Goal: Task Accomplishment & Management: Manage account settings

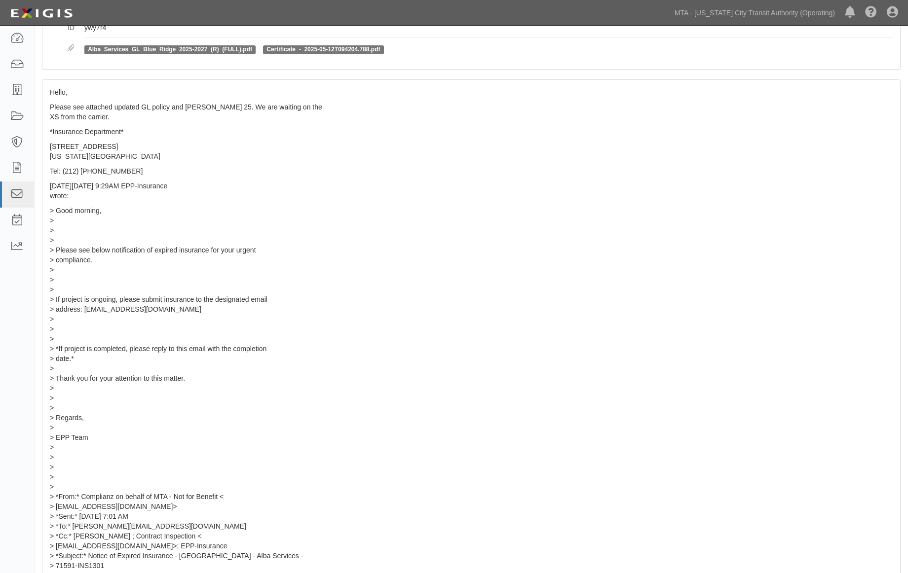
scroll to position [164, 0]
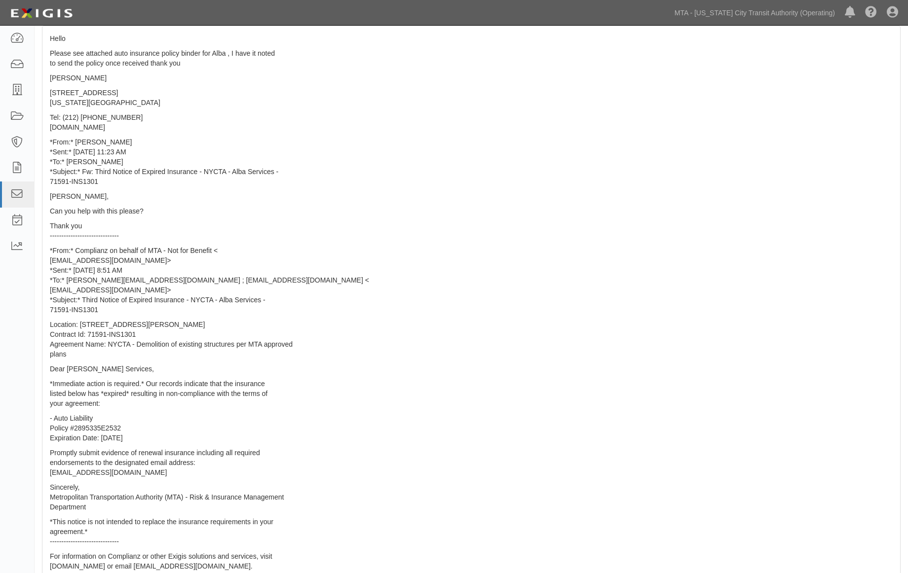
scroll to position [219, 0]
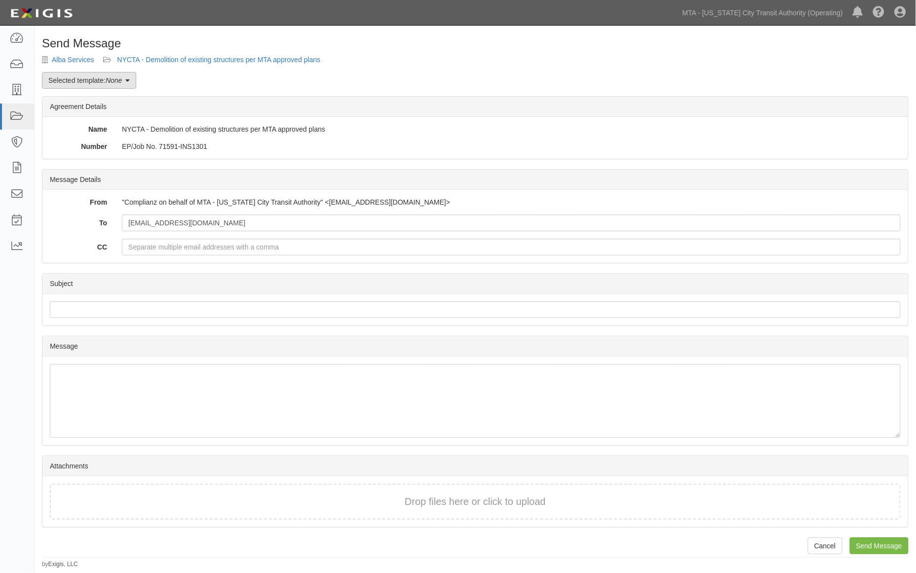
click at [117, 81] on em "None" at bounding box center [114, 80] width 16 height 8
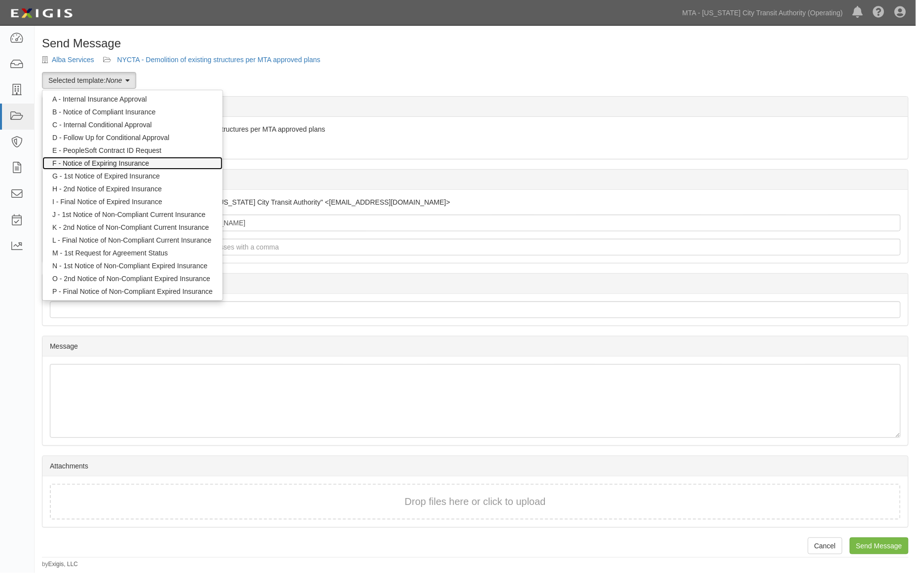
click at [89, 162] on link "F - Notice of Expiring Insurance" at bounding box center [132, 163] width 180 height 13
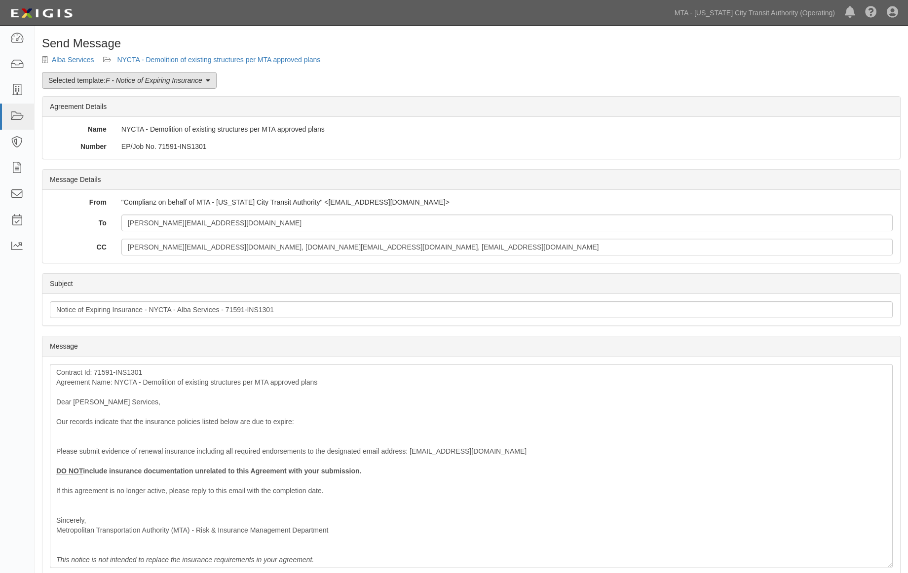
click at [105, 82] on link "Selected template: F - Notice of Expiring Insurance" at bounding box center [129, 80] width 175 height 17
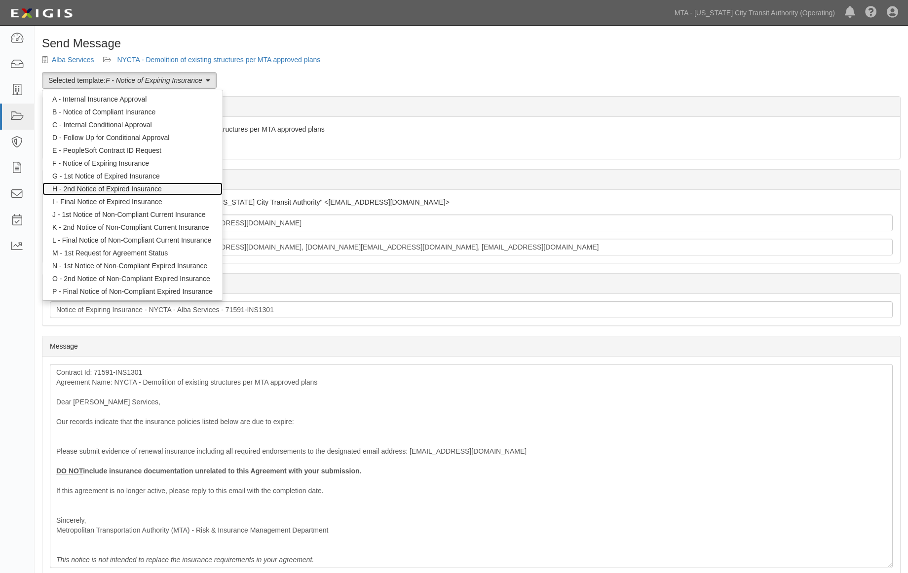
click at [97, 186] on link "H - 2nd Notice of Expired Insurance" at bounding box center [132, 189] width 180 height 13
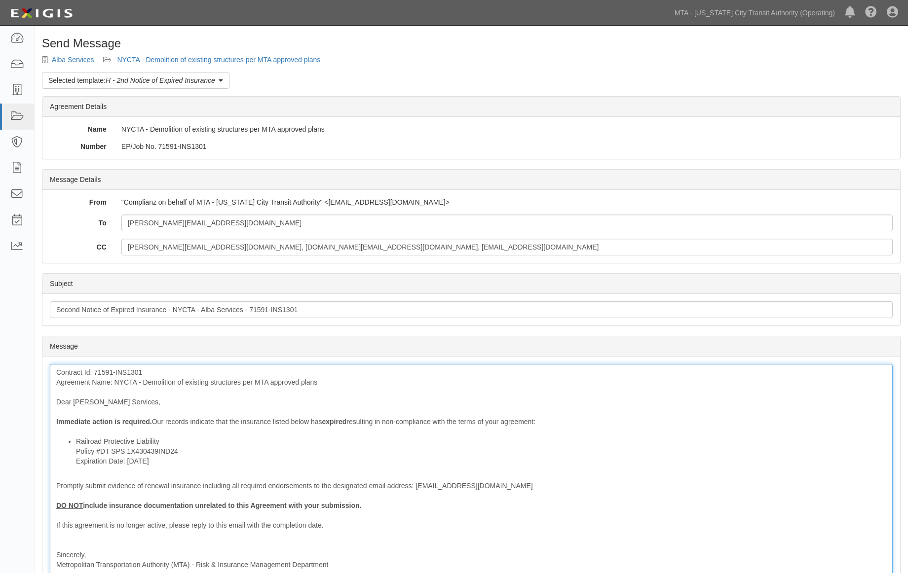
click at [163, 437] on li "Railroad Protective Liability Policy #DT SPS 1X430439IND24 Expiration Date: 9/1…" at bounding box center [481, 452] width 810 height 30
drag, startPoint x: 201, startPoint y: 487, endPoint x: 312, endPoint y: 487, distance: 111.0
click at [312, 487] on div "Contract Id: 71591-INS1301 Agreement Name: NYCTA - Demolition of existing struc…" at bounding box center [471, 483] width 843 height 239
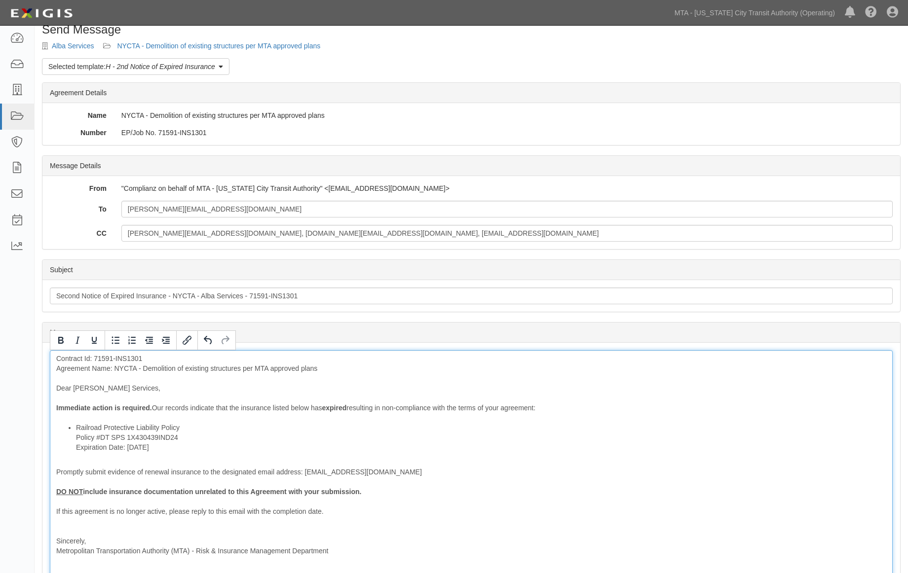
scroll to position [55, 0]
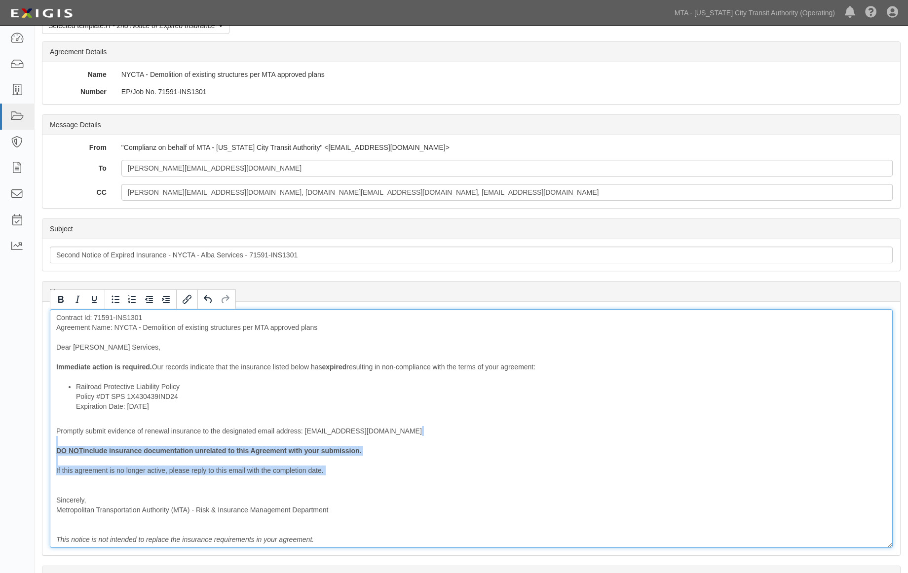
drag, startPoint x: 339, startPoint y: 477, endPoint x: 37, endPoint y: 446, distance: 303.5
click at [37, 446] on div "Send Message Alba Services NYCTA - Demolition of existing structures per MTA ap…" at bounding box center [471, 330] width 873 height 697
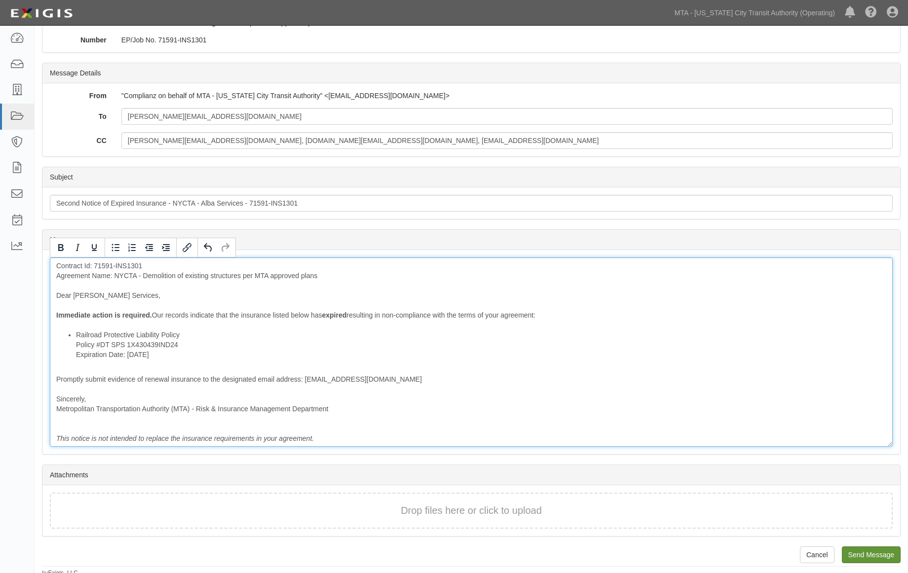
scroll to position [111, 0]
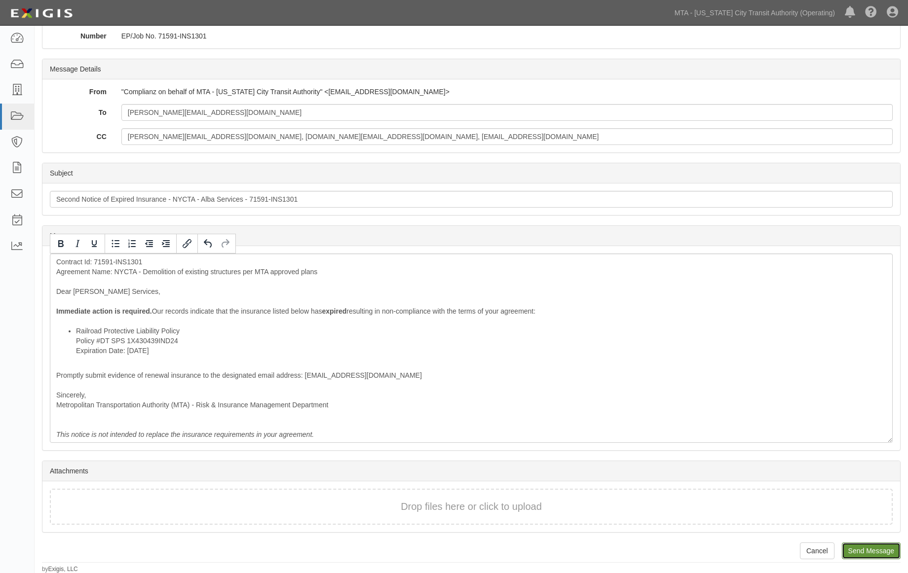
click at [875, 545] on input "Send Message" at bounding box center [871, 551] width 59 height 17
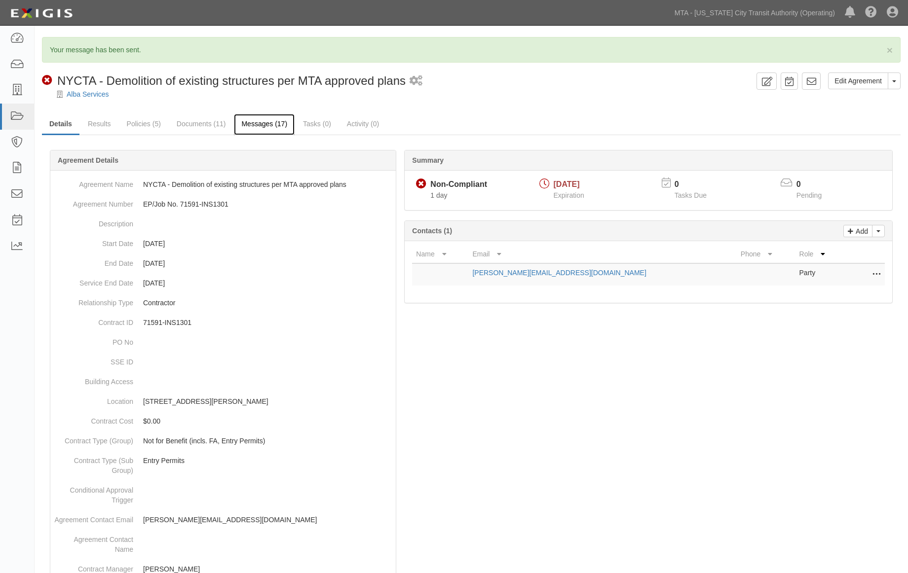
click at [263, 124] on link "Messages (17)" at bounding box center [264, 124] width 61 height 21
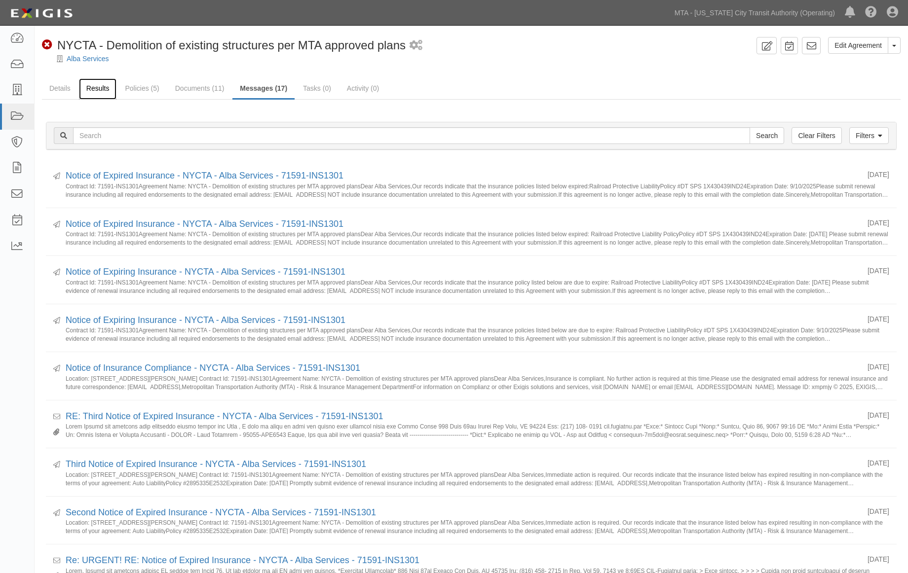
click at [102, 85] on link "Results" at bounding box center [98, 88] width 38 height 21
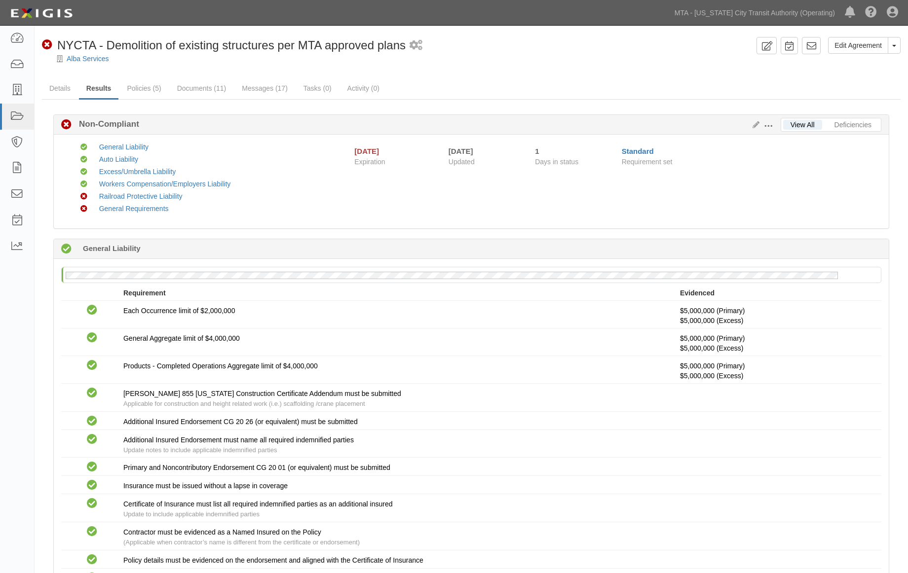
click at [754, 120] on div "Edit Requirements View History" at bounding box center [764, 125] width 32 height 11
click at [756, 125] on icon at bounding box center [753, 125] width 11 height 7
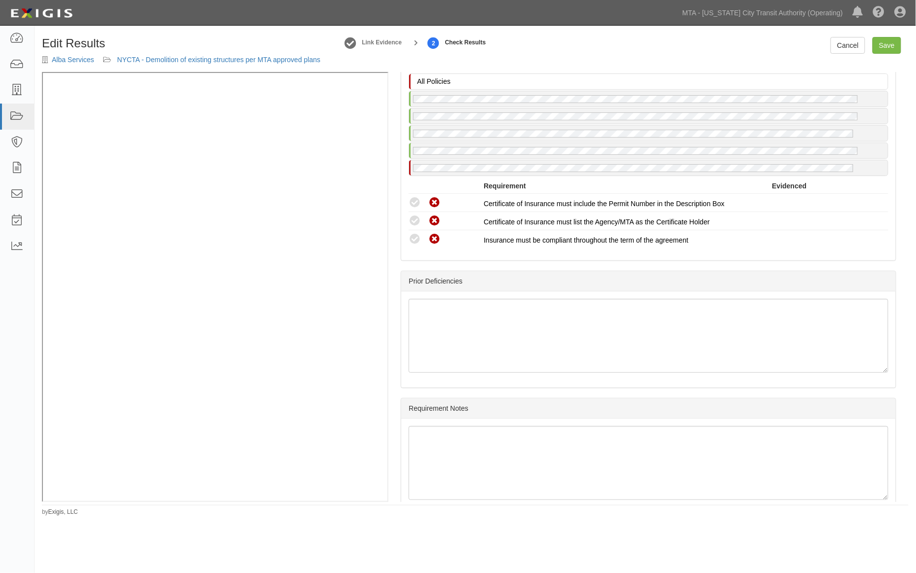
scroll to position [1425, 0]
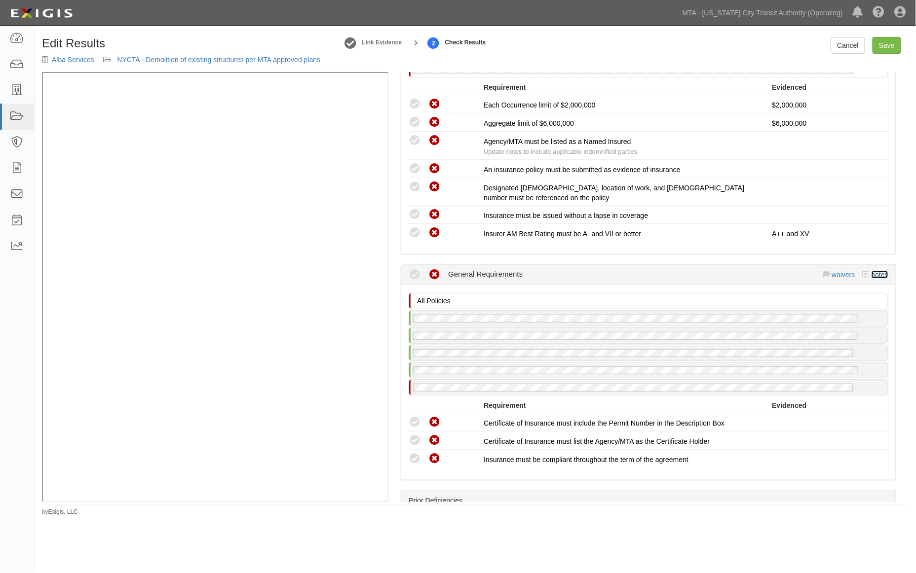
click at [874, 271] on link "notes" at bounding box center [879, 275] width 17 height 8
radio input "true"
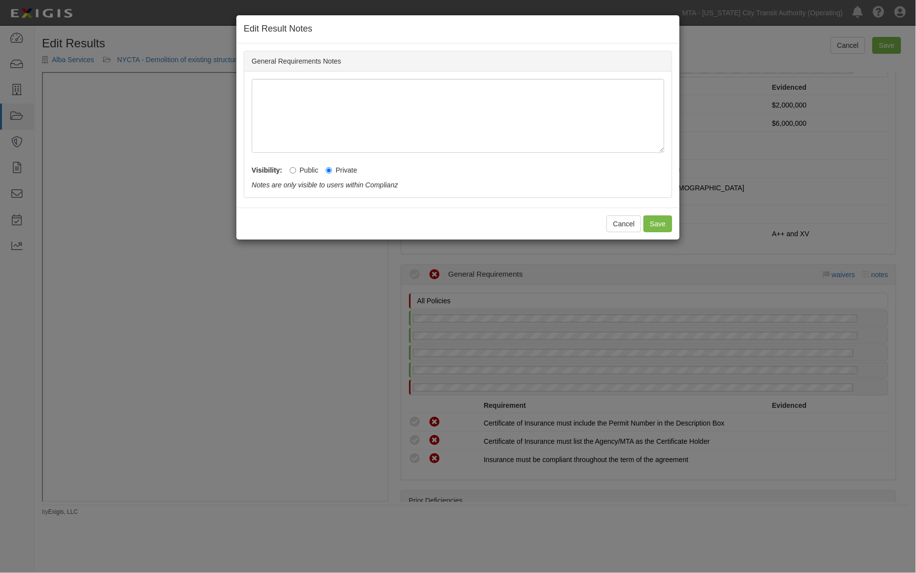
click at [305, 173] on label "Public" at bounding box center [304, 170] width 29 height 10
click at [296, 173] on input "Public" at bounding box center [293, 170] width 6 height 6
radio input "true"
click at [655, 227] on button "Save" at bounding box center [657, 224] width 29 height 17
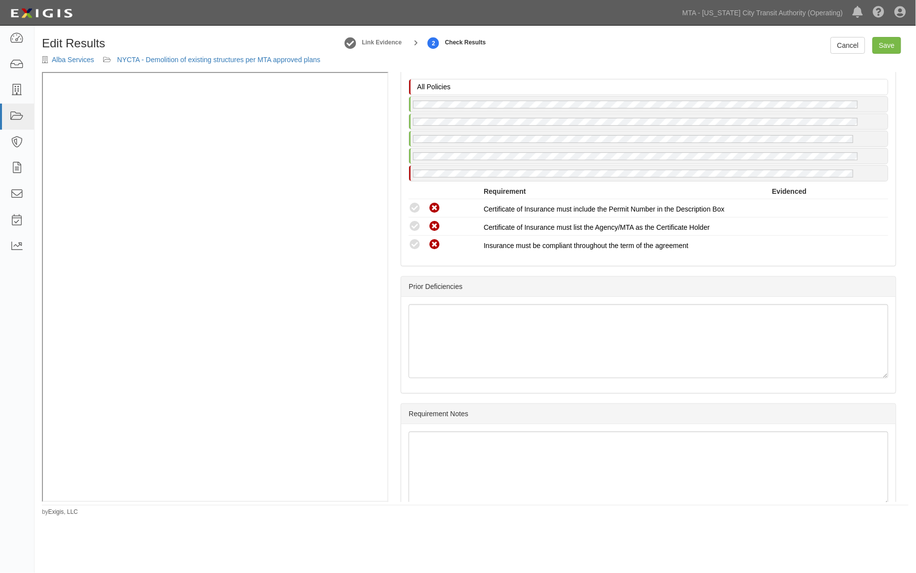
scroll to position [1644, 0]
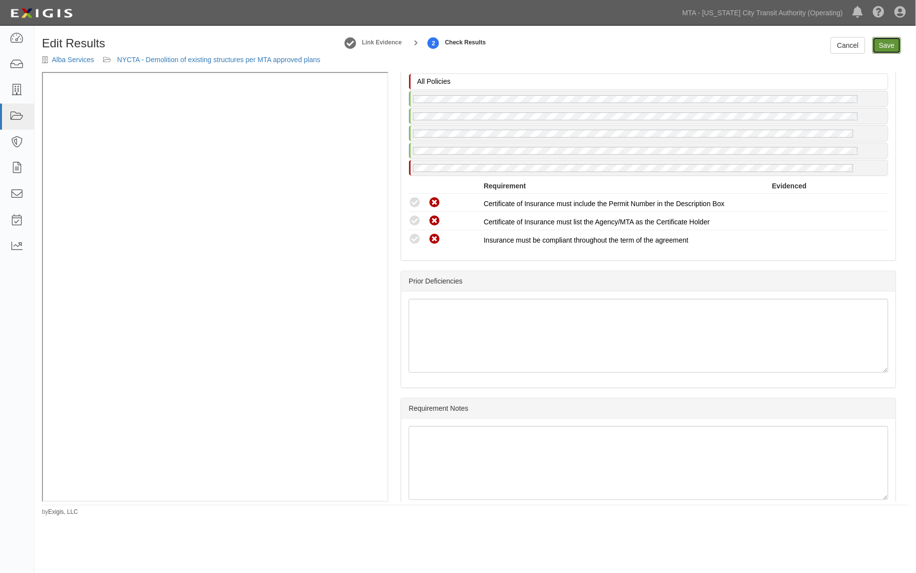
click at [882, 46] on link "Save" at bounding box center [886, 45] width 29 height 17
radio input "true"
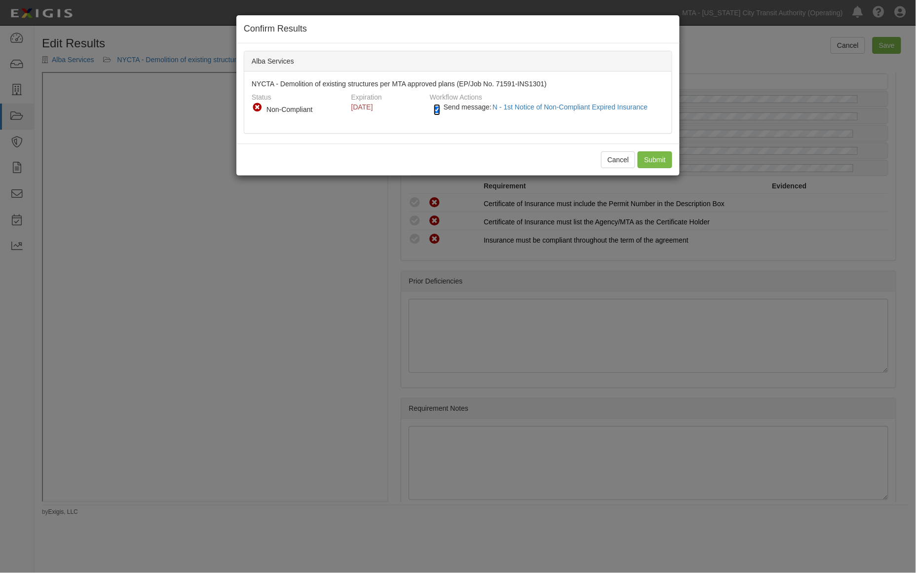
click at [437, 107] on input "Send message: N - 1st Notice of Non-Compliant Expired Insurance" at bounding box center [437, 109] width 6 height 11
checkbox input "false"
click at [652, 161] on input "Submit" at bounding box center [654, 159] width 35 height 17
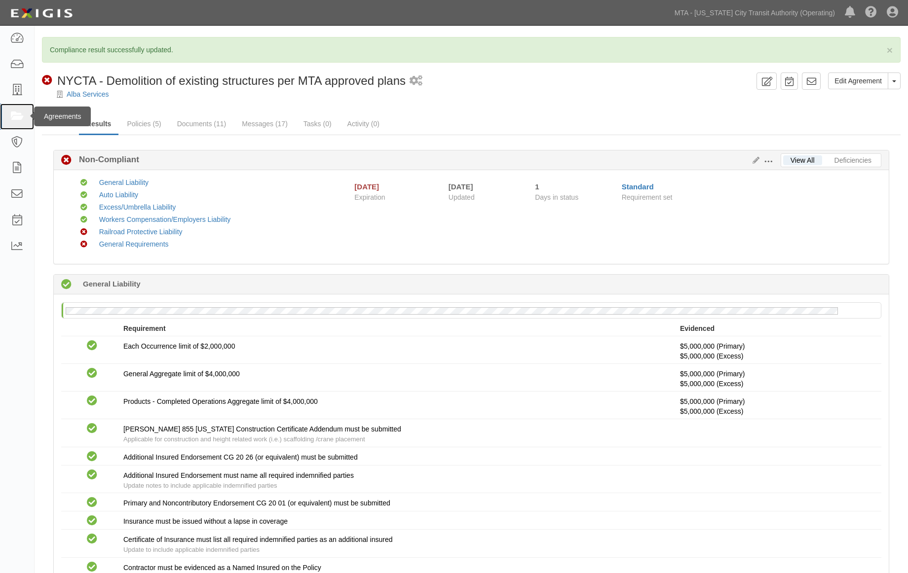
click at [5, 116] on link at bounding box center [17, 117] width 34 height 26
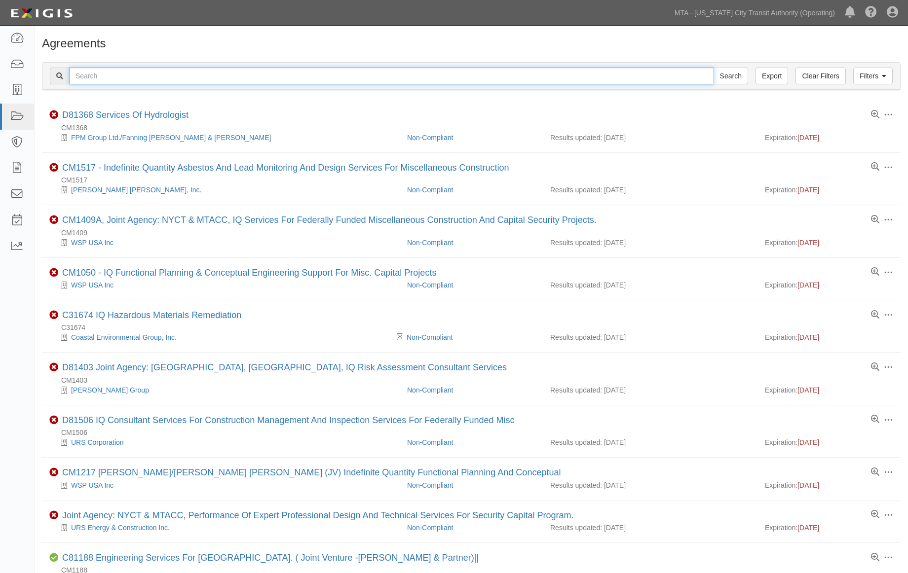
paste input "EP/Job No. 71626-INS1533"
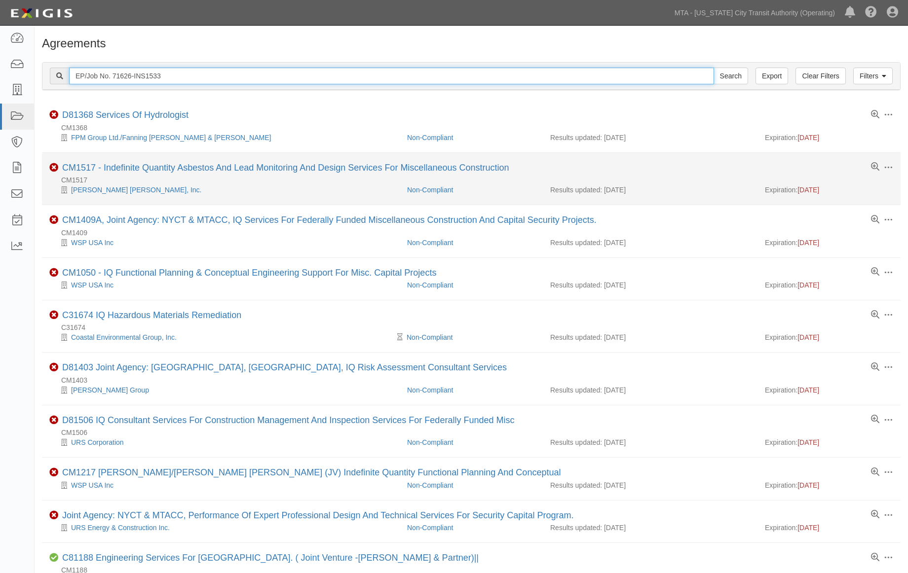
type input "EP/Job No. 71626-INS1533"
click at [713, 68] on input "Search" at bounding box center [730, 76] width 35 height 17
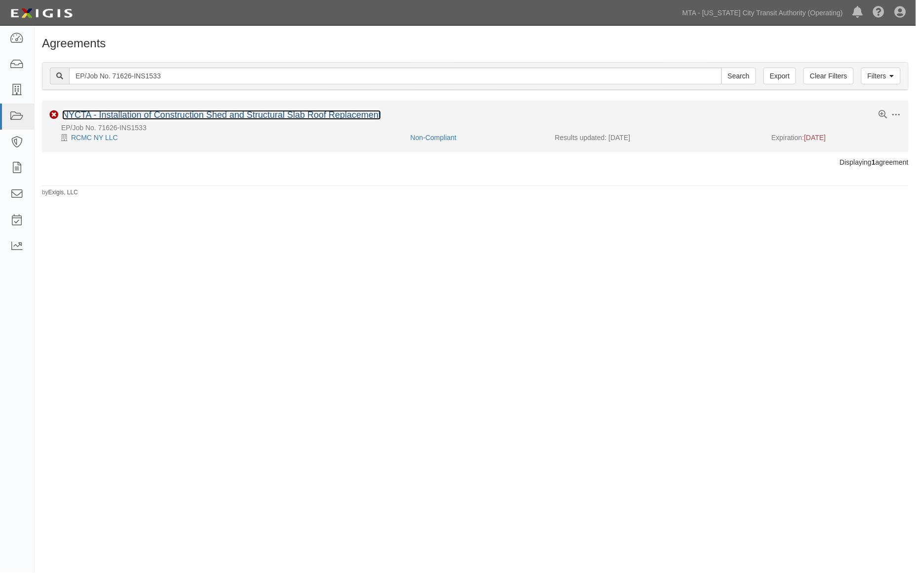
click at [181, 115] on link "NYCTA - Installation of Construction Shed and Structural Slab Roof Replacement" at bounding box center [221, 115] width 319 height 10
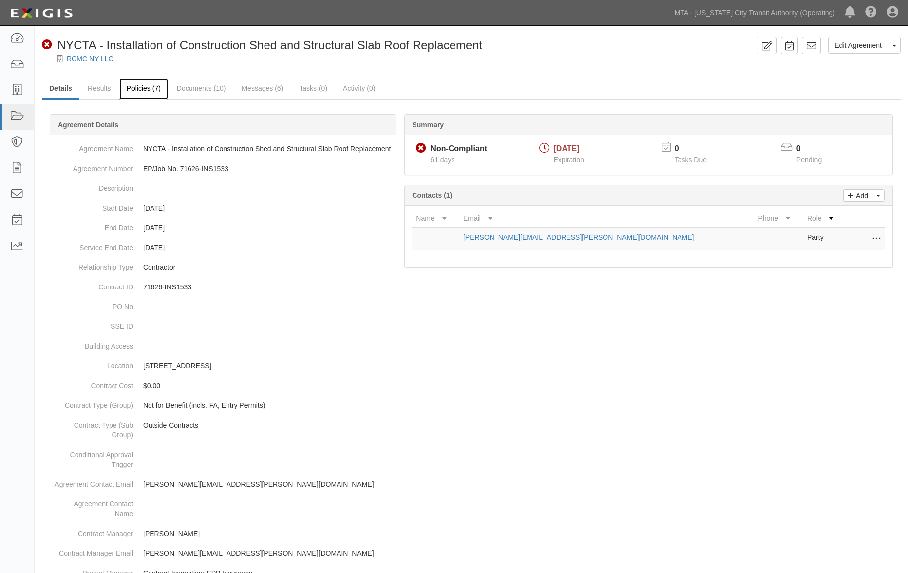
click at [142, 85] on link "Policies (7)" at bounding box center [143, 88] width 49 height 21
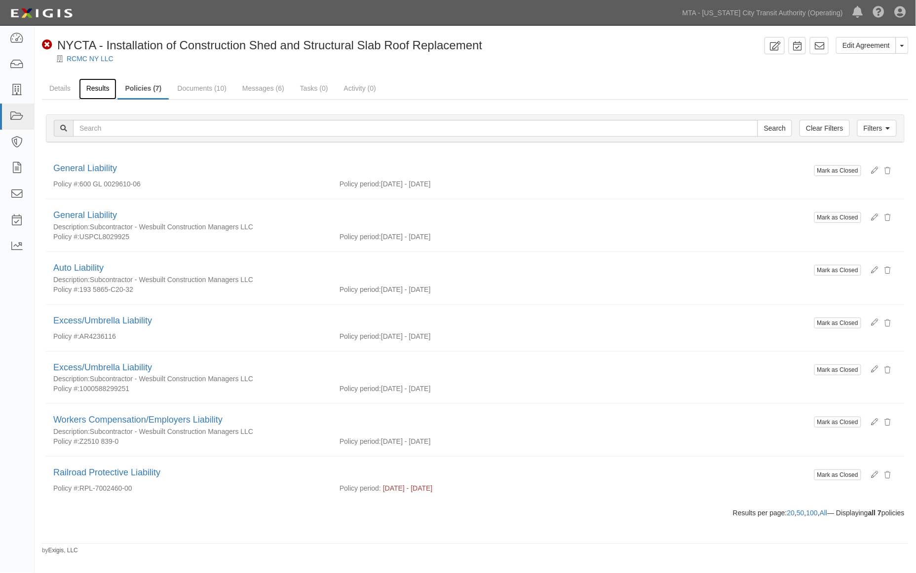
click at [94, 86] on link "Results" at bounding box center [98, 88] width 38 height 21
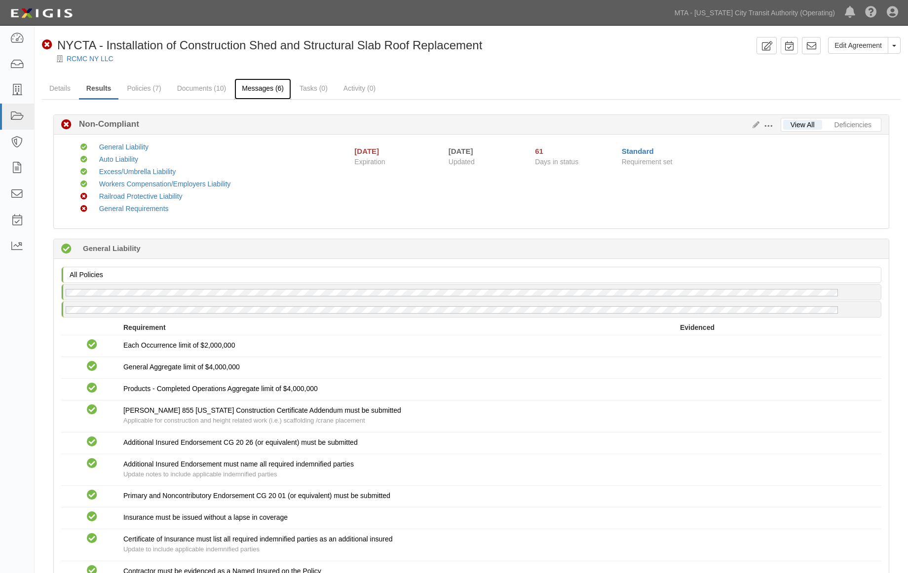
click at [270, 90] on link "Messages (6)" at bounding box center [262, 88] width 57 height 21
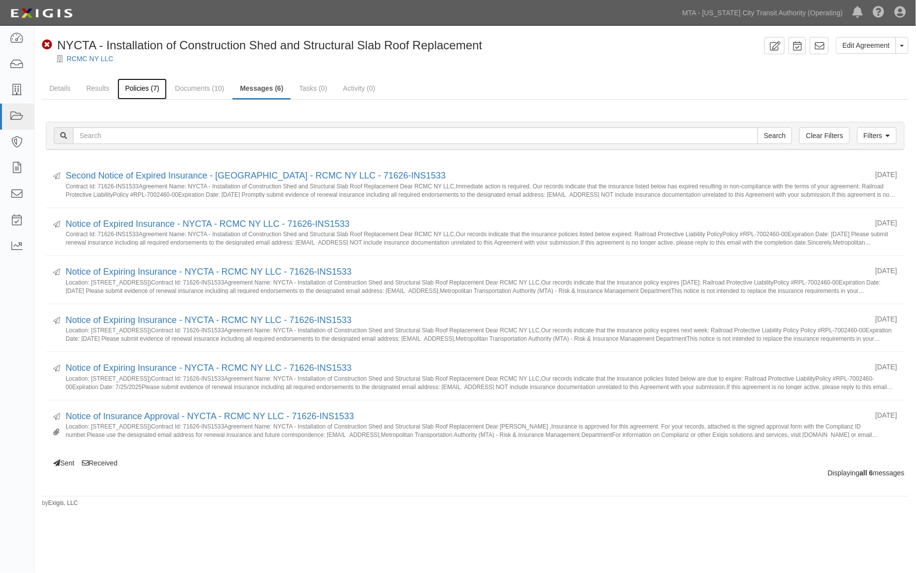
click at [146, 89] on link "Policies (7)" at bounding box center [141, 88] width 49 height 21
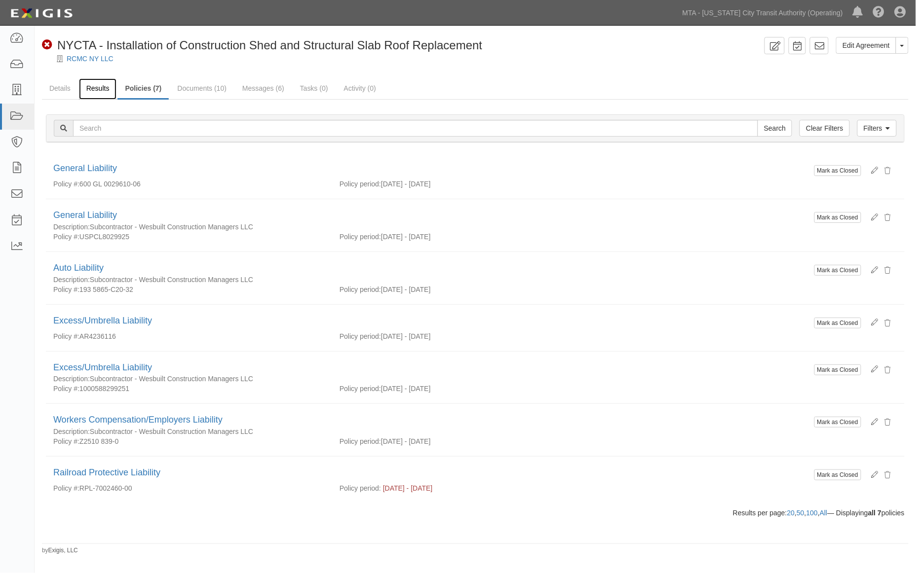
click at [102, 90] on link "Results" at bounding box center [98, 88] width 38 height 21
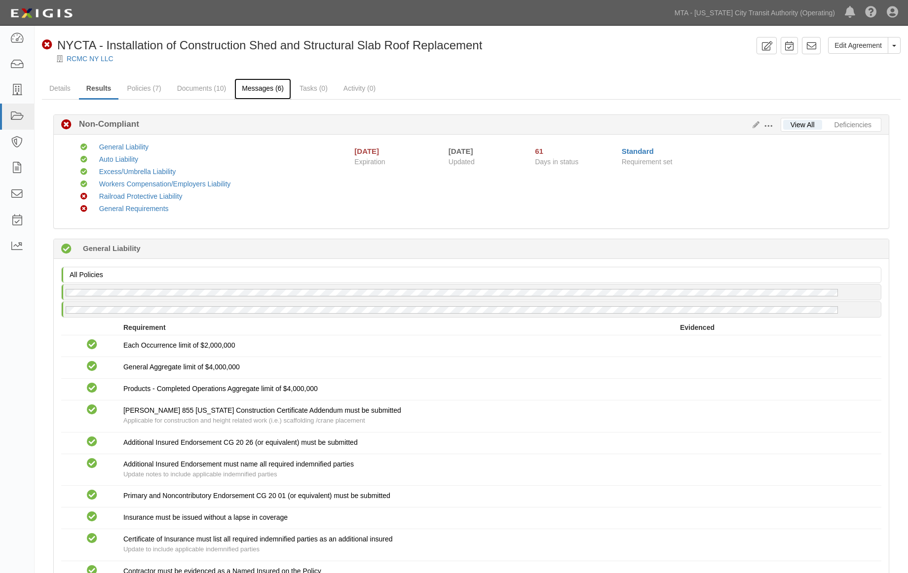
click at [271, 89] on link "Messages (6)" at bounding box center [262, 88] width 57 height 21
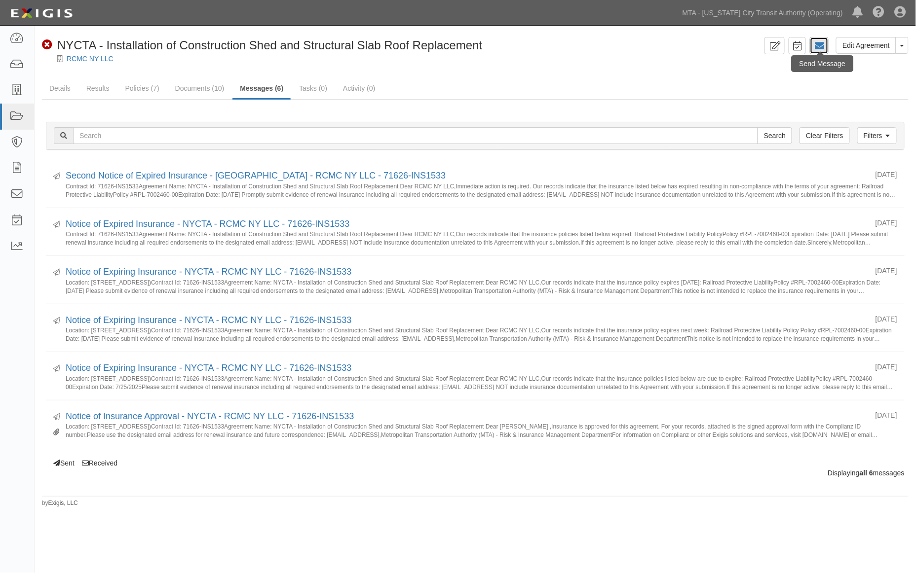
click at [817, 47] on icon at bounding box center [819, 46] width 10 height 10
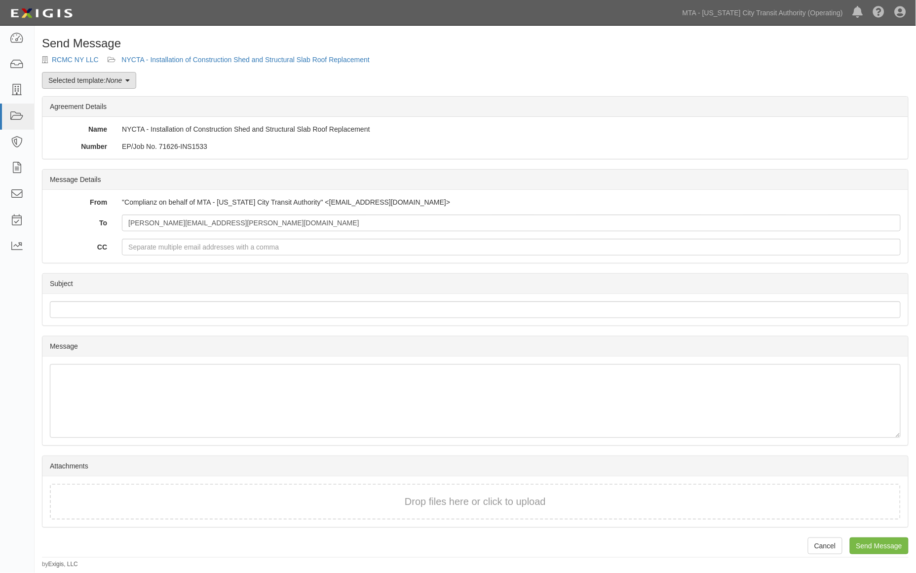
click at [111, 84] on link "Selected template: None" at bounding box center [89, 80] width 94 height 17
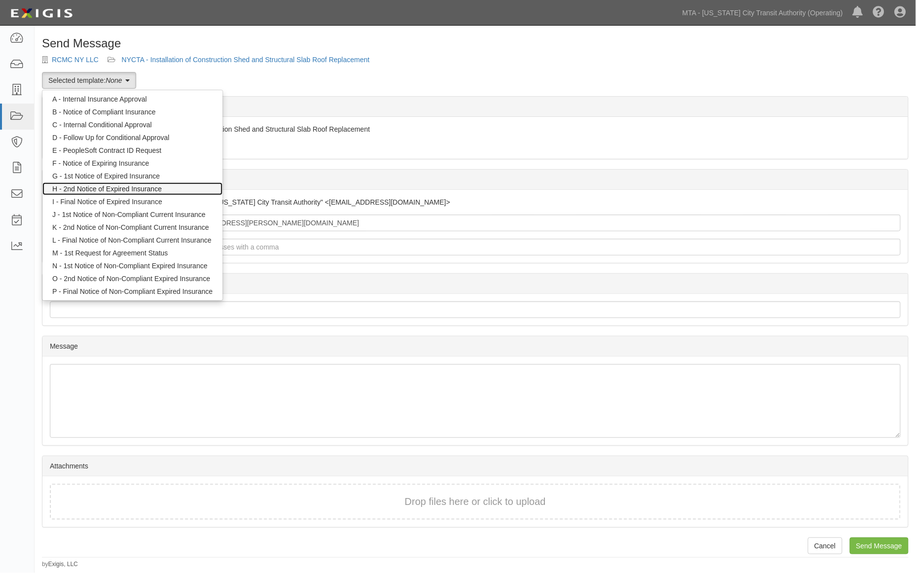
click at [118, 189] on link "H - 2nd Notice of Expired Insurance" at bounding box center [132, 189] width 180 height 13
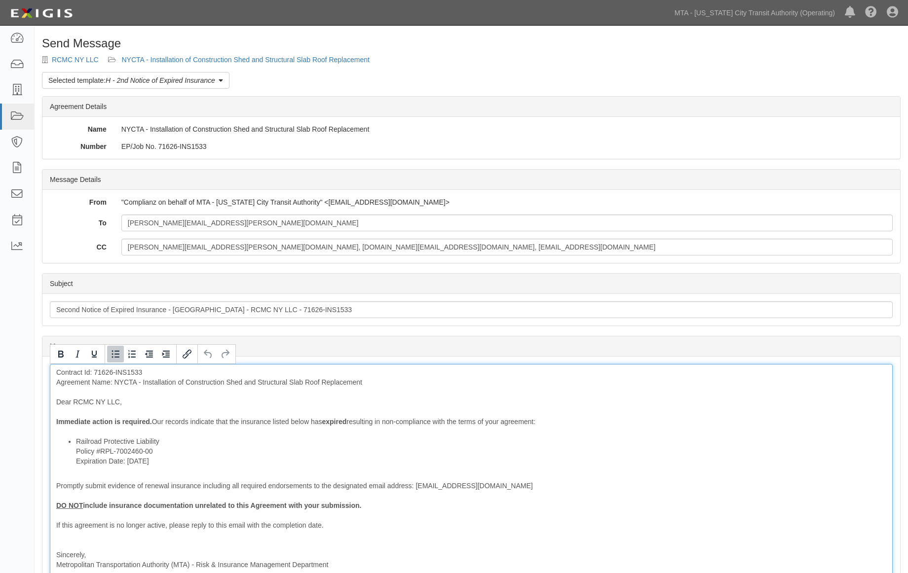
click at [168, 440] on li "Railroad Protective Liability Policy #RPL-7002460-00 Expiration Date: 7/25/2025" at bounding box center [481, 452] width 810 height 30
drag, startPoint x: 175, startPoint y: 461, endPoint x: 70, endPoint y: 462, distance: 105.1
click at [70, 462] on ul "Railroad Protective Liability Policy Policy #RPL-7002460-00 Expiration Date: 7/…" at bounding box center [471, 452] width 830 height 30
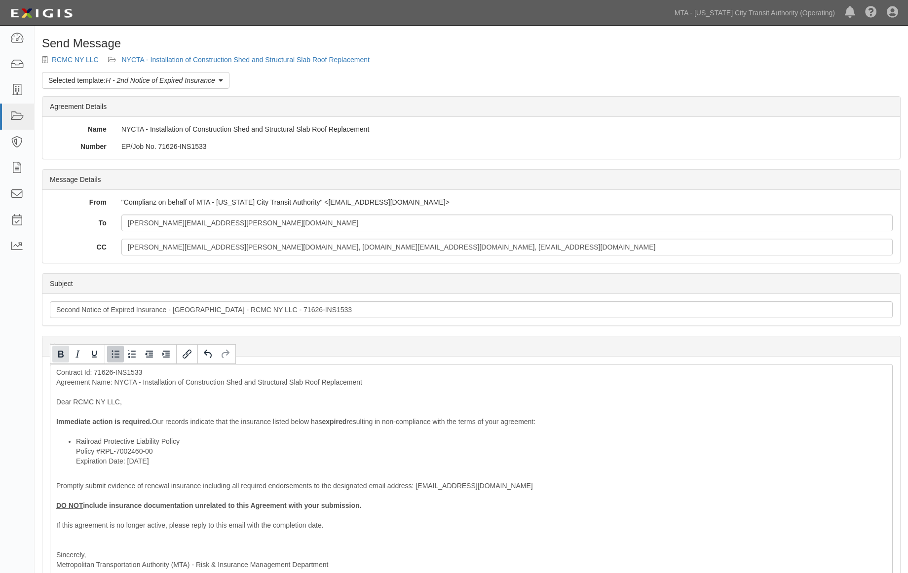
click at [56, 357] on icon "Bold" at bounding box center [61, 354] width 12 height 12
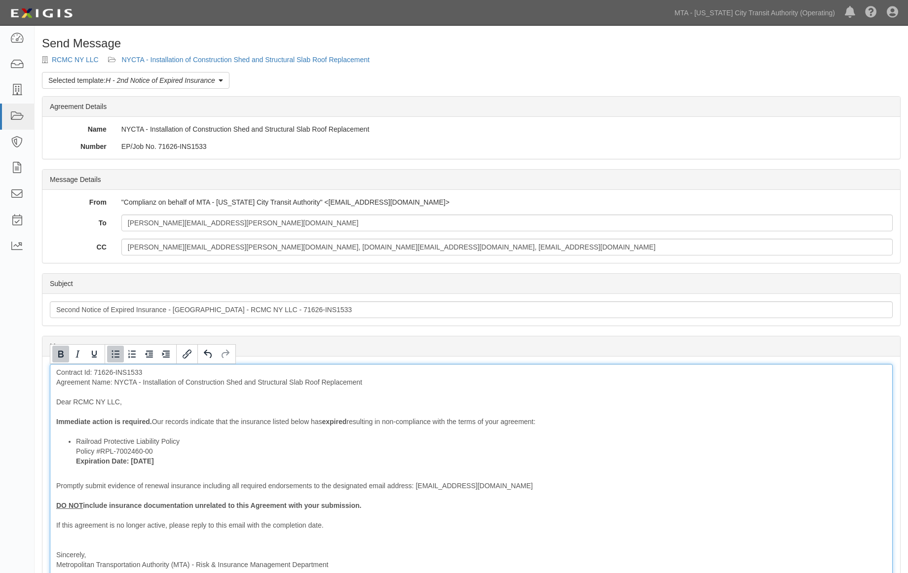
click at [257, 458] on li "Railroad Protective Liability Policy Policy #RPL-7002460-00 Expiration Date: 7/…" at bounding box center [481, 452] width 810 height 30
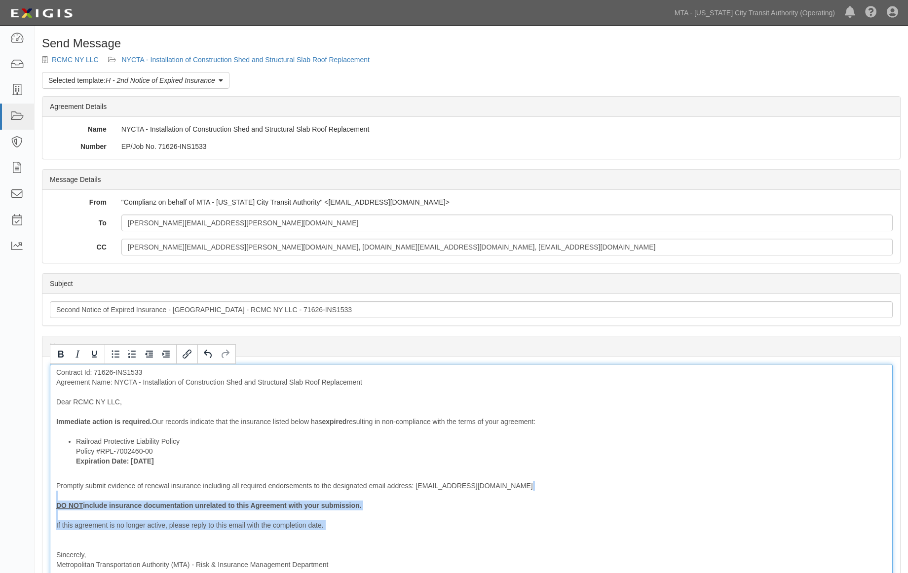
drag, startPoint x: 105, startPoint y: 535, endPoint x: 46, endPoint y: 501, distance: 68.5
click at [46, 501] on div "Message Contract Id: 71626-INS1533 Agreement Name: NYCTA - Installation of Cons…" at bounding box center [470, 484] width 857 height 254
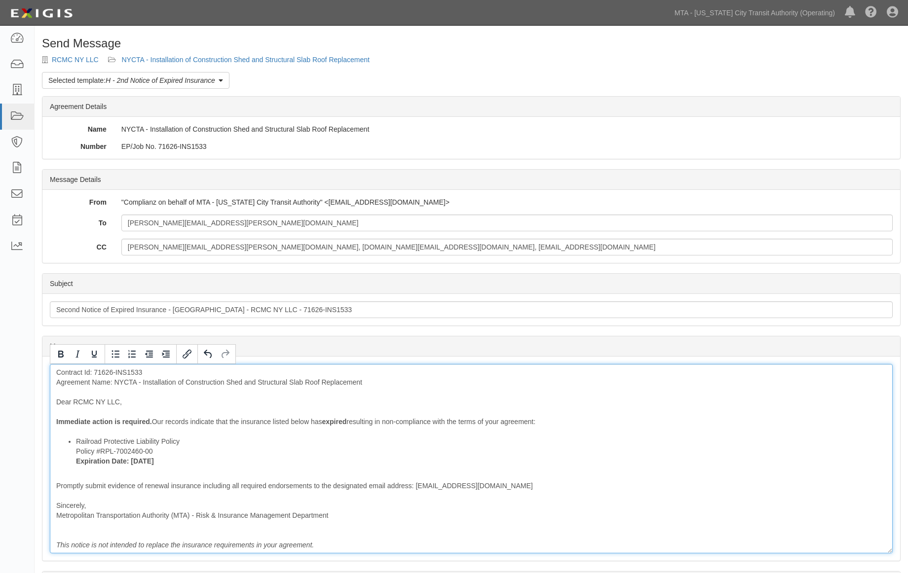
drag, startPoint x: 328, startPoint y: 420, endPoint x: 313, endPoint y: 420, distance: 15.3
click at [313, 420] on div "Contract Id: 71626-INS1533 Agreement Name: NYCTA - Installation of Construction…" at bounding box center [471, 458] width 843 height 189
click at [341, 421] on div "Contract Id: 71626-INS1533 Agreement Name: NYCTA - Installation of Construction…" at bounding box center [471, 458] width 843 height 189
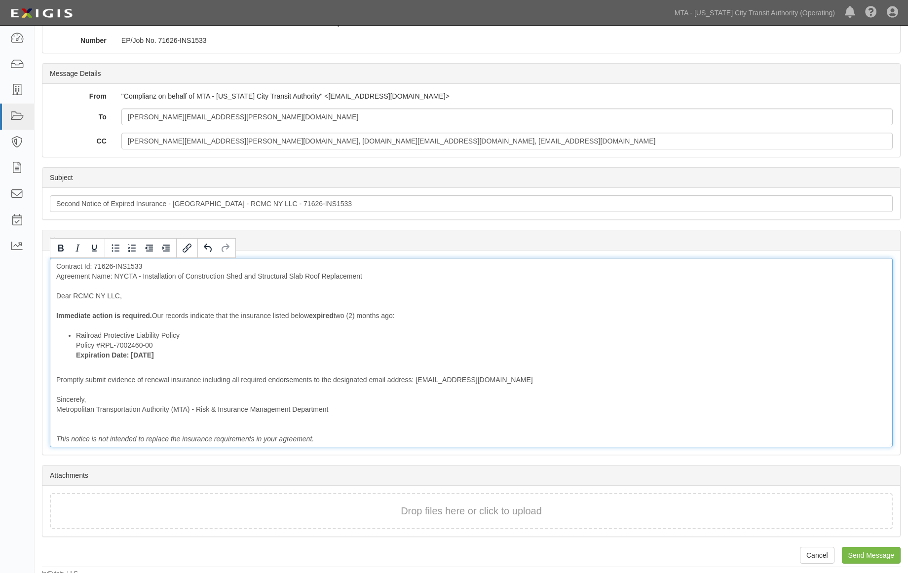
scroll to position [111, 0]
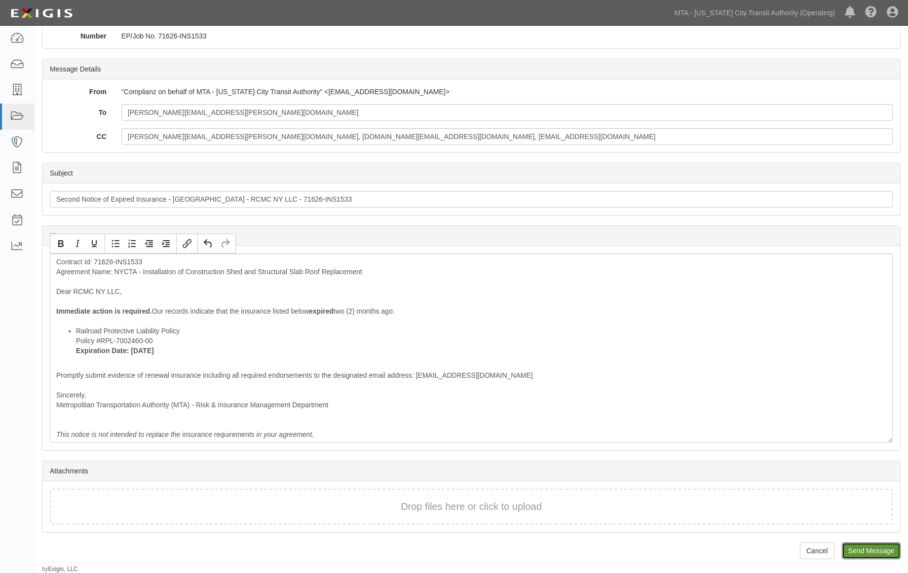
drag, startPoint x: 864, startPoint y: 553, endPoint x: 513, endPoint y: 37, distance: 623.6
click at [864, 554] on input "Send Message" at bounding box center [871, 551] width 59 height 17
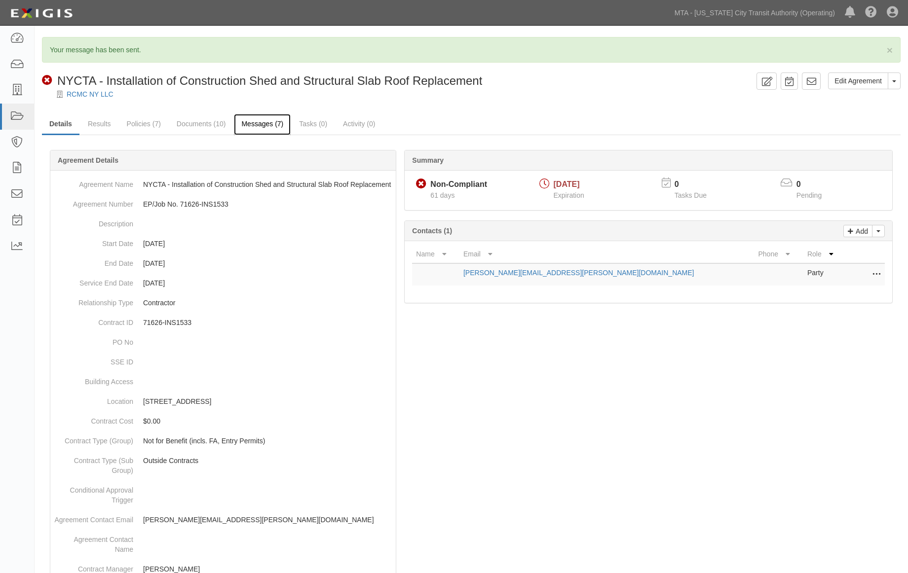
click at [275, 124] on link "Messages (7)" at bounding box center [262, 124] width 57 height 21
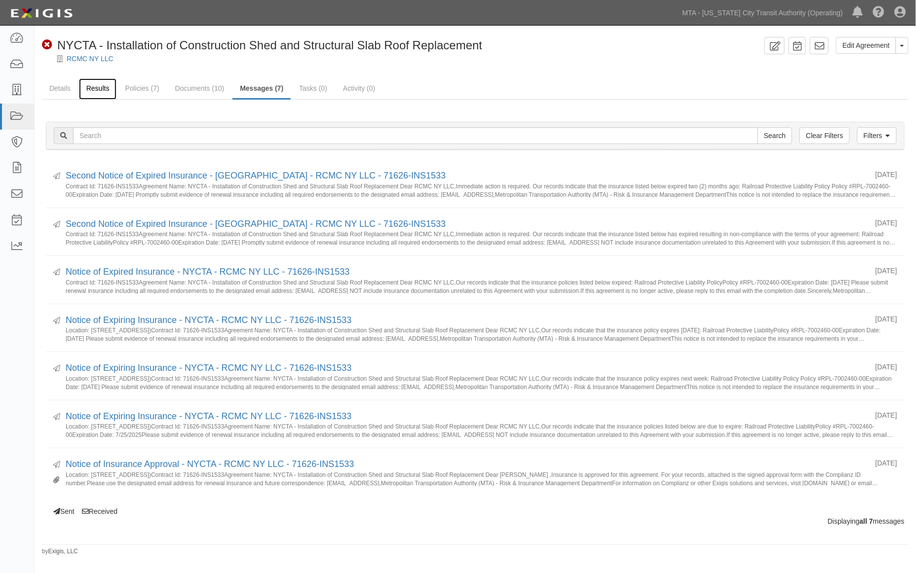
click at [107, 87] on link "Results" at bounding box center [98, 88] width 38 height 21
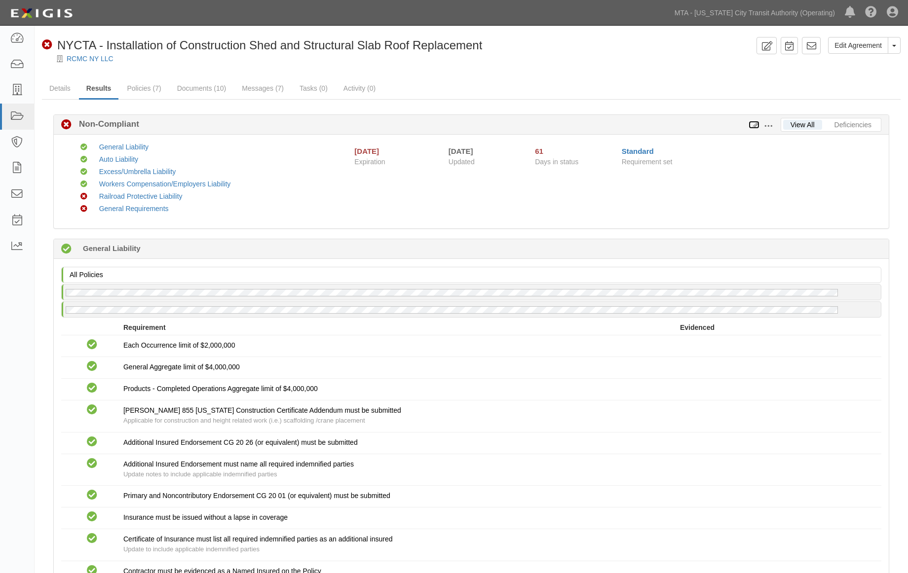
click at [755, 122] on icon at bounding box center [753, 125] width 11 height 7
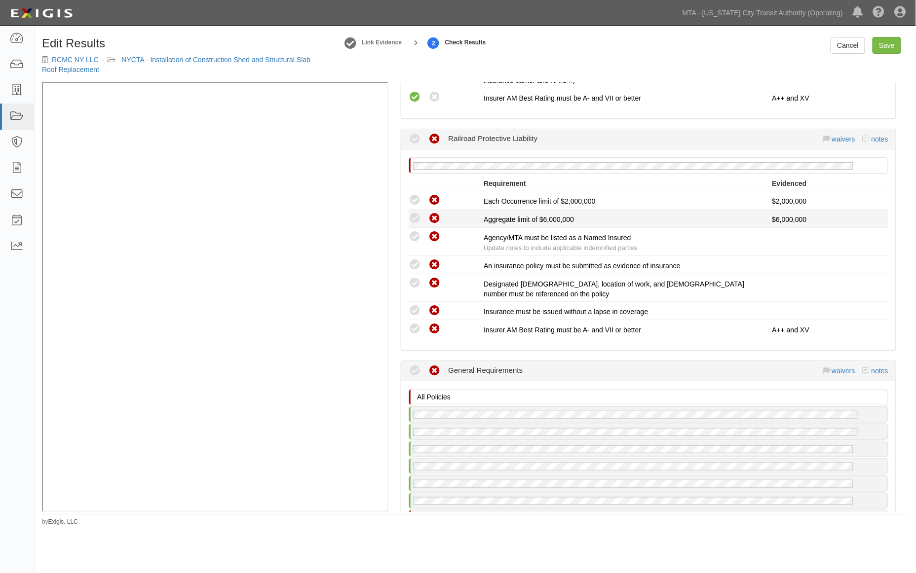
scroll to position [1590, 0]
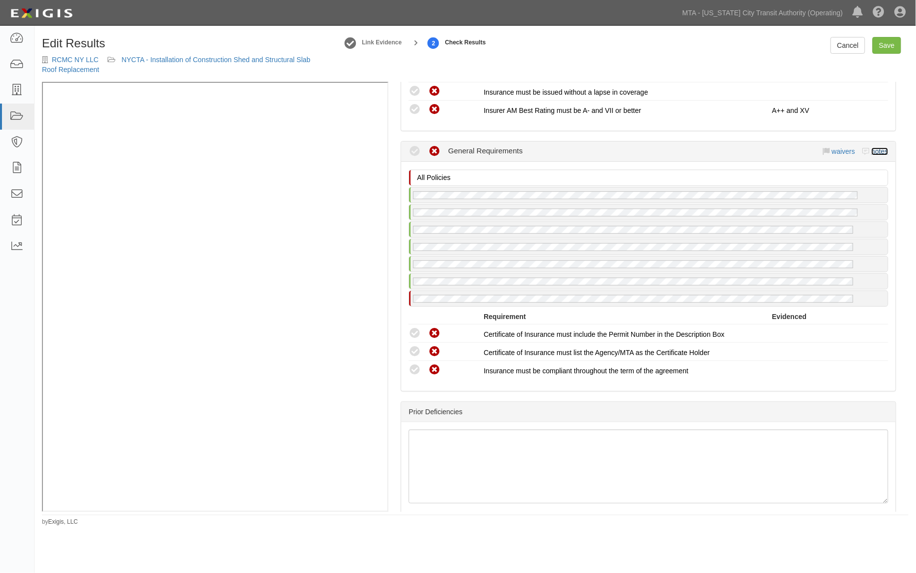
click at [871, 149] on link "notes" at bounding box center [879, 152] width 17 height 8
radio input "true"
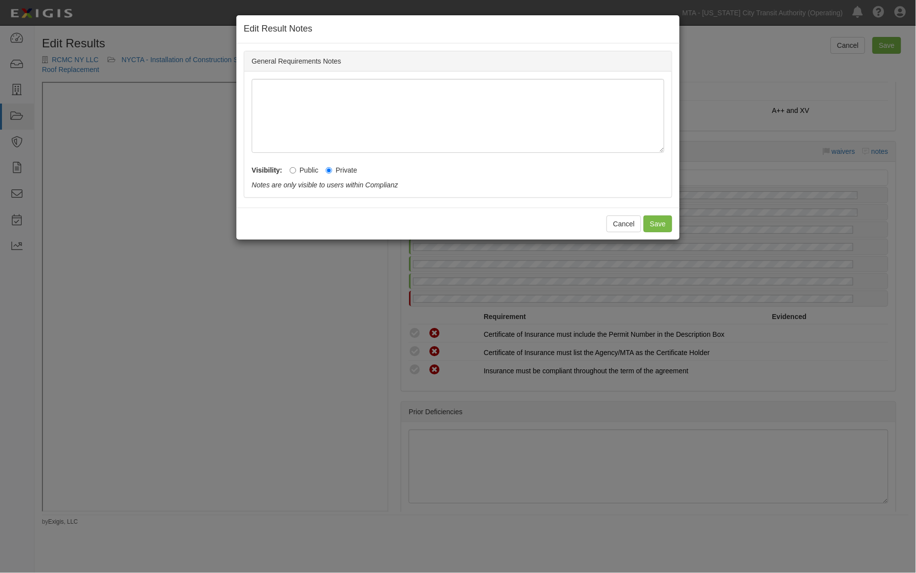
click at [309, 172] on label "Public" at bounding box center [304, 170] width 29 height 10
click at [296, 172] on input "Public" at bounding box center [293, 170] width 6 height 6
radio input "true"
click at [653, 225] on button "Save" at bounding box center [657, 224] width 29 height 17
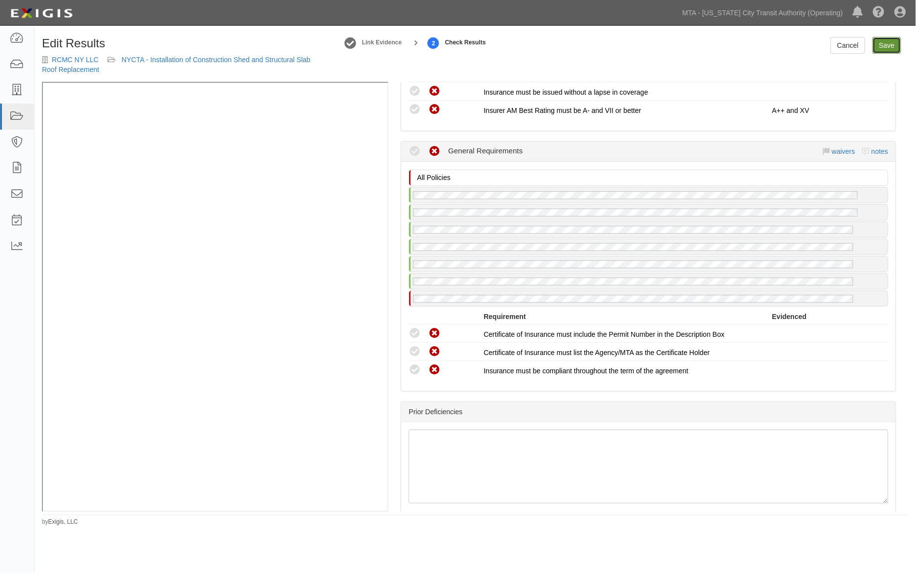
click at [895, 45] on link "Save" at bounding box center [886, 45] width 29 height 17
radio input "true"
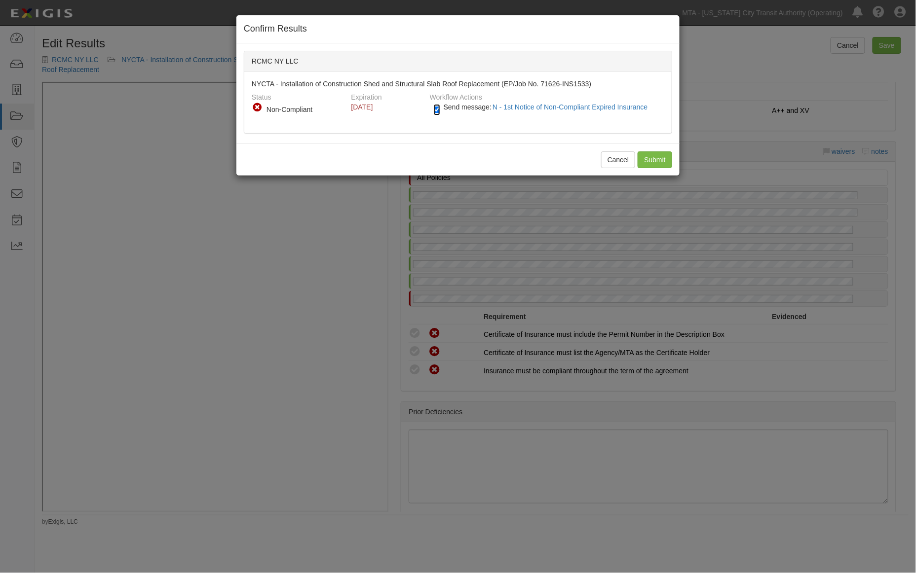
click at [437, 112] on input "Send message: N - 1st Notice of Non-Compliant Expired Insurance" at bounding box center [437, 109] width 6 height 11
checkbox input "false"
click at [659, 161] on input "Submit" at bounding box center [654, 159] width 35 height 17
click at [657, 156] on div "Cancel Submit" at bounding box center [457, 160] width 443 height 32
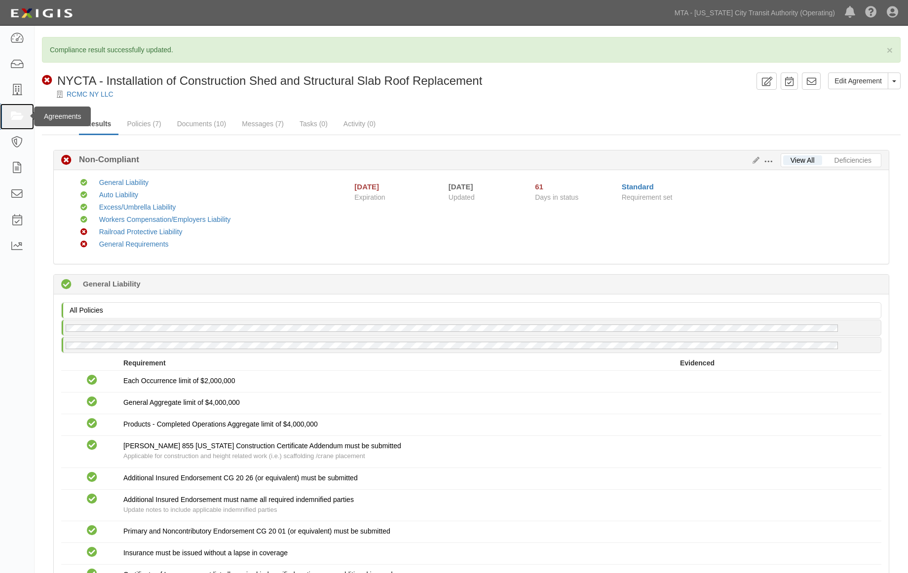
click at [19, 116] on icon at bounding box center [17, 116] width 14 height 11
click at [18, 116] on icon at bounding box center [17, 116] width 14 height 11
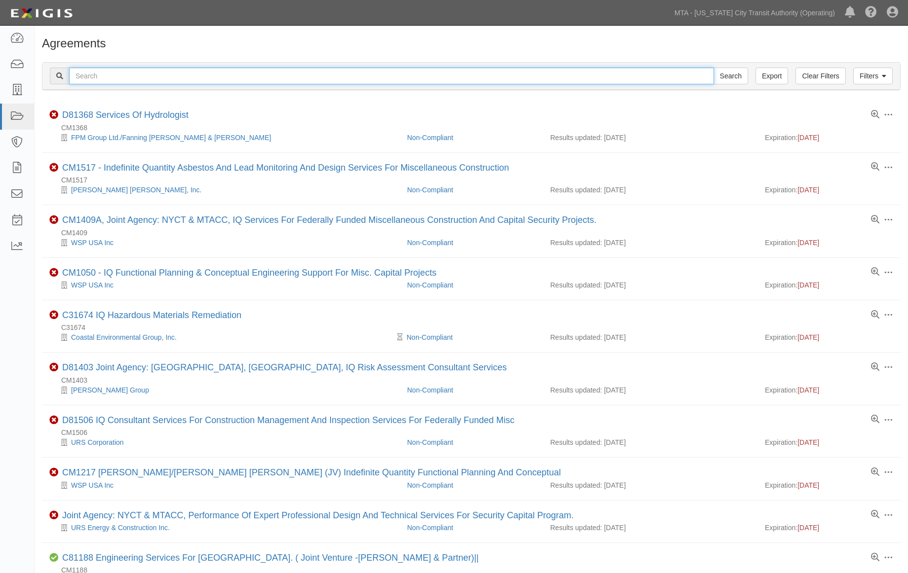
paste input "EP/Job No. 71655-INS1362"
type input "EP/Job No. 71655-INS1362"
click at [738, 74] on input "Search" at bounding box center [730, 76] width 35 height 17
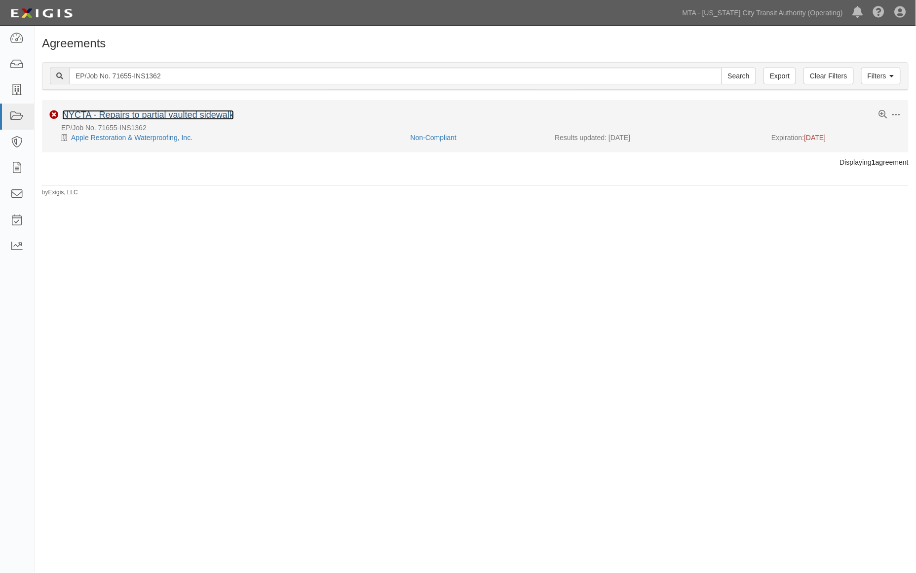
click at [140, 117] on link "NYCTA - Repairs to partial vaulted sidewalk" at bounding box center [148, 115] width 172 height 10
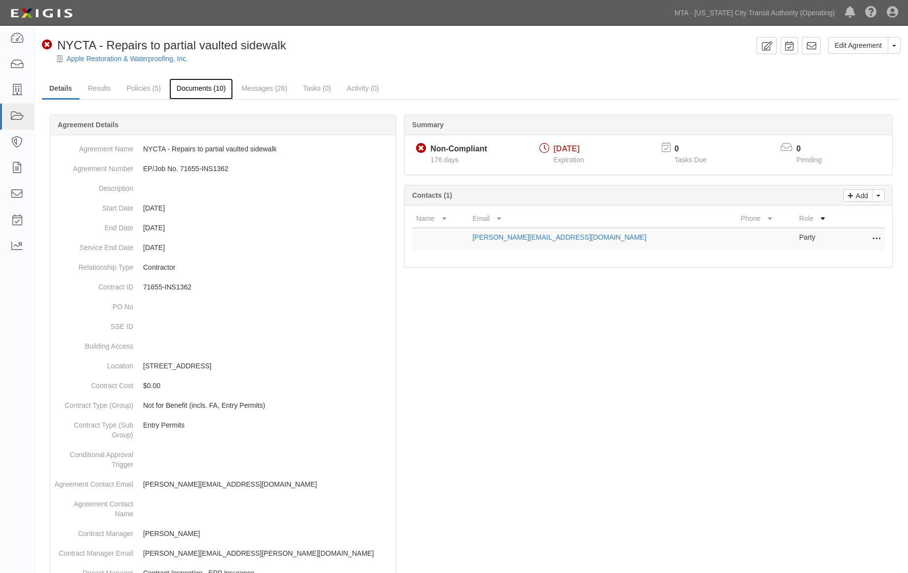
click at [194, 91] on link "Documents (10)" at bounding box center [201, 88] width 64 height 21
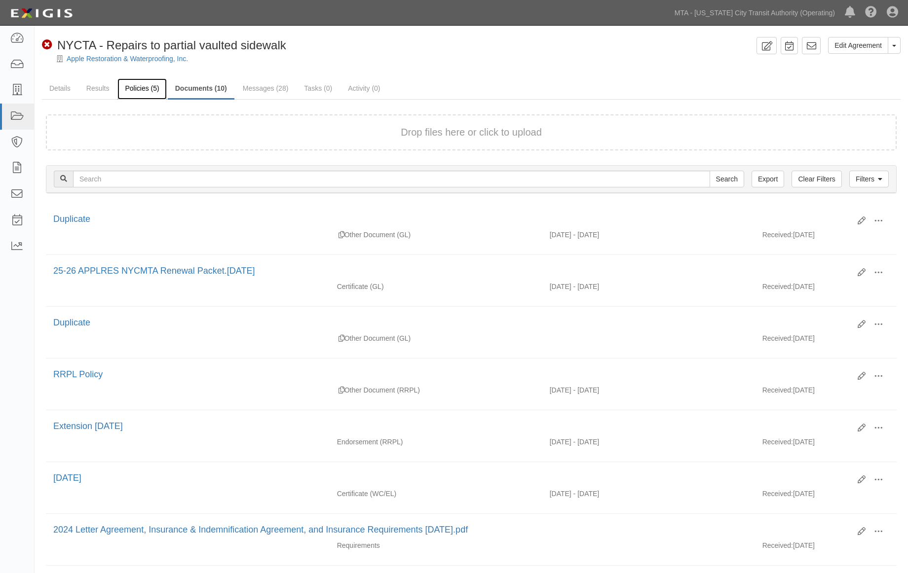
click at [131, 91] on link "Policies (5)" at bounding box center [141, 88] width 49 height 21
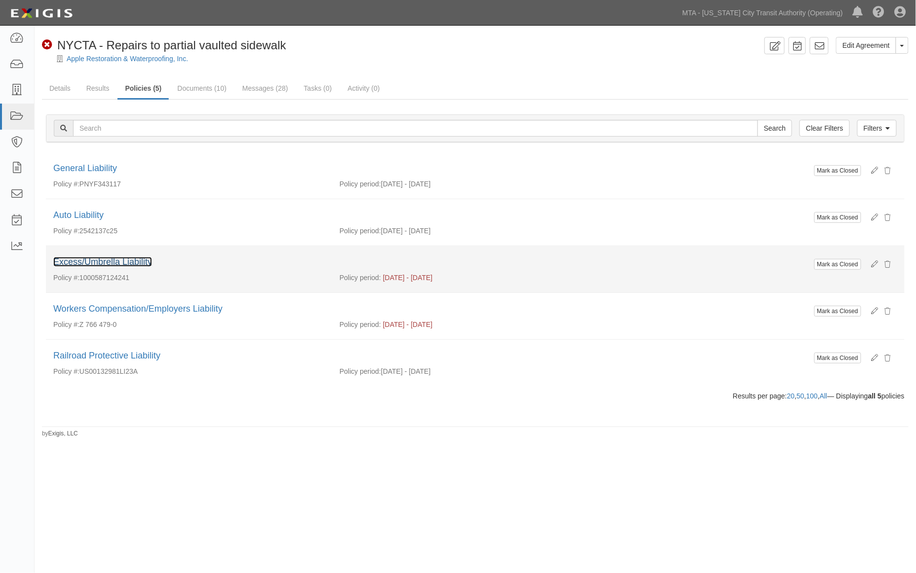
click at [105, 260] on link "Excess/Umbrella Liability" at bounding box center [102, 262] width 99 height 10
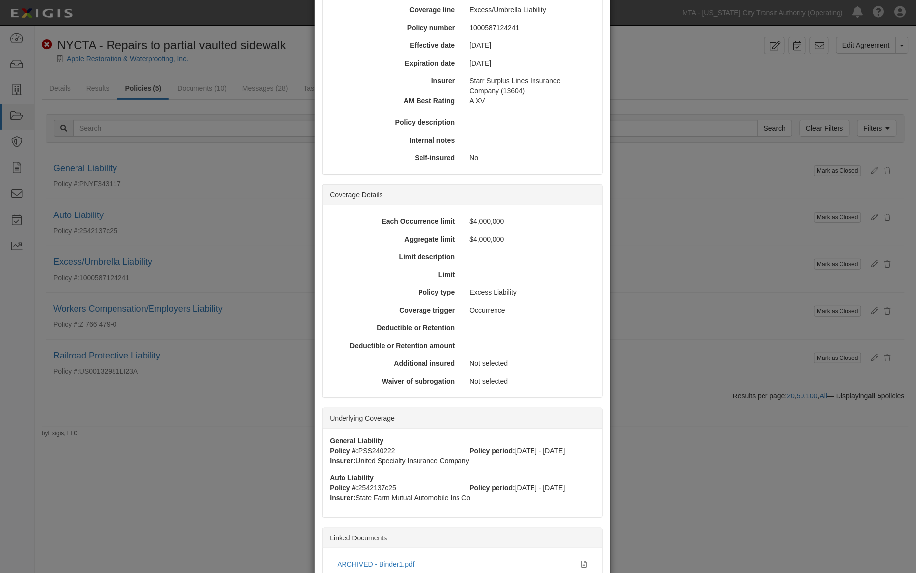
scroll to position [181, 0]
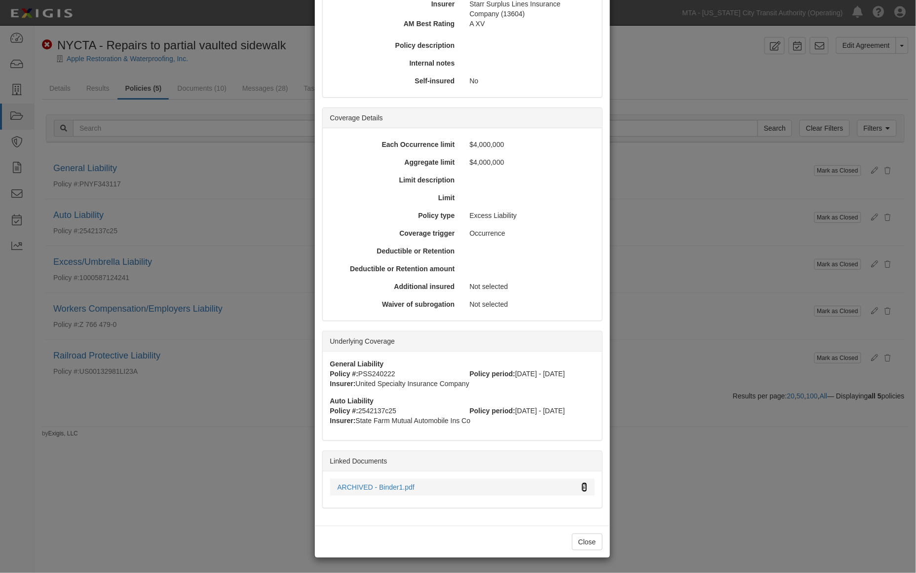
click at [582, 484] on icon at bounding box center [584, 487] width 5 height 7
click at [224, 431] on div "× View Policy Mark as Closed Edit Policy Toggle Dropdown Delete Policy Policy S…" at bounding box center [458, 286] width 916 height 573
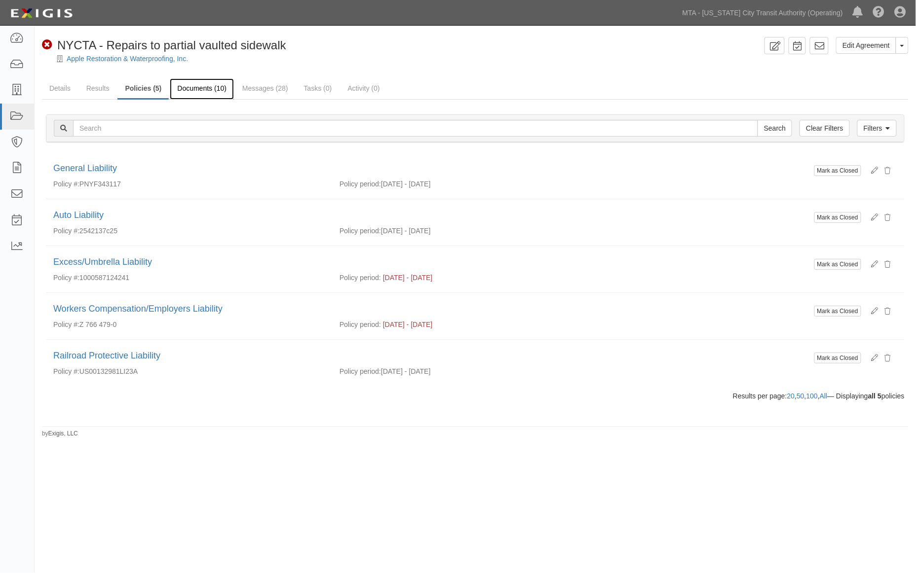
click at [208, 87] on link "Documents (10)" at bounding box center [202, 88] width 64 height 21
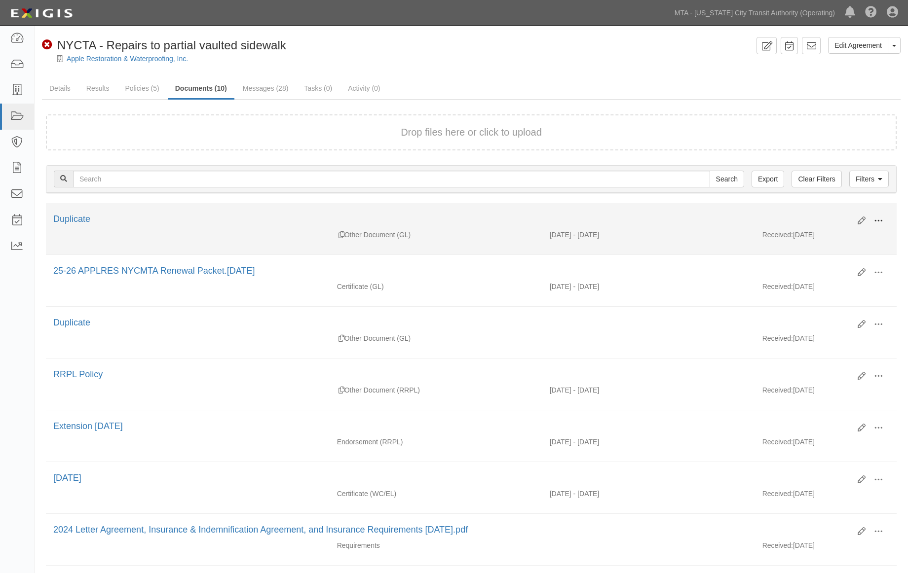
click at [881, 217] on span at bounding box center [878, 221] width 9 height 9
click at [812, 234] on link "View" at bounding box center [830, 235] width 78 height 18
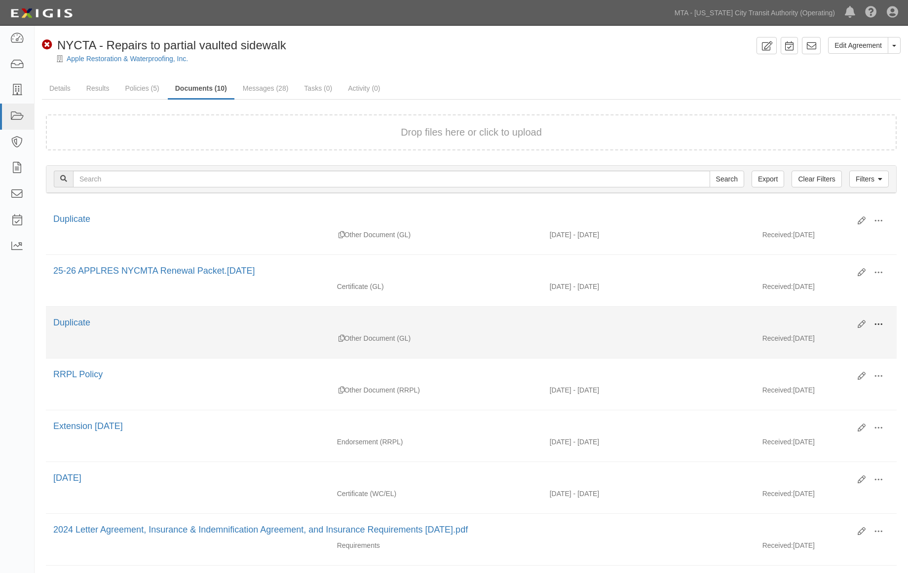
click at [879, 322] on span at bounding box center [878, 324] width 9 height 9
click at [815, 339] on link "View" at bounding box center [830, 339] width 78 height 18
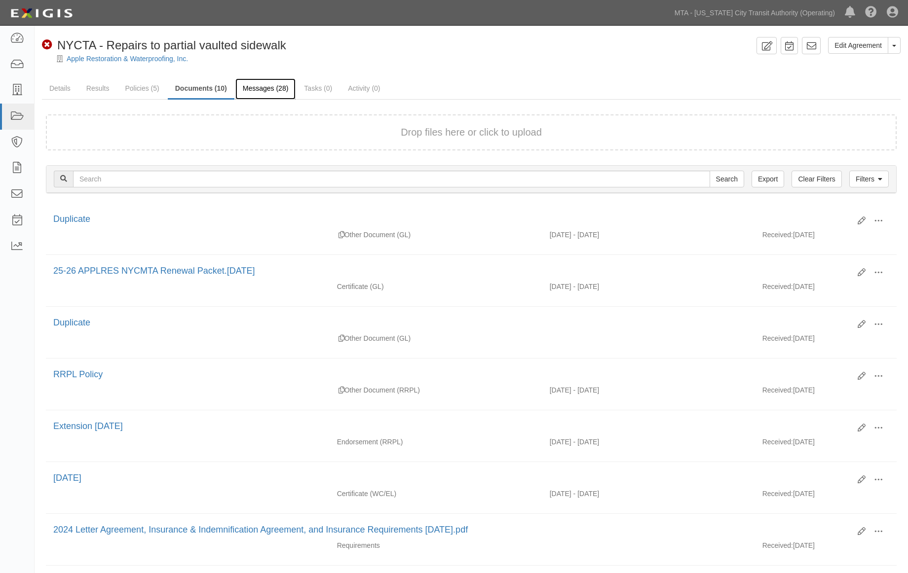
click at [264, 90] on link "Messages (28)" at bounding box center [265, 88] width 61 height 21
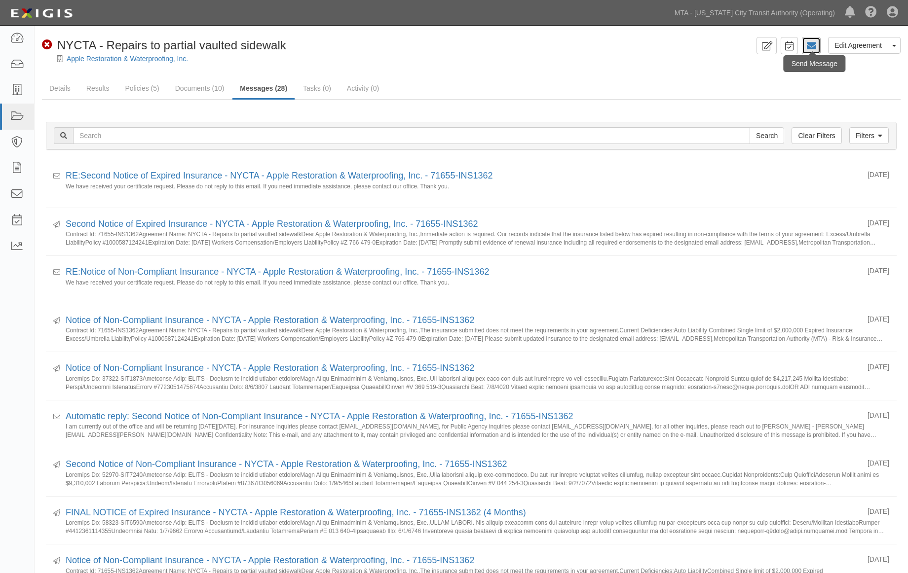
click at [815, 42] on icon at bounding box center [811, 46] width 10 height 10
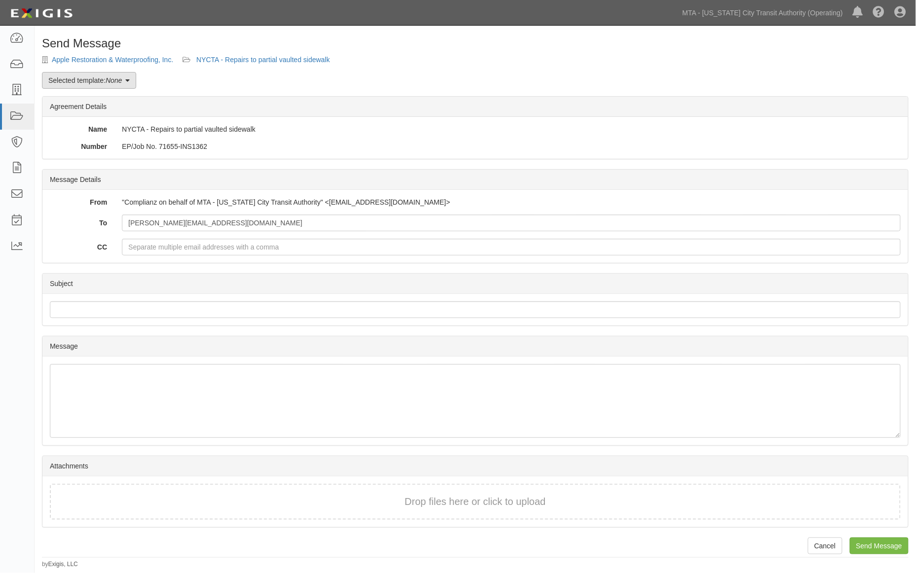
click at [122, 77] on em "None" at bounding box center [114, 80] width 16 height 8
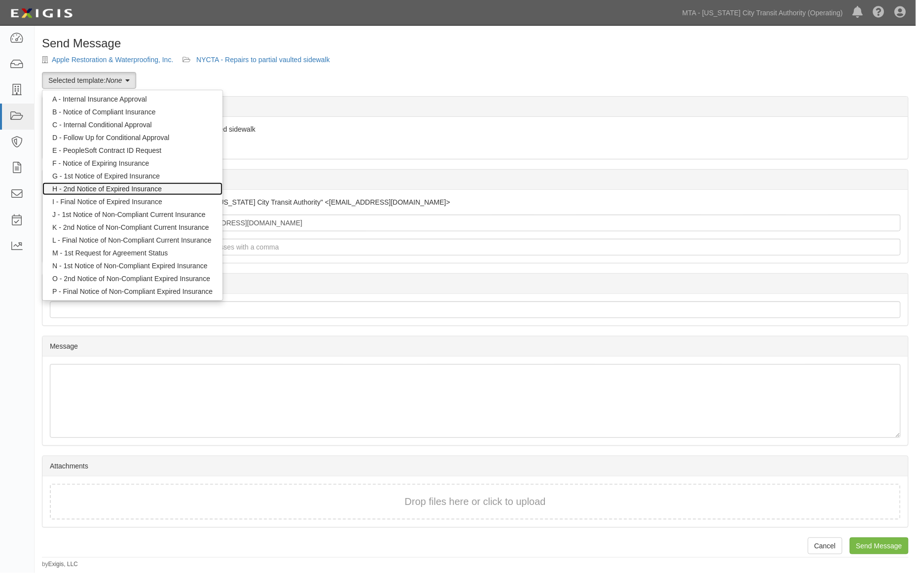
click at [97, 187] on link "H - 2nd Notice of Expired Insurance" at bounding box center [132, 189] width 180 height 13
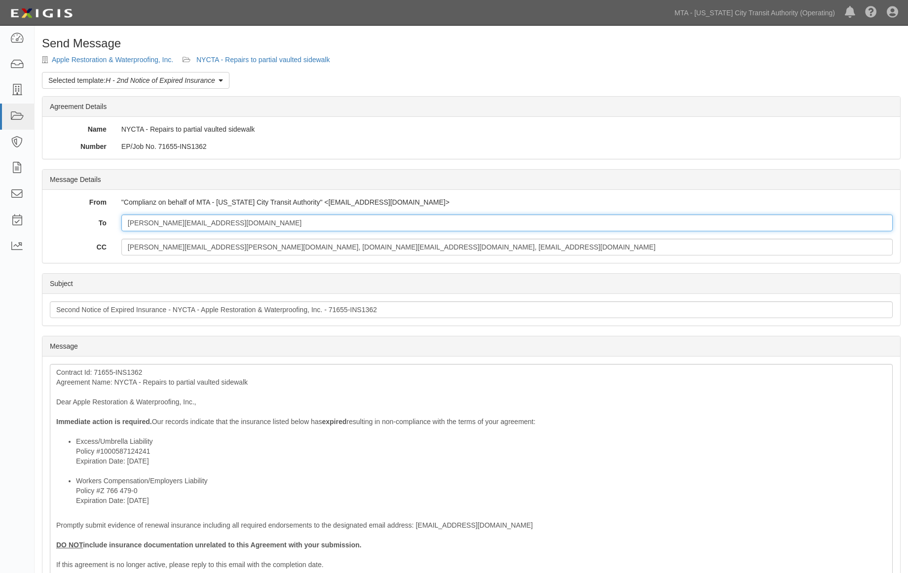
click at [253, 223] on input "[PERSON_NAME][EMAIL_ADDRESS][DOMAIN_NAME]" at bounding box center [506, 223] width 771 height 17
paste input "NEConstructioncerts@epicbrokers.com"
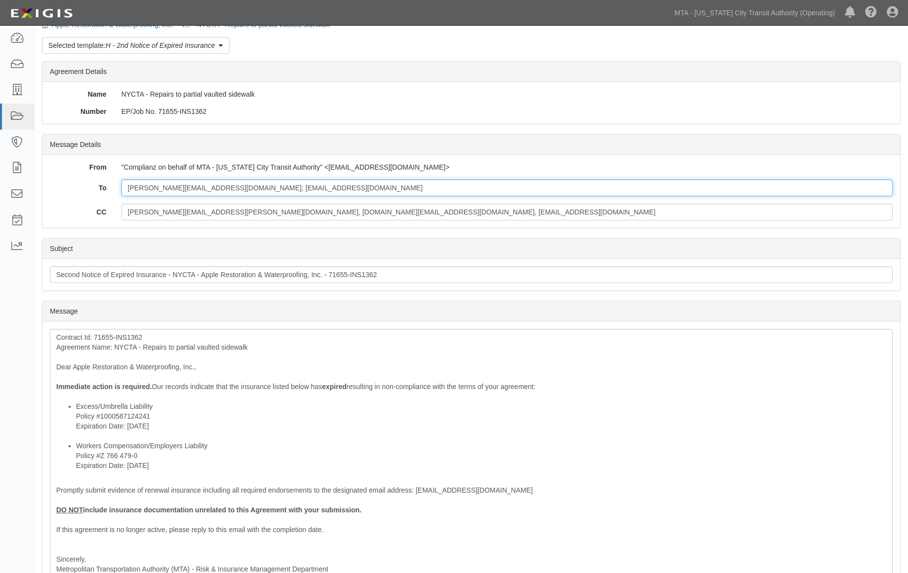
scroll to position [55, 0]
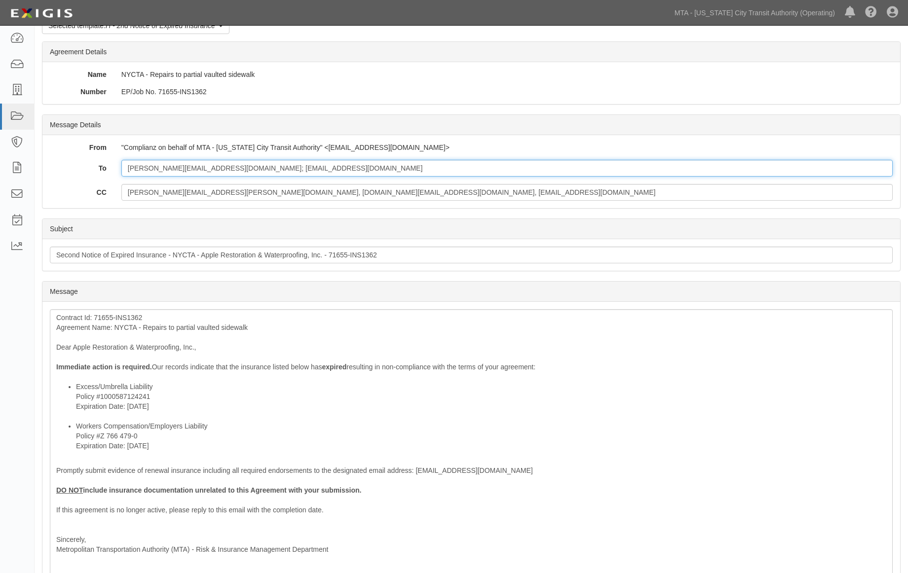
type input "christine@applerestoration.com; NEConstructioncerts@epicbrokers.com"
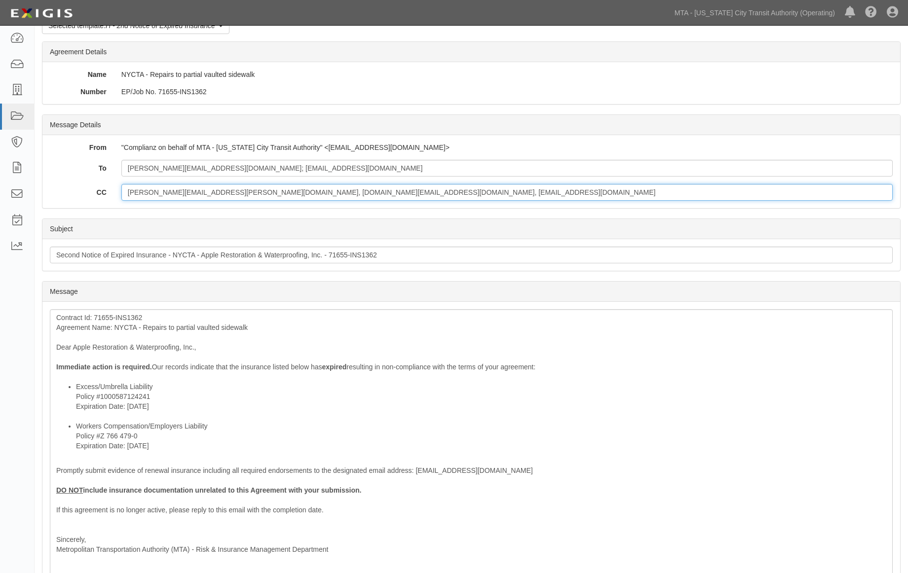
click at [445, 198] on input "stephanie.seecharan@mtacd.org, contract.inspection@nyct.com, epp-insurance@mtac…" at bounding box center [506, 192] width 771 height 17
type input "stephanie.seecharan@mtacd.org, contract.inspection@nyct.com, epp-insurance@mtac…"
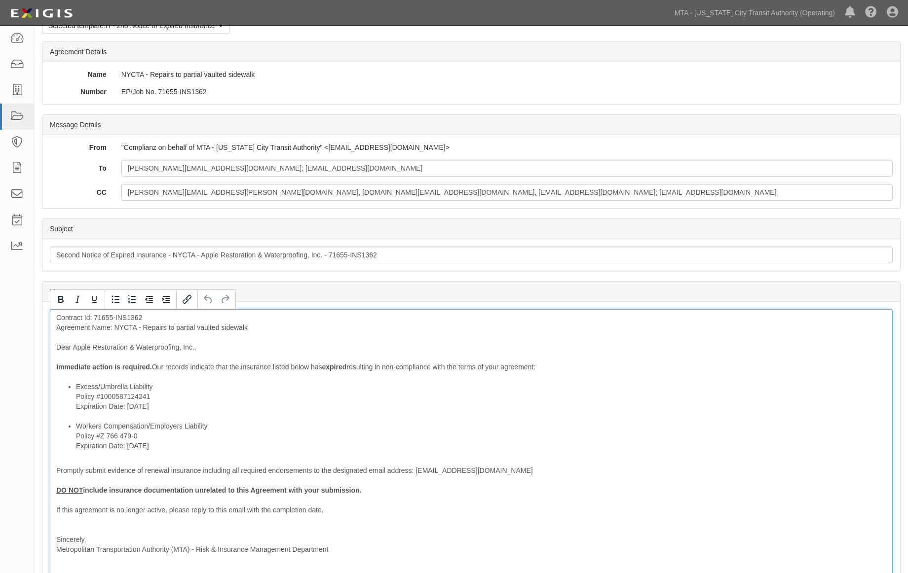
drag, startPoint x: 324, startPoint y: 364, endPoint x: 312, endPoint y: 366, distance: 11.9
click at [312, 366] on div "Contract Id: 71655-INS1362 Agreement Name: NYCTA - Repairs to partial vaulted s…" at bounding box center [471, 448] width 843 height 278
click at [341, 367] on div "Contract Id: 71655-INS1362 Agreement Name: NYCTA - Repairs to partial vaulted s…" at bounding box center [471, 448] width 843 height 278
drag, startPoint x: 398, startPoint y: 364, endPoint x: 335, endPoint y: 364, distance: 62.7
click at [339, 364] on div "Contract Id: 71655-INS1362 Agreement Name: NYCTA - Repairs to partial vaulted s…" at bounding box center [471, 448] width 843 height 278
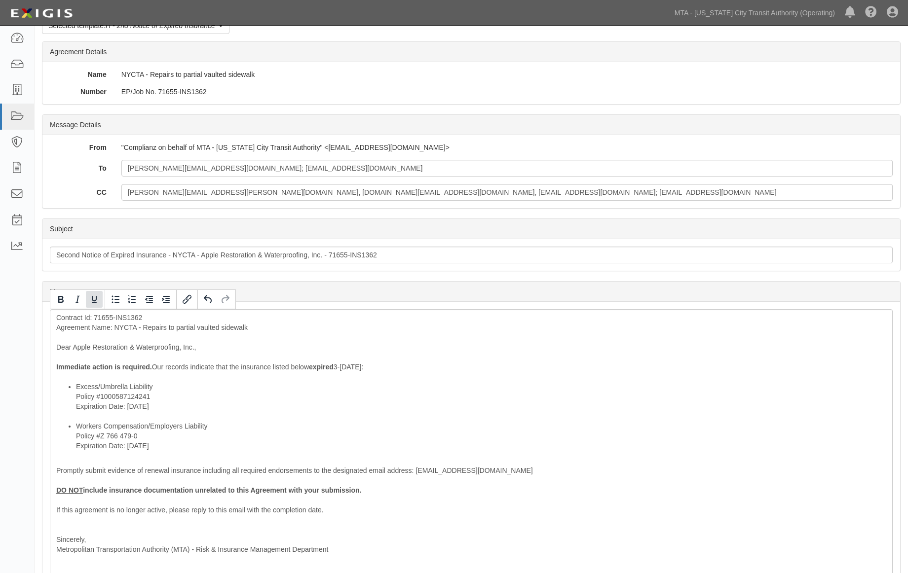
click at [90, 294] on icon "Underline" at bounding box center [94, 300] width 12 height 12
click at [58, 299] on icon "Bold" at bounding box center [61, 300] width 12 height 12
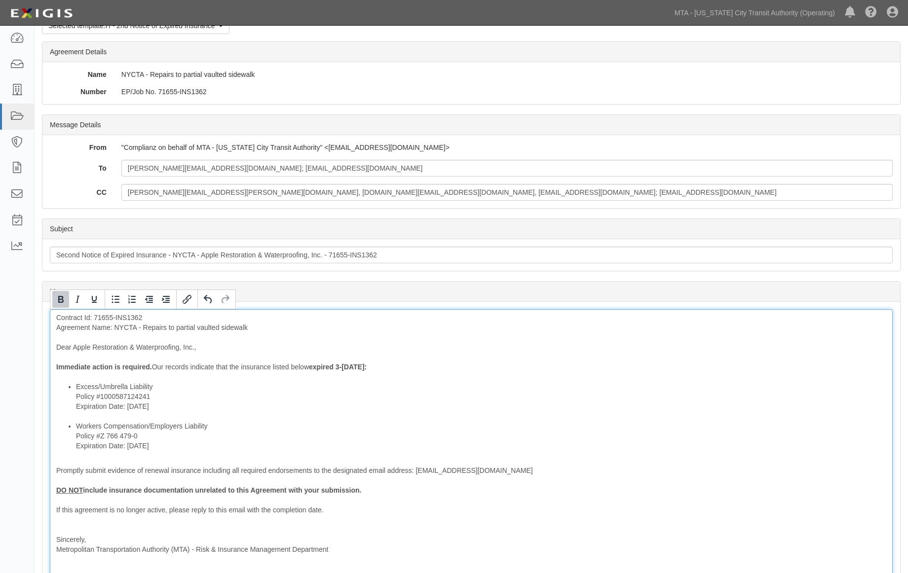
click at [211, 466] on div "Contract Id: 71655-INS1362 Agreement Name: NYCTA - Repairs to partial vaulted s…" at bounding box center [471, 448] width 843 height 278
drag, startPoint x: 173, startPoint y: 409, endPoint x: 66, endPoint y: 408, distance: 107.6
click at [66, 408] on ul "Excess/Umbrella Liability Policy #1000587124241 Expiration Date: 6/1/2025 Worke…" at bounding box center [471, 416] width 830 height 69
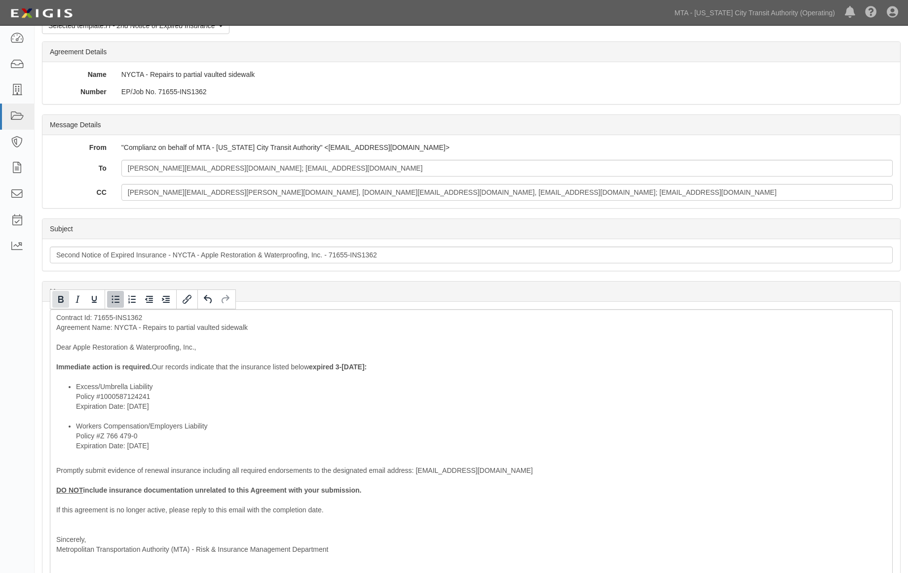
click at [61, 299] on icon "Bold" at bounding box center [60, 299] width 5 height 7
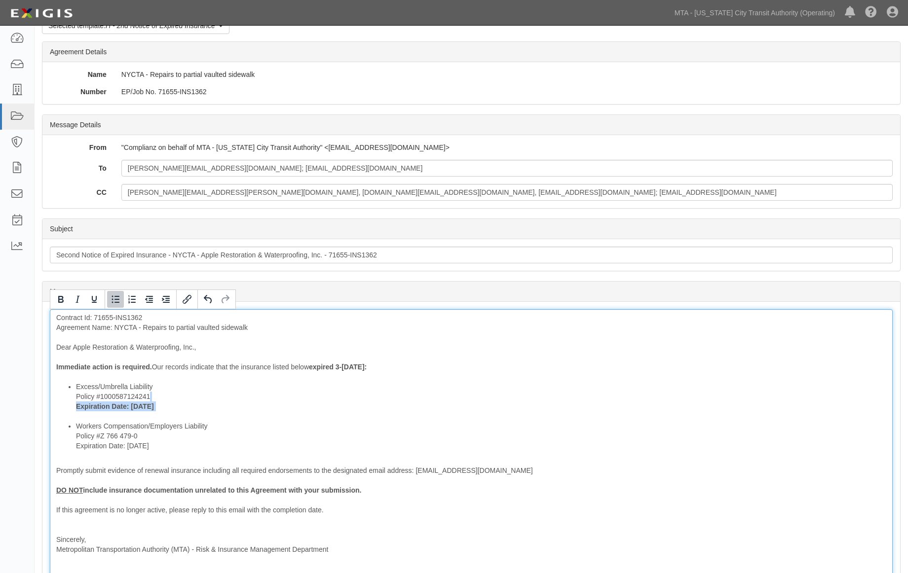
drag, startPoint x: 115, startPoint y: 446, endPoint x: 76, endPoint y: 445, distance: 39.5
click at [76, 445] on li "Workers Compensation/Employers Liability Policy #Z 766 479-0 Expiration Date: 4…" at bounding box center [481, 436] width 810 height 30
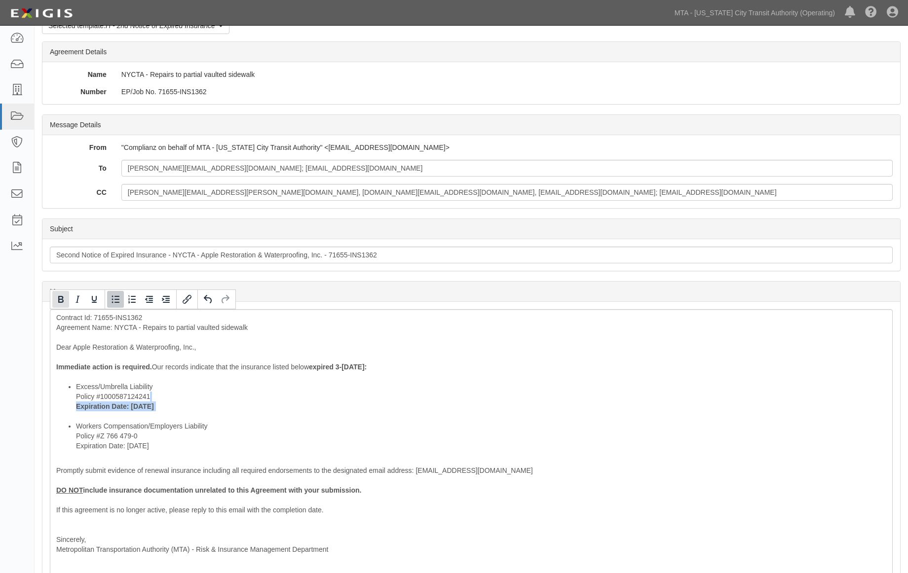
click at [56, 303] on icon "Bold" at bounding box center [61, 300] width 12 height 12
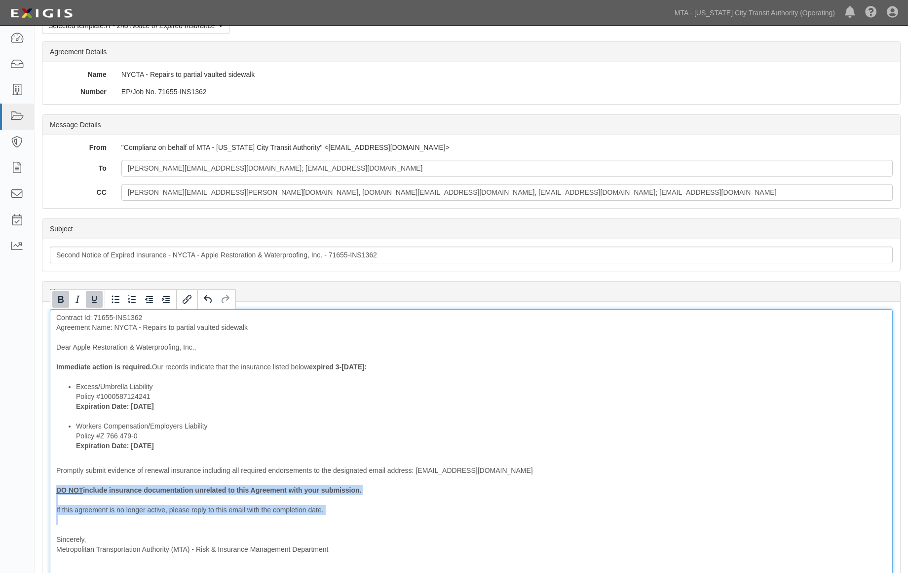
drag, startPoint x: 121, startPoint y: 526, endPoint x: 50, endPoint y: 487, distance: 81.3
click at [50, 487] on div "Contract Id: 71655-INS1362 Agreement Name: NYCTA - Repairs to partial vaulted s…" at bounding box center [471, 448] width 843 height 278
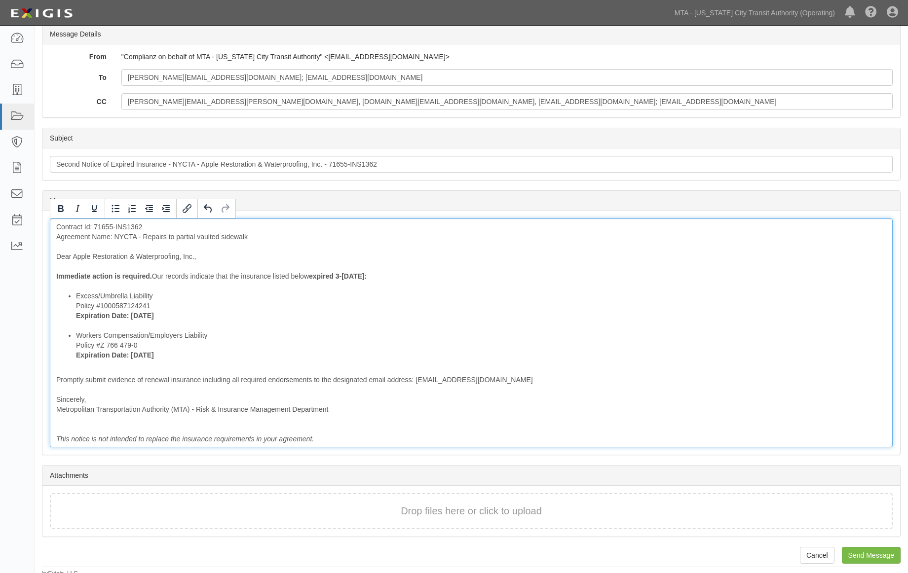
scroll to position [150, 0]
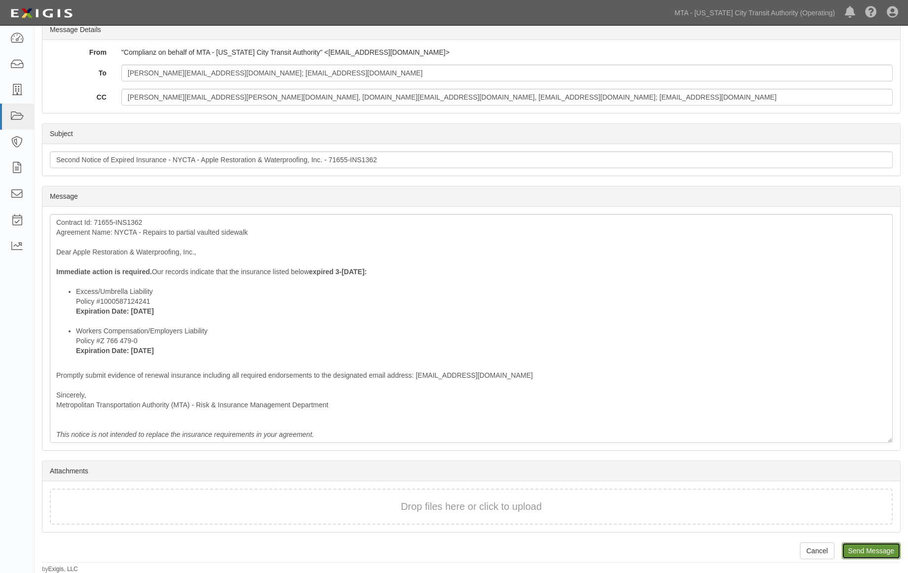
click at [877, 551] on input "Send Message" at bounding box center [871, 551] width 59 height 17
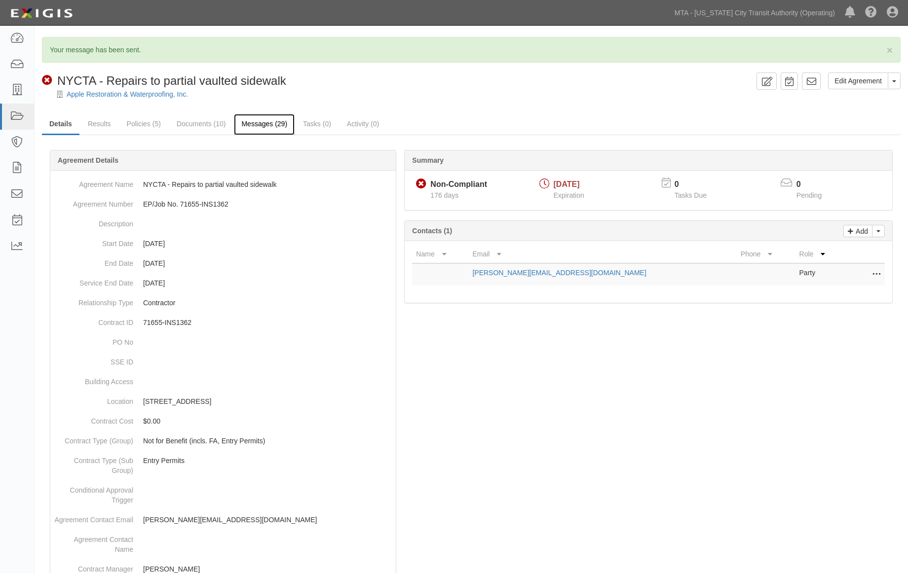
click at [253, 128] on link "Messages (29)" at bounding box center [264, 124] width 61 height 21
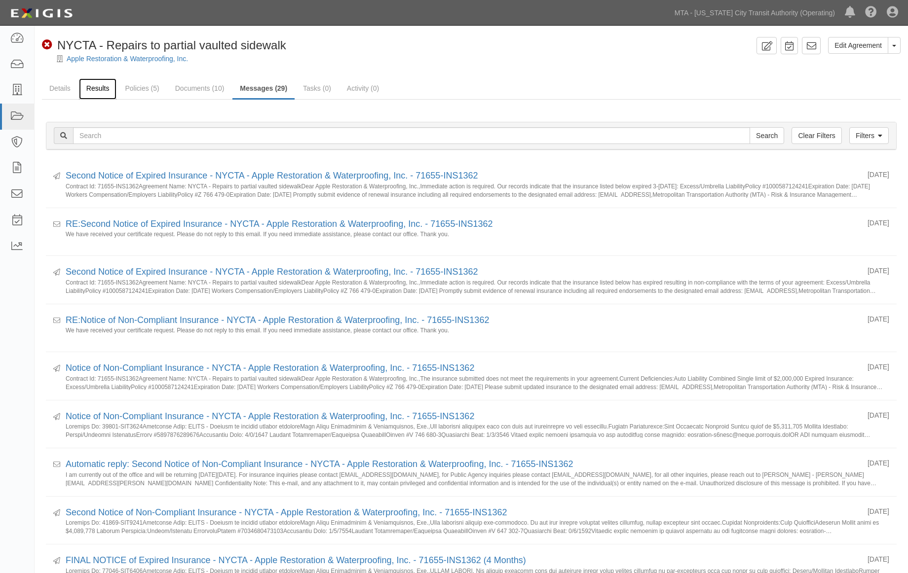
click at [106, 87] on link "Results" at bounding box center [98, 88] width 38 height 21
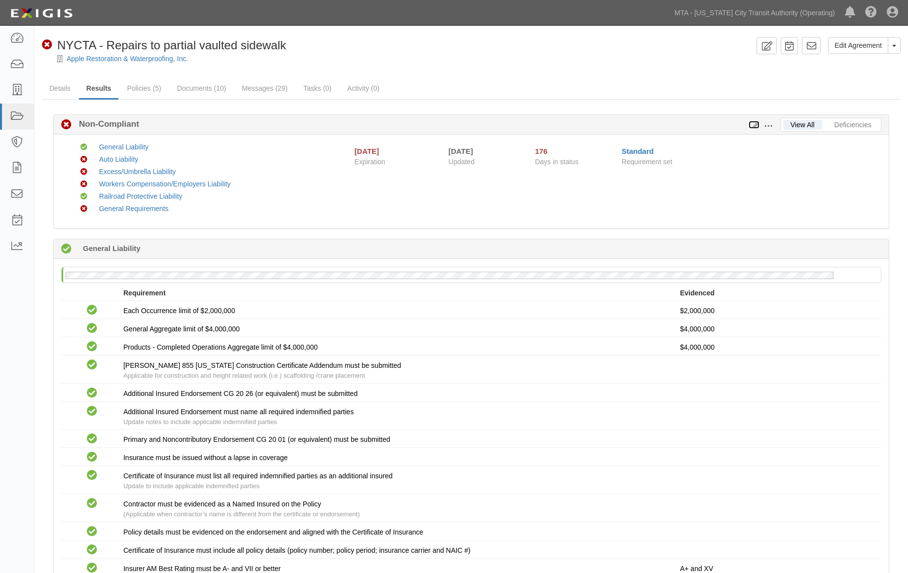
click at [753, 125] on icon at bounding box center [753, 125] width 11 height 7
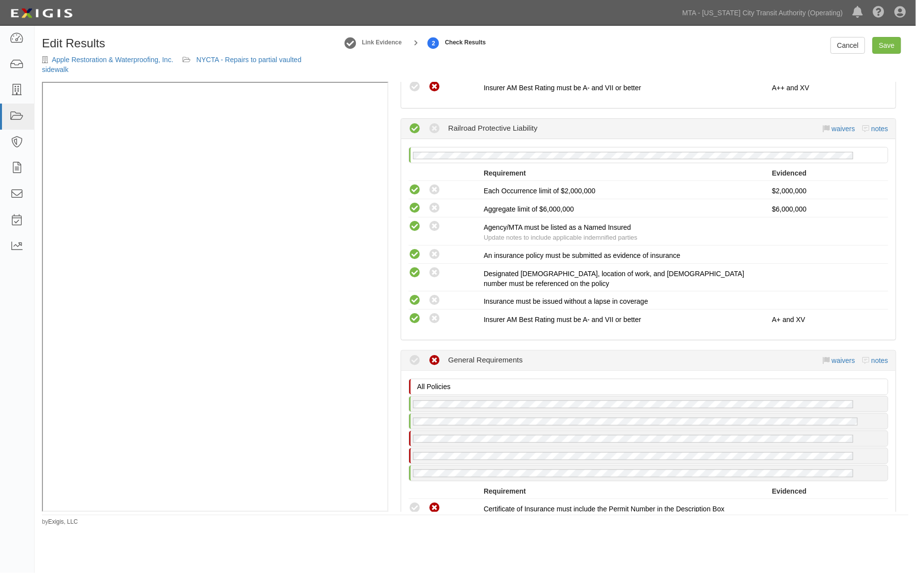
scroll to position [1590, 0]
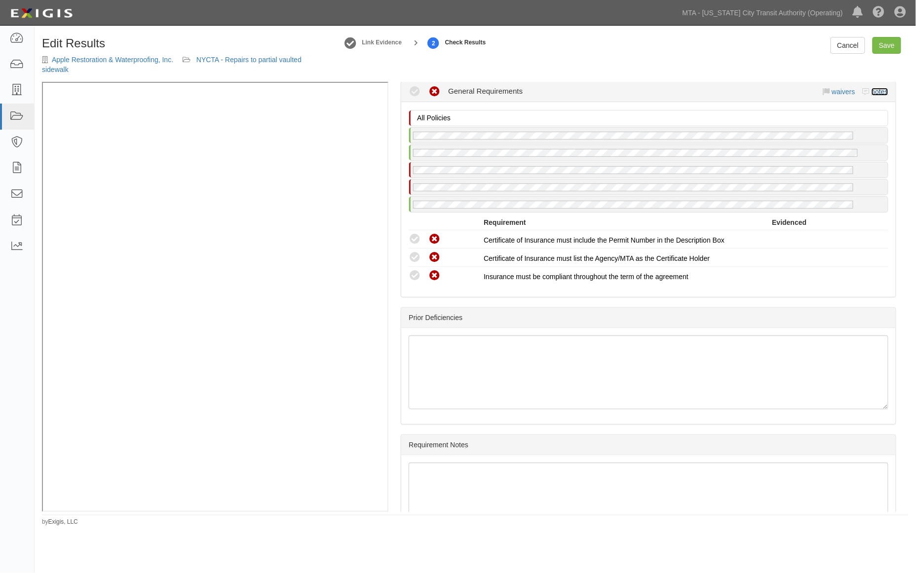
click at [871, 88] on link "notes" at bounding box center [879, 92] width 17 height 8
radio input "true"
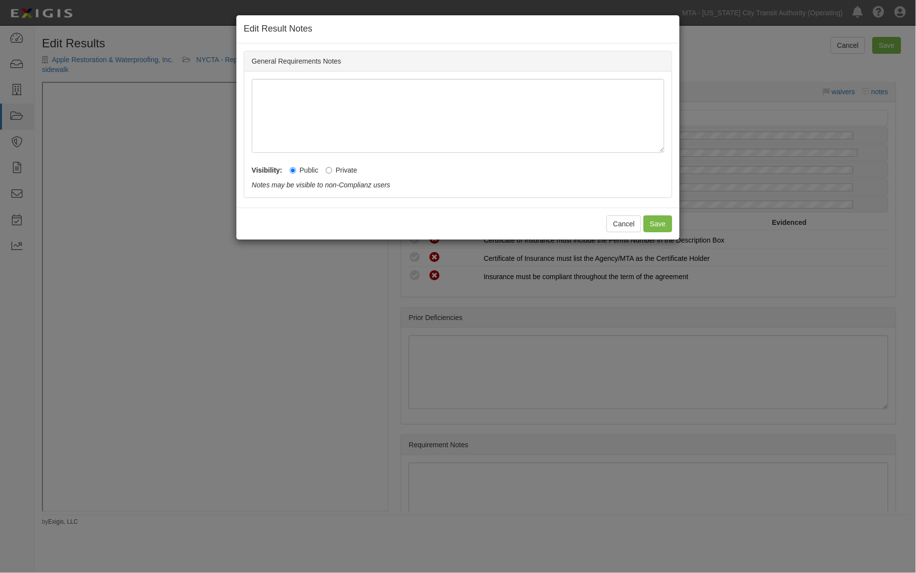
click at [344, 170] on label "Private" at bounding box center [342, 170] width 32 height 10
click at [332, 170] on input "Private" at bounding box center [329, 170] width 6 height 6
radio input "true"
click at [657, 221] on button "Save" at bounding box center [657, 224] width 29 height 17
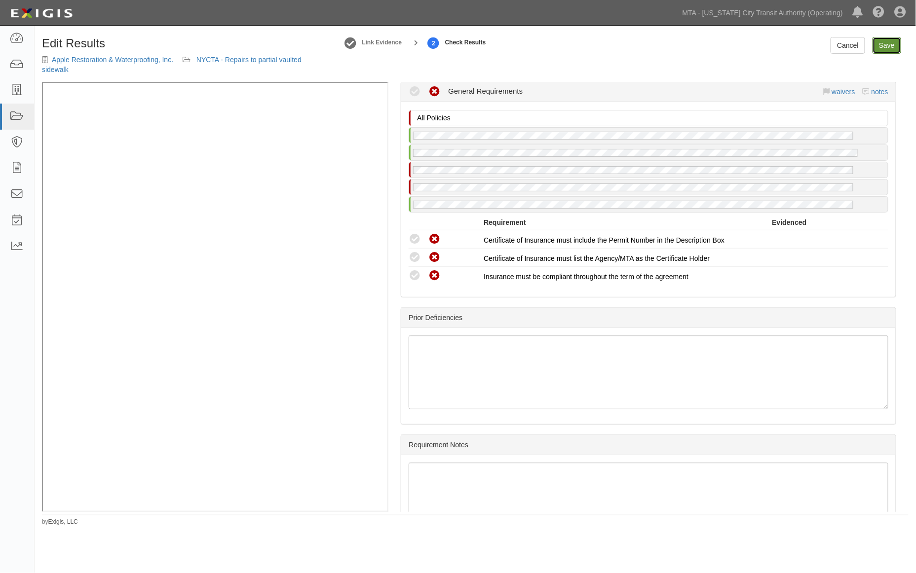
click at [893, 48] on link "Save" at bounding box center [886, 45] width 29 height 17
radio input "true"
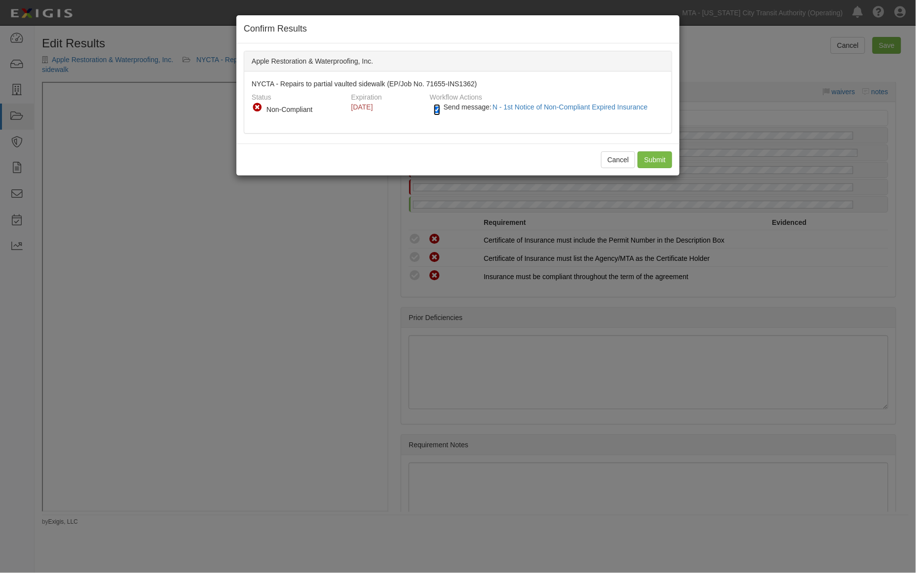
click at [438, 109] on input "Send message: N - 1st Notice of Non-Compliant Expired Insurance" at bounding box center [437, 109] width 6 height 11
checkbox input "false"
click at [651, 160] on input "Submit" at bounding box center [654, 159] width 35 height 17
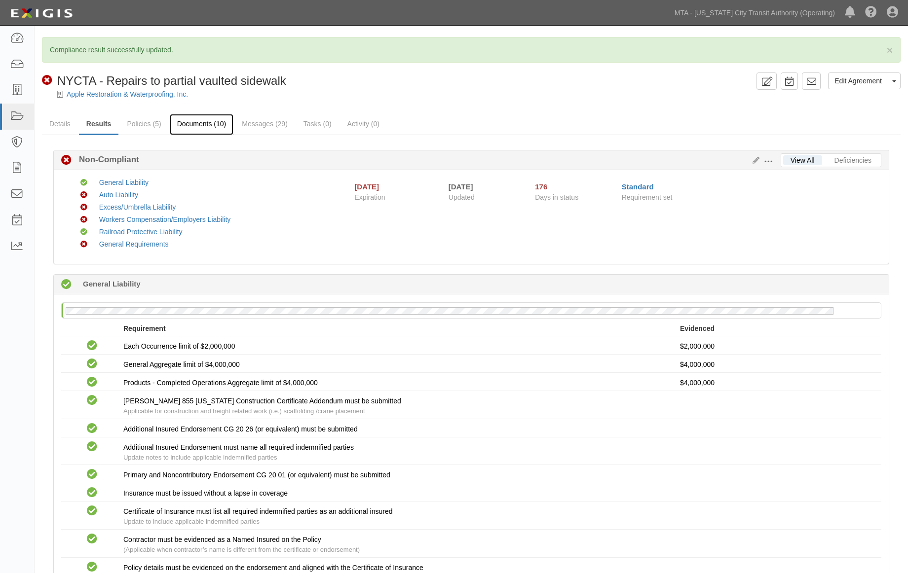
click at [211, 126] on link "Documents (10)" at bounding box center [202, 124] width 64 height 21
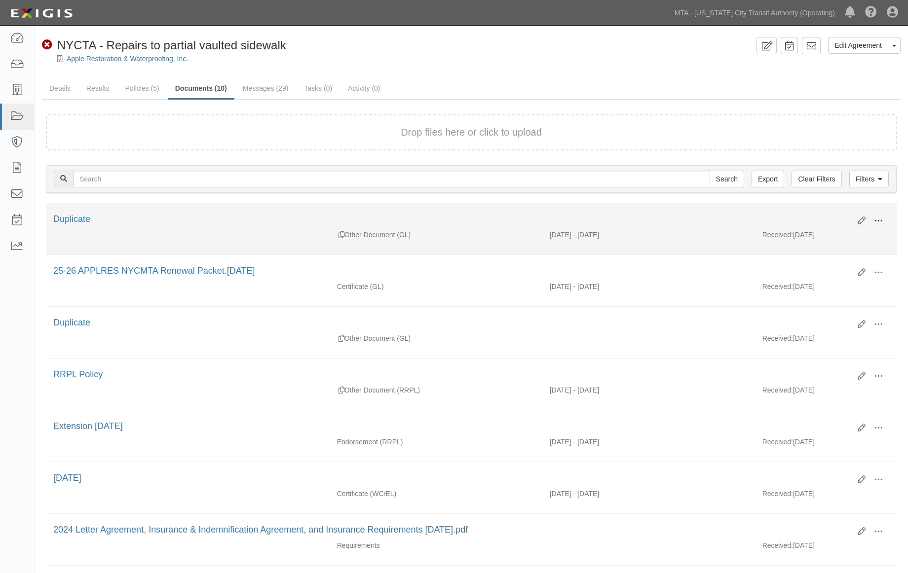
click at [871, 216] on button at bounding box center [878, 221] width 22 height 17
click at [807, 232] on link "View" at bounding box center [830, 235] width 78 height 18
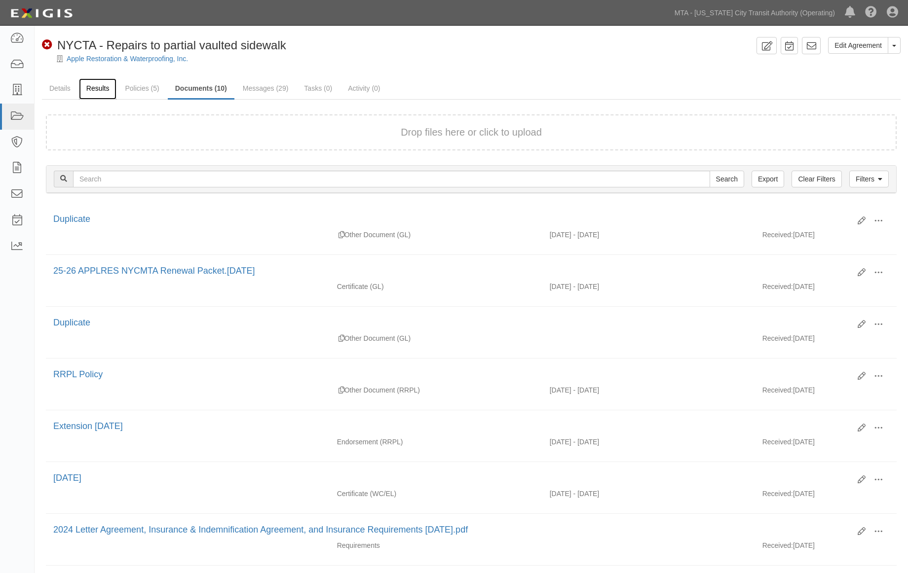
click at [92, 85] on link "Results" at bounding box center [98, 88] width 38 height 21
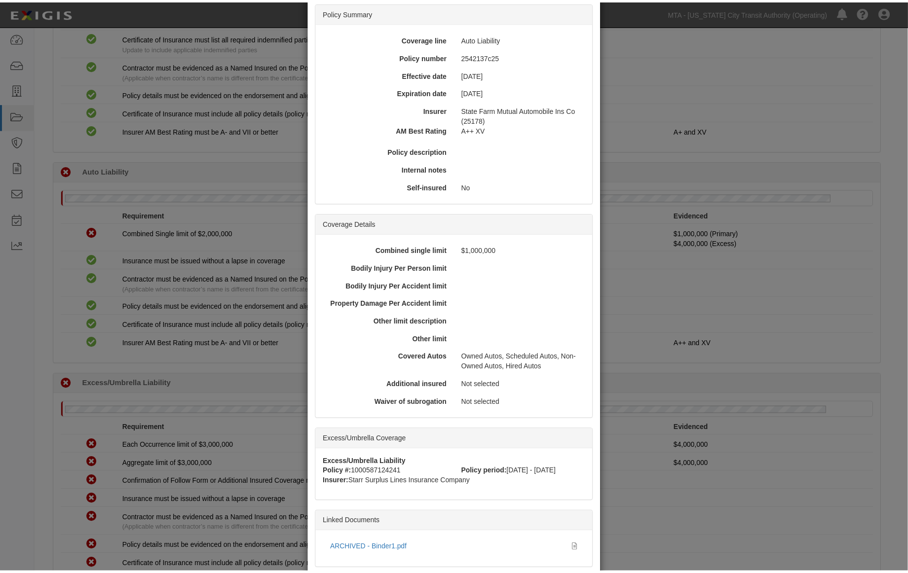
scroll to position [117, 0]
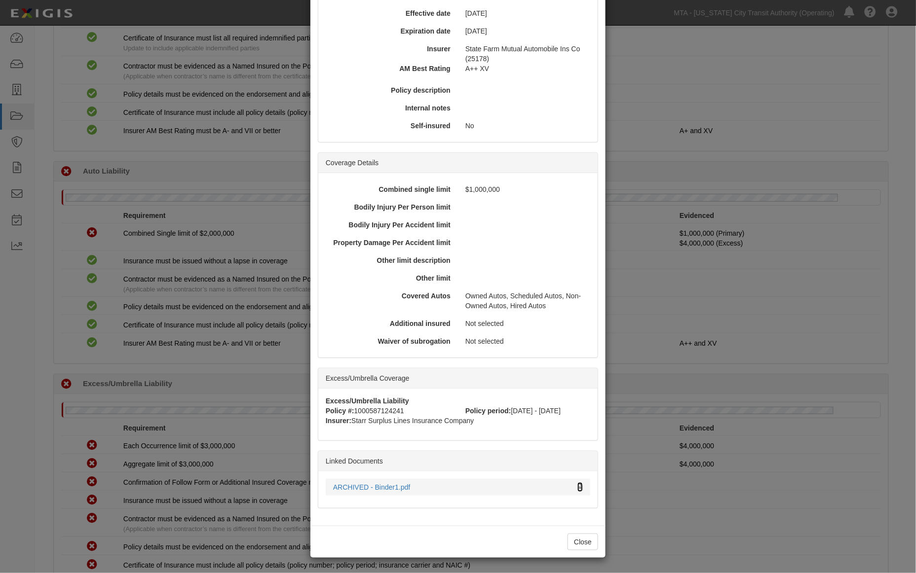
click at [577, 486] on icon at bounding box center [579, 487] width 5 height 7
click at [723, 436] on div "× View Policy Policy Summary Coverage line Auto Liability Policy number 2542137…" at bounding box center [458, 286] width 916 height 573
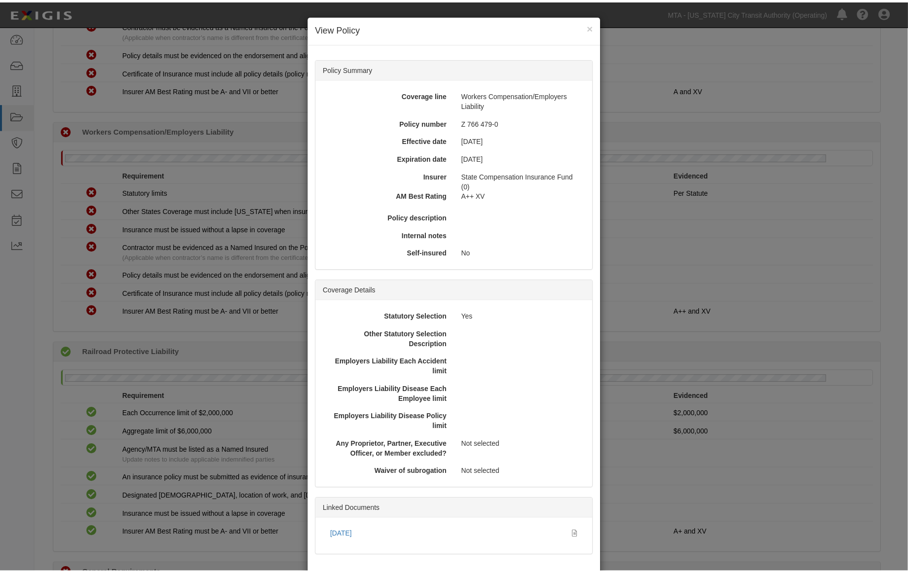
scroll to position [48, 0]
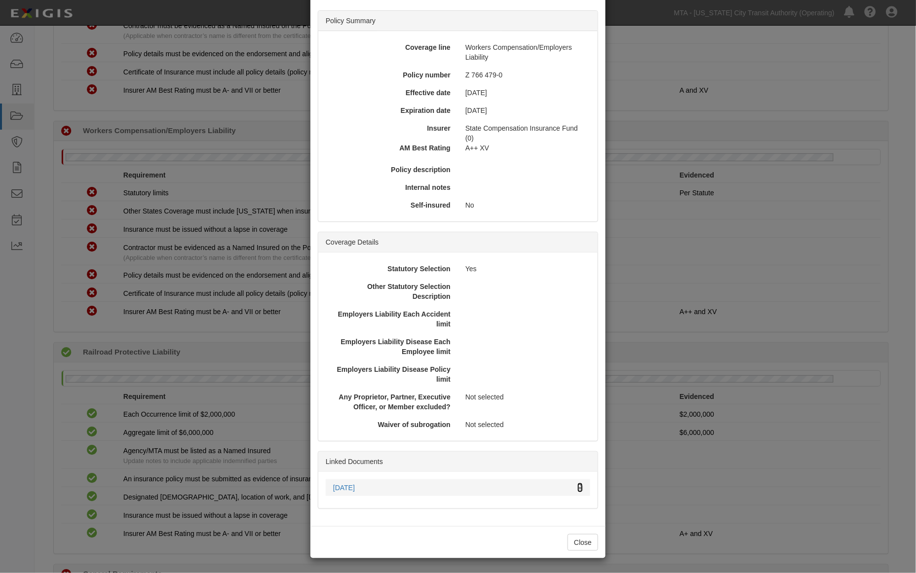
click at [577, 486] on icon at bounding box center [579, 488] width 5 height 7
click at [756, 349] on div "× View Policy Policy Summary Coverage line Workers Compensation/Employers Liabi…" at bounding box center [458, 286] width 916 height 573
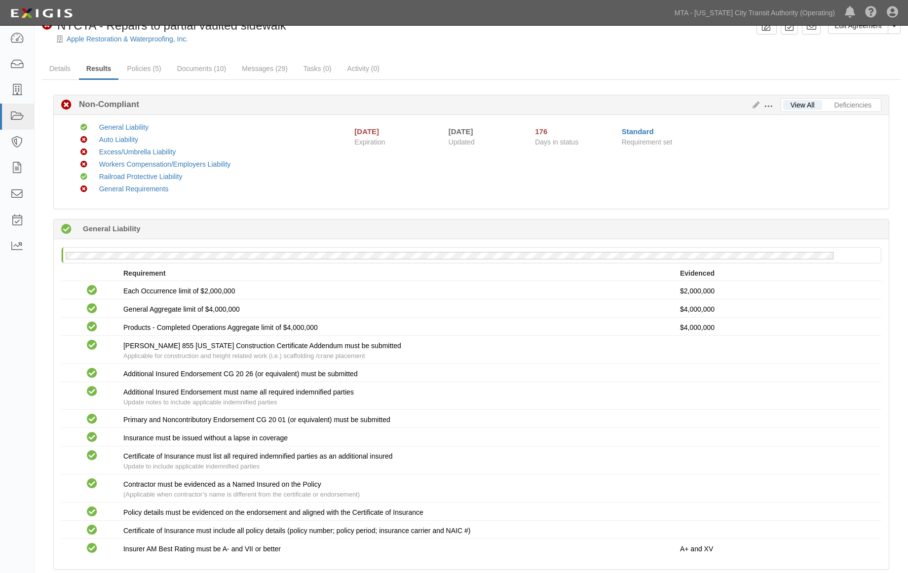
scroll to position [0, 0]
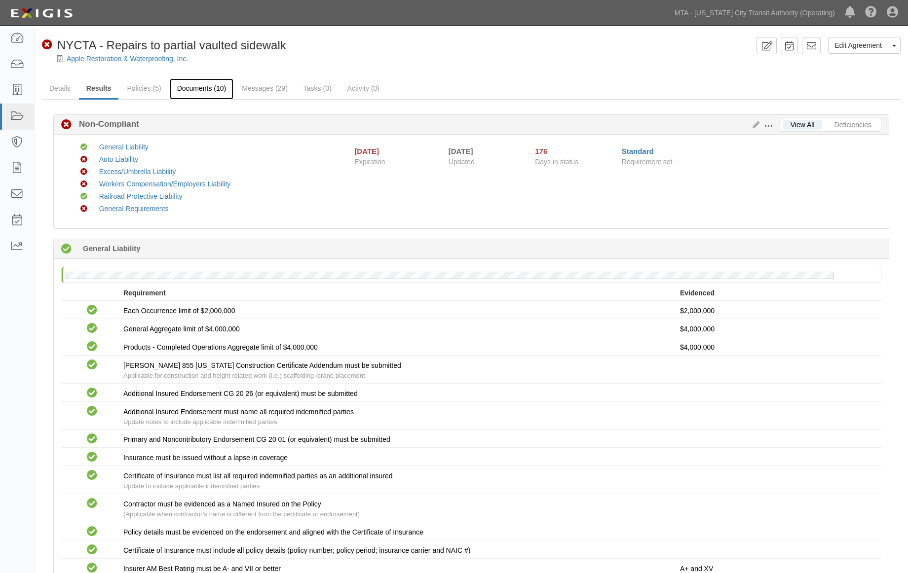
click at [212, 91] on link "Documents (10)" at bounding box center [202, 88] width 64 height 21
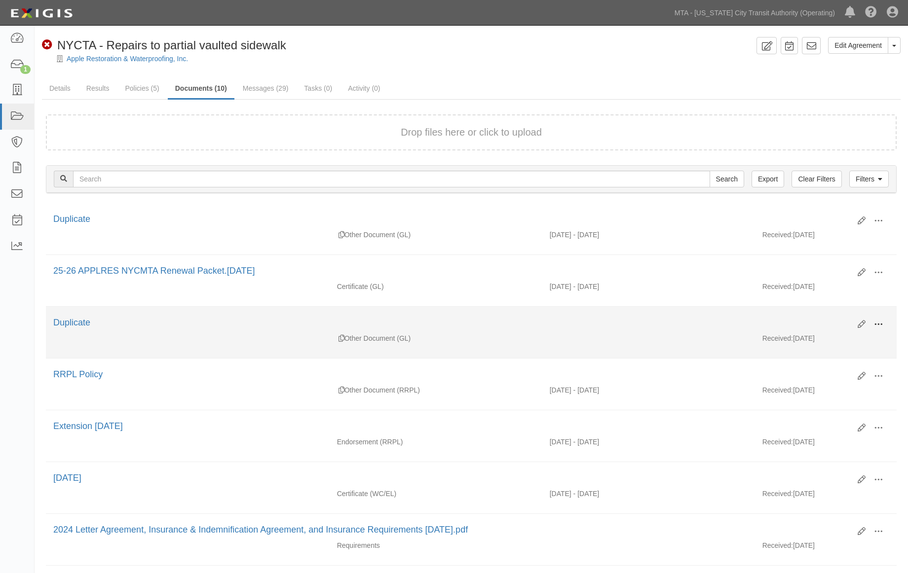
click at [880, 320] on button at bounding box center [878, 325] width 22 height 17
click at [801, 338] on link "View" at bounding box center [830, 339] width 78 height 18
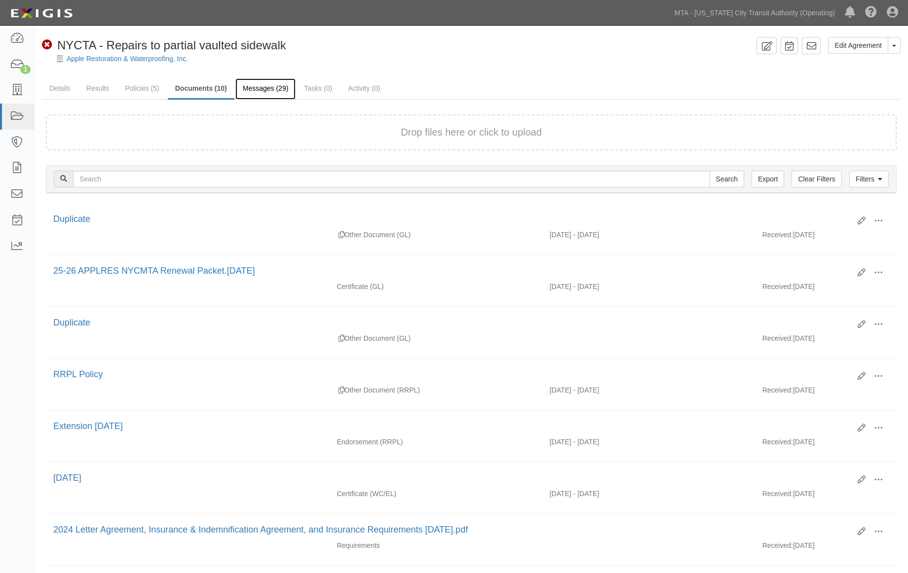
click at [265, 85] on link "Messages (29)" at bounding box center [265, 88] width 61 height 21
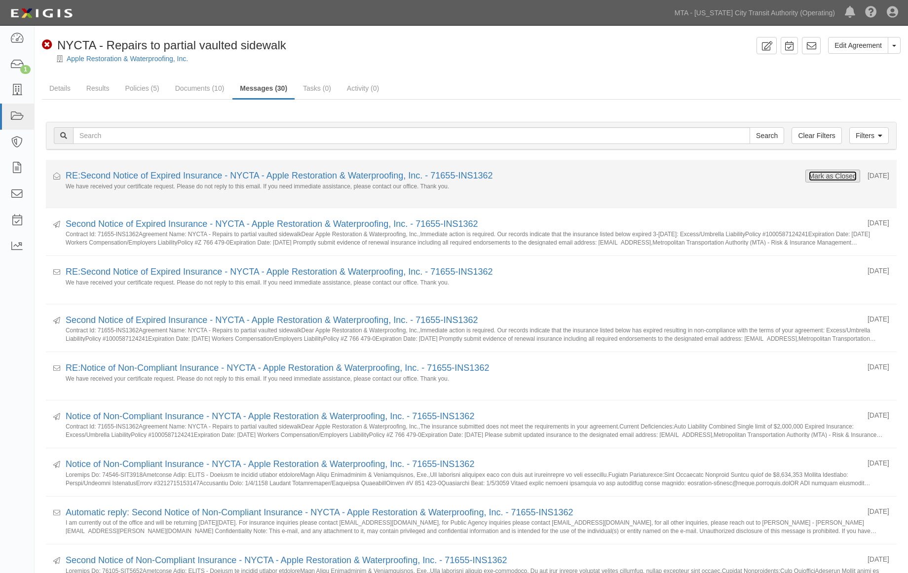
click at [815, 173] on button "Mark as Closed" at bounding box center [832, 176] width 49 height 11
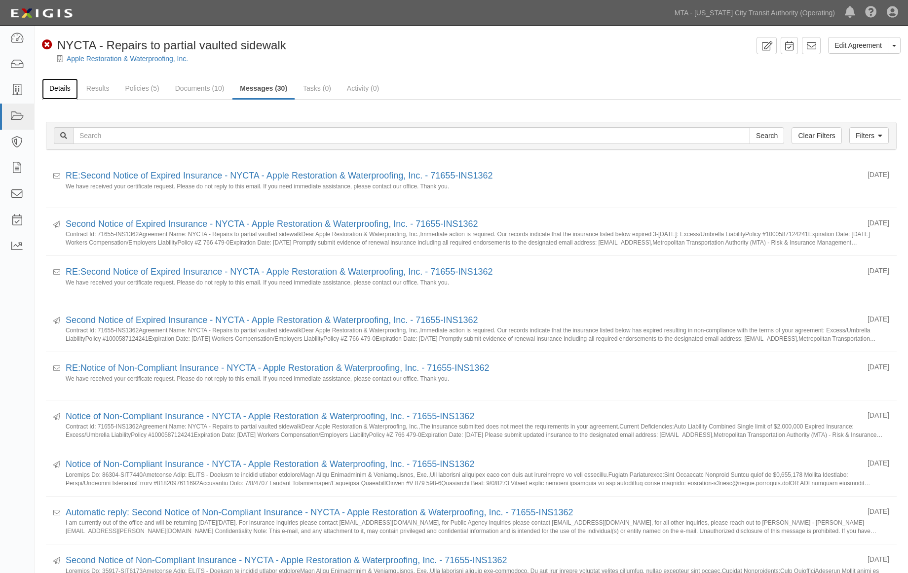
click at [64, 89] on link "Details" at bounding box center [60, 88] width 36 height 21
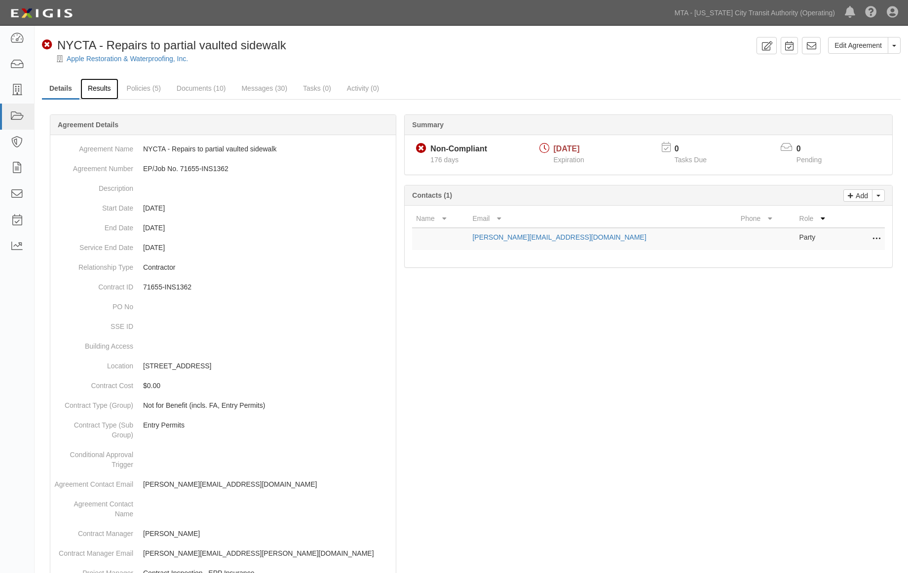
click at [100, 88] on link "Results" at bounding box center [99, 88] width 38 height 21
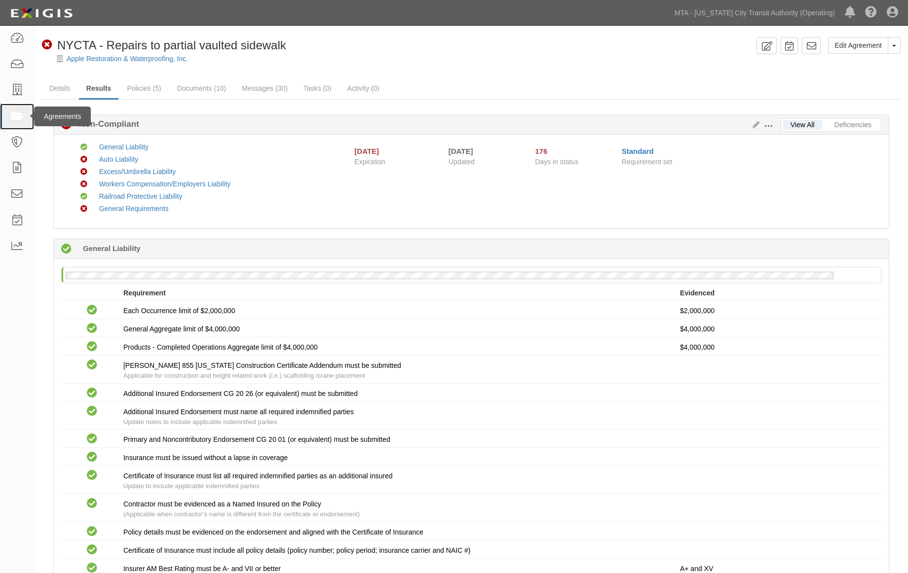
click at [15, 121] on icon at bounding box center [17, 116] width 14 height 11
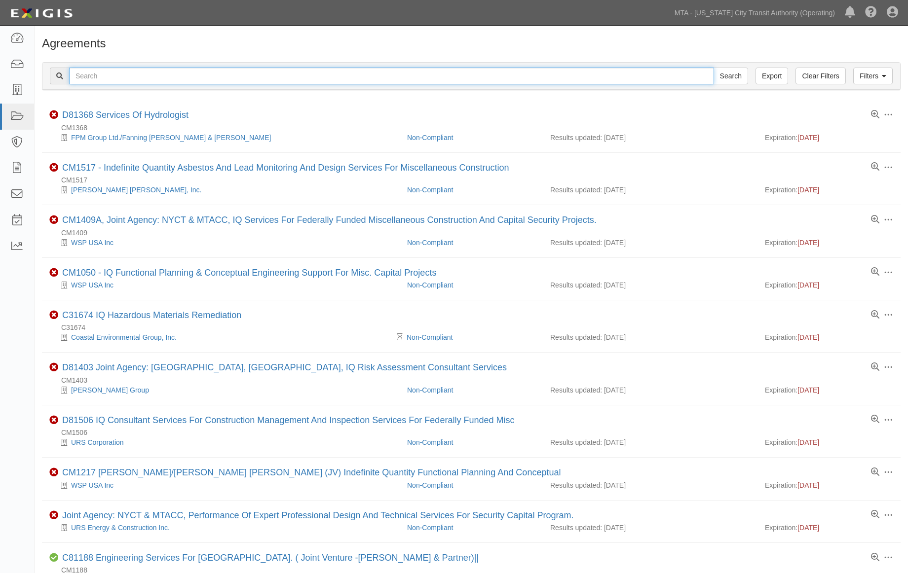
paste input "EP/Job No. 71660-INS1368"
type input "EP/Job No. 71660-INS1368"
click at [732, 77] on input "Search" at bounding box center [730, 76] width 35 height 17
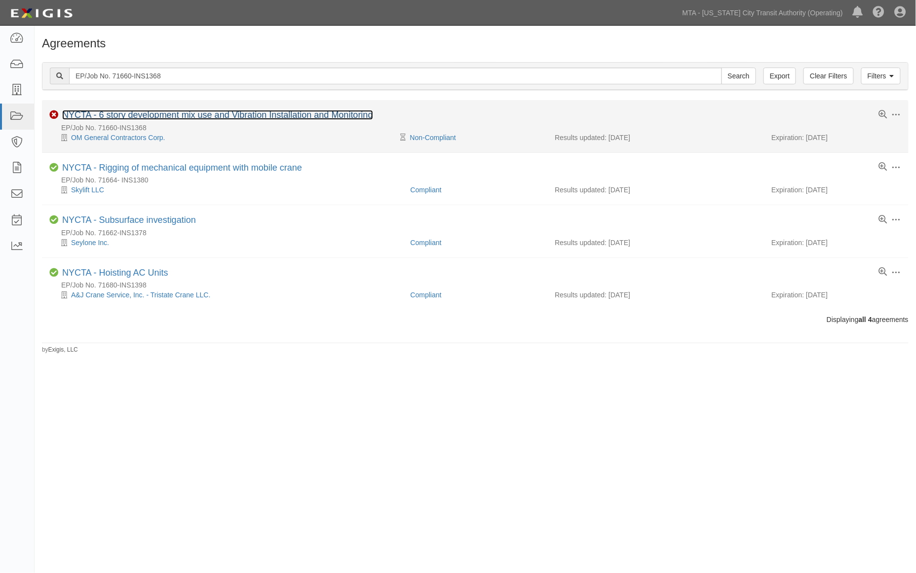
click at [132, 111] on link "NYCTA - 6 story development mix use and Vibration Installation and Monitoring" at bounding box center [217, 115] width 311 height 10
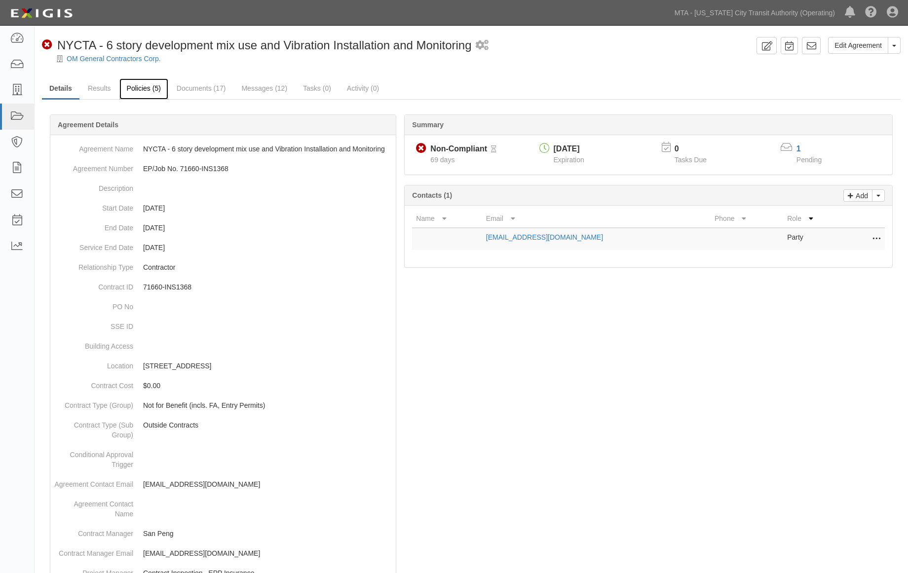
click at [141, 84] on link "Policies (5)" at bounding box center [143, 88] width 49 height 21
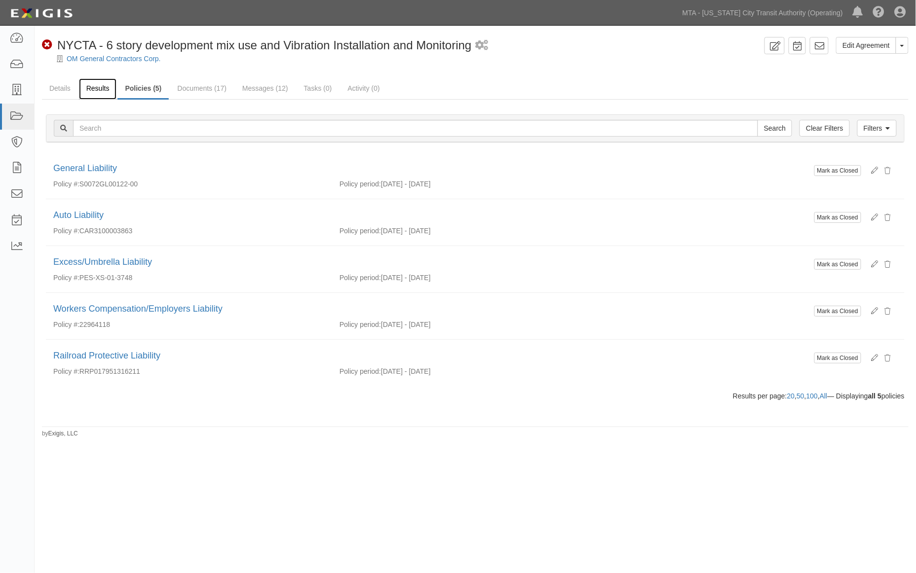
click at [99, 90] on link "Results" at bounding box center [98, 88] width 38 height 21
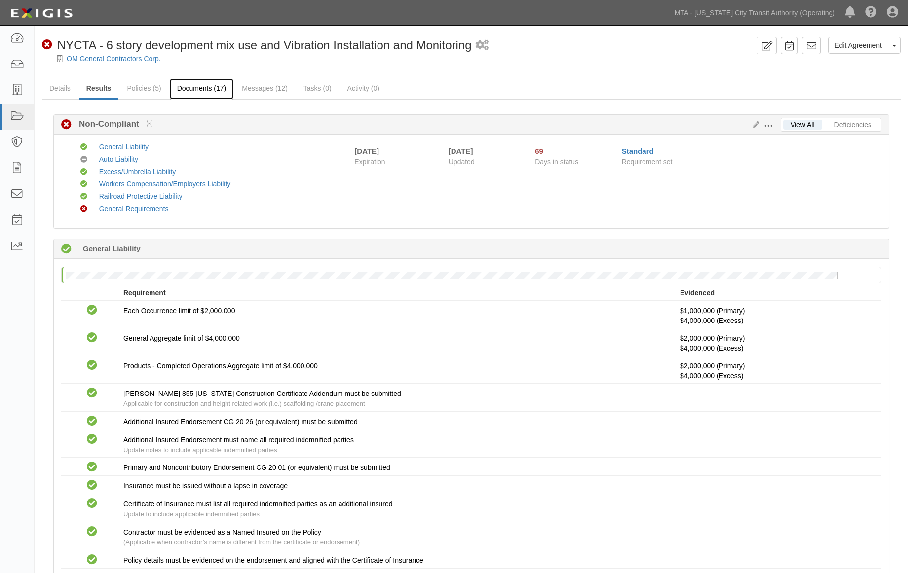
click at [189, 86] on link "Documents (17)" at bounding box center [202, 88] width 64 height 21
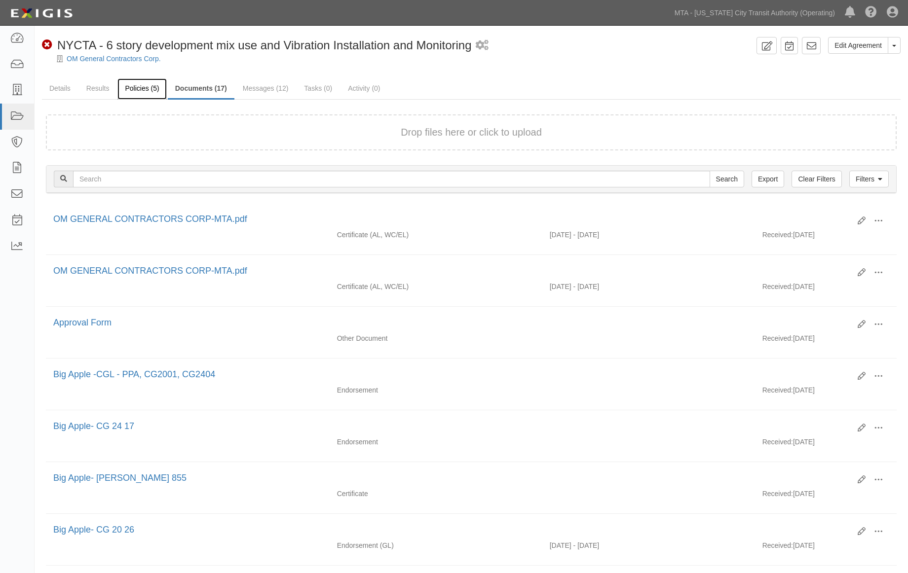
click at [151, 88] on link "Policies (5)" at bounding box center [141, 88] width 49 height 21
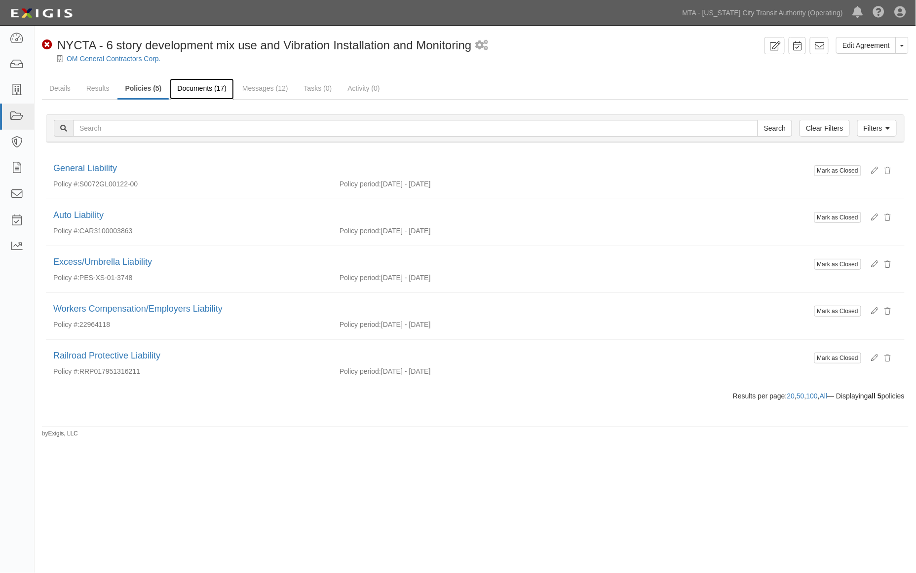
click at [210, 87] on link "Documents (17)" at bounding box center [202, 88] width 64 height 21
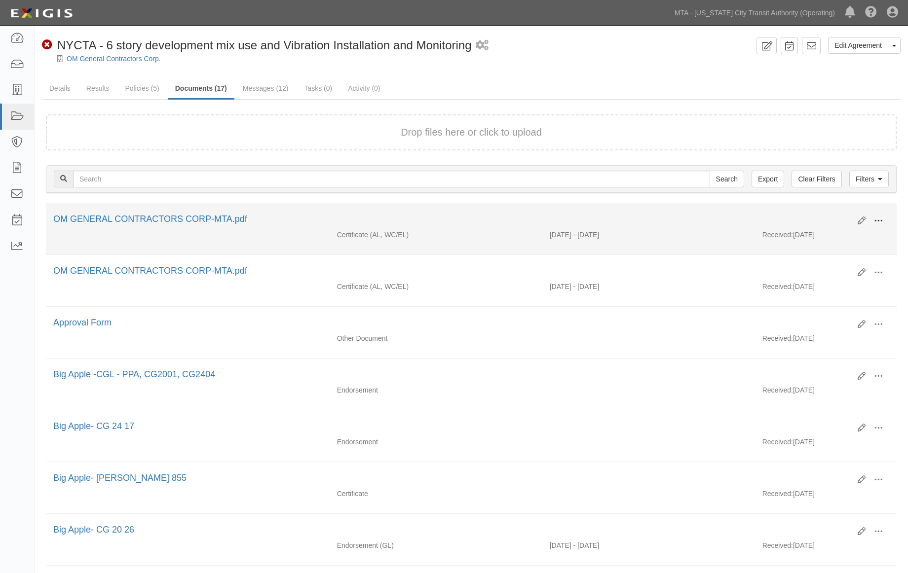
click at [876, 219] on span at bounding box center [878, 221] width 9 height 9
click at [811, 215] on link "Edit" at bounding box center [830, 217] width 78 height 18
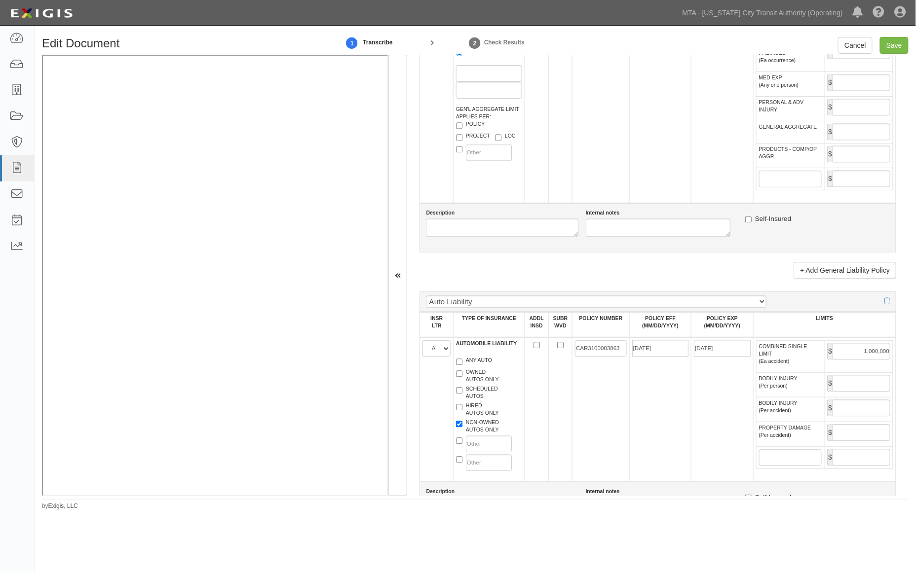
scroll to position [767, 0]
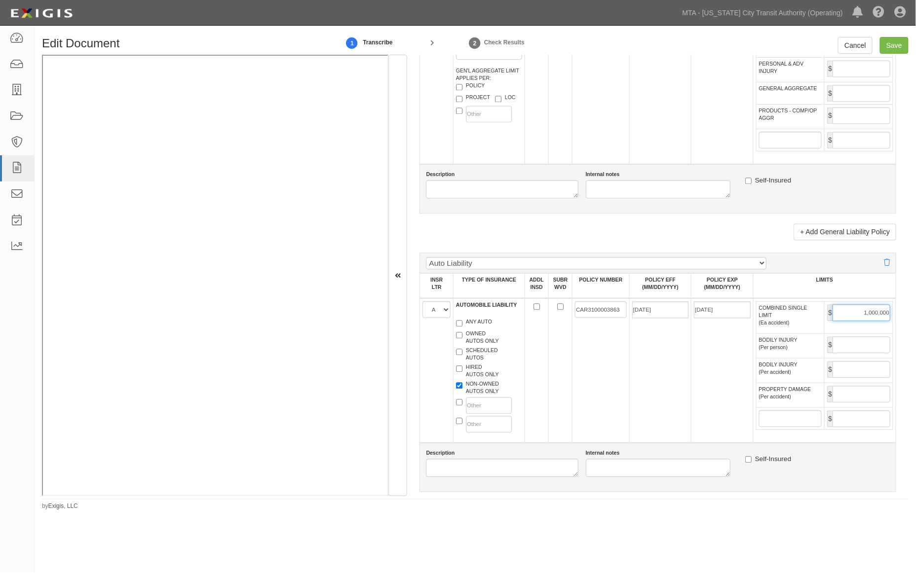
drag, startPoint x: 846, startPoint y: 331, endPoint x: 900, endPoint y: 335, distance: 54.5
click at [900, 335] on div "Document Details Received: [DATE] Party OM General Contractors Corp. 10-21 TO 1…" at bounding box center [657, 276] width 501 height 442
click at [896, 42] on input "Save" at bounding box center [894, 45] width 29 height 17
type input "2000000"
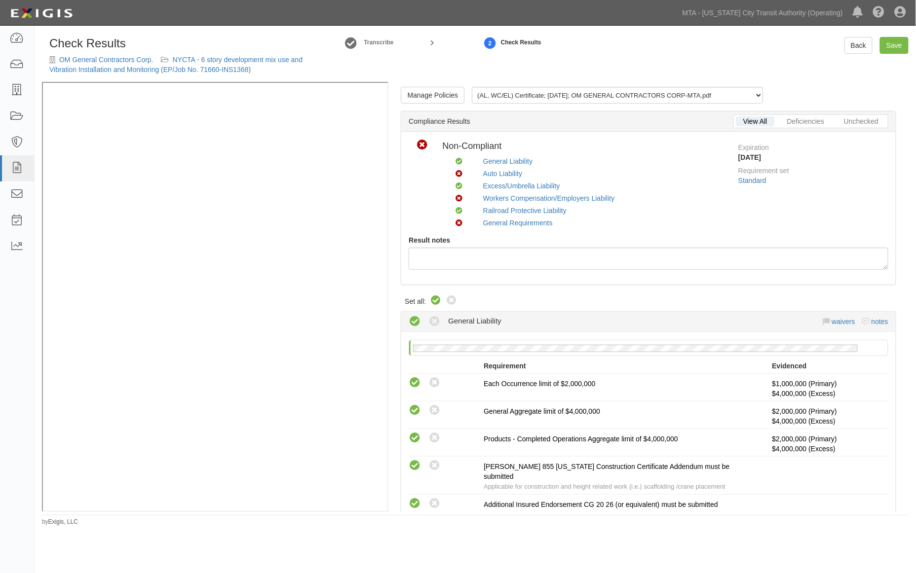
click at [437, 297] on icon at bounding box center [436, 301] width 12 height 12
radio input "true"
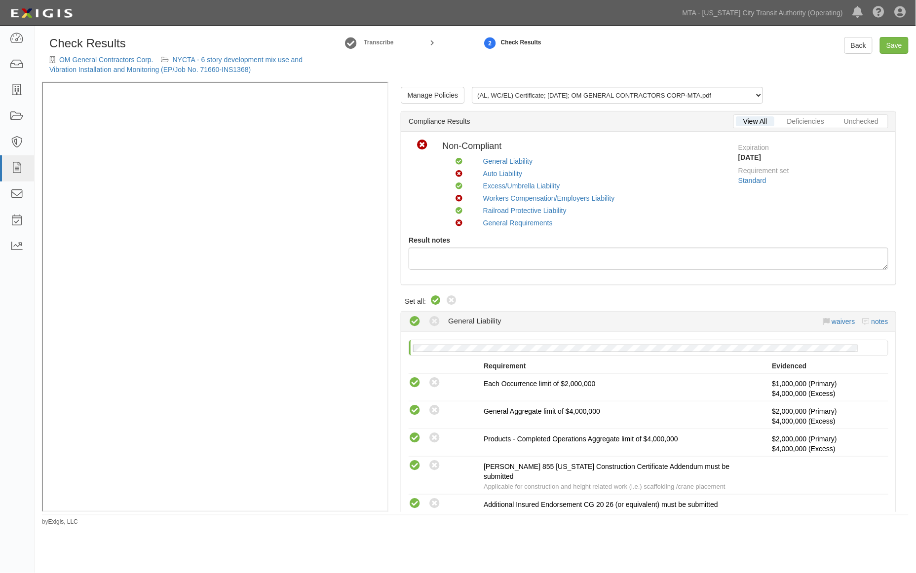
radio input "true"
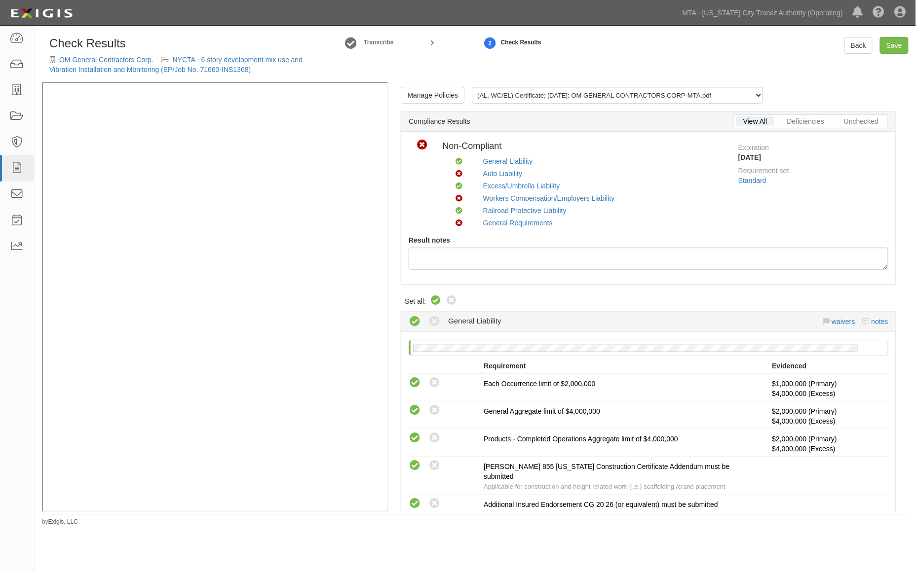
radio input "true"
click at [520, 198] on link "Workers Compensation/Employers Liability" at bounding box center [549, 198] width 132 height 8
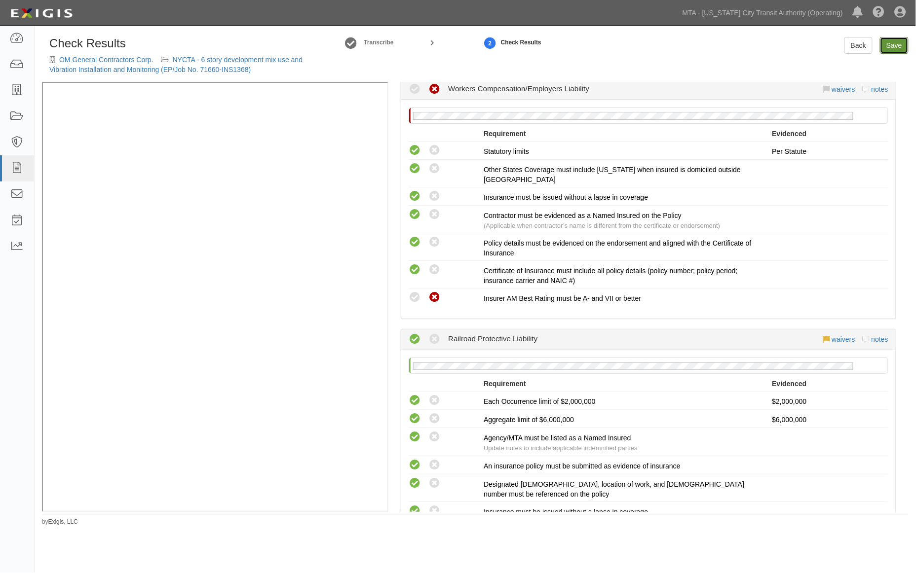
click at [892, 42] on link "Save" at bounding box center [894, 45] width 29 height 17
radio input "true"
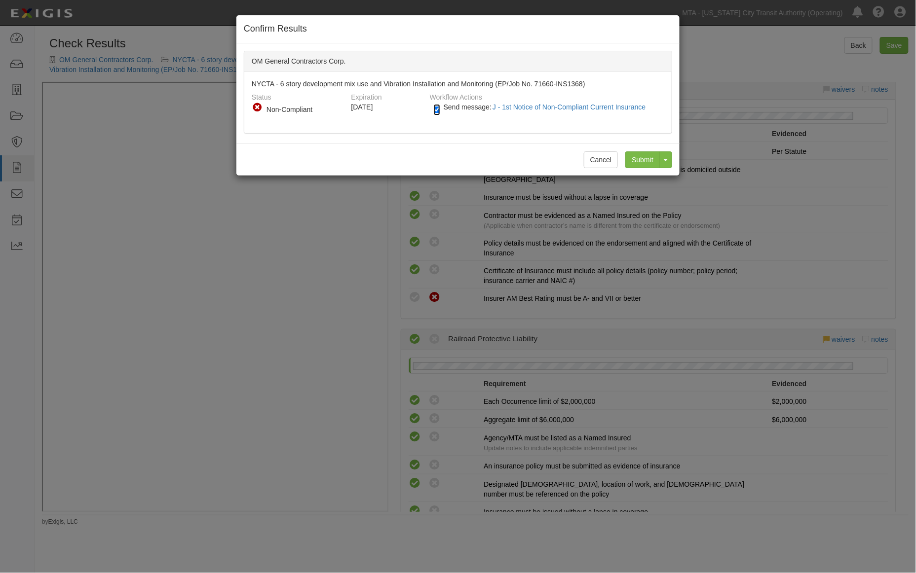
click at [434, 114] on input "Send message: J - 1st Notice of Non-Compliant Current Insurance" at bounding box center [437, 109] width 6 height 11
checkbox input "false"
click at [645, 159] on input "Submit" at bounding box center [642, 159] width 35 height 17
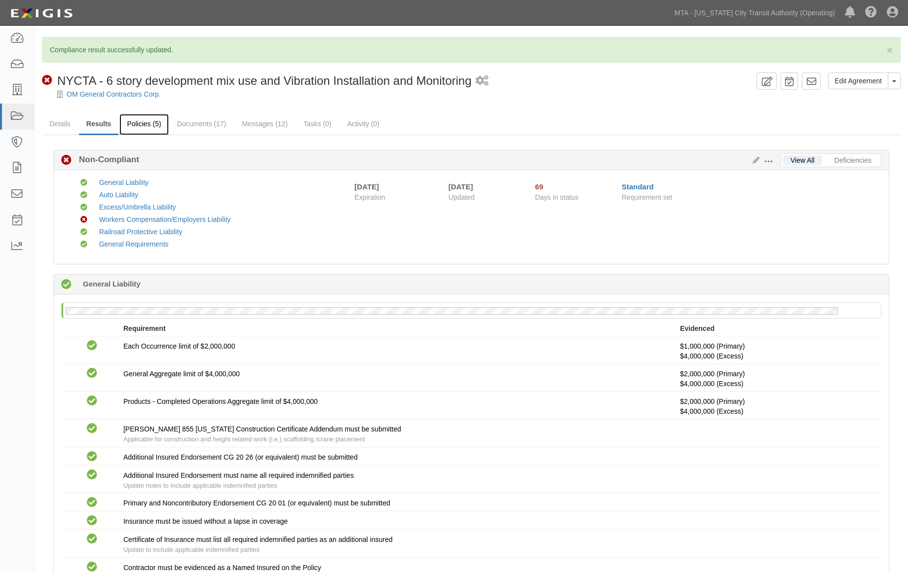
click at [151, 126] on link "Policies (5)" at bounding box center [143, 124] width 49 height 21
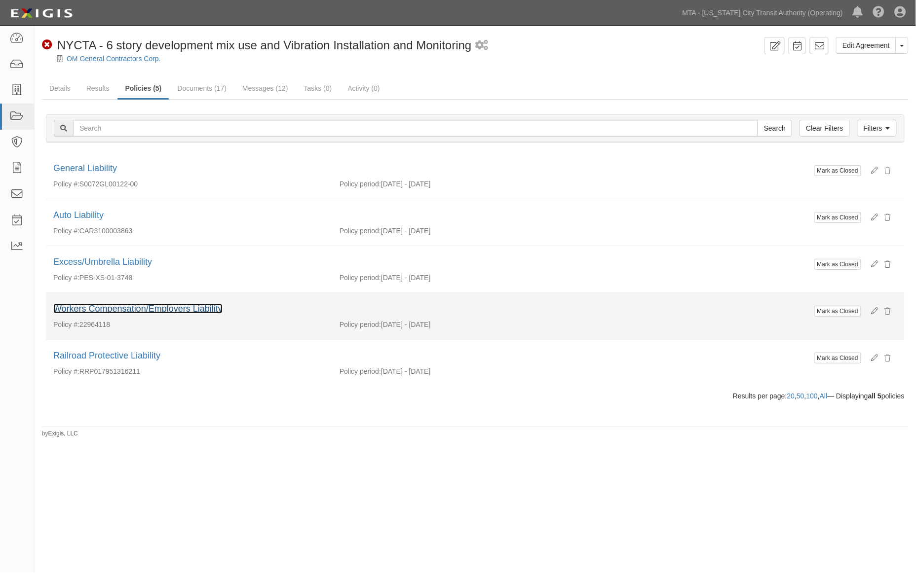
click at [90, 311] on link "Workers Compensation/Employers Liability" at bounding box center [137, 309] width 169 height 10
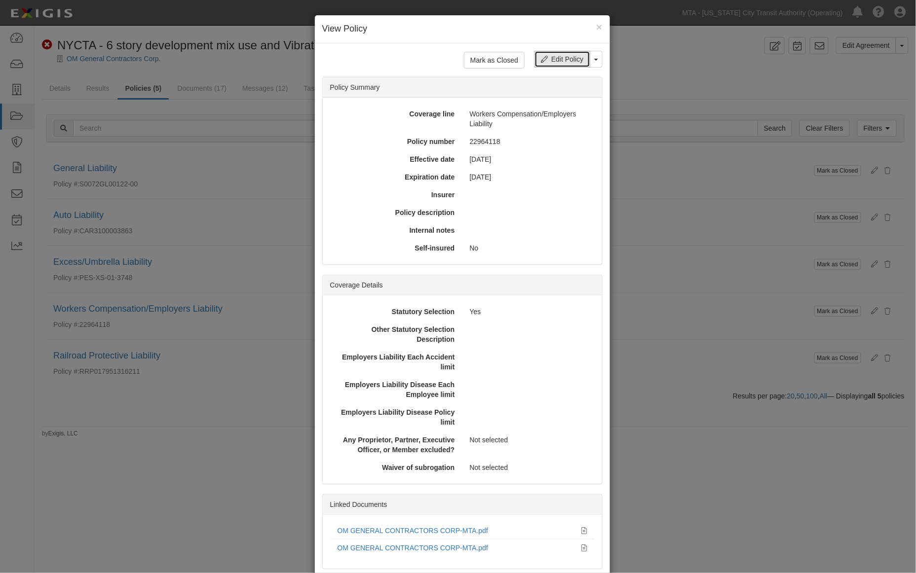
click at [557, 61] on link "Edit Policy" at bounding box center [561, 59] width 55 height 17
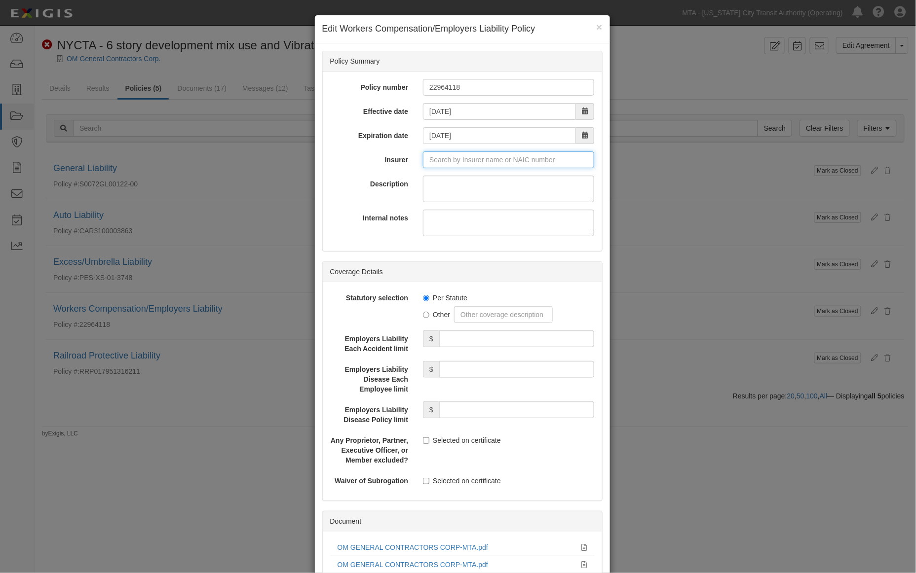
click at [453, 161] on input "Insurer" at bounding box center [508, 159] width 171 height 17
click at [451, 179] on div "State Compensation Insurance Fund ( 0 ) A++ XV Rating" at bounding box center [454, 178] width 190 height 13
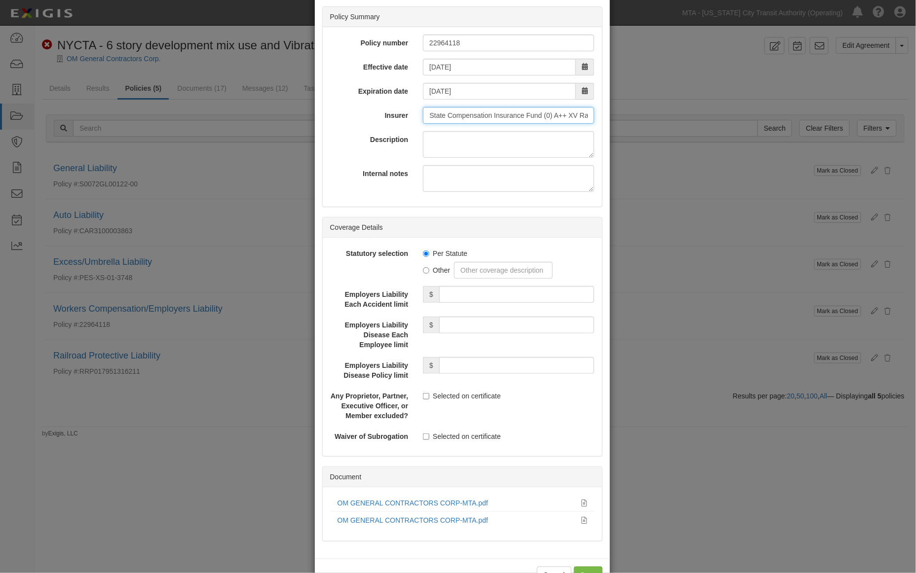
scroll to position [77, 0]
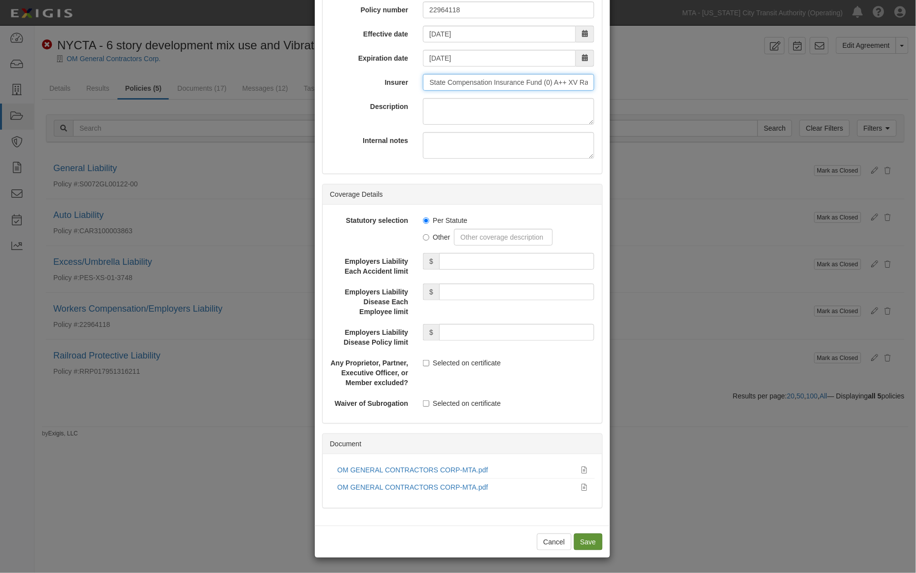
type input "State Compensation Insurance Fund (0) A++ XV Rating"
click at [586, 536] on input "Save" at bounding box center [588, 542] width 29 height 17
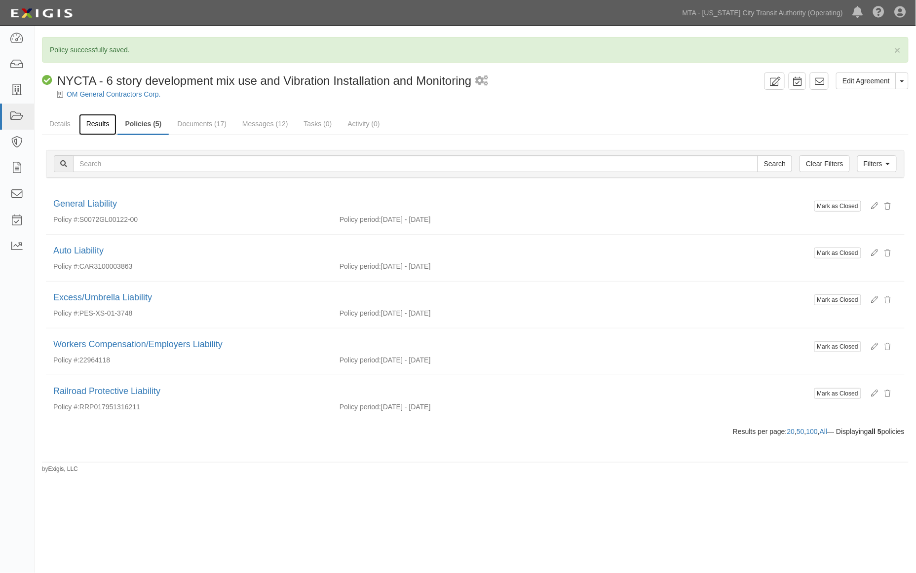
click at [89, 122] on link "Results" at bounding box center [98, 124] width 38 height 21
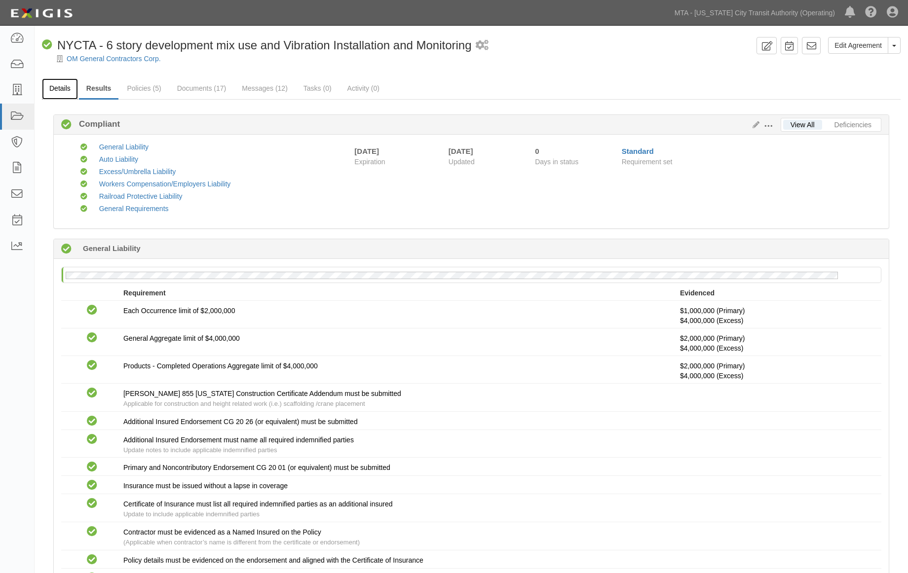
click at [55, 89] on link "Details" at bounding box center [60, 88] width 36 height 21
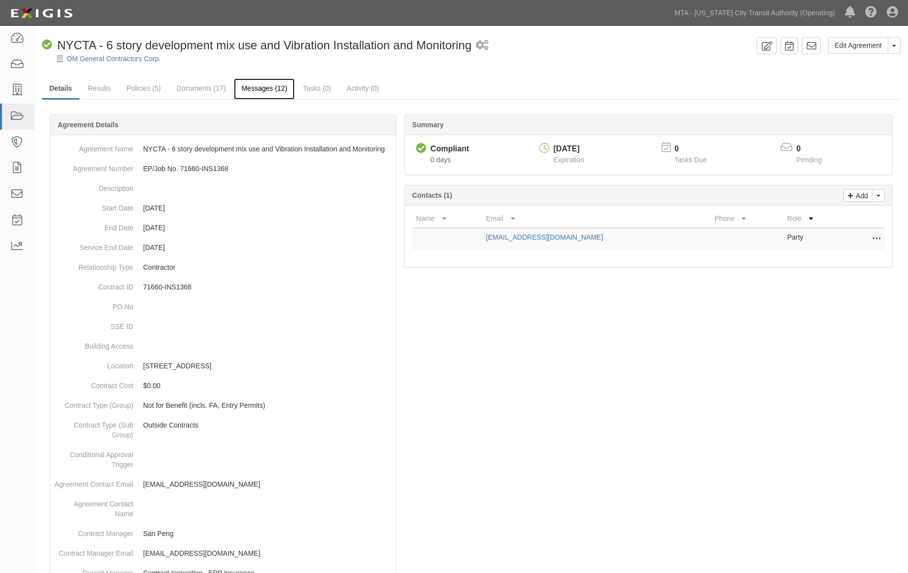
click at [255, 86] on link "Messages (12)" at bounding box center [264, 88] width 61 height 21
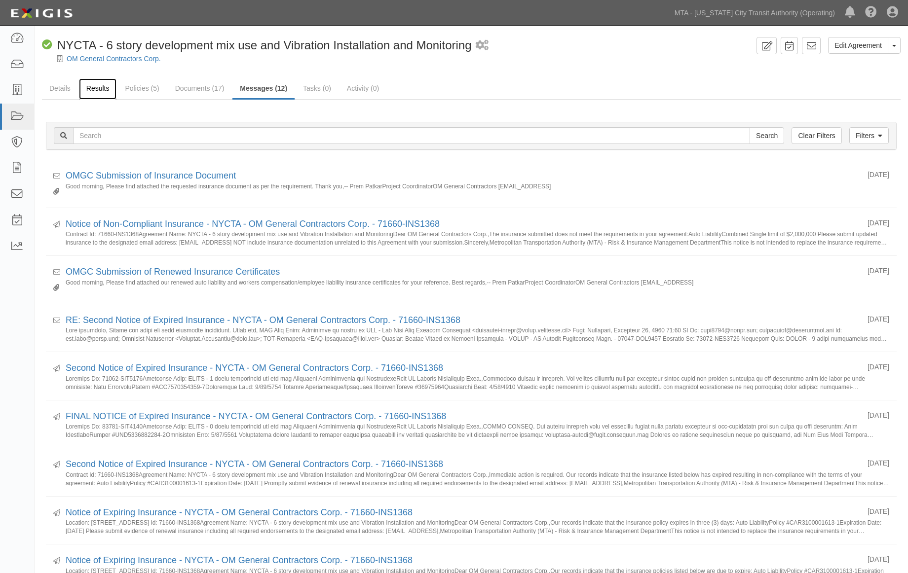
click at [105, 84] on link "Results" at bounding box center [98, 88] width 38 height 21
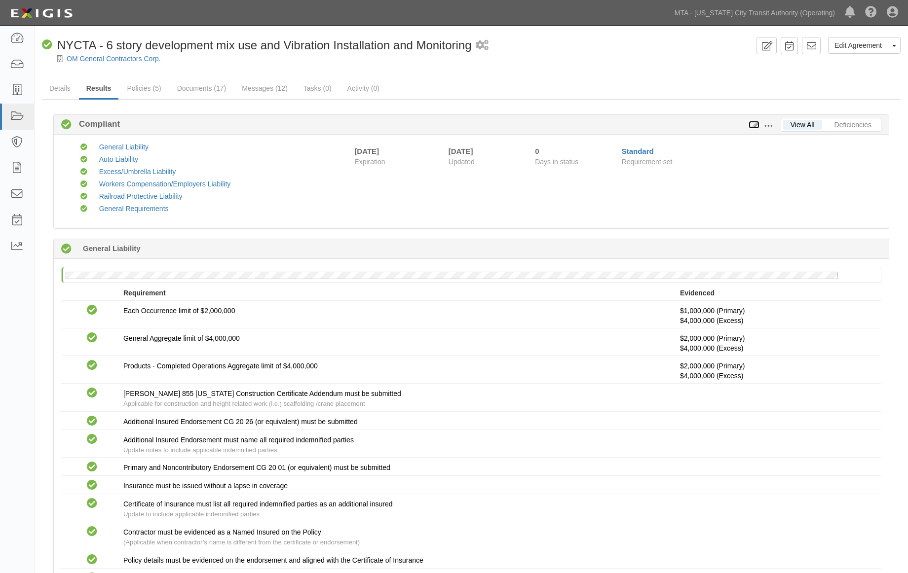
click at [755, 122] on icon at bounding box center [753, 125] width 11 height 7
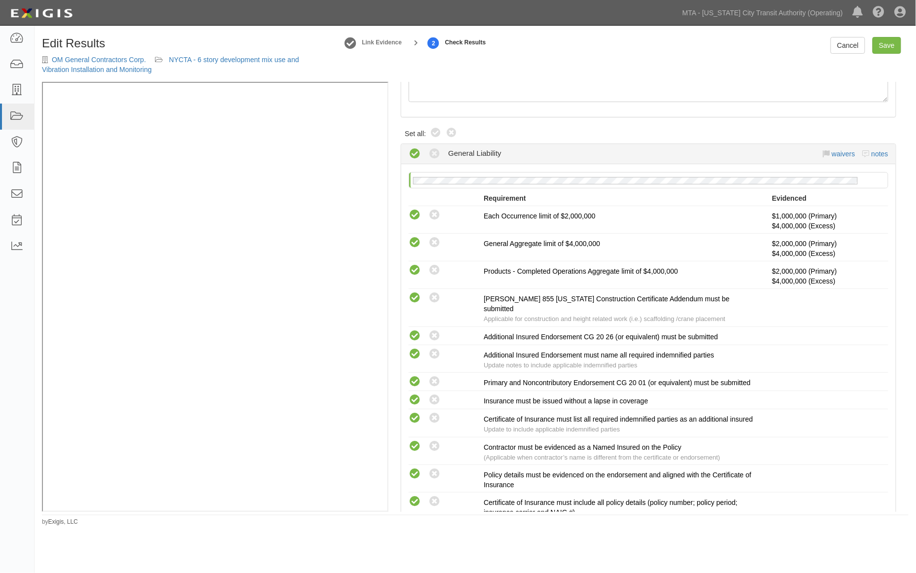
scroll to position [1249, 0]
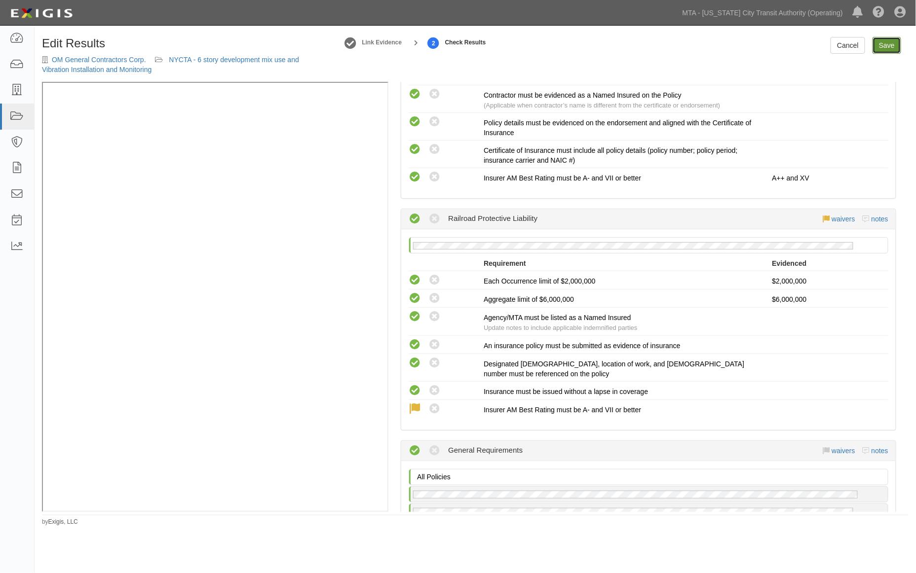
click at [887, 45] on link "Save" at bounding box center [886, 45] width 29 height 17
radio input "true"
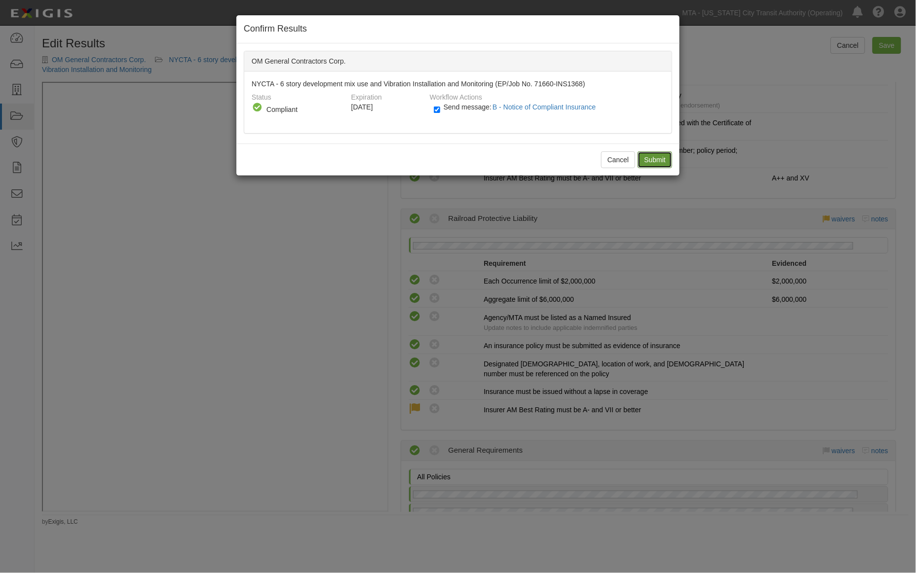
click at [645, 158] on input "Submit" at bounding box center [654, 159] width 35 height 17
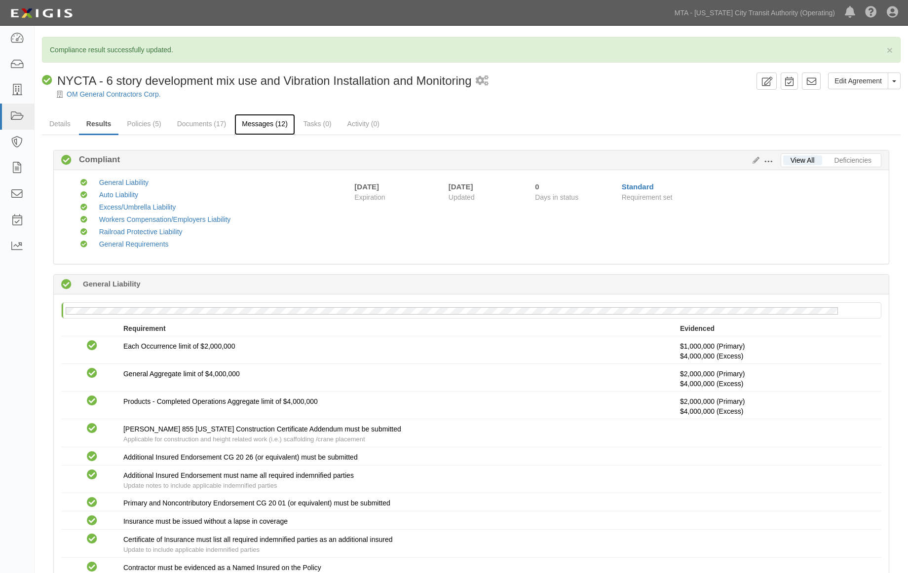
click at [264, 122] on link "Messages (12)" at bounding box center [264, 124] width 61 height 21
click at [15, 45] on link at bounding box center [17, 39] width 34 height 26
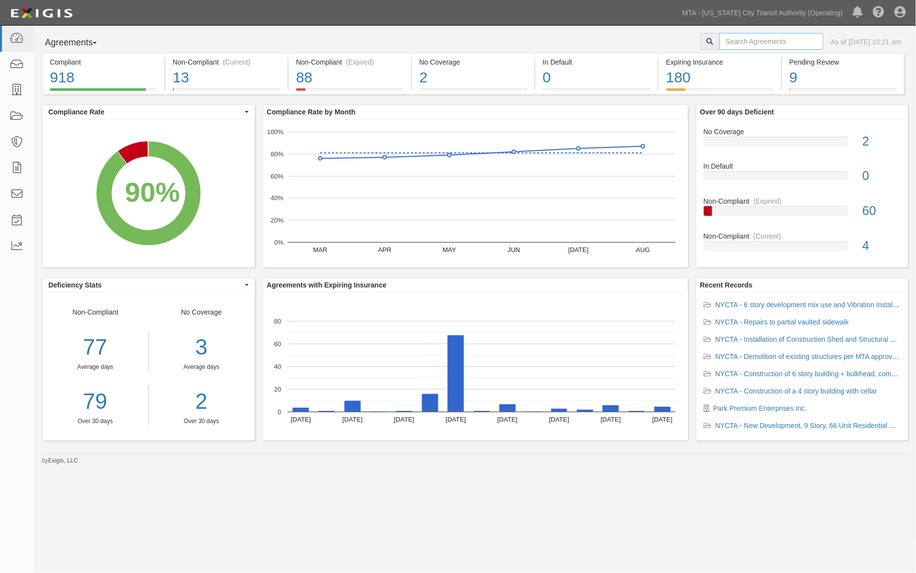
paste input "EP/Job No. 71726-INS1431"
type input "EP/Job No. 71726-INS1431"
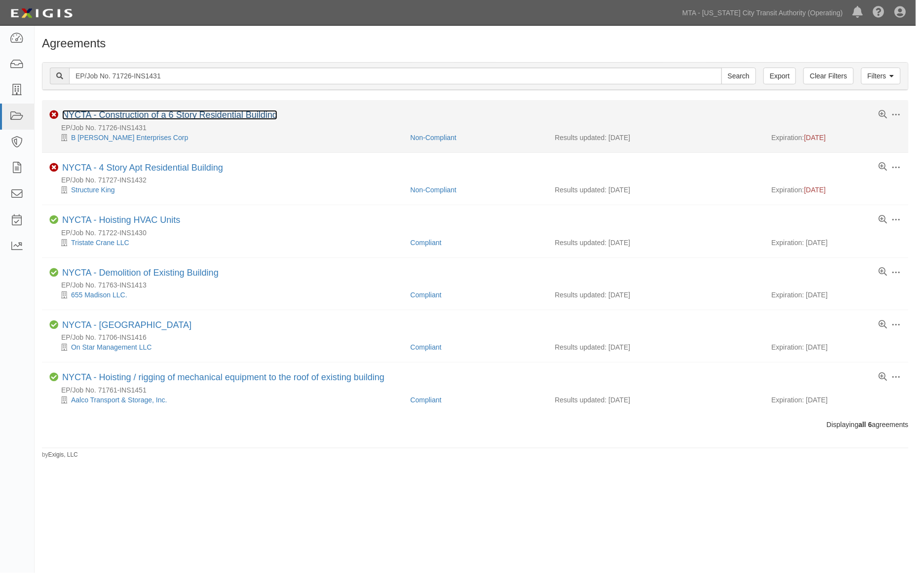
click at [157, 112] on link "NYCTA - Construction of a 6 Story Residential Building" at bounding box center [169, 115] width 215 height 10
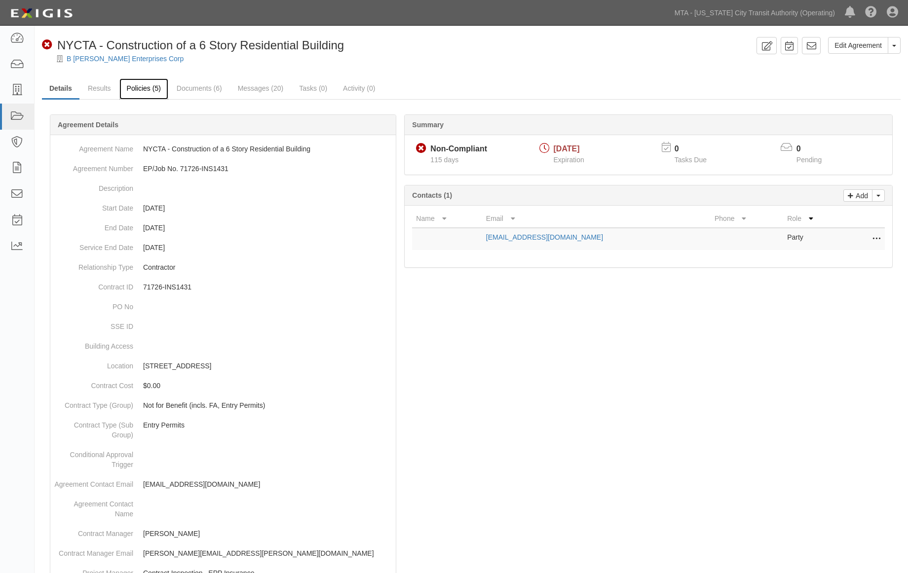
click at [140, 88] on link "Policies (5)" at bounding box center [143, 88] width 49 height 21
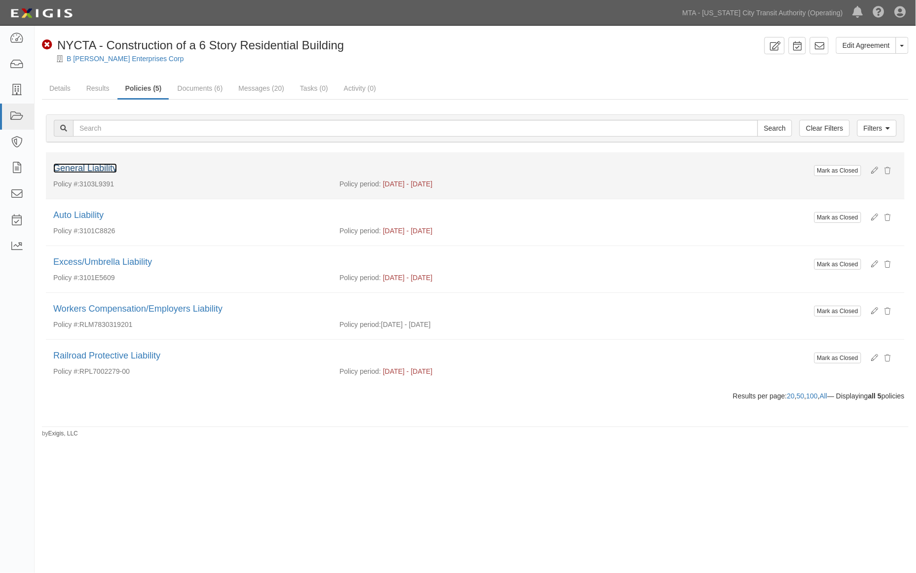
click at [113, 168] on link "General Liability" at bounding box center [85, 168] width 64 height 10
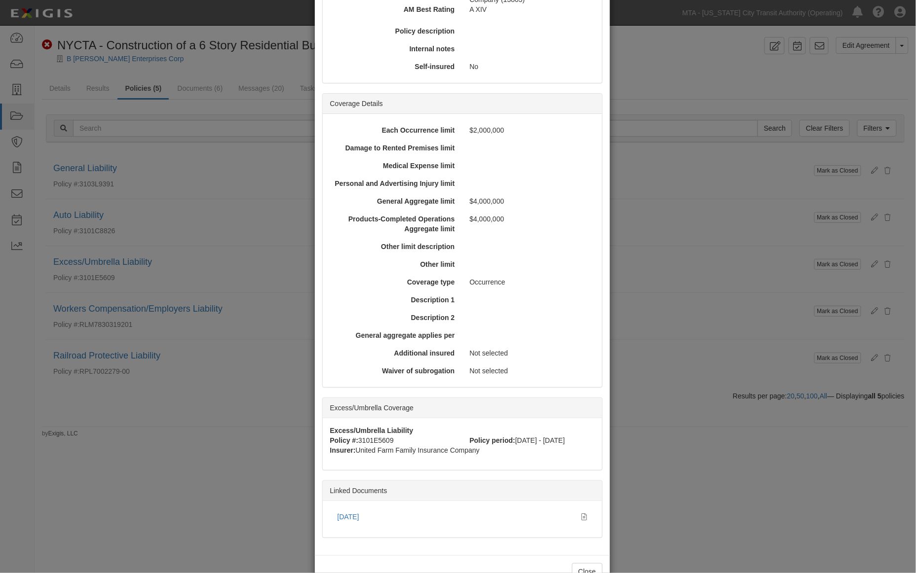
scroll to position [225, 0]
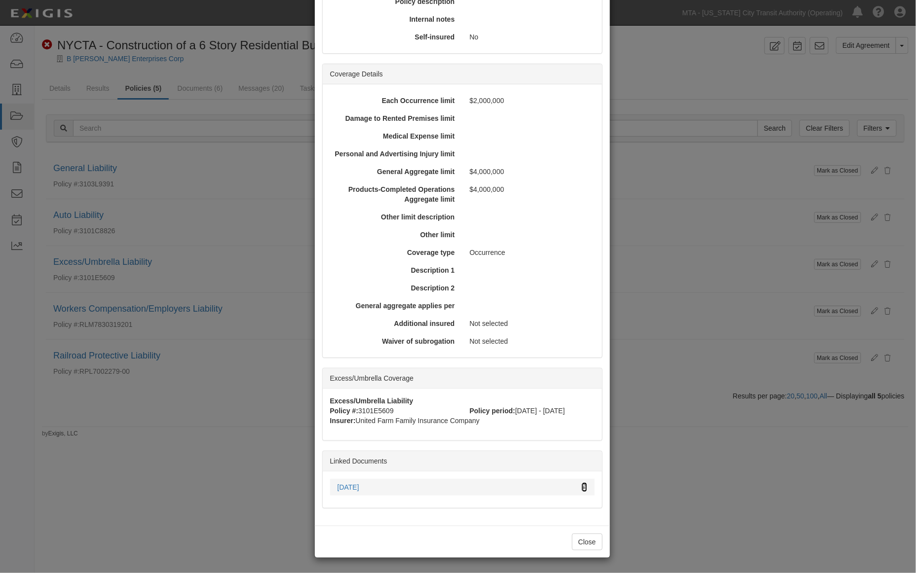
click at [582, 484] on icon at bounding box center [584, 487] width 5 height 7
click at [220, 447] on div "× View Policy Mark as Closed Edit Policy Toggle Dropdown Delete Policy Policy S…" at bounding box center [458, 286] width 916 height 573
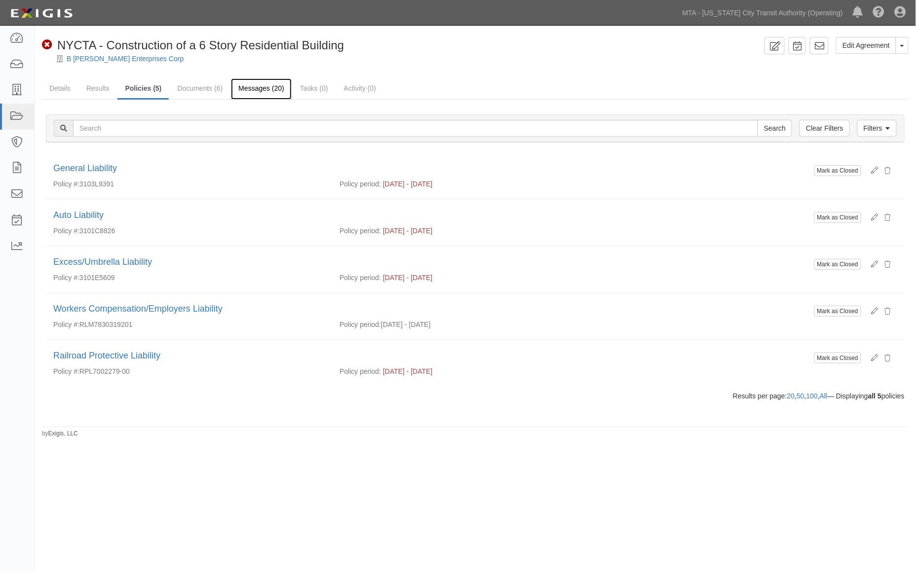
click at [251, 89] on link "Messages (20)" at bounding box center [261, 88] width 61 height 21
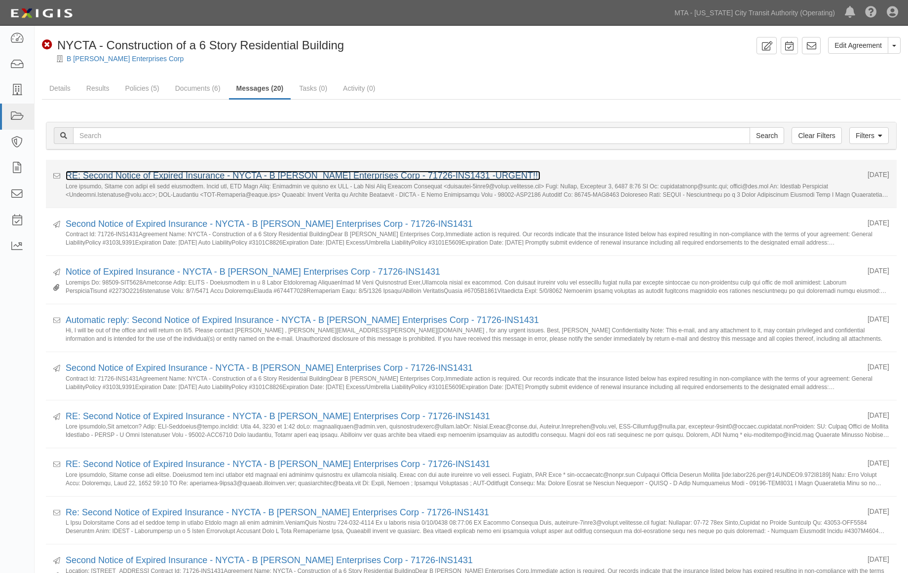
click at [209, 174] on link "RE: Second Notice of Expired Insurance - NYCTA - B [PERSON_NAME] Enterprises Co…" at bounding box center [303, 176] width 475 height 10
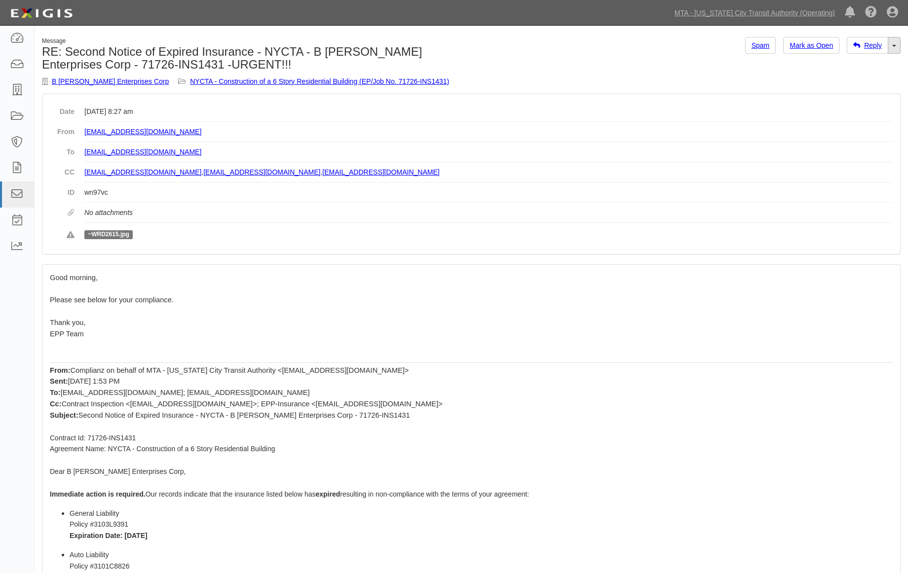
click at [897, 44] on link "Toggle Dropdown" at bounding box center [894, 45] width 13 height 17
click at [850, 63] on link "Reply All" at bounding box center [861, 64] width 78 height 13
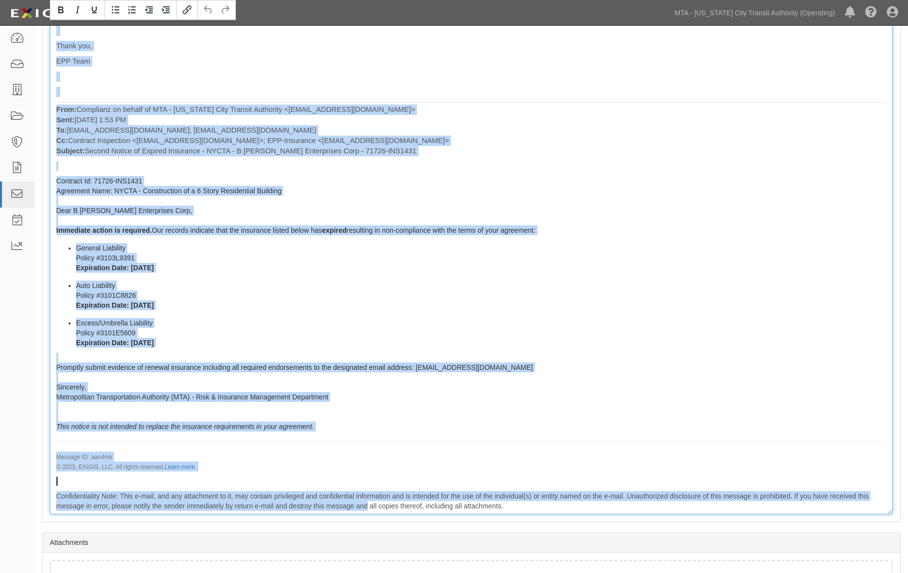
scroll to position [530, 0]
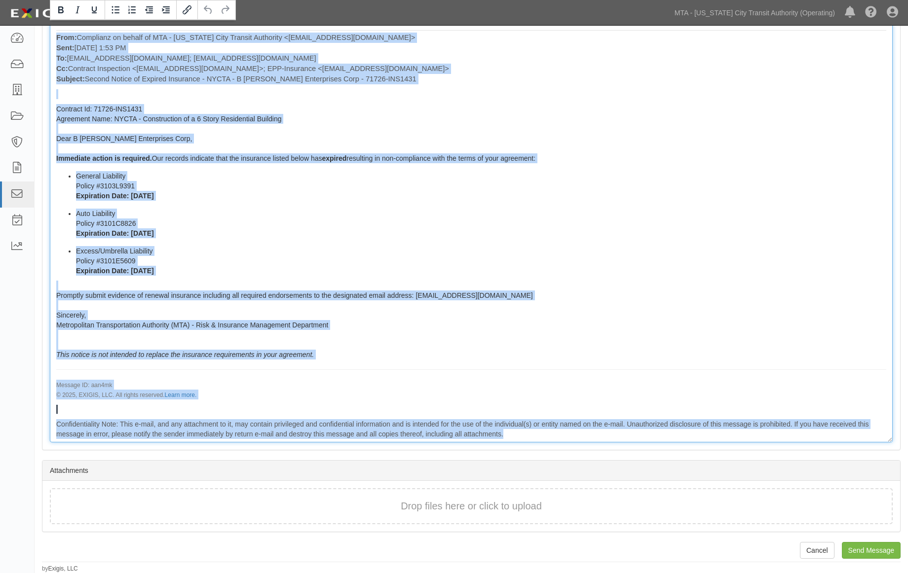
drag, startPoint x: 57, startPoint y: 196, endPoint x: 701, endPoint y: 469, distance: 699.3
click at [701, 469] on form "Cancel Send Message Reply to Message B Sosa Enterprises Corp NYCTA - Constructi…" at bounding box center [471, 19] width 858 height 1025
copy div "From: EPP-Insurance@mtacd.org Sent: September 10, 2025 at 8:27 am To: hangdongz…"
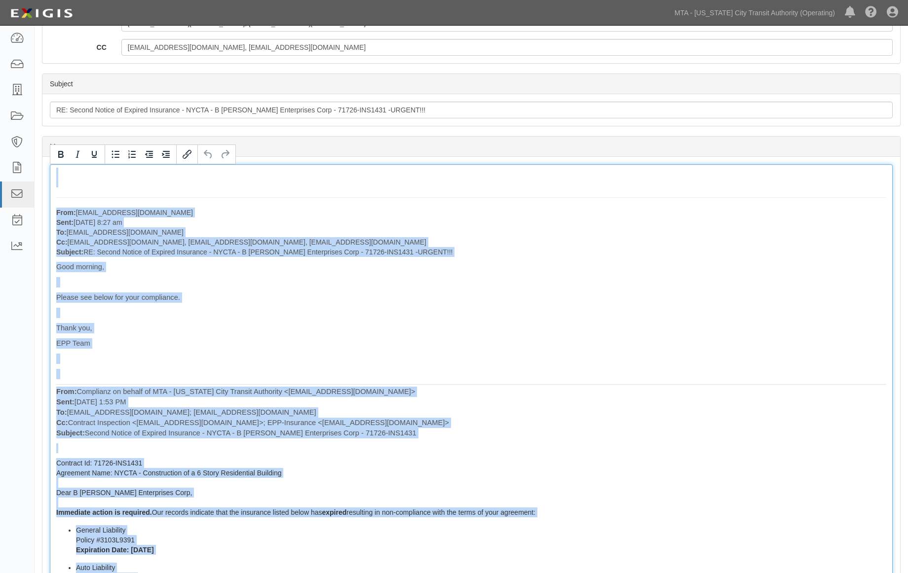
scroll to position [0, 0]
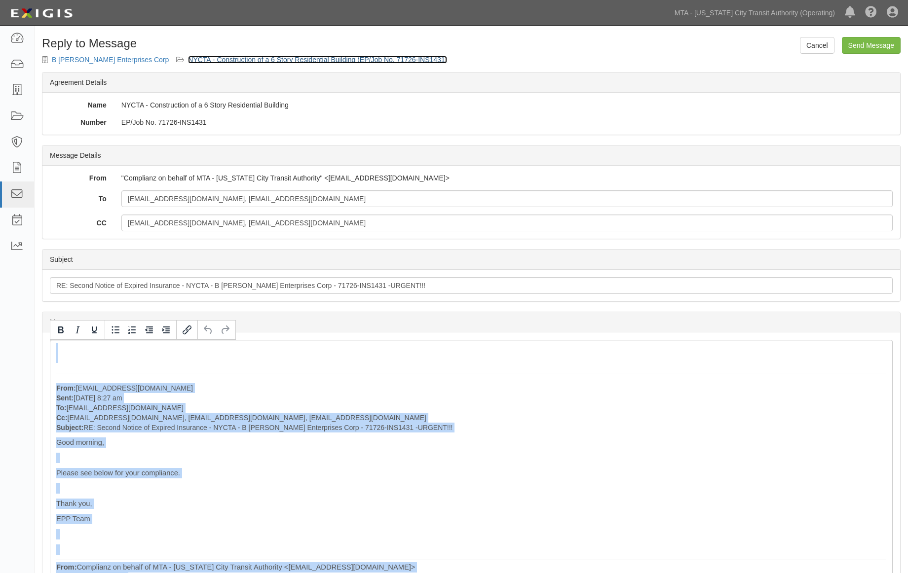
click at [285, 62] on link "NYCTA - Construction of a 6 Story Residential Building (EP/Job No. 71726-INS143…" at bounding box center [317, 60] width 259 height 8
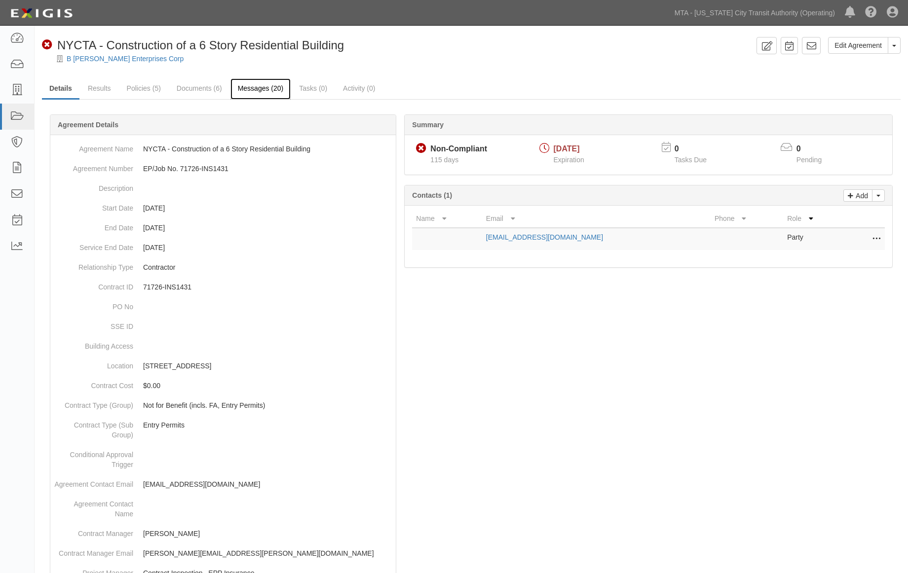
click at [257, 87] on link "Messages (20)" at bounding box center [260, 88] width 61 height 21
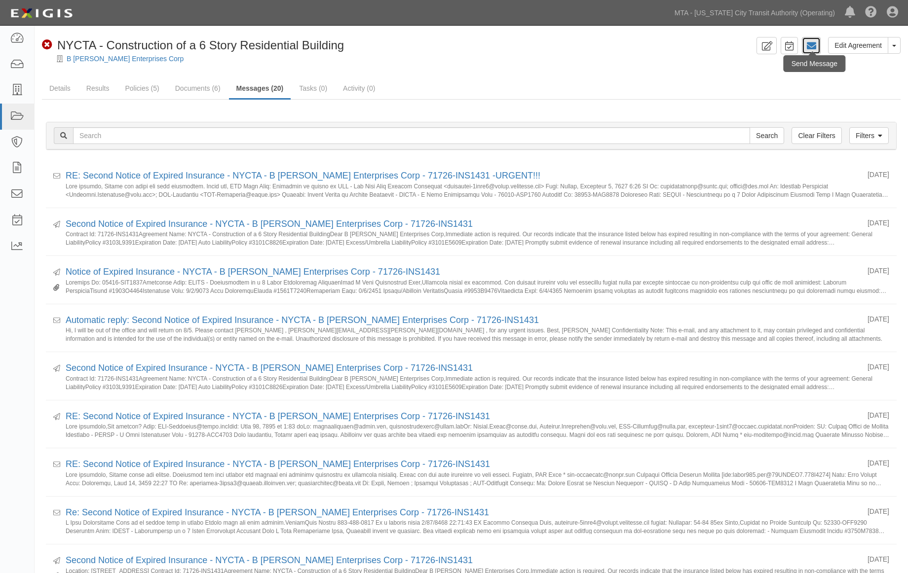
click at [814, 44] on icon at bounding box center [811, 46] width 10 height 10
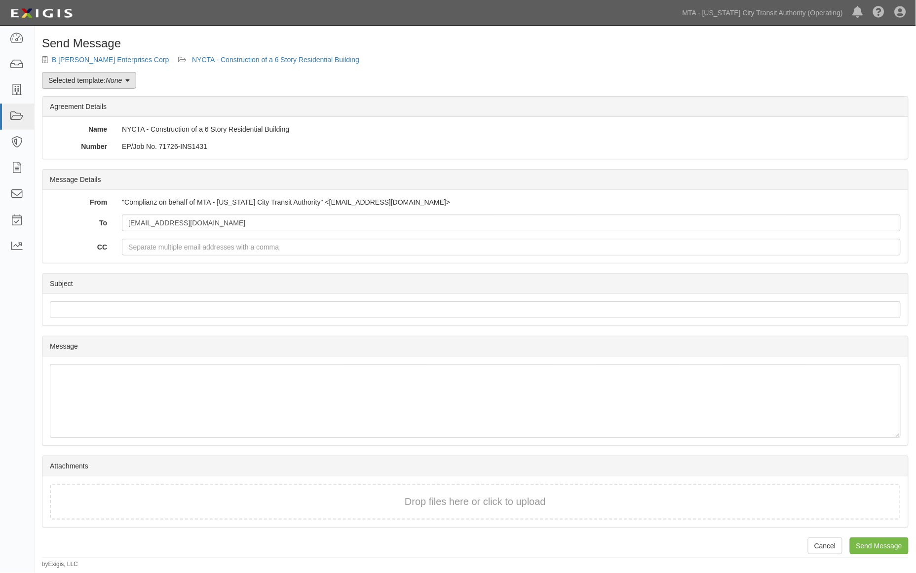
click at [66, 80] on link "Selected template: None" at bounding box center [89, 80] width 94 height 17
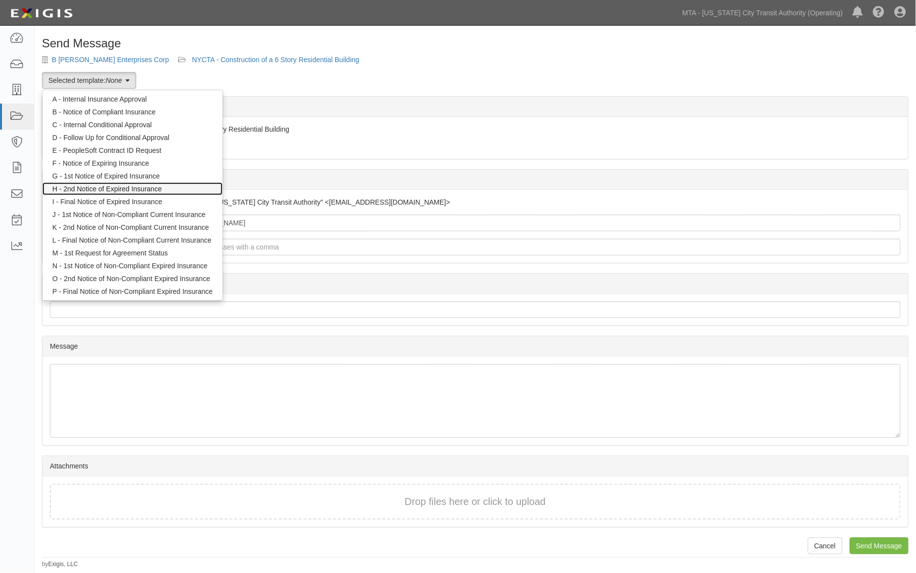
click at [85, 186] on link "H - 2nd Notice of Expired Insurance" at bounding box center [132, 189] width 180 height 13
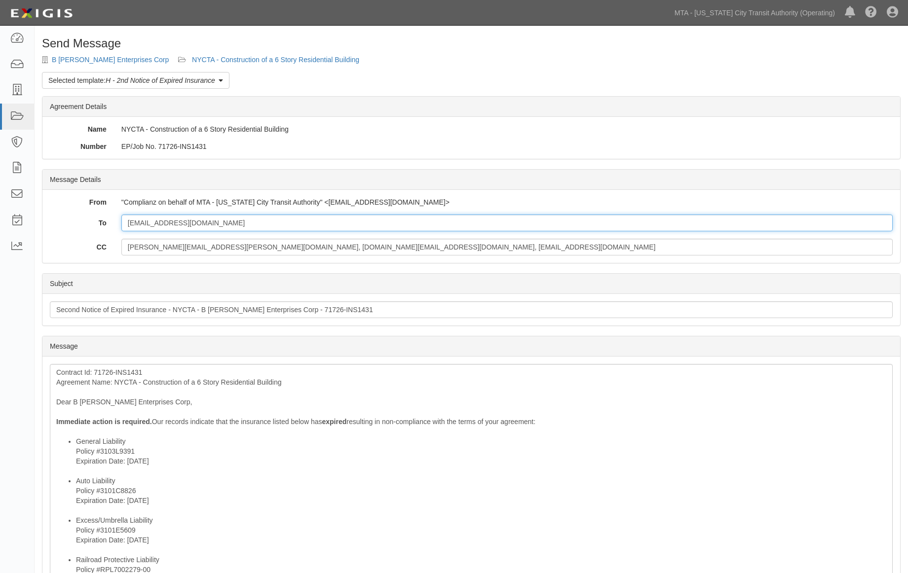
click at [241, 224] on input "[EMAIL_ADDRESS][DOMAIN_NAME]" at bounding box center [506, 223] width 771 height 17
paste input "Lore: IPS-Dolorsita@conse.adi Elit: Seddoeius 33, 2021 te 9:79 in Ut: laboreetd…"
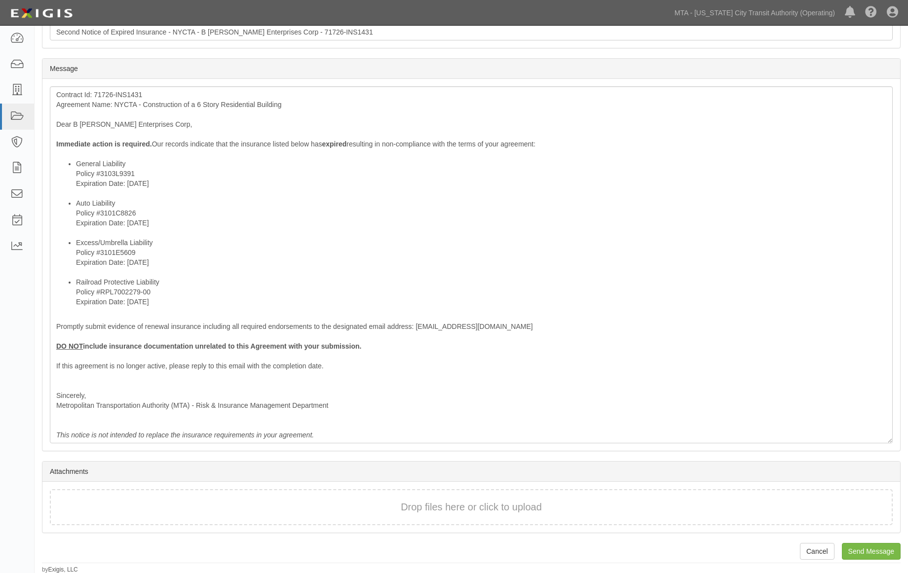
scroll to position [278, 0]
type input "[EMAIL_ADDRESS][DOMAIN_NAME];"
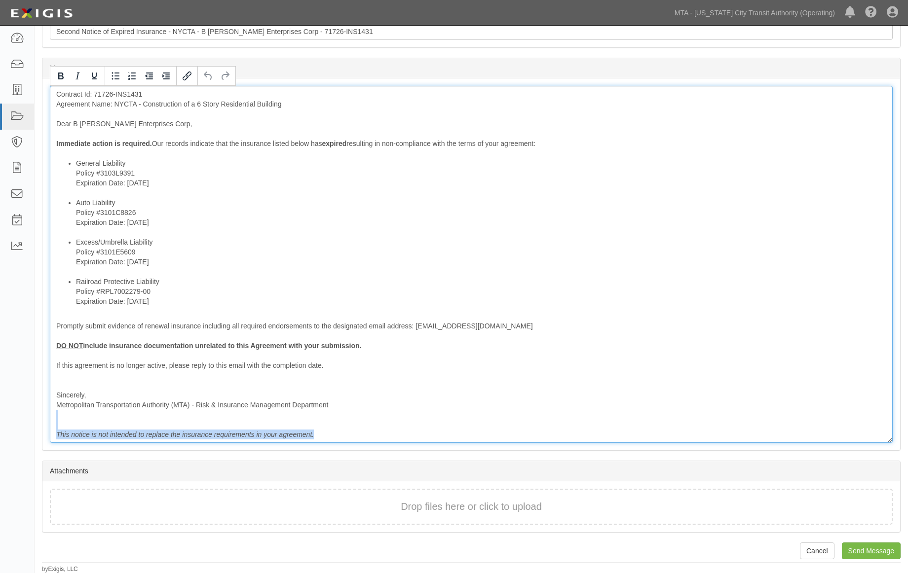
drag, startPoint x: 335, startPoint y: 440, endPoint x: 29, endPoint y: 424, distance: 307.2
click at [29, 424] on body "Toggle navigation Dashboard Inbox Parties Agreements Coverages Documents Messag…" at bounding box center [454, 148] width 908 height 852
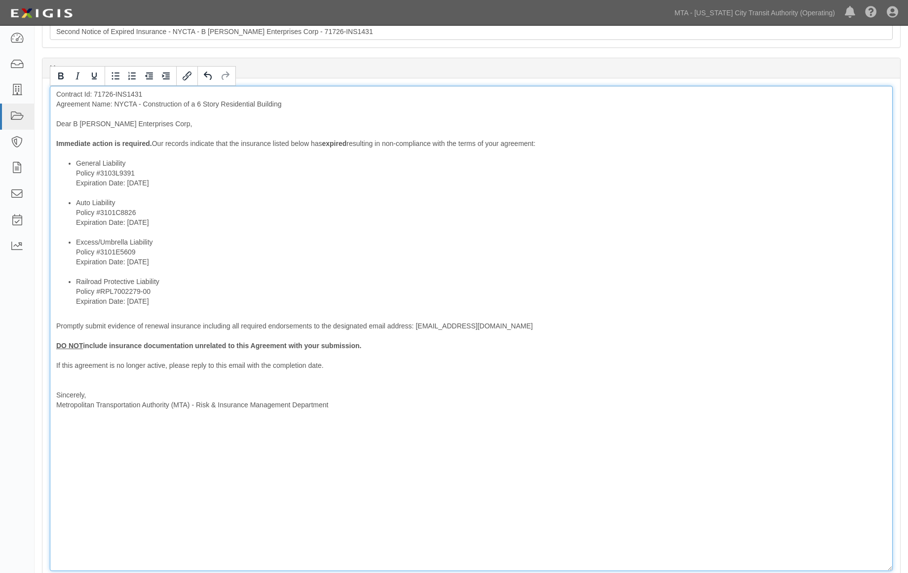
click at [61, 457] on div "Contract Id: 71726-INS1431 Agreement Name: NYCTA - Construction of a 6 Story Re…" at bounding box center [471, 328] width 843 height 485
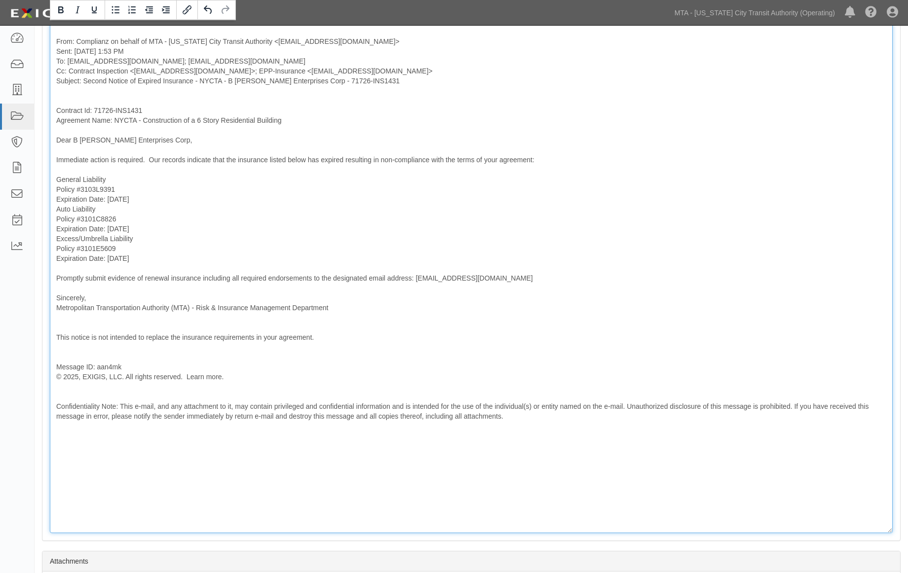
scroll to position [940, 0]
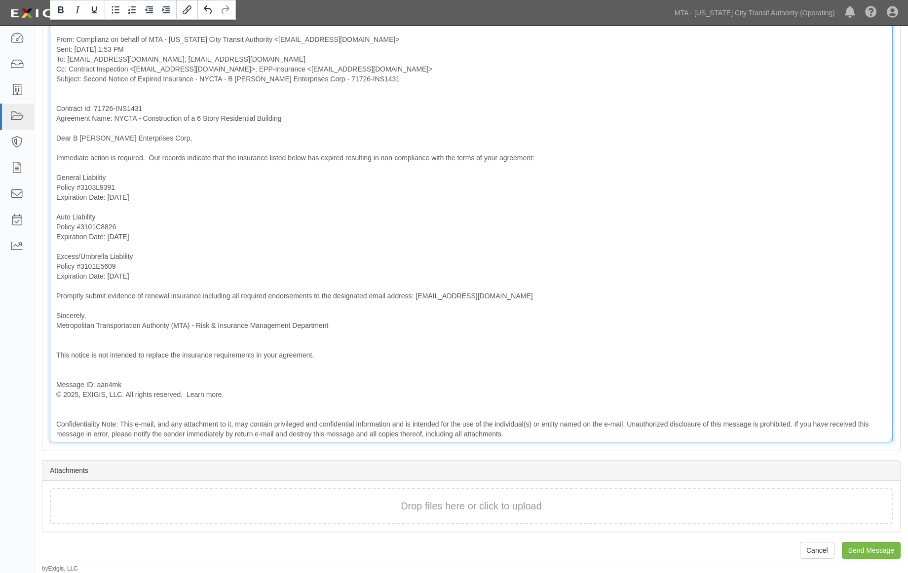
scroll to position [929, 0]
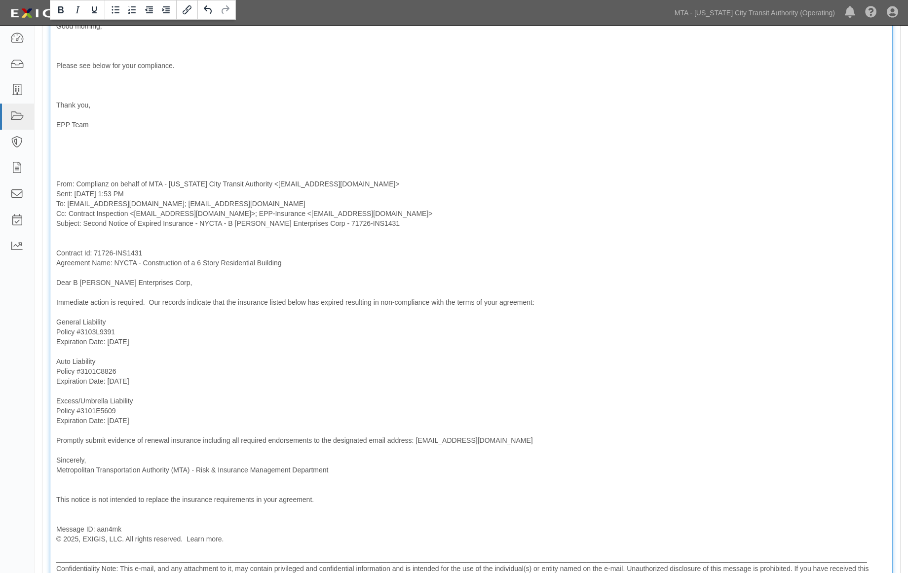
scroll to position [765, 0]
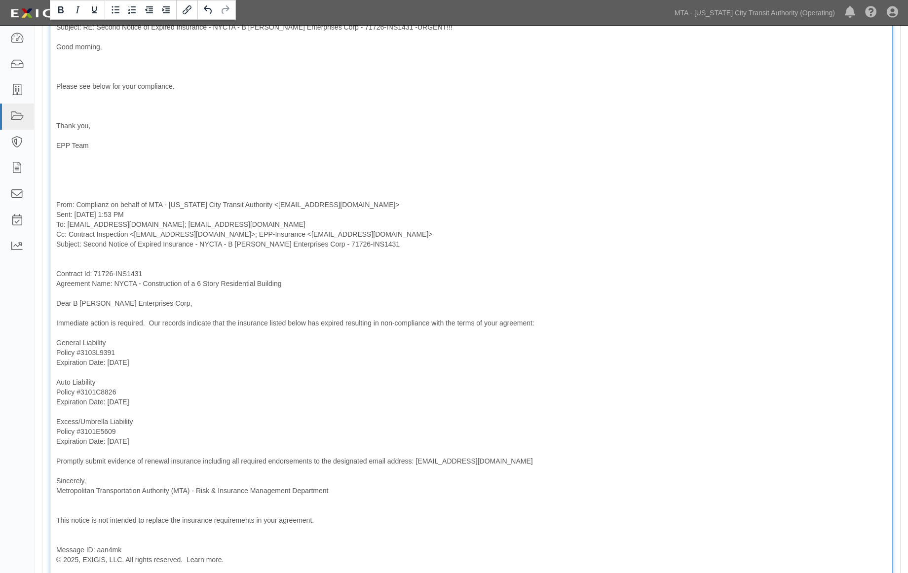
click at [56, 258] on div "Contract Id: 71726-INS1431 Agreement Name: NYCTA - Construction of a 6 Story Re…" at bounding box center [471, 103] width 843 height 1008
click at [64, 259] on div "Contract Id: 71726-INS1431 Agreement Name: NYCTA - Construction of a 6 Story Re…" at bounding box center [471, 103] width 843 height 1008
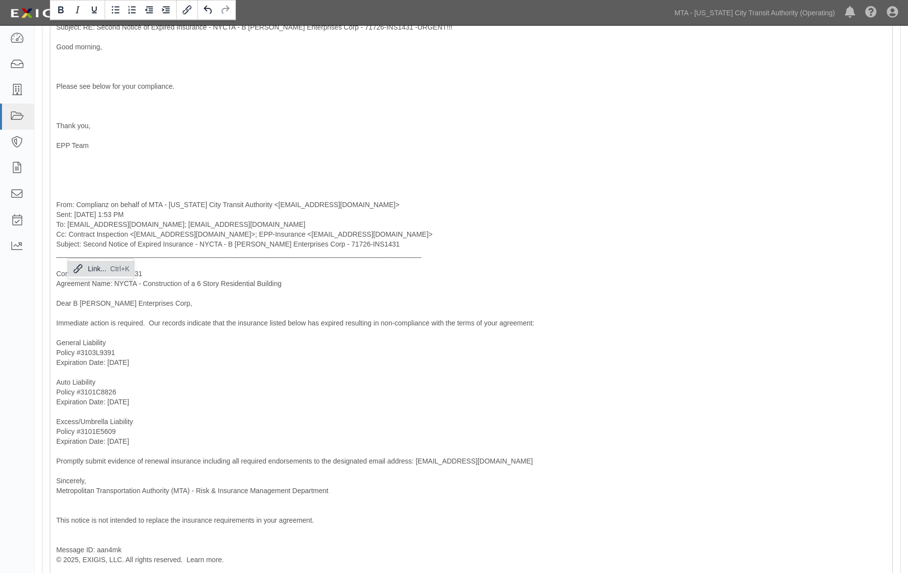
copy div "_______________________________________________________________________________…"
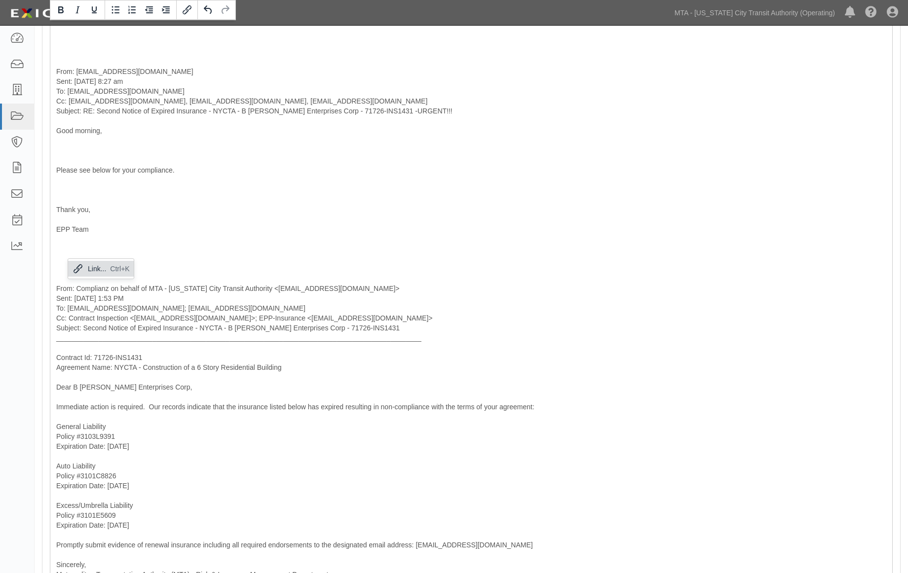
scroll to position [600, 0]
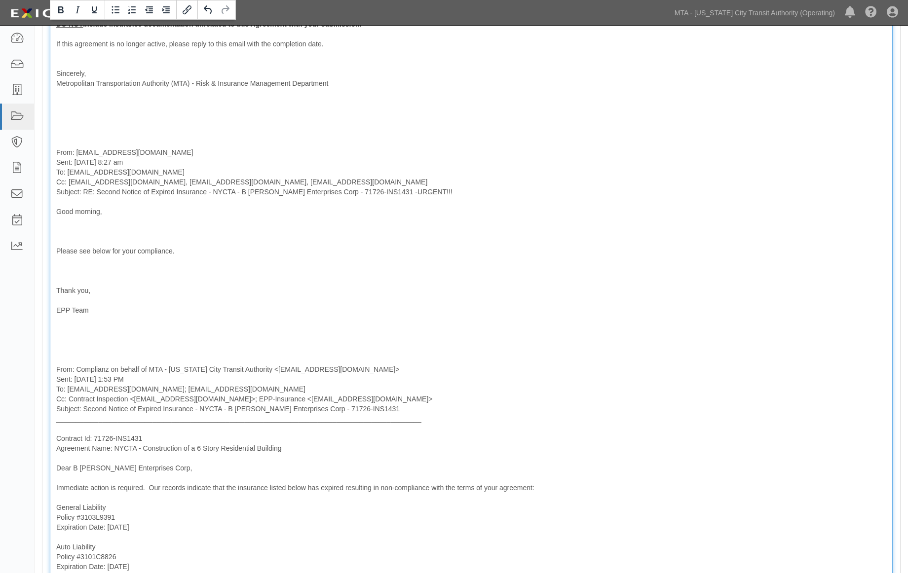
click at [66, 356] on div "Contract Id: 71726-INS1431 Agreement Name: NYCTA - Construction of a 6 Story Re…" at bounding box center [471, 268] width 843 height 1008
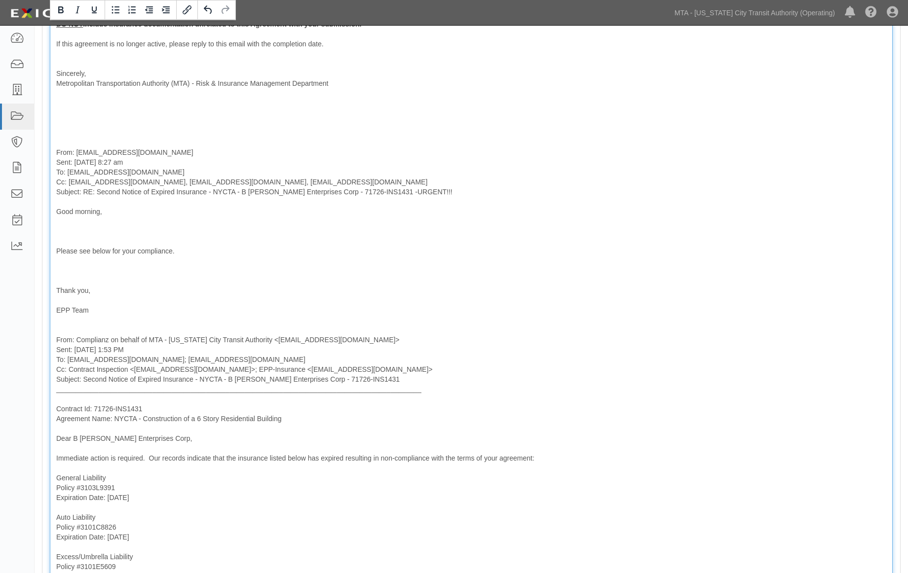
click at [59, 270] on div "Contract Id: 71726-INS1431 Agreement Name: NYCTA - Construction of a 6 Story Re…" at bounding box center [471, 253] width 843 height 979
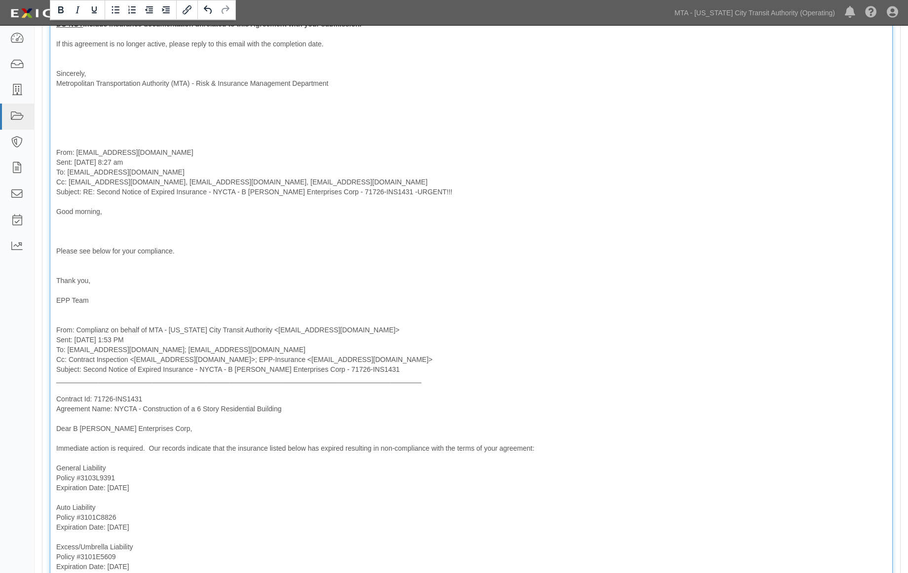
click at [62, 268] on div "Contract Id: 71726-INS1431 Agreement Name: NYCTA - Construction of a 6 Story Re…" at bounding box center [471, 248] width 843 height 969
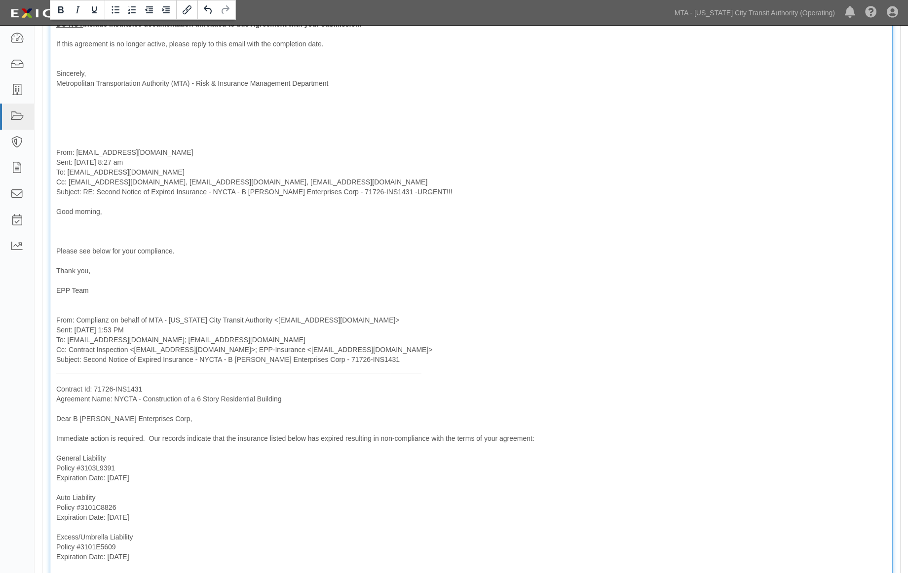
click at [59, 232] on div "Contract Id: 71726-INS1431 Agreement Name: NYCTA - Construction of a 6 Story Re…" at bounding box center [471, 243] width 843 height 959
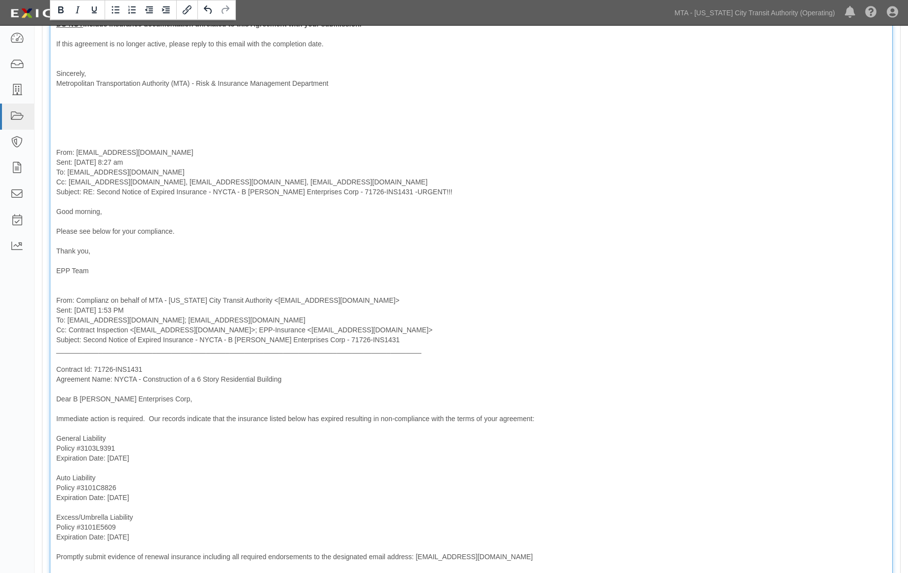
scroll to position [381, 0]
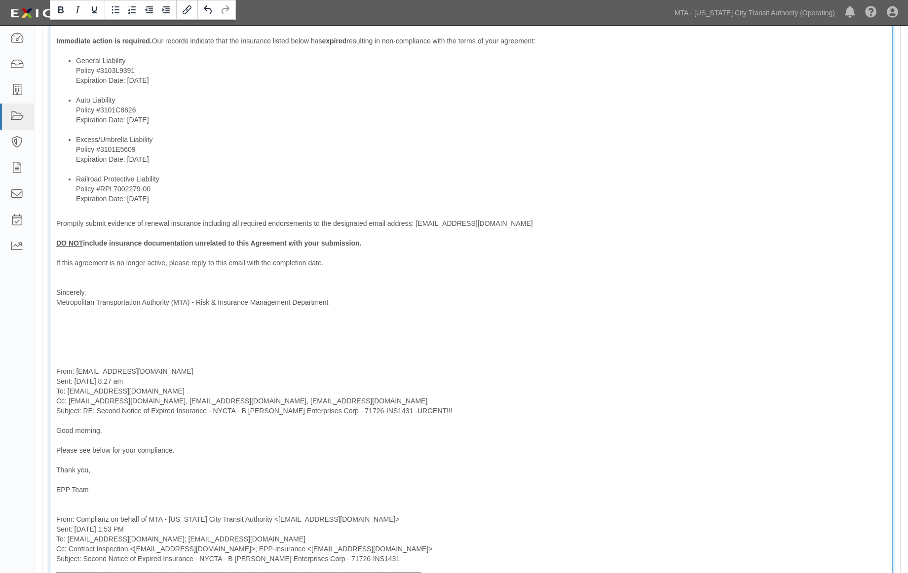
click at [55, 356] on div "Contract Id: 71726-INS1431 Agreement Name: NYCTA - Construction of a 6 Story Re…" at bounding box center [471, 452] width 843 height 939
click at [61, 341] on div "Contract Id: 71726-INS1431 Agreement Name: NYCTA - Construction of a 6 Story Re…" at bounding box center [471, 452] width 843 height 939
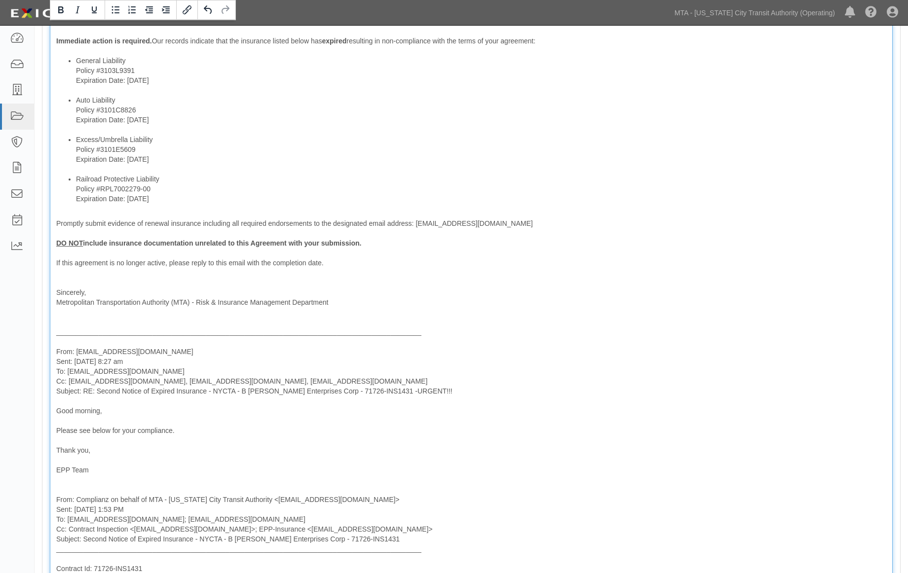
click at [60, 320] on div "Contract Id: 71726-INS1431 Agreement Name: NYCTA - Construction of a 6 Story Re…" at bounding box center [471, 443] width 843 height 920
click at [58, 325] on div "Contract Id: 71726-INS1431 Agreement Name: NYCTA - Construction of a 6 Story Re…" at bounding box center [471, 443] width 843 height 920
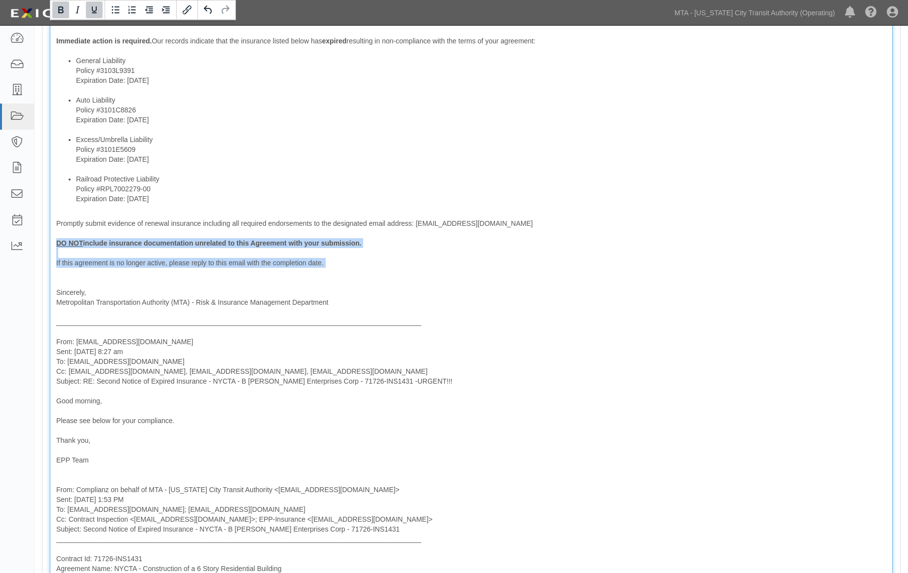
drag, startPoint x: 79, startPoint y: 269, endPoint x: 49, endPoint y: 242, distance: 40.9
click at [49, 242] on div "Message Contract Id: 71726-INS1431 Agreement Name: NYCTA - Construction of a 6 …" at bounding box center [470, 438] width 857 height 925
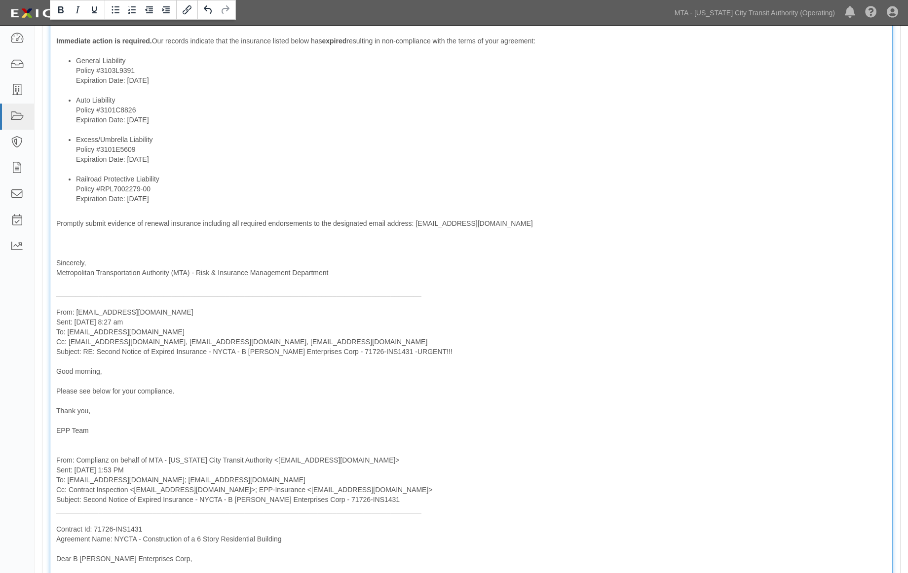
click at [57, 249] on div "Contract Id: 71726-INS1431 Agreement Name: NYCTA - Construction of a 6 Story Re…" at bounding box center [471, 423] width 843 height 880
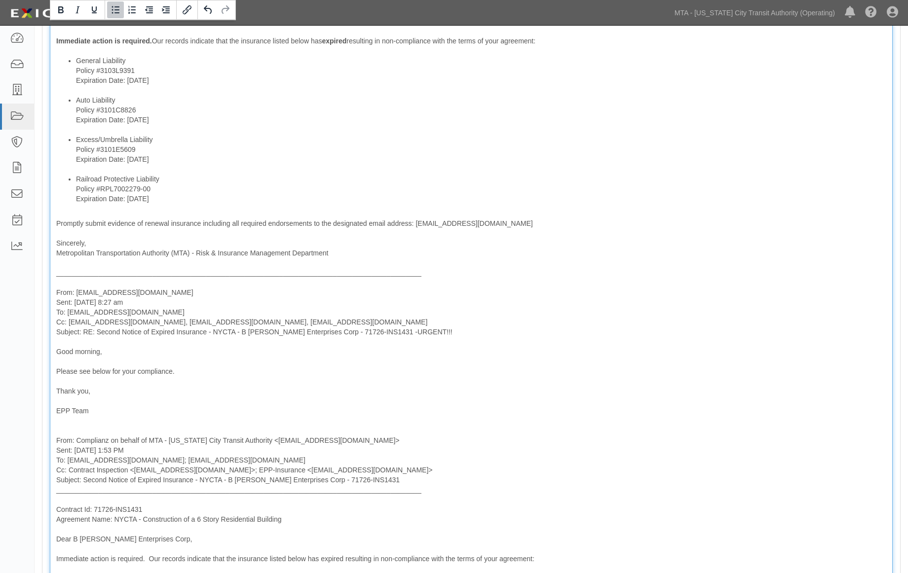
click at [176, 178] on li "Railroad Protective Liability Policy #RPL7002279-00 Expiration Date: 9/15/2025" at bounding box center [481, 189] width 810 height 30
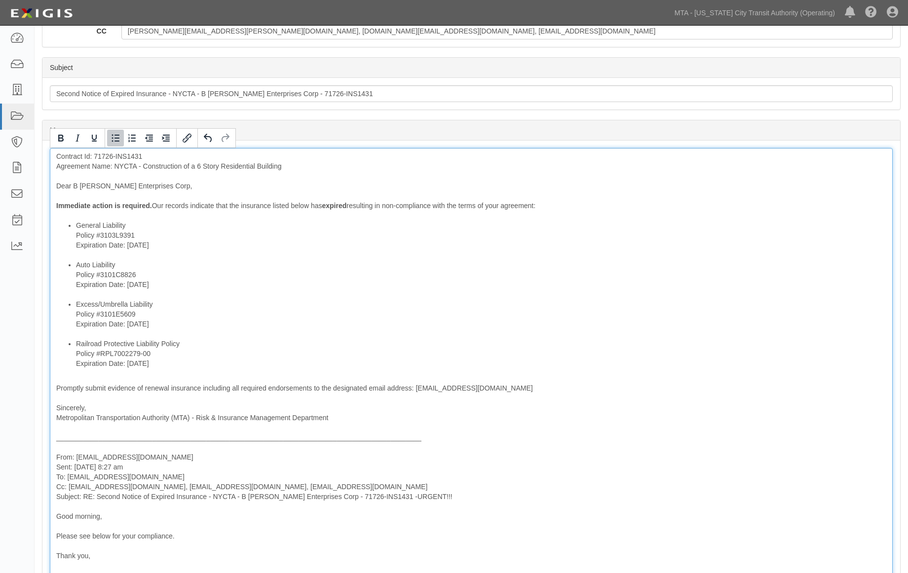
scroll to position [271, 0]
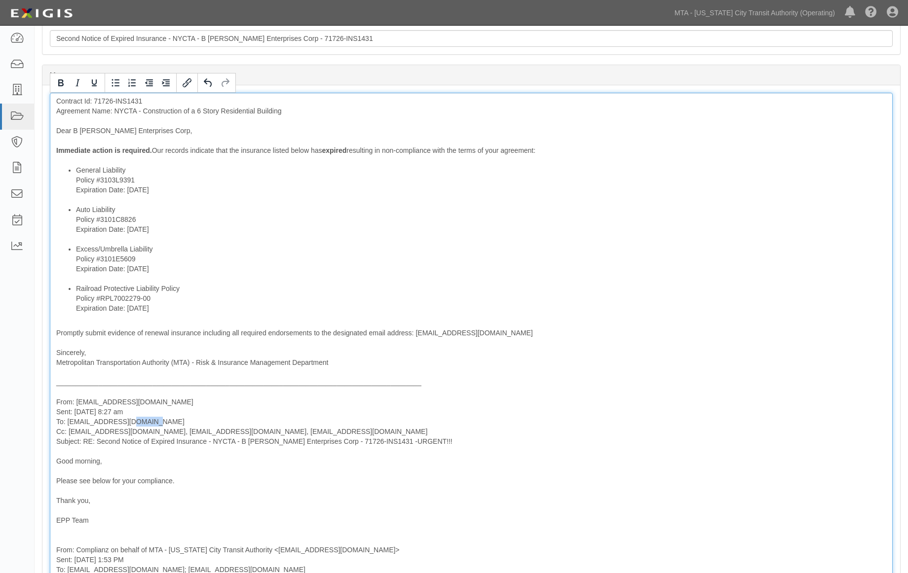
drag, startPoint x: 163, startPoint y: 423, endPoint x: 136, endPoint y: 423, distance: 27.1
click at [136, 423] on div "Contract Id: 71726-INS1431 Agreement Name: NYCTA - Construction of a 6 Story Re…" at bounding box center [471, 523] width 843 height 860
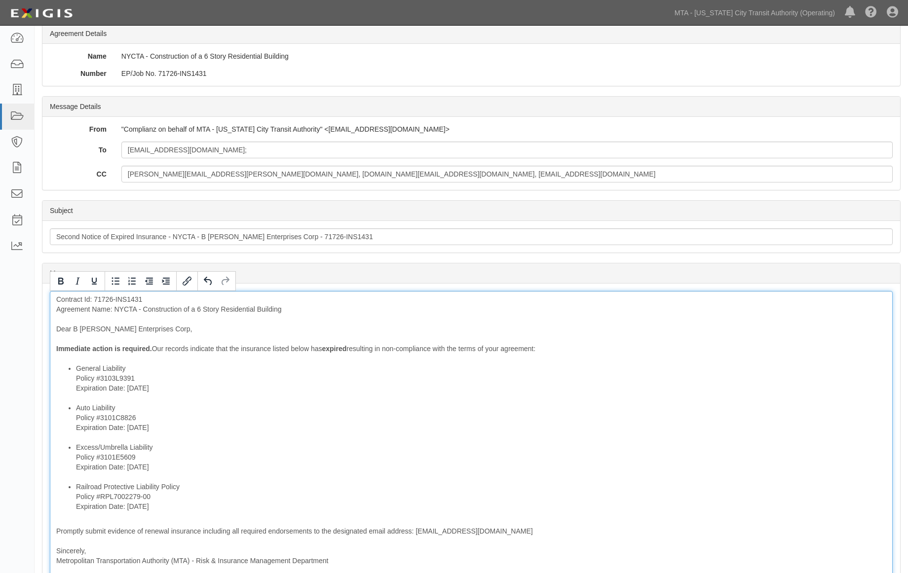
scroll to position [0, 0]
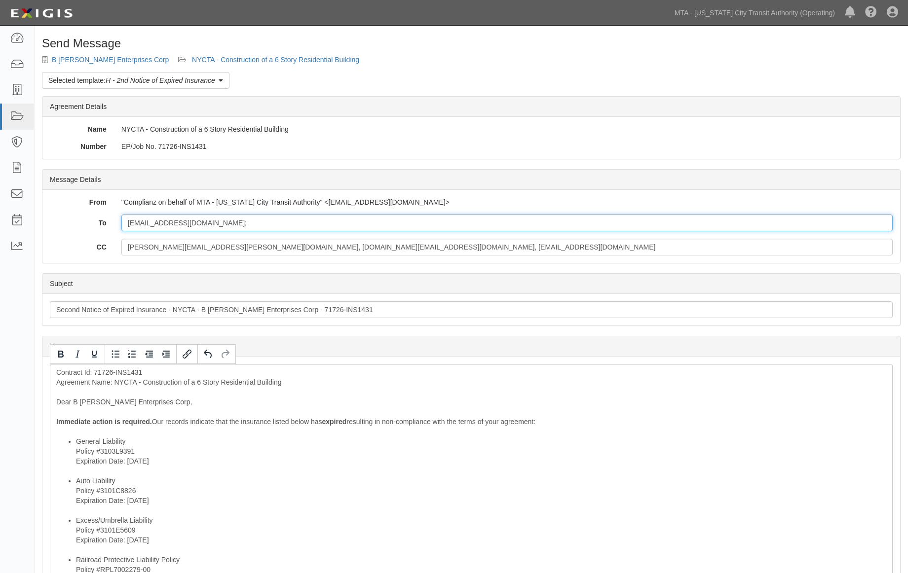
click at [229, 223] on input "hangdongzhang@gmail.com;" at bounding box center [506, 223] width 771 height 17
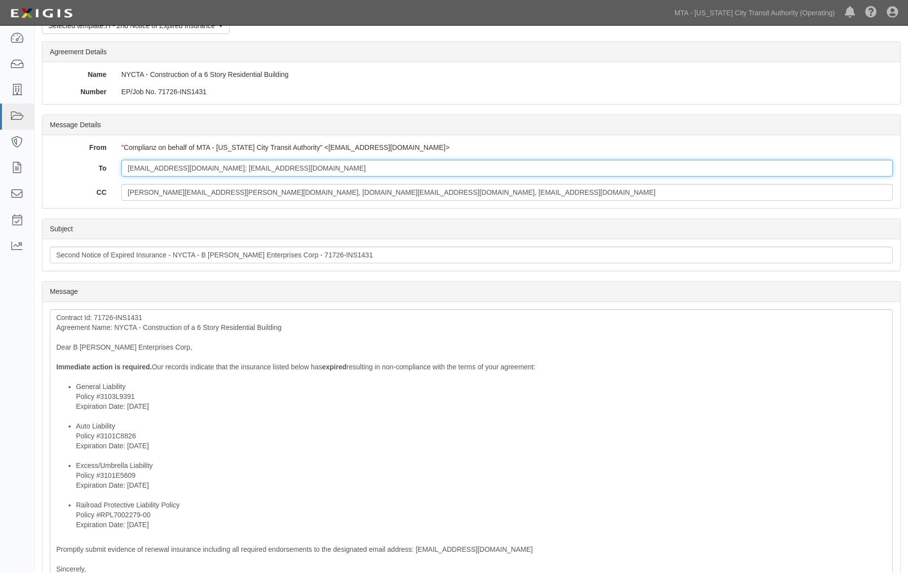
scroll to position [110, 0]
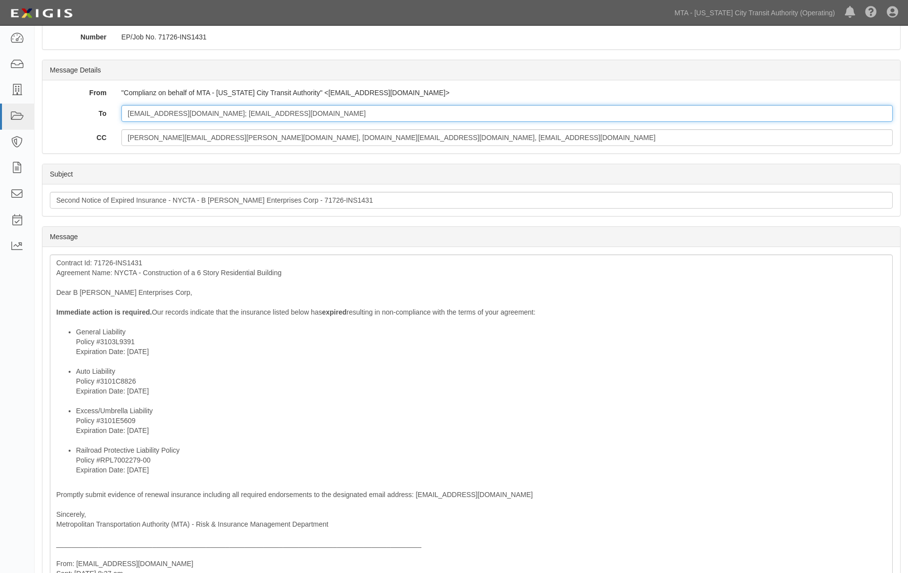
type input "hangdongzhang@gmail.com; insguy@aol.com"
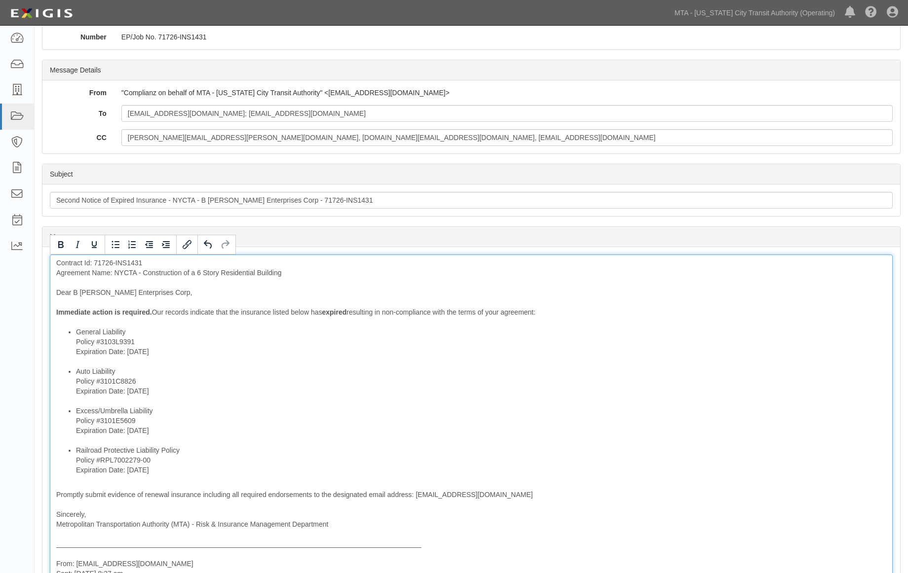
drag, startPoint x: 326, startPoint y: 312, endPoint x: 315, endPoint y: 312, distance: 11.3
drag, startPoint x: 168, startPoint y: 346, endPoint x: 94, endPoint y: 346, distance: 74.0
click at [94, 346] on li "General Liability Policy #3103L9391 Expiration Date: 6/1/2025" at bounding box center [481, 346] width 810 height 39
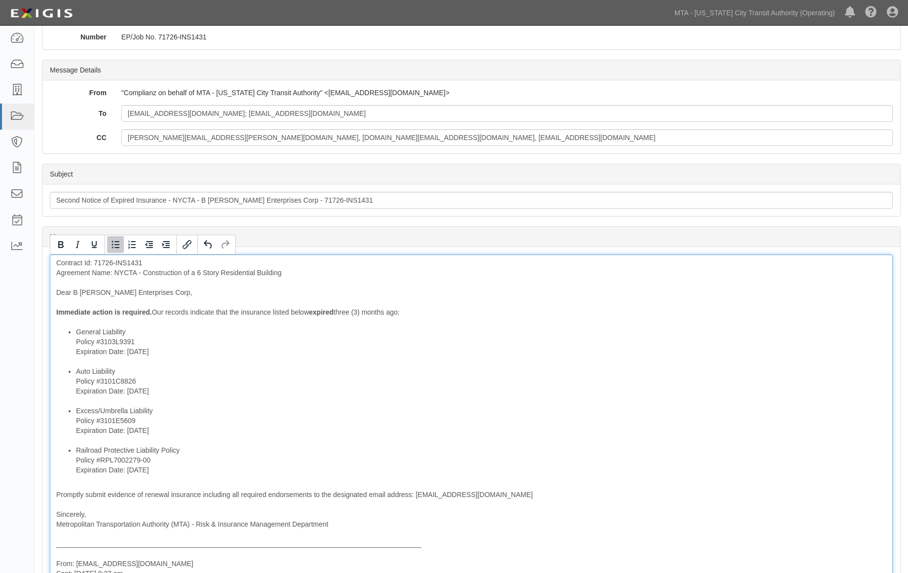
click at [159, 350] on li "General Liability Policy #3103L9391 Expiration Date: 6/1/2025" at bounding box center [481, 346] width 810 height 39
drag, startPoint x: 162, startPoint y: 352, endPoint x: 75, endPoint y: 352, distance: 86.3
click at [76, 352] on li "General Liability Policy #3103L9391 Expiration Date: 6/1/2025" at bounding box center [481, 346] width 810 height 39
drag, startPoint x: 63, startPoint y: 242, endPoint x: 140, endPoint y: 327, distance: 114.6
click at [63, 242] on icon "Bold" at bounding box center [61, 245] width 12 height 12
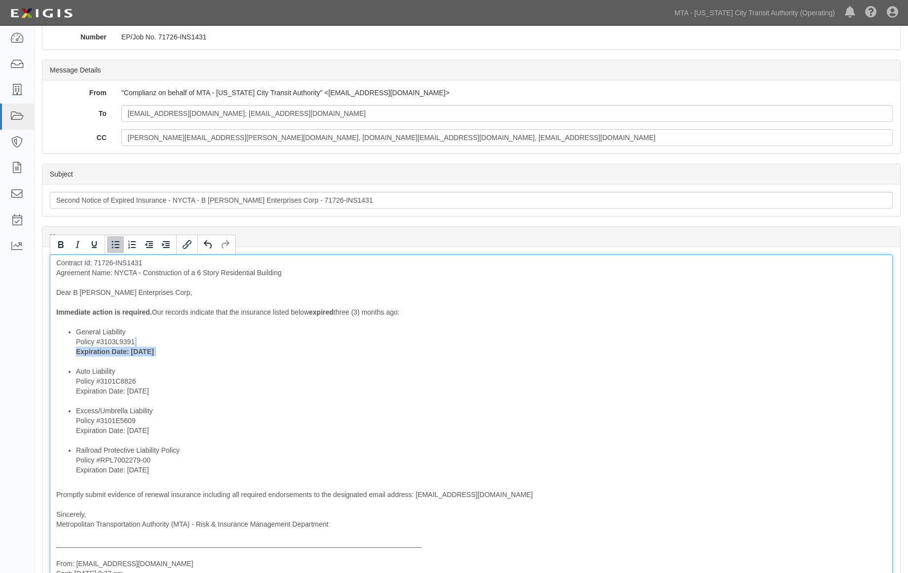
drag, startPoint x: 164, startPoint y: 390, endPoint x: 73, endPoint y: 253, distance: 164.7
click at [61, 389] on ul "General Liability Policy #3103L9391 Expiration Date: 6/1/2025 Auto Liability Po…" at bounding box center [471, 401] width 830 height 148
click at [65, 242] on icon "Bold" at bounding box center [61, 245] width 12 height 12
drag, startPoint x: 168, startPoint y: 435, endPoint x: 51, endPoint y: 435, distance: 117.4
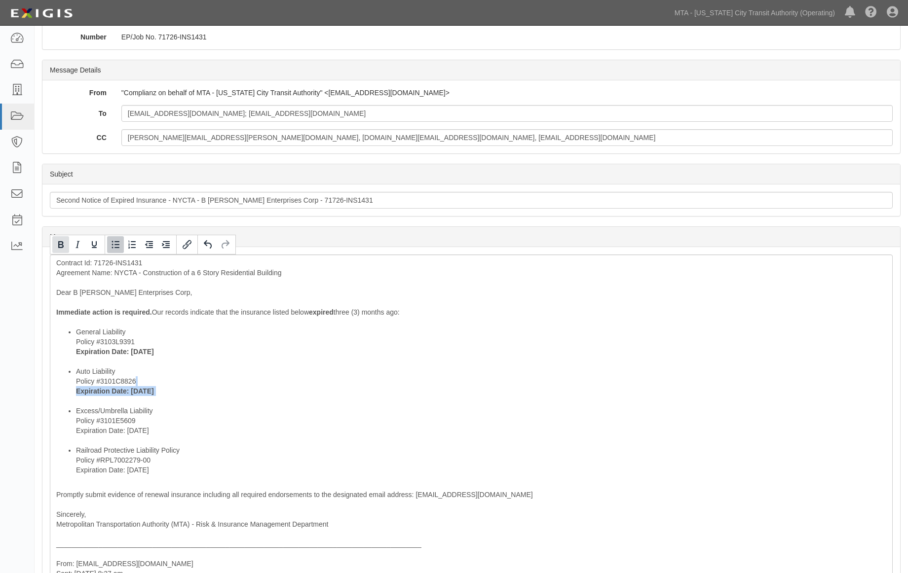
click at [62, 252] on button "Bold" at bounding box center [60, 244] width 17 height 17
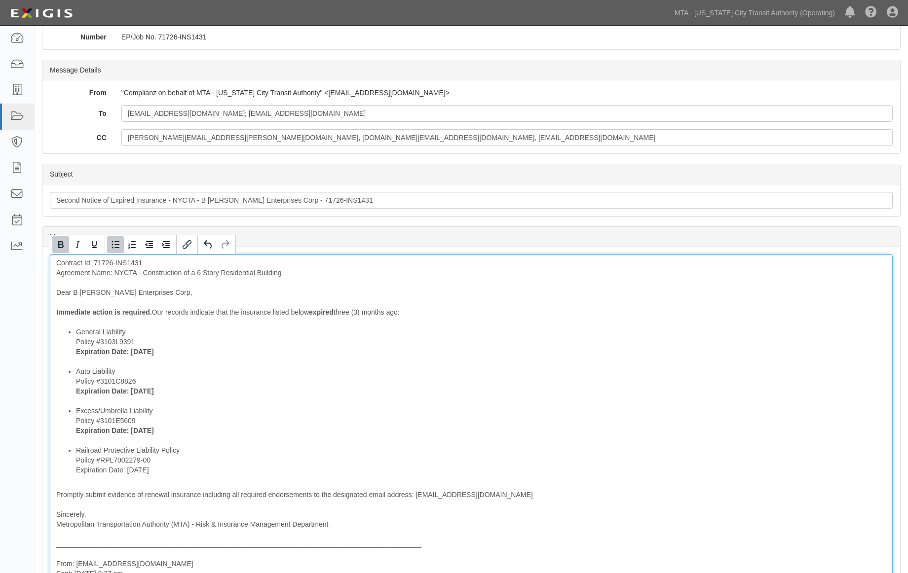
click at [348, 395] on li "Auto Liability Policy #3101C8826 Expiration Date: 6/1/2025" at bounding box center [481, 386] width 810 height 39
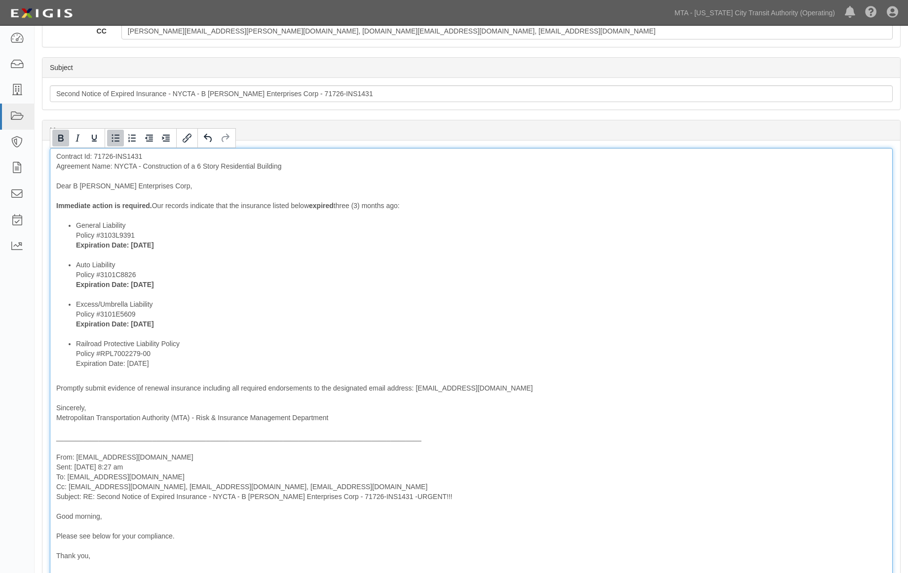
scroll to position [164, 0]
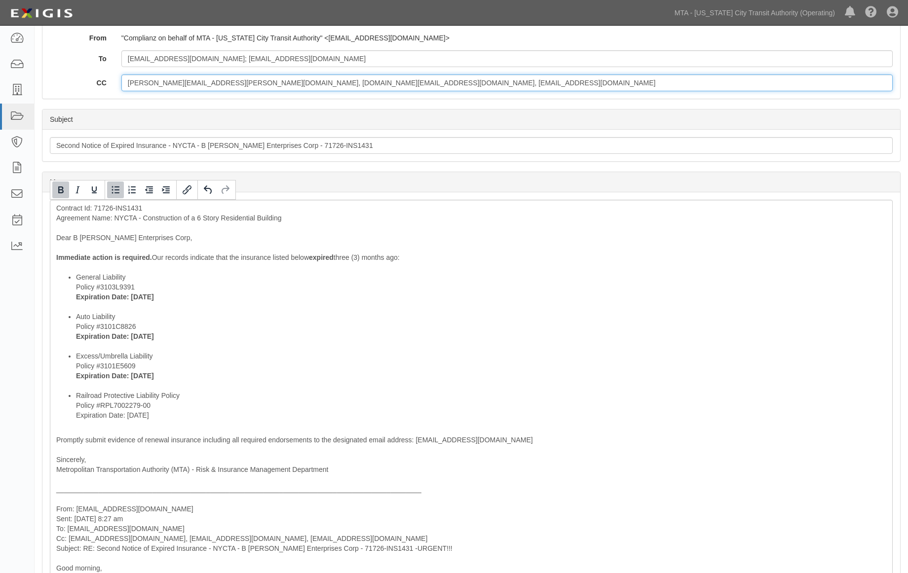
click at [418, 82] on input "calvin.tsang@mtacd.org, contract.inspection@nyct.com, epp-insurance@mtacd.org" at bounding box center [506, 82] width 771 height 17
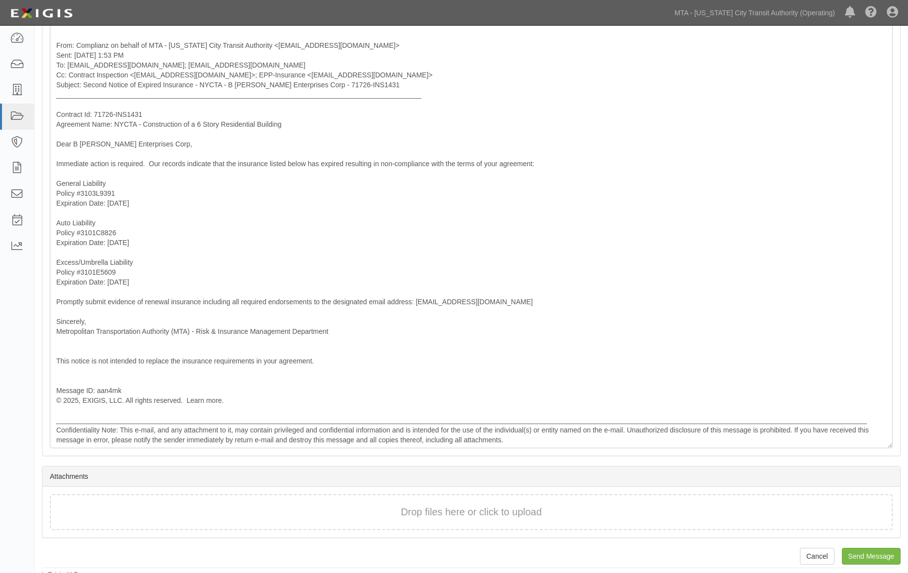
scroll to position [781, 0]
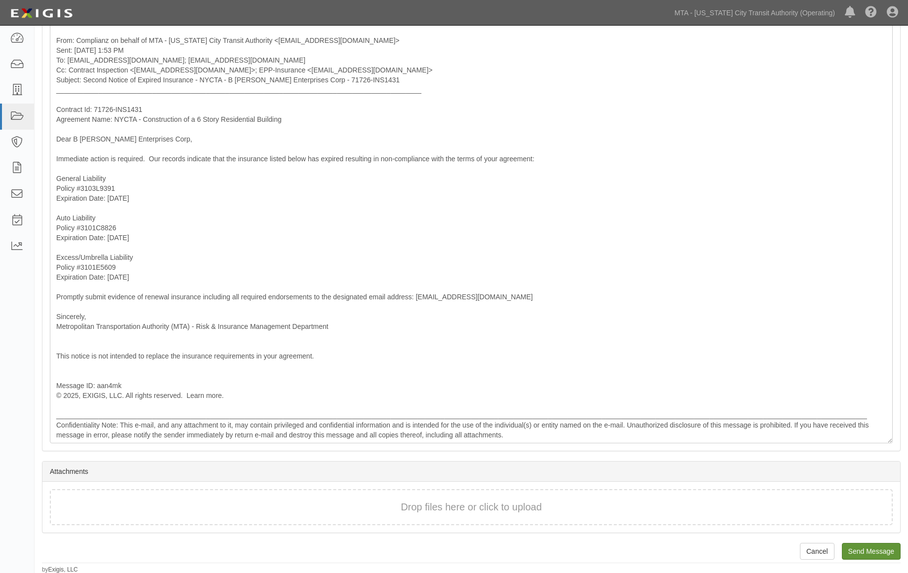
type input "calvin.tsang@mtacd.org, contract.inspection@nyct.com, epp-insurance@mtacd.org; …"
click at [858, 549] on input "Send Message" at bounding box center [871, 551] width 59 height 17
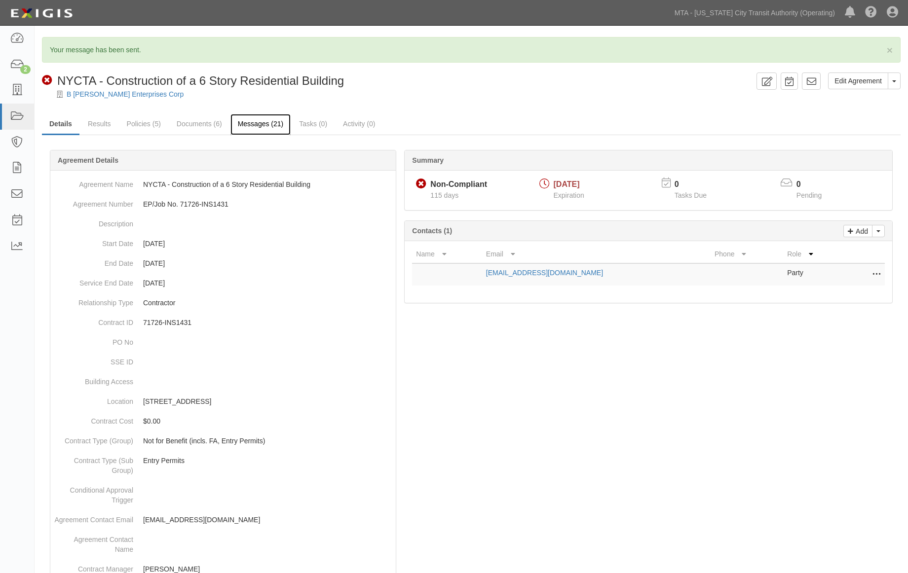
click at [255, 120] on link "Messages (21)" at bounding box center [260, 124] width 61 height 21
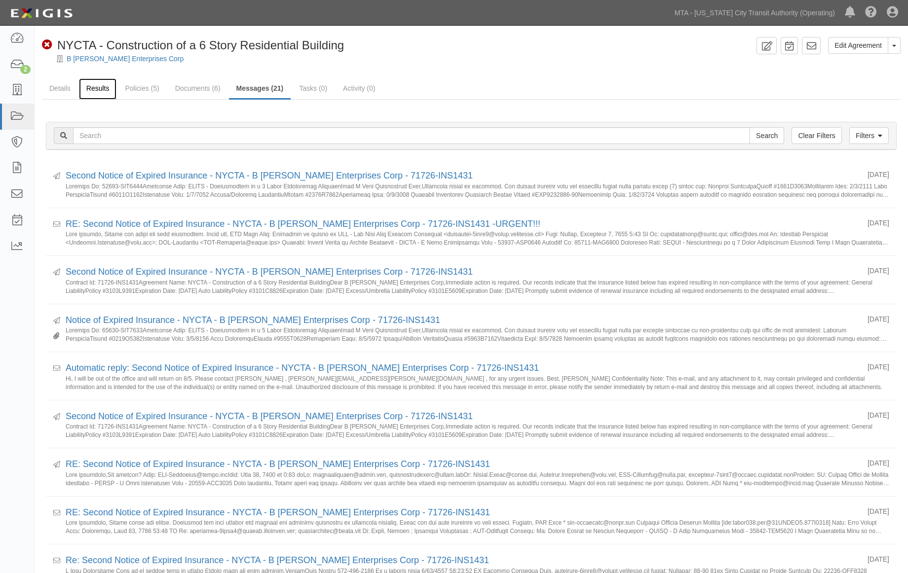
click at [100, 85] on link "Results" at bounding box center [98, 88] width 38 height 21
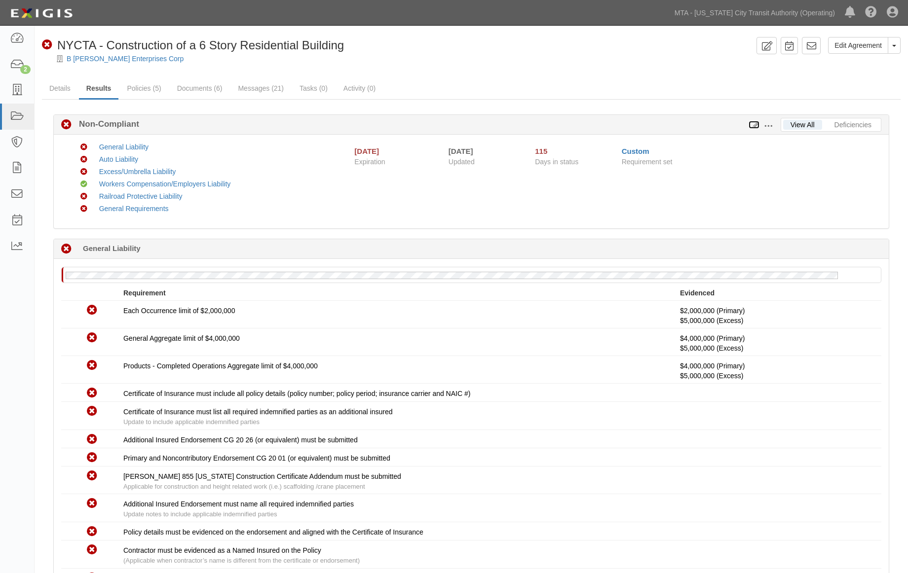
click at [751, 122] on icon at bounding box center [753, 125] width 11 height 7
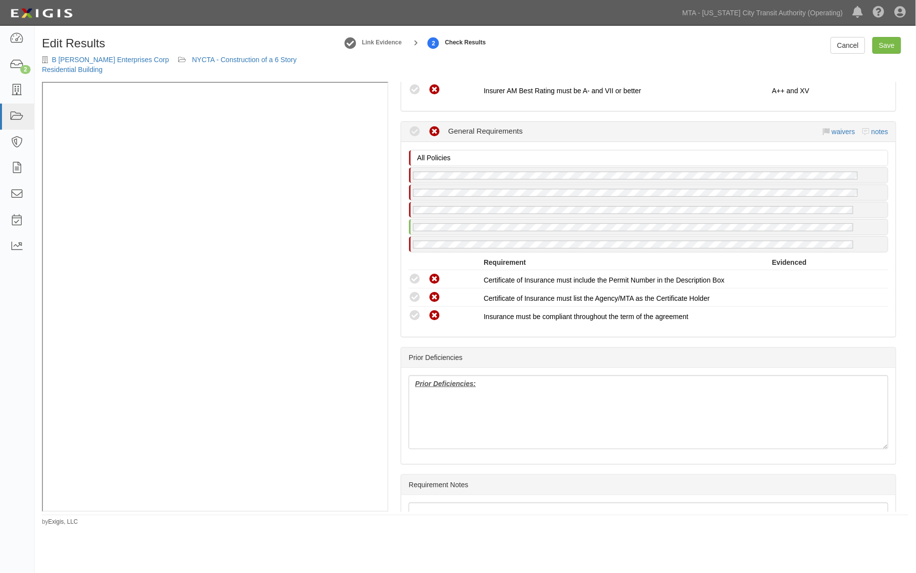
scroll to position [1669, 0]
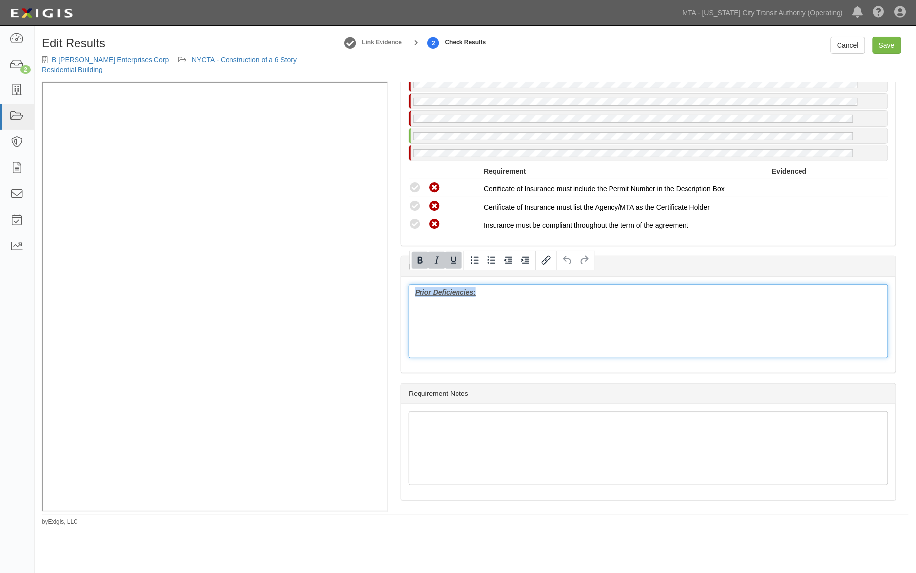
drag, startPoint x: 405, startPoint y: 283, endPoint x: 386, endPoint y: 280, distance: 18.9
click at [295, 168] on div "Manage Policies (RRPL) Policy; 4/10/2025; RRPL Policy 09.15.25 (WC/EL) Certific…" at bounding box center [475, 297] width 866 height 430
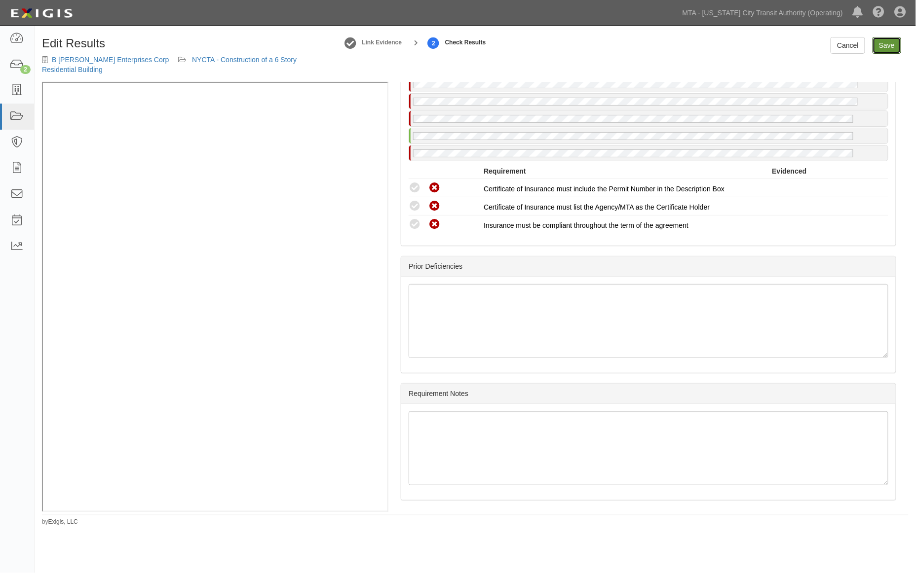
click at [881, 51] on link "Save" at bounding box center [886, 45] width 29 height 17
radio input "true"
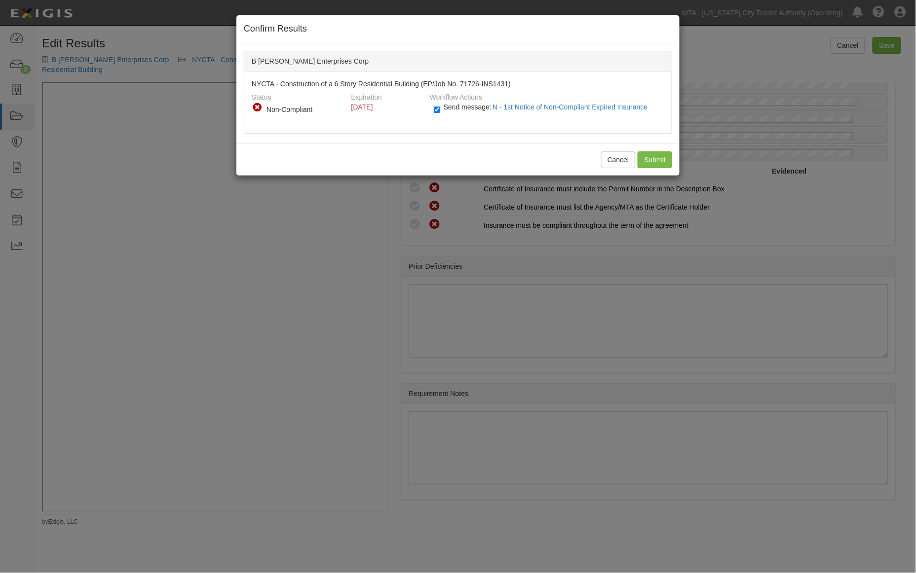
click at [455, 109] on span "Send message: N - 1st Notice of Non-Compliant Expired Insurance" at bounding box center [548, 107] width 208 height 8
click at [440, 109] on input "Send message: N - 1st Notice of Non-Compliant Expired Insurance" at bounding box center [437, 109] width 6 height 11
checkbox input "false"
click at [653, 159] on input "Submit" at bounding box center [654, 159] width 35 height 17
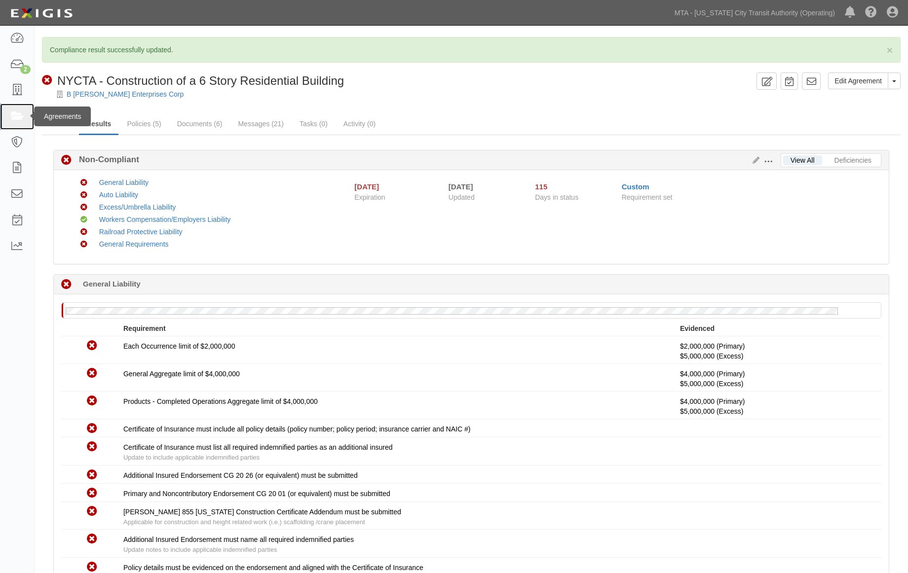
click at [10, 115] on icon at bounding box center [17, 116] width 14 height 11
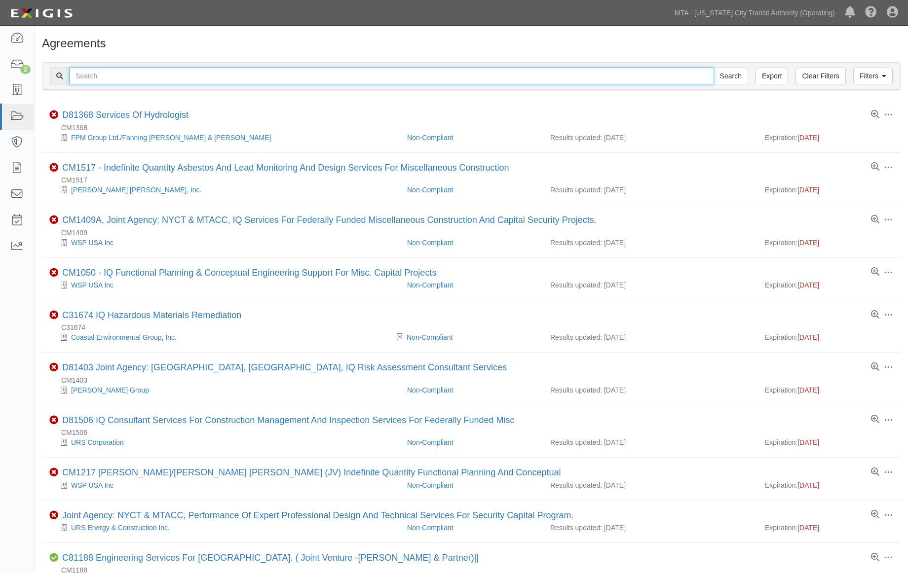
paste input "EP/Job No. 71727-INS1432"
type input "EP/Job No. 71727-INS1432"
click at [733, 70] on input "Search" at bounding box center [730, 76] width 35 height 17
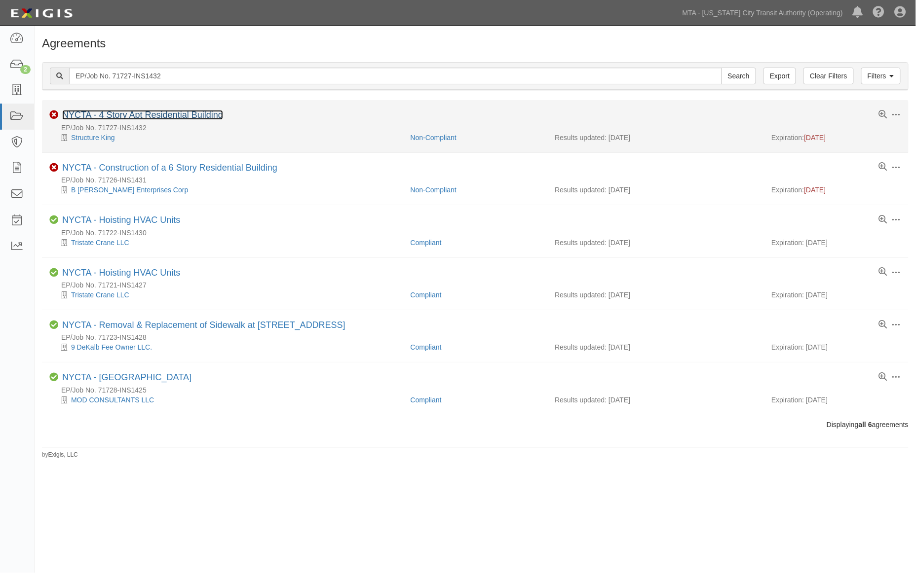
click at [188, 120] on link "NYCTA - 4 Story Apt Residential Building" at bounding box center [142, 115] width 161 height 10
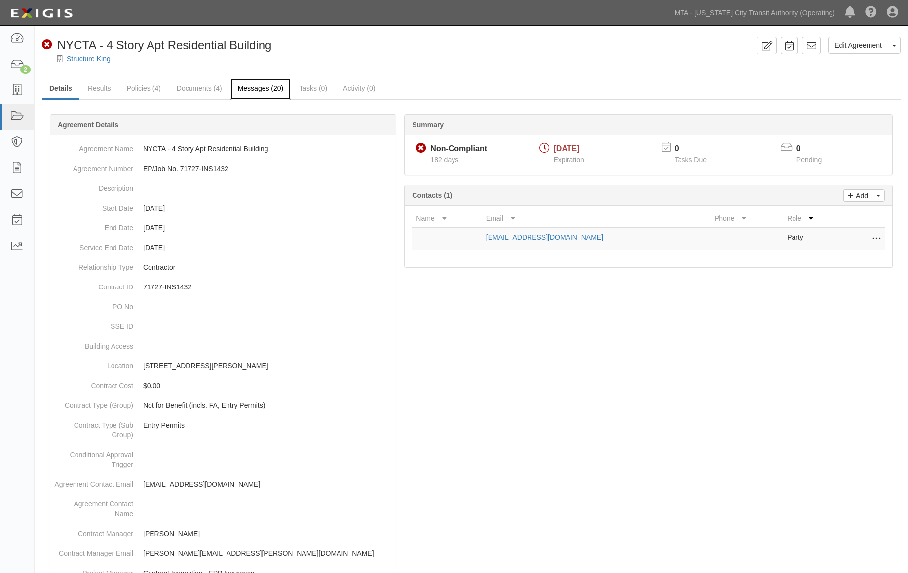
click at [260, 85] on link "Messages (20)" at bounding box center [260, 88] width 61 height 21
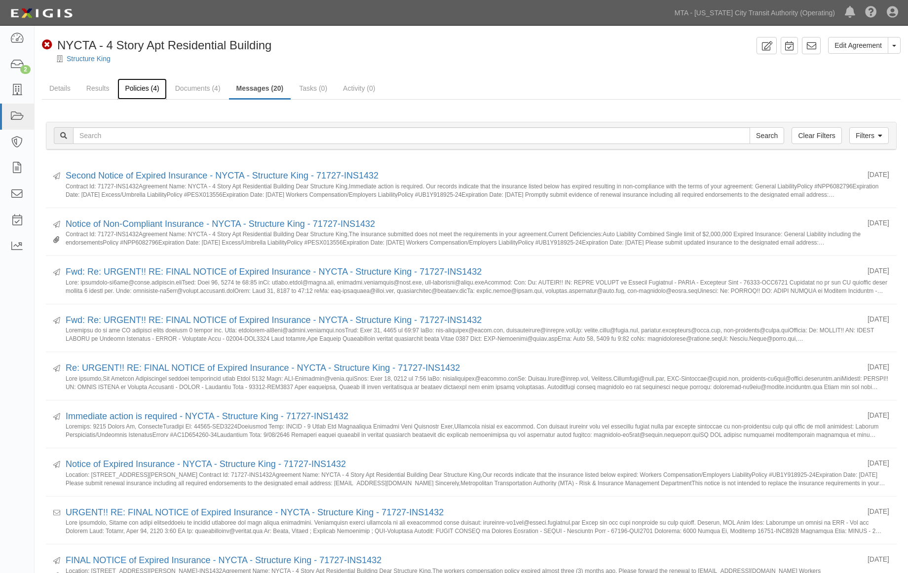
click at [137, 90] on link "Policies (4)" at bounding box center [141, 88] width 49 height 21
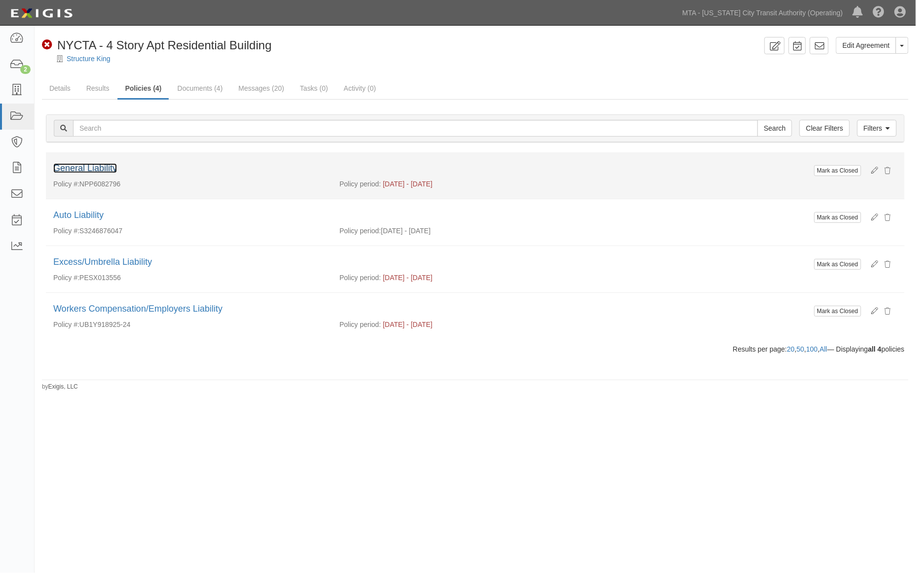
click at [96, 166] on link "General Liability" at bounding box center [85, 168] width 64 height 10
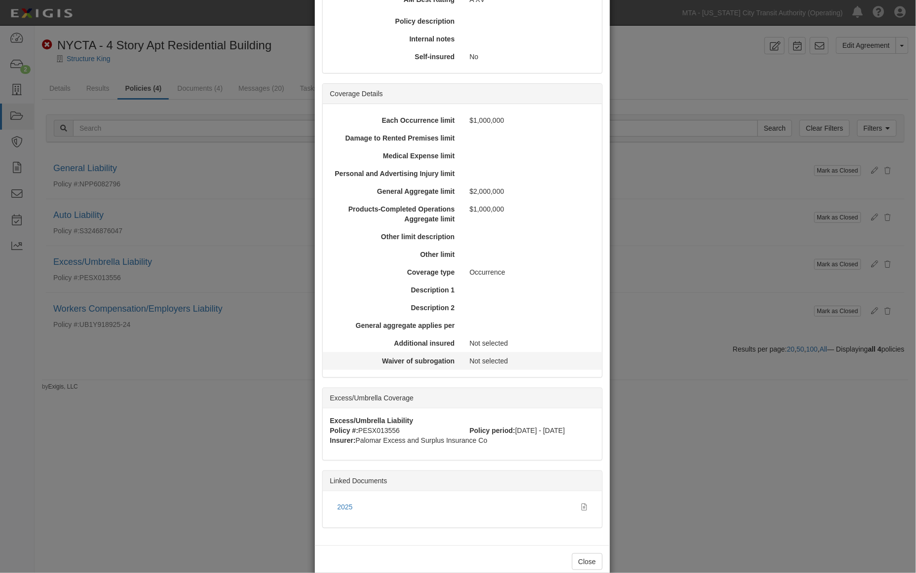
scroll to position [225, 0]
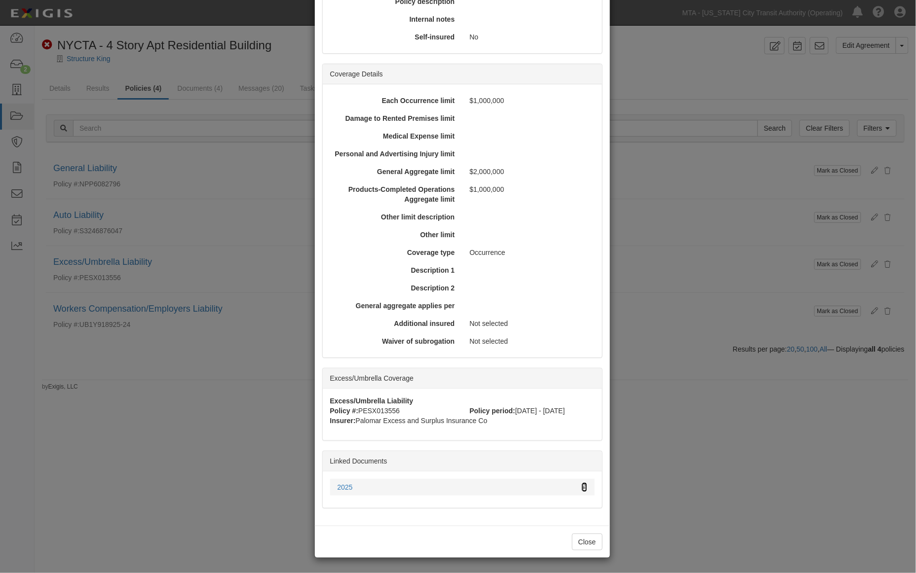
click at [582, 485] on icon at bounding box center [584, 487] width 5 height 7
click at [745, 456] on div "× View Policy Mark as Closed Edit Policy Toggle Dropdown Delete Policy Policy S…" at bounding box center [458, 286] width 916 height 573
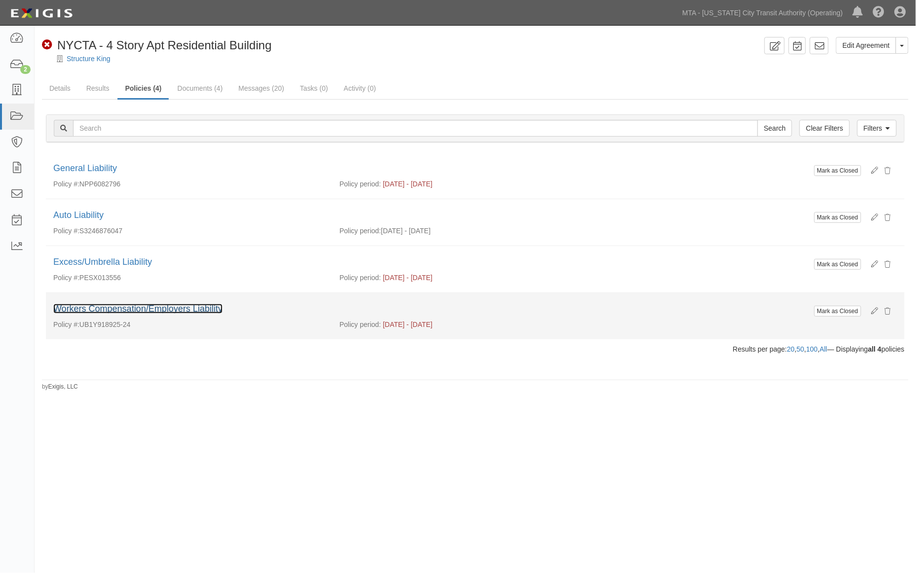
click at [145, 309] on link "Workers Compensation/Employers Liability" at bounding box center [137, 309] width 169 height 10
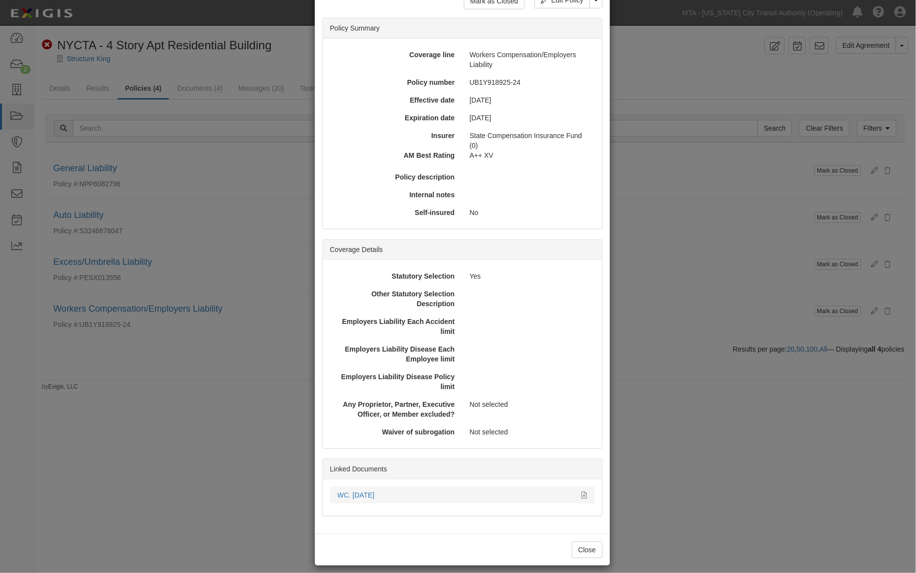
scroll to position [67, 0]
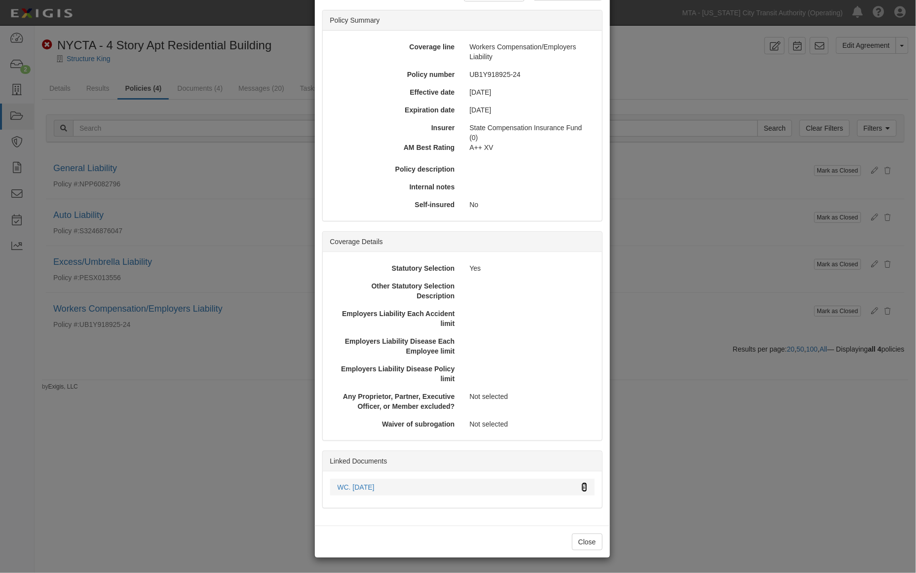
click at [582, 486] on icon at bounding box center [584, 487] width 5 height 7
click at [676, 501] on div "× View Policy Mark as Closed Edit Policy Toggle Dropdown Delete Policy Policy S…" at bounding box center [458, 286] width 916 height 573
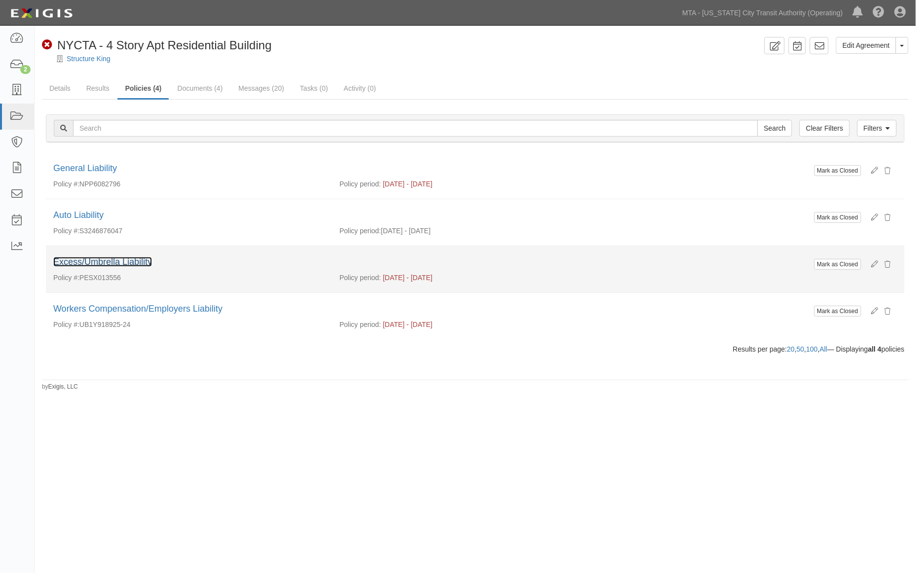
click at [134, 263] on link "Excess/Umbrella Liability" at bounding box center [102, 262] width 99 height 10
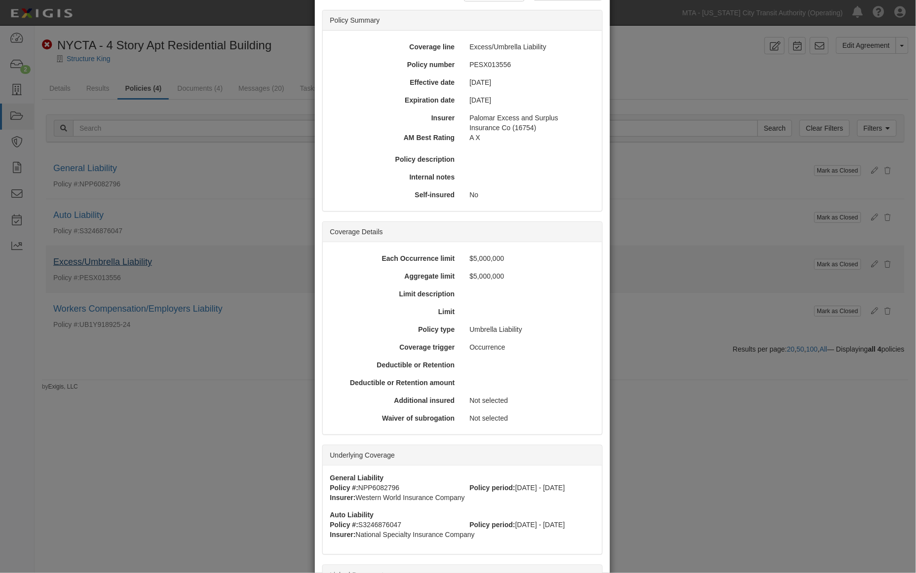
scroll to position [0, 0]
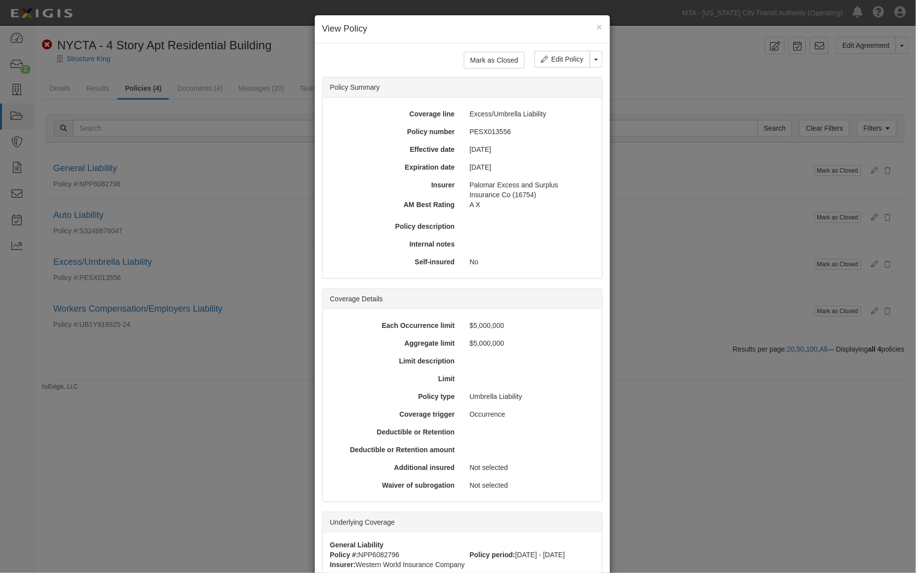
click at [732, 496] on div "× View Policy Mark as Closed Edit Policy Toggle Dropdown Delete Policy Policy S…" at bounding box center [458, 286] width 916 height 573
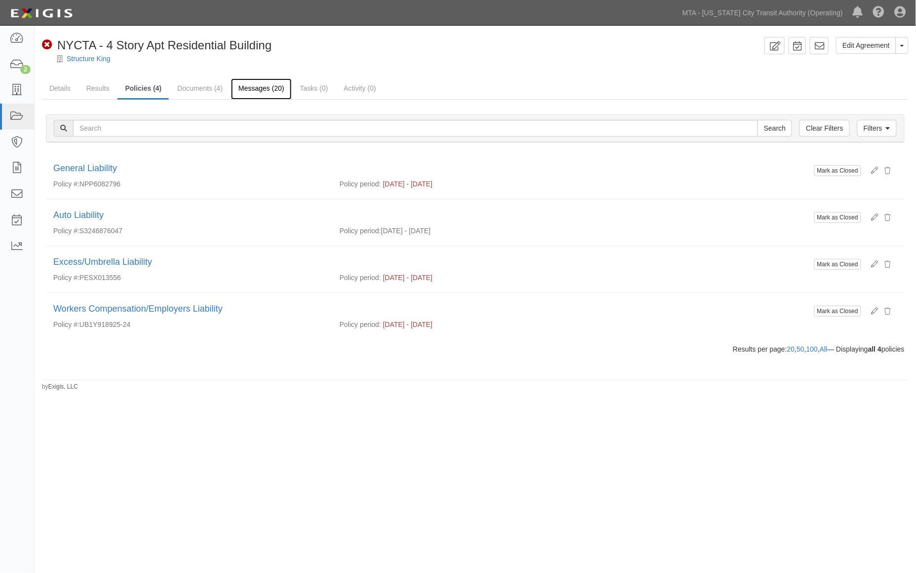
click at [265, 86] on link "Messages (20)" at bounding box center [261, 88] width 61 height 21
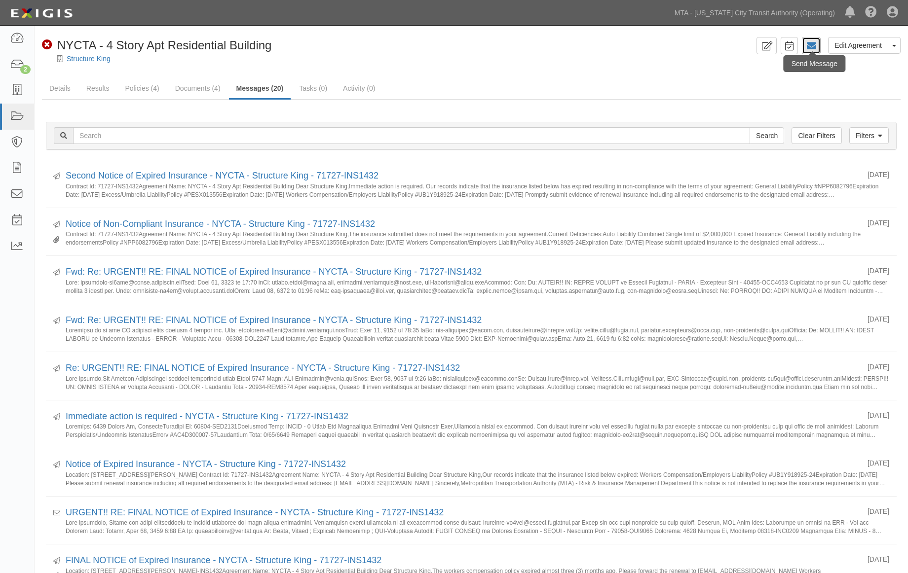
click at [811, 45] on icon at bounding box center [811, 46] width 10 height 10
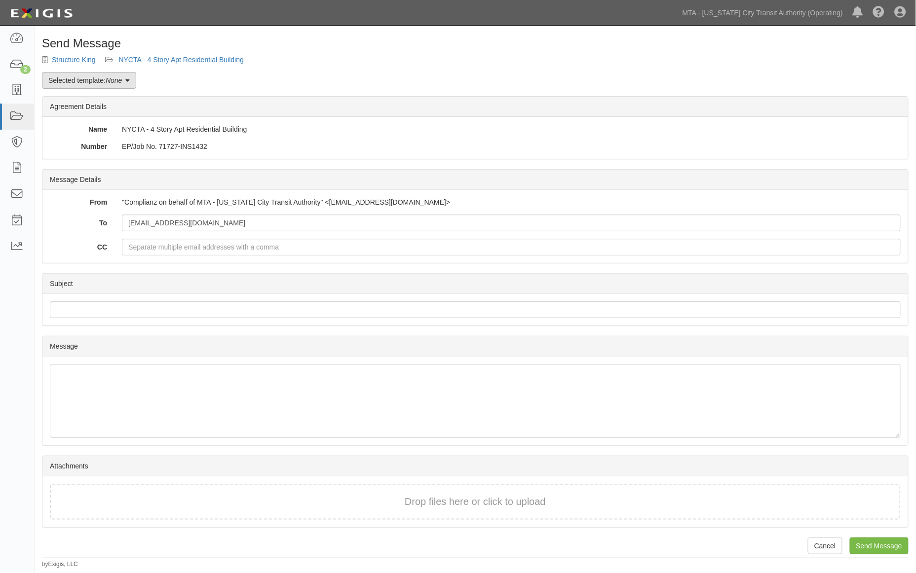
click at [130, 78] on icon at bounding box center [127, 80] width 4 height 7
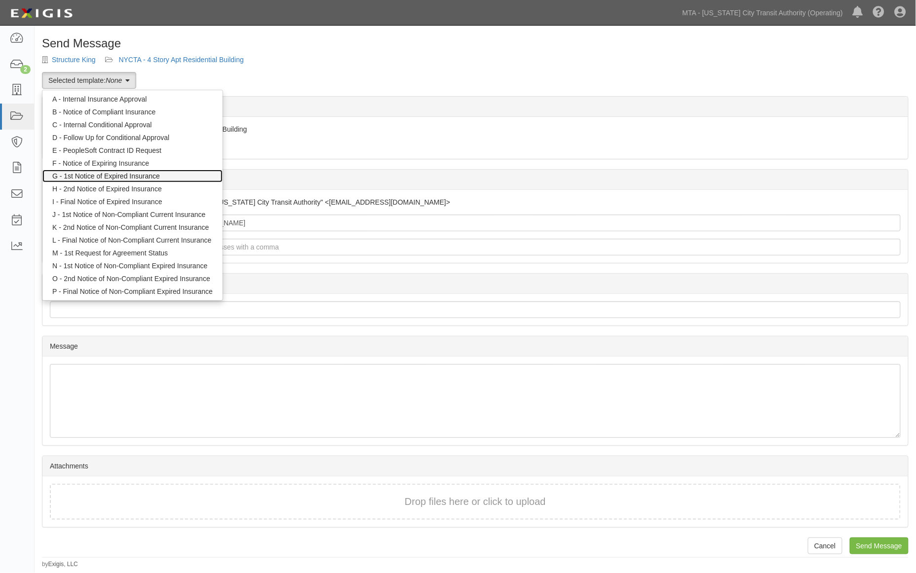
click at [127, 175] on link "G - 1st Notice of Expired Insurance" at bounding box center [132, 176] width 180 height 13
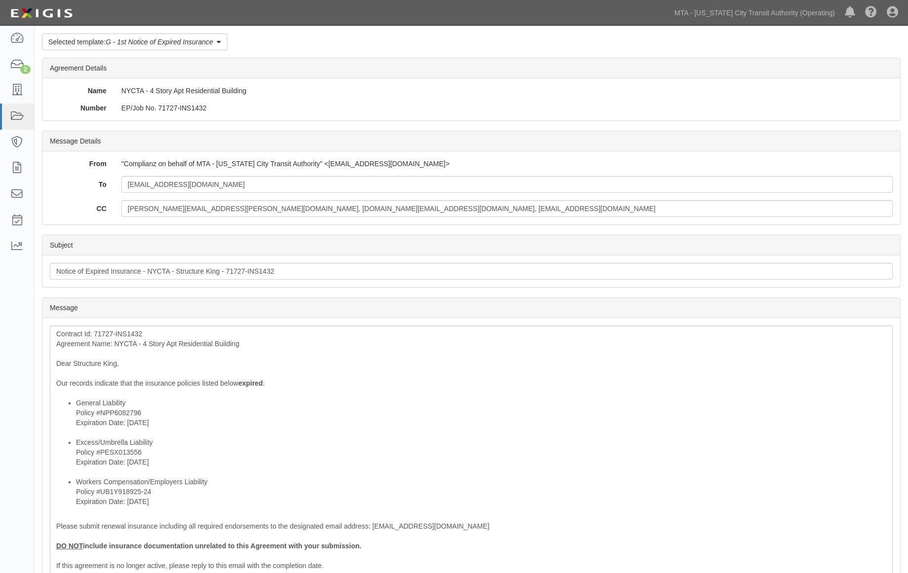
scroll to position [110, 0]
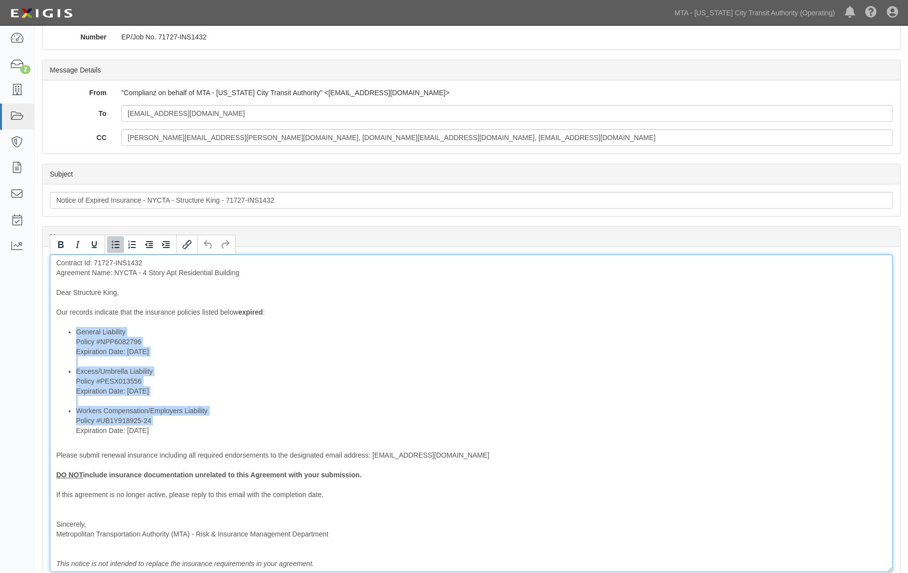
drag, startPoint x: 173, startPoint y: 439, endPoint x: 76, endPoint y: 434, distance: 96.8
click at [76, 434] on div "Contract Id: 71727-INS1432 Agreement Name: NYCTA - 4 Story Apt Residential Buil…" at bounding box center [471, 414] width 843 height 318
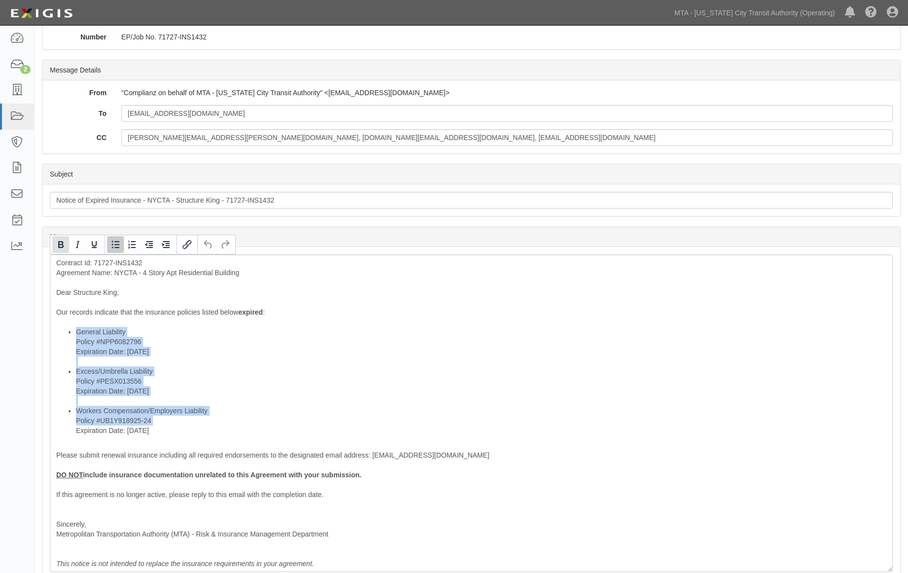
click at [60, 242] on icon "Bold" at bounding box center [60, 244] width 5 height 7
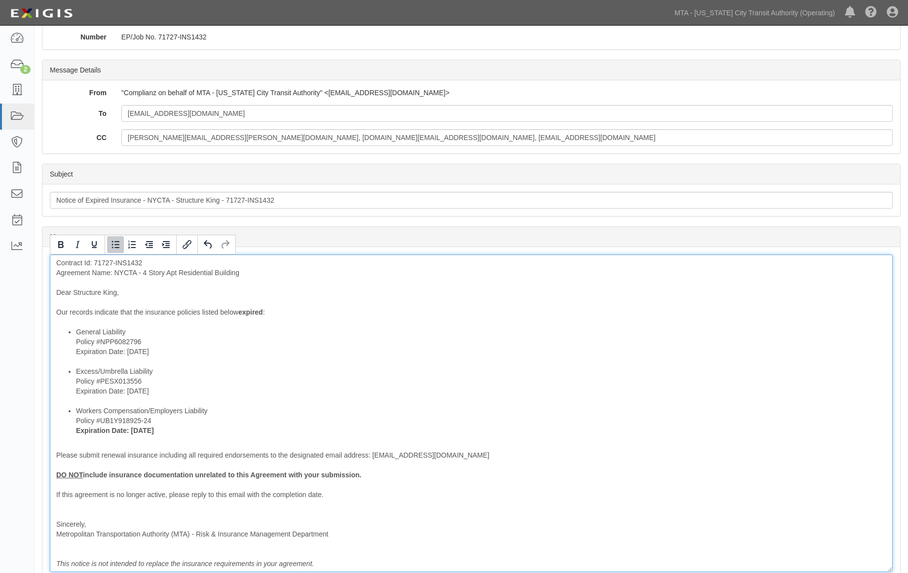
drag, startPoint x: 153, startPoint y: 393, endPoint x: 68, endPoint y: 393, distance: 85.4
click at [68, 393] on ul "General Liability Policy #NPP6082796 Expiration Date: [DATE] Excess/Umbrella Li…" at bounding box center [471, 381] width 830 height 109
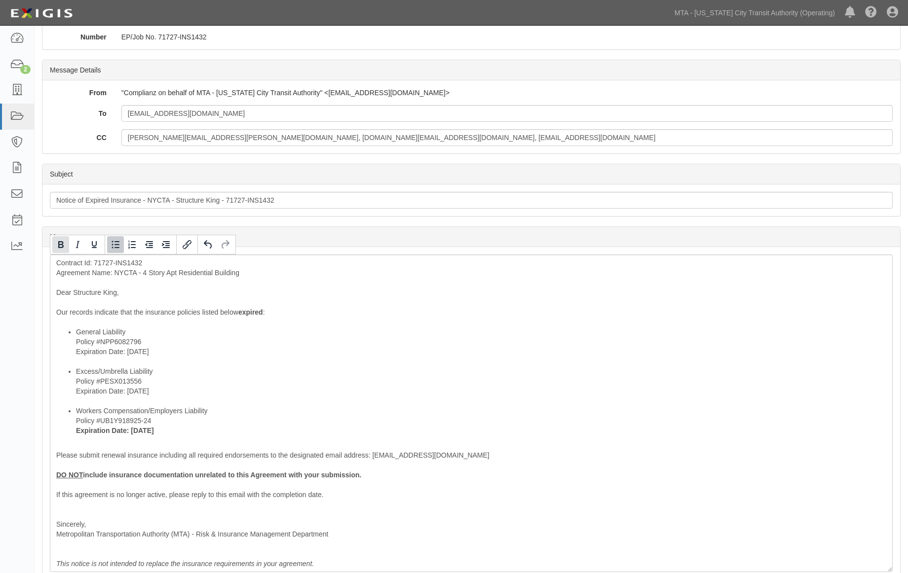
click at [61, 247] on icon "Bold" at bounding box center [61, 245] width 12 height 12
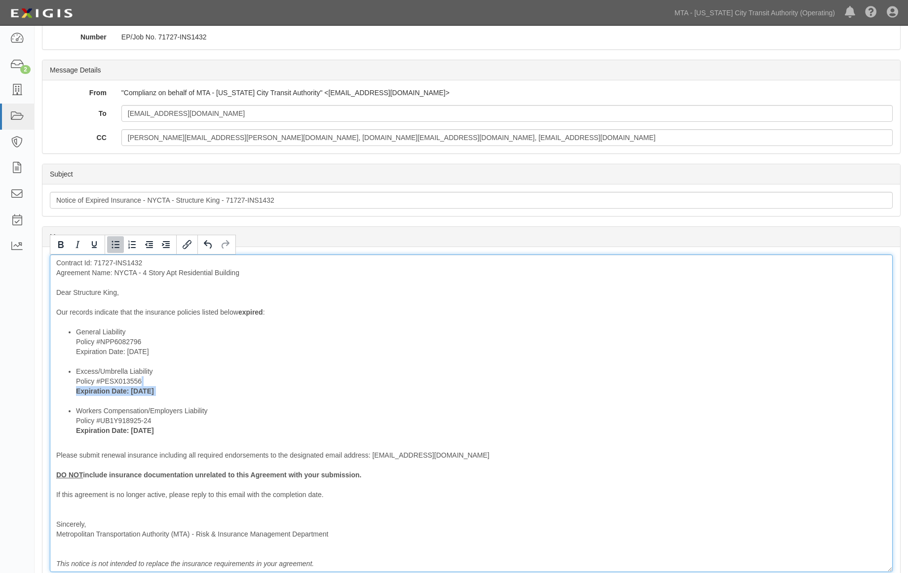
drag, startPoint x: 161, startPoint y: 354, endPoint x: 75, endPoint y: 353, distance: 85.9
click at [76, 353] on li "General Liability Policy #NPP6082796 Expiration Date: [DATE]" at bounding box center [481, 346] width 810 height 39
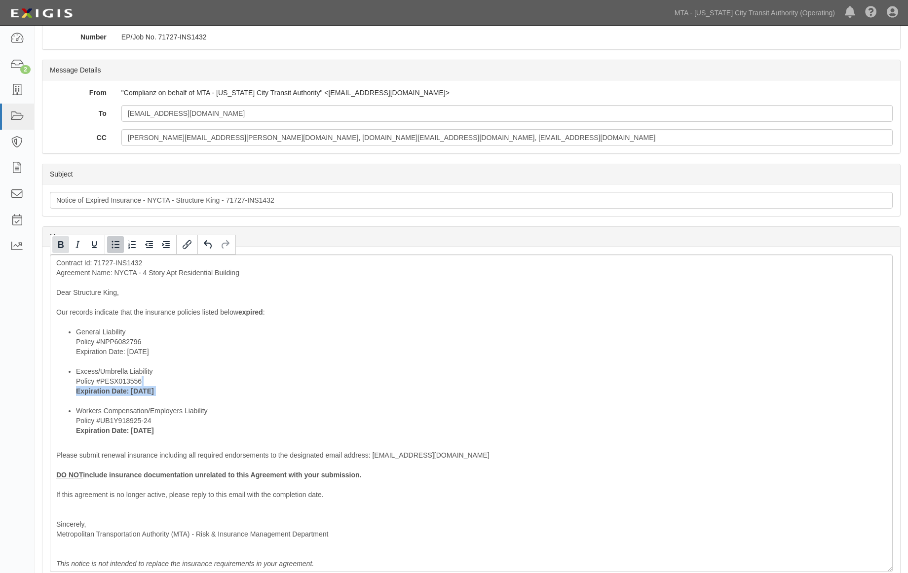
click at [64, 249] on icon "Bold" at bounding box center [61, 245] width 12 height 12
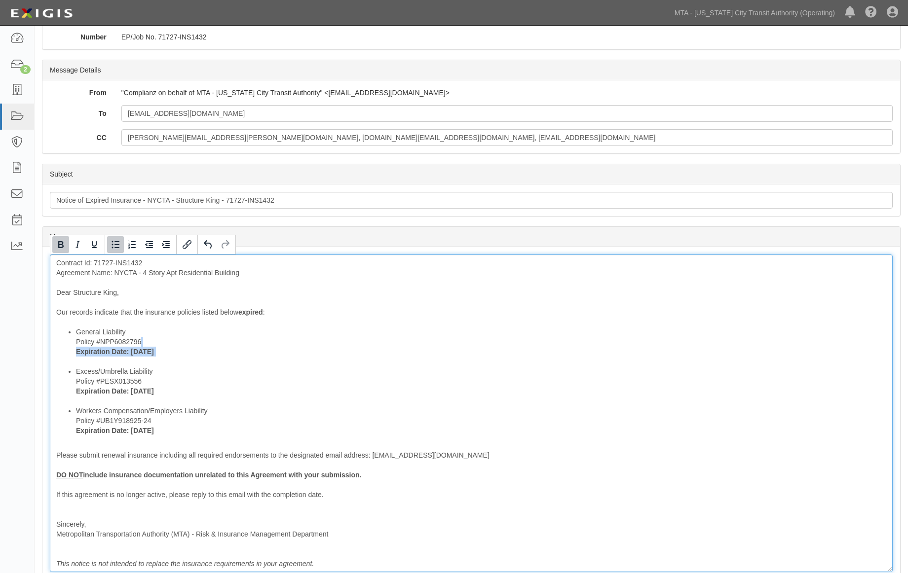
click at [239, 352] on li "General Liability Policy #NPP6082796 Expiration Date: [DATE]" at bounding box center [481, 346] width 810 height 39
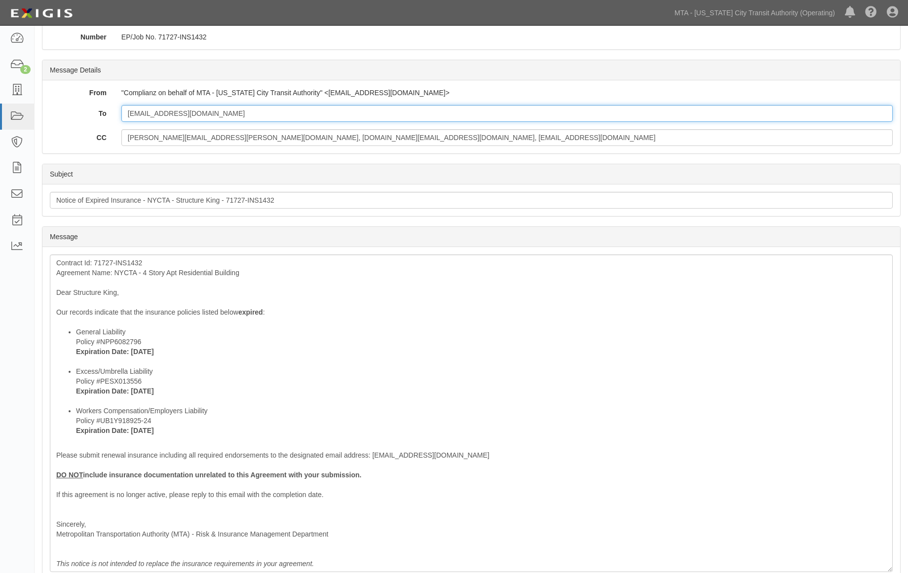
click at [249, 110] on input "[EMAIL_ADDRESS][DOMAIN_NAME]" at bounding box center [506, 113] width 771 height 17
type input "[EMAIL_ADDRESS][DOMAIN_NAME]; [EMAIL_ADDRESS][DOMAIN_NAME]"
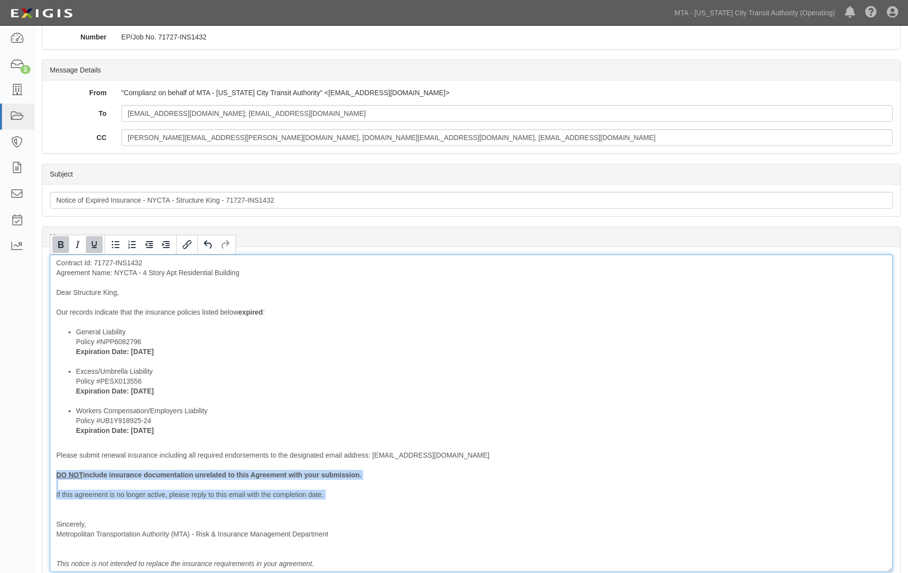
drag, startPoint x: 330, startPoint y: 503, endPoint x: 45, endPoint y: 479, distance: 285.2
click at [45, 479] on div "Message Contract Id: 71727-INS1432 Agreement Name: NYCTA - 4 Story Apt Resident…" at bounding box center [470, 413] width 857 height 333
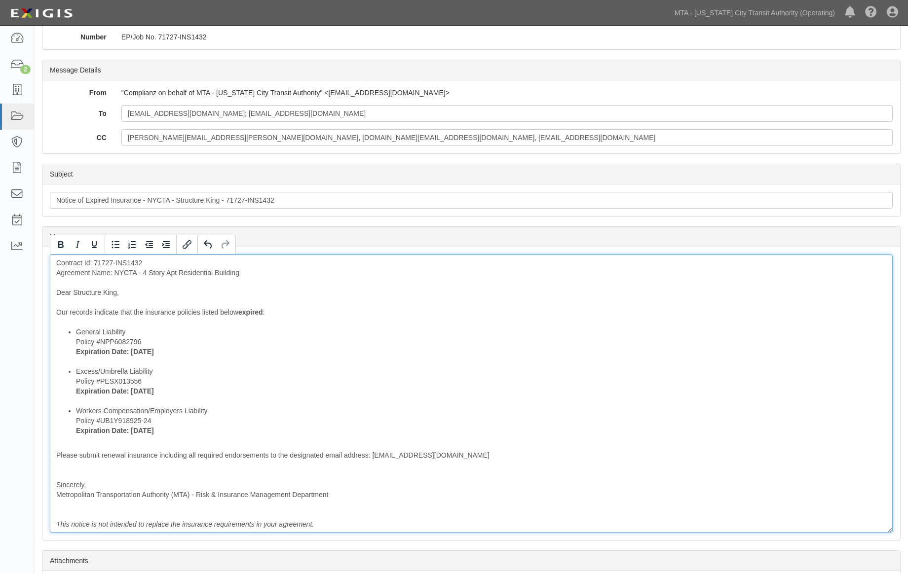
click at [65, 472] on div "Contract Id: 71727-INS1432 Agreement Name: NYCTA - 4 Story Apt Residential Buil…" at bounding box center [471, 394] width 843 height 278
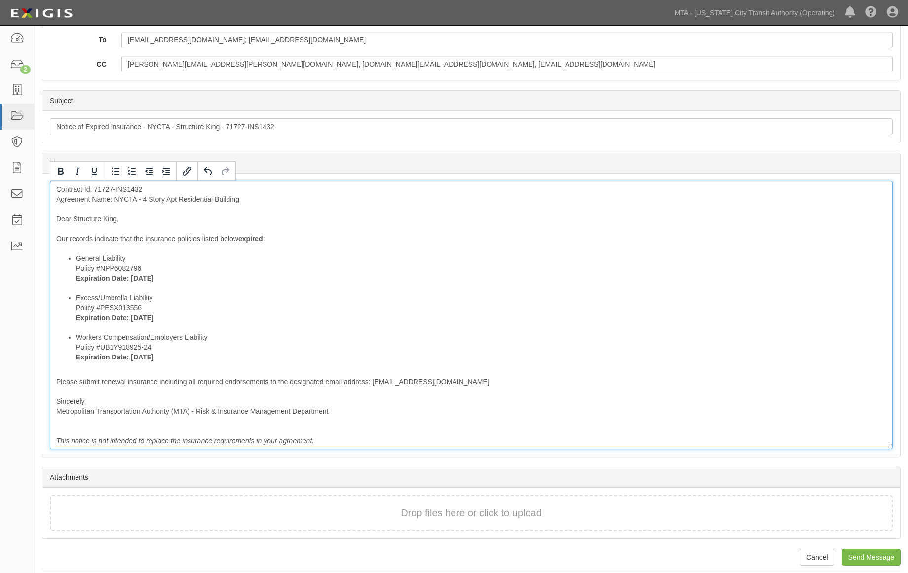
scroll to position [189, 0]
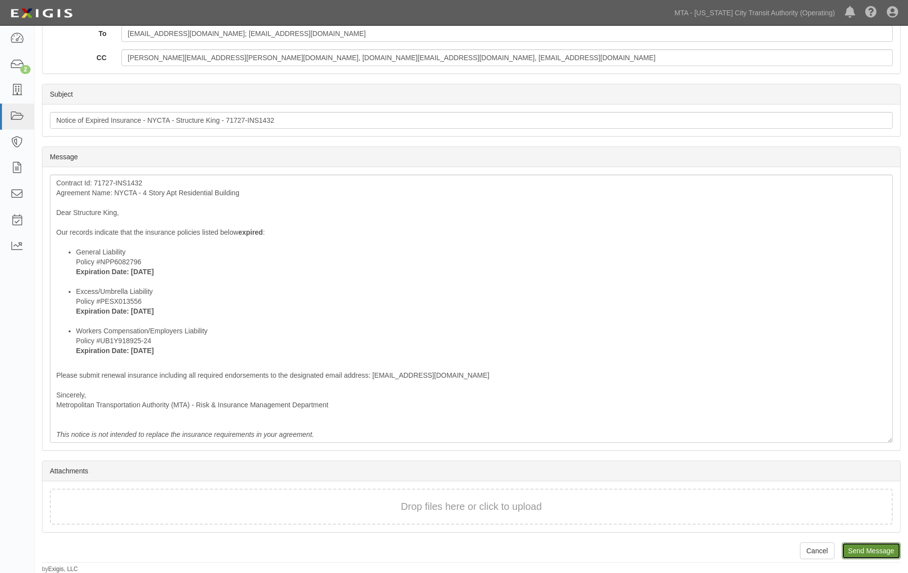
click at [877, 551] on input "Send Message" at bounding box center [871, 551] width 59 height 17
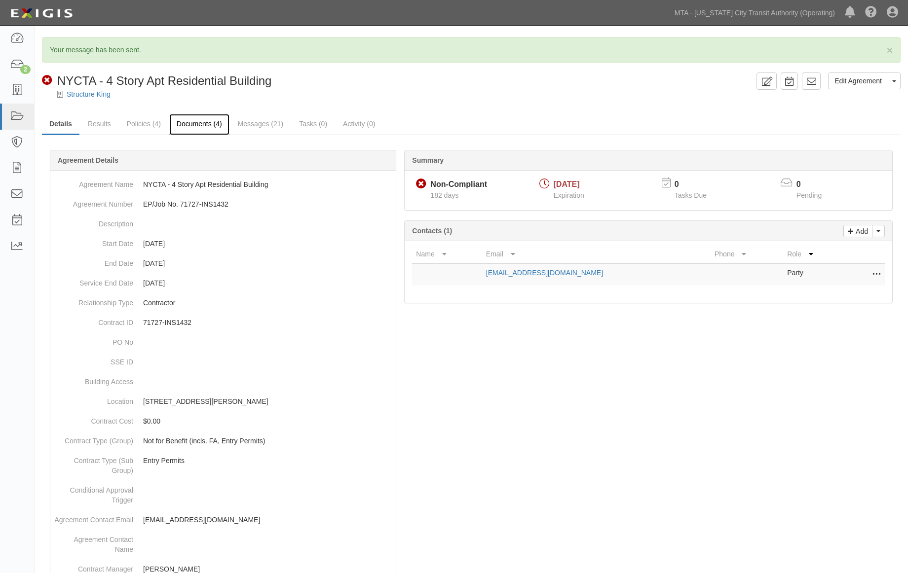
click at [199, 121] on link "Documents (4)" at bounding box center [199, 124] width 60 height 21
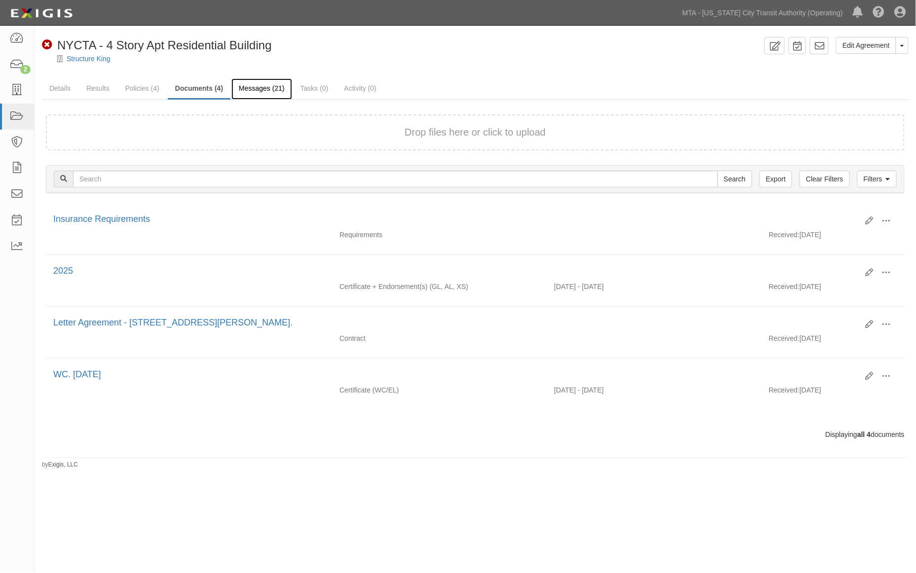
click at [254, 86] on link "Messages (21)" at bounding box center [261, 88] width 61 height 21
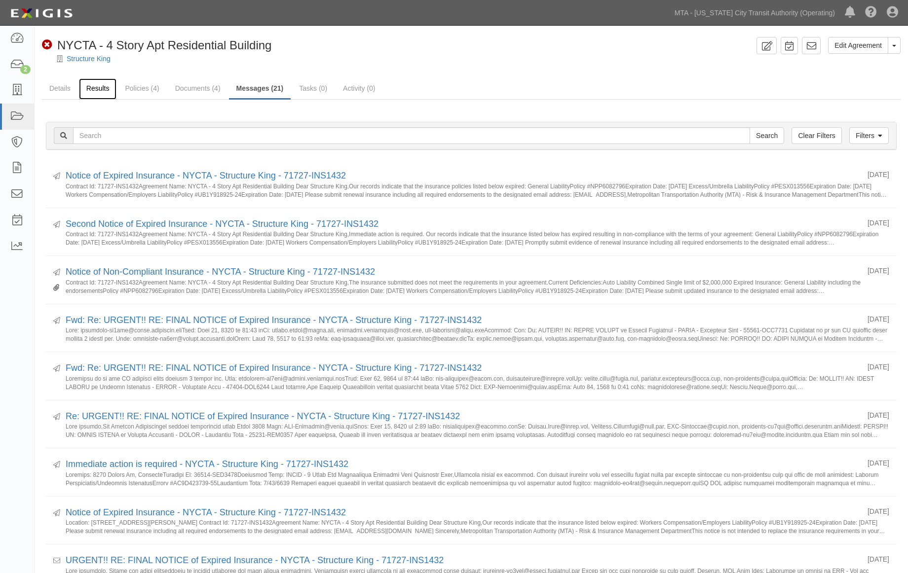
click at [92, 87] on link "Results" at bounding box center [98, 88] width 38 height 21
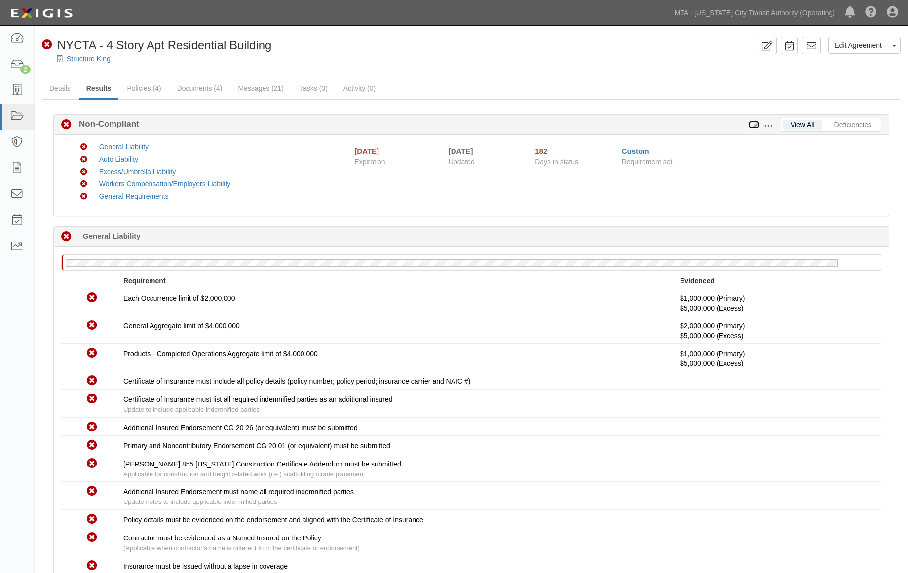
click at [754, 126] on icon at bounding box center [753, 125] width 11 height 7
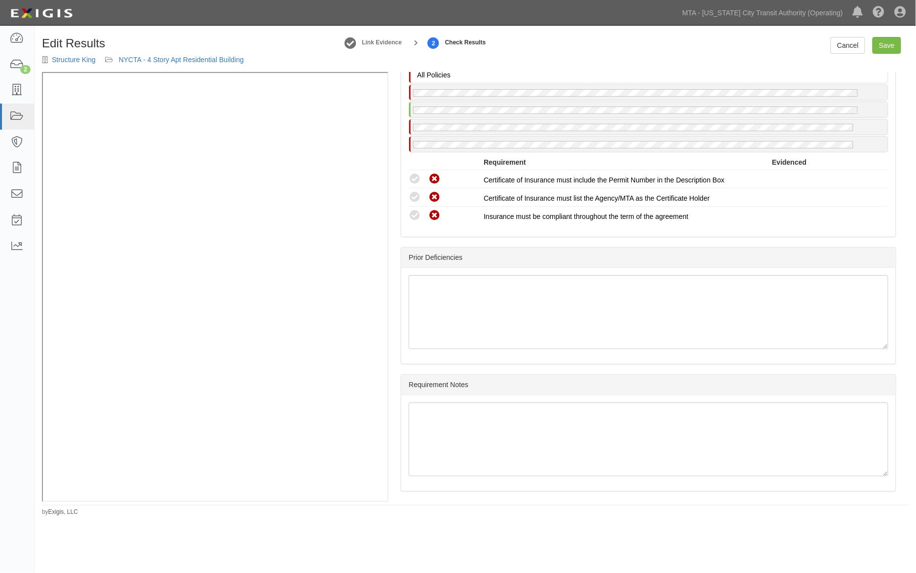
scroll to position [1188, 0]
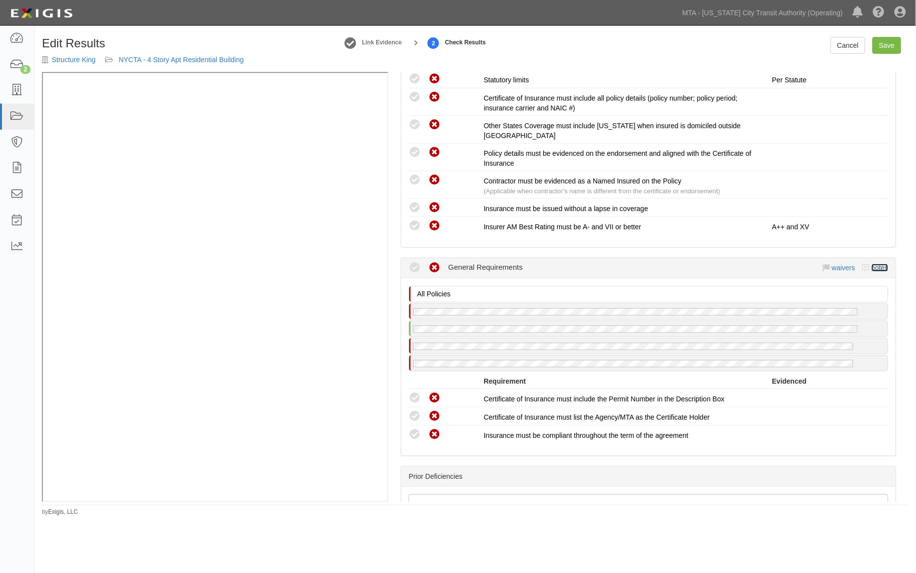
click at [874, 264] on link "notes" at bounding box center [879, 268] width 17 height 8
radio input "true"
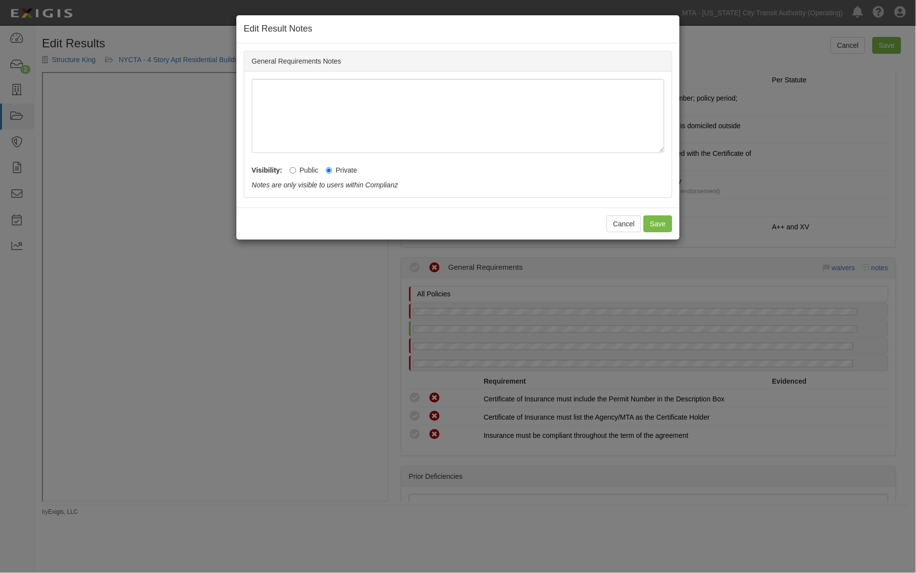
click at [308, 171] on label "Public" at bounding box center [304, 170] width 29 height 10
click at [296, 171] on input "Public" at bounding box center [293, 170] width 6 height 6
radio input "true"
click at [658, 222] on button "Save" at bounding box center [657, 224] width 29 height 17
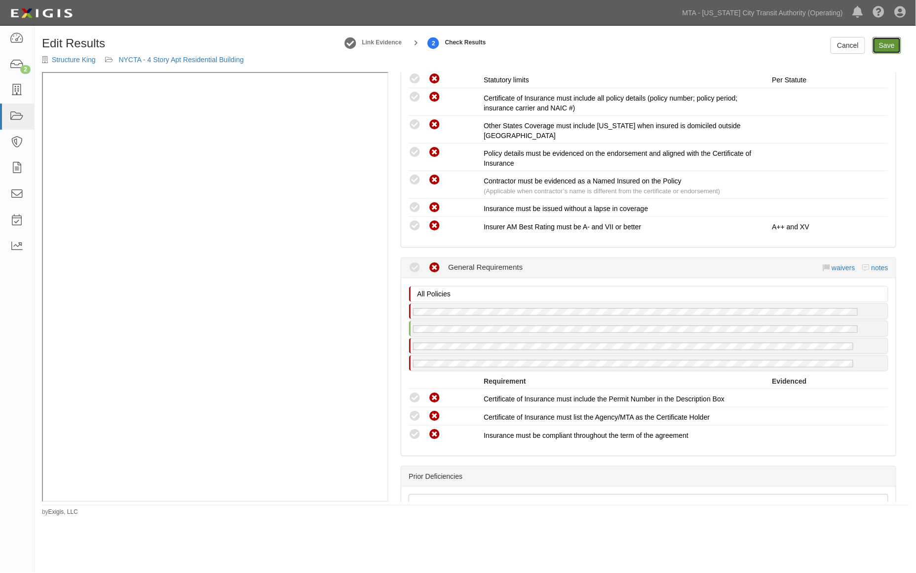
click at [879, 47] on link "Save" at bounding box center [886, 45] width 29 height 17
radio input "true"
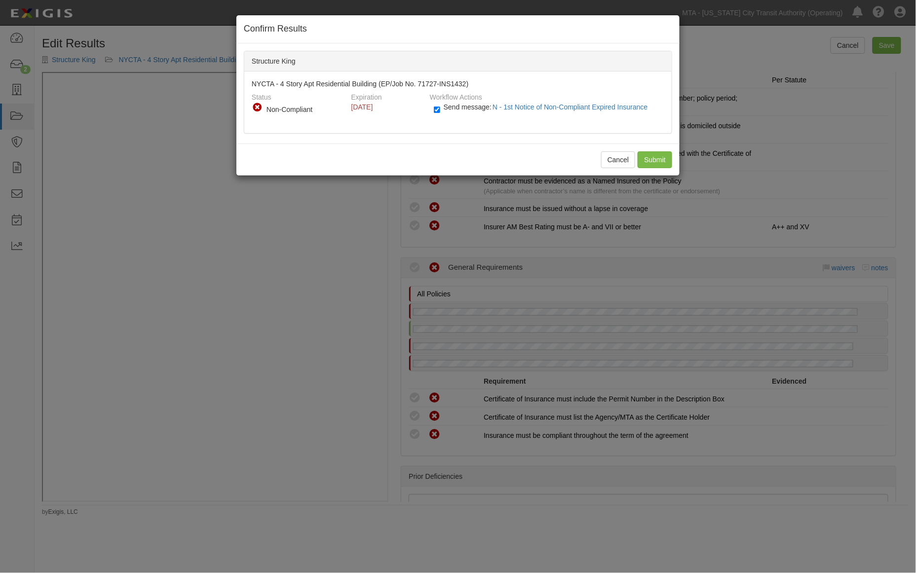
click at [440, 106] on label "Send message: N - 1st Notice of Non-Compliant Expired Insurance" at bounding box center [543, 112] width 218 height 13
click at [440, 106] on input "Send message: N - 1st Notice of Non-Compliant Expired Insurance" at bounding box center [437, 109] width 6 height 11
checkbox input "false"
click at [664, 159] on input "Submit" at bounding box center [654, 159] width 35 height 17
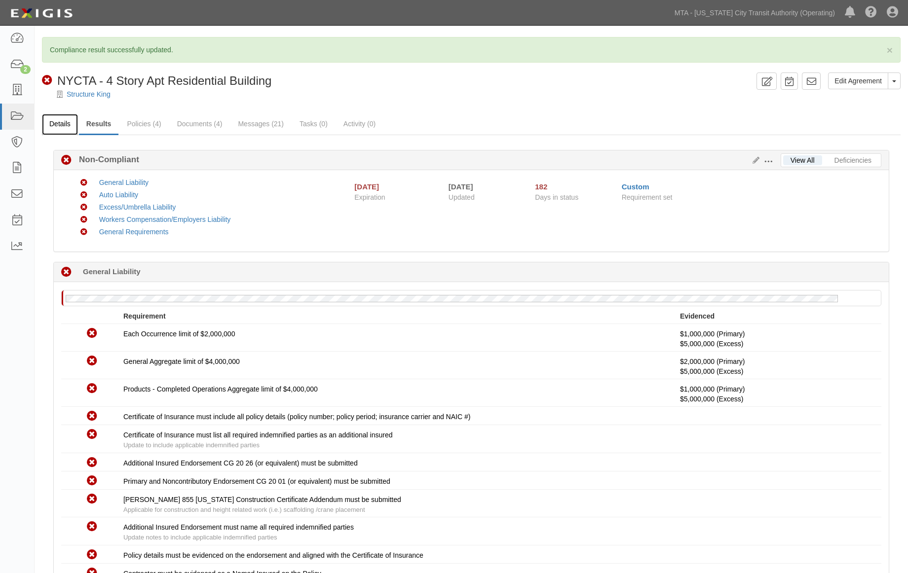
click at [59, 126] on link "Details" at bounding box center [60, 124] width 36 height 21
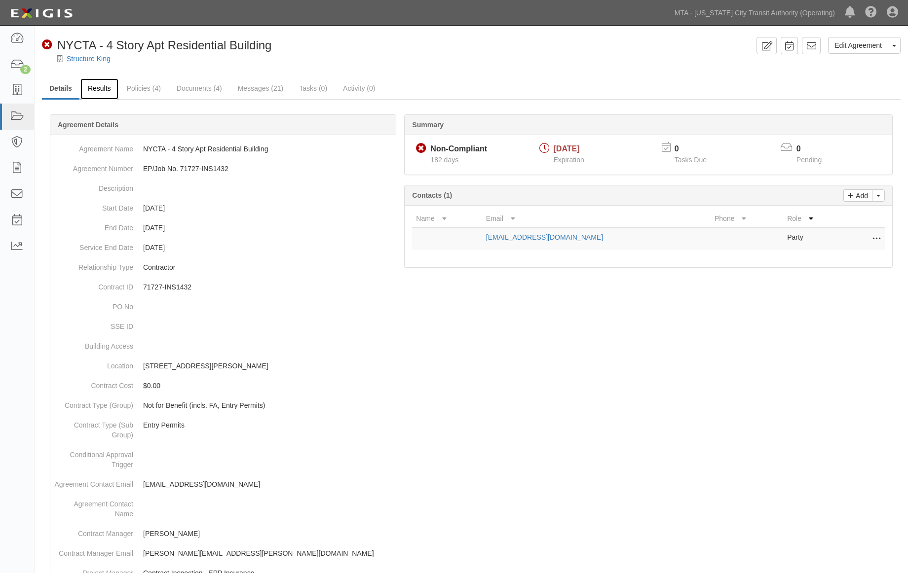
click at [100, 92] on link "Results" at bounding box center [99, 88] width 38 height 21
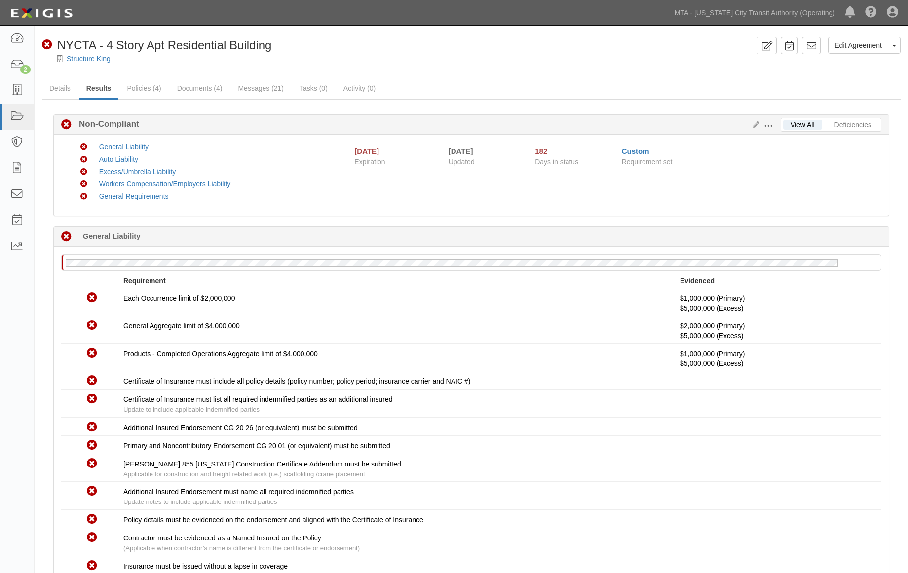
click at [319, 55] on div "Structure King" at bounding box center [478, 59] width 858 height 10
click at [18, 113] on icon at bounding box center [17, 116] width 14 height 11
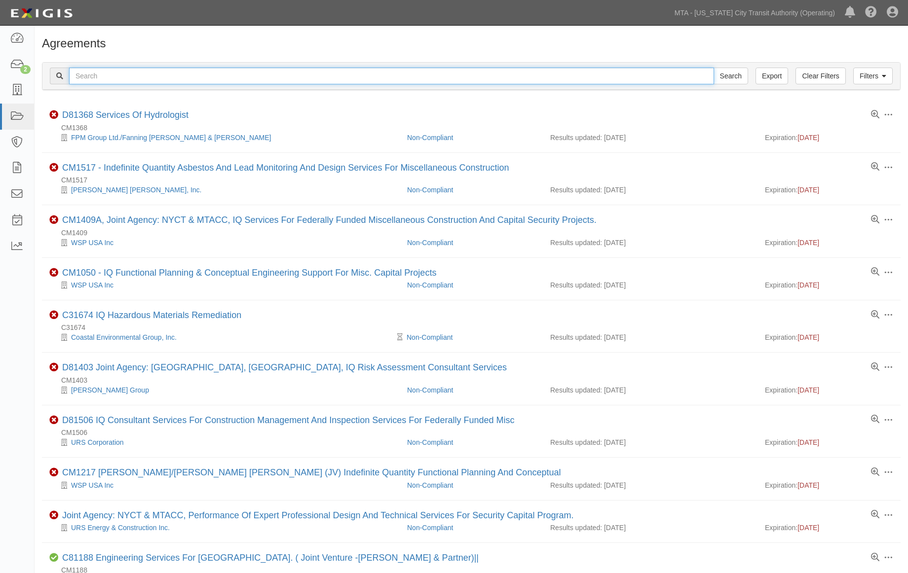
paste input "EP/Job No. 71801-INS880"
type input "EP/Job No. 71801-INS880"
click at [729, 74] on input "Search" at bounding box center [730, 76] width 35 height 17
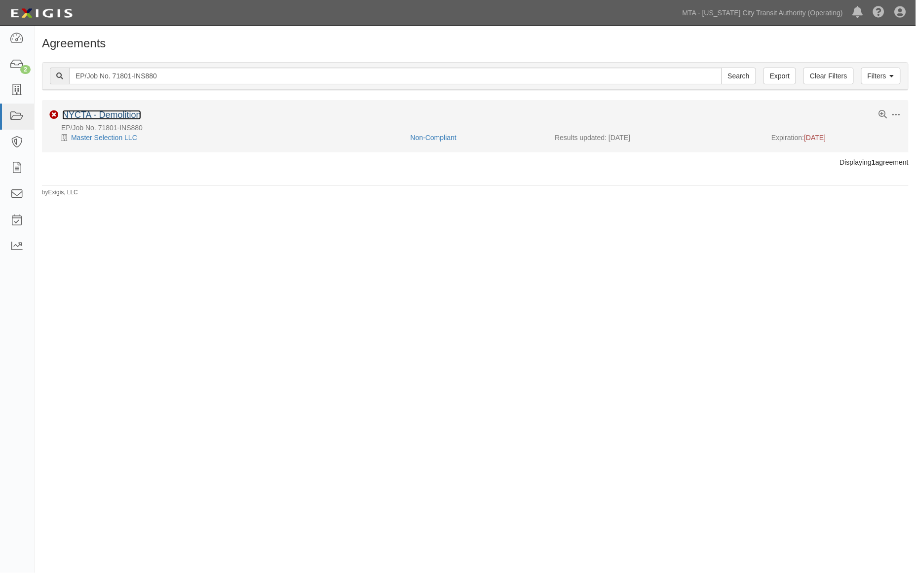
click at [136, 116] on link "NYCTA - Demolition" at bounding box center [101, 115] width 79 height 10
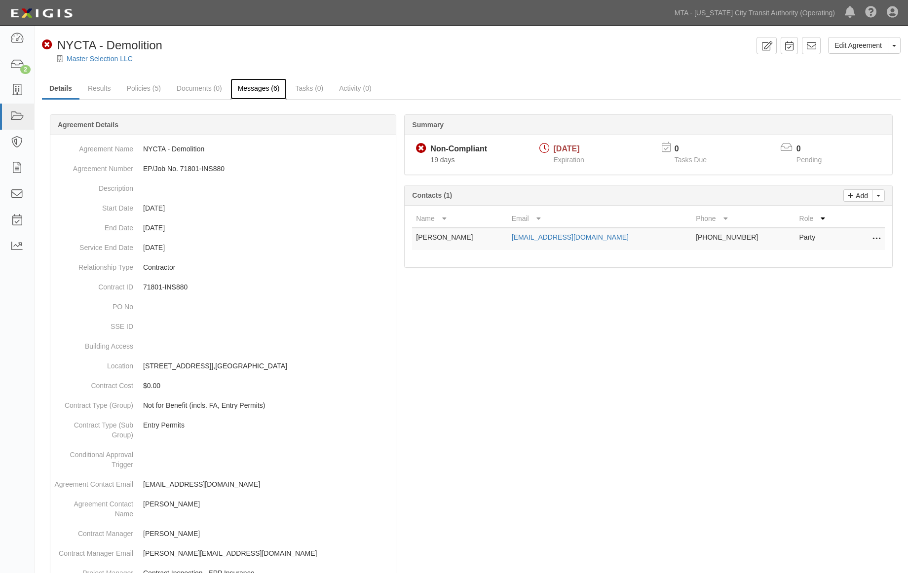
click at [264, 89] on link "Messages (6)" at bounding box center [258, 88] width 57 height 21
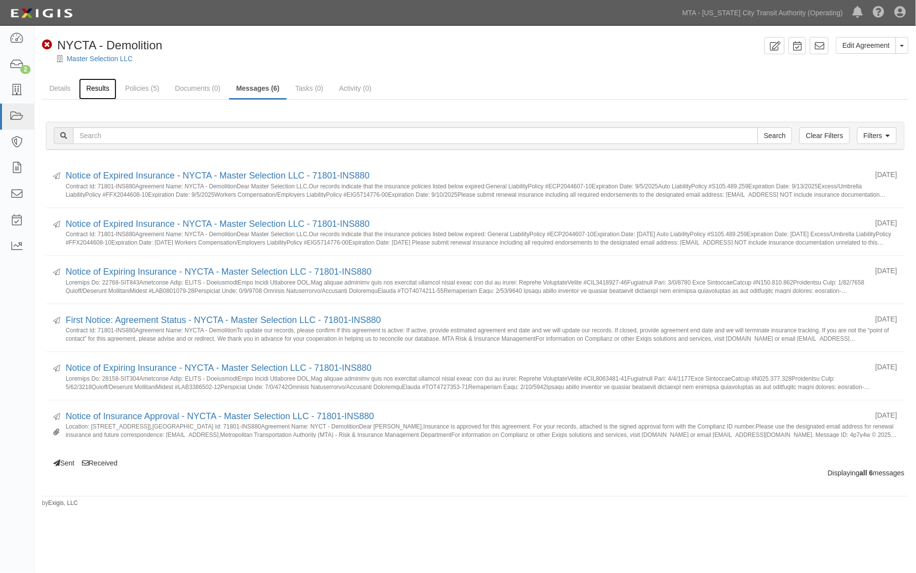
click at [98, 86] on link "Results" at bounding box center [98, 88] width 38 height 21
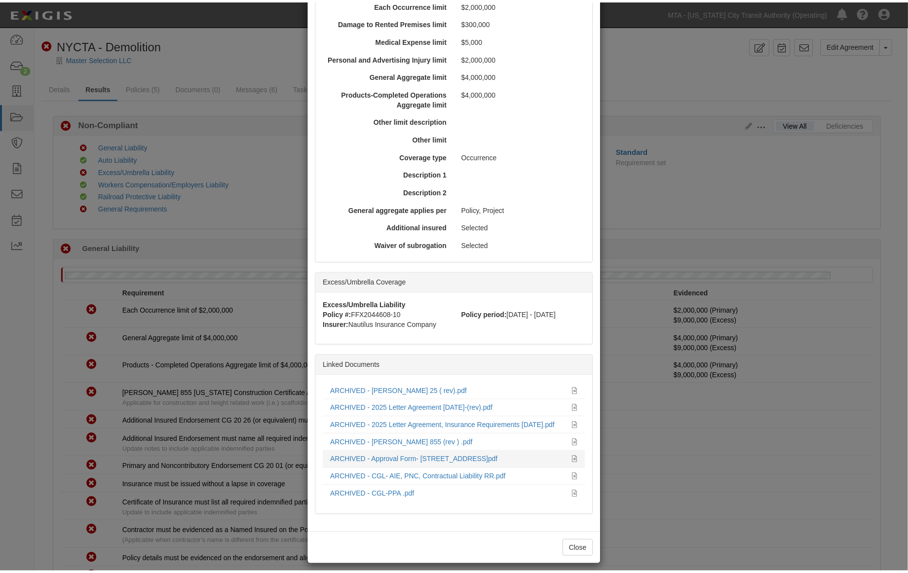
scroll to position [300, 0]
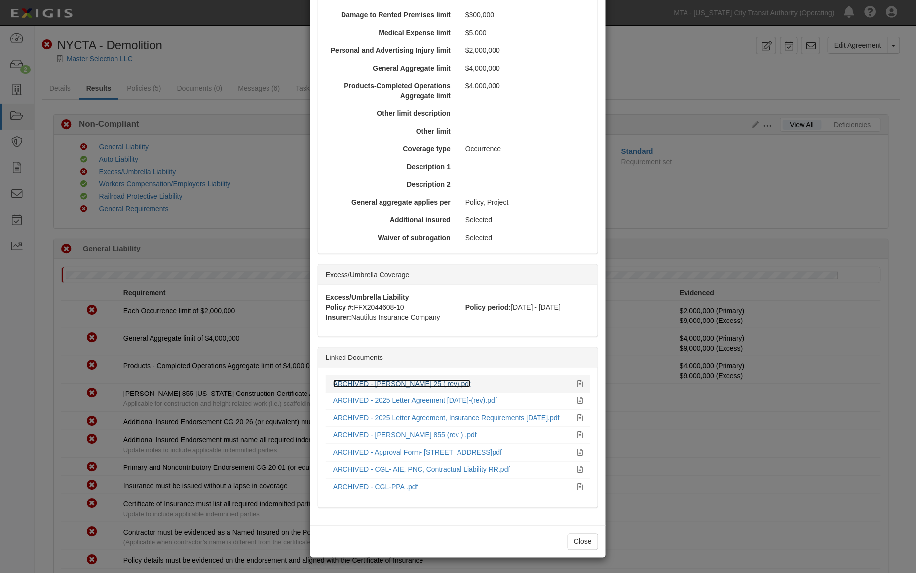
click at [418, 383] on link "ARCHIVED - ACORD 25 ( rev).pdf" at bounding box center [402, 384] width 138 height 8
click at [686, 480] on div "× View Policy Policy Summary Coverage line General Liability Policy number ECP2…" at bounding box center [458, 286] width 916 height 573
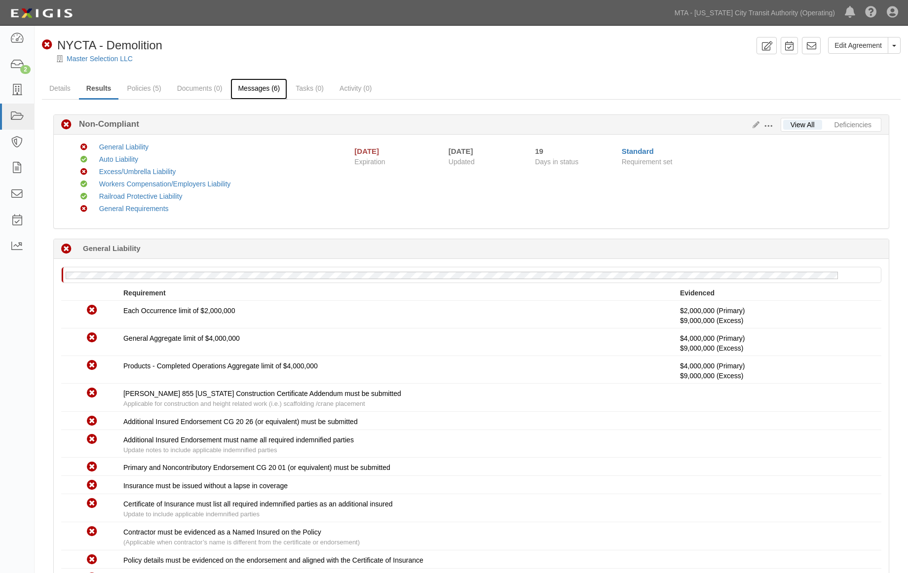
click at [253, 88] on link "Messages (6)" at bounding box center [258, 88] width 57 height 21
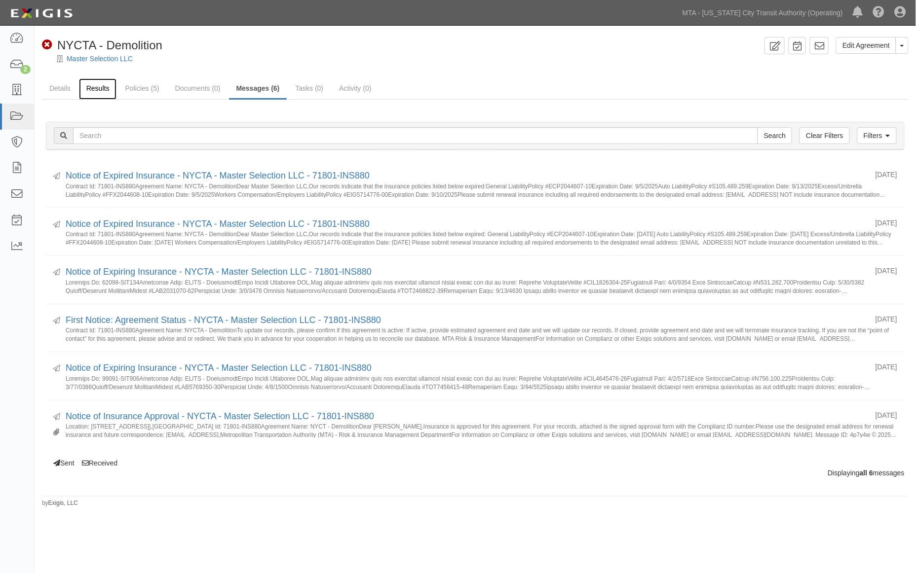
click at [104, 88] on link "Results" at bounding box center [98, 88] width 38 height 21
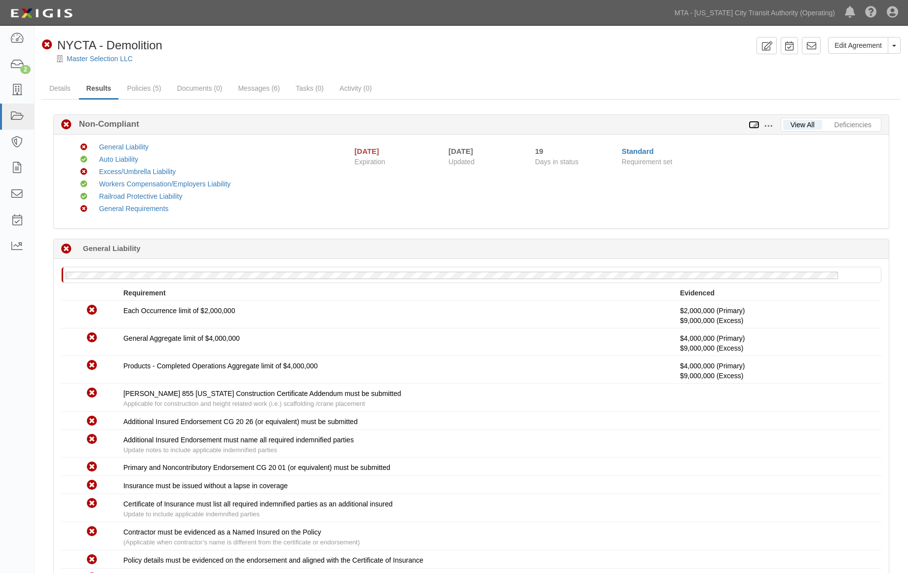
click at [755, 122] on icon at bounding box center [753, 125] width 11 height 7
click at [755, 123] on icon at bounding box center [753, 125] width 11 height 7
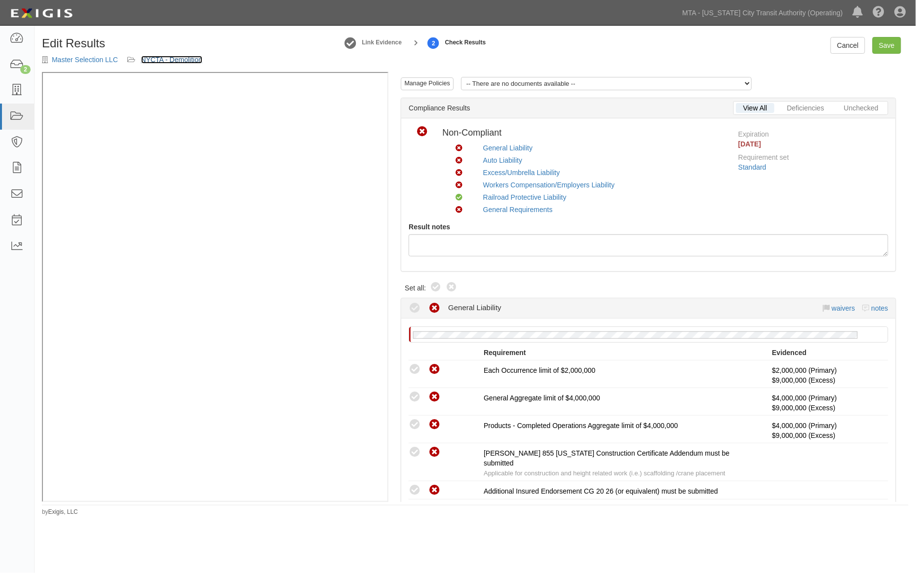
click at [173, 57] on link "NYCTA - Demolition" at bounding box center [171, 60] width 61 height 8
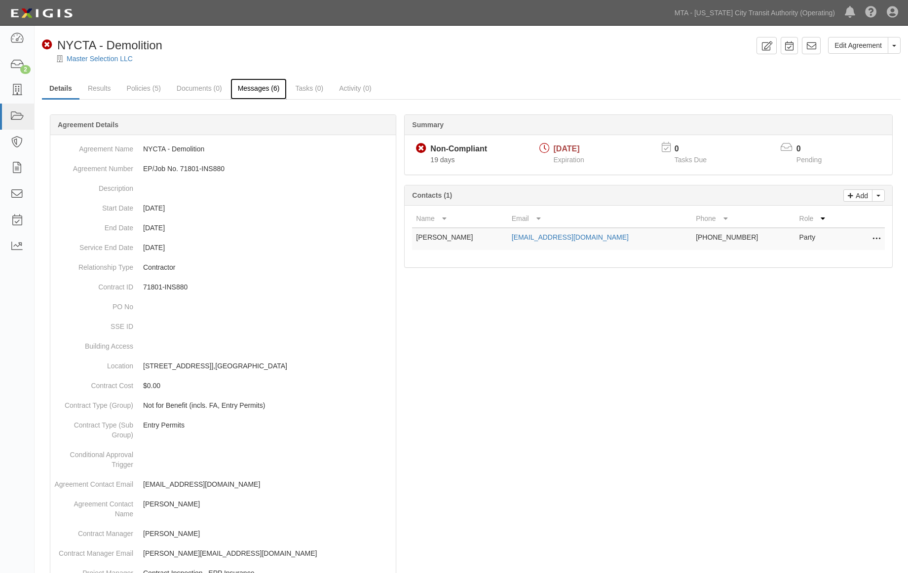
click at [254, 86] on link "Messages (6)" at bounding box center [258, 88] width 57 height 21
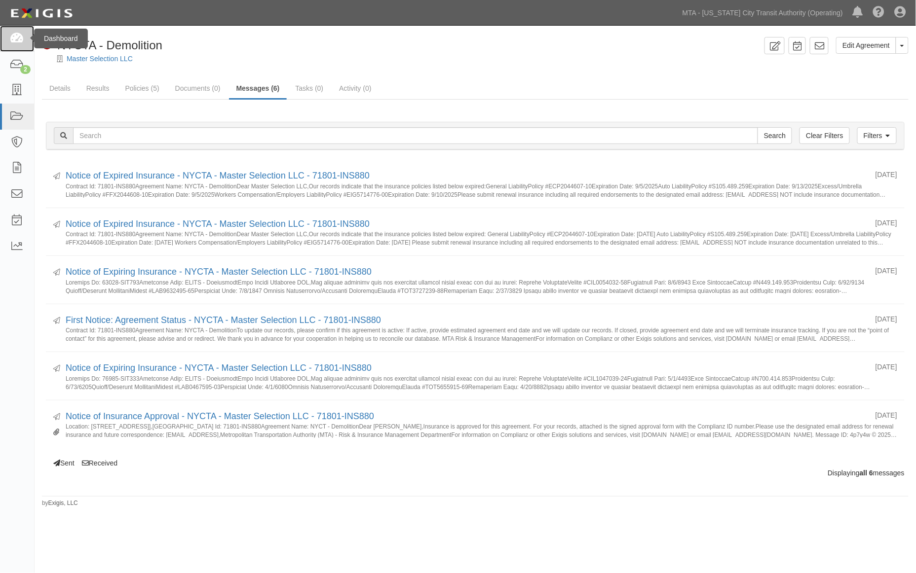
click at [23, 42] on icon at bounding box center [17, 38] width 14 height 11
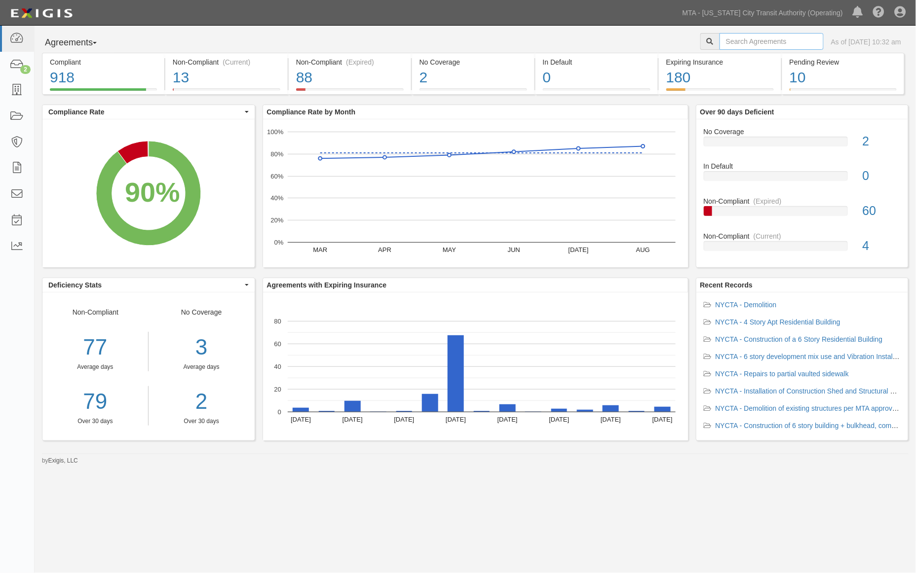
paste input "EP/Job No. 71817-INS1502"
type input "EP/Job No. 71817-INS1502"
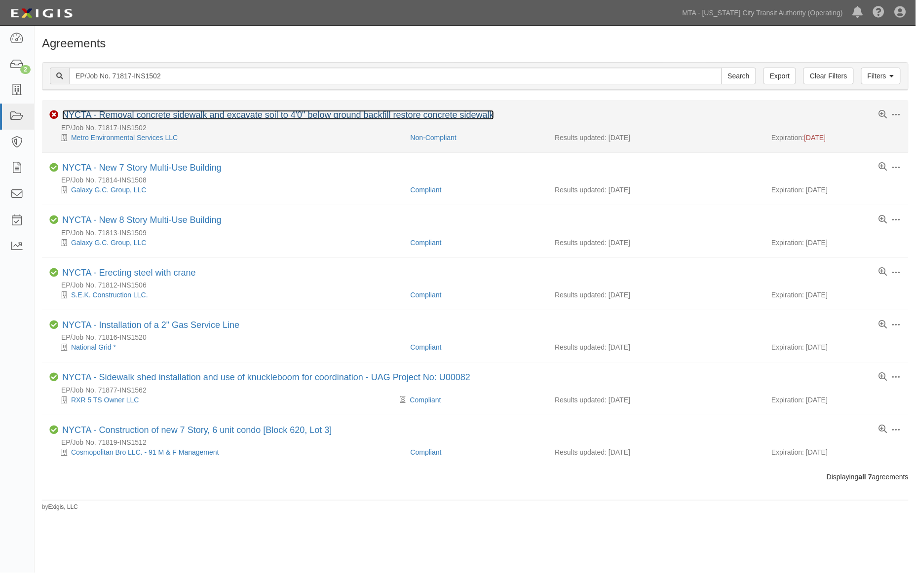
click at [187, 114] on link "NYCTA - Removal concrete sidewalk and excavate soil to 4'0" below ground backfi…" at bounding box center [278, 115] width 432 height 10
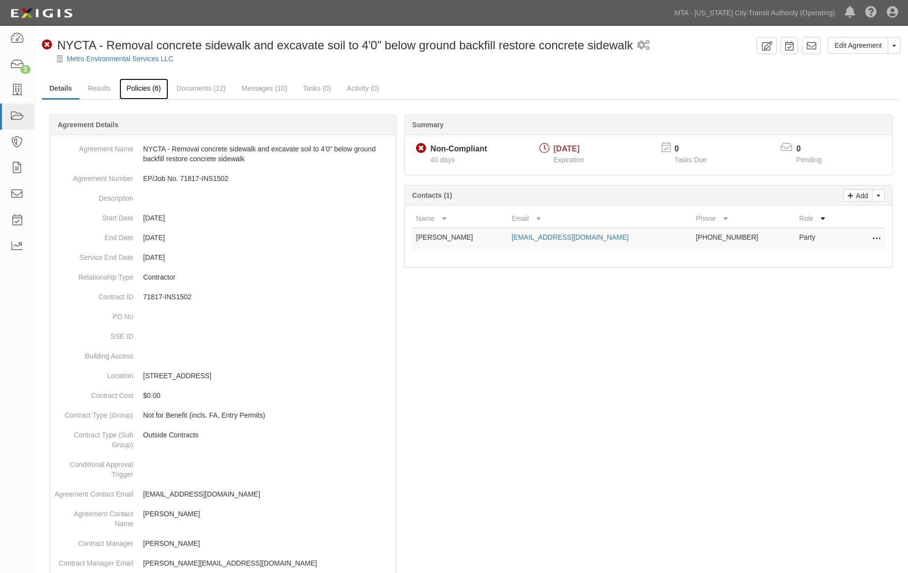
click at [136, 89] on link "Policies (6)" at bounding box center [143, 88] width 49 height 21
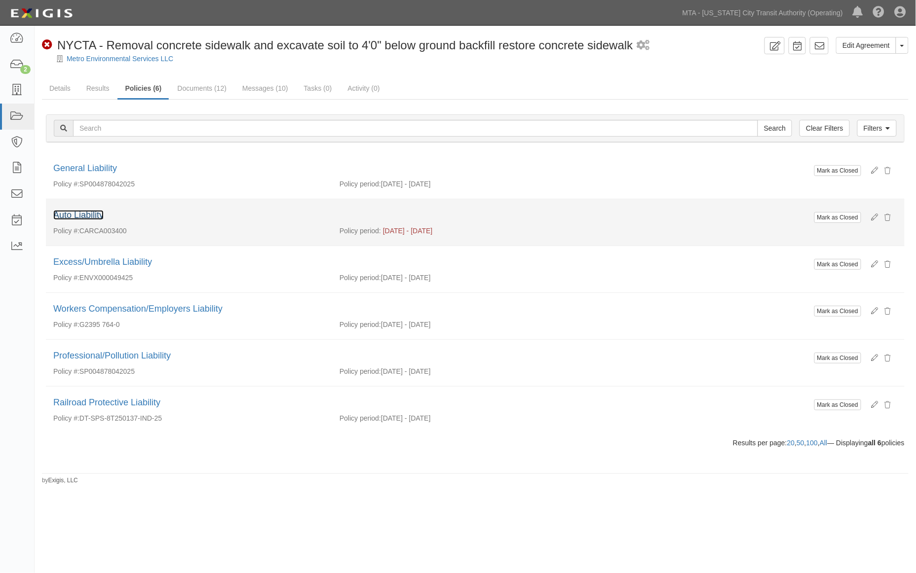
click at [84, 216] on link "Auto Liability" at bounding box center [78, 215] width 50 height 10
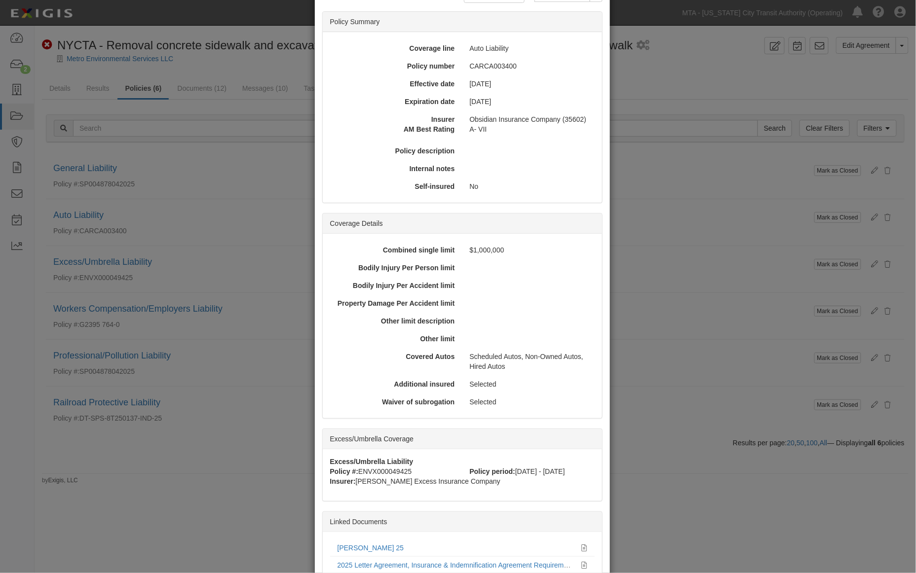
scroll to position [144, 0]
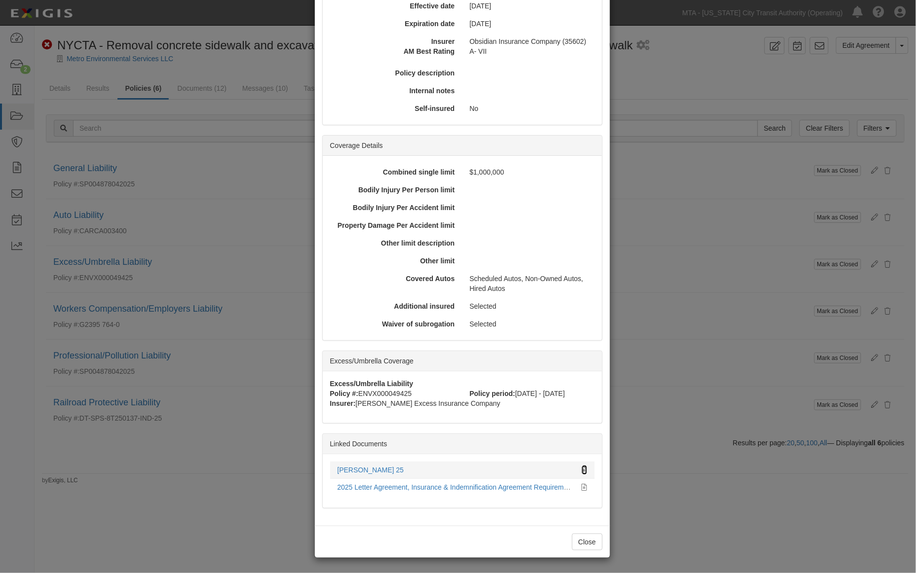
click at [582, 467] on icon at bounding box center [584, 470] width 5 height 7
click at [652, 472] on div "× View Policy Mark as Closed Edit Policy Toggle Dropdown Delete Policy Policy S…" at bounding box center [458, 286] width 916 height 573
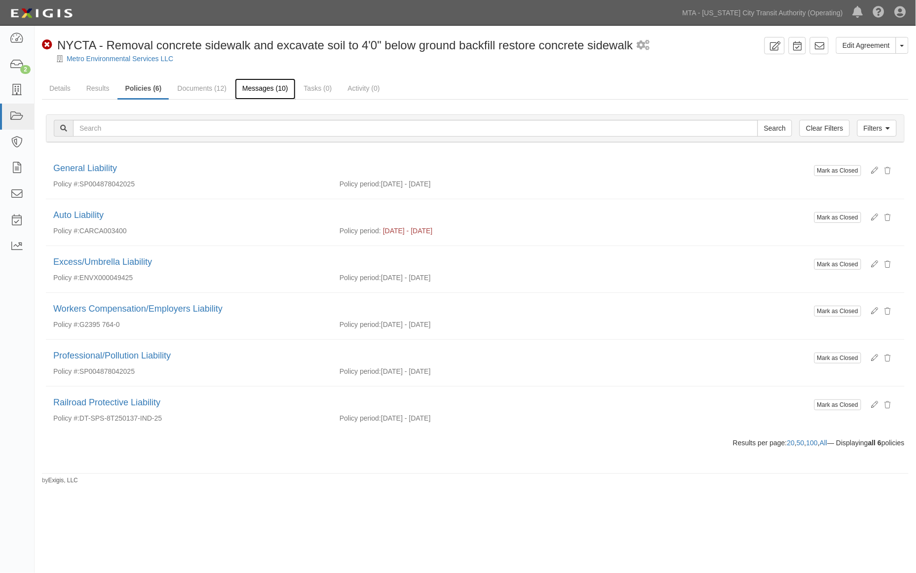
click at [265, 84] on link "Messages (10)" at bounding box center [265, 88] width 61 height 21
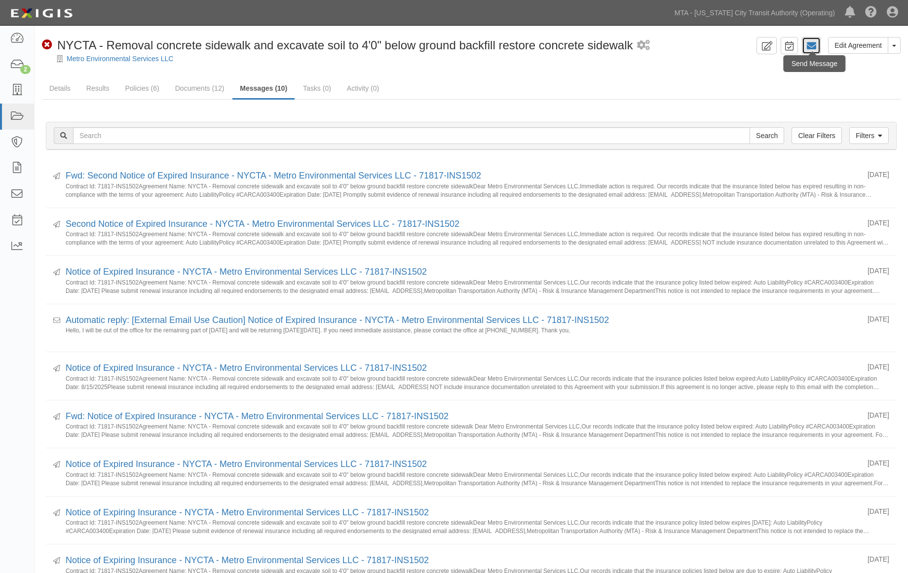
click at [812, 47] on icon at bounding box center [811, 46] width 10 height 10
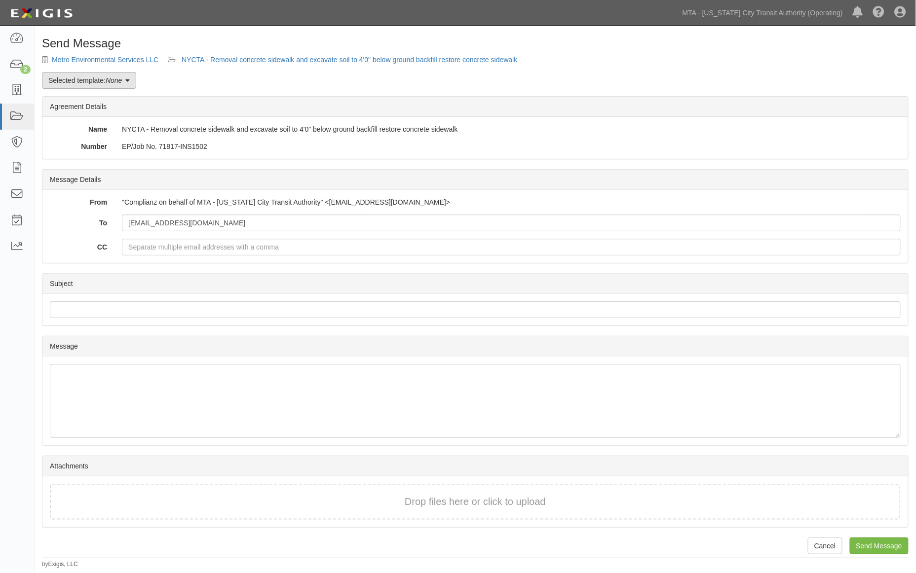
click at [107, 77] on link "Selected template: None" at bounding box center [89, 80] width 94 height 17
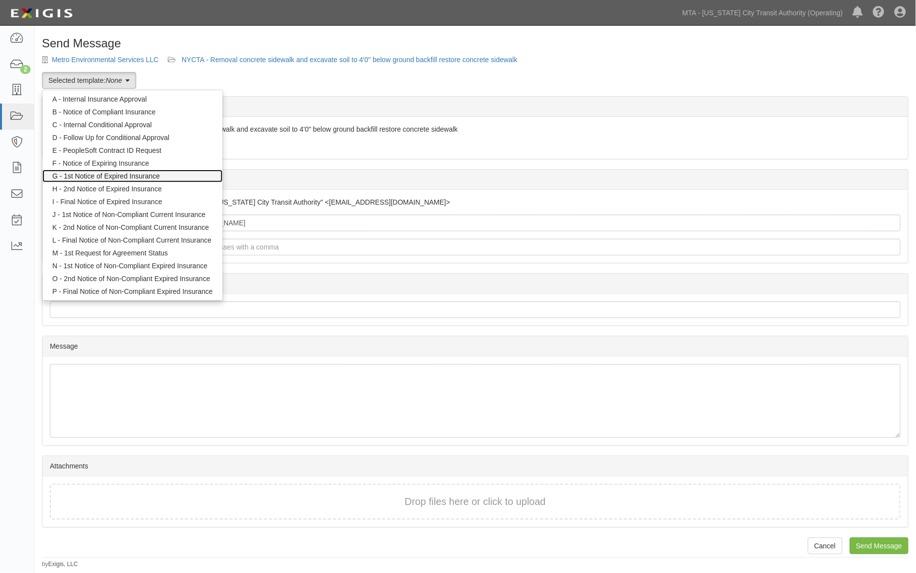
click at [87, 175] on link "G - 1st Notice of Expired Insurance" at bounding box center [132, 176] width 180 height 13
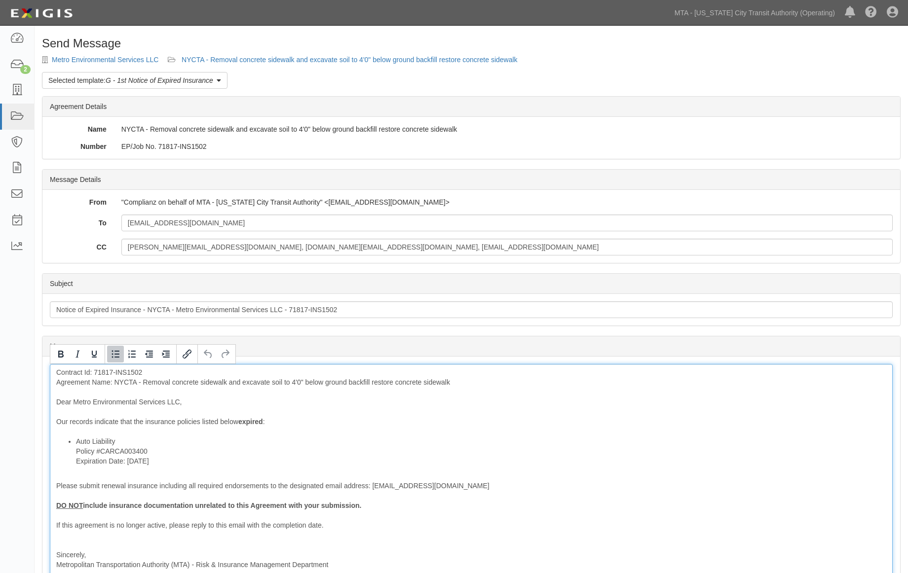
drag, startPoint x: 171, startPoint y: 464, endPoint x: 60, endPoint y: 400, distance: 128.2
click at [59, 462] on ul "Auto Liability Policy #CARCA003400 Expiration Date: 8/15/2025" at bounding box center [471, 452] width 830 height 30
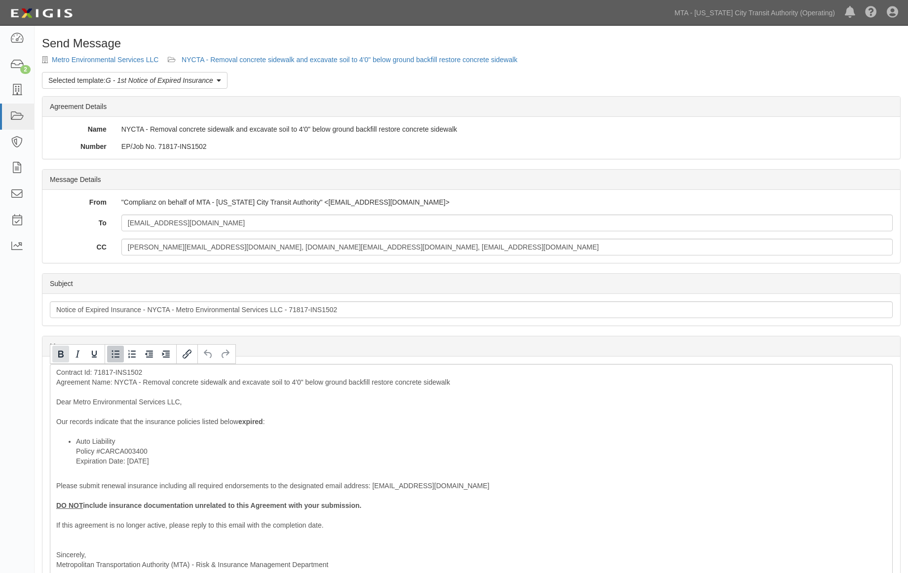
click at [61, 355] on icon "Bold" at bounding box center [61, 354] width 12 height 12
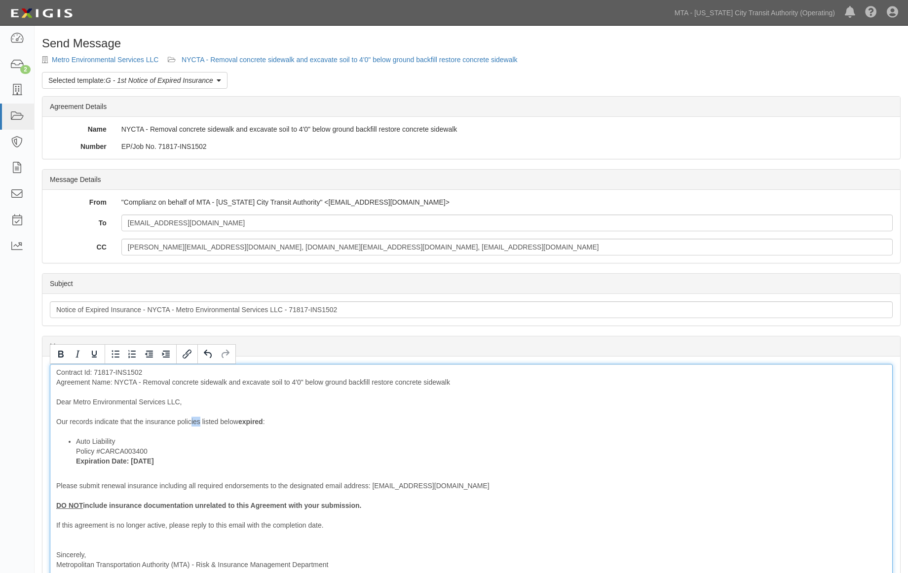
drag, startPoint x: 201, startPoint y: 422, endPoint x: 190, endPoint y: 422, distance: 10.4
click at [190, 422] on div "Contract Id: 71817-INS1502 Agreement Name: NYCTA - Removal concrete sidewalk an…" at bounding box center [471, 483] width 843 height 239
click at [258, 420] on b "expired" at bounding box center [245, 422] width 25 height 8
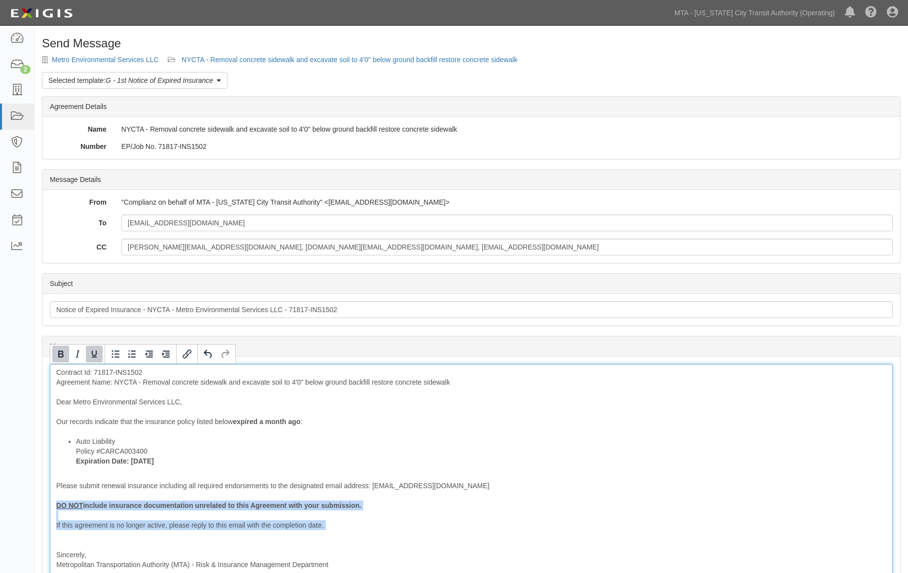
drag, startPoint x: 333, startPoint y: 528, endPoint x: 40, endPoint y: 505, distance: 293.9
click at [40, 505] on div "Send Message Metro Environmental Services LLC NYCTA - Removal concrete sidewalk…" at bounding box center [471, 385] width 873 height 697
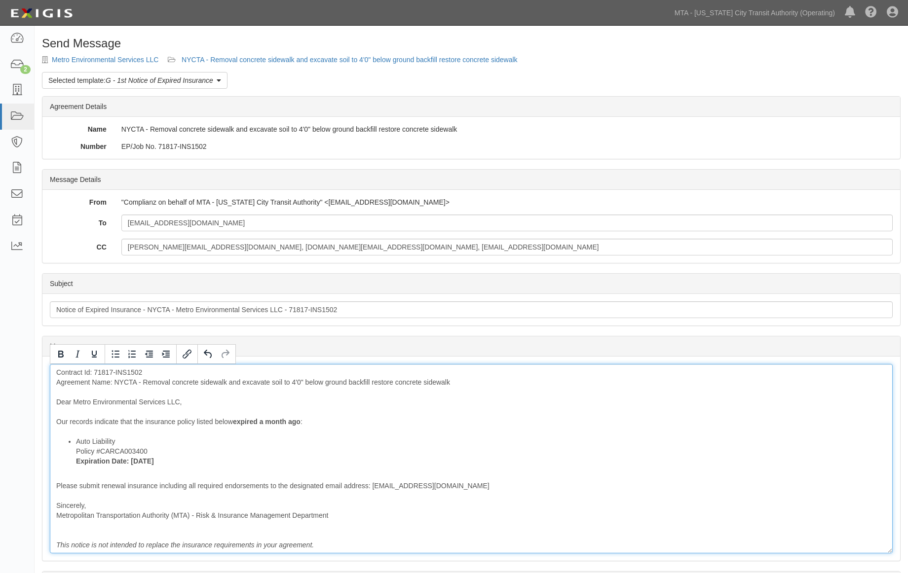
click at [260, 420] on b "expired a month ago" at bounding box center [267, 422] width 68 height 8
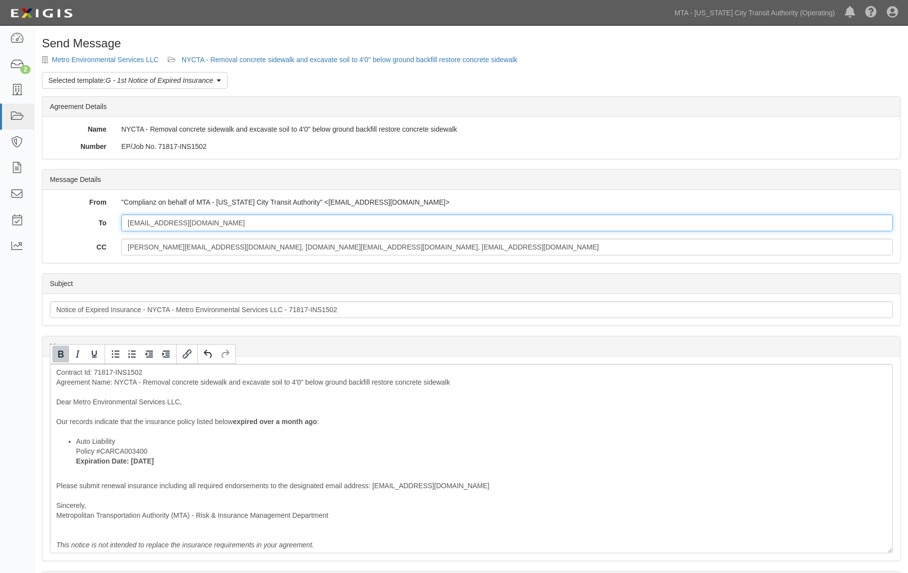
click at [230, 220] on input "dlerner@mesllc.org" at bounding box center [506, 223] width 771 height 17
paste input "yarden.bleicher@usi.com"
type input "dlerner@mesllc.org; yarden.bleicher@usi.com"
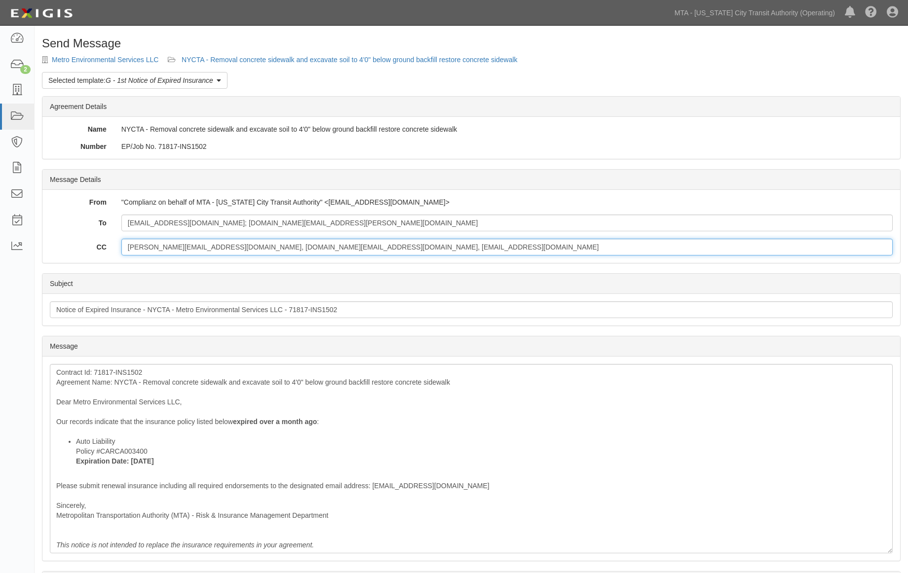
click at [436, 248] on input "stefania.silva@mtacd.org, contract.inspection@nyct.com, epp-insurance@mtacd.org" at bounding box center [506, 247] width 771 height 17
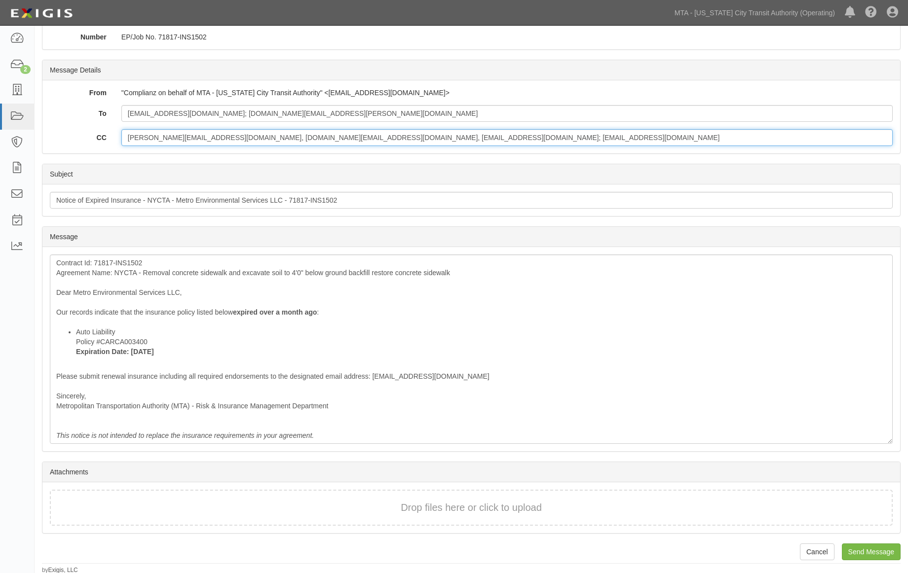
scroll to position [111, 0]
type input "stefania.silva@mtacd.org, contract.inspection@nyct.com, epp-insurance@mtacd.org…"
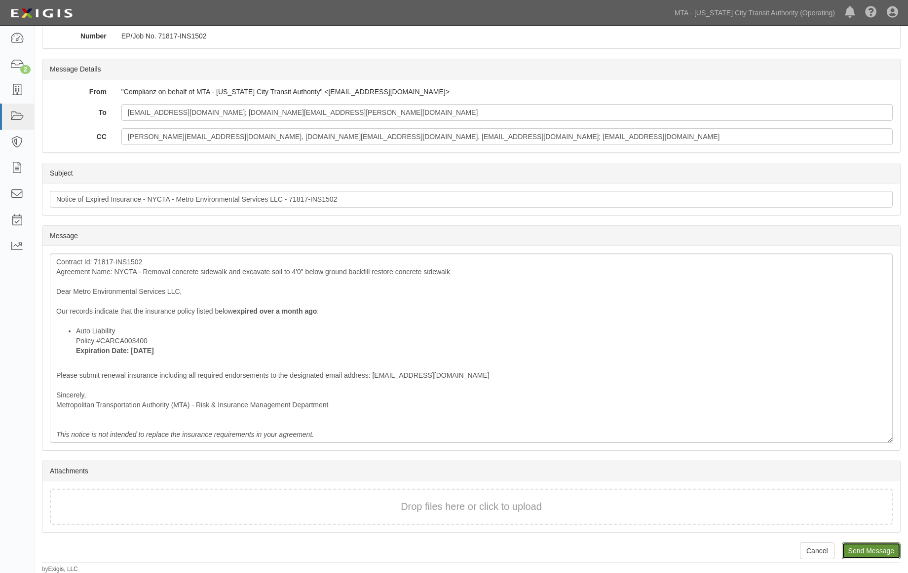
click at [882, 549] on input "Send Message" at bounding box center [871, 551] width 59 height 17
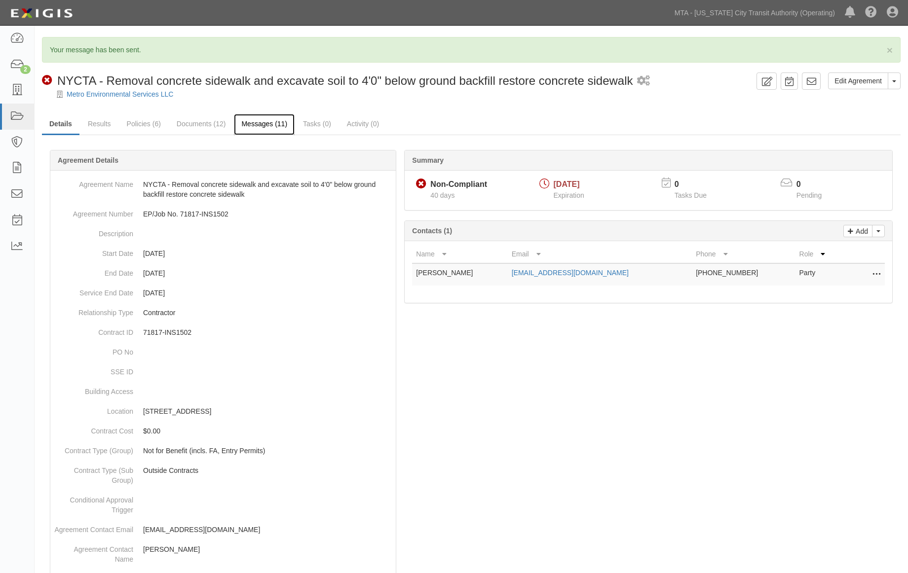
click at [265, 122] on link "Messages (11)" at bounding box center [264, 124] width 61 height 21
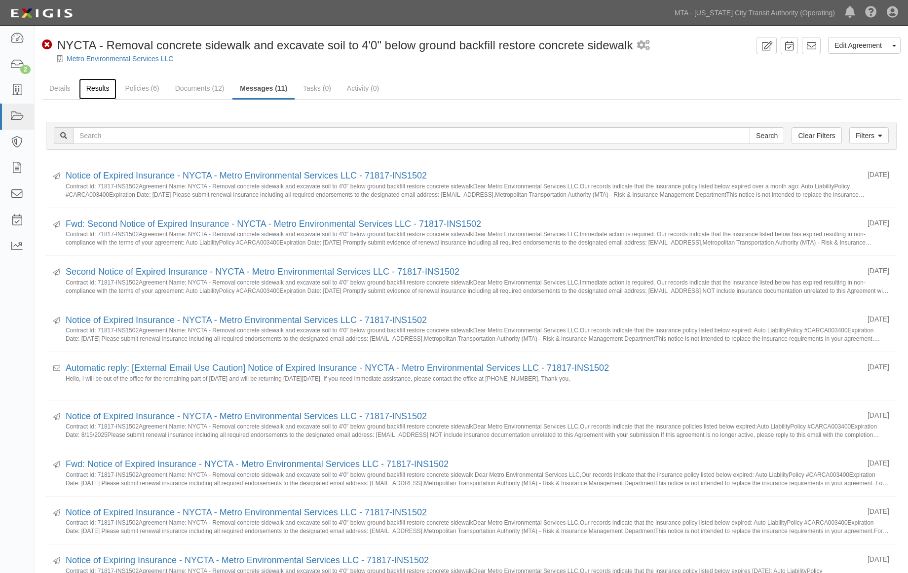
click at [95, 85] on link "Results" at bounding box center [98, 88] width 38 height 21
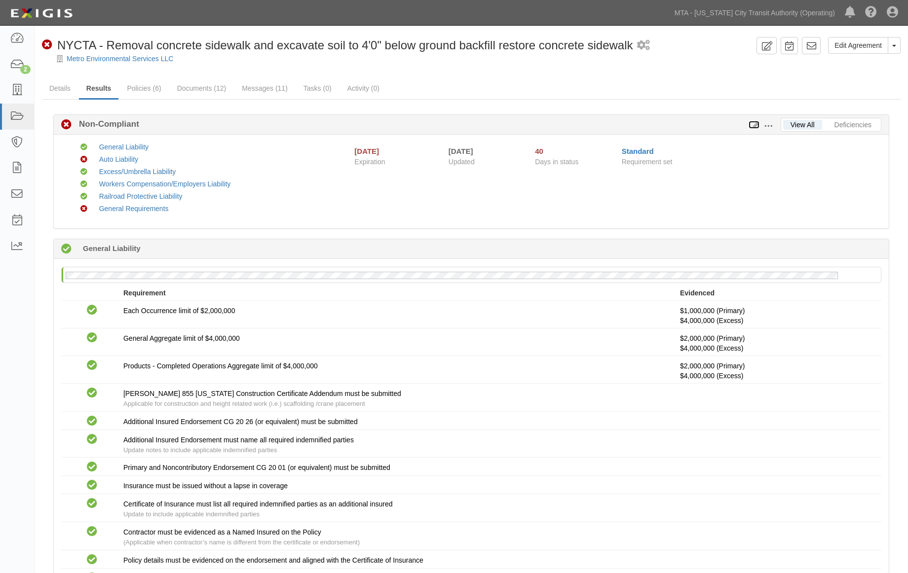
click at [754, 124] on icon at bounding box center [753, 125] width 11 height 7
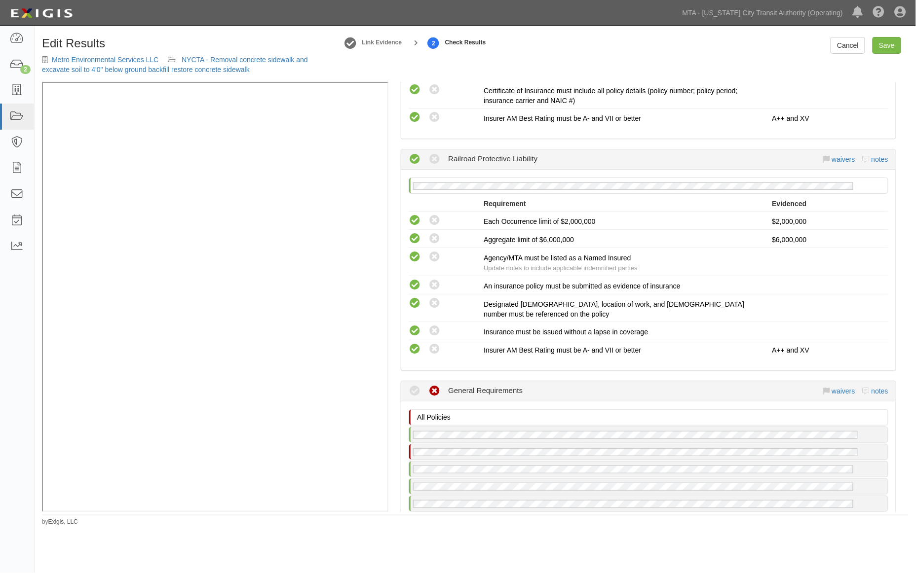
scroll to position [1480, 0]
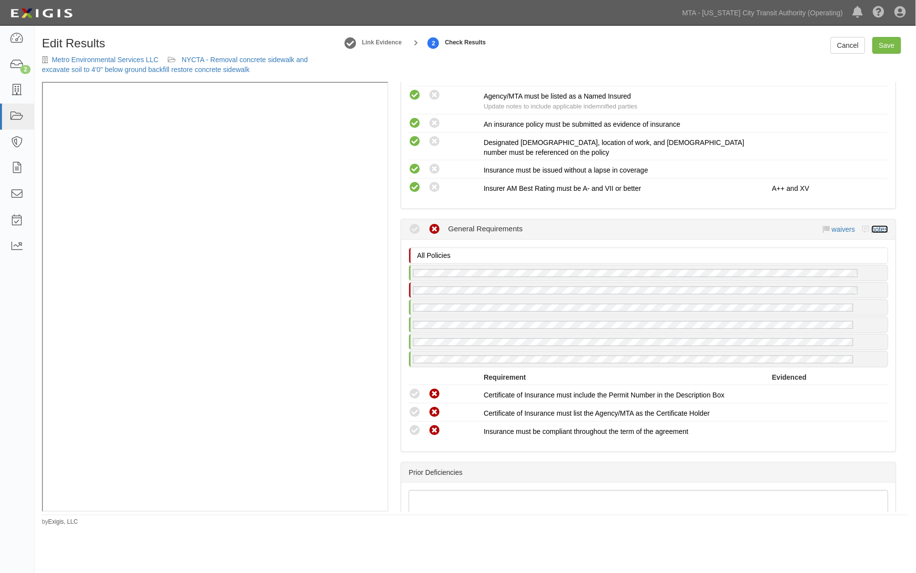
click at [877, 225] on link "notes" at bounding box center [879, 229] width 17 height 8
radio input "true"
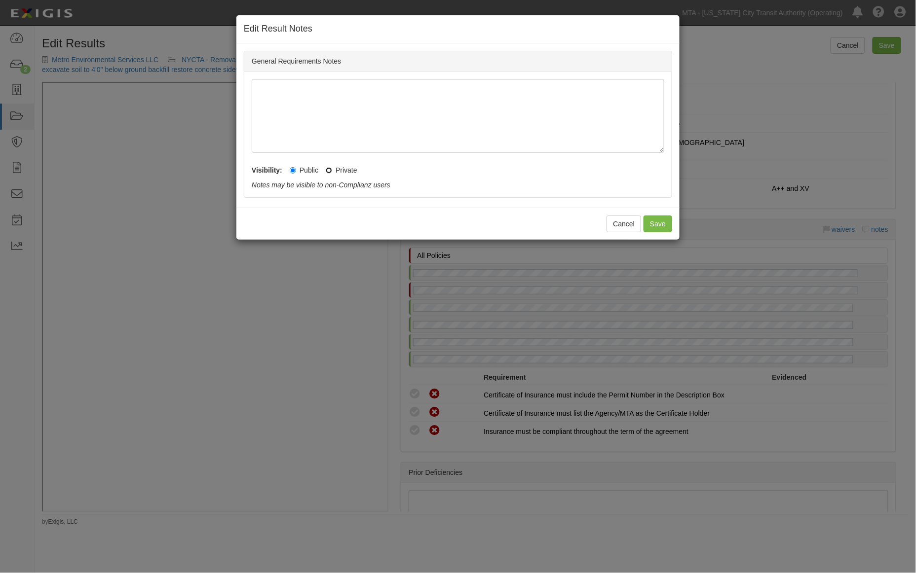
click at [330, 171] on input "Private" at bounding box center [329, 170] width 6 height 6
radio input "true"
click at [663, 229] on button "Save" at bounding box center [657, 224] width 29 height 17
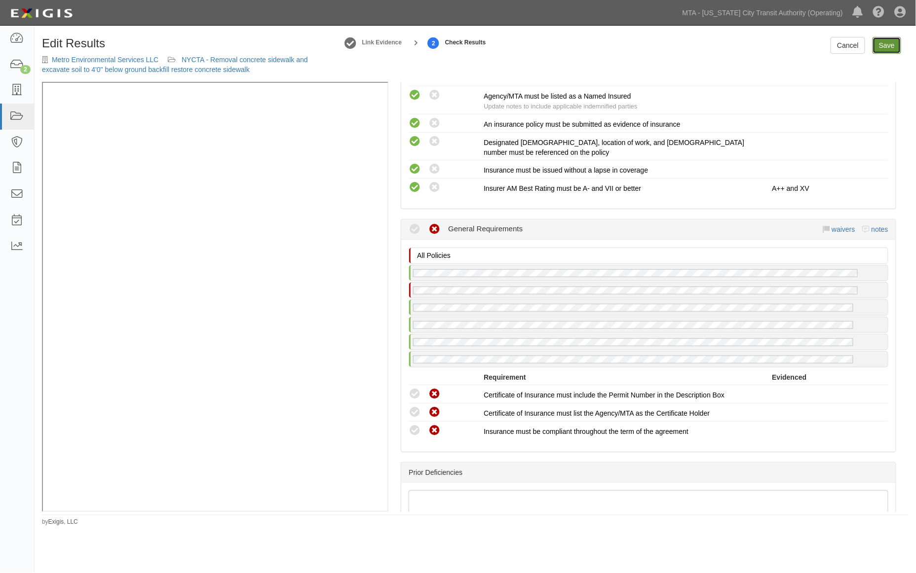
click at [890, 42] on link "Save" at bounding box center [886, 45] width 29 height 17
radio input "true"
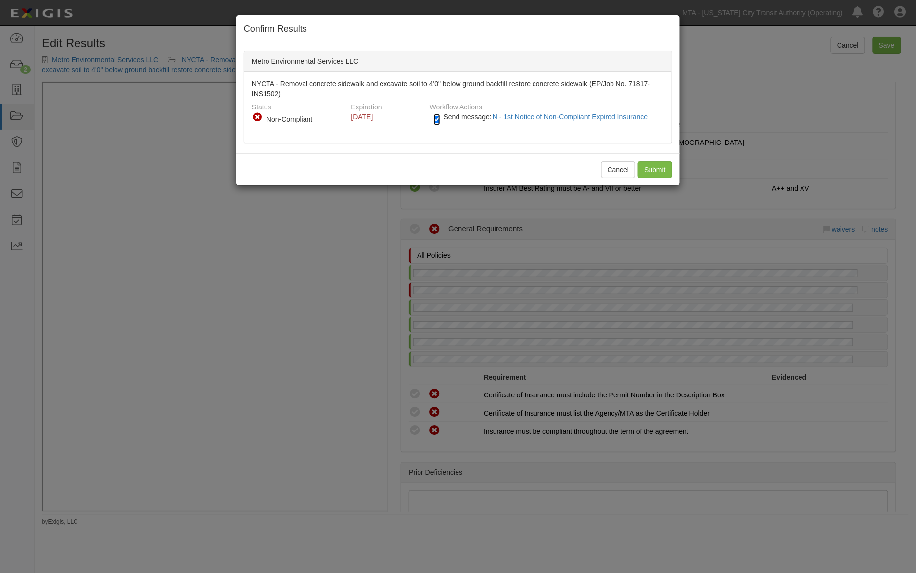
click at [436, 119] on input "Send message: N - 1st Notice of Non-Compliant Expired Insurance" at bounding box center [437, 119] width 6 height 11
checkbox input "false"
click at [658, 165] on input "Submit" at bounding box center [654, 169] width 35 height 17
click at [666, 170] on div "Cancel Submit" at bounding box center [457, 169] width 443 height 32
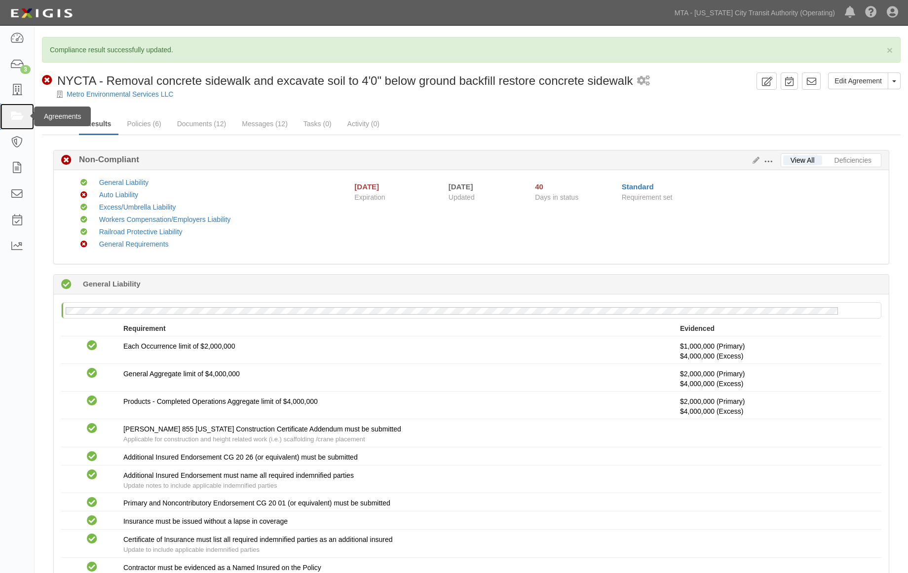
click at [11, 115] on icon at bounding box center [17, 116] width 14 height 11
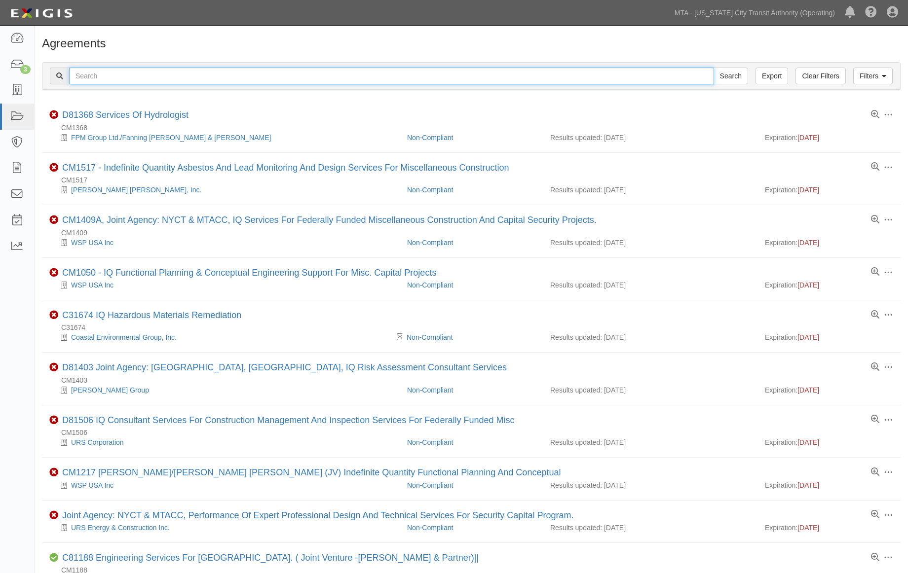
paste input "EP/Job No. 71823-INS1511"
type input "EP/Job No. 71823-INS1511"
click at [731, 73] on input "Search" at bounding box center [730, 76] width 35 height 17
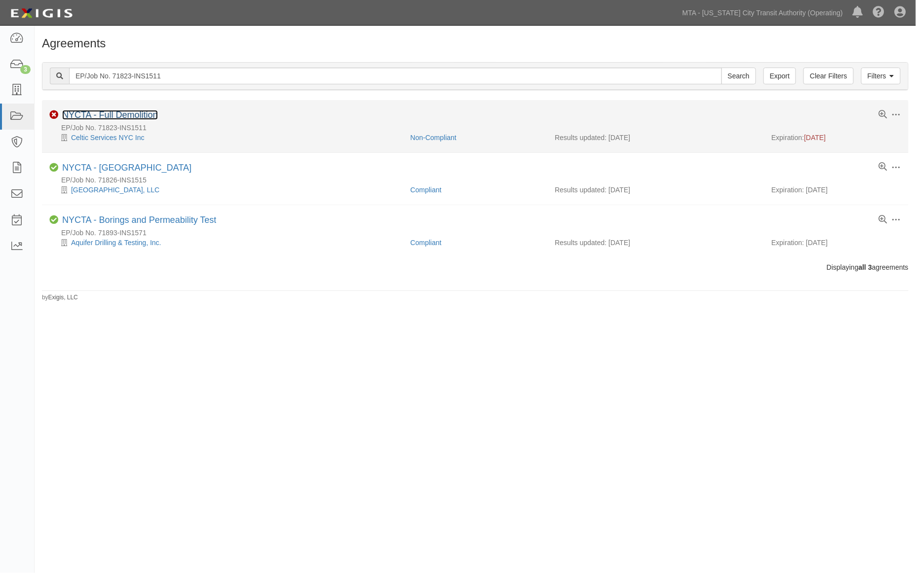
click at [136, 114] on link "NYCTA - Full Demolition" at bounding box center [110, 115] width 96 height 10
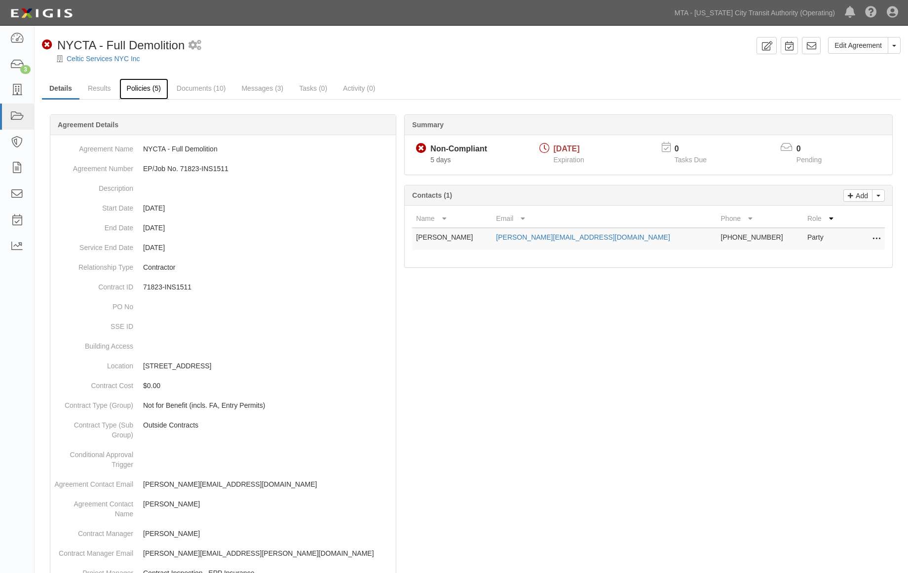
click at [137, 86] on link "Policies (5)" at bounding box center [143, 88] width 49 height 21
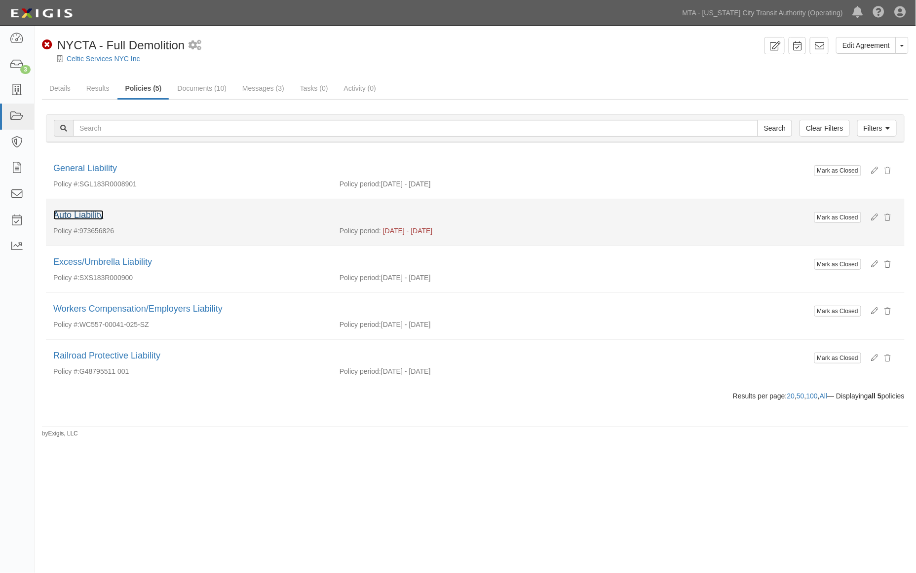
click at [98, 214] on link "Auto Liability" at bounding box center [78, 215] width 50 height 10
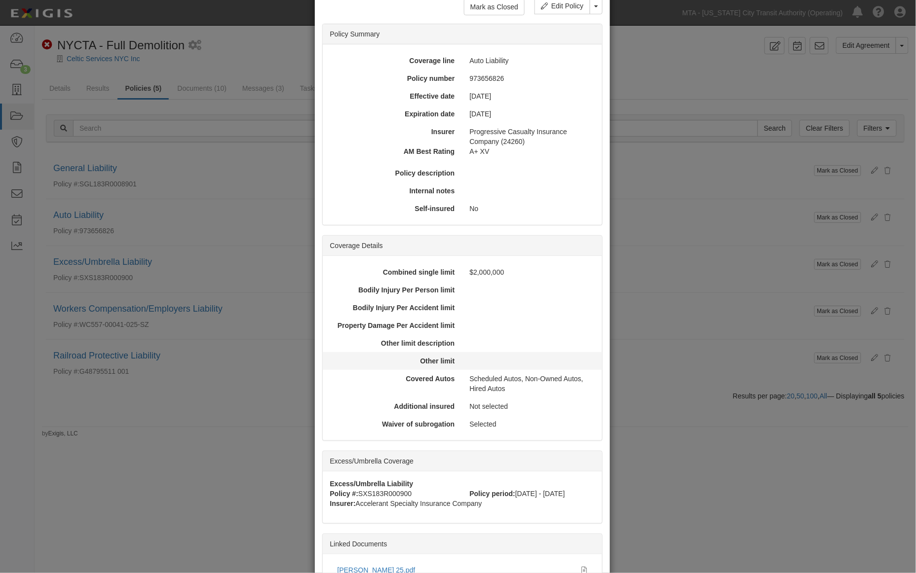
scroll to position [154, 0]
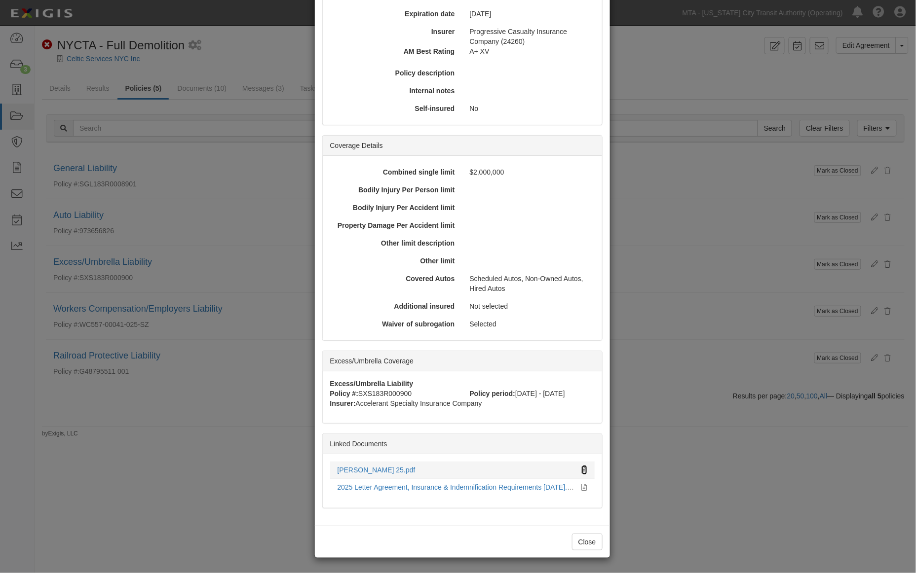
click at [582, 467] on icon at bounding box center [584, 470] width 5 height 7
click at [119, 494] on div "× View Policy Mark as Closed Edit Policy Toggle Dropdown Delete Policy Policy S…" at bounding box center [458, 286] width 916 height 573
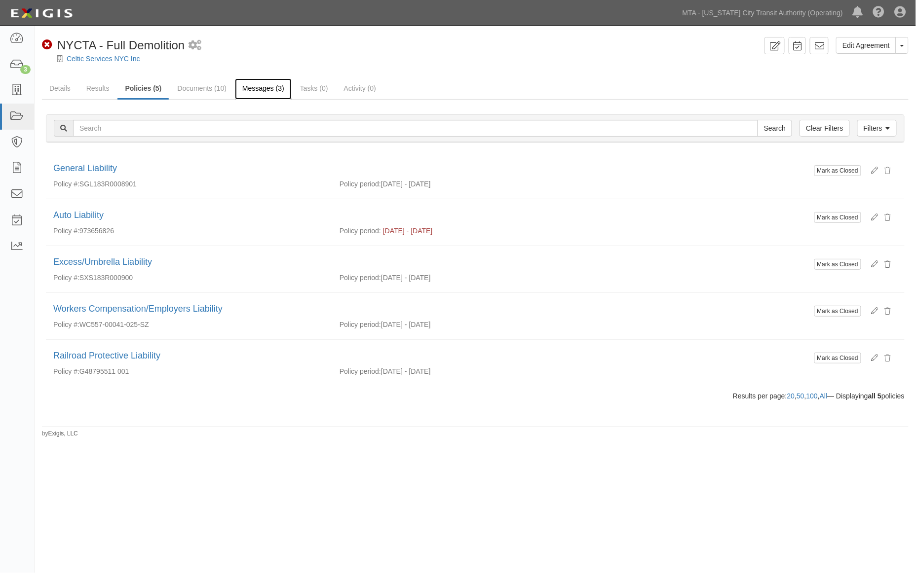
click at [256, 88] on link "Messages (3)" at bounding box center [263, 88] width 57 height 21
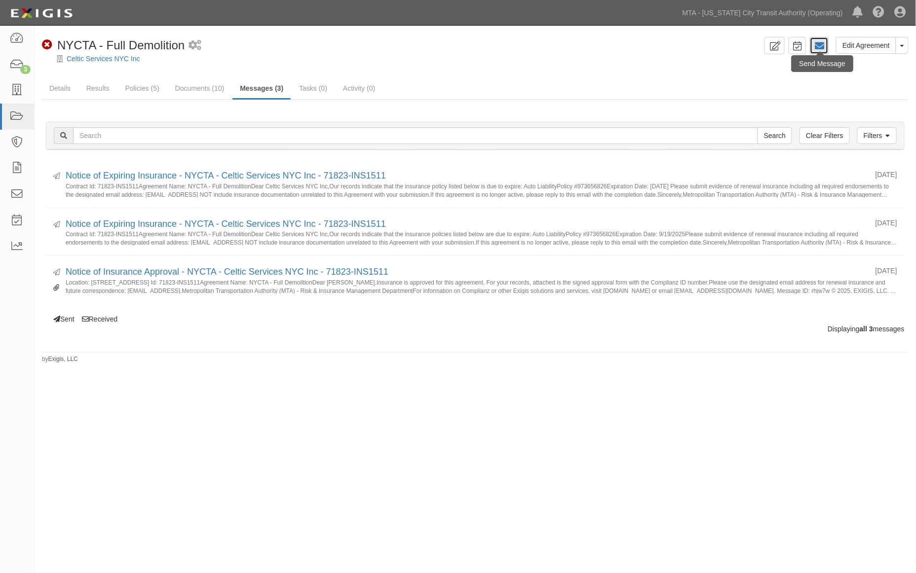
click at [823, 48] on icon at bounding box center [819, 46] width 10 height 10
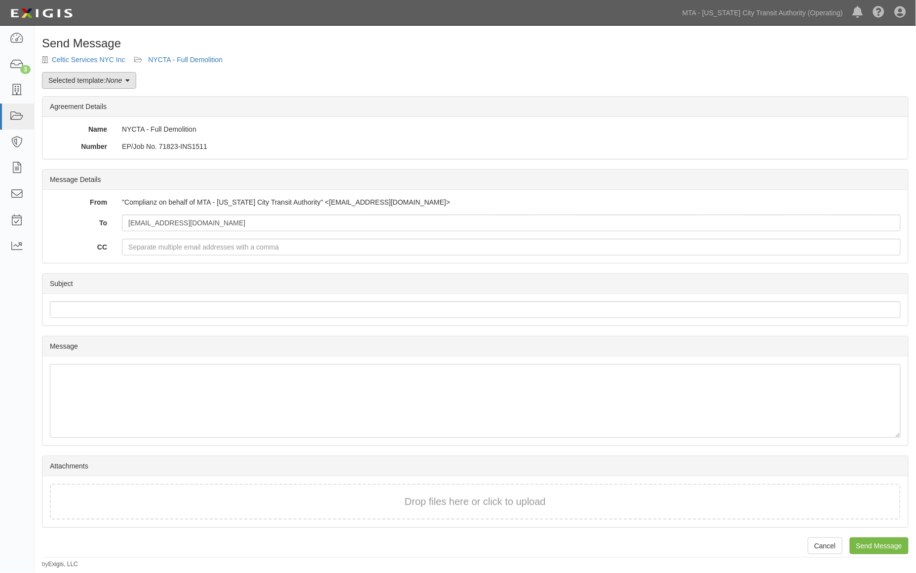
click at [100, 81] on link "Selected template: None" at bounding box center [89, 80] width 94 height 17
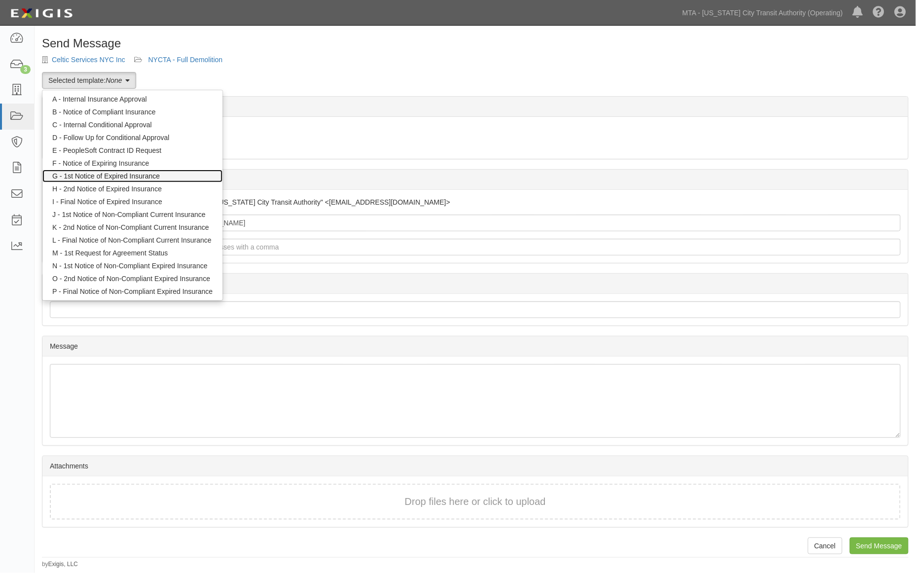
click at [92, 177] on link "G - 1st Notice of Expired Insurance" at bounding box center [132, 176] width 180 height 13
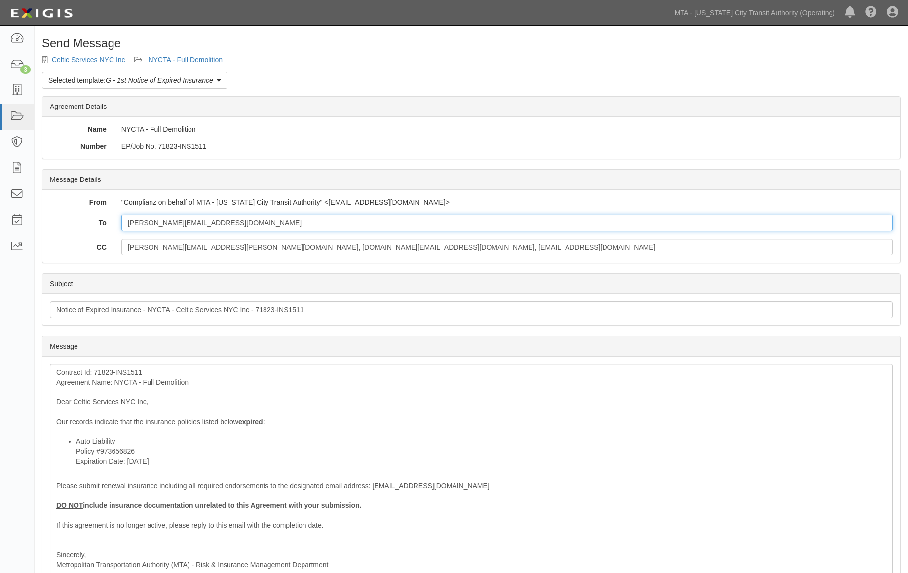
click at [194, 219] on input "[PERSON_NAME][EMAIL_ADDRESS][DOMAIN_NAME]" at bounding box center [506, 223] width 771 height 17
type input "erin@cltgrp.com; Joseph@apolloraland.com"
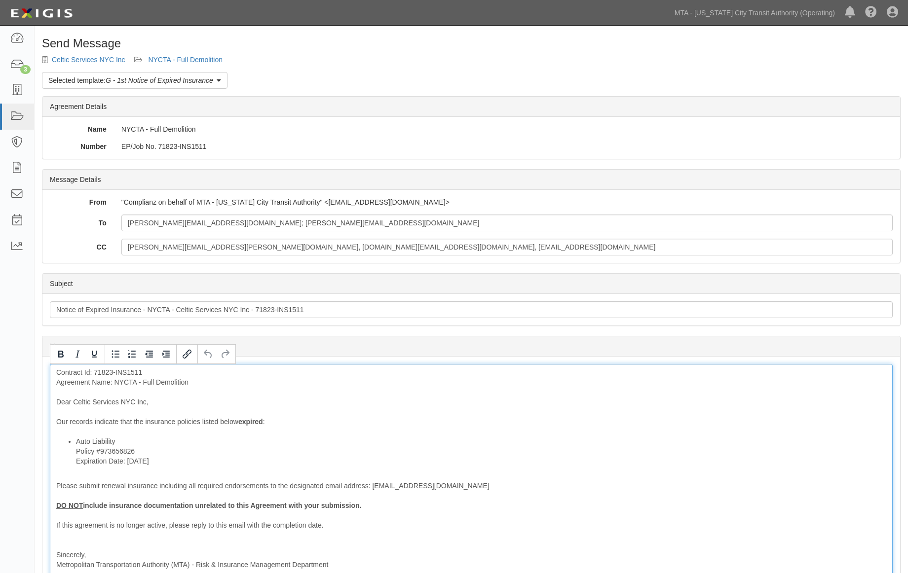
click at [193, 421] on div "Contract Id: 71823-INS1511 Agreement Name: NYCTA - Full Demolition Dear Celtic …" at bounding box center [471, 483] width 843 height 239
click at [191, 420] on div "Contract Id: 71823-INS1511 Agreement Name: NYCTA - Full Demolition Dear Celtic …" at bounding box center [471, 483] width 843 height 239
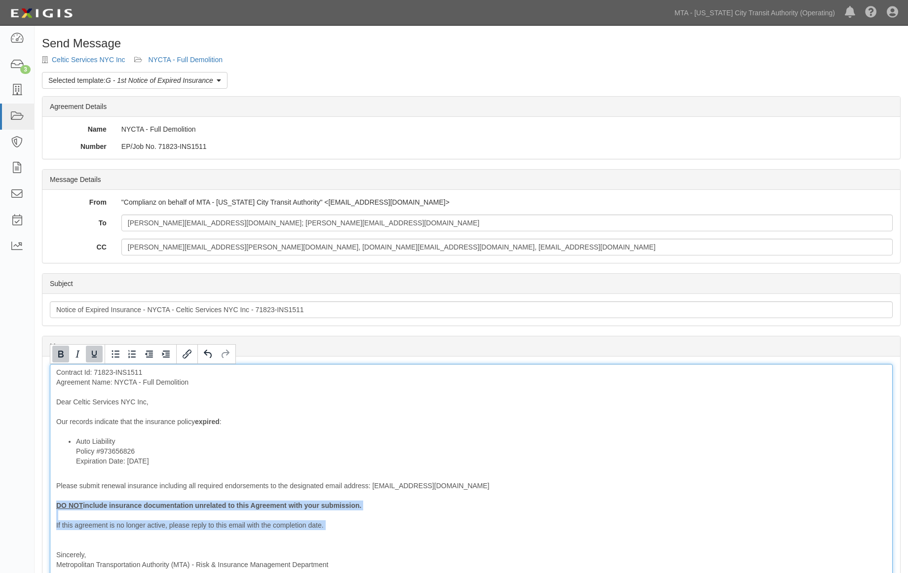
drag, startPoint x: 57, startPoint y: 515, endPoint x: 42, endPoint y: 501, distance: 20.2
click at [42, 504] on div "Message Contract Id: 71823-INS1511 Agreement Name: NYCTA - Full Demolition Dear…" at bounding box center [470, 484] width 857 height 254
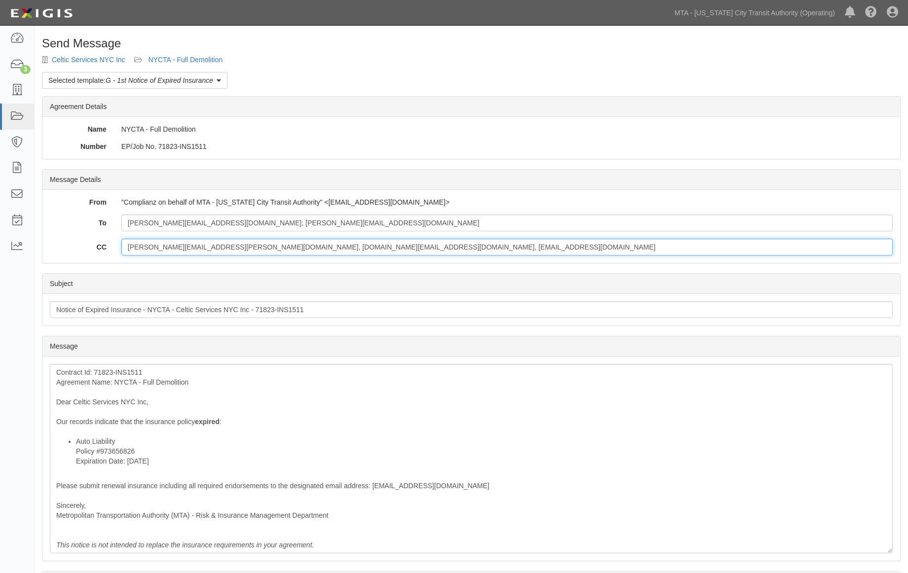
drag, startPoint x: 422, startPoint y: 251, endPoint x: 132, endPoint y: 153, distance: 306.4
click at [72, 238] on div "To erin@cltgrp.com; Joseph@apolloraland.com CC calvin.tsang@mtacd.org, contract…" at bounding box center [471, 235] width 843 height 41
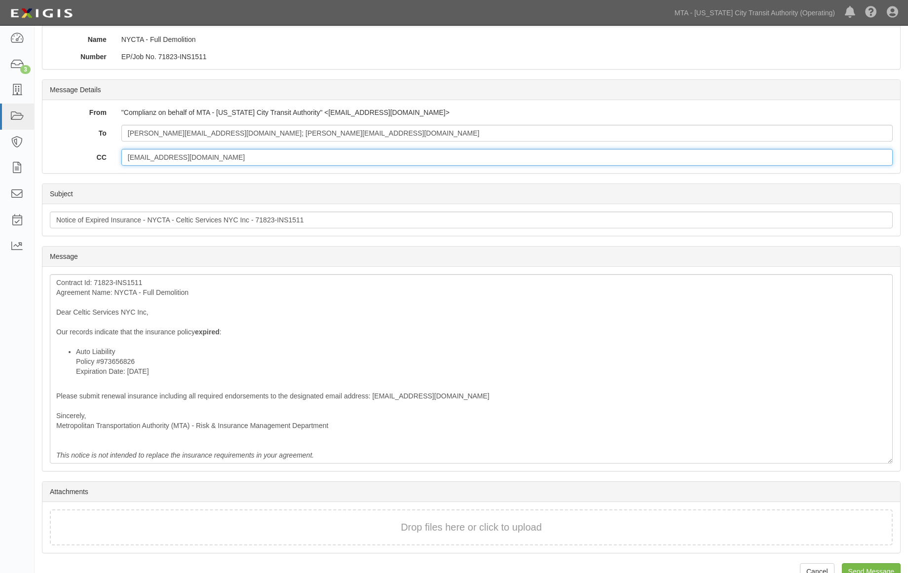
scroll to position [111, 0]
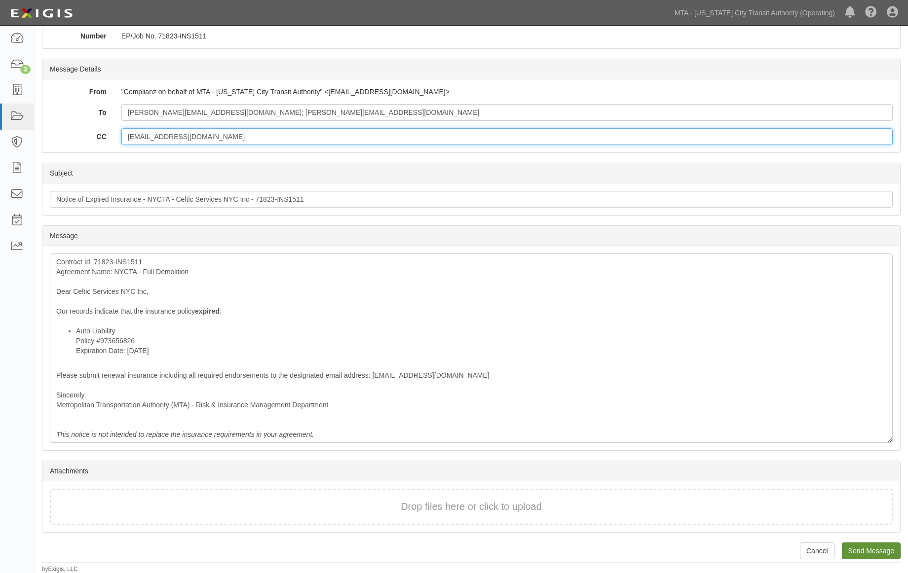
type input "ovalenti@mtahq.org"
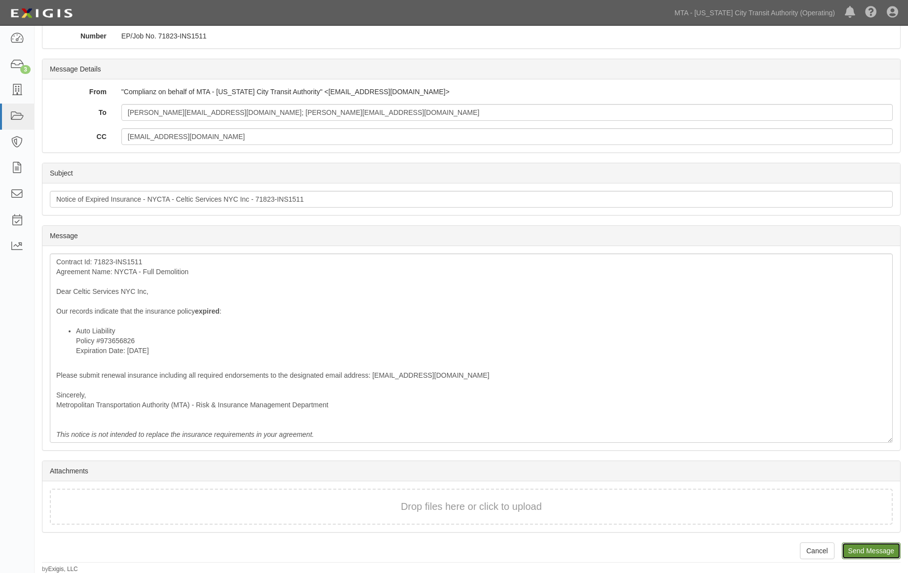
drag, startPoint x: 871, startPoint y: 550, endPoint x: 504, endPoint y: 38, distance: 629.7
click at [870, 549] on input "Send Message" at bounding box center [871, 551] width 59 height 17
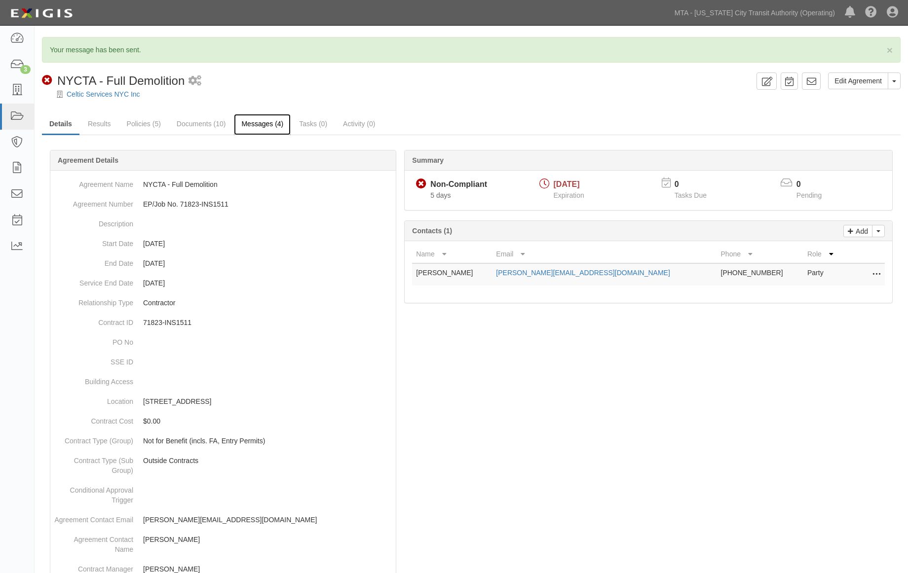
click at [253, 124] on link "Messages (4)" at bounding box center [262, 124] width 57 height 21
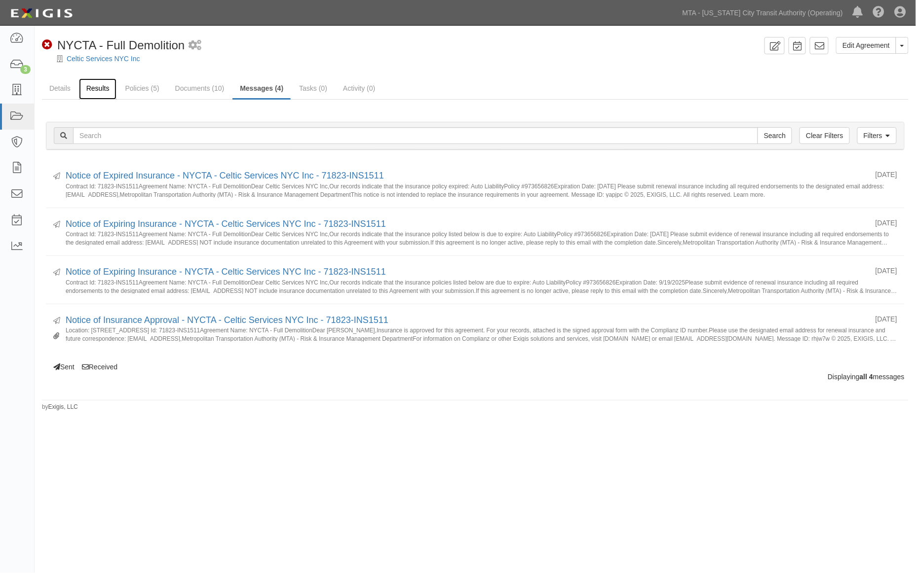
click at [97, 88] on link "Results" at bounding box center [98, 88] width 38 height 21
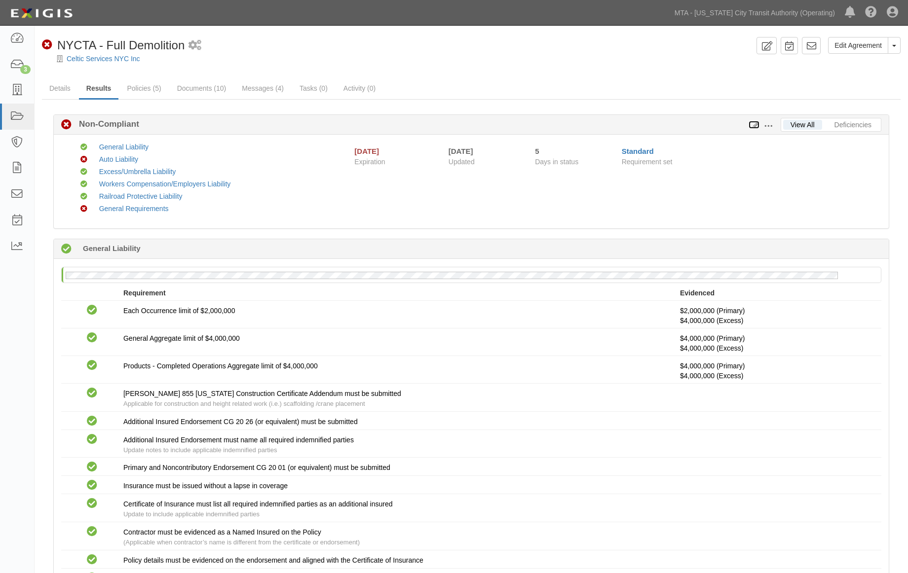
click at [753, 122] on icon at bounding box center [753, 125] width 11 height 7
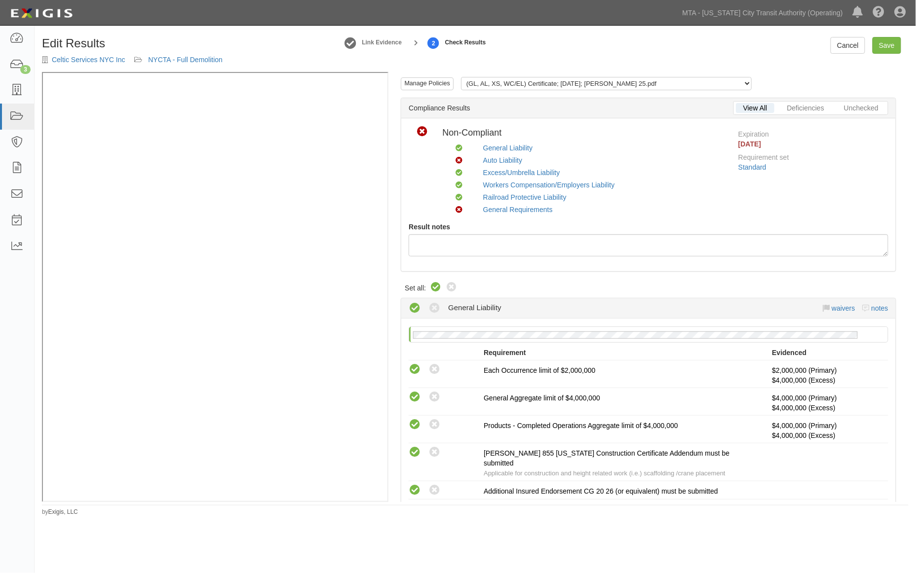
click at [432, 288] on icon at bounding box center [436, 288] width 12 height 12
radio input "true"
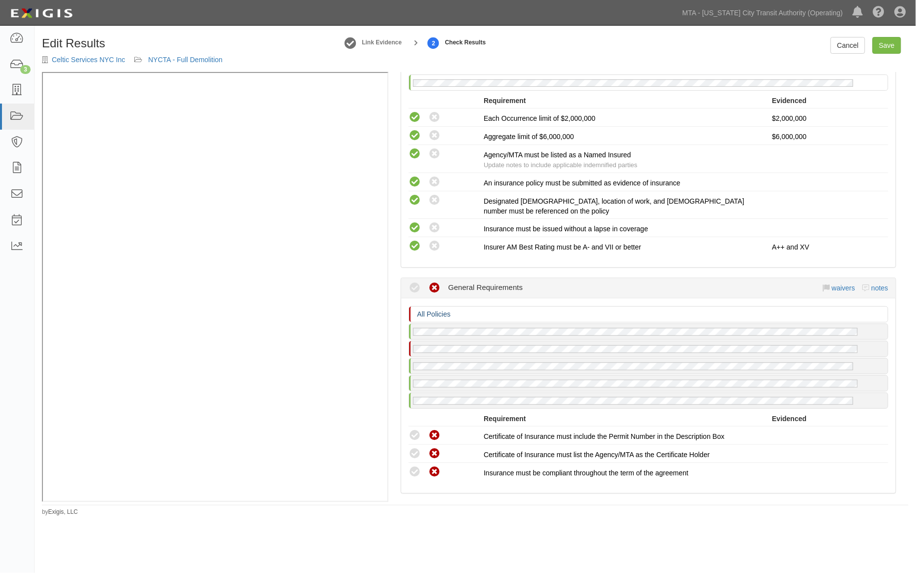
scroll to position [1590, 0]
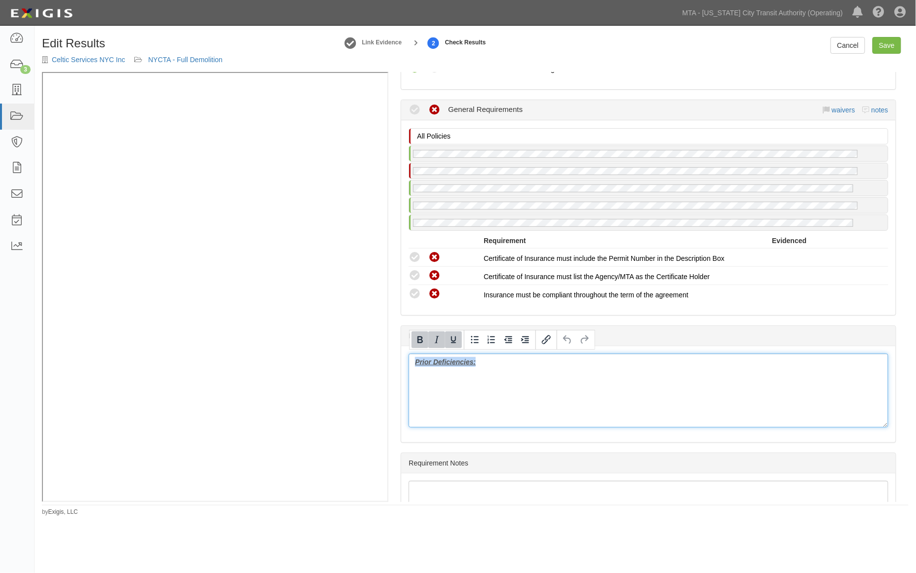
drag, startPoint x: 489, startPoint y: 377, endPoint x: 384, endPoint y: 373, distance: 105.7
click at [320, 266] on div "Manage Policies (GL, AL, XS, WC/EL) Certificate; 6/12/2025; ACORD 25.pdf (GL) E…" at bounding box center [475, 287] width 866 height 430
click at [889, 47] on link "Save" at bounding box center [886, 45] width 29 height 17
radio input "true"
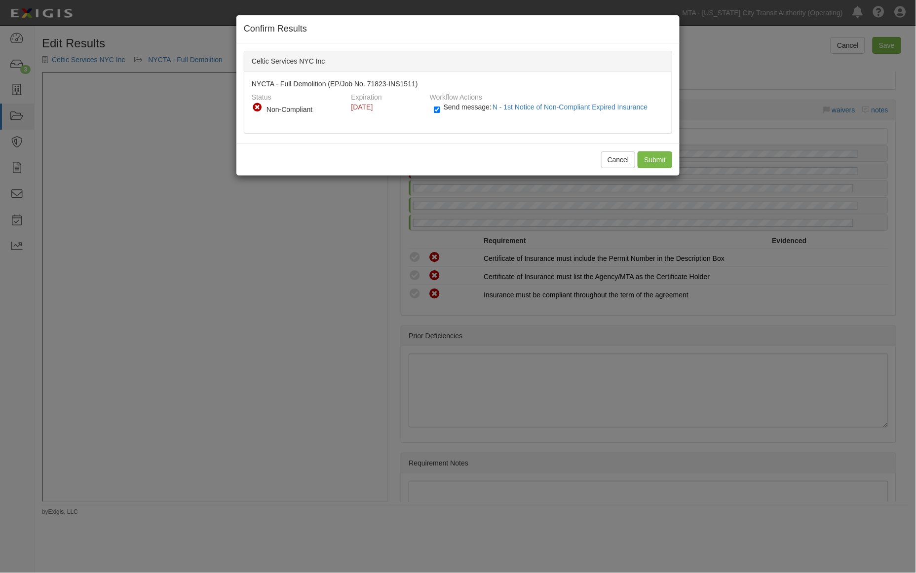
click at [443, 111] on label "Send message: N - 1st Notice of Non-Compliant Expired Insurance" at bounding box center [543, 112] width 218 height 13
click at [440, 111] on input "Send message: N - 1st Notice of Non-Compliant Expired Insurance" at bounding box center [437, 109] width 6 height 11
checkbox input "false"
click at [651, 159] on input "Submit" at bounding box center [654, 159] width 35 height 17
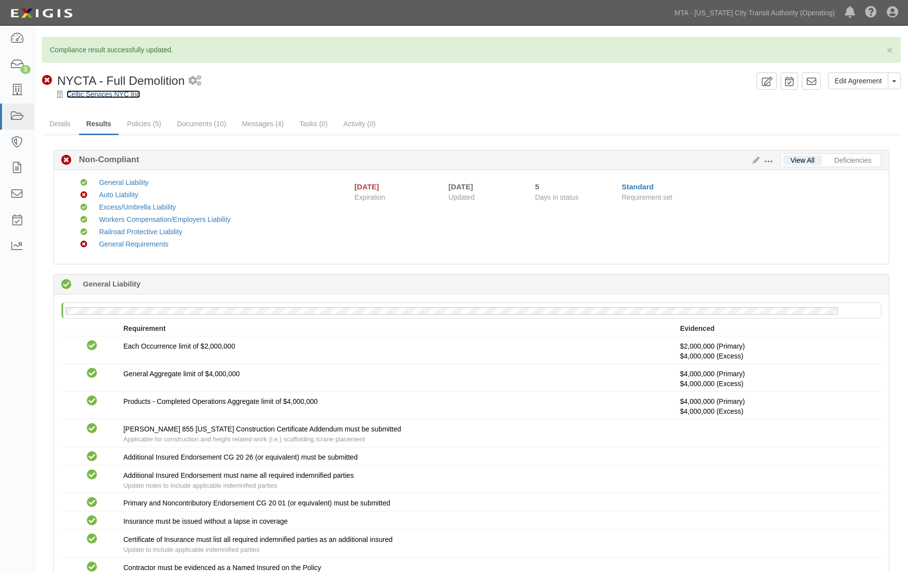
click at [99, 93] on link "Celtic Services NYC Inc" at bounding box center [104, 94] width 74 height 8
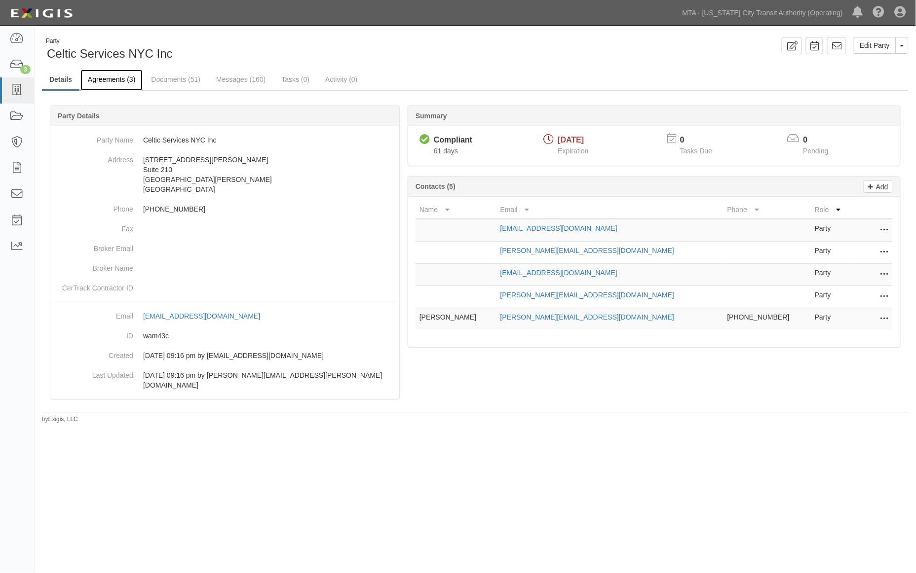
click at [111, 81] on link "Agreements (3)" at bounding box center [111, 80] width 62 height 21
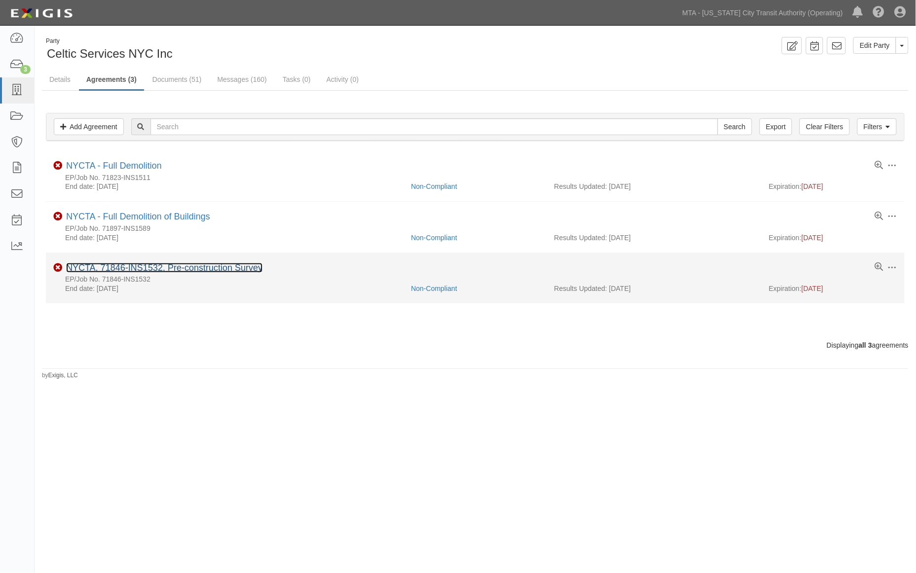
click at [165, 267] on link "NYCTA, 71846-INS1532, Pre-construction Survey" at bounding box center [164, 268] width 196 height 10
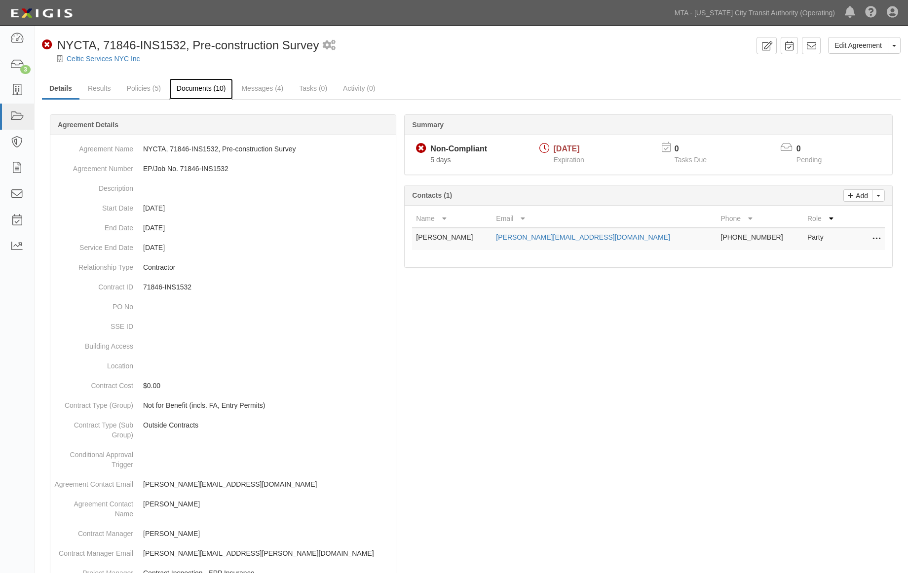
click at [207, 87] on link "Documents (10)" at bounding box center [201, 88] width 64 height 21
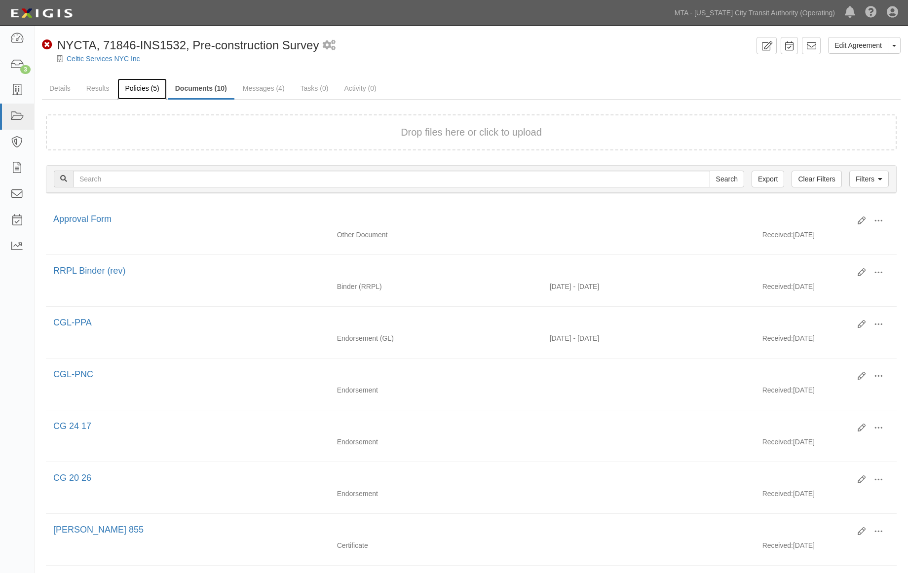
click at [144, 87] on link "Policies (5)" at bounding box center [141, 88] width 49 height 21
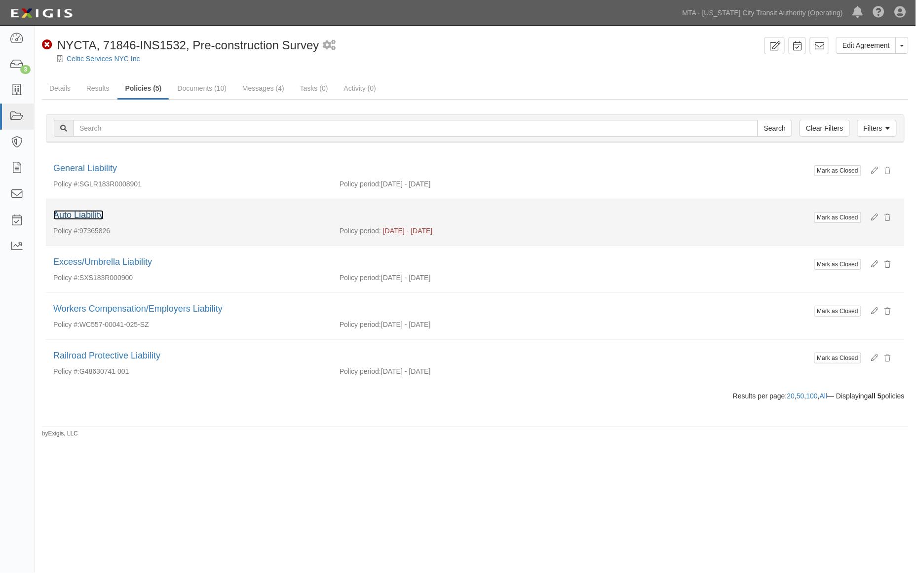
click at [89, 215] on link "Auto Liability" at bounding box center [78, 215] width 50 height 10
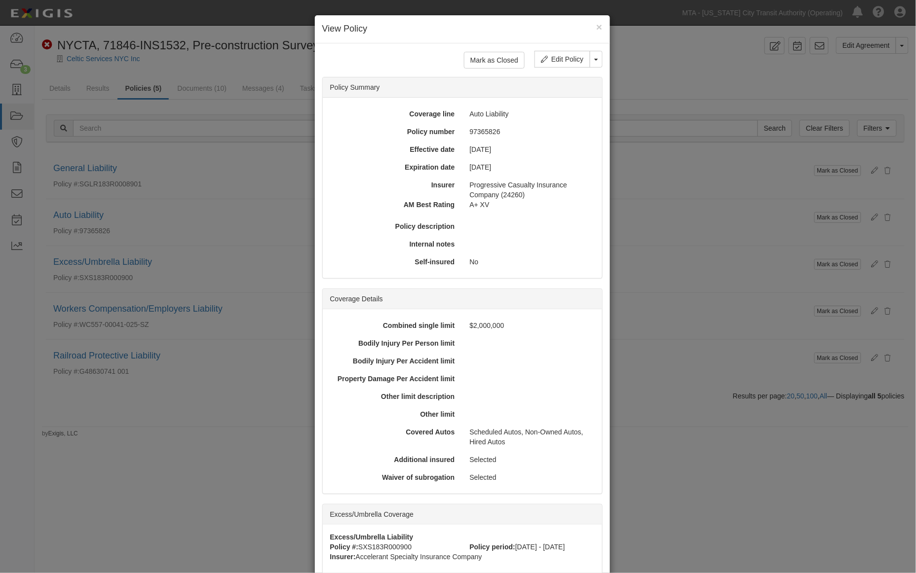
scroll to position [136, 0]
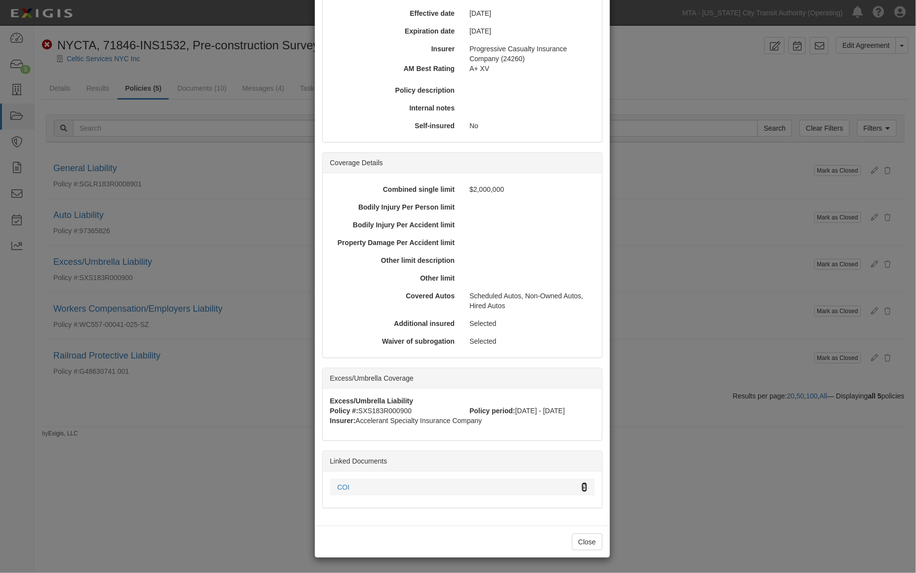
click at [582, 485] on icon at bounding box center [584, 487] width 5 height 7
click at [204, 347] on div "× View Policy Mark as Closed Edit Policy Toggle Dropdown Delete Policy Policy S…" at bounding box center [458, 286] width 916 height 573
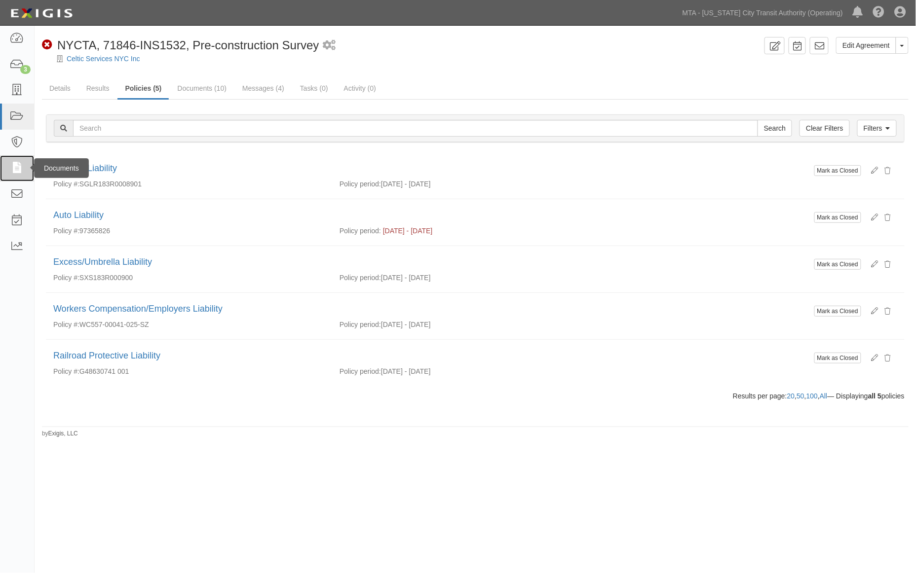
click at [16, 167] on icon at bounding box center [17, 168] width 14 height 11
click at [16, 185] on link at bounding box center [17, 195] width 34 height 26
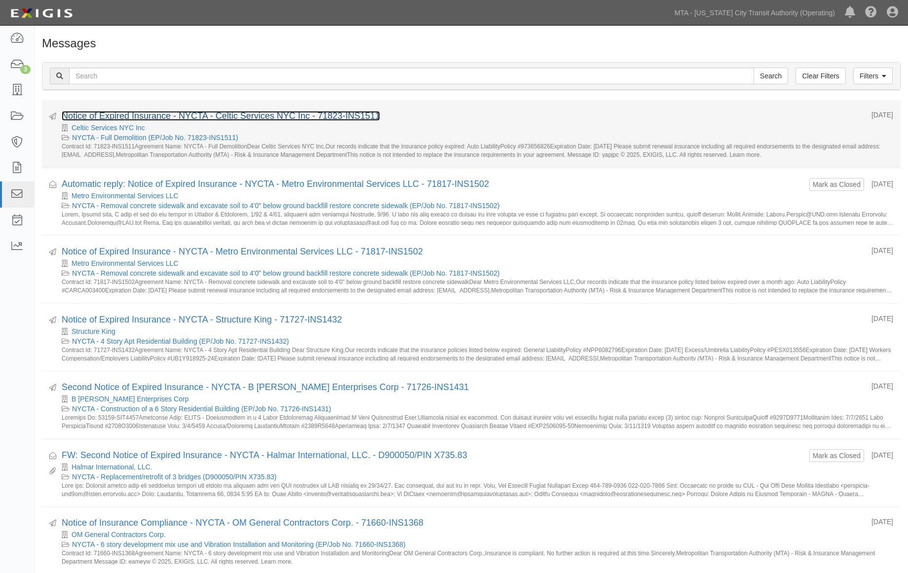
click at [113, 116] on link "Notice of Expired Insurance - NYCTA - Celtic Services NYC Inc - 71823-INS1511" at bounding box center [221, 116] width 318 height 10
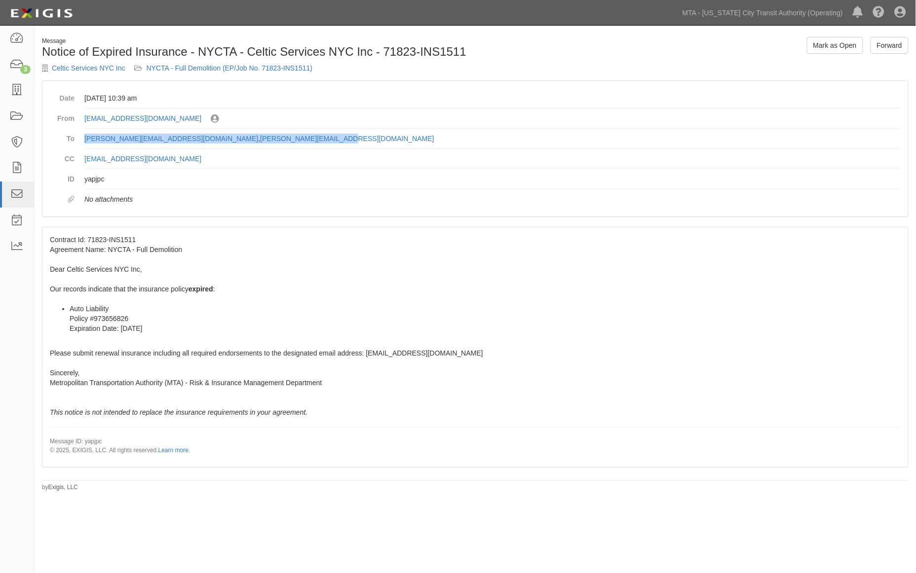
drag, startPoint x: 249, startPoint y: 140, endPoint x: 81, endPoint y: 140, distance: 168.2
click at [81, 140] on dl "Date [DATE] 10:39 am From [EMAIL_ADDRESS][DOMAIN_NAME] Sent by [PERSON_NAME] To…" at bounding box center [475, 148] width 851 height 121
copy dd "[PERSON_NAME][EMAIL_ADDRESS][DOMAIN_NAME] , [PERSON_NAME][EMAIL_ADDRESS][DOMAIN…"
click at [107, 67] on link "Celtic Services NYC Inc" at bounding box center [89, 68] width 74 height 8
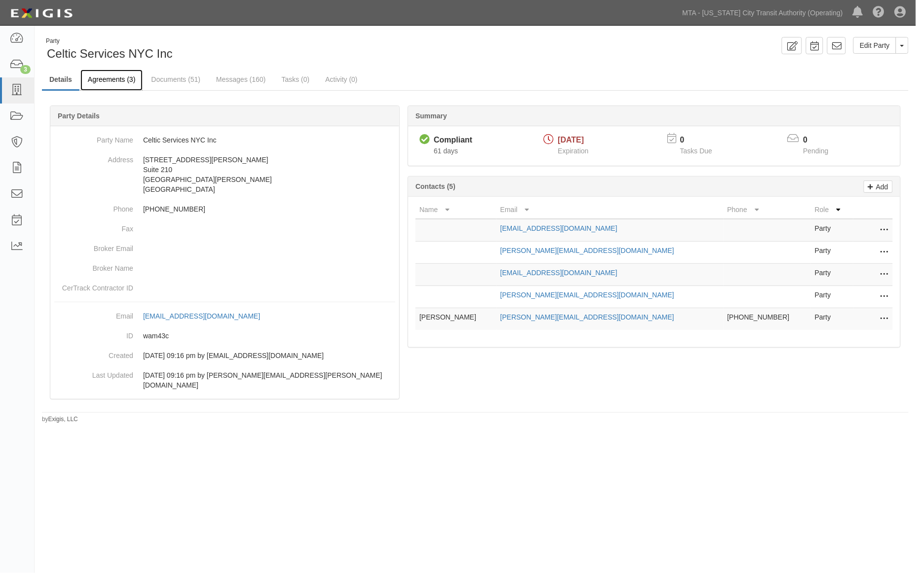
click at [121, 80] on link "Agreements (3)" at bounding box center [111, 80] width 62 height 21
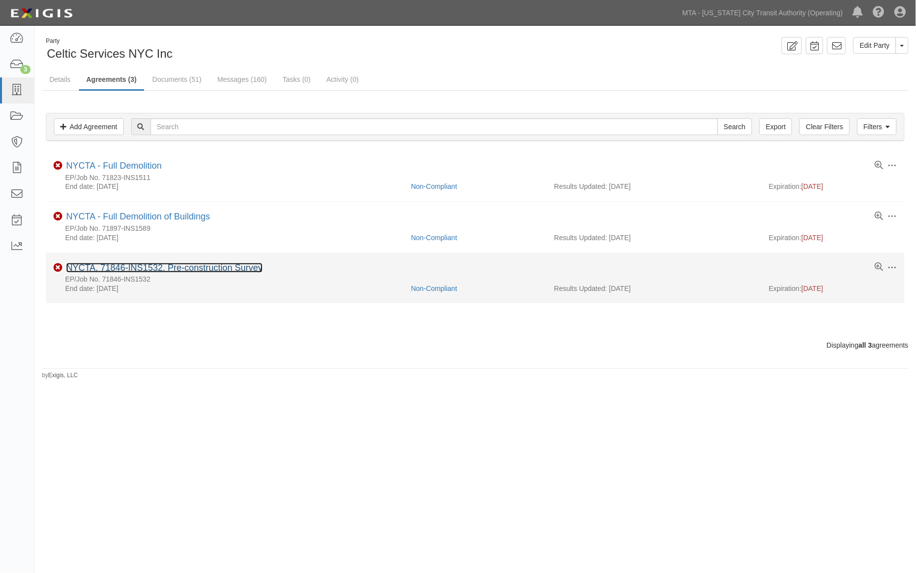
click at [152, 264] on link "NYCTA, 71846-INS1532, Pre-construction Survey" at bounding box center [164, 268] width 196 height 10
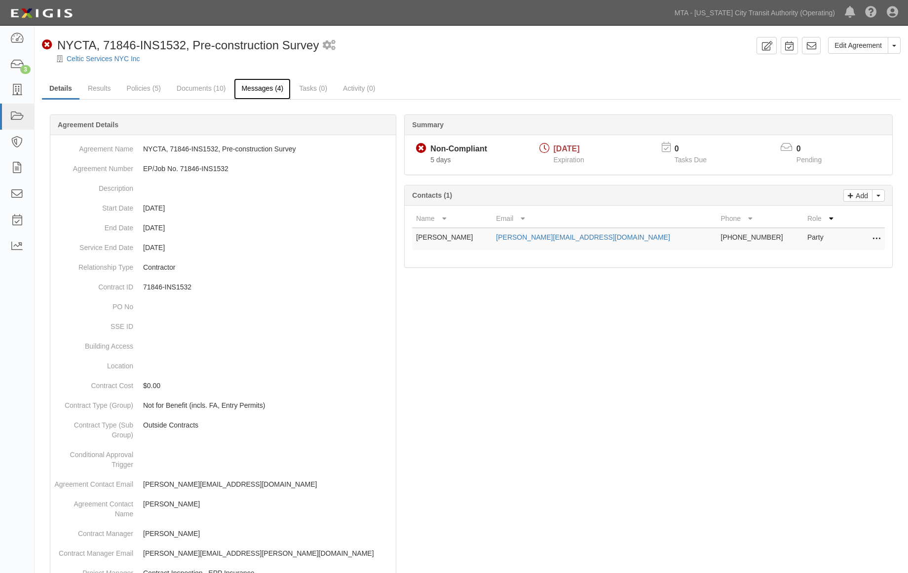
click at [269, 86] on link "Messages (4)" at bounding box center [262, 88] width 57 height 21
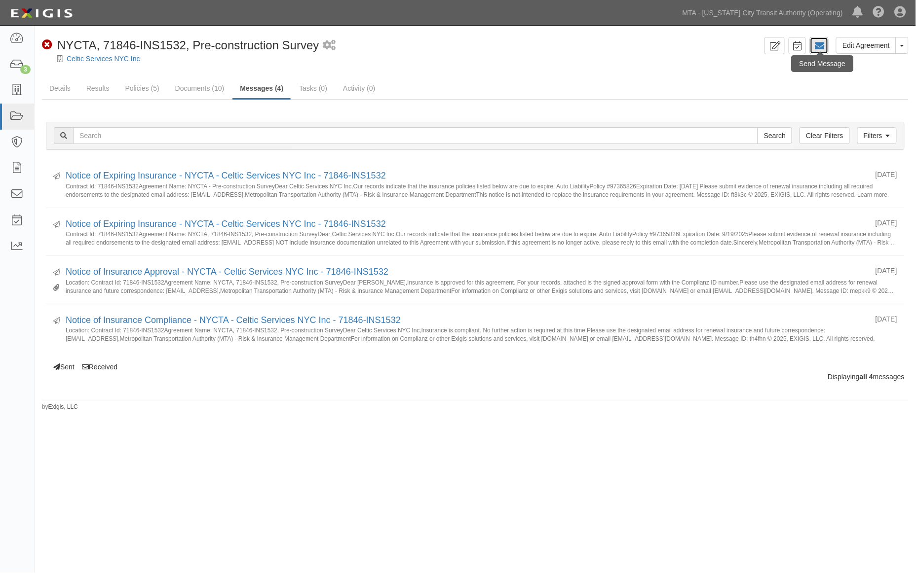
click at [824, 42] on icon at bounding box center [819, 46] width 10 height 10
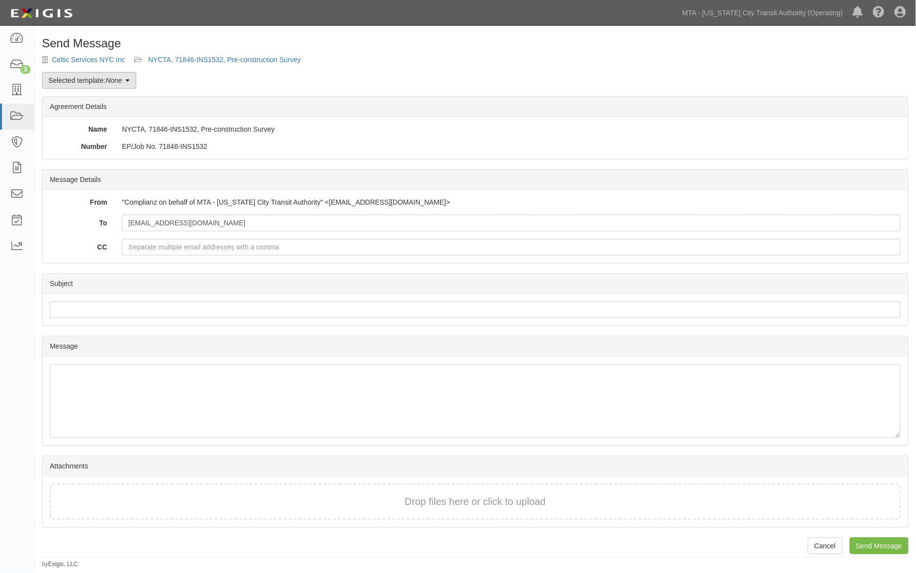
click at [129, 87] on link "Selected template: None" at bounding box center [89, 80] width 94 height 17
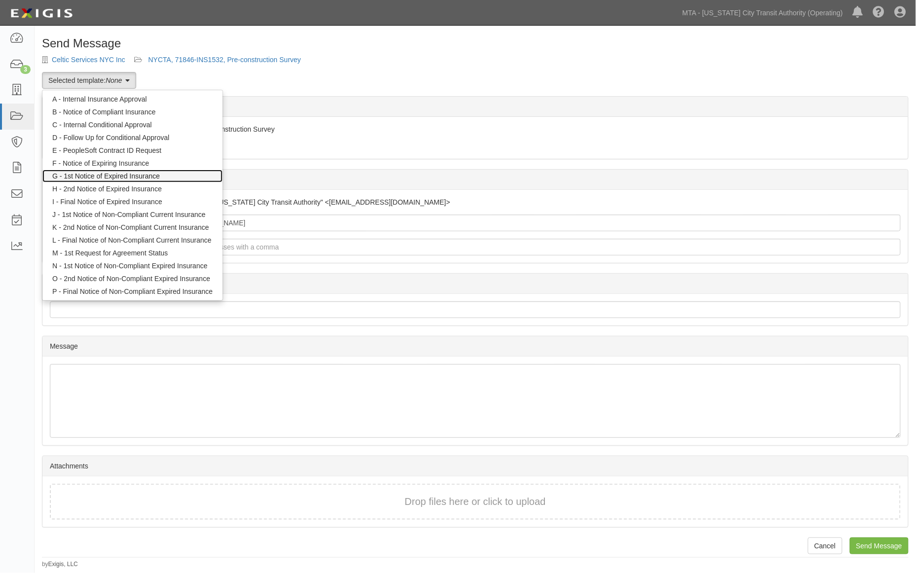
click at [130, 174] on link "G - 1st Notice of Expired Insurance" at bounding box center [132, 176] width 180 height 13
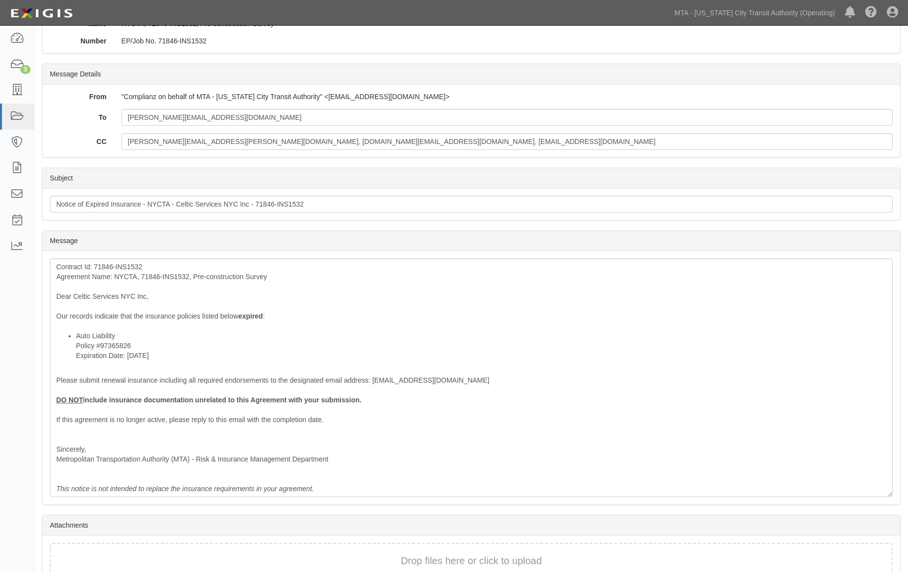
scroll to position [110, 0]
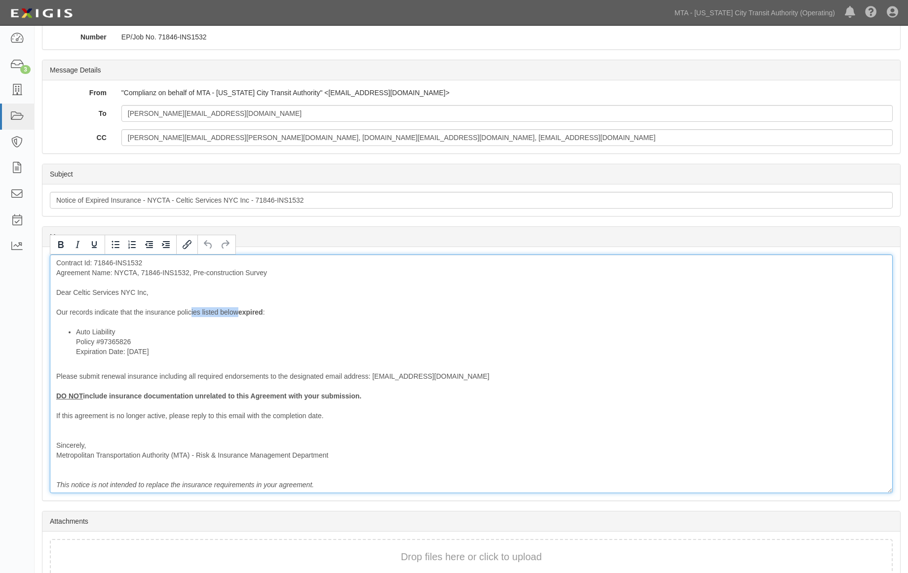
drag, startPoint x: 234, startPoint y: 311, endPoint x: 190, endPoint y: 312, distance: 43.9
click at [190, 312] on div "Contract Id: 71846-INS1532 Agreement Name: NYCTA, 71846-INS1532, Pre-constructi…" at bounding box center [471, 374] width 843 height 239
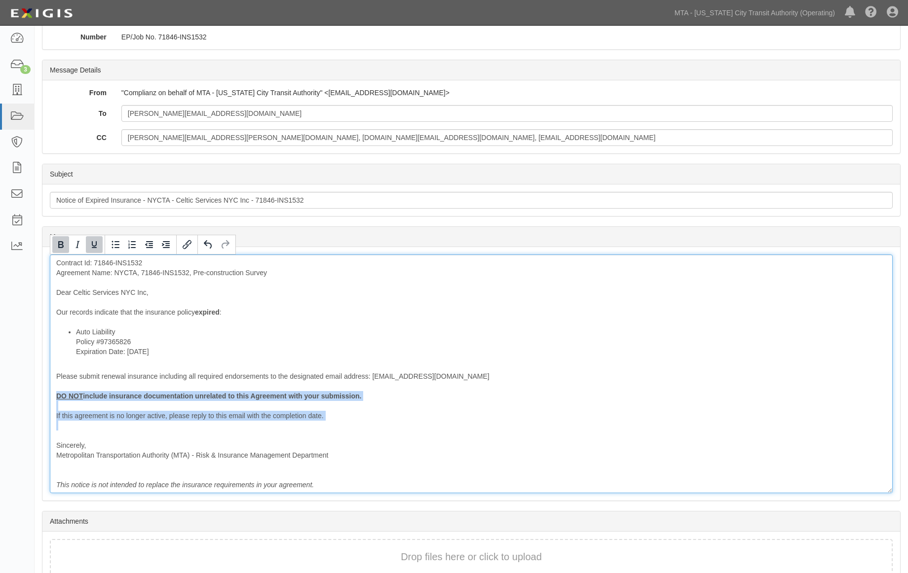
drag, startPoint x: 116, startPoint y: 436, endPoint x: 44, endPoint y: 393, distance: 83.6
click at [44, 393] on div "Message Contract Id: 71846-INS1532 Agreement Name: NYCTA, 71846-INS1532, Pre-co…" at bounding box center [470, 374] width 857 height 254
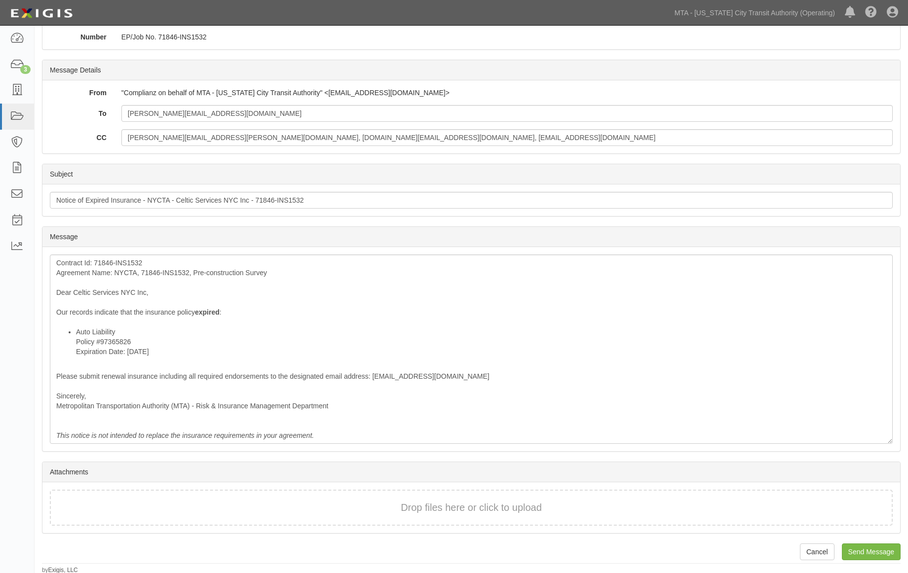
click at [233, 105] on div "From "Complianz on behalf of MTA - [US_STATE] City Transit Authority" <[EMAIL_A…" at bounding box center [470, 116] width 857 height 73
click at [233, 107] on input "[PERSON_NAME][EMAIL_ADDRESS][DOMAIN_NAME]" at bounding box center [506, 113] width 771 height 17
paste input "erin@cltgrp.com, Joseph@apolloraland.com"
drag, startPoint x: 234, startPoint y: 117, endPoint x: 183, endPoint y: 118, distance: 51.3
click at [183, 118] on input "erin@cltgrp.com; erin@cltgrp.com, Joseph@apolloraland.com" at bounding box center [506, 113] width 771 height 17
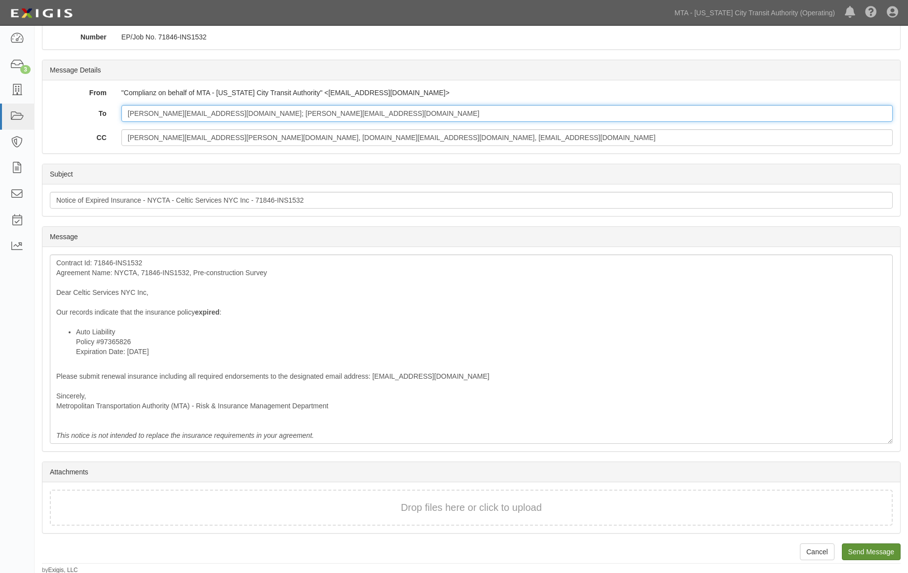
type input "erin@cltgrp.com; Joseph@apolloraland.com"
drag, startPoint x: 866, startPoint y: 548, endPoint x: 501, endPoint y: 44, distance: 622.4
click at [866, 549] on input "Send Message" at bounding box center [871, 552] width 59 height 17
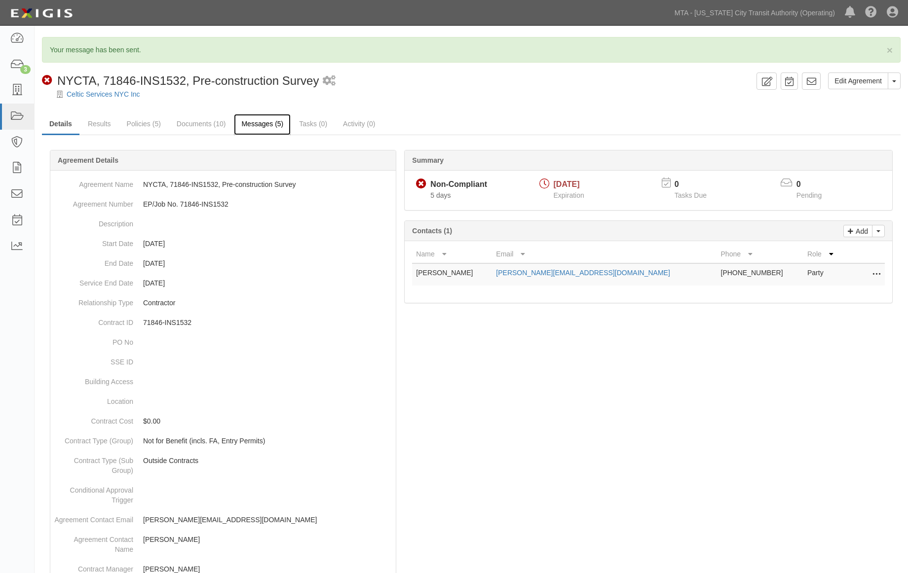
click at [271, 121] on link "Messages (5)" at bounding box center [262, 124] width 57 height 21
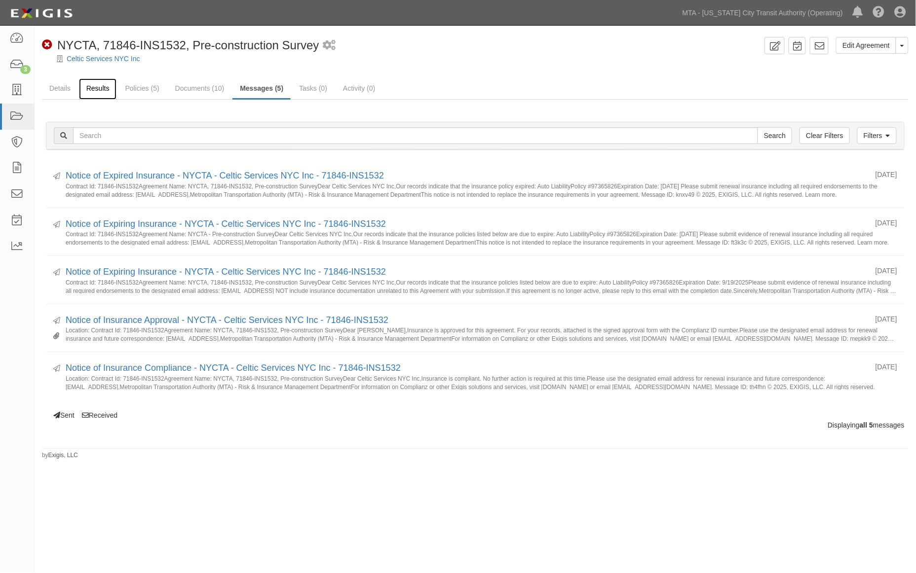
click at [94, 90] on link "Results" at bounding box center [98, 88] width 38 height 21
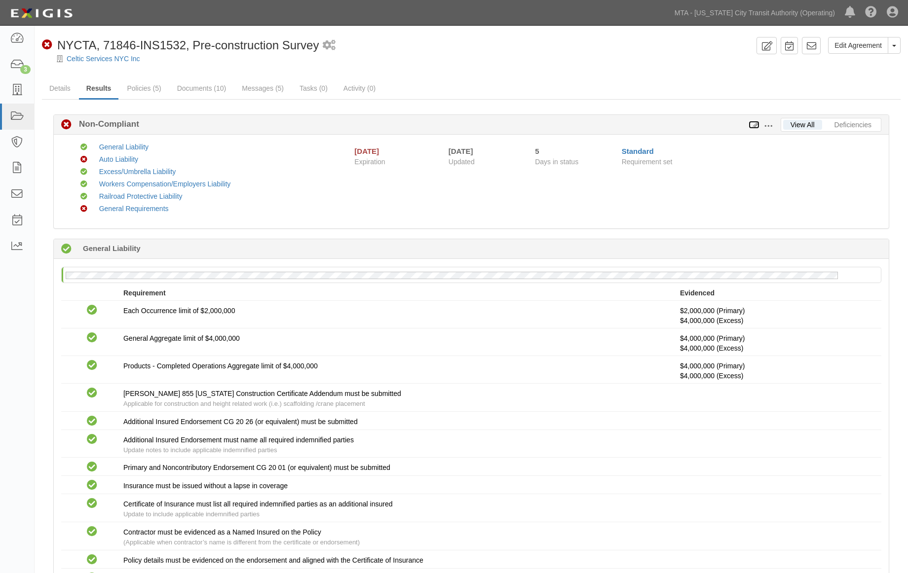
click at [756, 124] on icon at bounding box center [753, 125] width 11 height 7
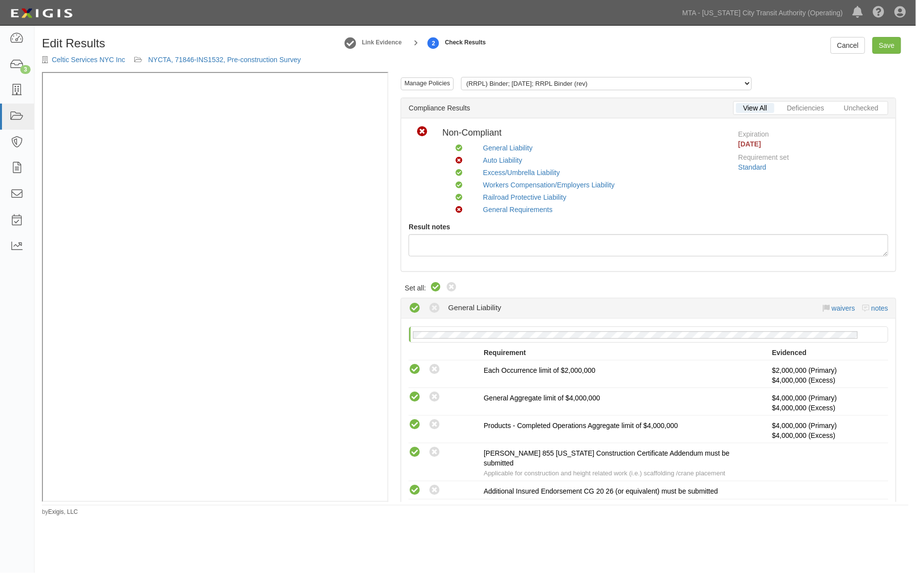
click at [431, 286] on icon at bounding box center [436, 288] width 12 height 12
radio input "true"
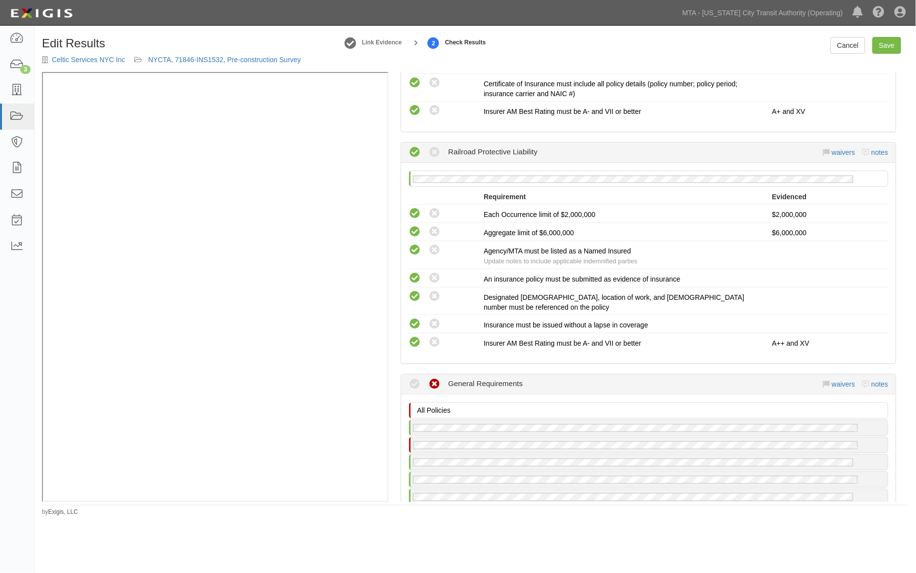
scroll to position [1590, 0]
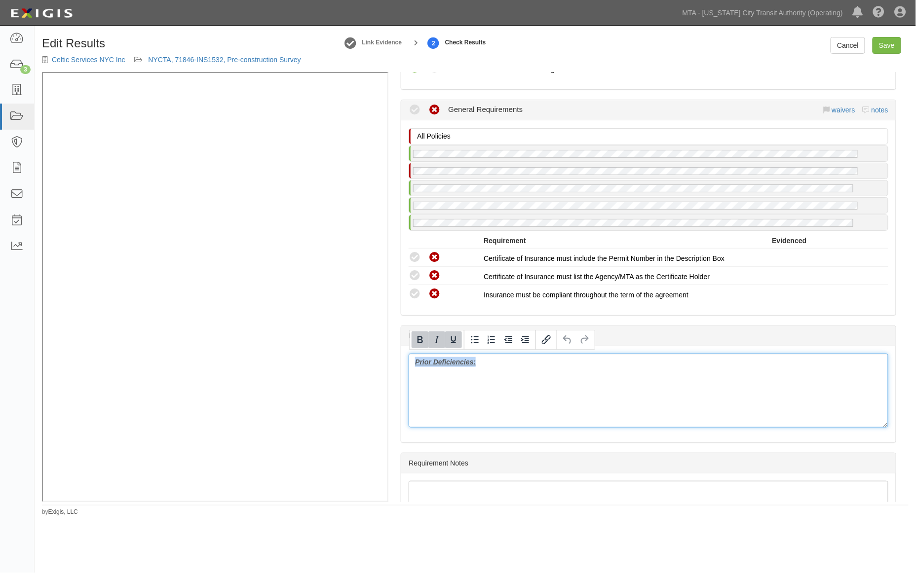
drag, startPoint x: 505, startPoint y: 375, endPoint x: 383, endPoint y: 372, distance: 121.9
click at [324, 267] on div "Manage Policies (RRPL) Binder; 7/8/2025; RRPL Binder (rev) (GL) Endorsement; 7/…" at bounding box center [475, 287] width 866 height 430
click at [885, 43] on link "Save" at bounding box center [886, 45] width 29 height 17
radio input "true"
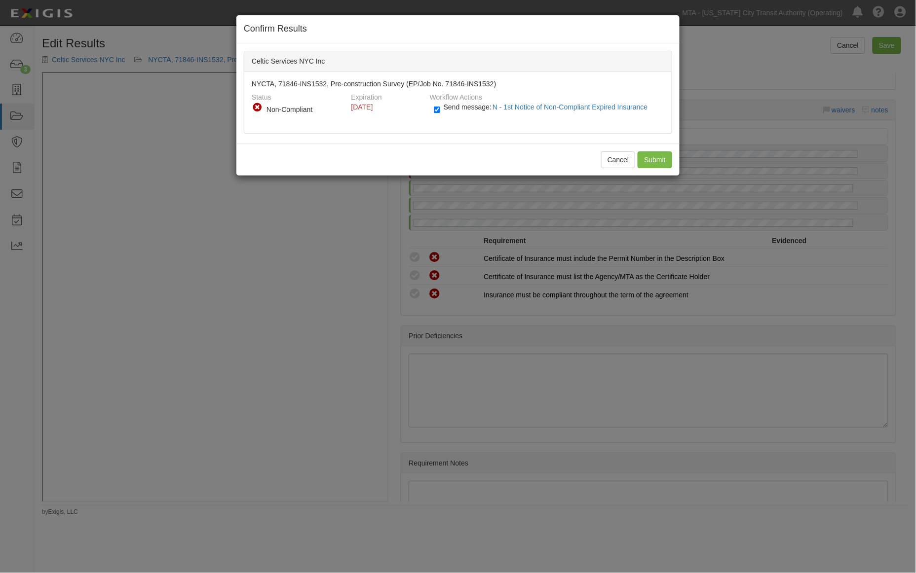
click at [432, 106] on div "Send message: N - 1st Notice of Non-Compliant Expired Insurance" at bounding box center [545, 110] width 238 height 16
click at [434, 110] on input "Send message: N - 1st Notice of Non-Compliant Expired Insurance" at bounding box center [437, 109] width 6 height 11
checkbox input "false"
click at [659, 159] on input "Submit" at bounding box center [654, 159] width 35 height 17
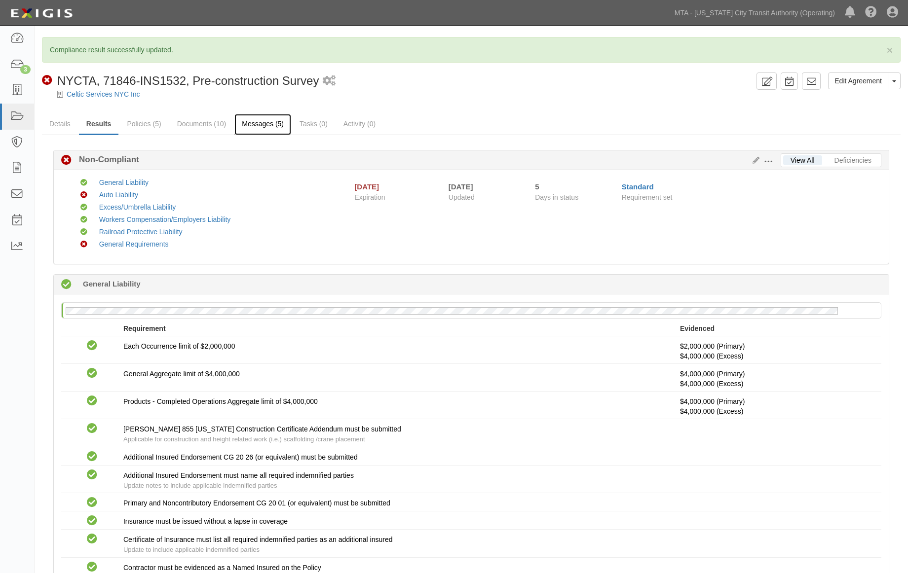
click at [252, 130] on link "Messages (5)" at bounding box center [262, 124] width 57 height 21
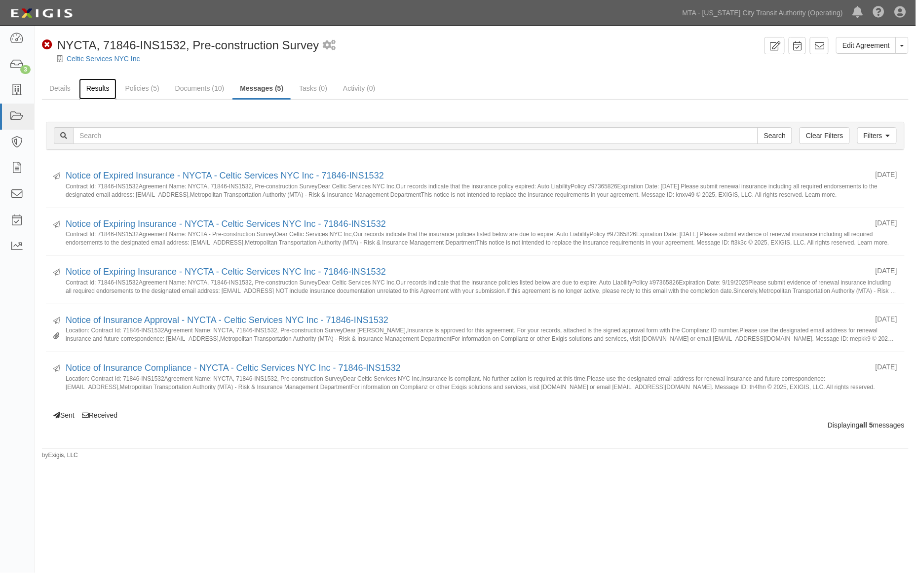
click at [96, 82] on link "Results" at bounding box center [98, 88] width 38 height 21
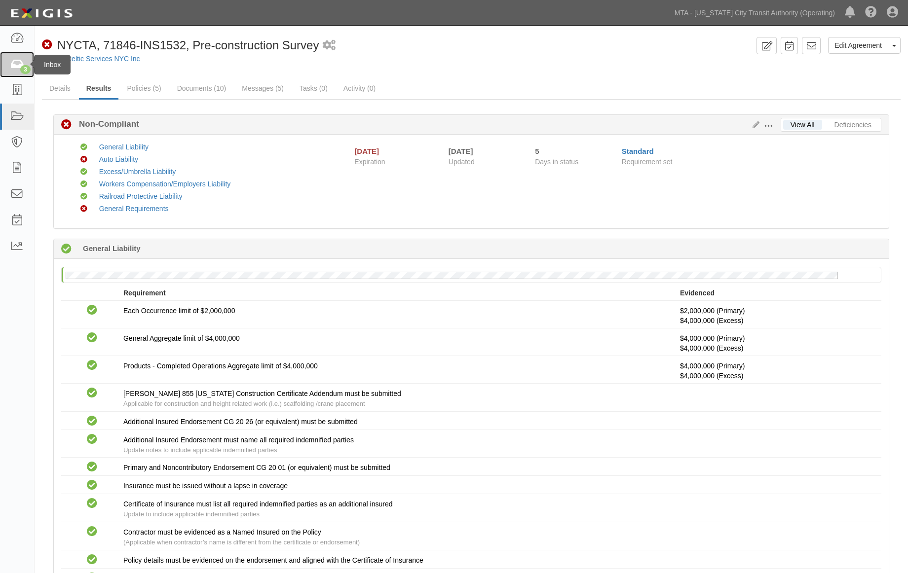
click at [20, 63] on icon at bounding box center [17, 64] width 14 height 11
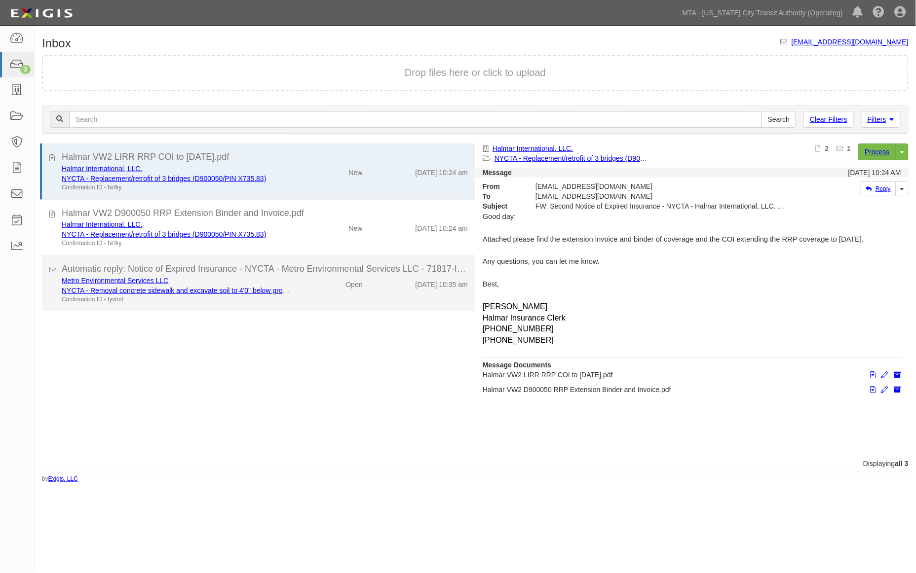
click at [311, 289] on div "Open" at bounding box center [335, 283] width 70 height 14
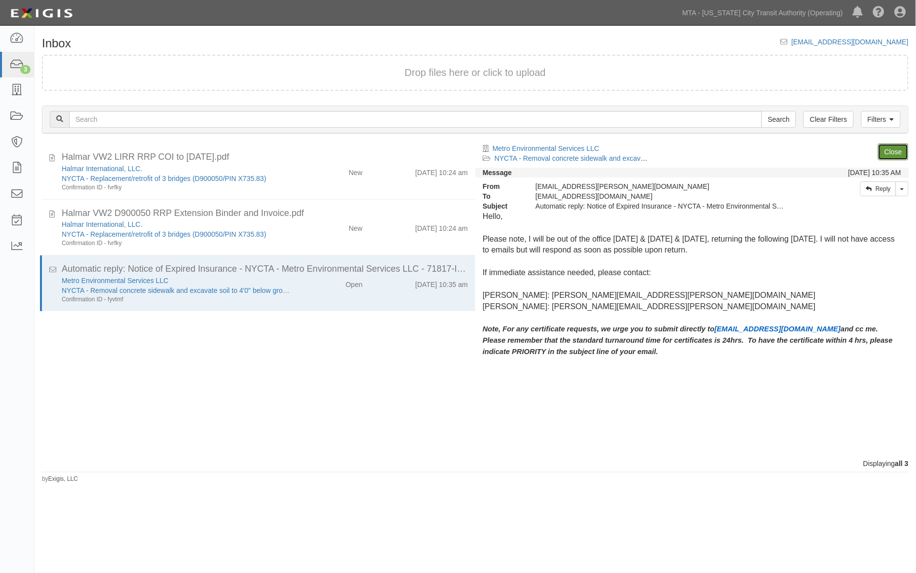
click at [893, 149] on link "Close" at bounding box center [893, 152] width 31 height 17
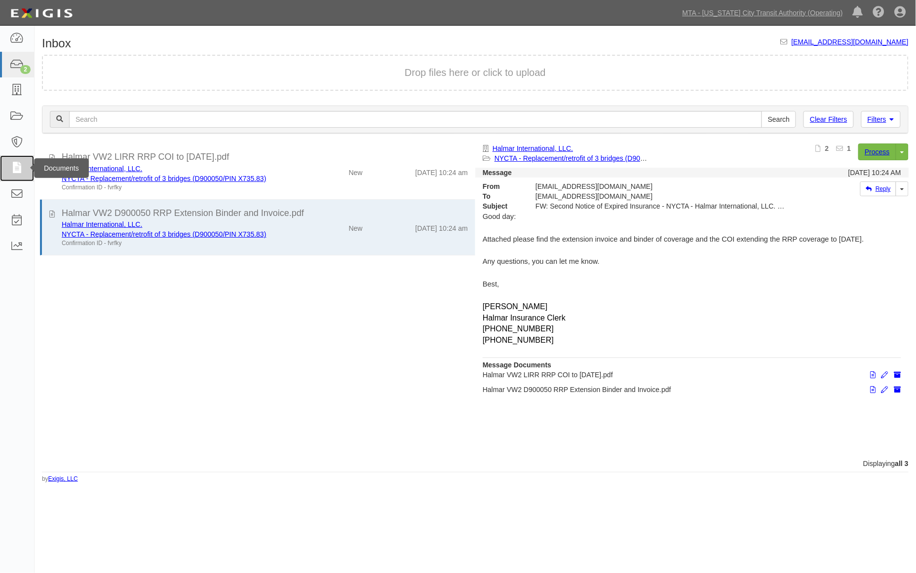
click at [20, 166] on icon at bounding box center [17, 168] width 14 height 11
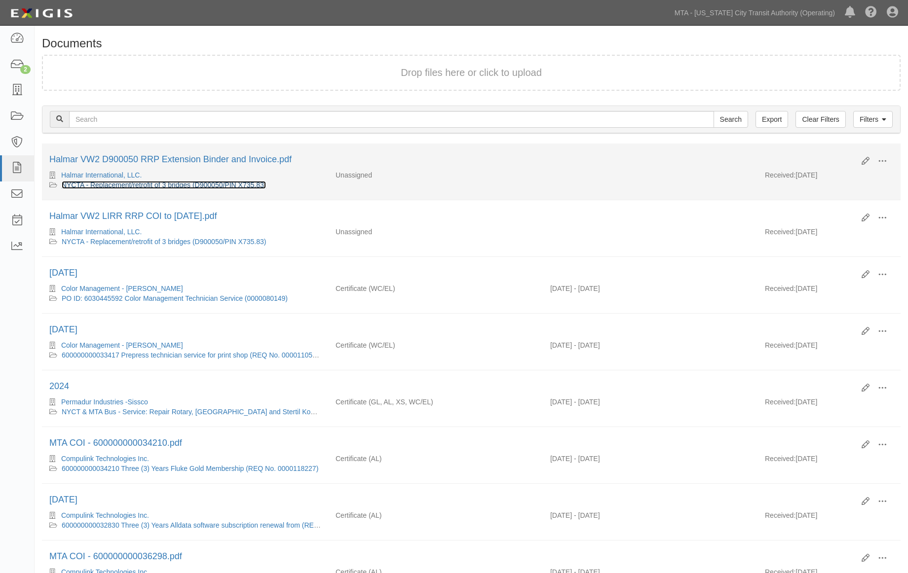
click at [197, 184] on link "NYCTA - Replacement/retrofit of 3 bridges (D900050/PIN X735.83)" at bounding box center [164, 185] width 205 height 8
click at [103, 184] on link "NYCTA - Replacement/retrofit of 3 bridges (D900050/PIN X735.83)" at bounding box center [164, 185] width 205 height 8
click at [883, 159] on span at bounding box center [882, 161] width 9 height 9
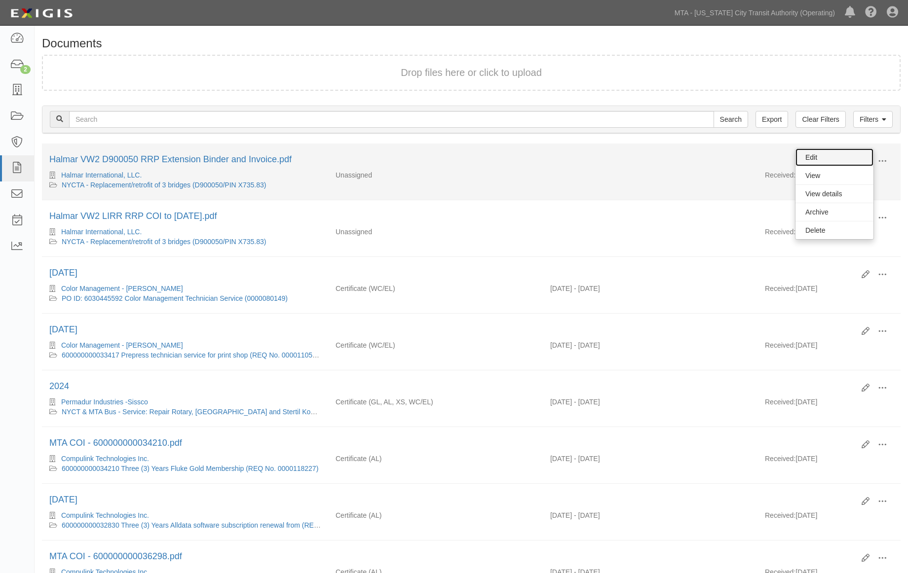
click at [819, 154] on link "Edit" at bounding box center [834, 158] width 78 height 18
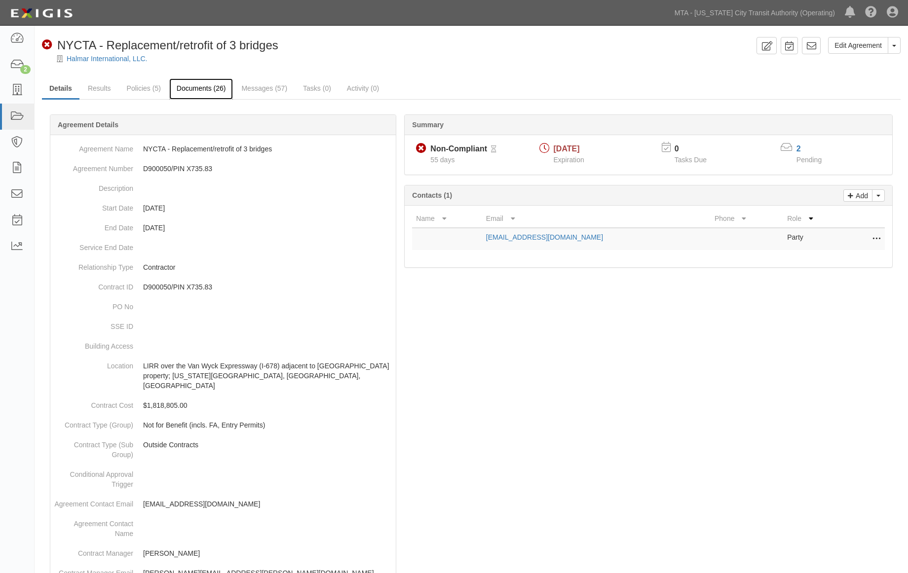
click at [208, 91] on link "Documents (26)" at bounding box center [201, 88] width 64 height 21
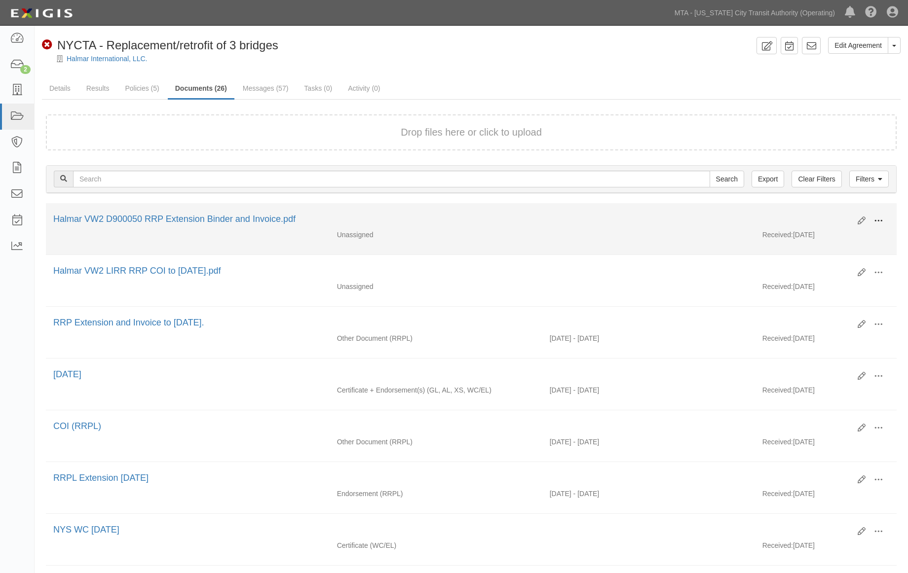
click at [876, 218] on span at bounding box center [878, 221] width 9 height 9
click at [813, 230] on link "View" at bounding box center [830, 235] width 78 height 18
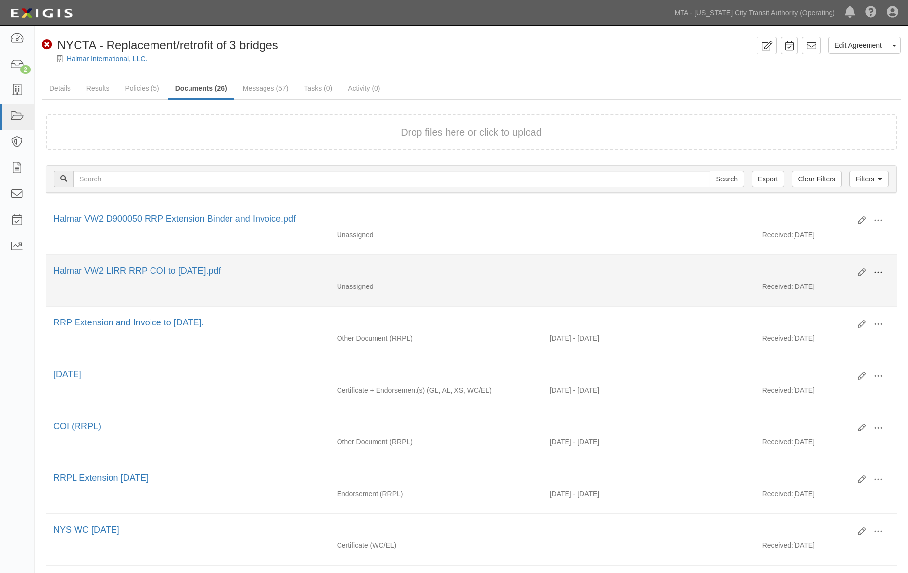
drag, startPoint x: 876, startPoint y: 273, endPoint x: 865, endPoint y: 274, distance: 10.9
click at [876, 273] on span at bounding box center [878, 272] width 9 height 9
click at [813, 287] on link "View" at bounding box center [830, 287] width 78 height 18
click at [714, 265] on div "Halmar VW2 LIRR RRP COI to 12.3.25.pdf" at bounding box center [451, 271] width 797 height 13
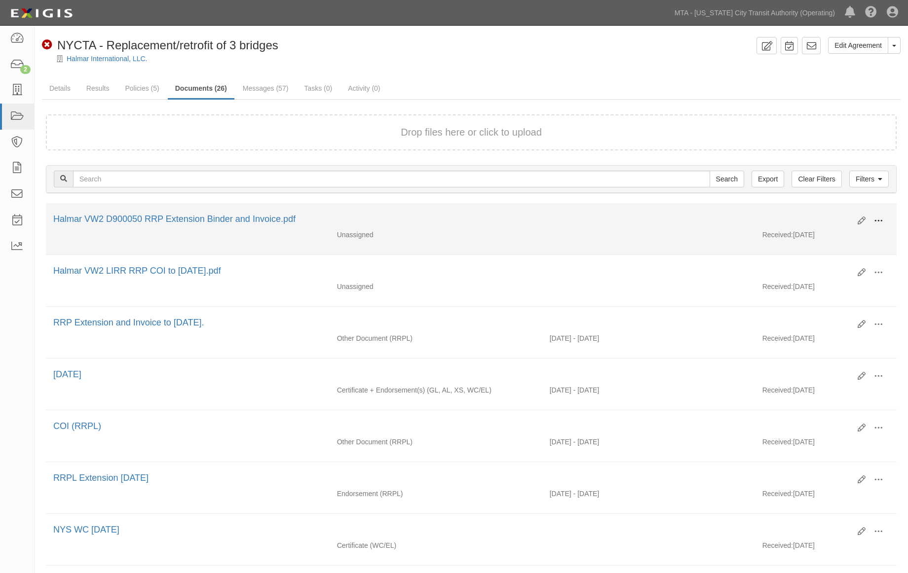
click at [881, 219] on span at bounding box center [878, 221] width 9 height 9
click at [811, 216] on link "Edit" at bounding box center [830, 217] width 78 height 18
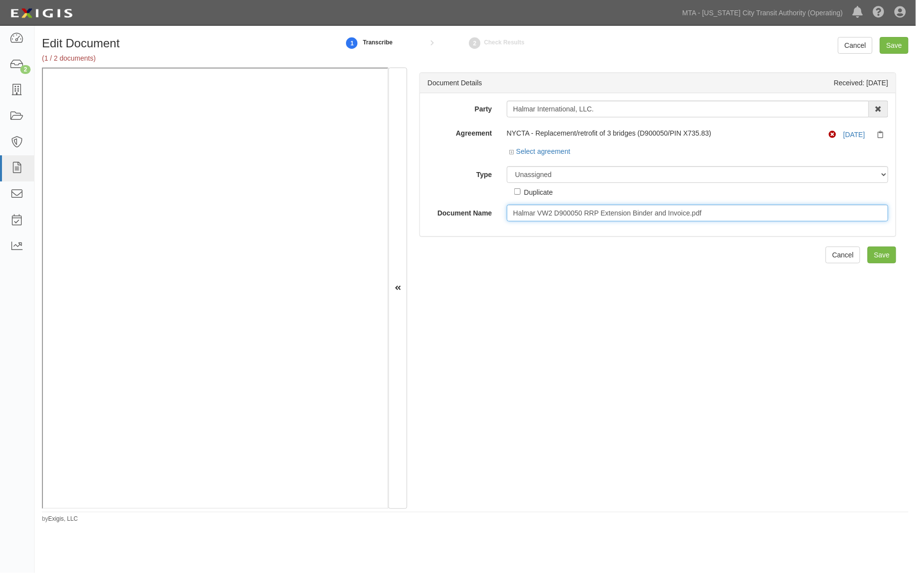
click at [540, 214] on input "Halmar VW2 D900050 RRP Extension Binder and Invoice.pdf" at bounding box center [697, 213] width 381 height 17
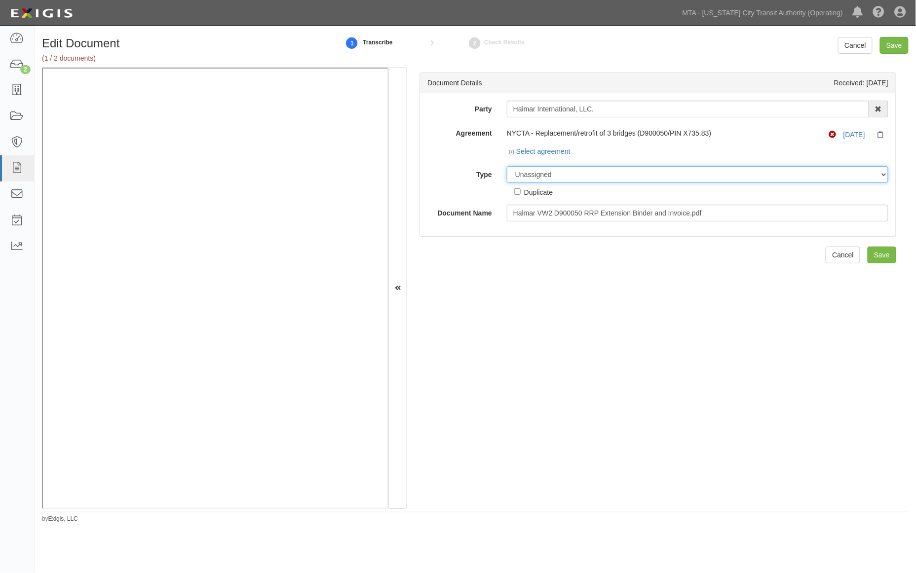
click at [531, 174] on select "Unassigned Binder Cancellation Notice Certificate Contract Endorsement Insuranc…" at bounding box center [697, 174] width 381 height 17
select select "EndorsementDetail"
click at [507, 167] on select "Unassigned Binder Cancellation Notice Certificate Contract Endorsement Insuranc…" at bounding box center [697, 174] width 381 height 17
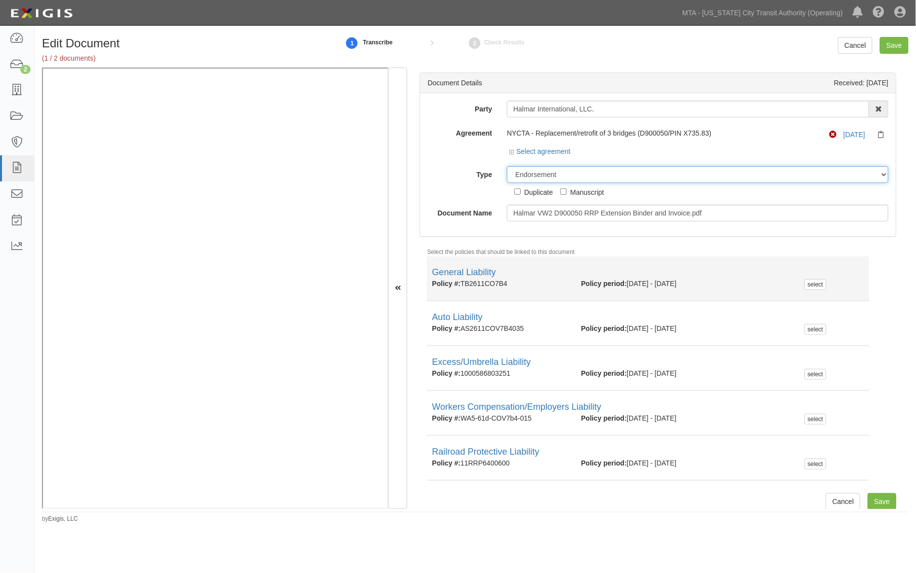
scroll to position [6, 0]
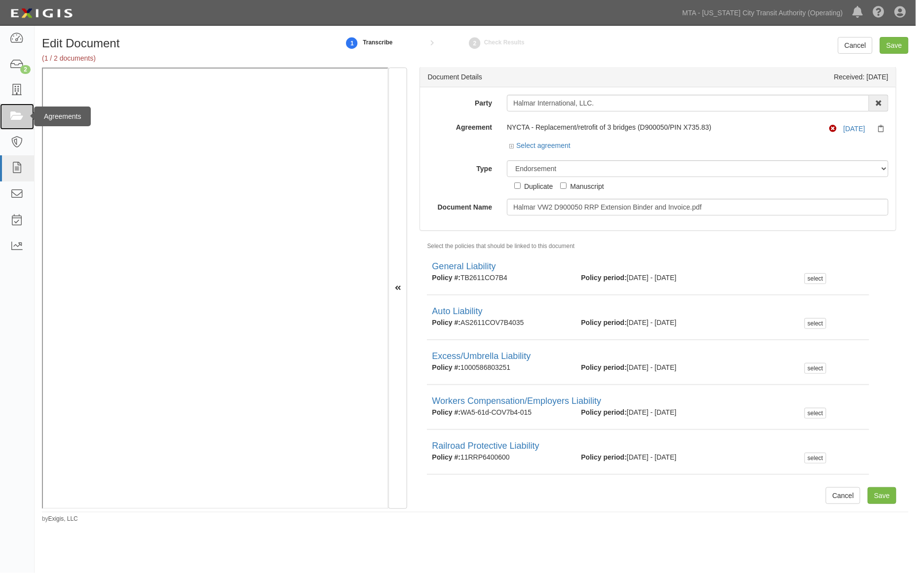
click at [18, 116] on icon at bounding box center [17, 116] width 14 height 11
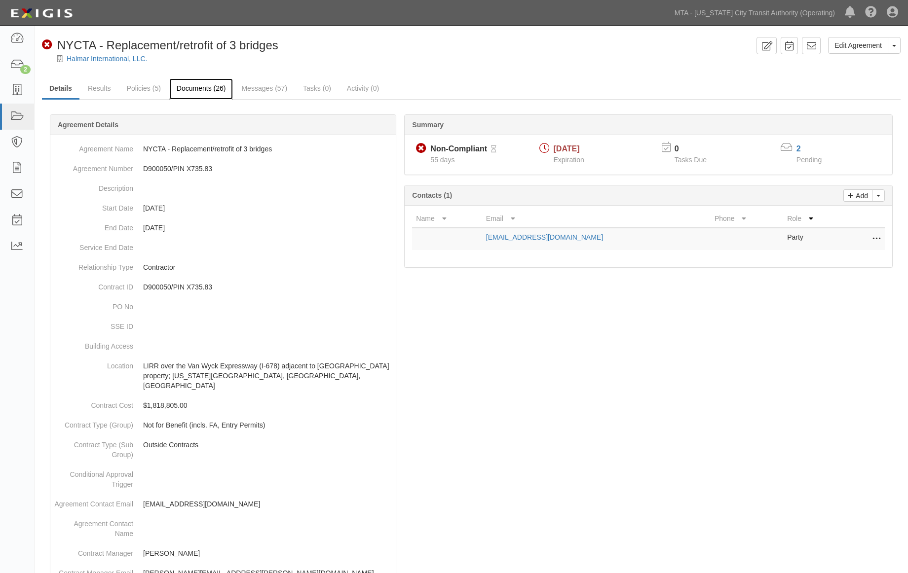
click at [210, 87] on link "Documents (26)" at bounding box center [201, 88] width 64 height 21
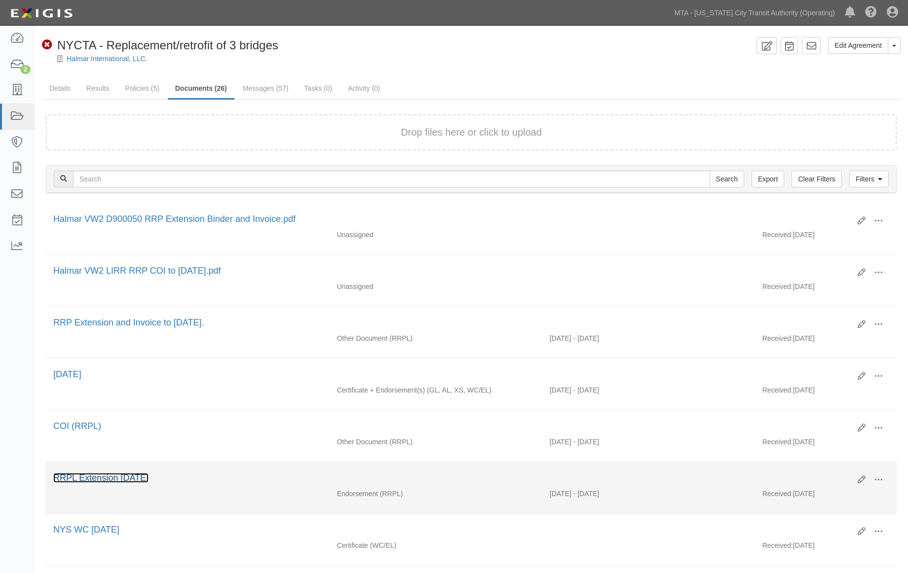
click at [100, 483] on link "RRPL Extension [DATE]" at bounding box center [100, 478] width 95 height 10
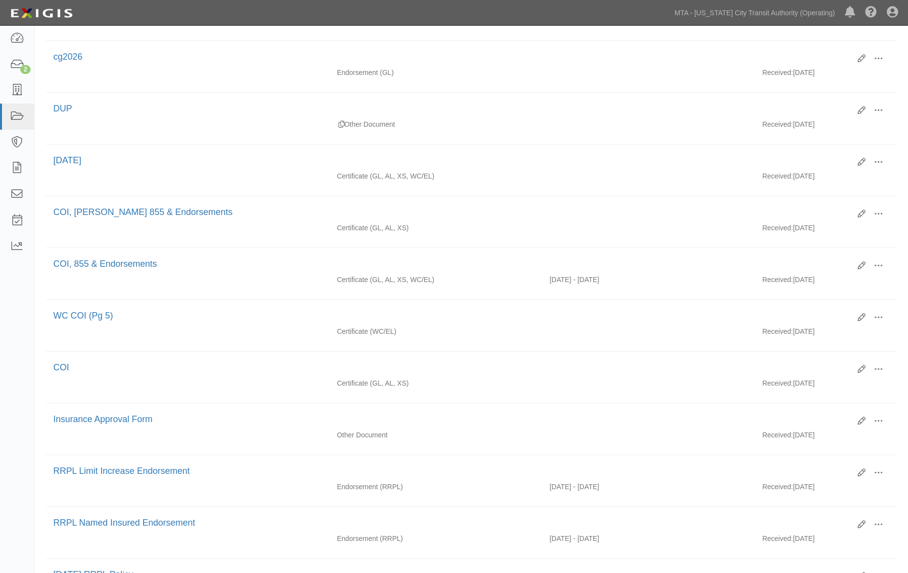
scroll to position [603, 0]
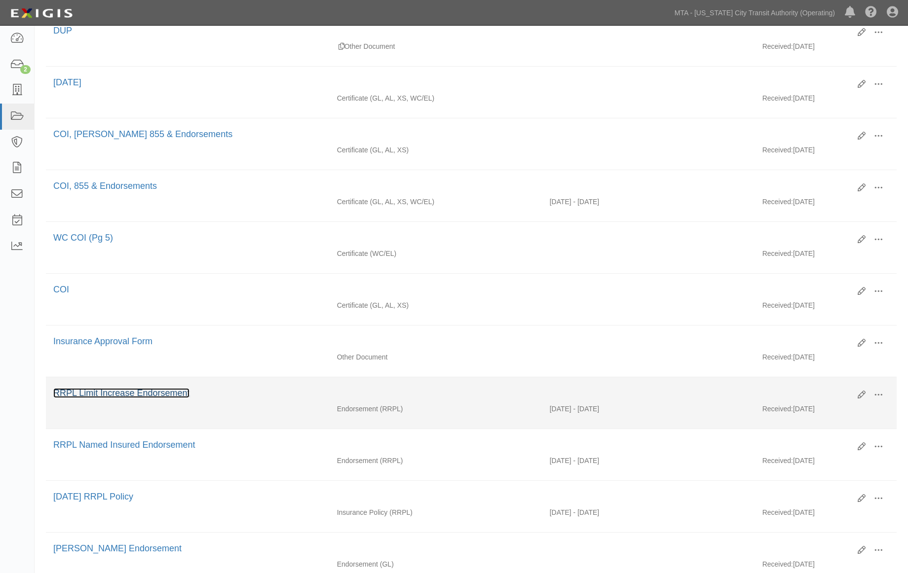
click at [179, 398] on link "RRPL Limit Increase Endorsement" at bounding box center [121, 393] width 136 height 10
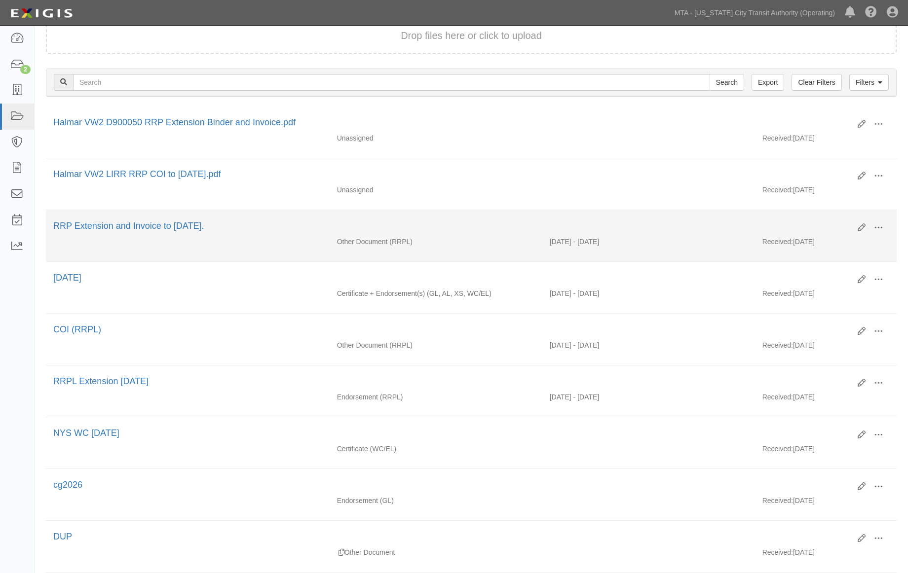
scroll to position [0, 0]
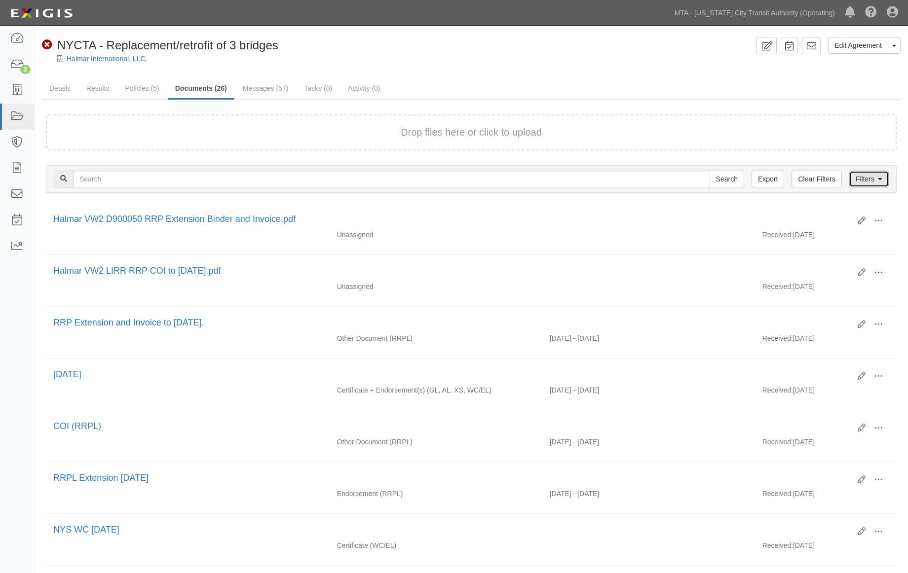
click at [877, 178] on link "Filters" at bounding box center [868, 179] width 39 height 17
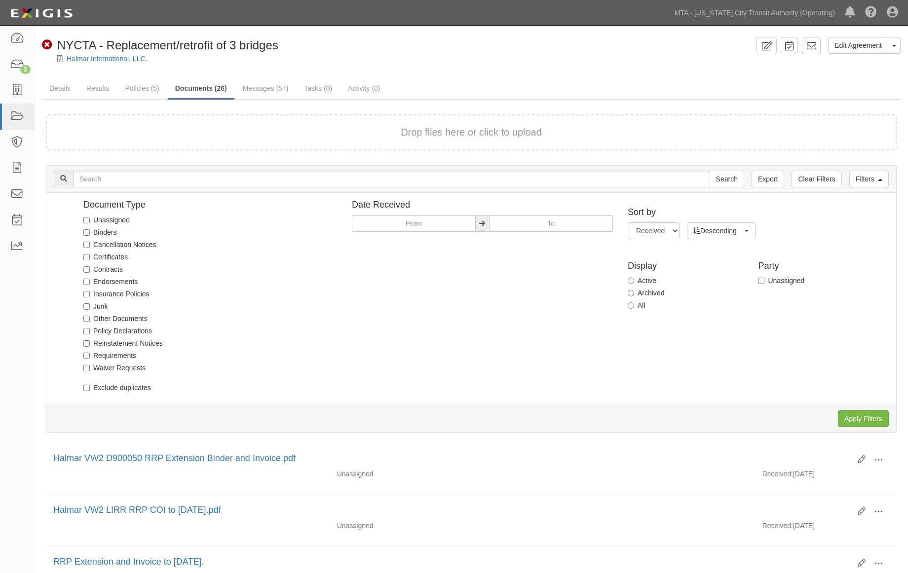
click at [122, 279] on label "Endorsements" at bounding box center [110, 282] width 54 height 10
click at [90, 279] on input "Endorsements" at bounding box center [86, 282] width 6 height 6
checkbox input "true"
click at [107, 232] on label "Binders" at bounding box center [99, 232] width 33 height 10
click at [90, 232] on input "Binders" at bounding box center [86, 232] width 6 height 6
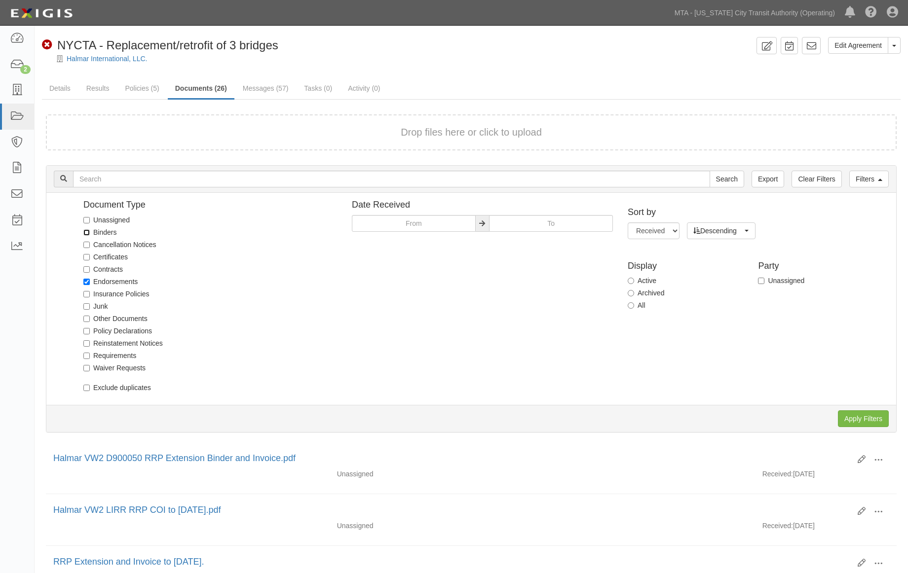
checkbox input "true"
click at [853, 415] on input "Apply Filters" at bounding box center [863, 418] width 51 height 17
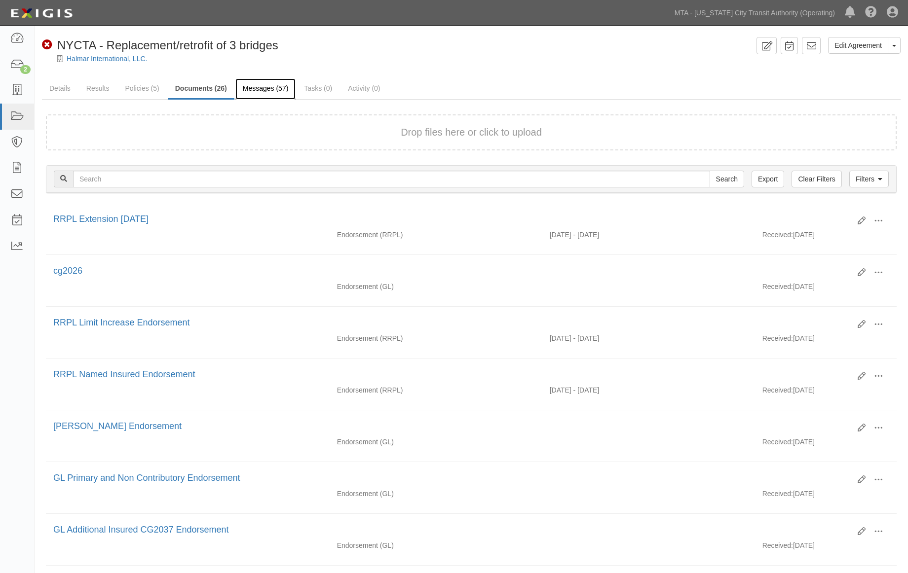
click at [251, 88] on link "Messages (57)" at bounding box center [265, 88] width 61 height 21
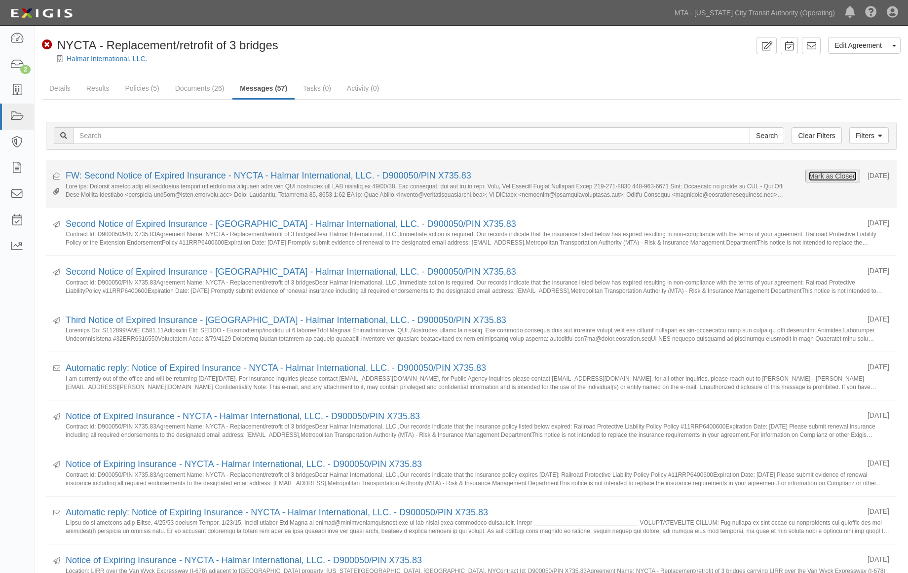
click at [808, 178] on button "Mark as Closed" at bounding box center [832, 176] width 49 height 11
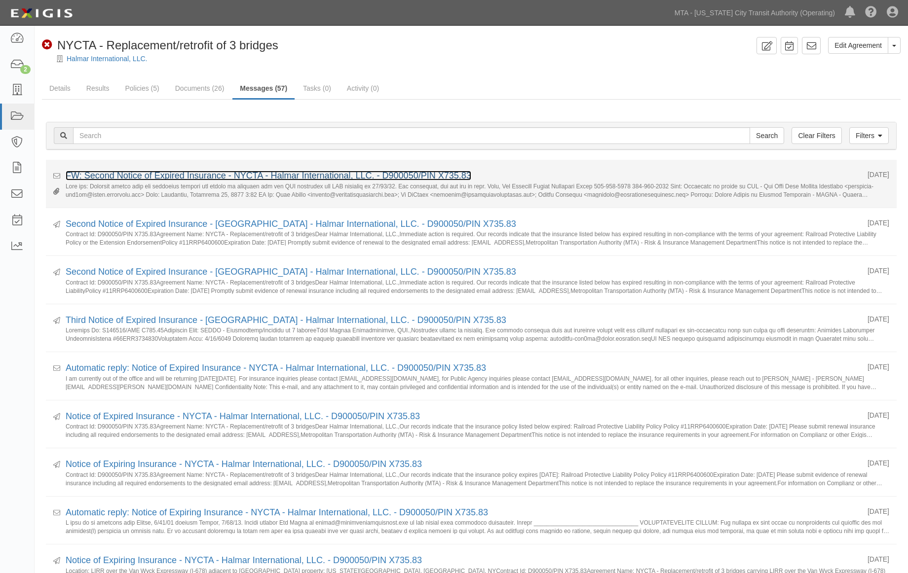
click at [226, 180] on link "FW: Second Notice of Expired Insurance - NYCTA - Halmar International, LLC. - D…" at bounding box center [269, 176] width 406 height 10
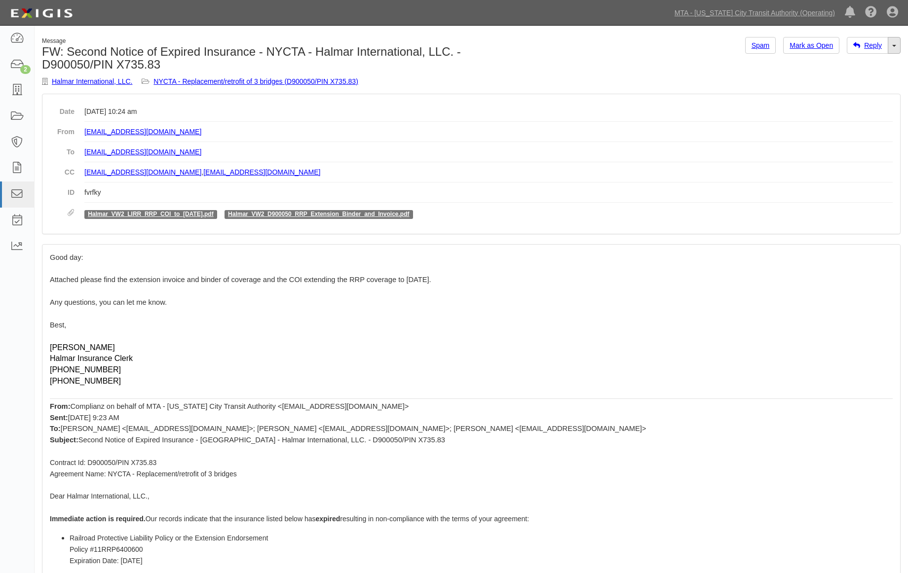
click at [893, 45] on span at bounding box center [894, 46] width 4 height 2
click at [846, 63] on link "Reply All" at bounding box center [861, 64] width 78 height 13
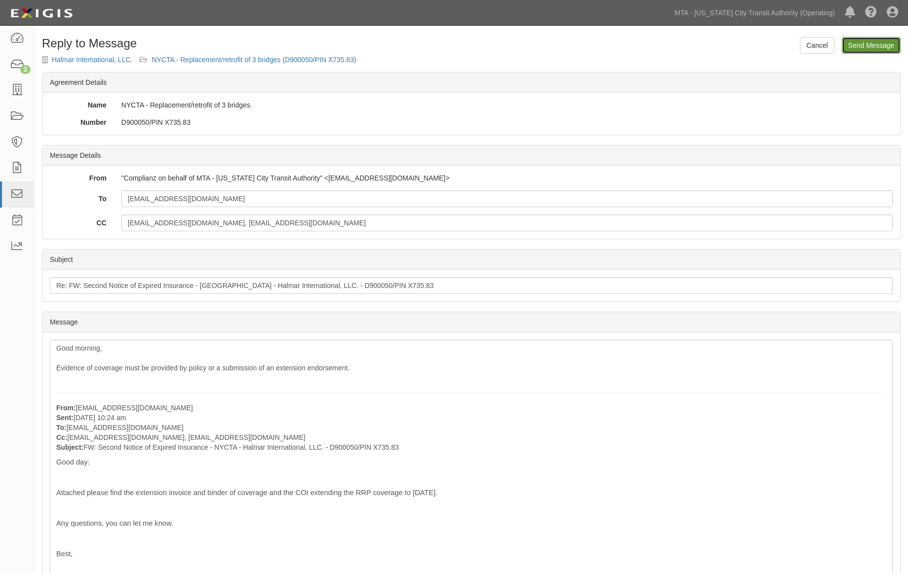
click at [861, 43] on input "Send Message" at bounding box center [871, 45] width 59 height 17
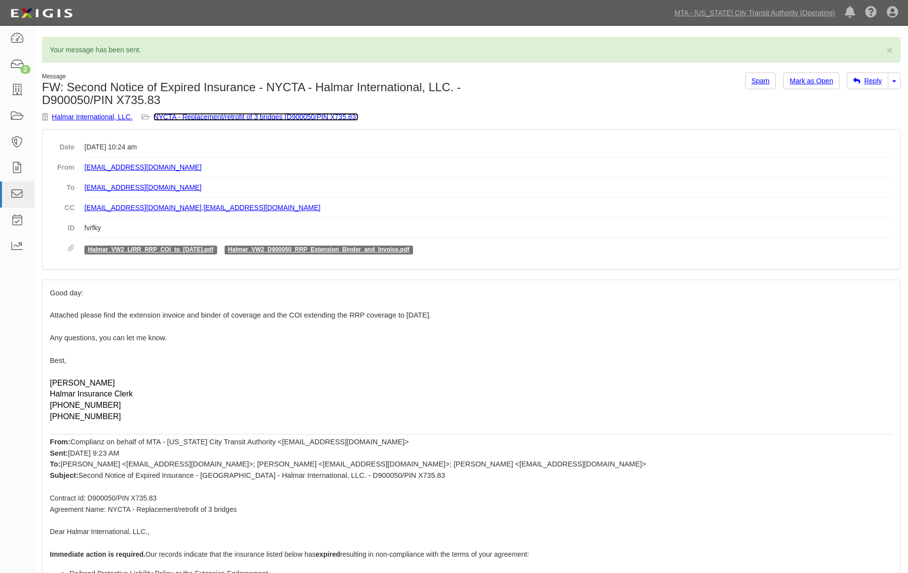
click at [279, 116] on link "NYCTA - Replacement/retrofit of 3 bridges (D900050/PIN X735.83)" at bounding box center [255, 117] width 205 height 8
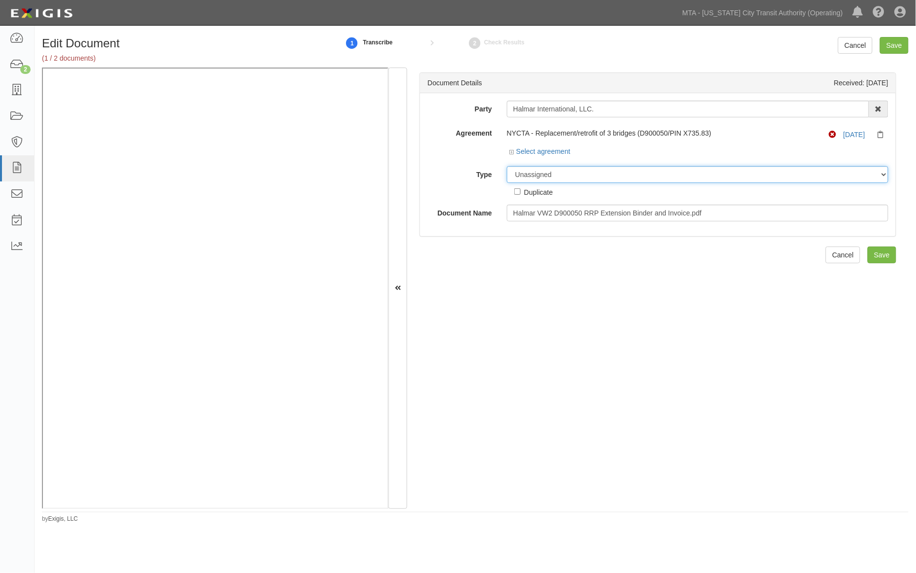
click at [565, 177] on select "Unassigned Binder Cancellation Notice Certificate Contract Endorsement Insuranc…" at bounding box center [697, 174] width 381 height 17
click at [475, 304] on div "Document Details Received: 09/24/2025 Party Halmar International, LLC. 10-21 TO…" at bounding box center [657, 289] width 501 height 442
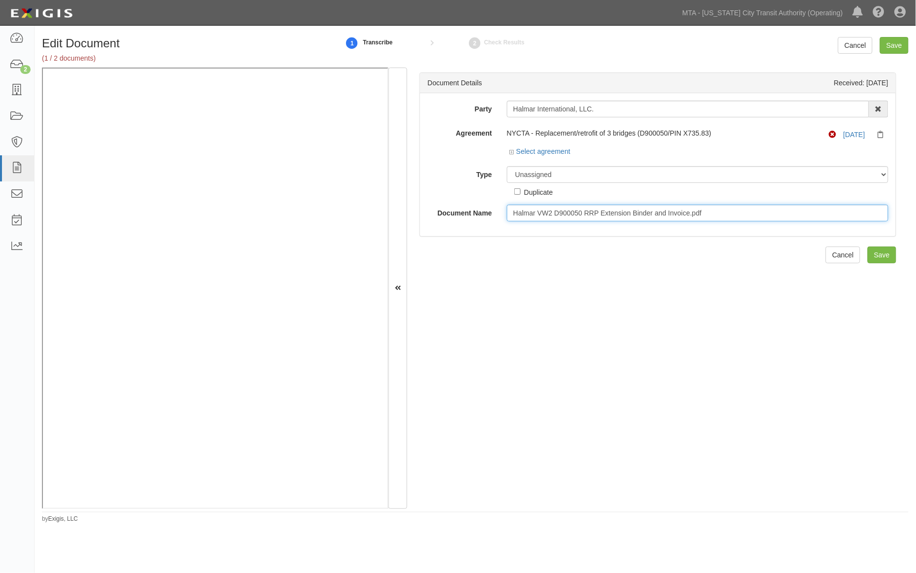
click at [718, 215] on input "Halmar VW2 D900050 RRP Extension Binder and Invoice.pdf" at bounding box center [697, 213] width 381 height 17
type input "Halmar VW2 D900050 RRP Extension Binder and Invoice"
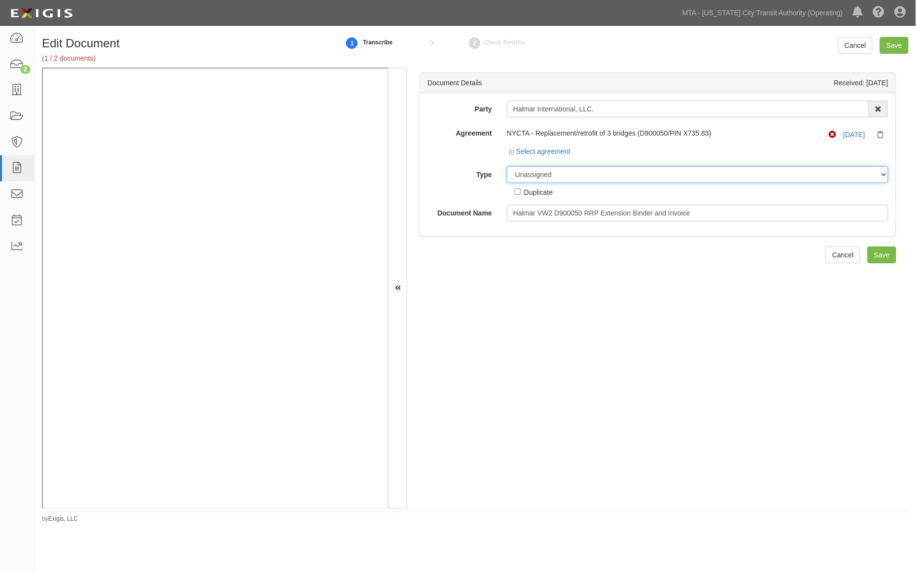
click at [546, 176] on select "Unassigned Binder Cancellation Notice Certificate Contract Endorsement Insuranc…" at bounding box center [697, 174] width 381 height 17
select select "OtherDetail"
click at [507, 167] on select "Unassigned Binder Cancellation Notice Certificate Contract Endorsement Insuranc…" at bounding box center [697, 174] width 381 height 17
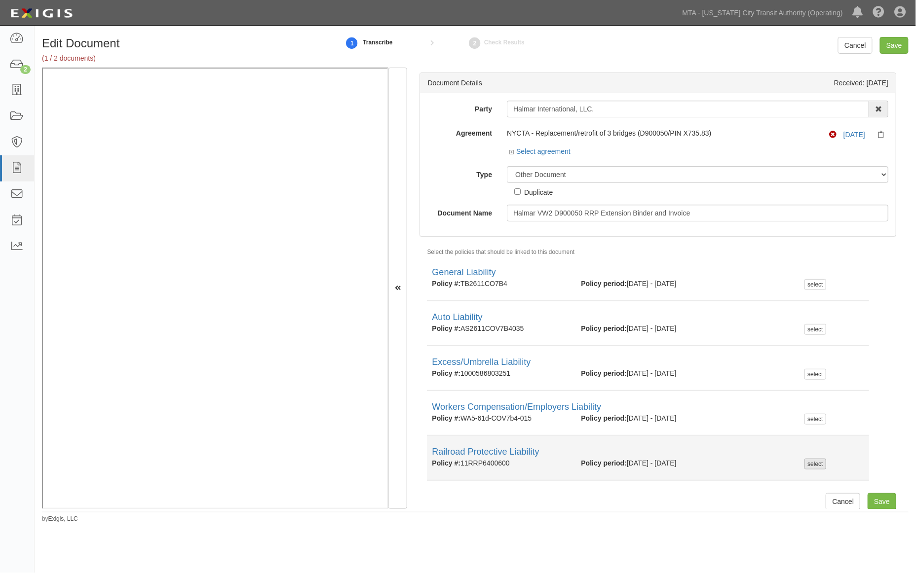
click at [804, 463] on div "select" at bounding box center [814, 464] width 21 height 11
checkbox input "true"
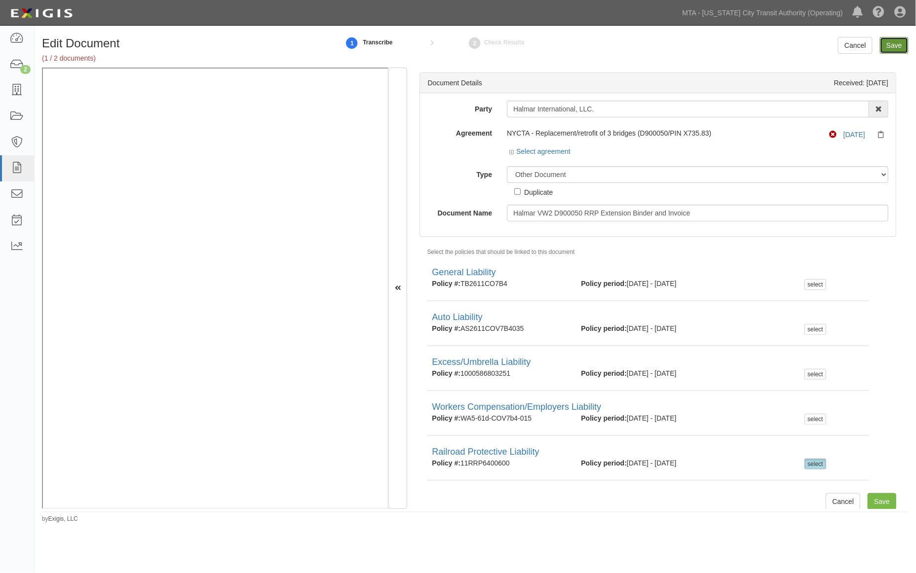
click at [898, 46] on input "Save" at bounding box center [894, 45] width 29 height 17
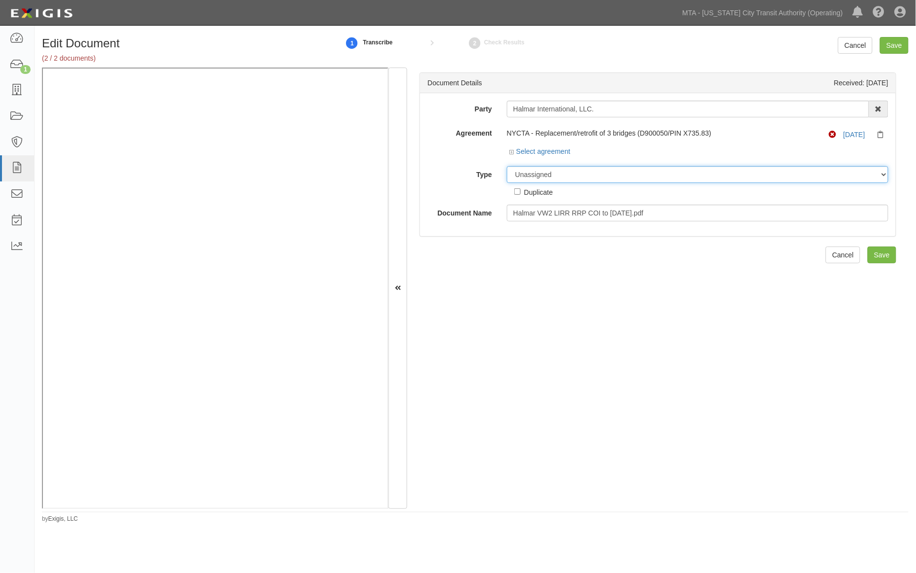
click at [609, 171] on select "Unassigned Binder Cancellation Notice Certificate Contract Endorsement Insuranc…" at bounding box center [697, 174] width 381 height 17
select select "OtherDetail"
click at [507, 167] on select "Unassigned Binder Cancellation Notice Certificate Contract Endorsement Insuranc…" at bounding box center [697, 174] width 381 height 17
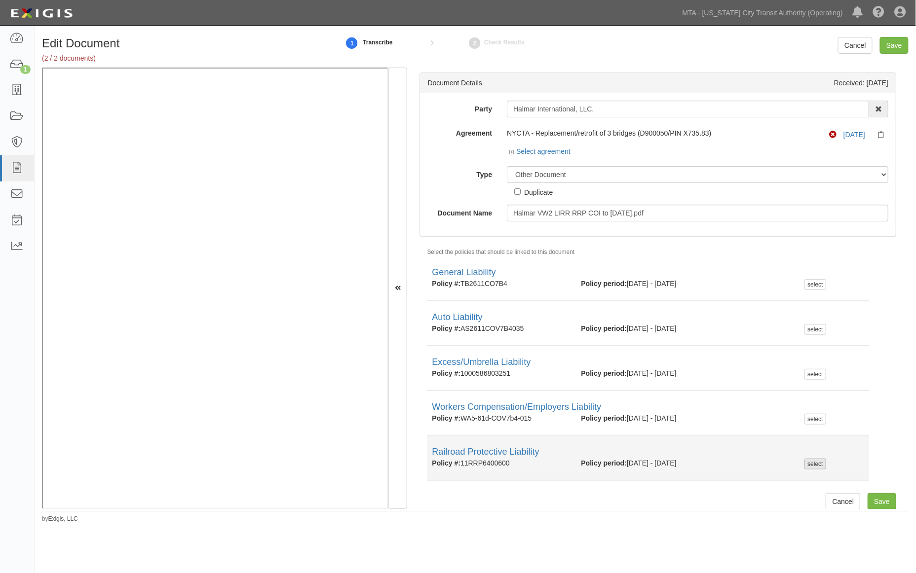
click at [810, 461] on div "select" at bounding box center [814, 464] width 21 height 11
checkbox input "true"
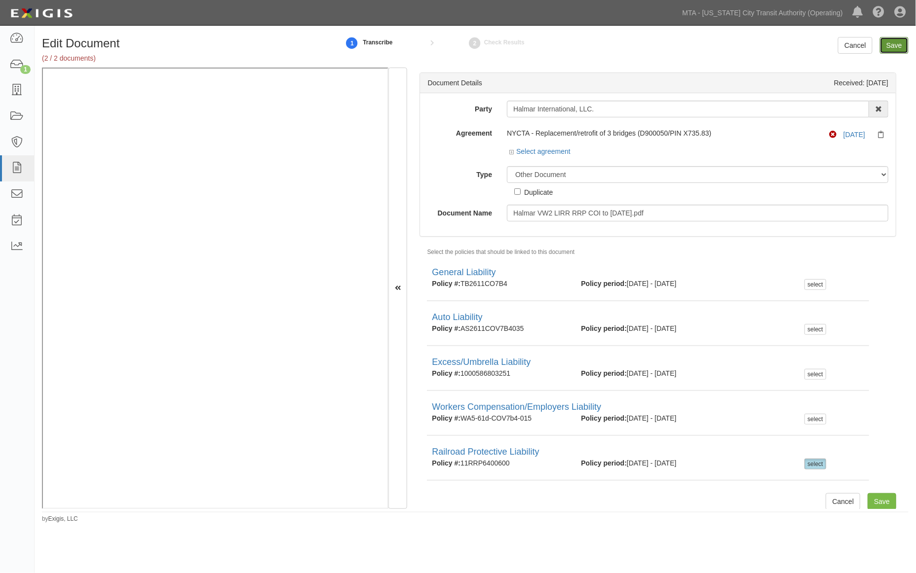
click at [896, 46] on input "Save" at bounding box center [894, 45] width 29 height 17
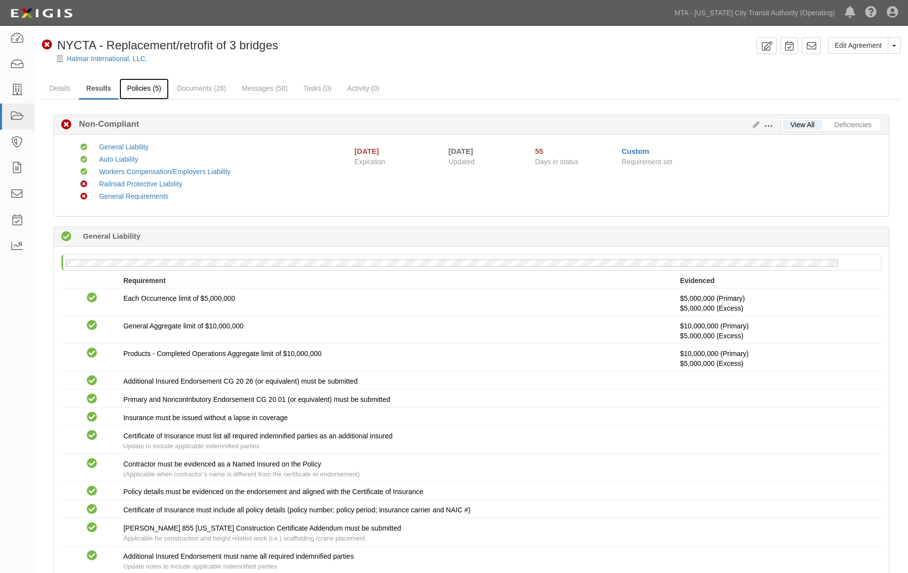
click at [146, 90] on link "Policies (5)" at bounding box center [143, 88] width 49 height 21
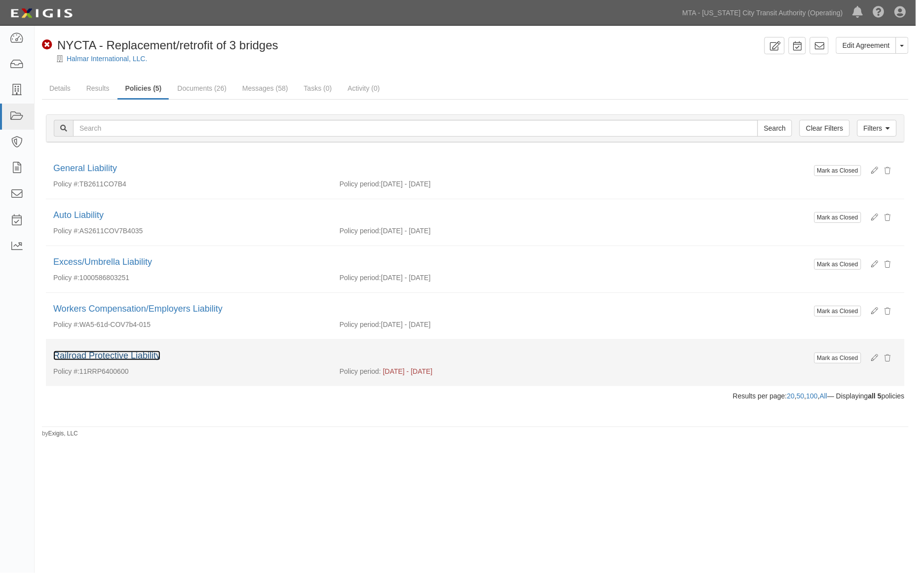
click at [122, 358] on link "Railroad Protective Liability" at bounding box center [106, 356] width 107 height 10
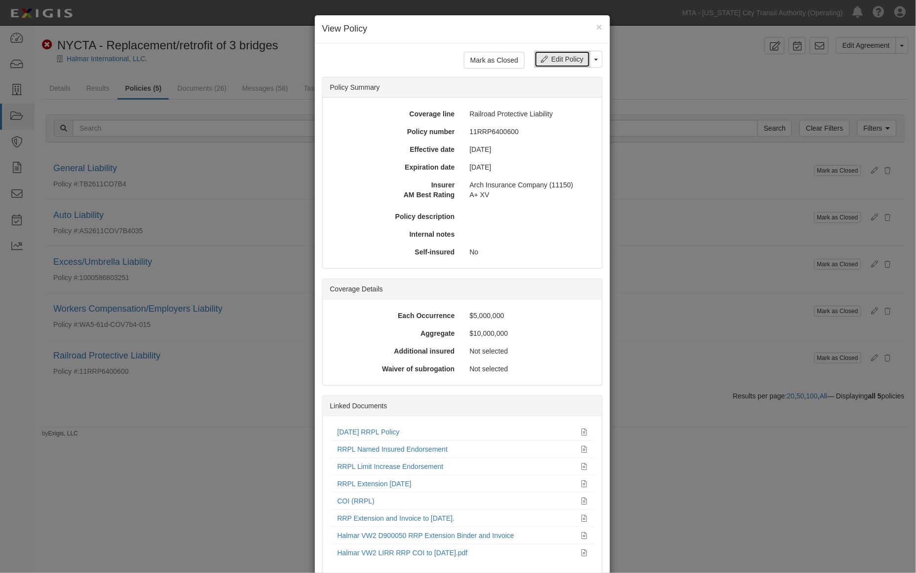
click at [549, 59] on link "Edit Policy" at bounding box center [561, 59] width 55 height 17
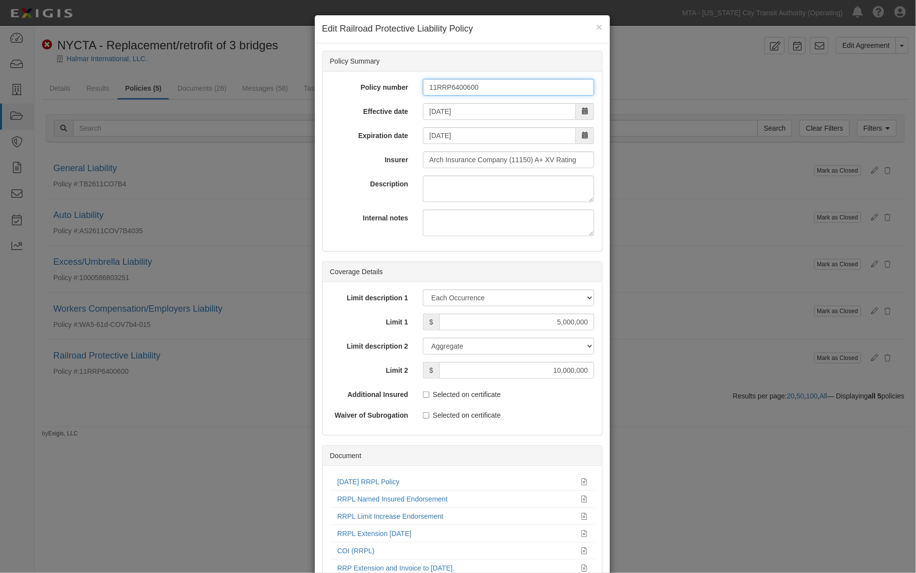
click at [465, 84] on input "11RRP6400600" at bounding box center [508, 87] width 171 height 17
type input "11RRP6400700"
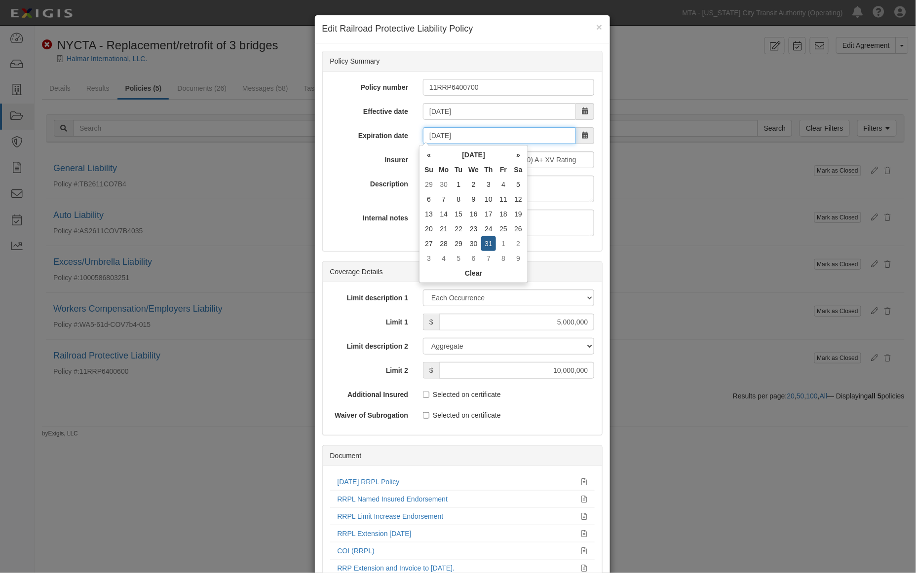
drag, startPoint x: 472, startPoint y: 136, endPoint x: 371, endPoint y: 132, distance: 101.7
click at [393, 136] on div "Expiration date 07/31/2025" at bounding box center [462, 135] width 279 height 17
type input "12/31/2025"
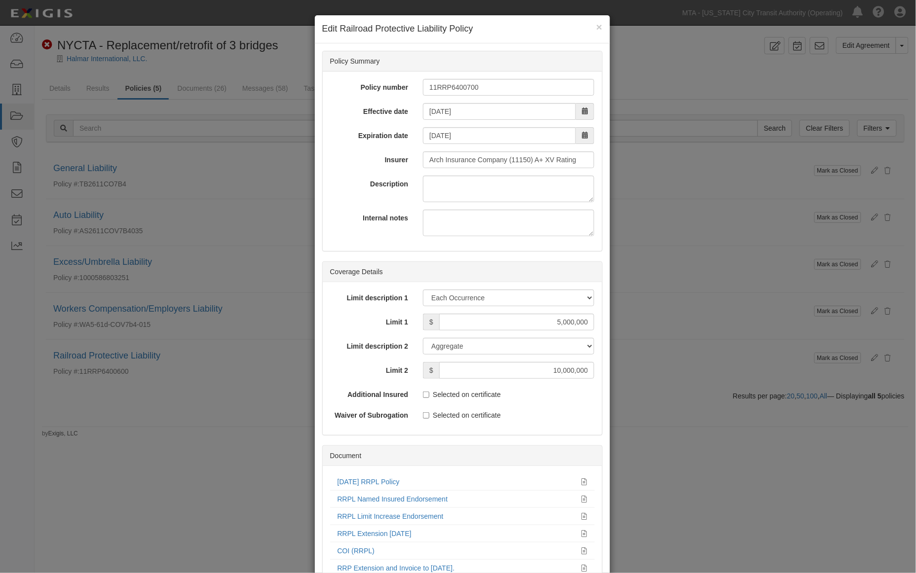
click at [361, 231] on div "Internal notes" at bounding box center [462, 223] width 279 height 27
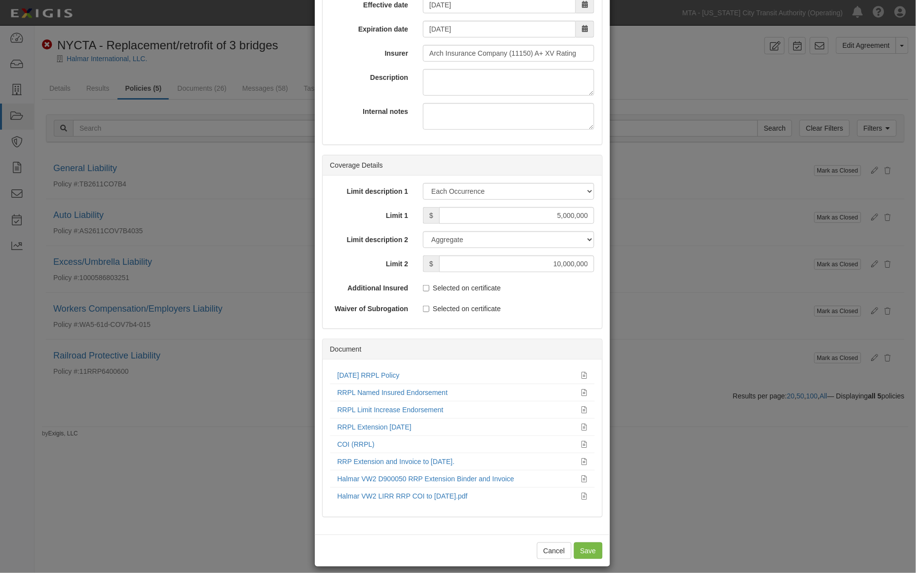
scroll to position [116, 0]
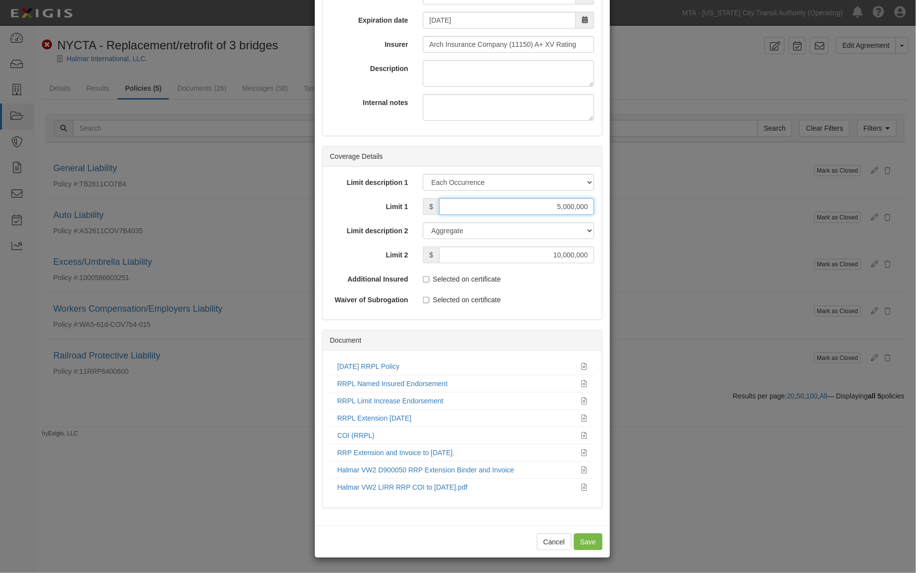
drag, startPoint x: 550, startPoint y: 201, endPoint x: 592, endPoint y: 210, distance: 42.9
click at [592, 210] on div "$ 5,000,000" at bounding box center [508, 206] width 186 height 17
type input "2,000,000"
drag, startPoint x: 569, startPoint y: 252, endPoint x: 643, endPoint y: 260, distance: 74.9
click at [643, 260] on div "× Edit Railroad Protective Liability Policy Policy Summary Policy number 11RRP6…" at bounding box center [458, 286] width 916 height 573
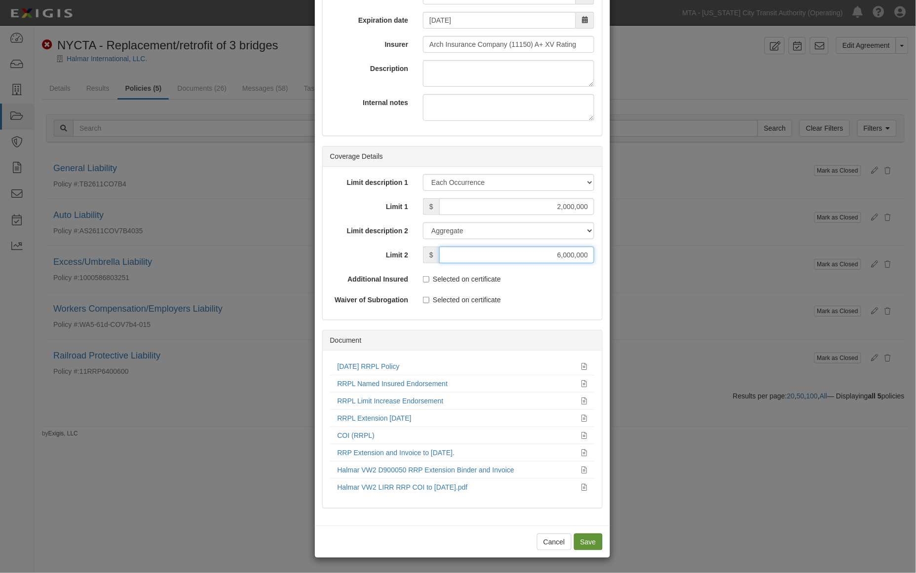
type input "6,000,000"
click at [578, 539] on input "Save" at bounding box center [588, 542] width 29 height 17
type input "2000000"
type input "6000000"
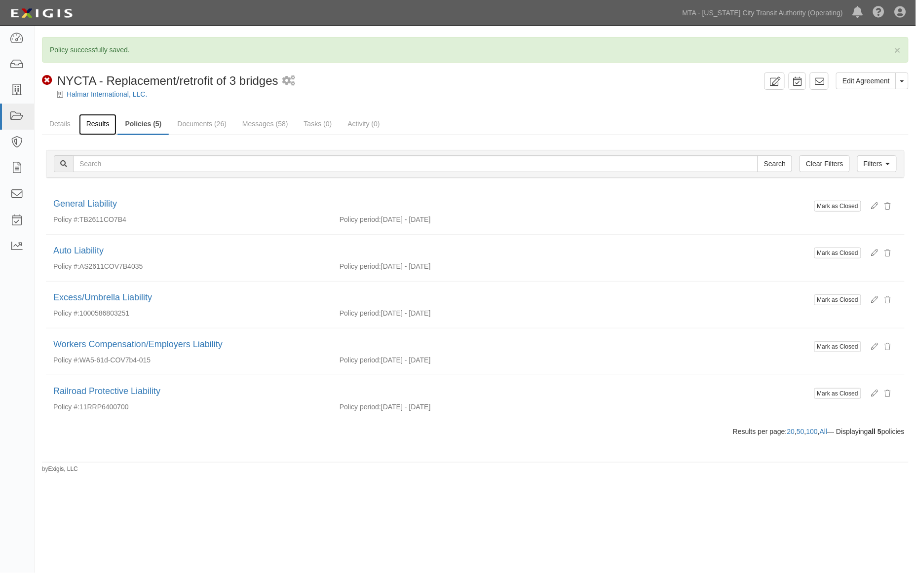
click at [105, 123] on link "Results" at bounding box center [98, 124] width 38 height 21
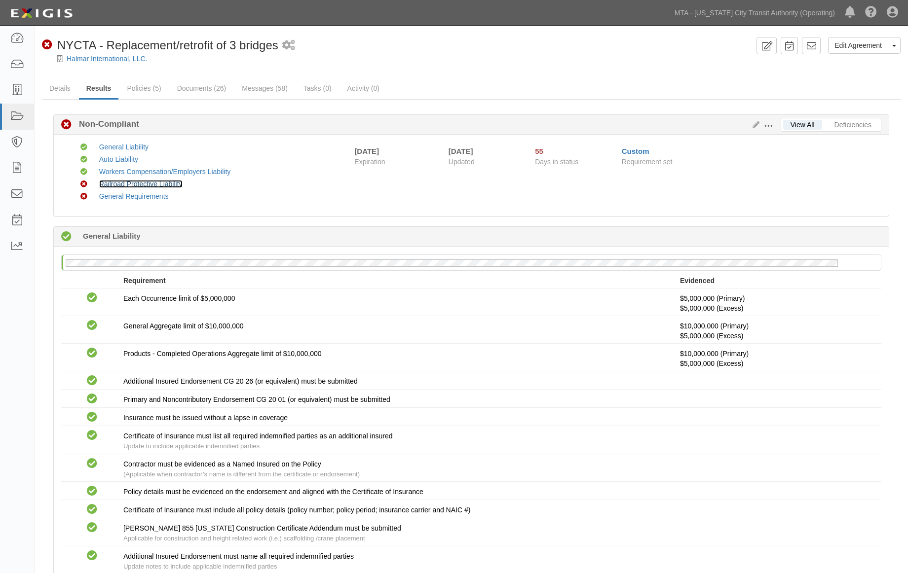
click at [148, 185] on link "Railroad Protective Liability" at bounding box center [140, 184] width 83 height 8
click at [756, 123] on icon at bounding box center [753, 125] width 11 height 7
click at [206, 86] on link "Documents (26)" at bounding box center [202, 88] width 64 height 21
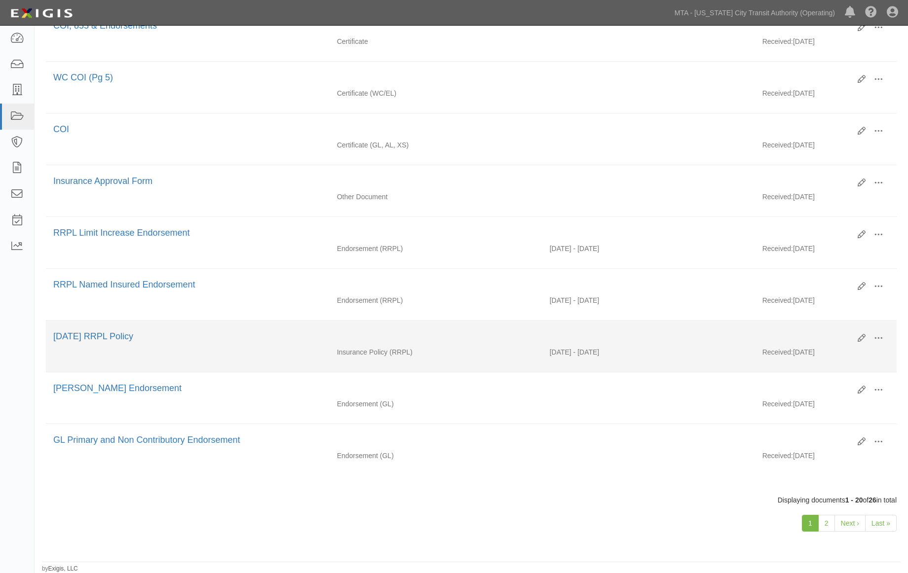
scroll to position [787, 0]
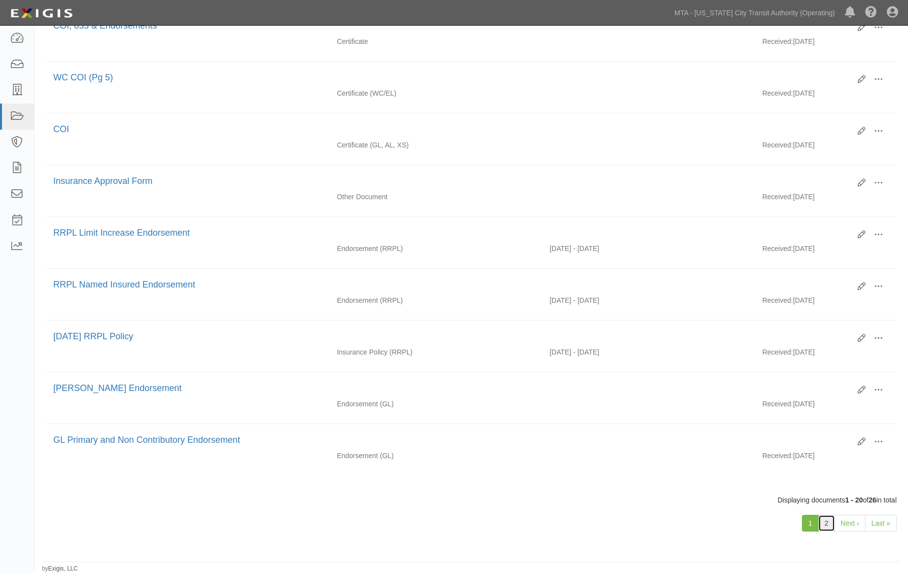
click at [829, 520] on link "2" at bounding box center [826, 523] width 17 height 17
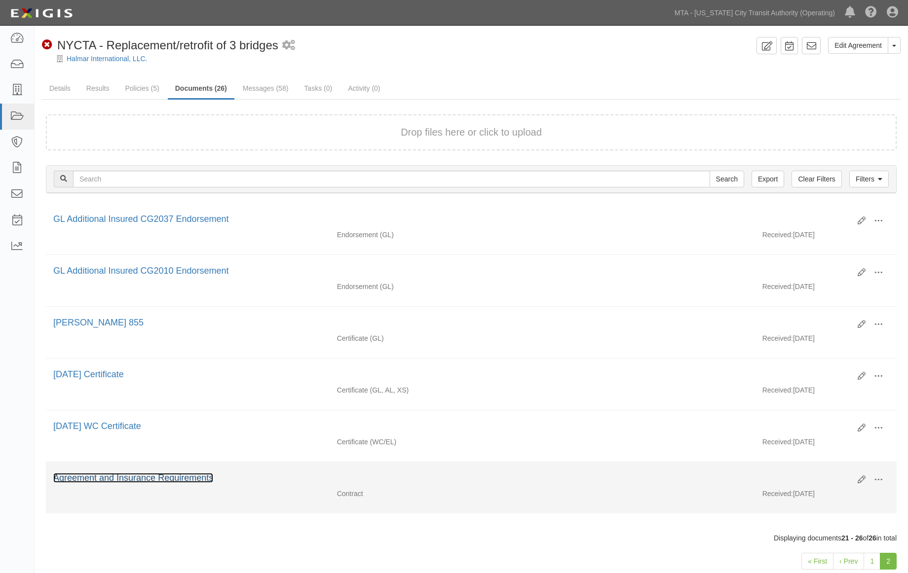
click at [158, 482] on link "Agreement and Insurance Requirements" at bounding box center [133, 478] width 160 height 10
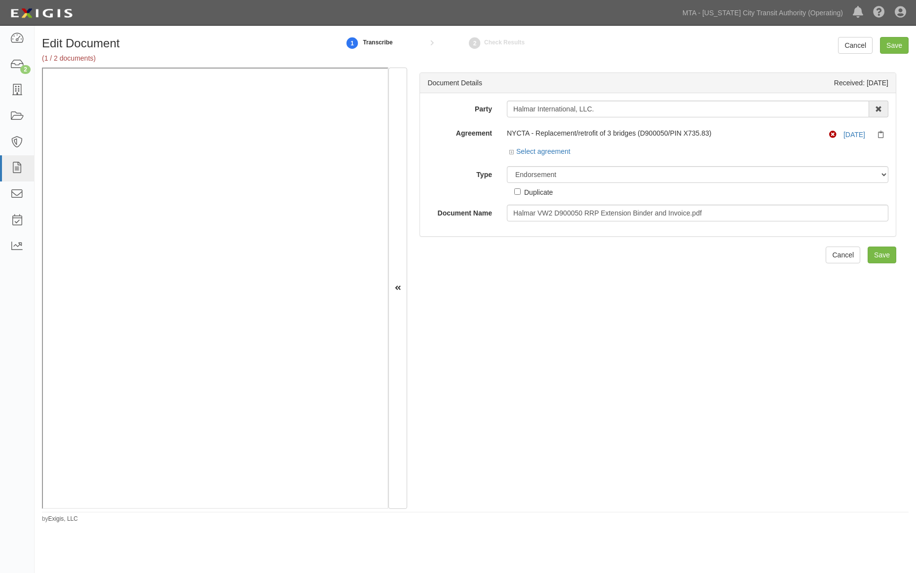
select select "EndorsementDetail"
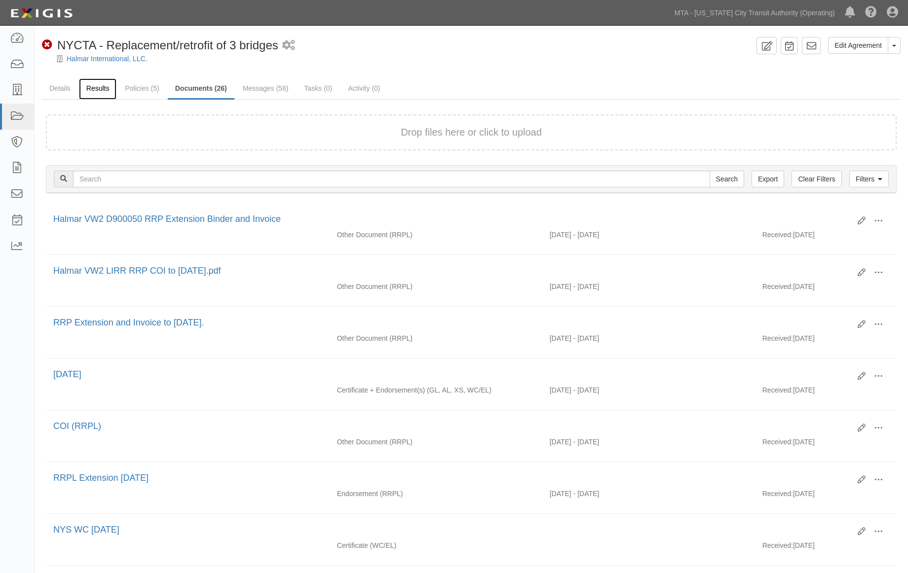
click at [98, 85] on link "Results" at bounding box center [98, 88] width 38 height 21
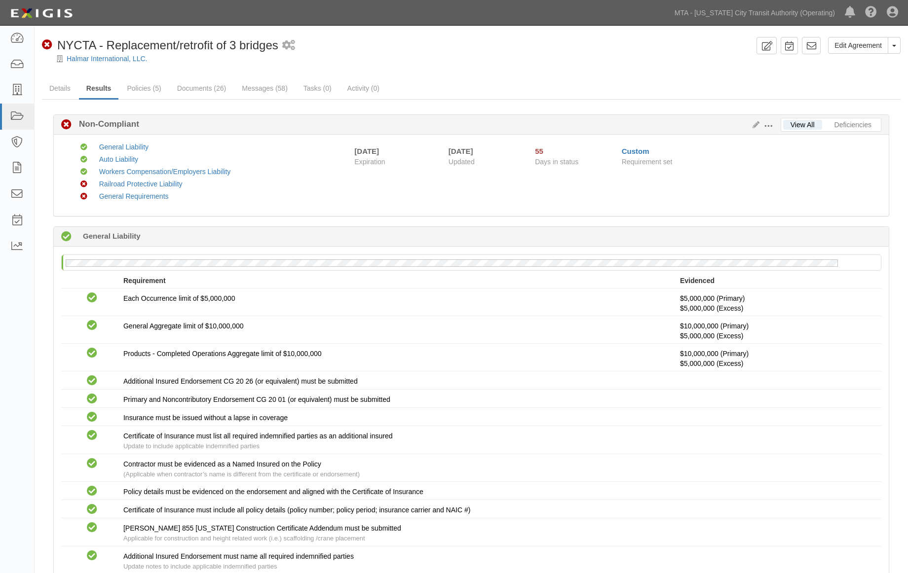
click at [767, 122] on span at bounding box center [768, 126] width 9 height 9
click at [795, 122] on link "Edit Requirements" at bounding box center [814, 124] width 78 height 18
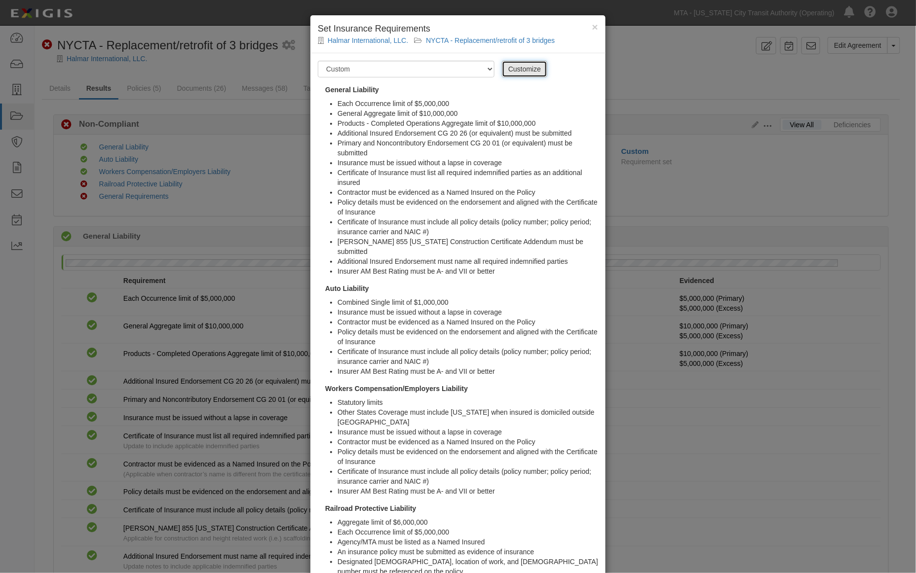
click at [531, 68] on link "Customize" at bounding box center [524, 69] width 45 height 17
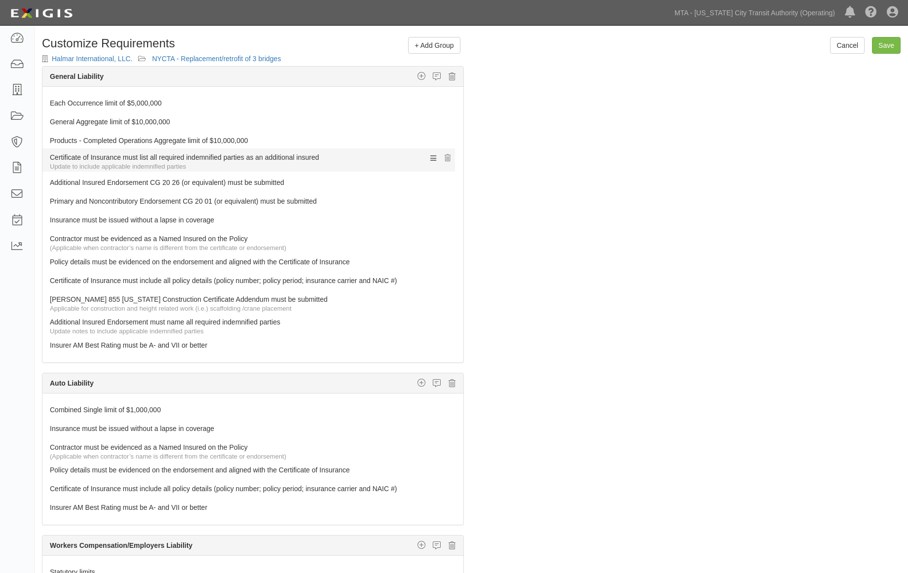
drag, startPoint x: 81, startPoint y: 214, endPoint x: 67, endPoint y: 150, distance: 64.6
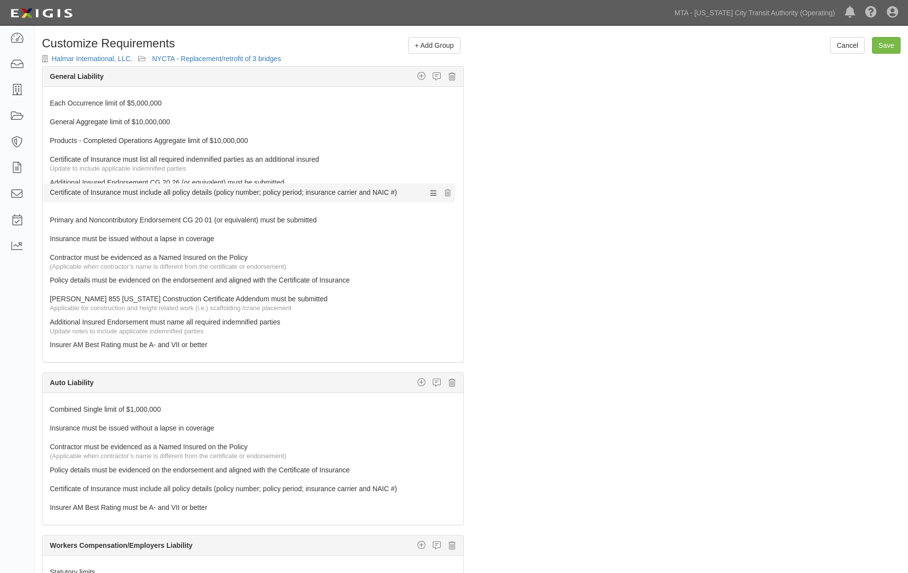
drag, startPoint x: 71, startPoint y: 278, endPoint x: 62, endPoint y: 189, distance: 89.2
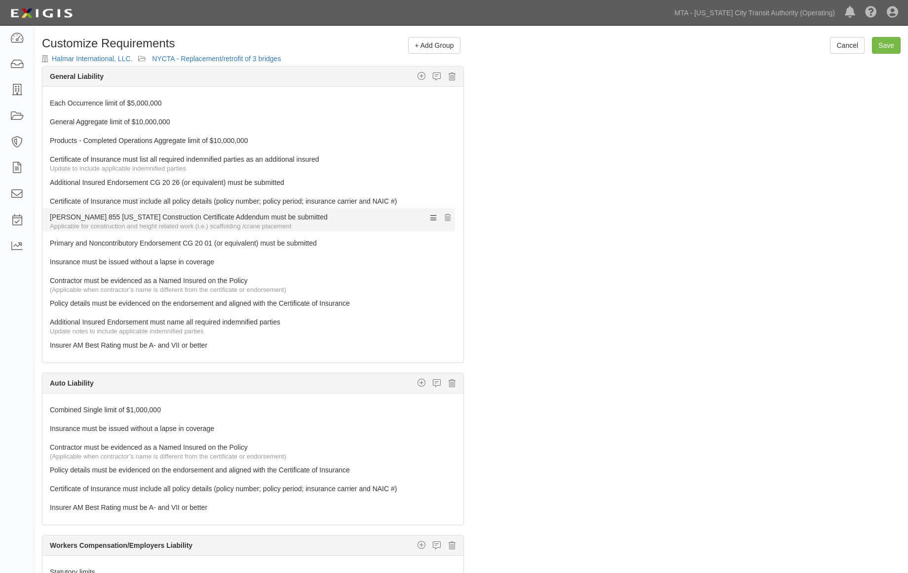
drag, startPoint x: 67, startPoint y: 297, endPoint x: 67, endPoint y: 214, distance: 82.9
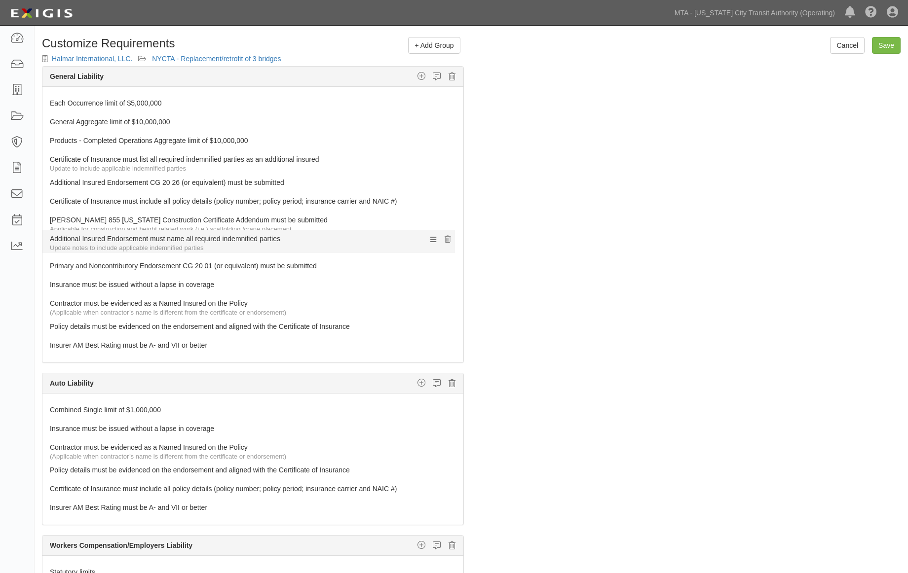
drag, startPoint x: 65, startPoint y: 318, endPoint x: 60, endPoint y: 233, distance: 84.5
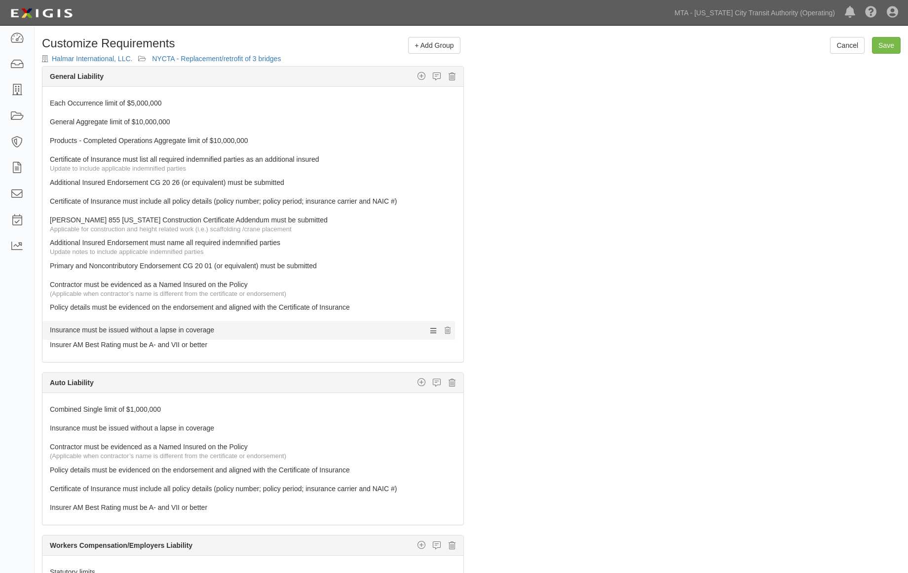
drag, startPoint x: 65, startPoint y: 284, endPoint x: 67, endPoint y: 320, distance: 35.6
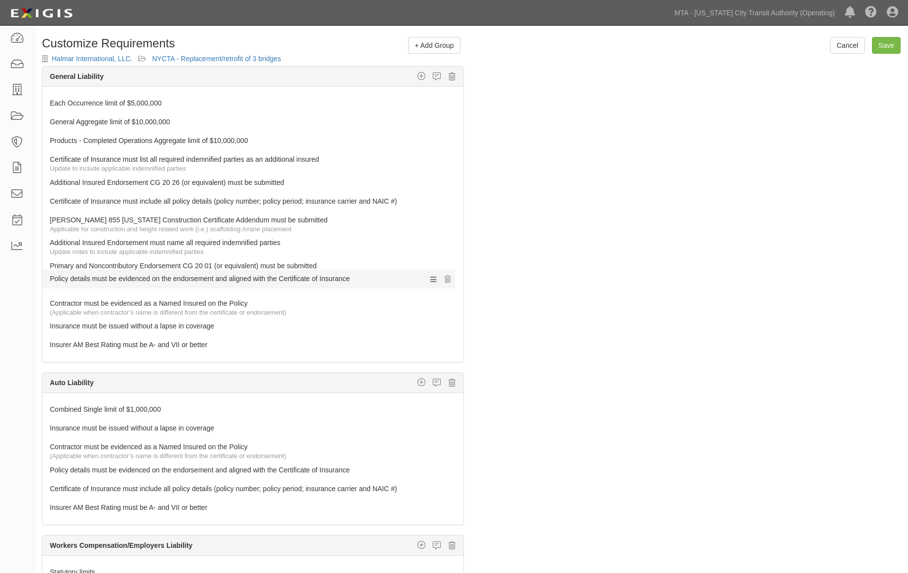
drag, startPoint x: 67, startPoint y: 312, endPoint x: 71, endPoint y: 282, distance: 29.8
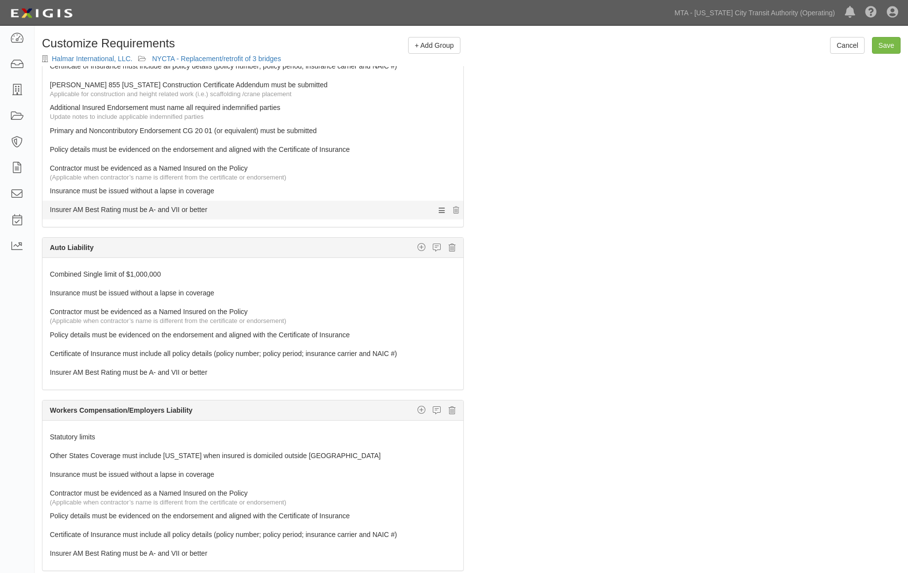
scroll to position [164, 0]
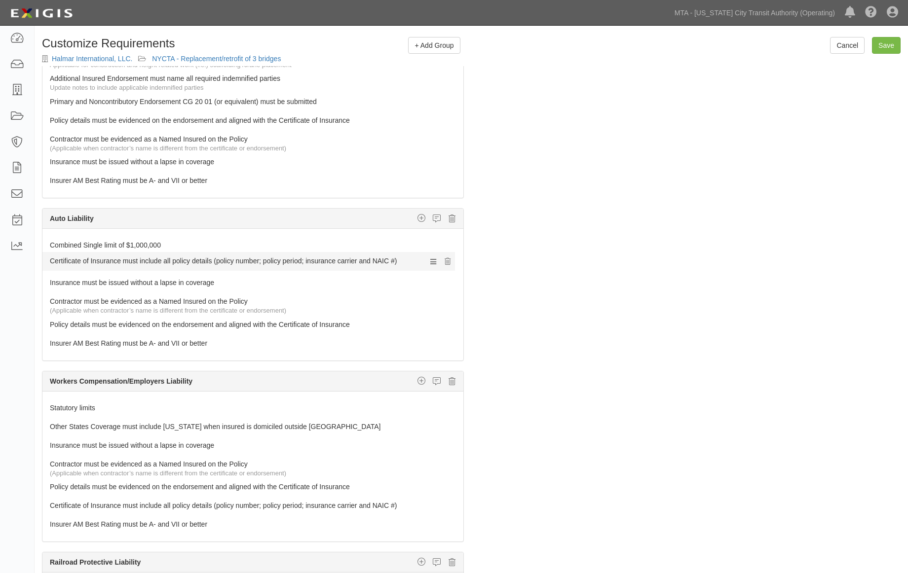
drag, startPoint x: 69, startPoint y: 326, endPoint x: 75, endPoint y: 261, distance: 64.9
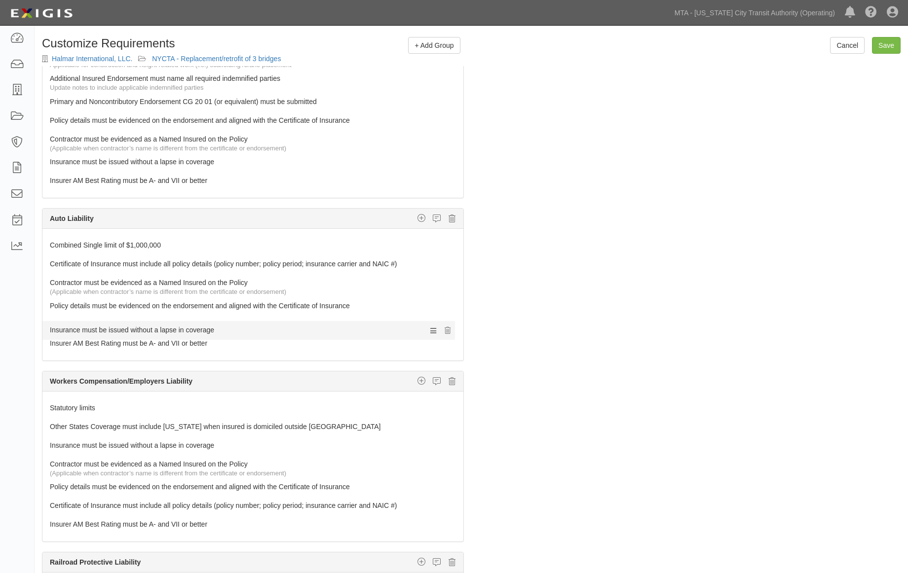
drag, startPoint x: 73, startPoint y: 281, endPoint x: 74, endPoint y: 323, distance: 42.0
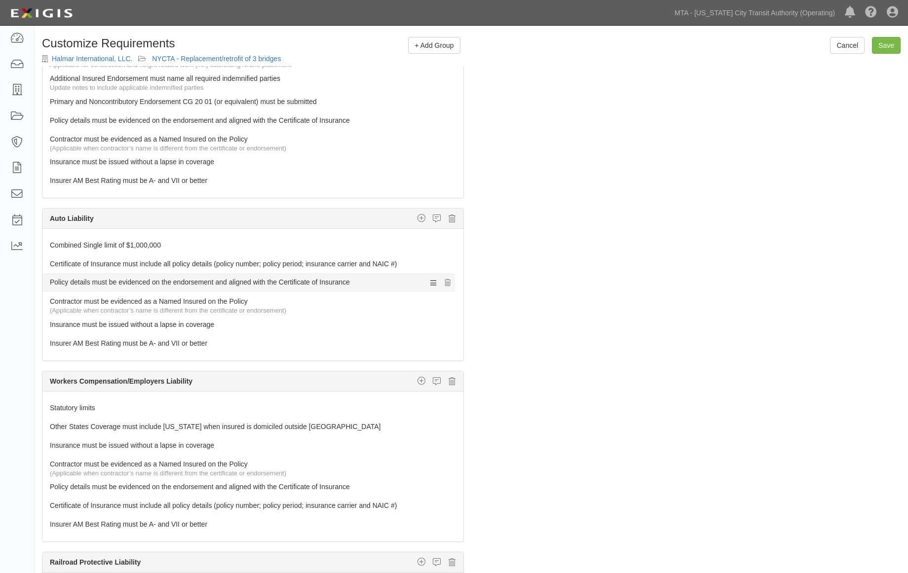
drag, startPoint x: 73, startPoint y: 304, endPoint x: 76, endPoint y: 279, distance: 25.0
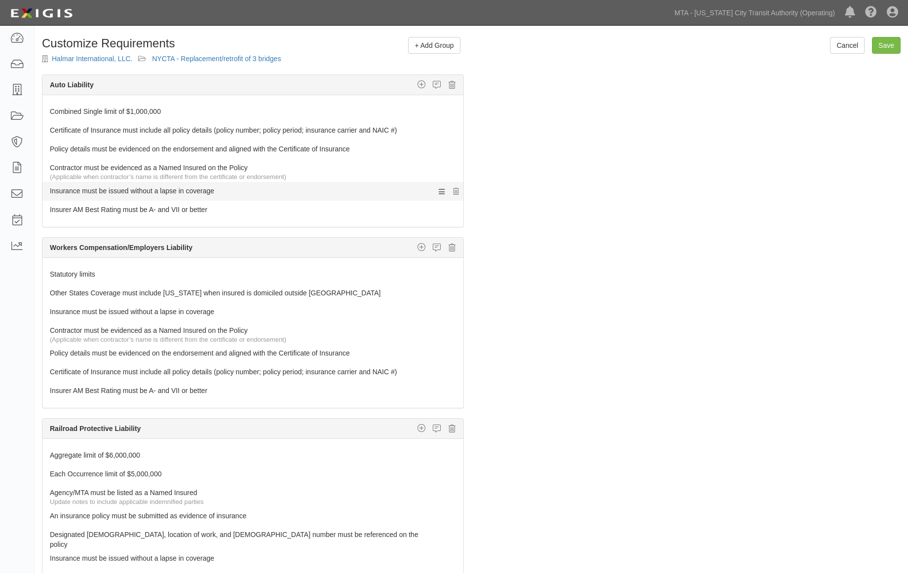
scroll to position [329, 0]
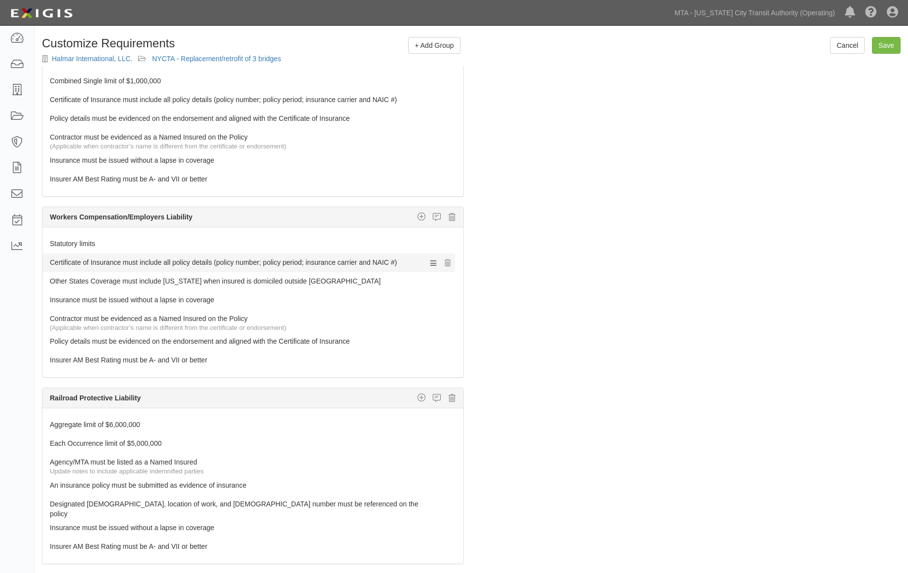
drag, startPoint x: 68, startPoint y: 339, endPoint x: 66, endPoint y: 259, distance: 80.9
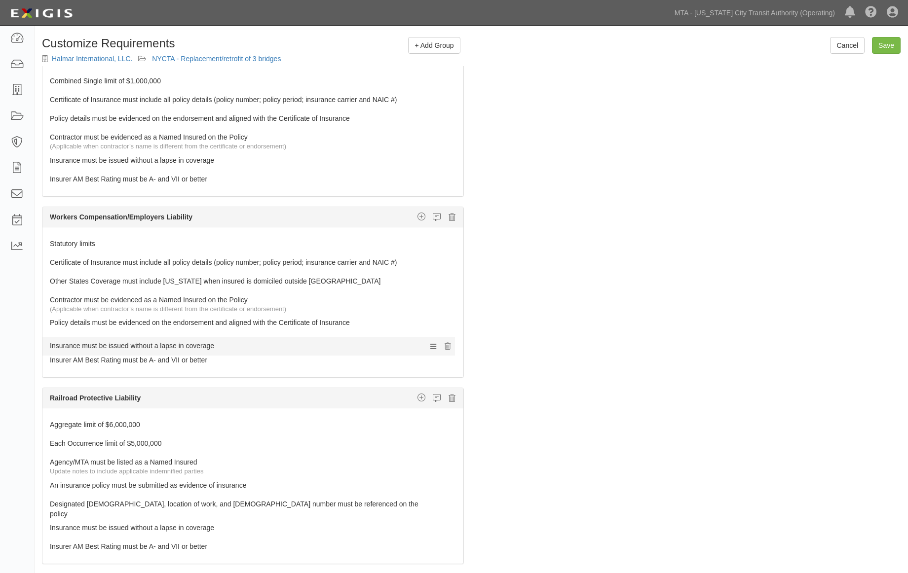
drag, startPoint x: 70, startPoint y: 300, endPoint x: 74, endPoint y: 328, distance: 28.6
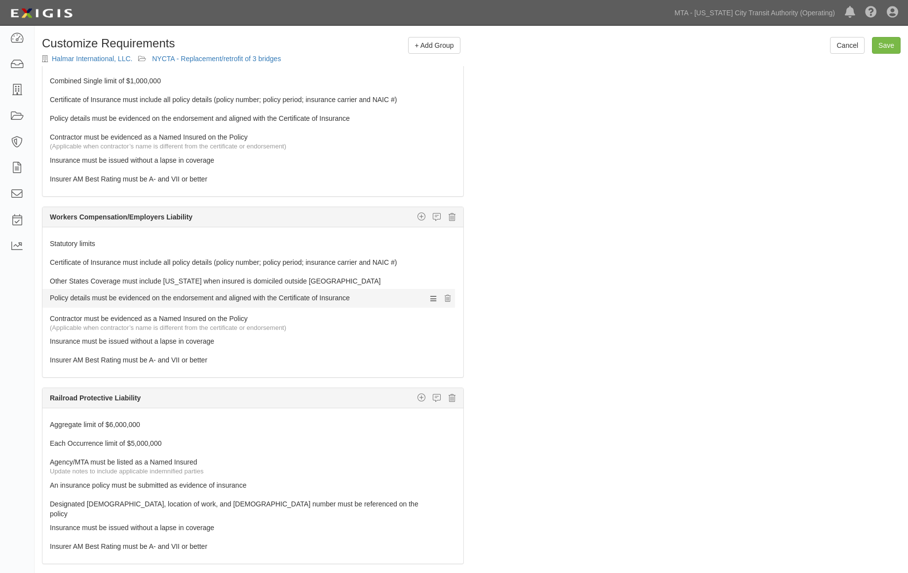
drag, startPoint x: 77, startPoint y: 317, endPoint x: 81, endPoint y: 297, distance: 20.1
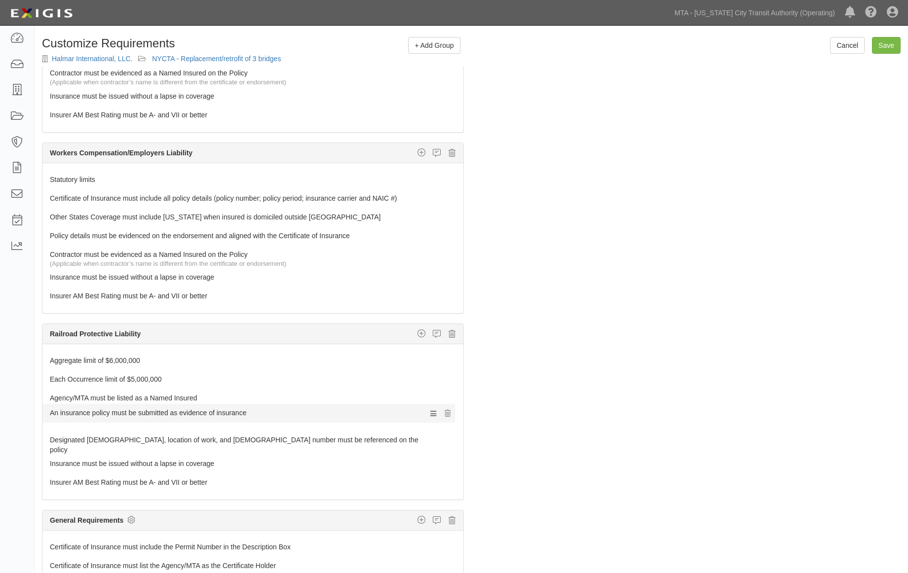
scroll to position [374, 0]
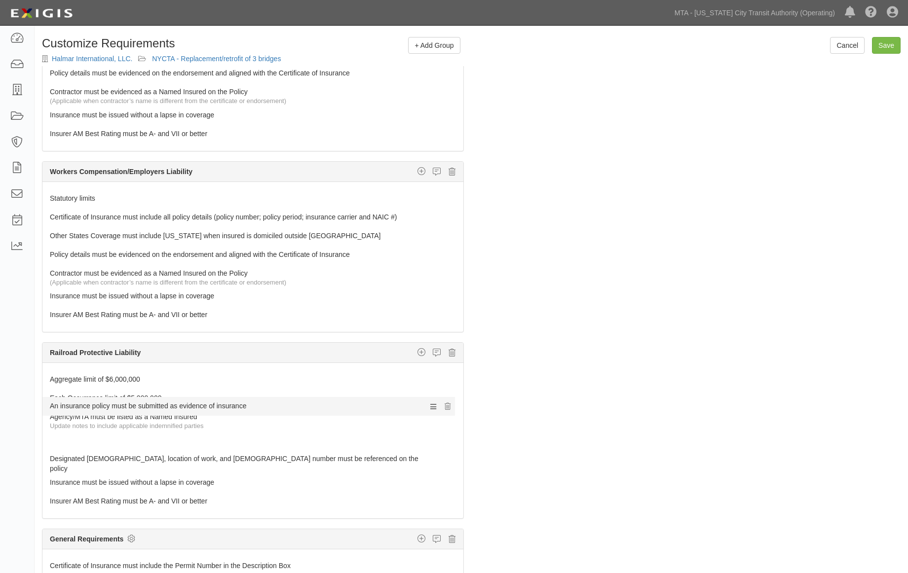
drag, startPoint x: 78, startPoint y: 422, endPoint x: 78, endPoint y: 405, distance: 17.3
drag, startPoint x: 90, startPoint y: 440, endPoint x: 93, endPoint y: 412, distance: 27.8
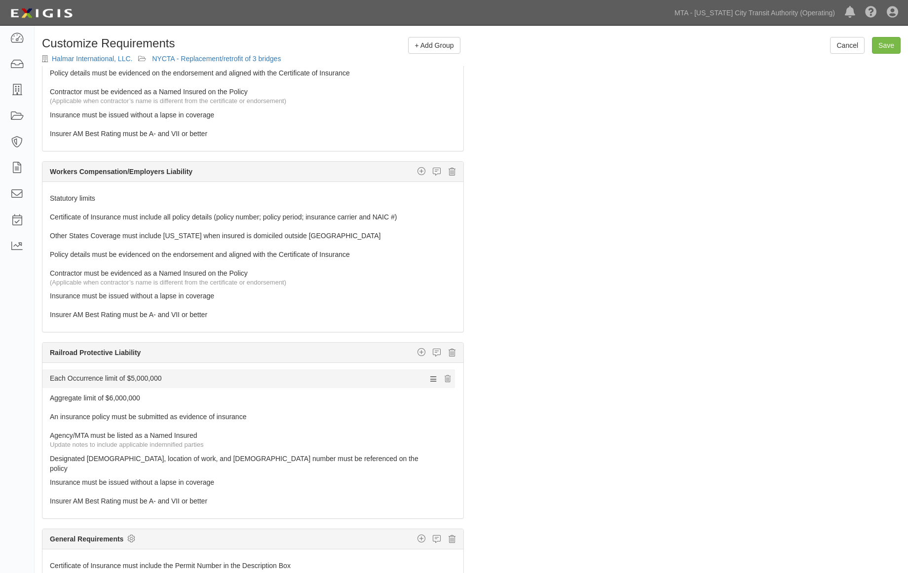
drag, startPoint x: 95, startPoint y: 397, endPoint x: 95, endPoint y: 375, distance: 21.7
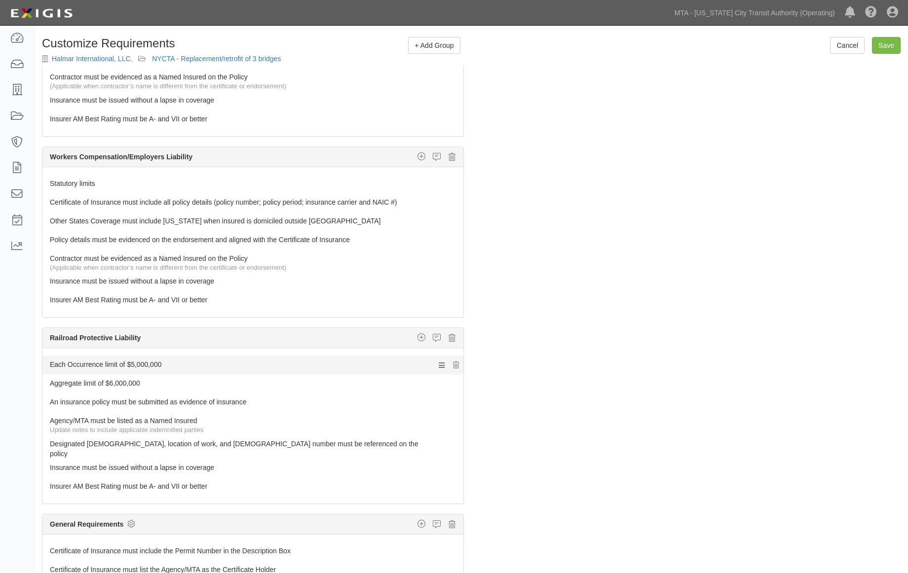
scroll to position [393, 0]
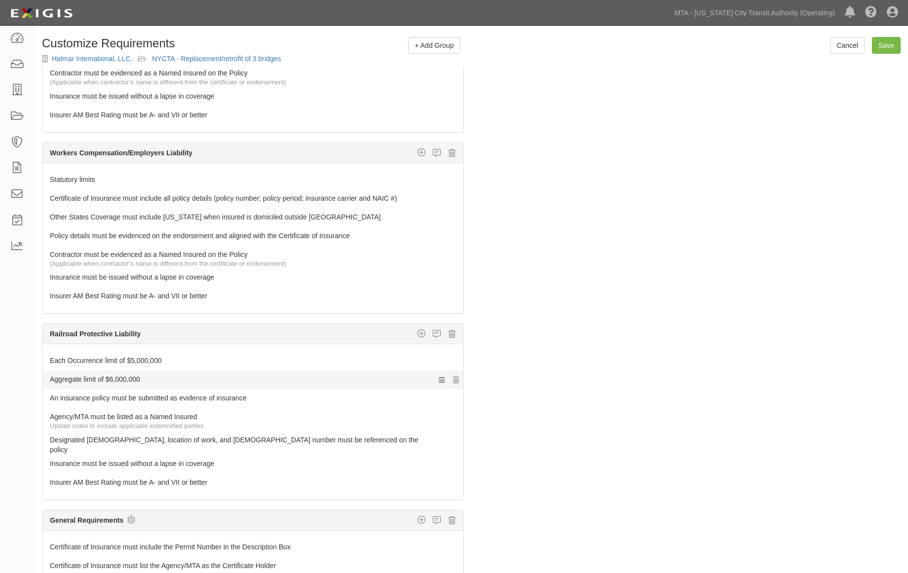
click at [114, 378] on link "Aggregate limit of $6,000,000" at bounding box center [234, 378] width 369 height 14
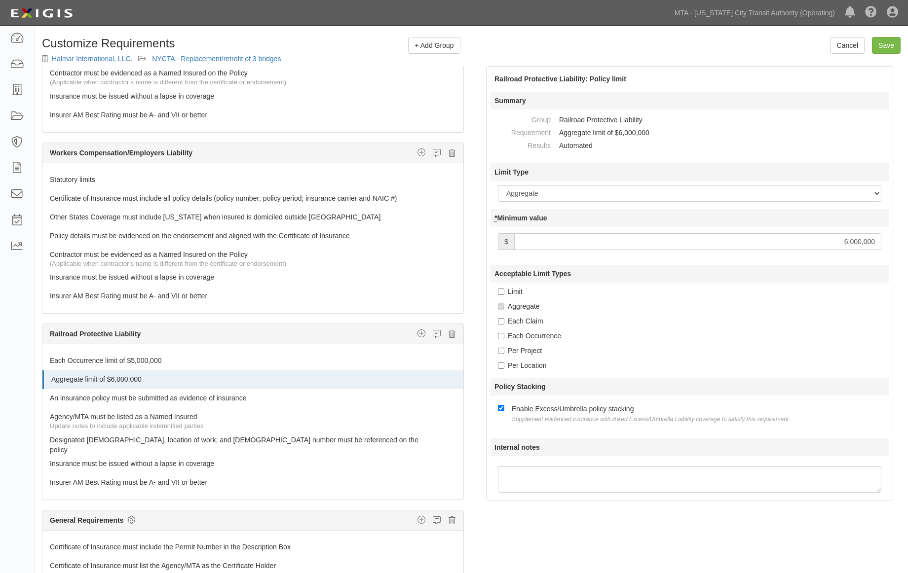
drag, startPoint x: 741, startPoint y: 242, endPoint x: 928, endPoint y: 246, distance: 187.5
click at [907, 246] on html "Toggle navigation Dashboard Inbox Parties Agreements Coverages Documents Messag…" at bounding box center [454, 320] width 908 height 640
click at [890, 43] on input "Save" at bounding box center [886, 45] width 29 height 17
type input "10000000"
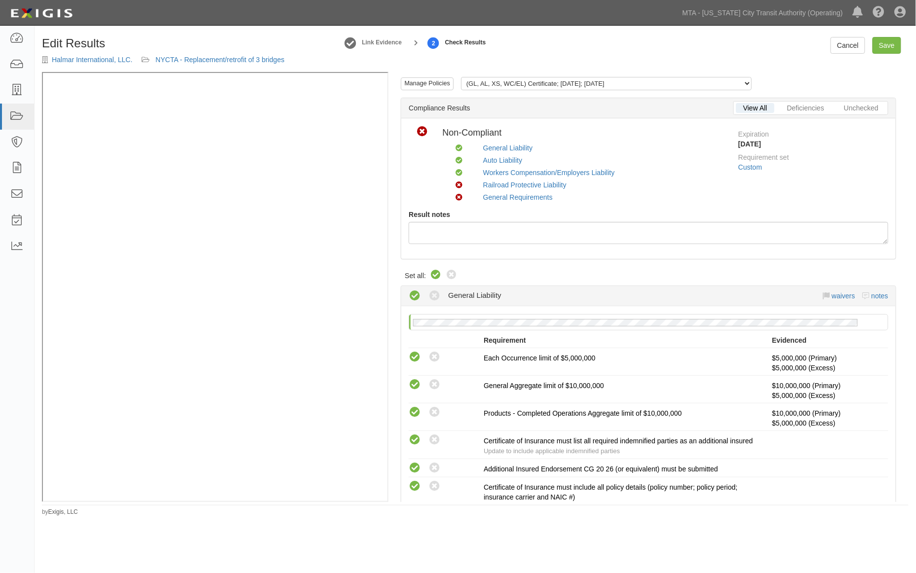
click at [433, 273] on icon at bounding box center [436, 275] width 12 height 12
radio input "true"
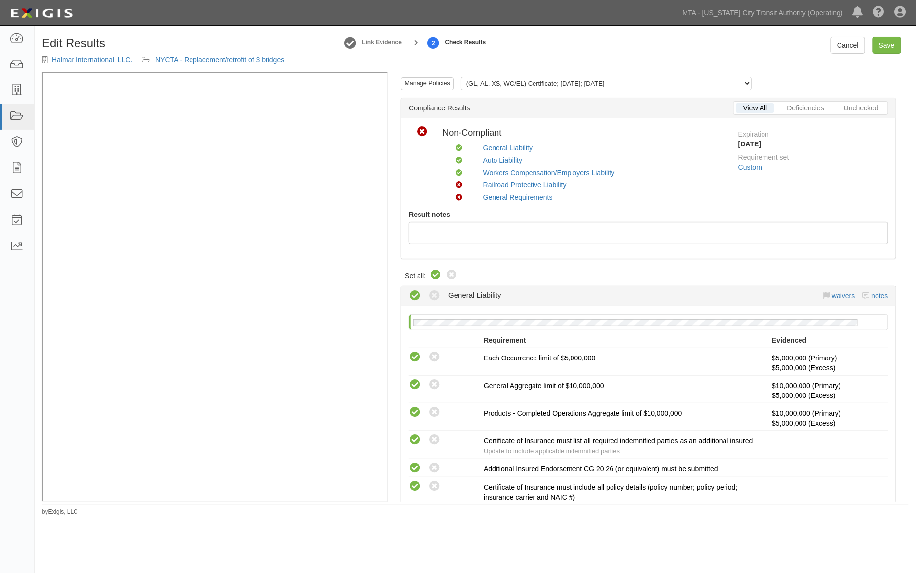
radio input "true"
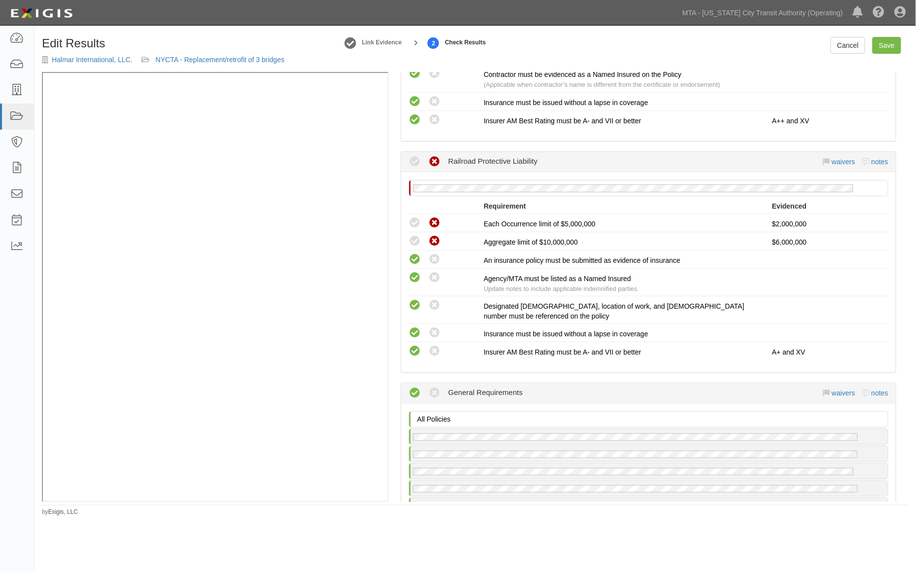
scroll to position [987, 0]
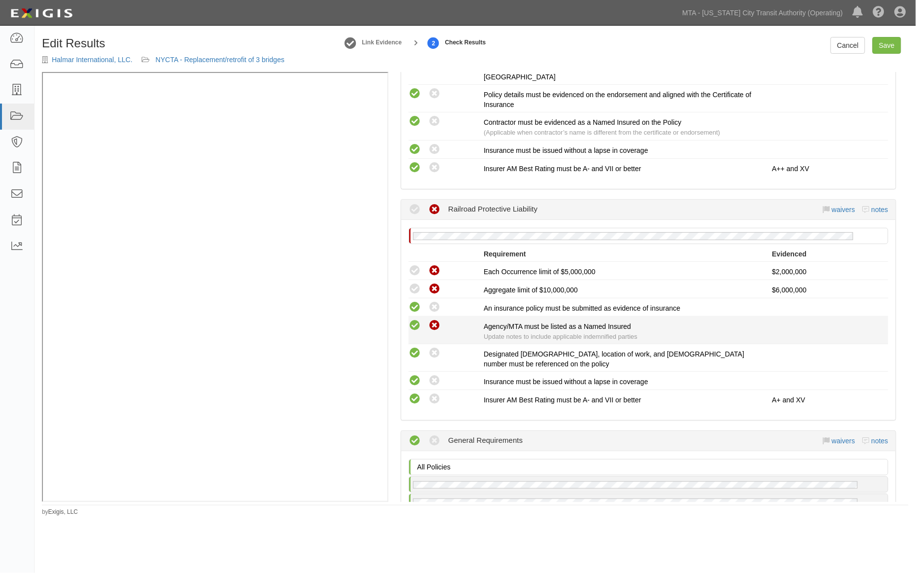
click at [436, 320] on icon at bounding box center [434, 326] width 12 height 12
radio input "false"
radio input "true"
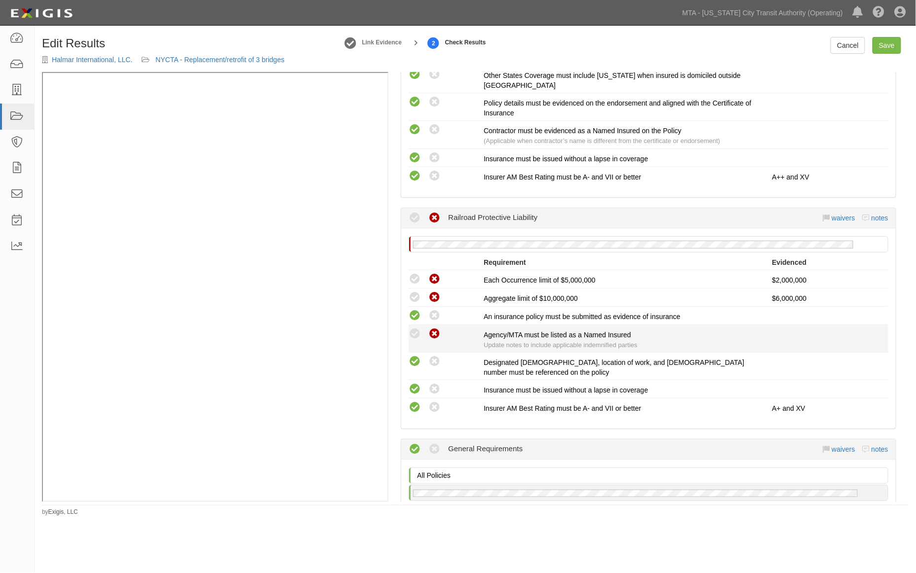
scroll to position [958, 0]
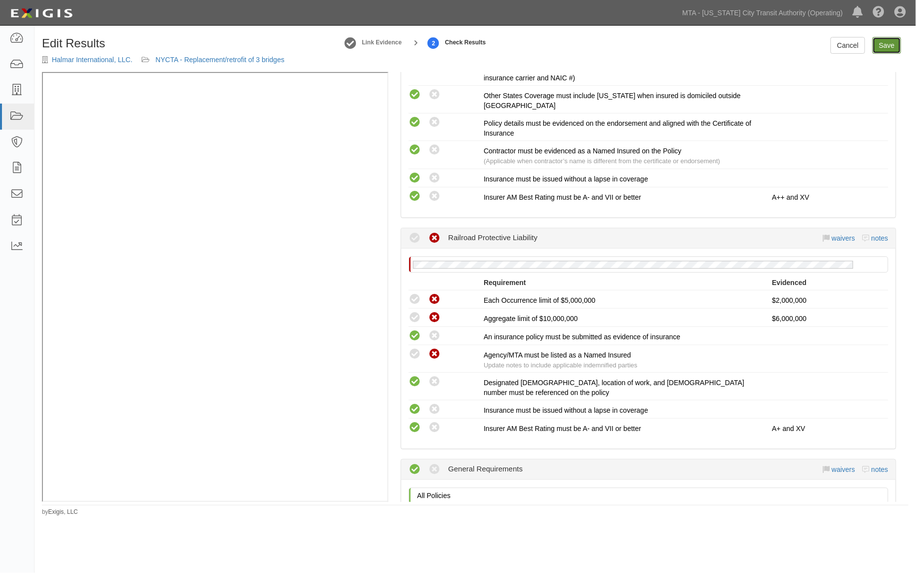
click at [891, 43] on link "Save" at bounding box center [886, 45] width 29 height 17
radio input "true"
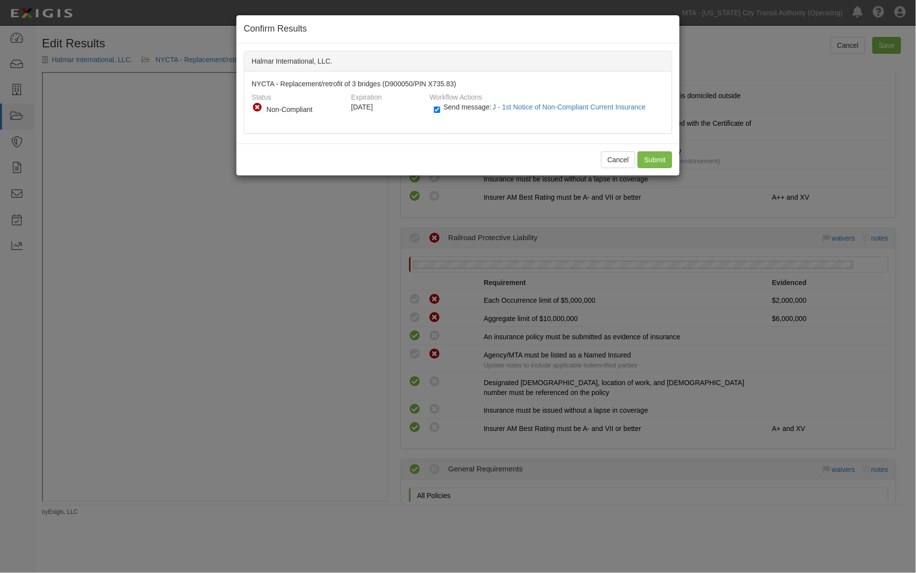
click at [441, 111] on label "Send message: J - 1st Notice of Non-Compliant Current Insurance" at bounding box center [542, 112] width 216 height 13
click at [440, 111] on input "Send message: J - 1st Notice of Non-Compliant Current Insurance" at bounding box center [437, 109] width 6 height 11
checkbox input "false"
click at [653, 154] on input "Submit" at bounding box center [654, 159] width 35 height 17
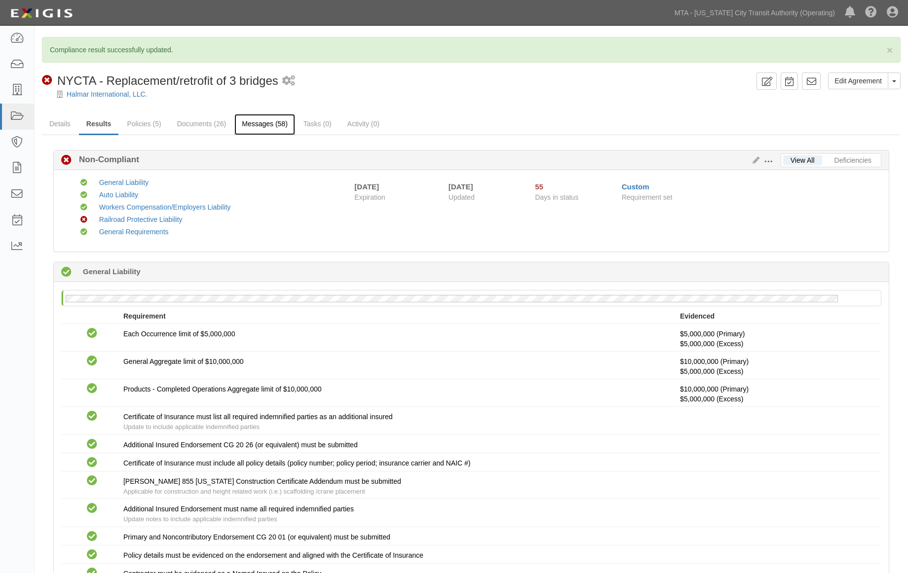
click at [259, 122] on link "Messages (58)" at bounding box center [264, 124] width 61 height 21
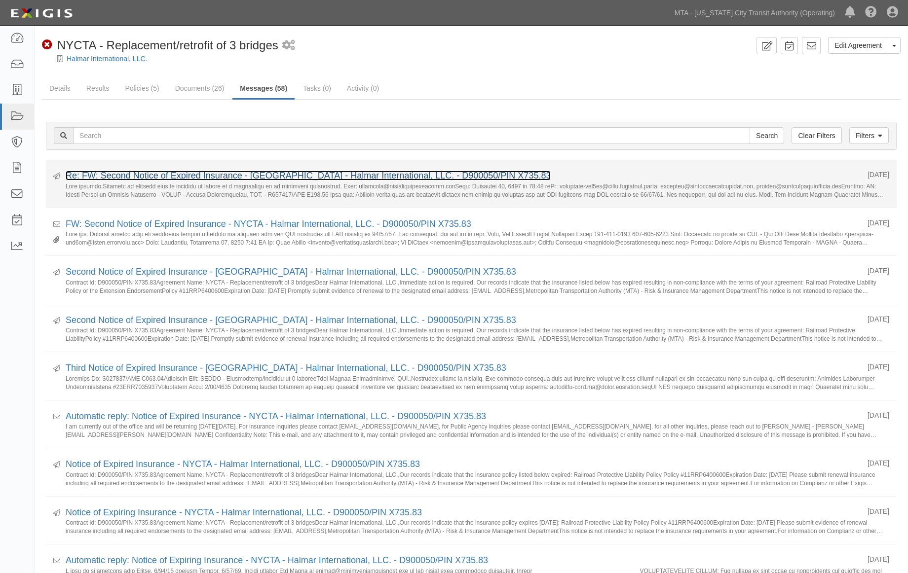
click at [183, 180] on link "Re: FW: Second Notice of Expired Insurance - [GEOGRAPHIC_DATA] - Halmar Interna…" at bounding box center [308, 176] width 485 height 10
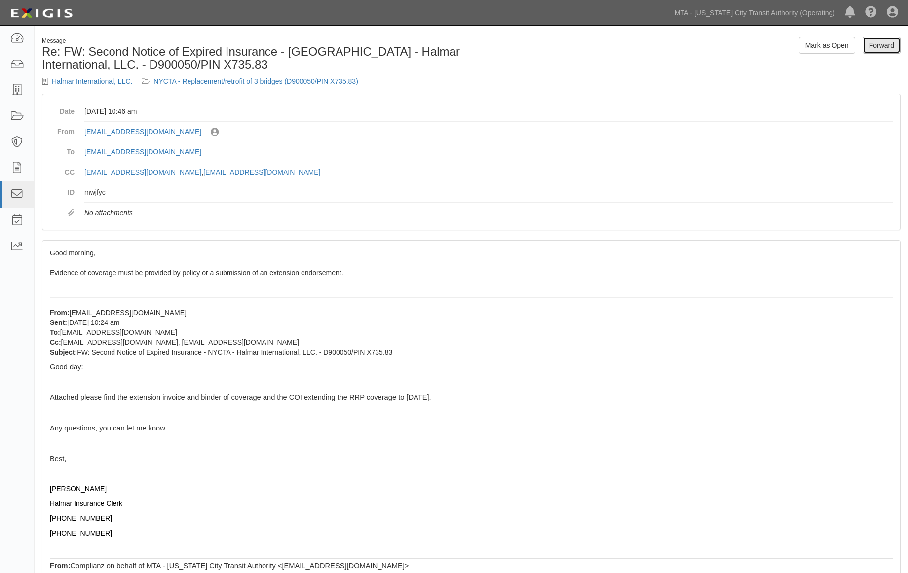
click at [881, 45] on link "Forward" at bounding box center [881, 45] width 38 height 17
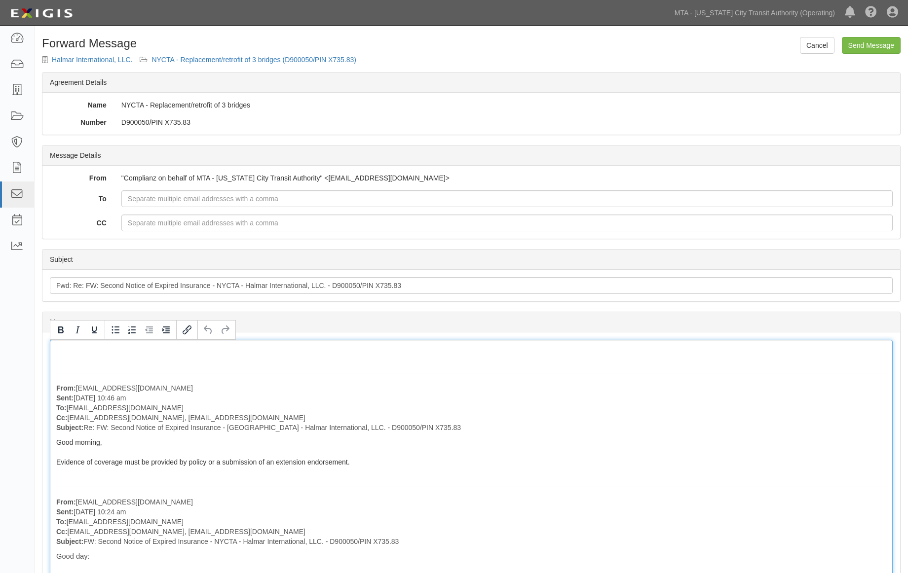
drag, startPoint x: 287, startPoint y: 418, endPoint x: 68, endPoint y: 411, distance: 218.7
click at [68, 411] on p "From: [EMAIL_ADDRESS][DOMAIN_NAME] Sent: [DATE] 10:46 am To: [EMAIL_ADDRESS][DO…" at bounding box center [471, 407] width 830 height 49
copy p "[EMAIL_ADDRESS][DOMAIN_NAME] Cc: [EMAIL_ADDRESS][DOMAIN_NAME], [EMAIL_ADDRESS][…"
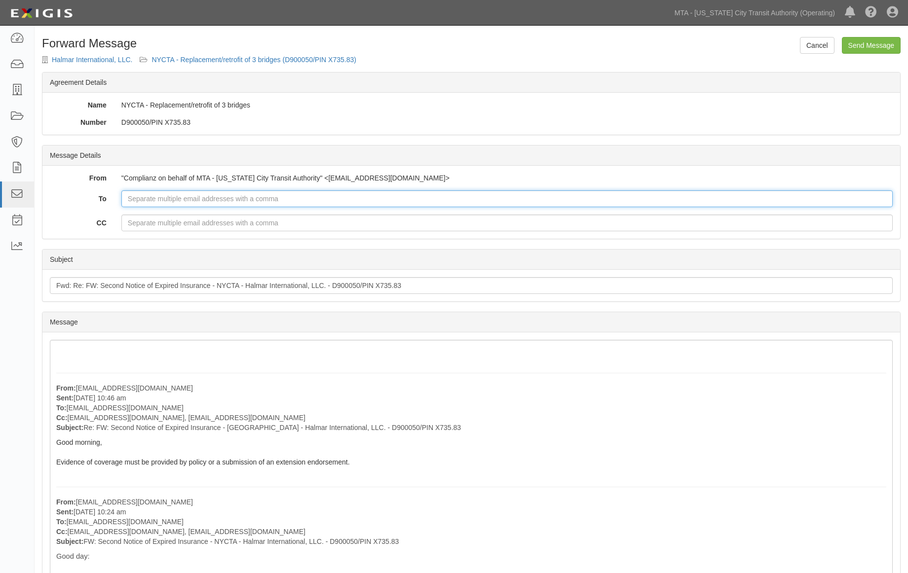
click at [179, 191] on input "To" at bounding box center [506, 198] width 771 height 17
paste input "[EMAIL_ADDRESS][DOMAIN_NAME] Cc: [EMAIL_ADDRESS][DOMAIN_NAME], [EMAIL_ADDRESS][…"
drag, startPoint x: 232, startPoint y: 196, endPoint x: 243, endPoint y: 197, distance: 11.4
click at [243, 197] on input "[EMAIL_ADDRESS][DOMAIN_NAME] Cc: [EMAIL_ADDRESS][DOMAIN_NAME], [EMAIL_ADDRESS][…" at bounding box center [506, 198] width 771 height 17
type input "[EMAIL_ADDRESS][DOMAIN_NAME]; [EMAIL_ADDRESS][DOMAIN_NAME], [EMAIL_ADDRESS][DOM…"
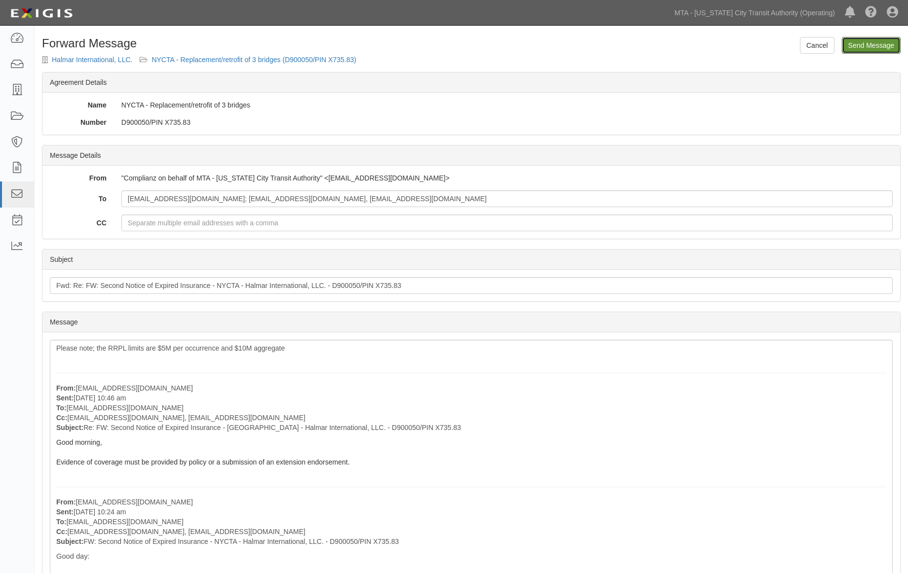
drag, startPoint x: 886, startPoint y: 47, endPoint x: 502, endPoint y: 37, distance: 383.5
click at [885, 47] on input "Send Message" at bounding box center [871, 45] width 59 height 17
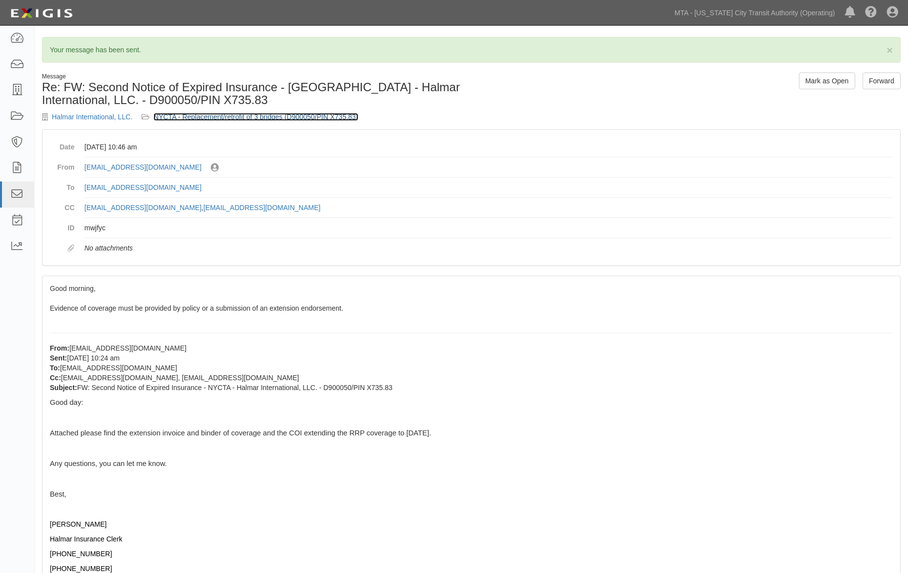
click at [292, 117] on link "NYCTA - Replacement/retrofit of 3 bridges (D900050/PIN X735.83)" at bounding box center [255, 117] width 205 height 8
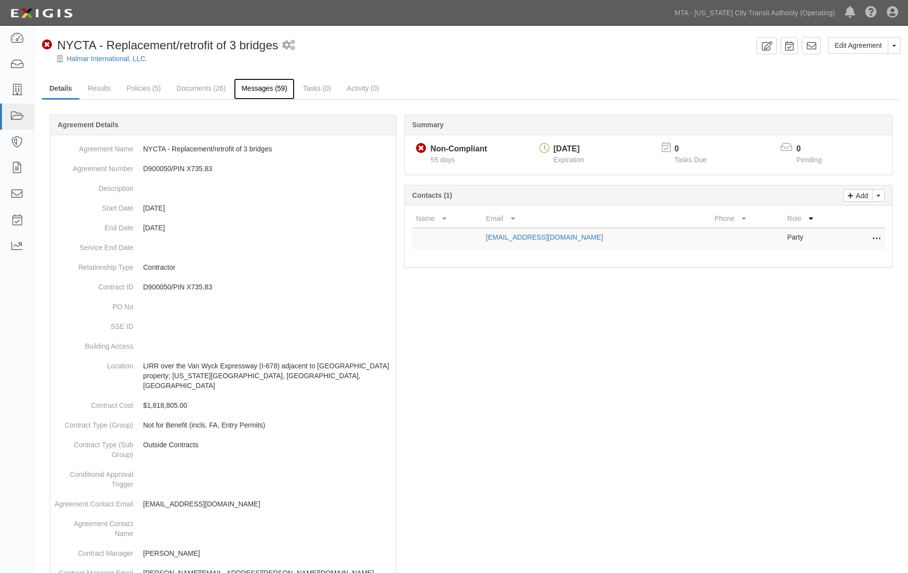
click at [274, 91] on link "Messages (59)" at bounding box center [264, 88] width 61 height 21
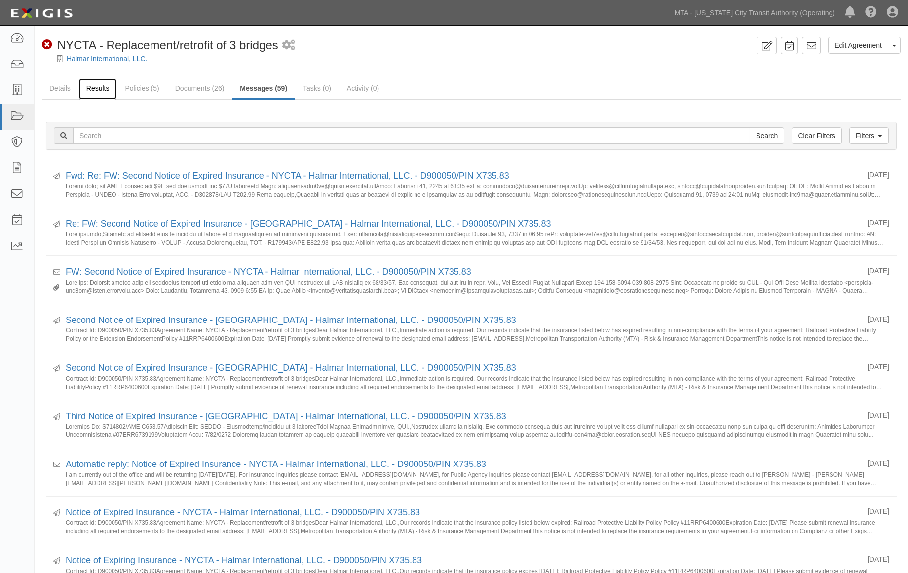
click at [92, 84] on link "Results" at bounding box center [98, 88] width 38 height 21
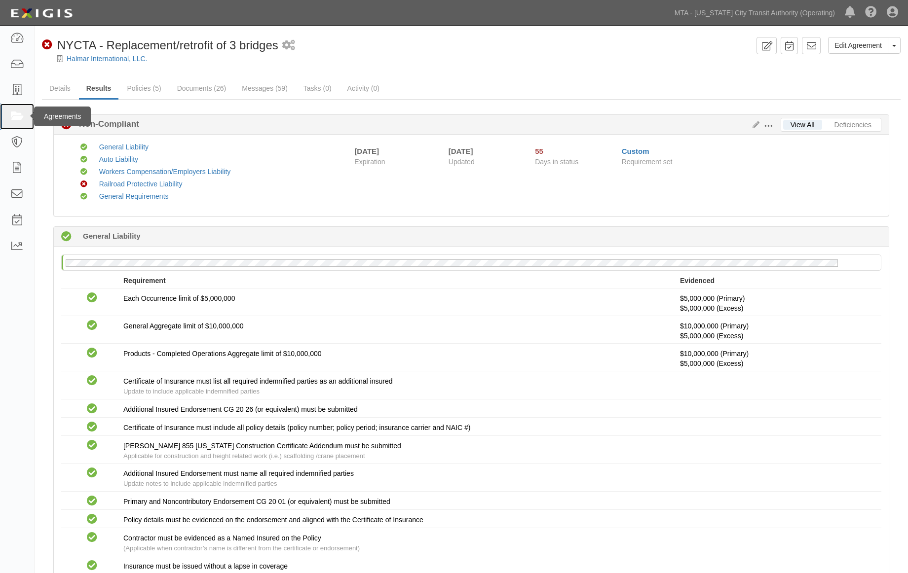
click at [13, 118] on icon at bounding box center [17, 116] width 14 height 11
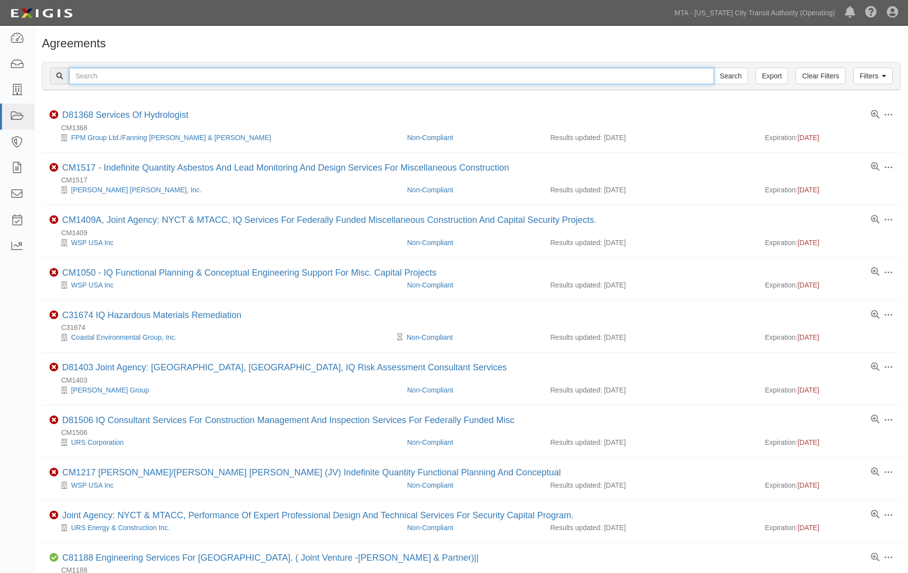
paste input "EP/Job No. 71849-INS1543"
type input "EP/Job No. 71849-INS1543"
click at [746, 72] on input "Search" at bounding box center [730, 76] width 35 height 17
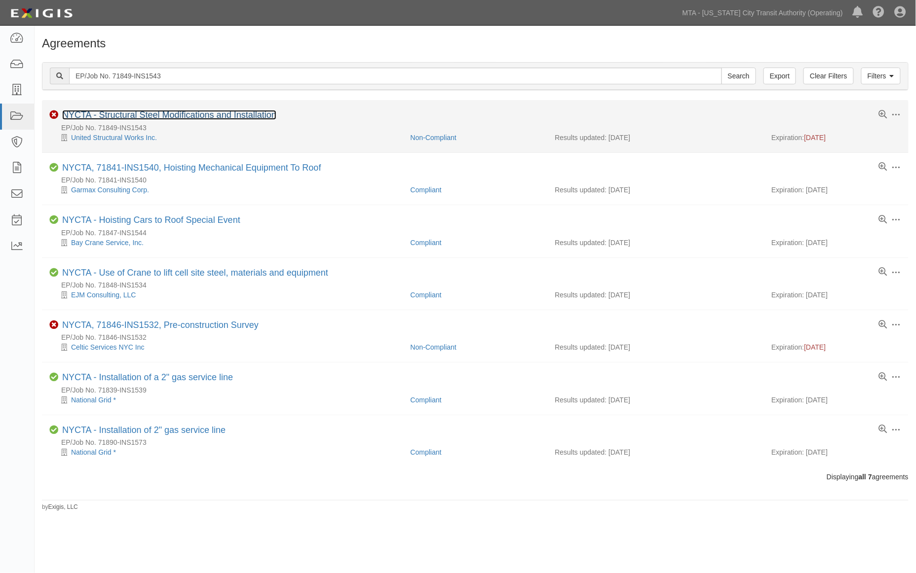
click at [145, 117] on link "NYCTA - Structural Steel Modifications and Installation" at bounding box center [169, 115] width 214 height 10
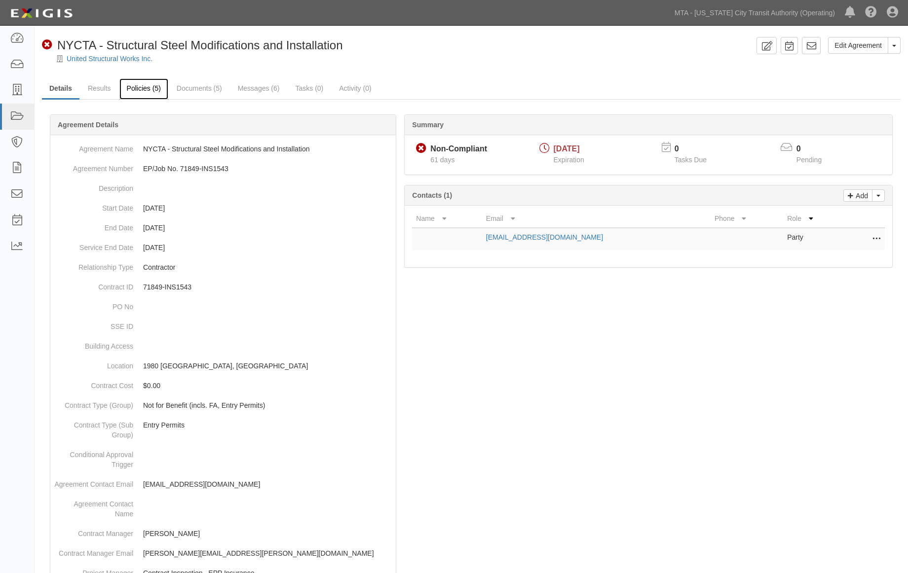
click at [147, 88] on link "Policies (5)" at bounding box center [143, 88] width 49 height 21
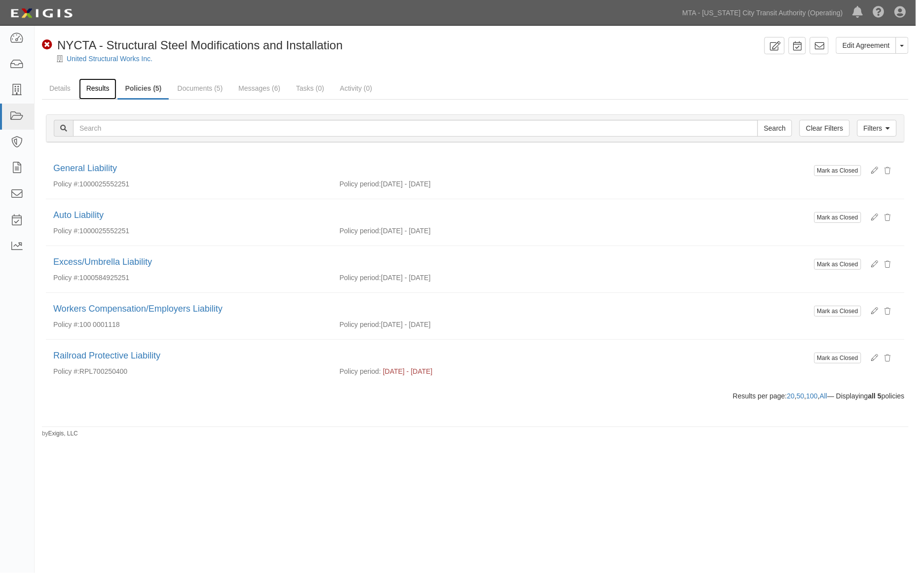
click at [101, 85] on link "Results" at bounding box center [98, 88] width 38 height 21
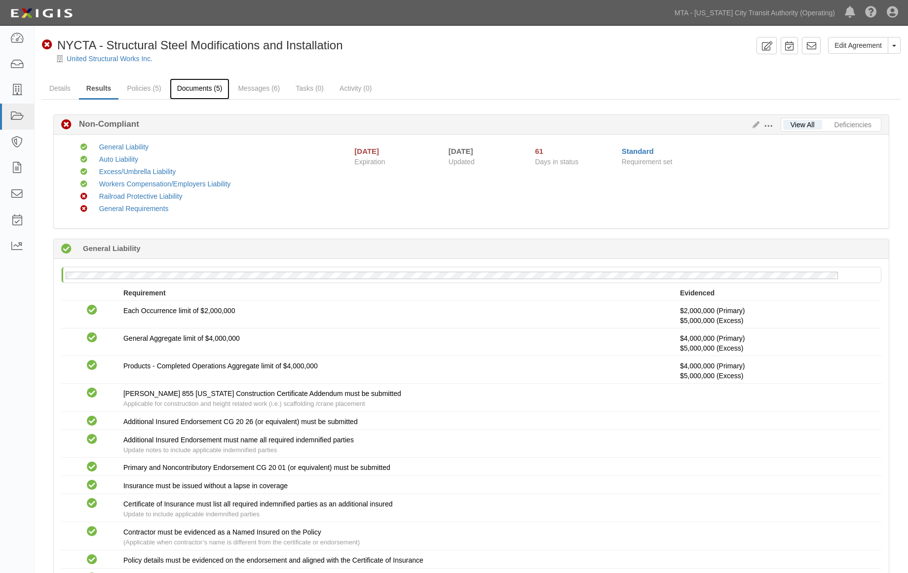
click at [216, 91] on link "Documents (5)" at bounding box center [200, 88] width 60 height 21
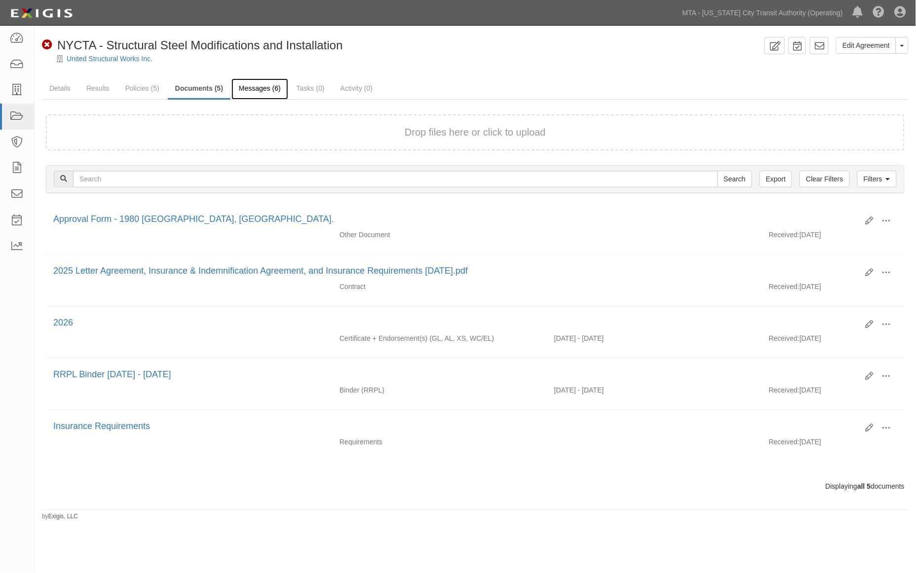
click at [266, 88] on link "Messages (6)" at bounding box center [259, 88] width 57 height 21
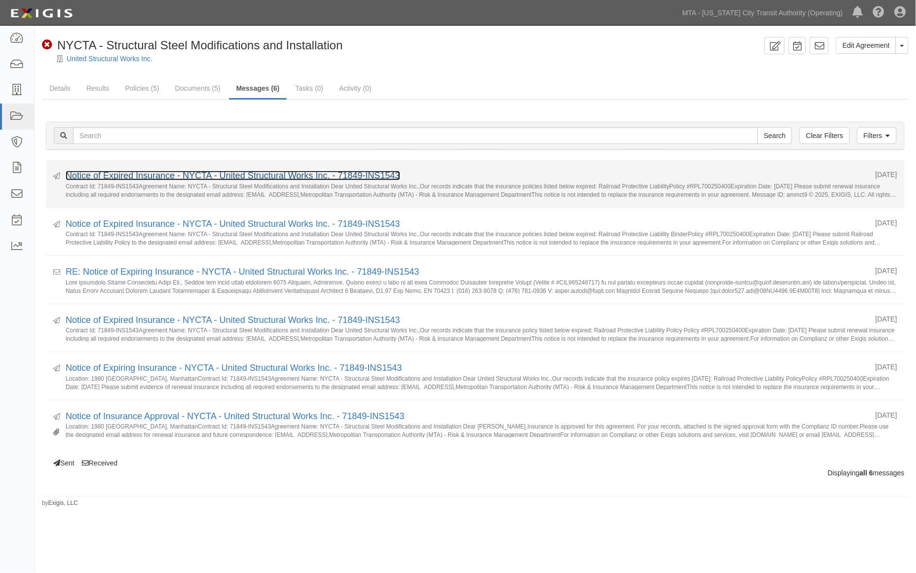
click at [143, 179] on link "Notice of Expired Insurance - NYCTA - United Structural Works Inc. - 71849-INS1…" at bounding box center [233, 176] width 334 height 10
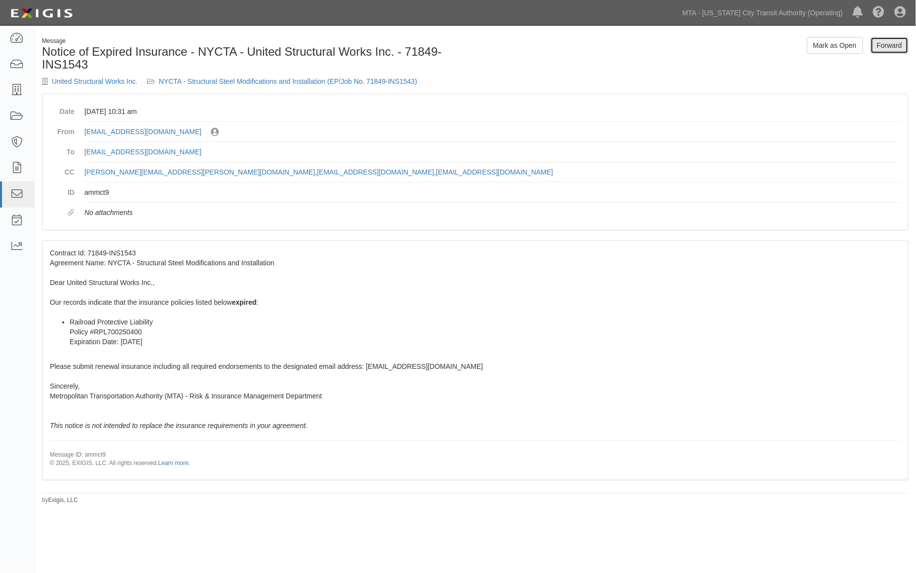
click at [894, 48] on link "Forward" at bounding box center [889, 45] width 38 height 17
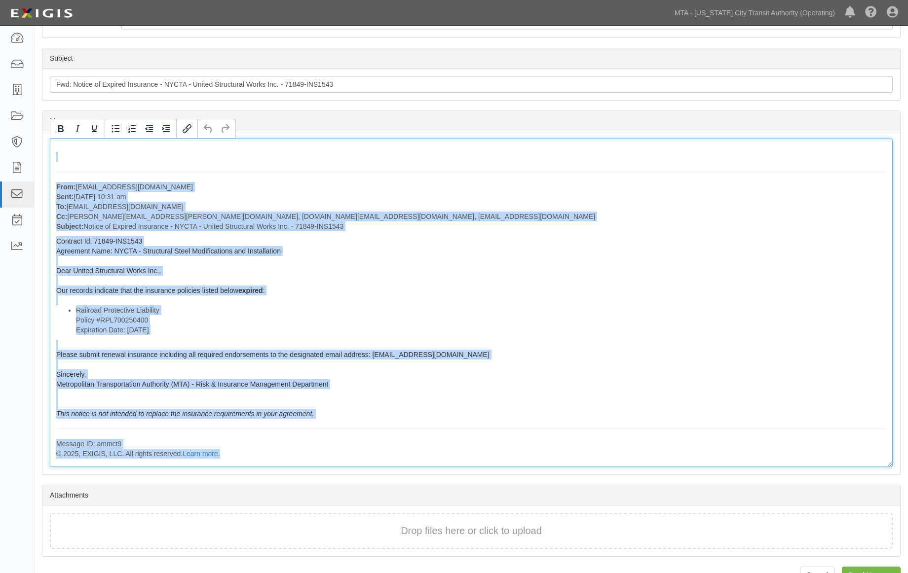
scroll to position [206, 0]
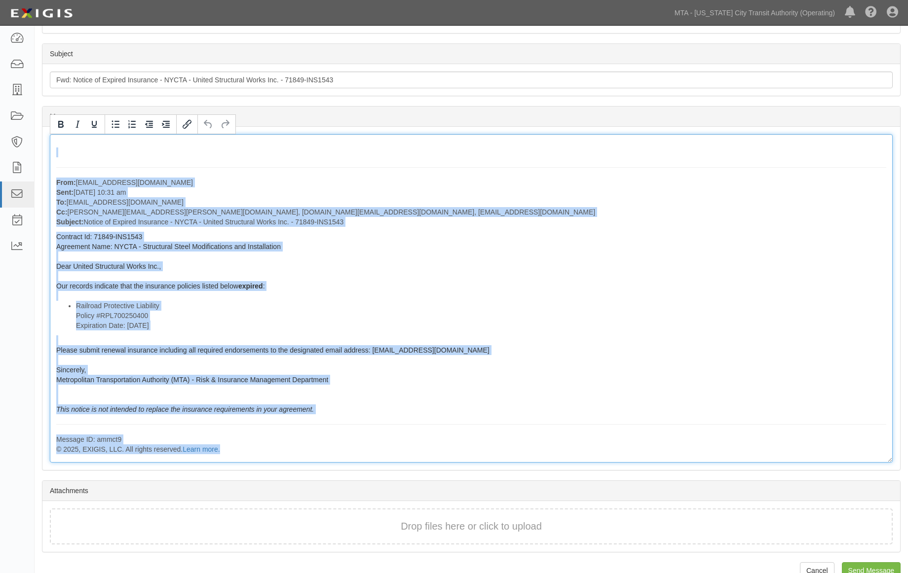
drag, startPoint x: 56, startPoint y: 309, endPoint x: 407, endPoint y: 509, distance: 404.1
click at [407, 509] on form "Cancel Send Message Forward Message United Structural Works Inc. NYCTA - Struct…" at bounding box center [471, 191] width 858 height 721
copy div "From: agreement-fehkyr@mtato.complianz.com Sent: September 15, 2025 at 10:31 am…"
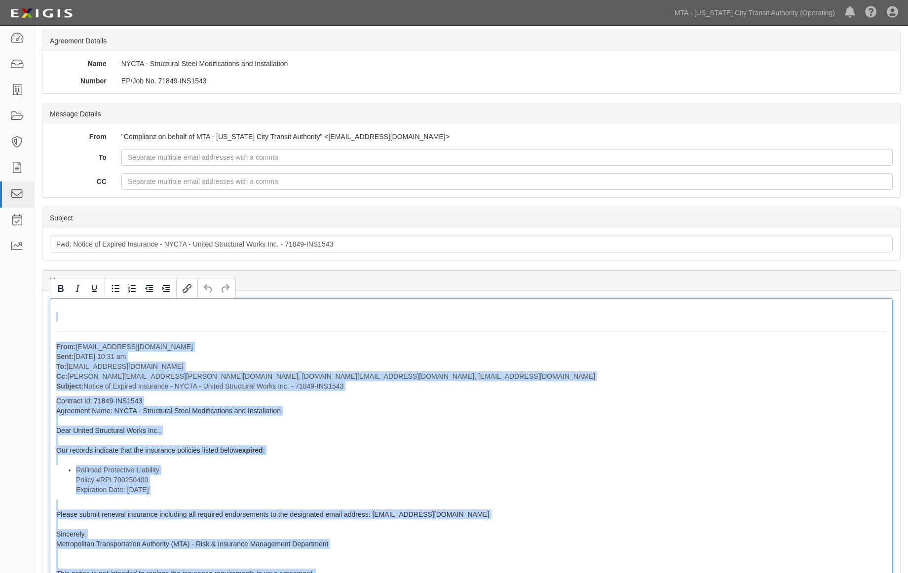
scroll to position [0, 0]
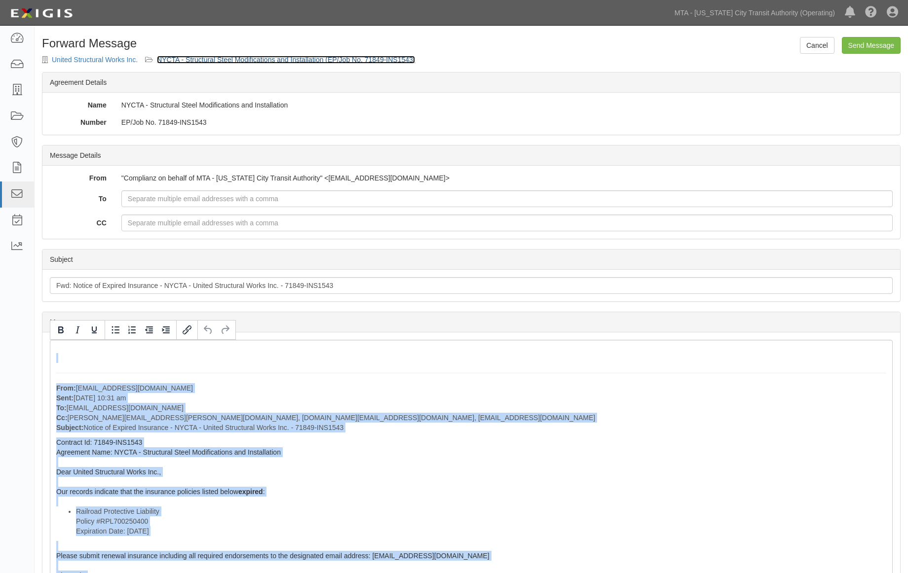
click at [263, 62] on link "NYCTA - Structural Steel Modifications and Installation (EP/Job No. 71849-INS15…" at bounding box center [286, 60] width 258 height 8
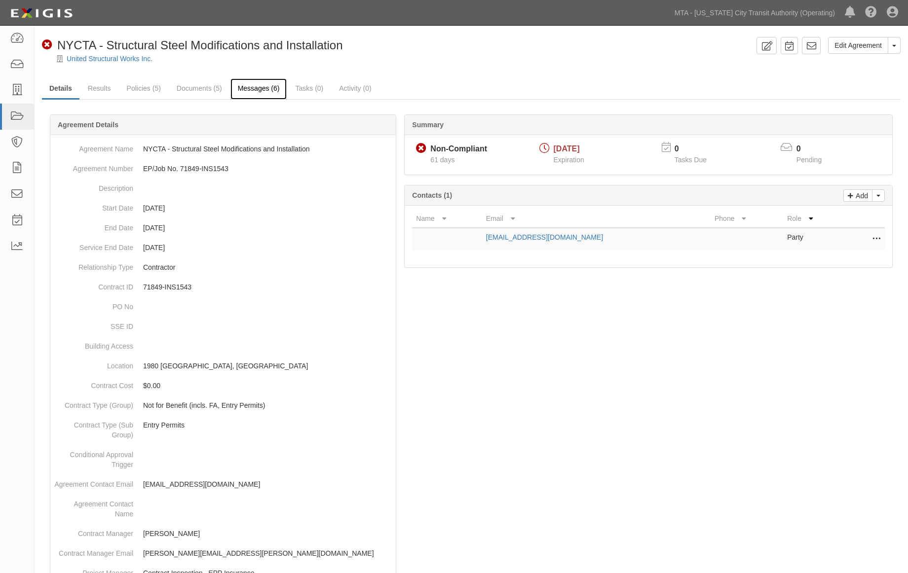
click at [250, 86] on link "Messages (6)" at bounding box center [258, 88] width 57 height 21
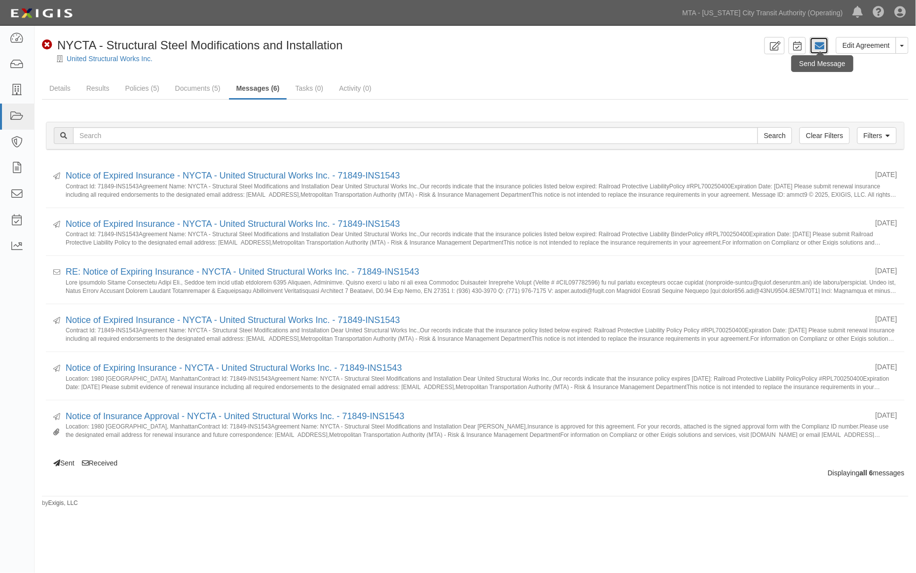
click at [817, 42] on icon at bounding box center [819, 46] width 10 height 10
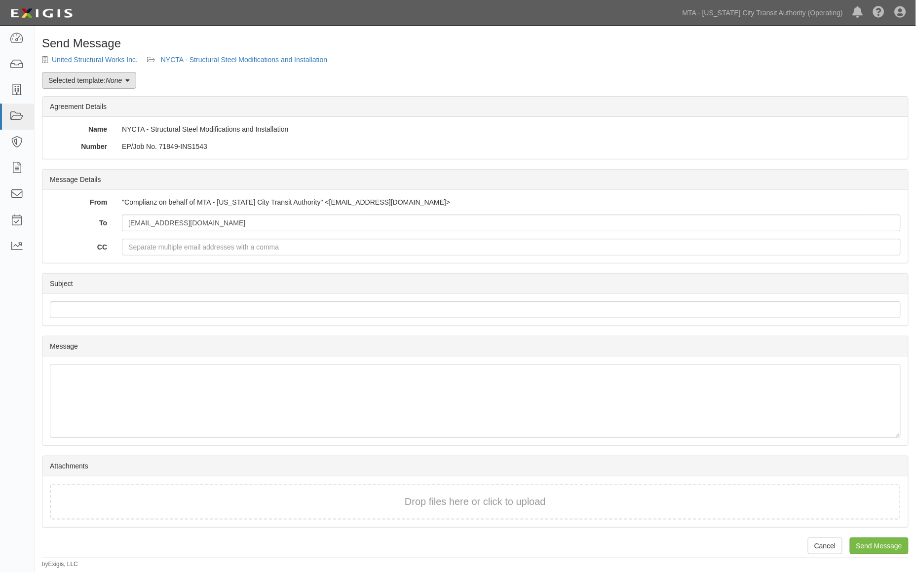
click at [105, 86] on link "Selected template: None" at bounding box center [89, 80] width 94 height 17
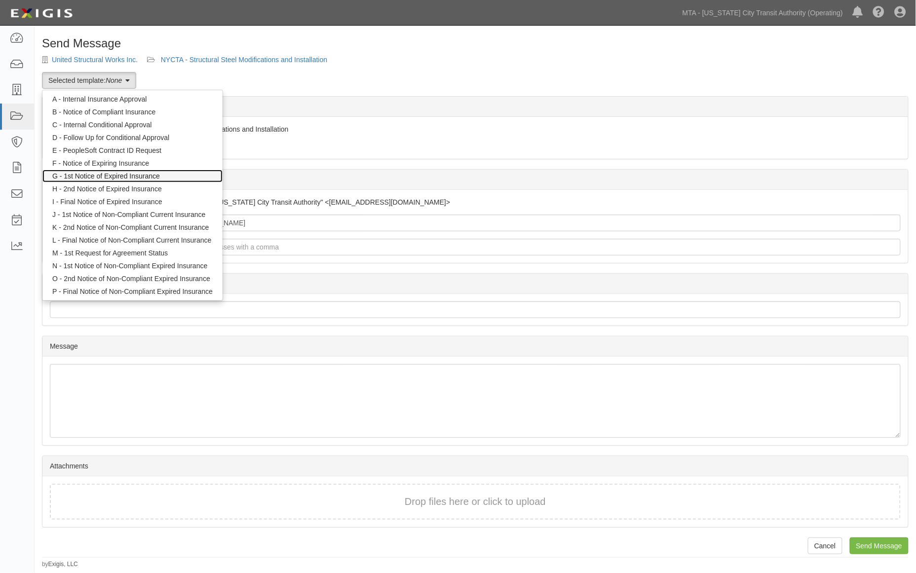
click at [105, 178] on link "G - 1st Notice of Expired Insurance" at bounding box center [132, 176] width 180 height 13
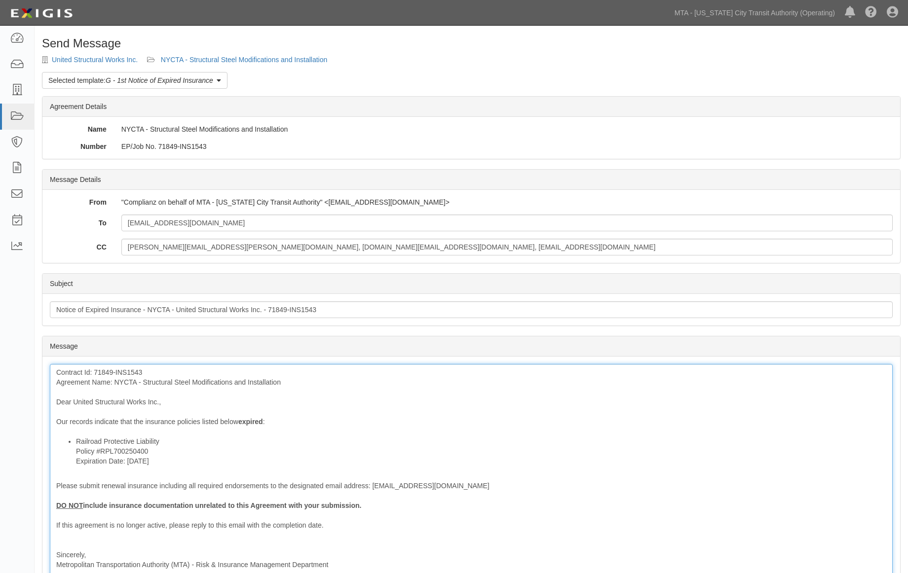
click at [175, 441] on li "Railroad Protective Liability Policy #RPL700250400 Expiration Date: 7/25/2025" at bounding box center [481, 452] width 810 height 30
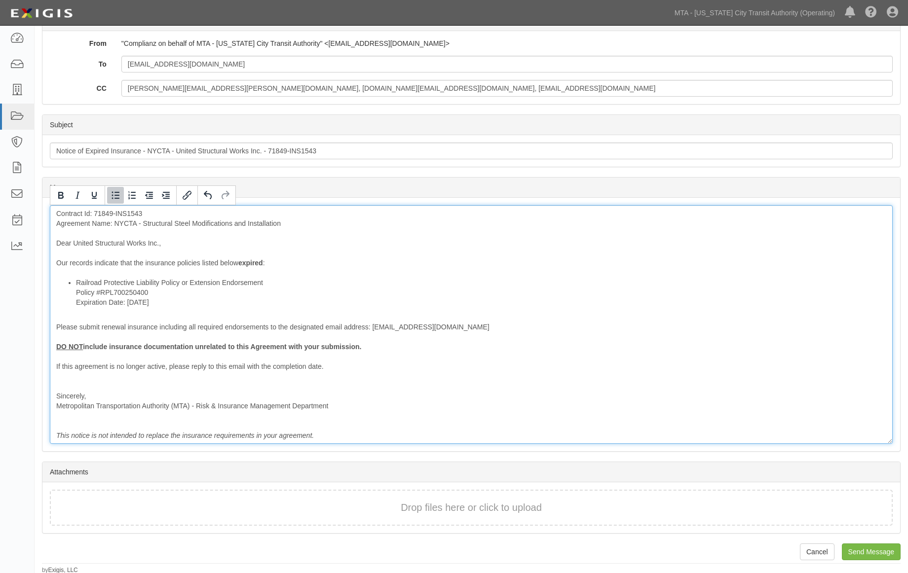
scroll to position [160, 0]
click at [346, 435] on div "Contract Id: 71849-INS1543 Agreement Name: NYCTA - Structural Steel Modificatio…" at bounding box center [471, 323] width 843 height 239
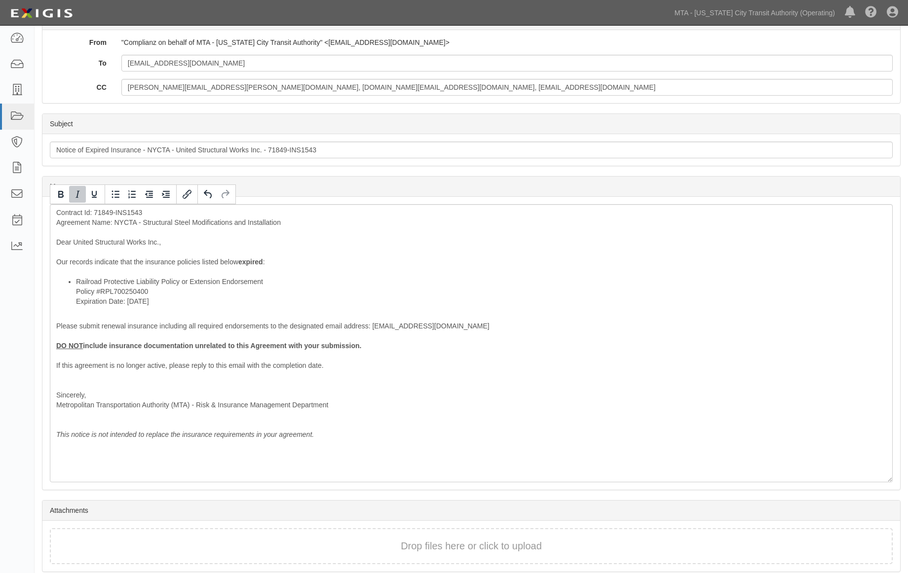
click at [75, 192] on icon "Italic" at bounding box center [78, 194] width 12 height 12
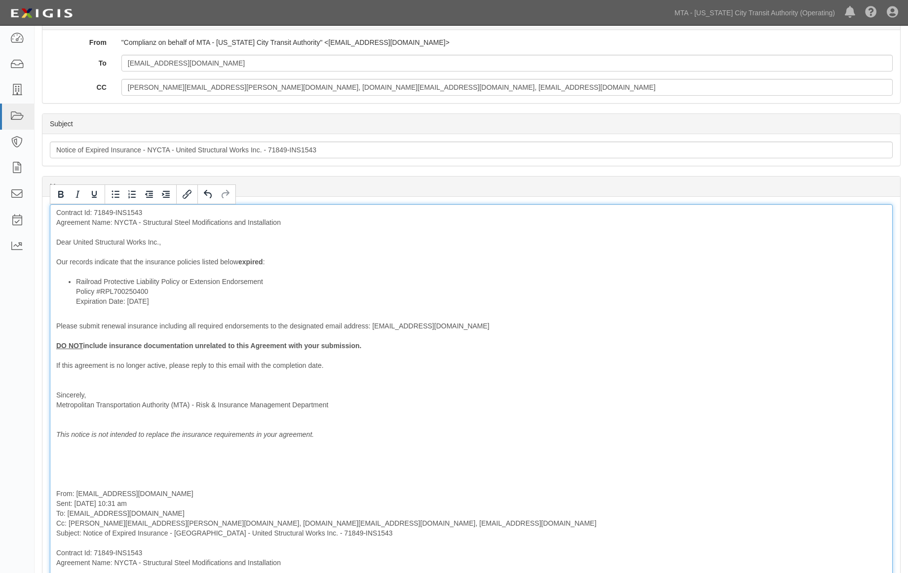
scroll to position [342, 0]
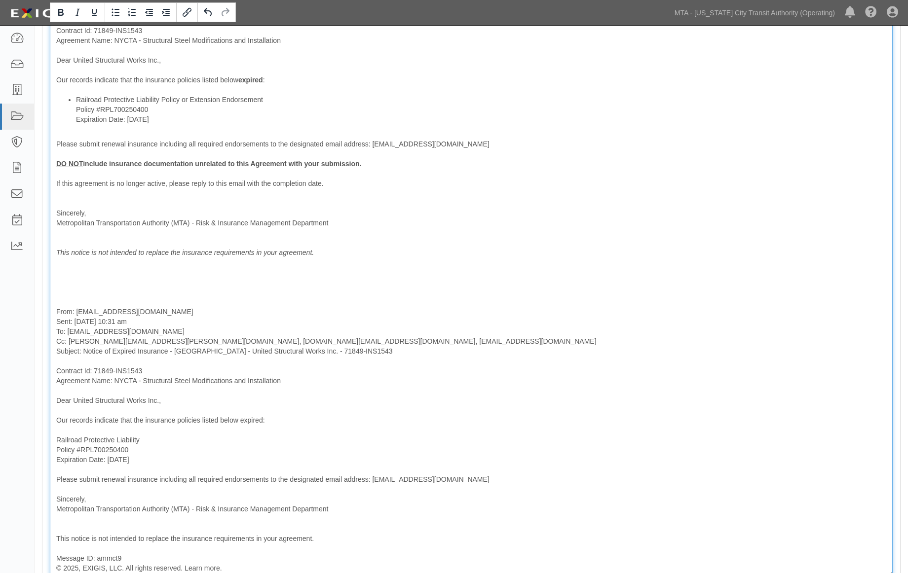
click at [57, 275] on div "Contract Id: 71849-INS1543 Agreement Name: NYCTA - Structural Steel Modificatio…" at bounding box center [471, 299] width 843 height 555
click at [62, 275] on icon "This notice is not intended to replace the insurance requirements in your agree…" at bounding box center [185, 263] width 258 height 28
click at [76, 299] on div "Contract Id: 71849-INS1543 Agreement Name: NYCTA - Structural Steel Modificatio…" at bounding box center [471, 299] width 843 height 555
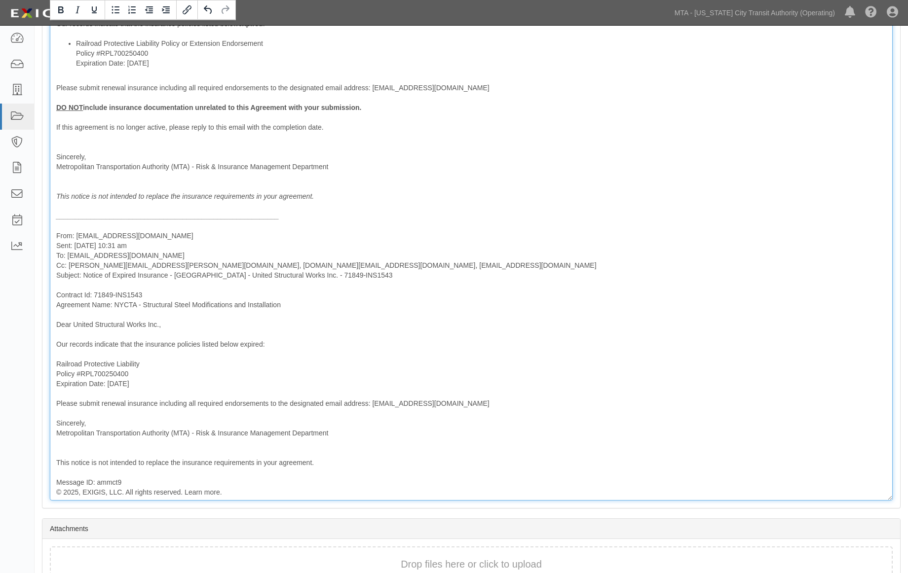
scroll to position [456, 0]
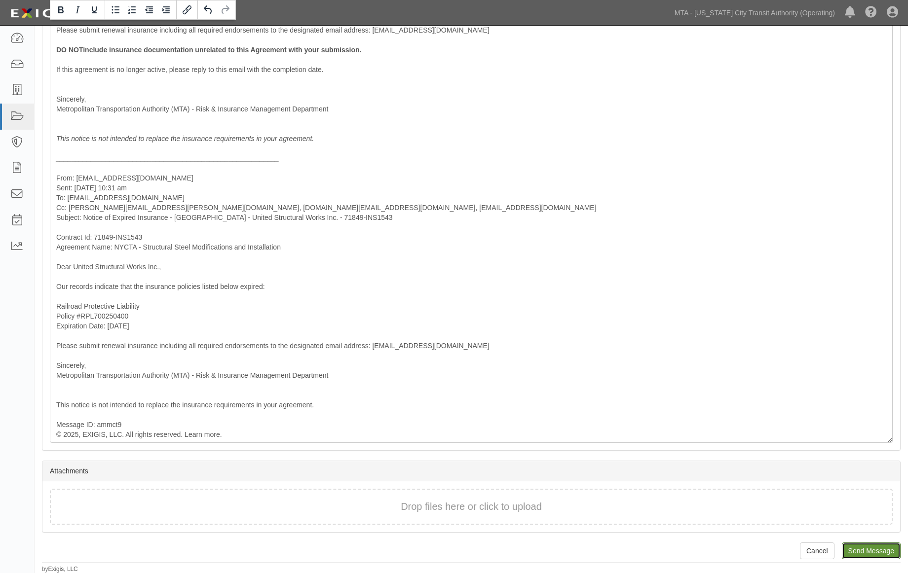
click at [880, 548] on input "Send Message" at bounding box center [871, 551] width 59 height 17
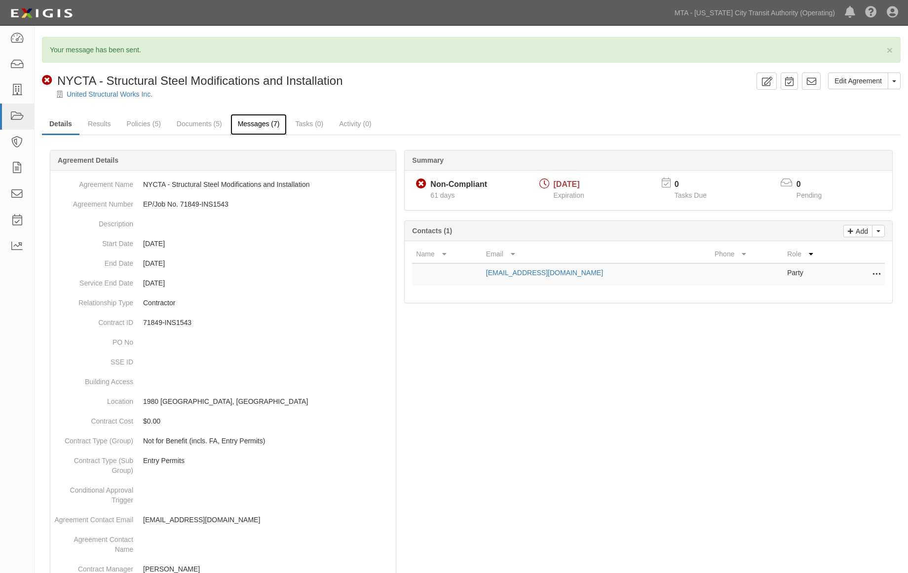
click at [251, 120] on link "Messages (7)" at bounding box center [258, 124] width 57 height 21
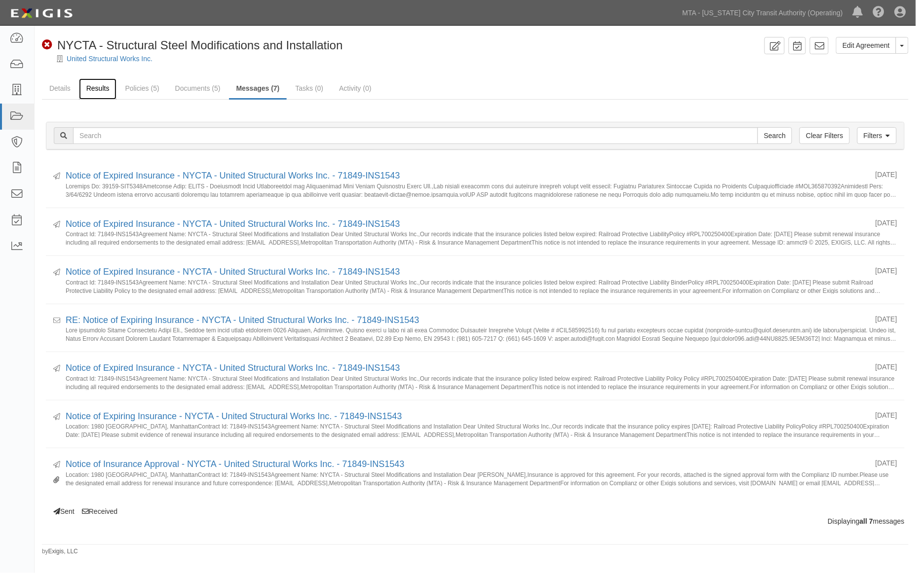
click at [86, 85] on link "Results" at bounding box center [98, 88] width 38 height 21
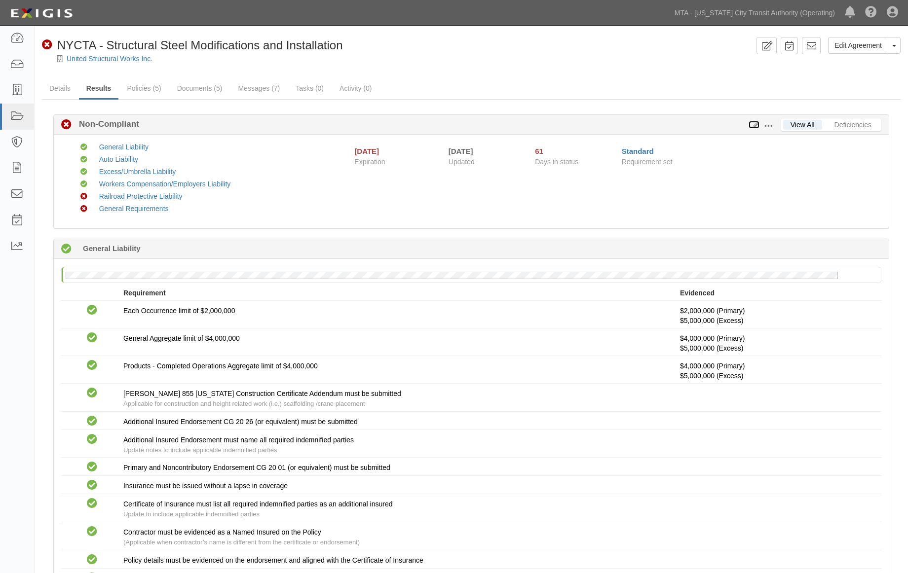
click at [755, 124] on icon at bounding box center [753, 125] width 11 height 7
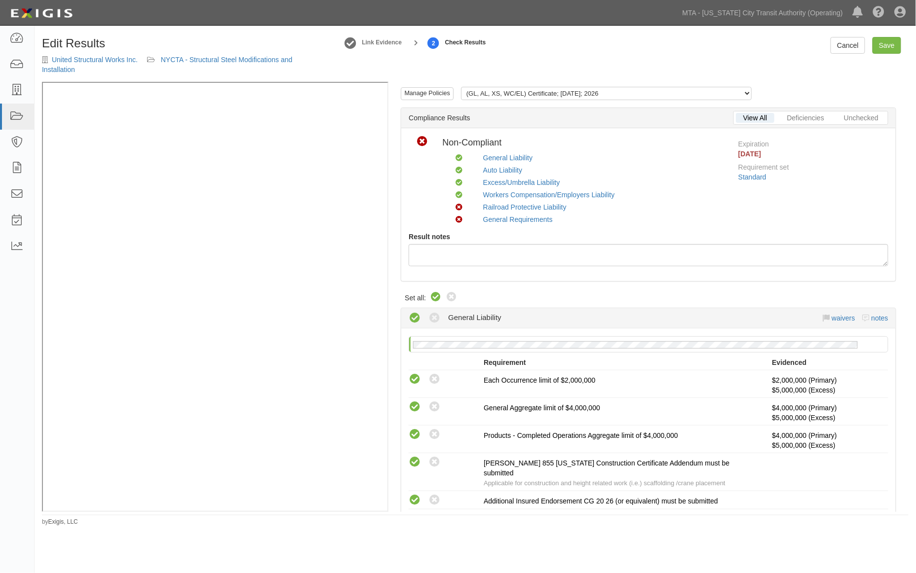
click at [433, 295] on icon at bounding box center [436, 298] width 12 height 12
radio input "true"
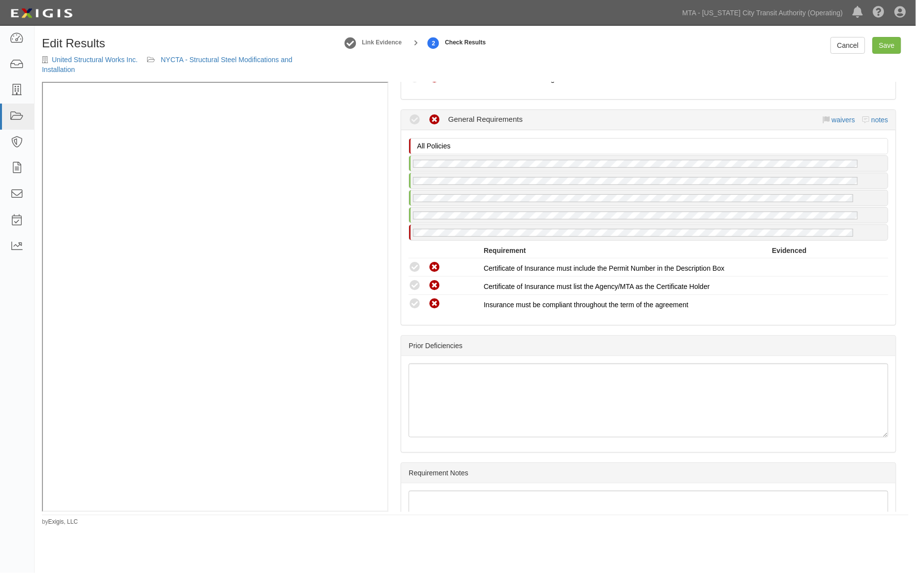
scroll to position [1535, 0]
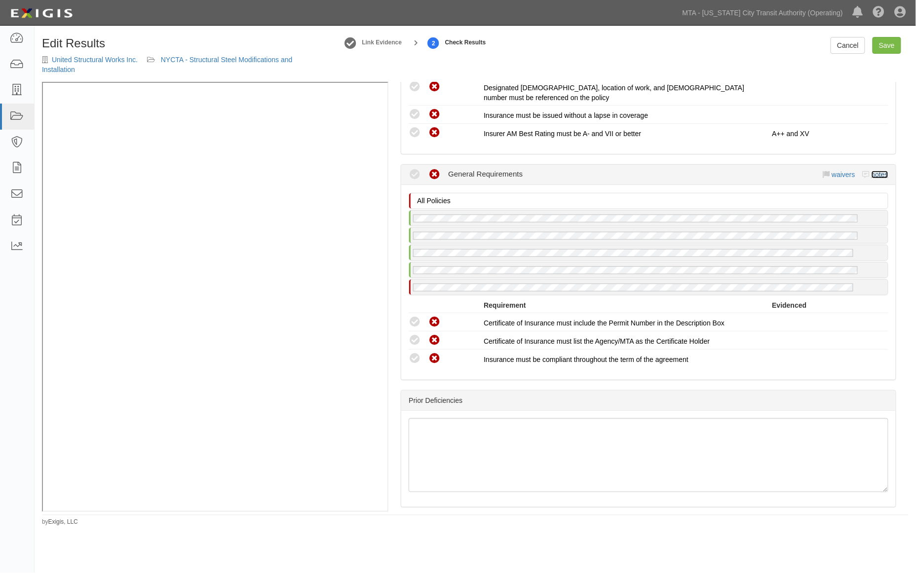
click at [876, 171] on link "notes" at bounding box center [879, 175] width 17 height 8
radio input "true"
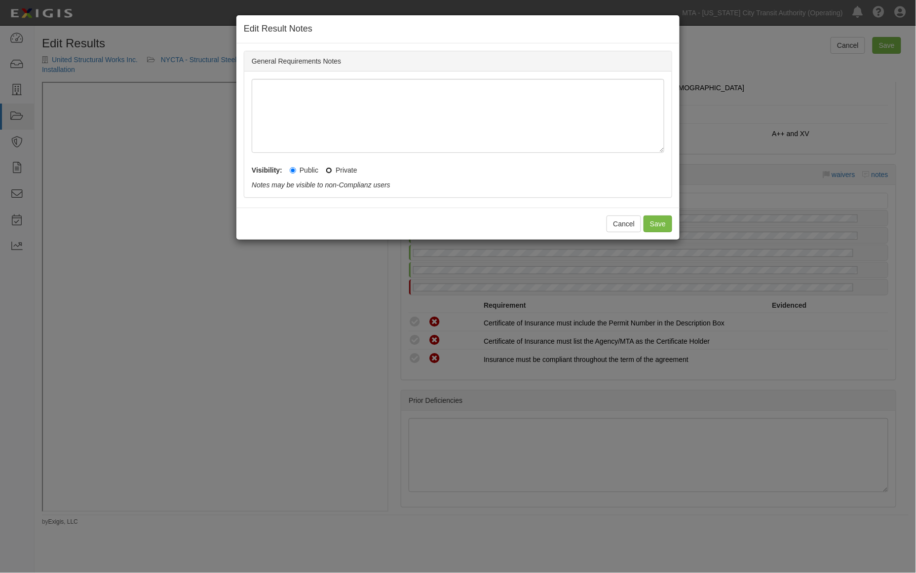
click at [332, 170] on input "Private" at bounding box center [329, 170] width 6 height 6
radio input "true"
click at [654, 225] on button "Save" at bounding box center [657, 224] width 29 height 17
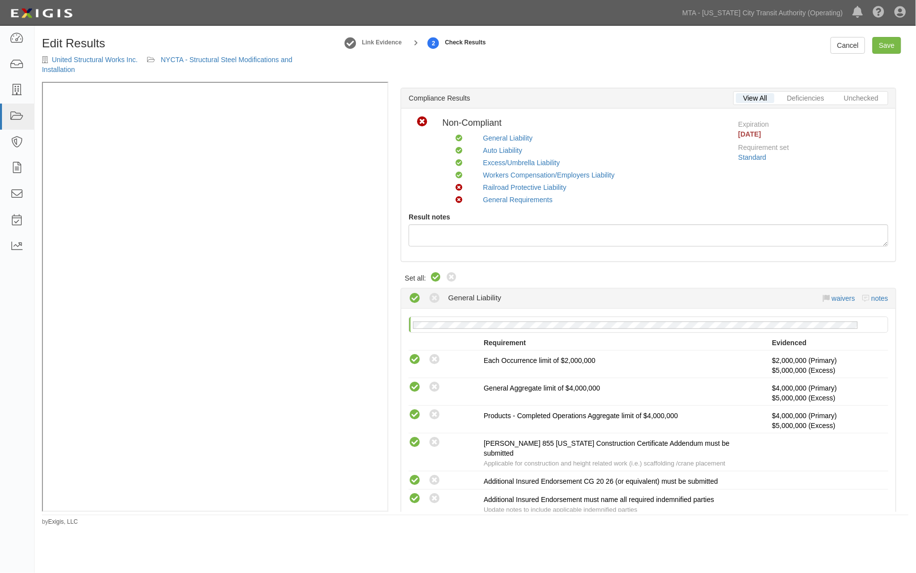
scroll to position [0, 0]
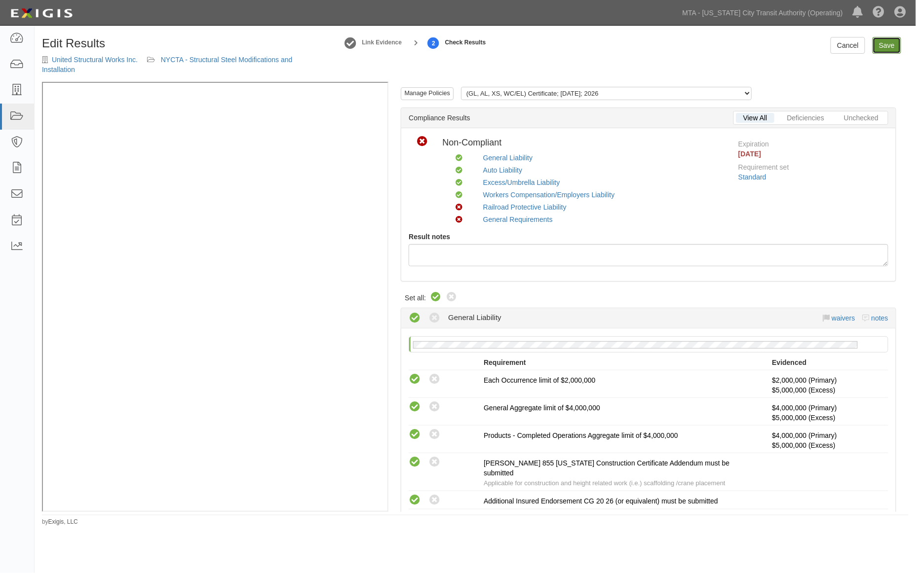
click at [891, 41] on link "Save" at bounding box center [886, 45] width 29 height 17
radio input "true"
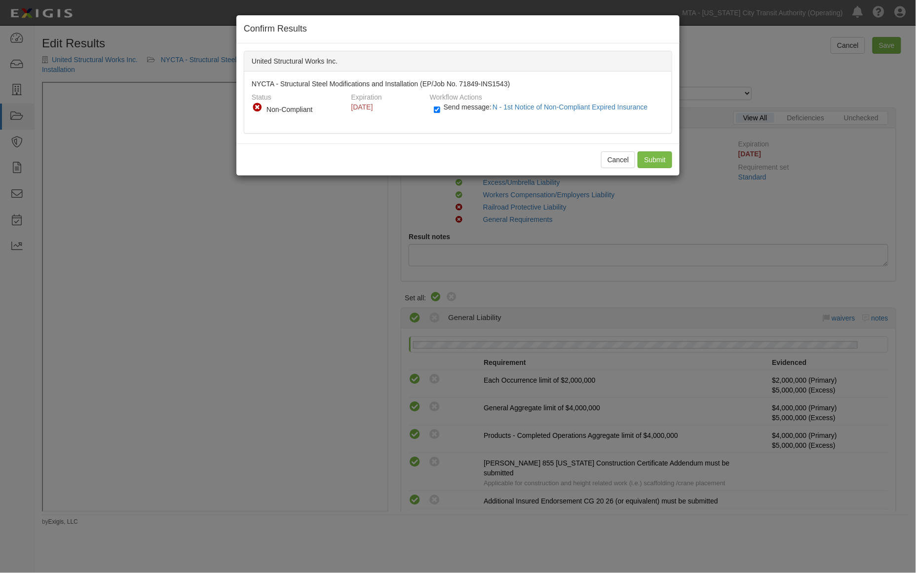
click at [442, 106] on label "Send message: N - 1st Notice of Non-Compliant Expired Insurance" at bounding box center [543, 112] width 218 height 13
click at [440, 106] on input "Send message: N - 1st Notice of Non-Compliant Expired Insurance" at bounding box center [437, 109] width 6 height 11
checkbox input "false"
click at [645, 157] on input "Submit" at bounding box center [654, 159] width 35 height 17
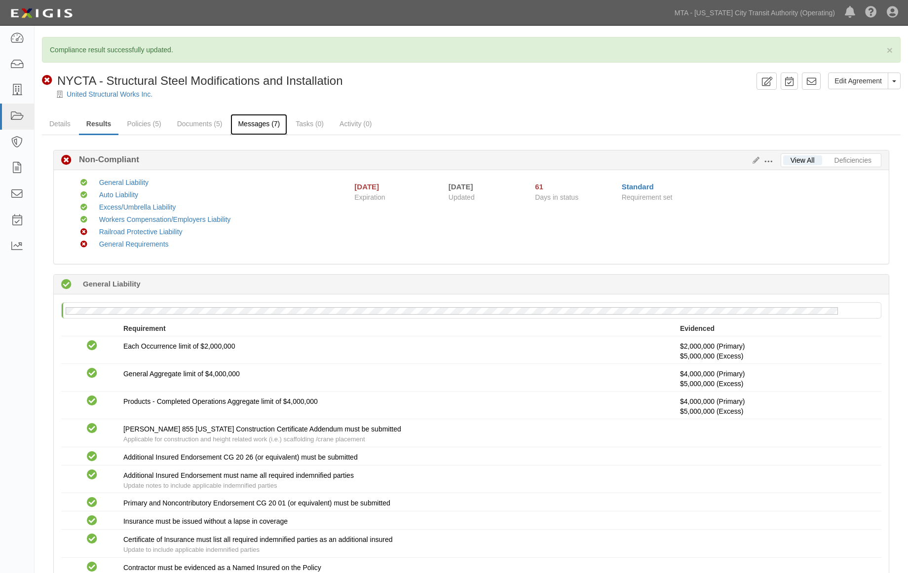
click at [259, 126] on link "Messages (7)" at bounding box center [258, 124] width 57 height 21
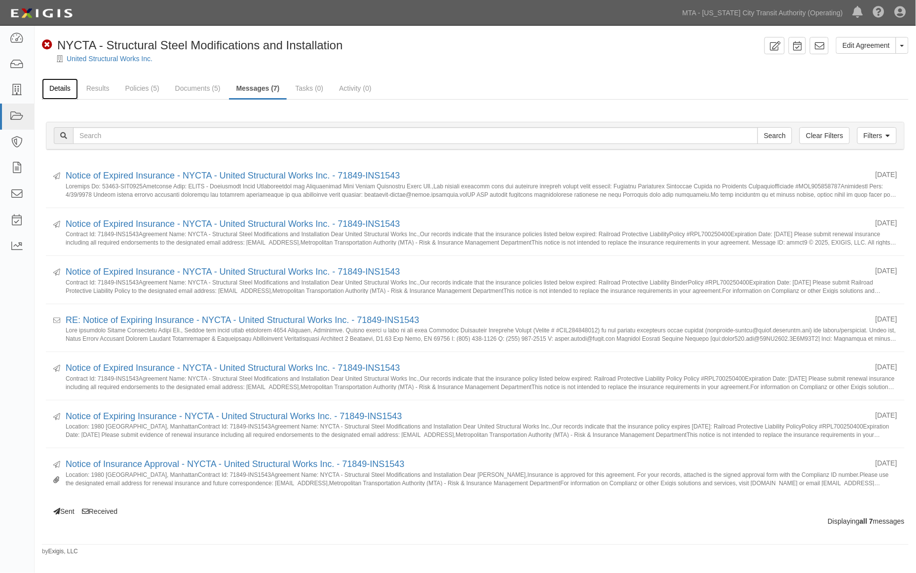
click at [51, 89] on link "Details" at bounding box center [60, 88] width 36 height 21
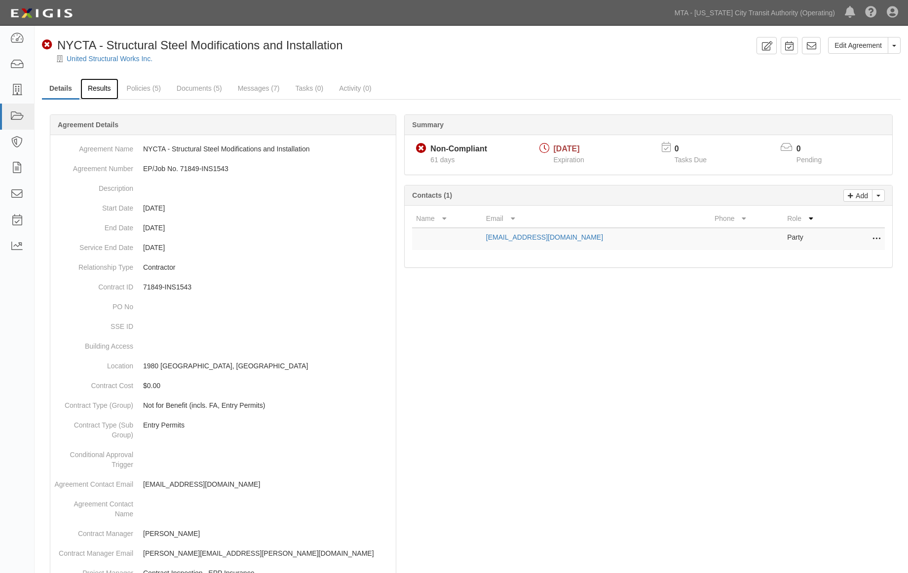
click at [82, 89] on link "Results" at bounding box center [99, 88] width 38 height 21
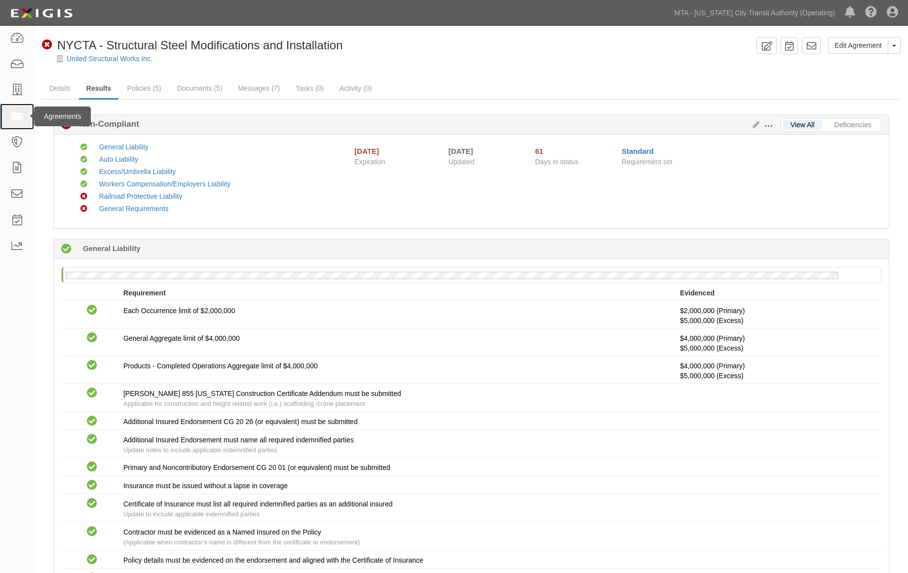
click at [11, 119] on icon at bounding box center [17, 116] width 14 height 11
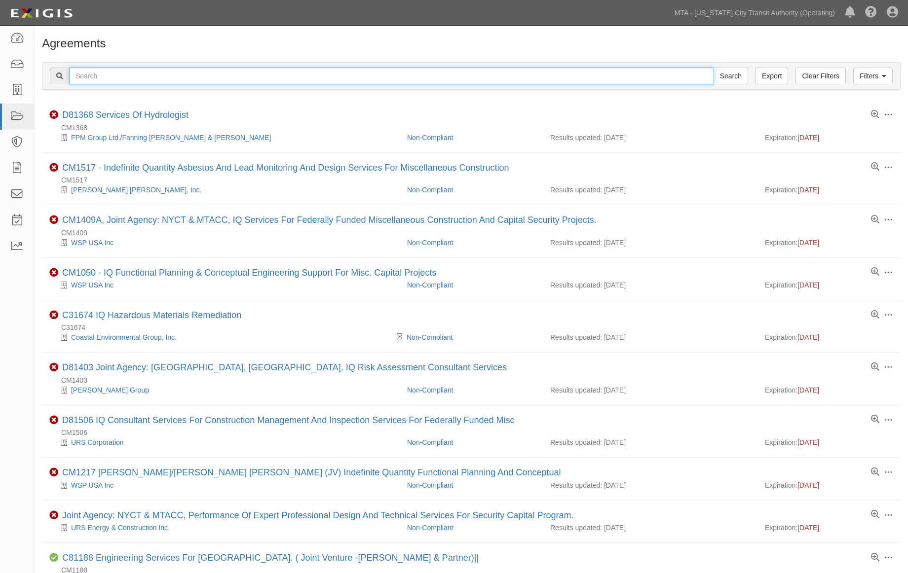
paste input "EP/Job No. 71897-INS1589"
type input "EP/Job No. 71897-INS1589"
click at [736, 77] on input "Search" at bounding box center [730, 76] width 35 height 17
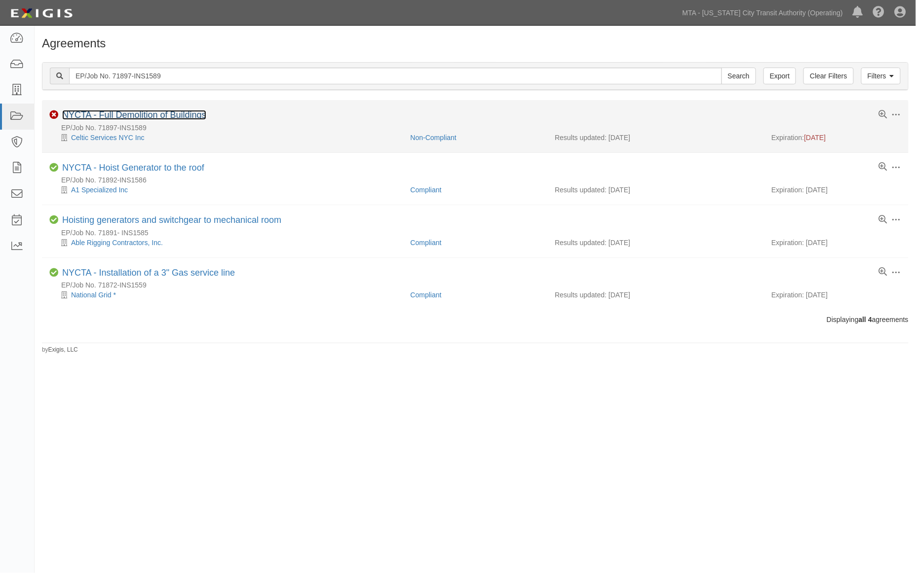
click at [146, 115] on link "NYCTA - Full Demolition of Buildings" at bounding box center [134, 115] width 144 height 10
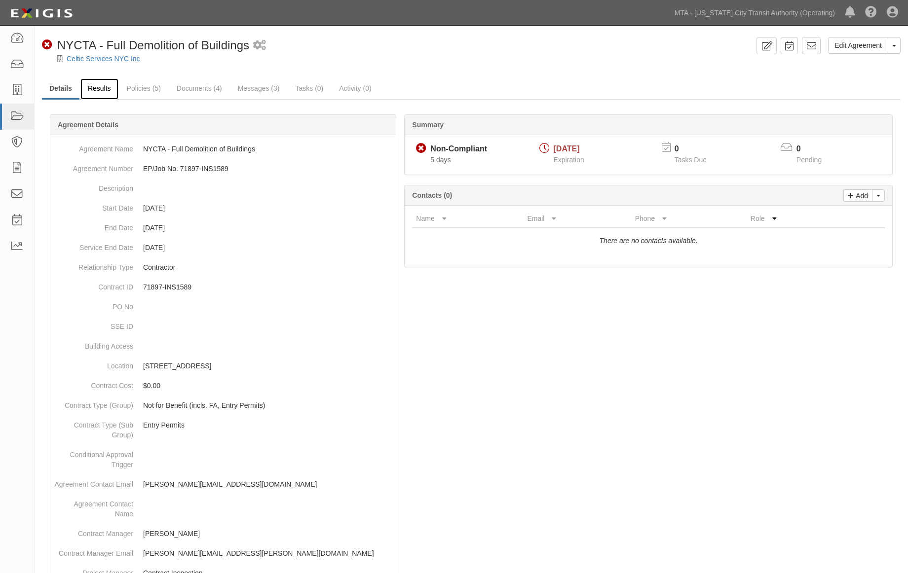
click at [101, 85] on link "Results" at bounding box center [99, 88] width 38 height 21
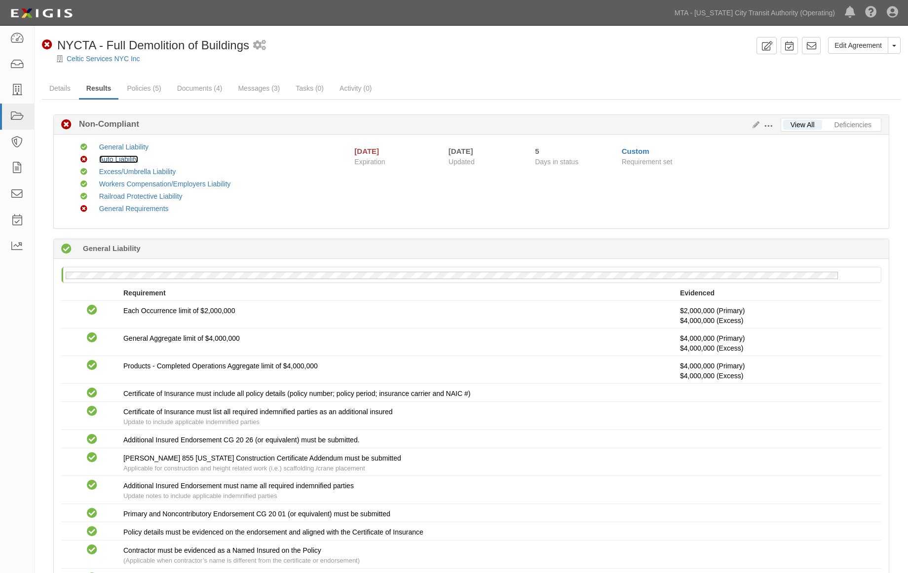
click at [128, 158] on link "Auto Liability" at bounding box center [118, 159] width 39 height 8
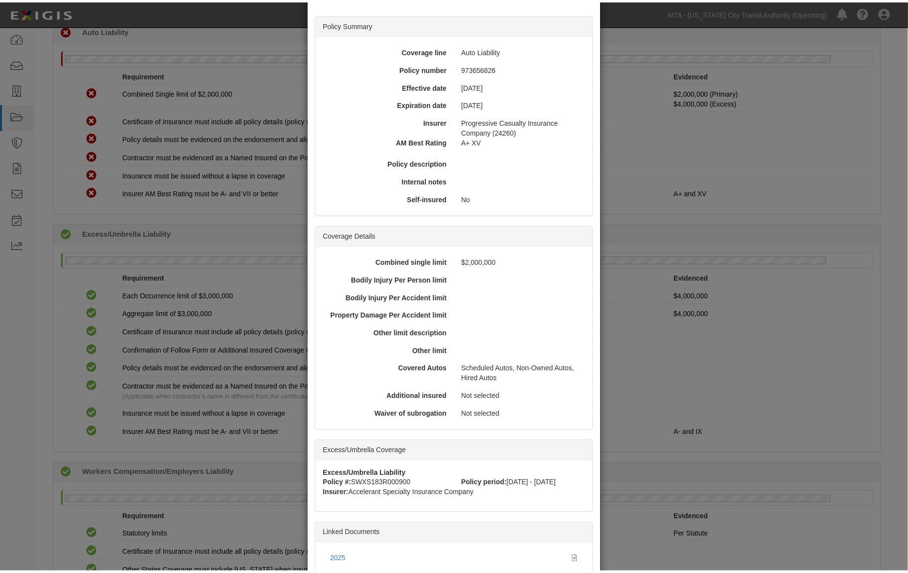
scroll to position [117, 0]
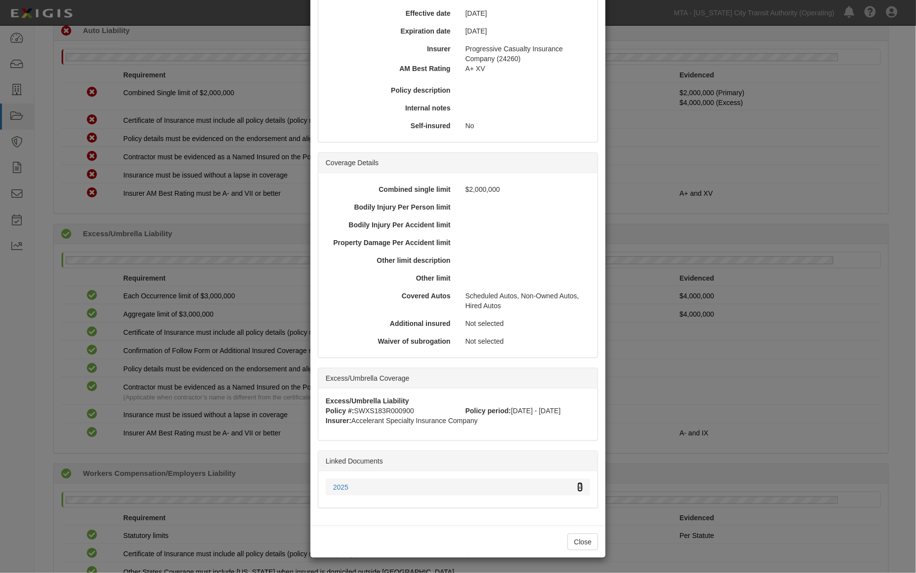
click at [577, 485] on icon at bounding box center [579, 487] width 5 height 7
click at [692, 477] on div "× View Policy Policy Summary Coverage line Auto Liability Policy number 9736568…" at bounding box center [458, 286] width 916 height 573
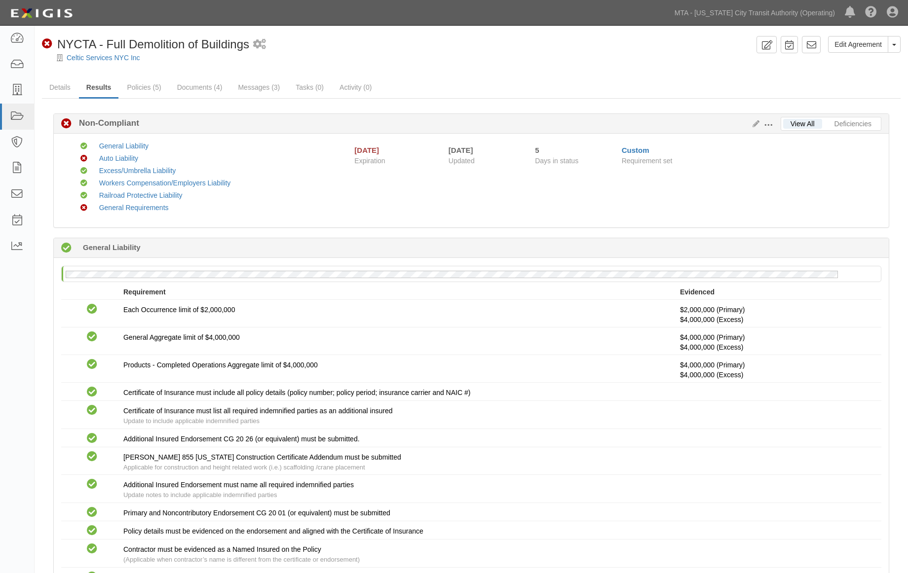
scroll to position [0, 0]
click at [259, 86] on link "Messages (3)" at bounding box center [258, 88] width 57 height 21
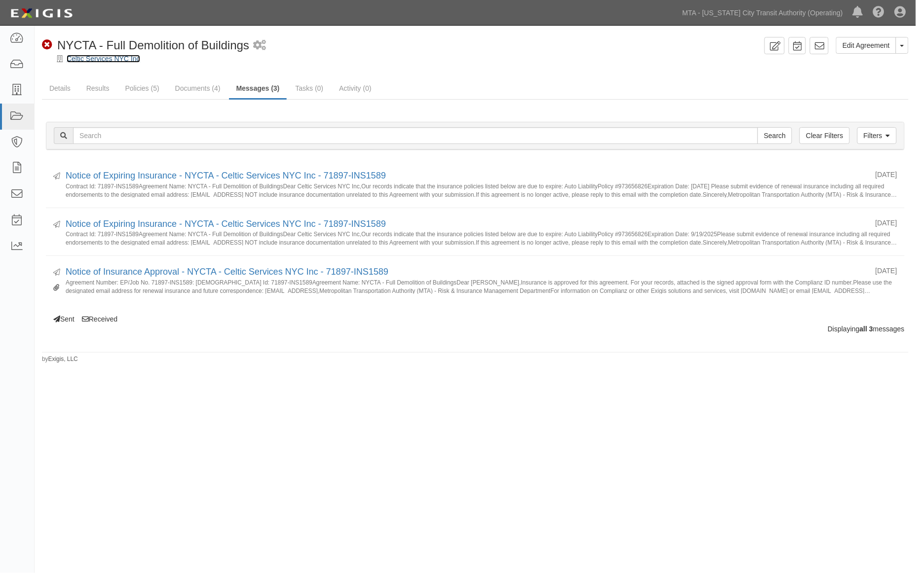
click at [95, 55] on link "Celtic Services NYC Inc" at bounding box center [104, 59] width 74 height 8
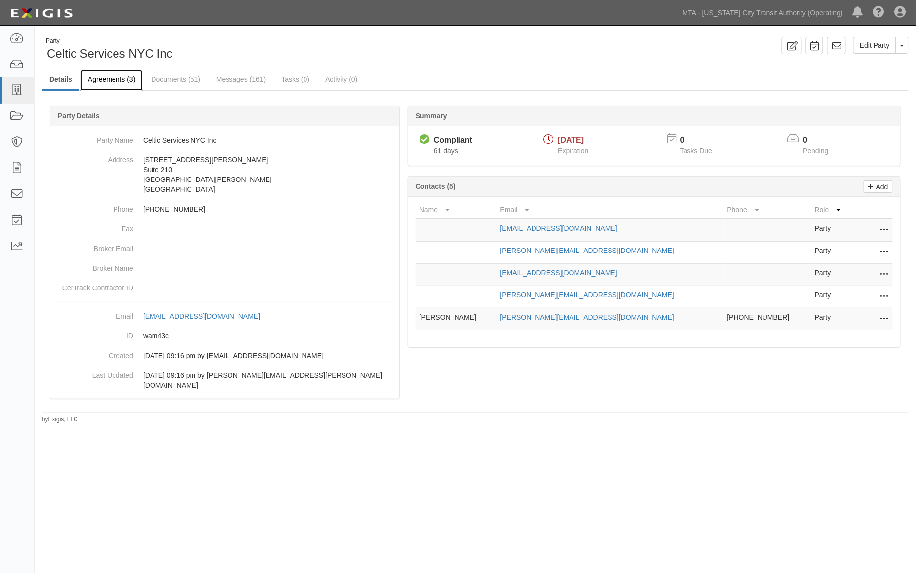
click at [124, 79] on link "Agreements (3)" at bounding box center [111, 80] width 62 height 21
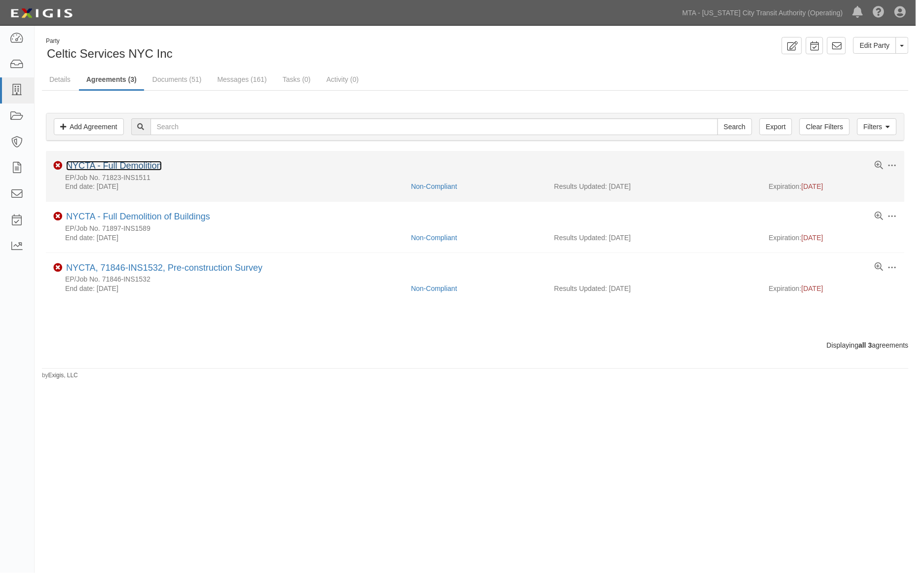
click at [133, 168] on link "NYCTA - Full Demolition" at bounding box center [114, 166] width 96 height 10
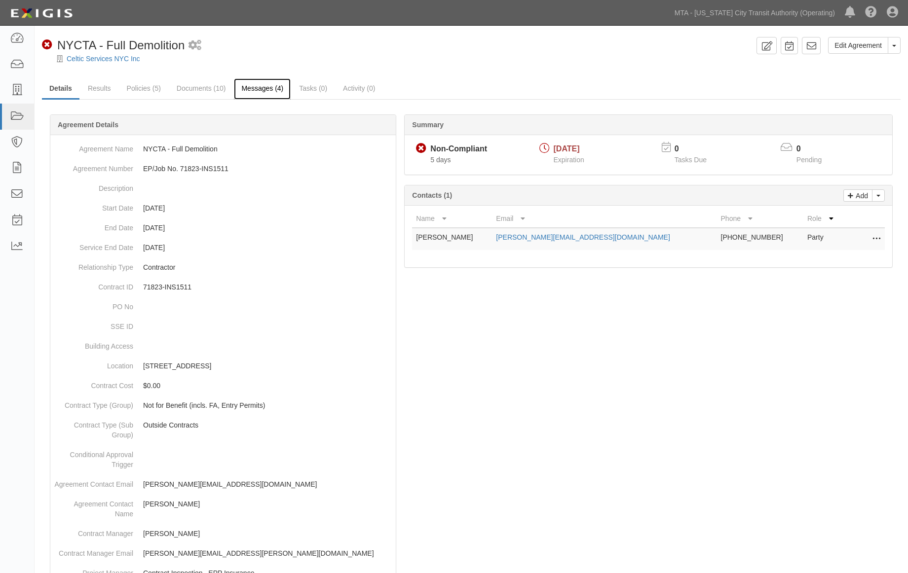
click at [247, 85] on link "Messages (4)" at bounding box center [262, 88] width 57 height 21
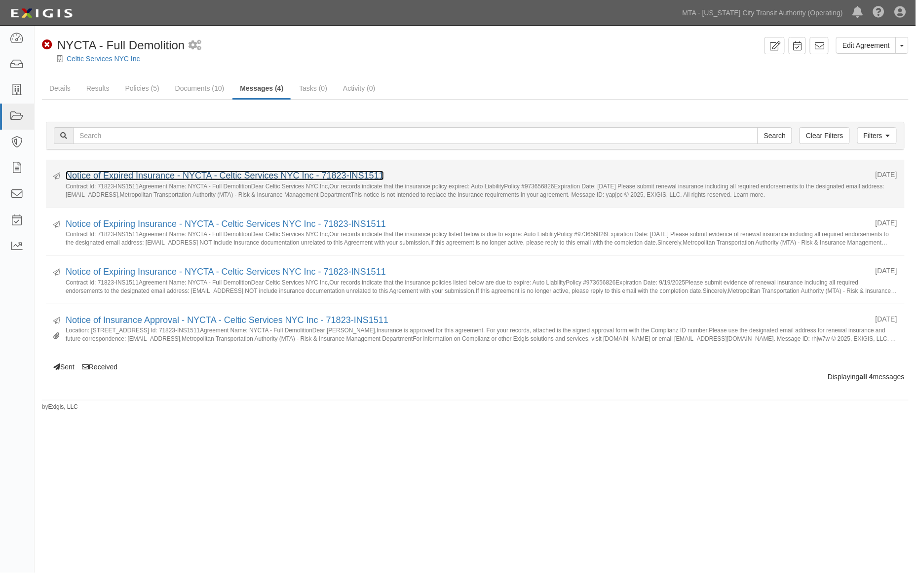
click at [263, 174] on link "Notice of Expired Insurance - NYCTA - Celtic Services NYC Inc - 71823-INS1511" at bounding box center [225, 176] width 318 height 10
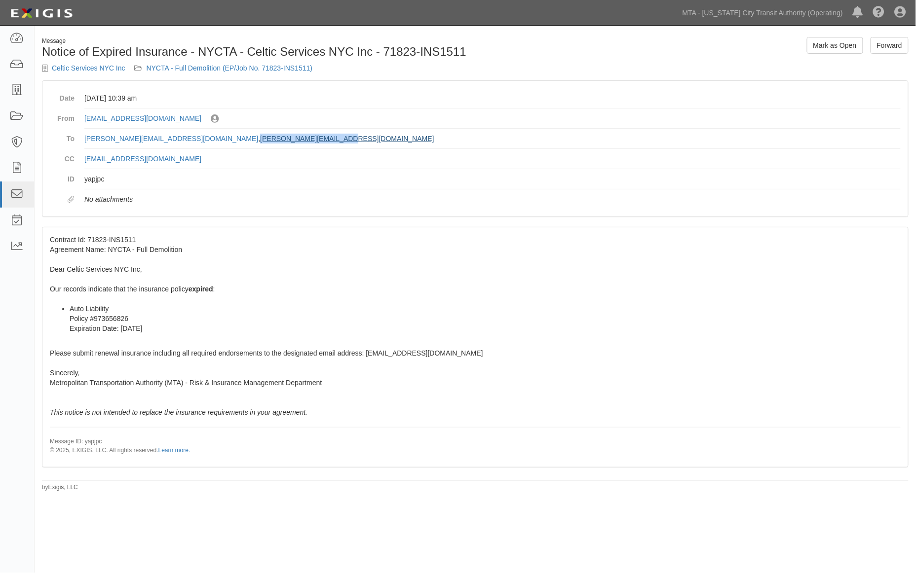
drag, startPoint x: 250, startPoint y: 137, endPoint x: 140, endPoint y: 137, distance: 110.5
click at [140, 137] on dd "erin@cltgrp.com , Joseph@apolloraland.com" at bounding box center [492, 139] width 816 height 20
copy link "Joseph@apolloraland.com"
click at [203, 70] on link "NYCTA - Full Demolition (EP/Job No. 71823-INS1511)" at bounding box center [229, 68] width 166 height 8
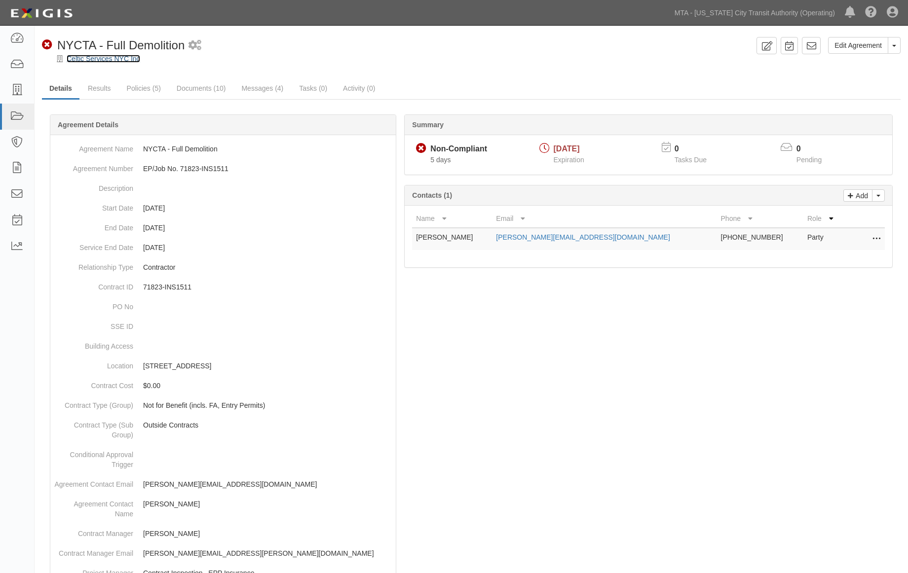
click at [109, 61] on link "Celtic Services NYC Inc" at bounding box center [104, 59] width 74 height 8
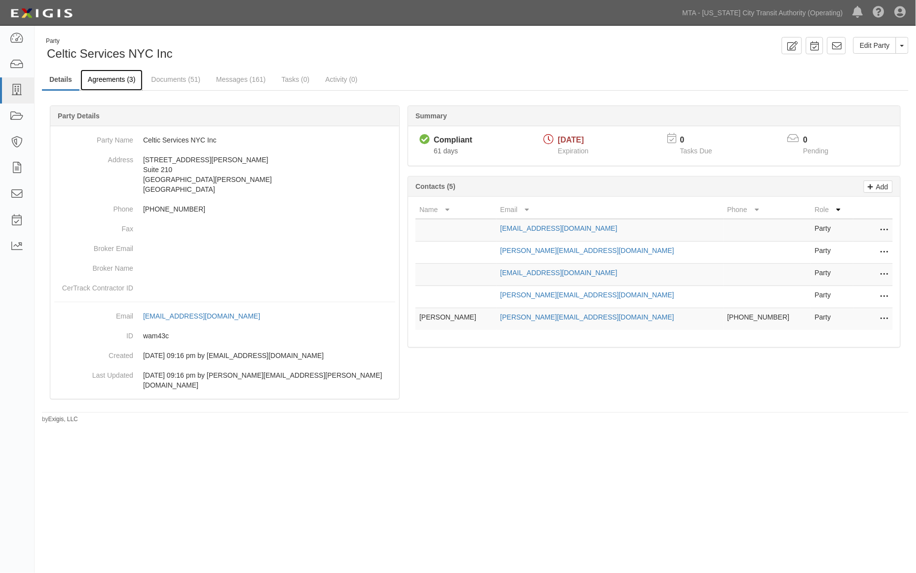
click at [118, 81] on link "Agreements (3)" at bounding box center [111, 80] width 62 height 21
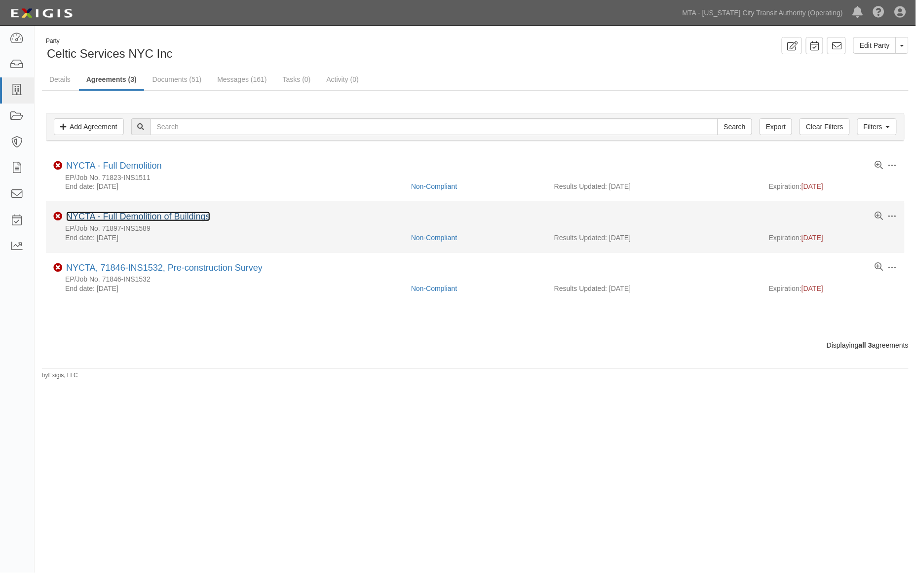
click at [168, 214] on link "NYCTA - Full Demolition of Buildings" at bounding box center [138, 217] width 144 height 10
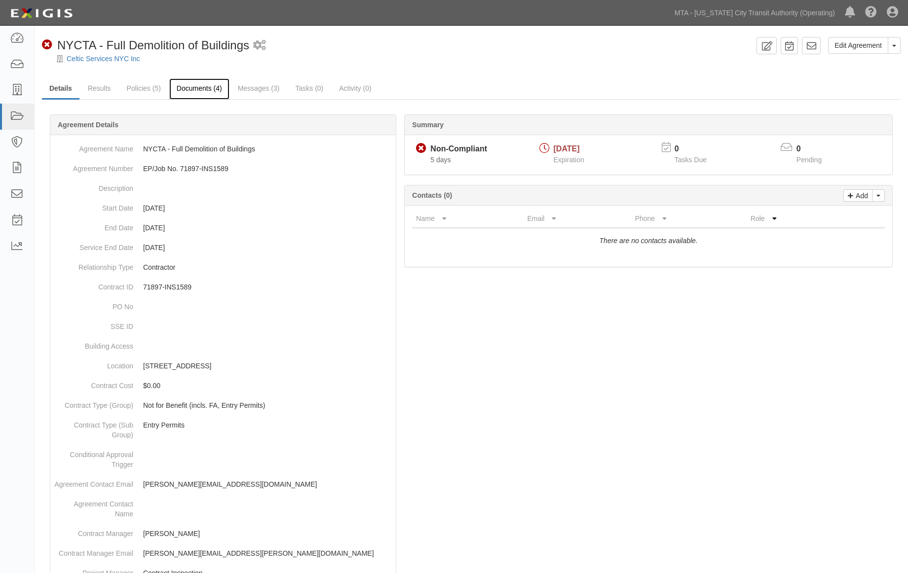
click at [210, 94] on link "Documents (4)" at bounding box center [199, 88] width 60 height 21
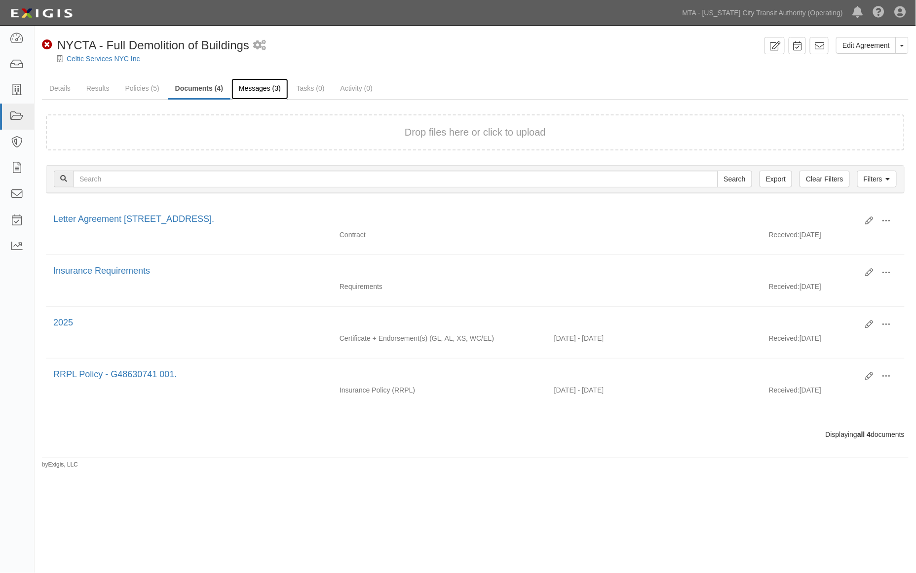
click at [244, 90] on link "Messages (3)" at bounding box center [259, 88] width 57 height 21
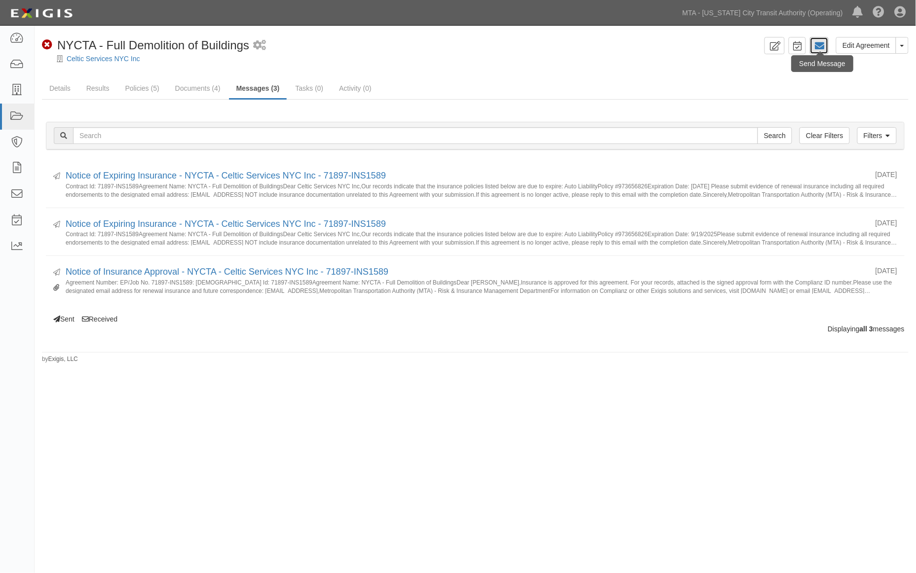
click at [818, 48] on icon at bounding box center [819, 46] width 10 height 10
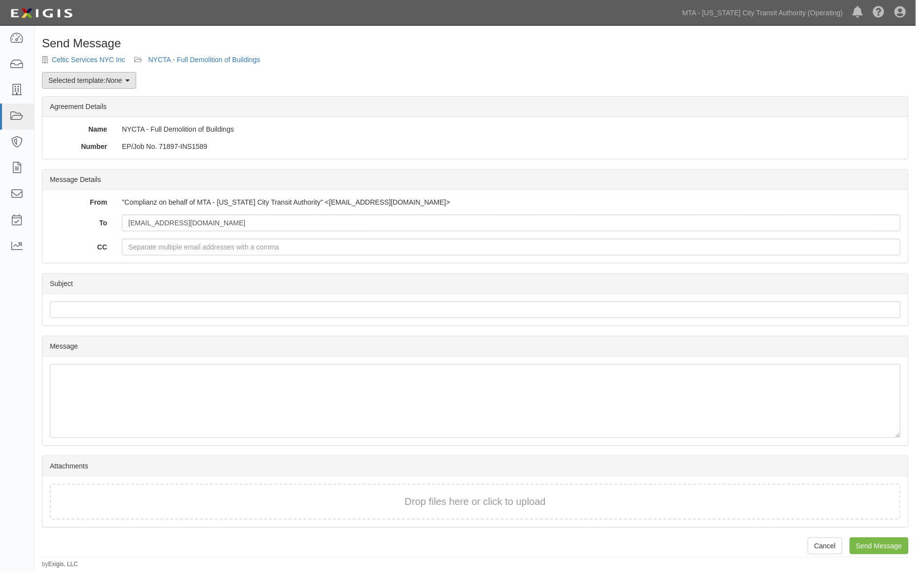
click at [111, 84] on em "None" at bounding box center [114, 80] width 16 height 8
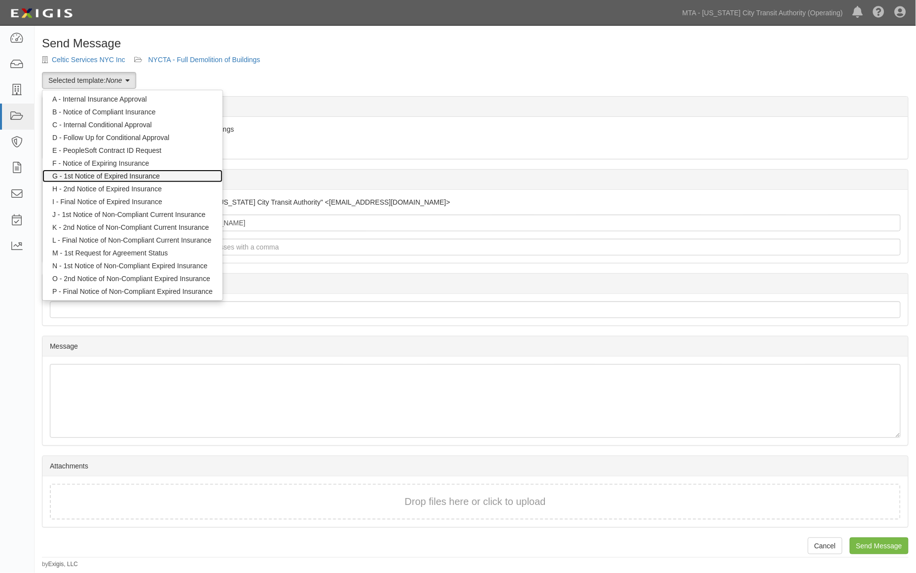
click at [96, 174] on link "G - 1st Notice of Expired Insurance" at bounding box center [132, 176] width 180 height 13
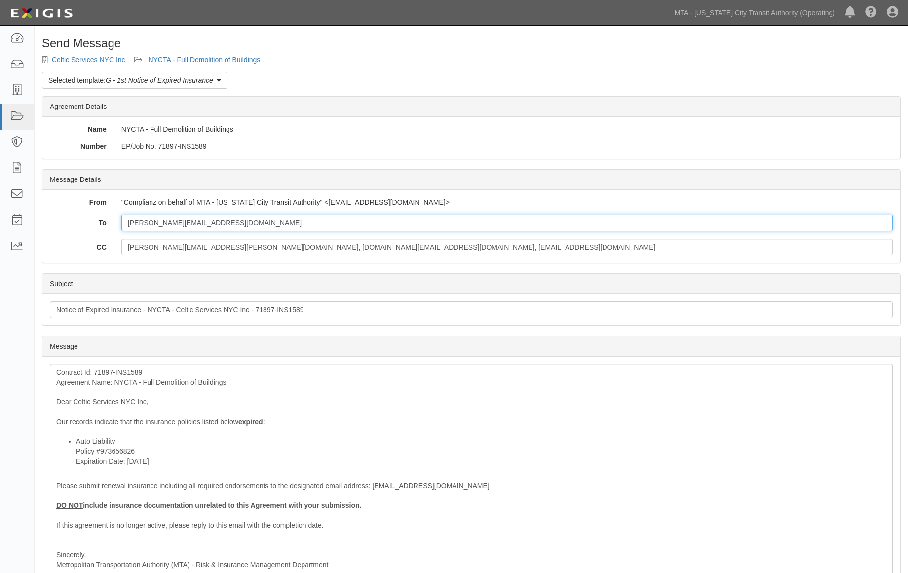
click at [187, 227] on input "[PERSON_NAME][EMAIL_ADDRESS][DOMAIN_NAME]" at bounding box center [506, 223] width 771 height 17
paste input "[PERSON_NAME][EMAIL_ADDRESS][DOMAIN_NAME]"
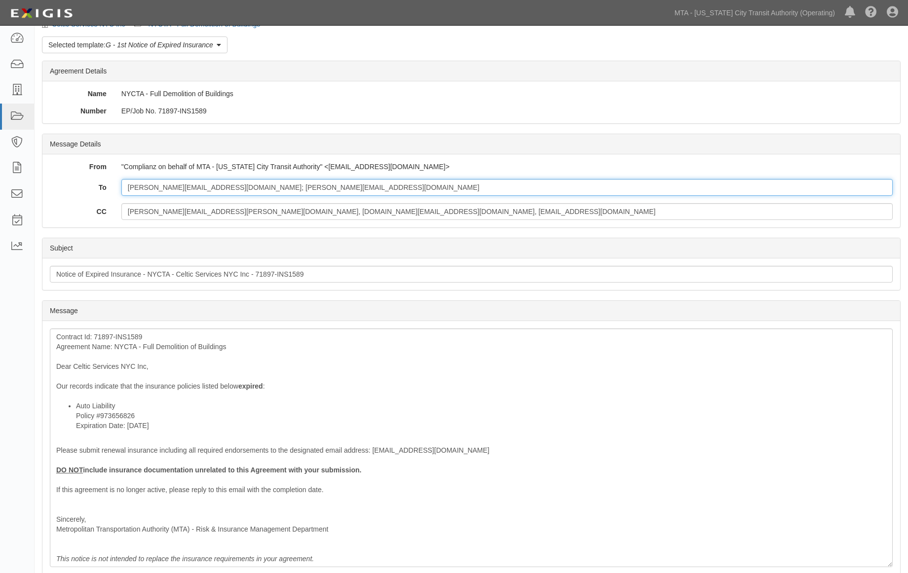
scroll to position [55, 0]
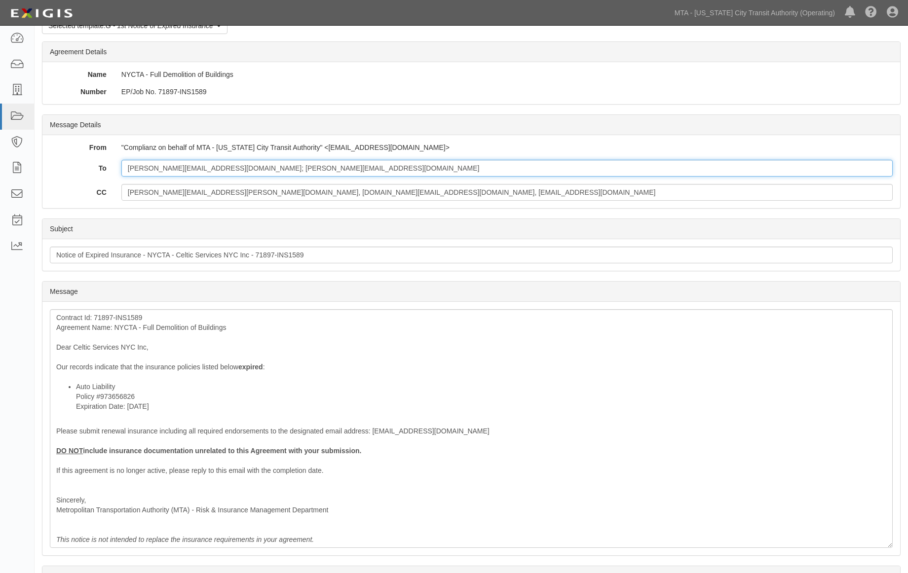
type input "[PERSON_NAME][EMAIL_ADDRESS][DOMAIN_NAME]; [PERSON_NAME][EMAIL_ADDRESS][DOMAIN_…"
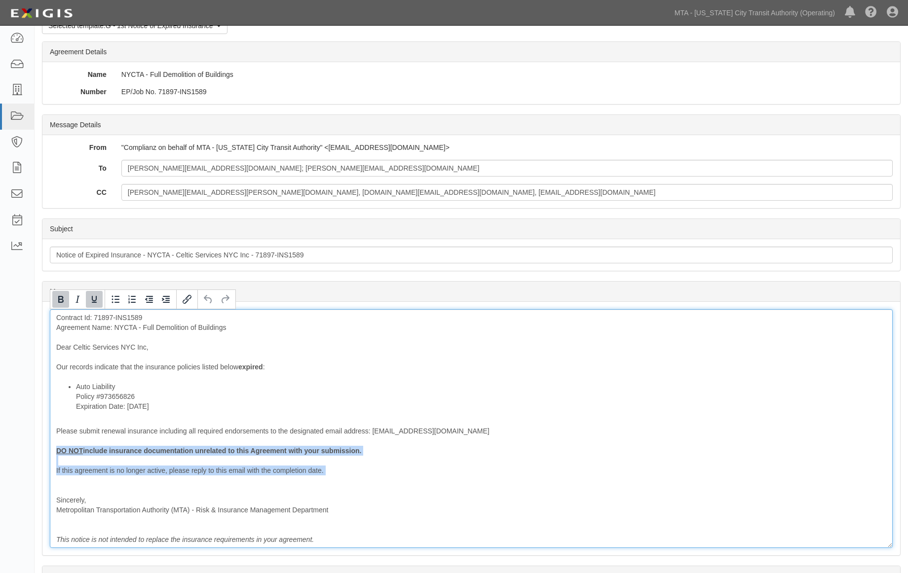
drag, startPoint x: 86, startPoint y: 483, endPoint x: 53, endPoint y: 449, distance: 47.4
click at [53, 449] on div "Contract Id: 71897-INS1589 Agreement Name: NYCTA - Full Demolition of Buildings…" at bounding box center [471, 428] width 843 height 239
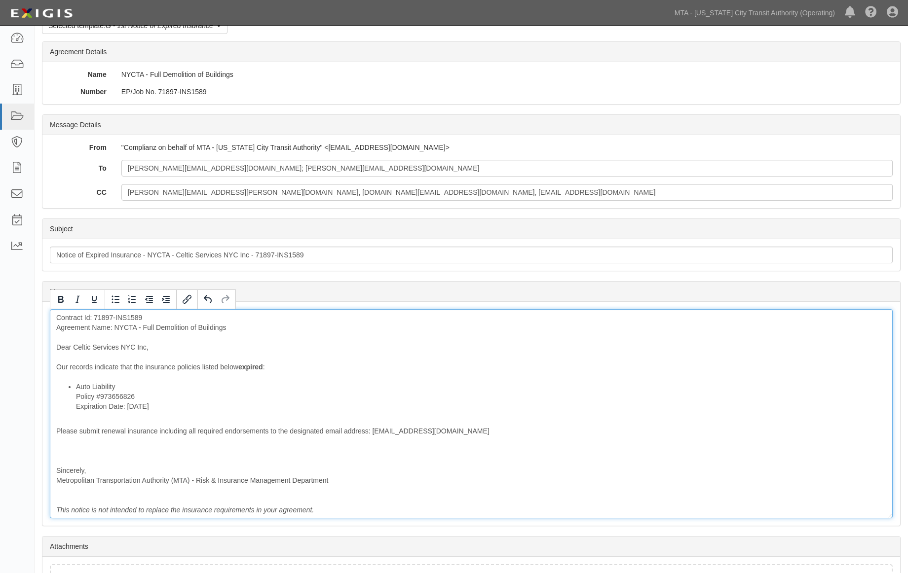
click at [54, 455] on div "Contract Id: 71897-INS1589 Agreement Name: NYCTA - Full Demolition of Buildings…" at bounding box center [471, 413] width 843 height 209
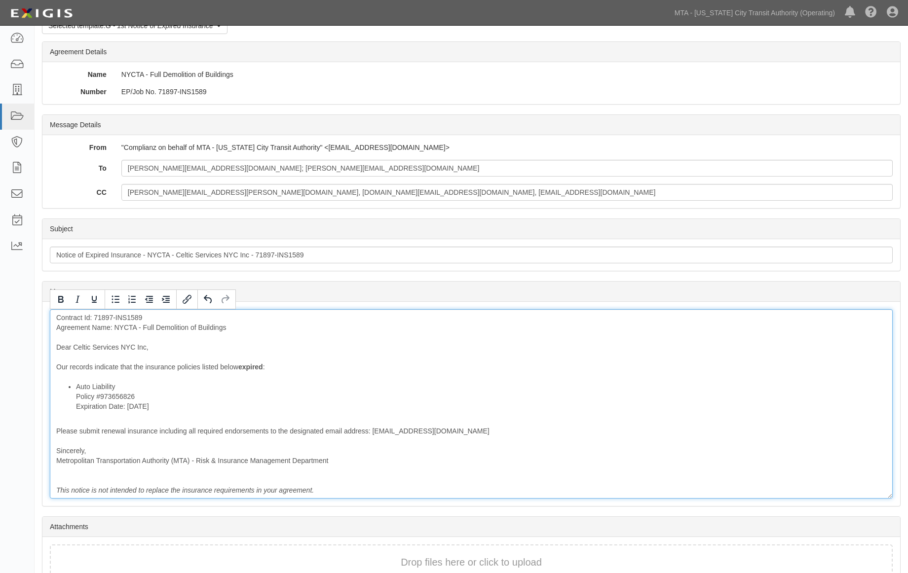
click at [195, 366] on div "Contract Id: 71897-INS1589 Agreement Name: NYCTA - Full Demolition of Buildings…" at bounding box center [471, 403] width 843 height 189
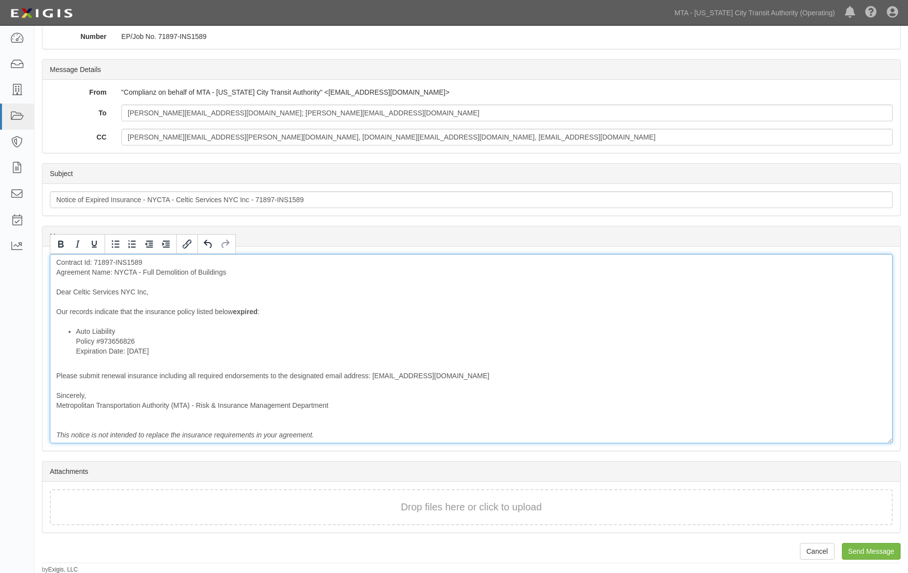
scroll to position [111, 0]
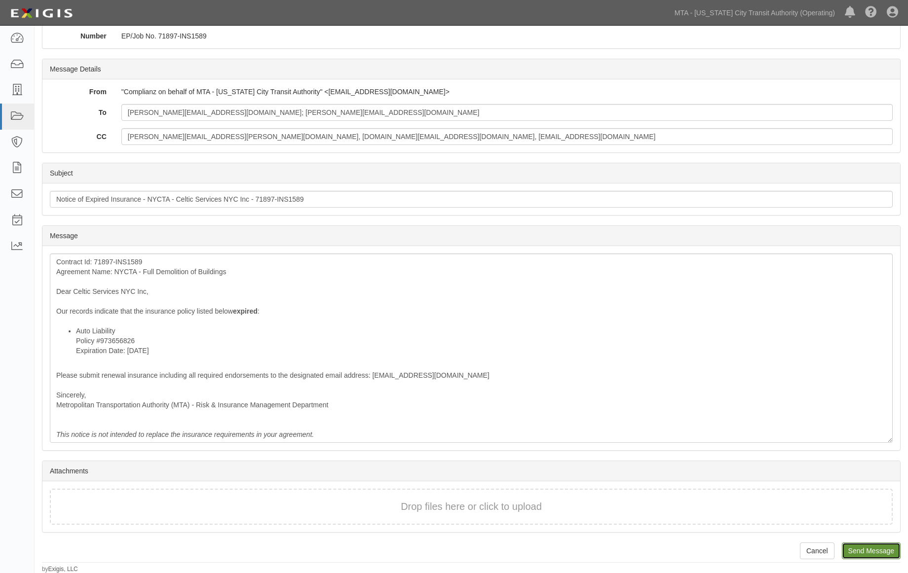
click at [869, 547] on input "Send Message" at bounding box center [871, 551] width 59 height 17
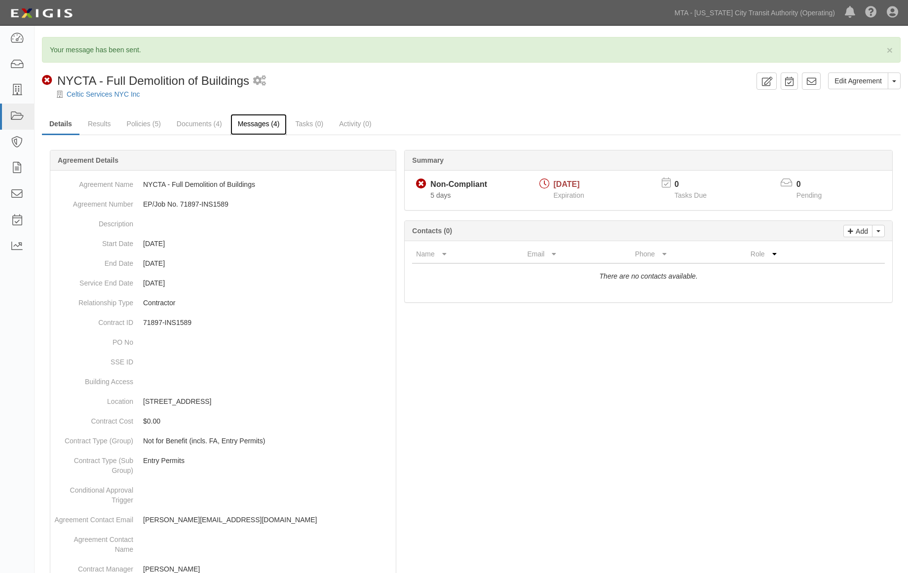
click at [262, 121] on link "Messages (4)" at bounding box center [258, 124] width 57 height 21
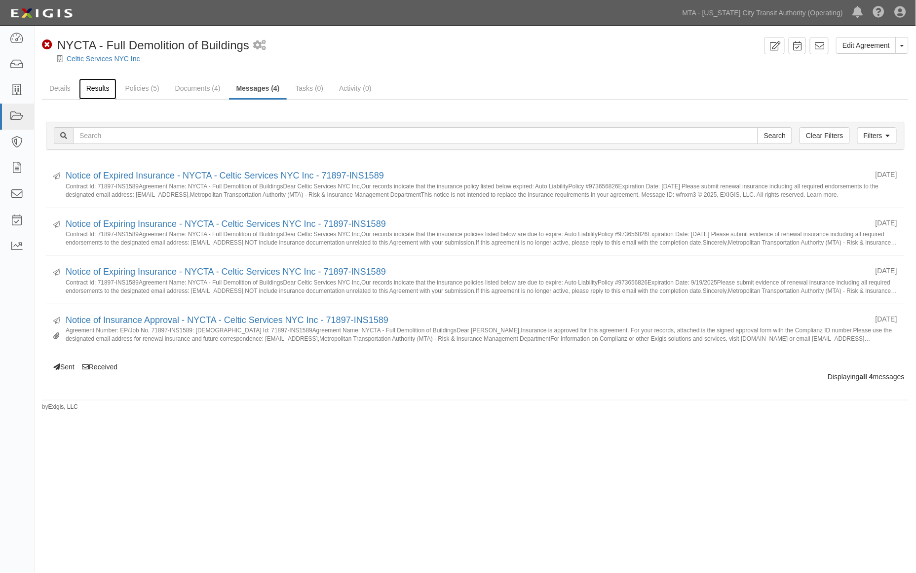
click at [99, 84] on link "Results" at bounding box center [98, 88] width 38 height 21
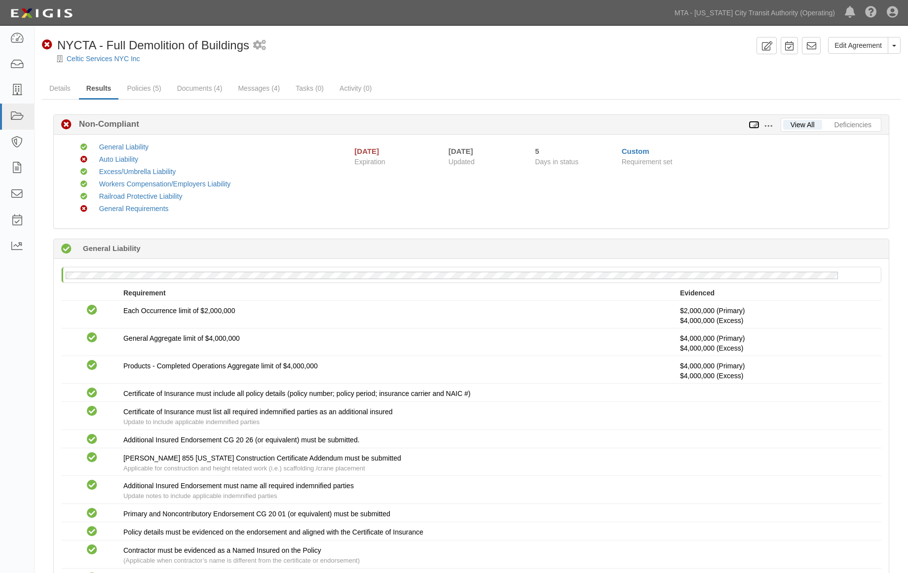
click at [756, 122] on icon at bounding box center [753, 125] width 11 height 7
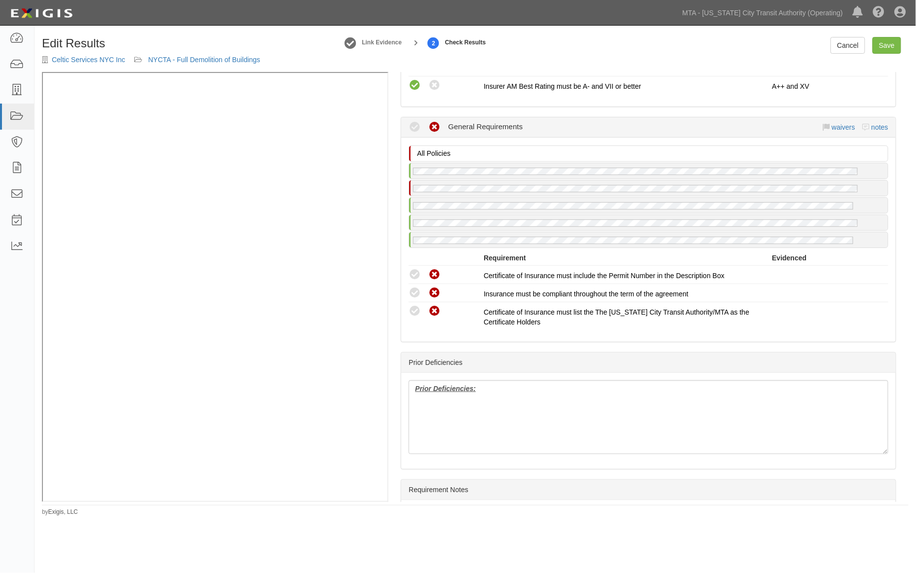
scroll to position [1590, 0]
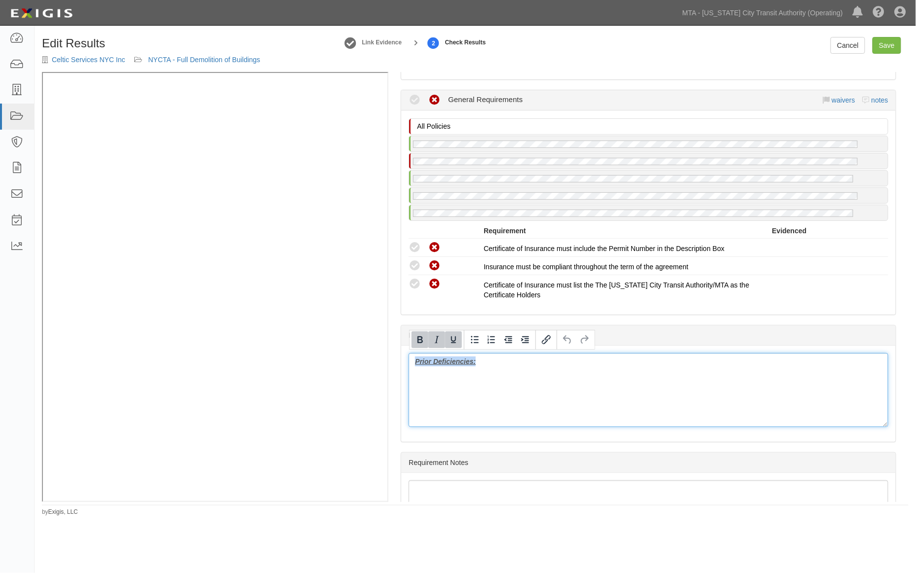
drag, startPoint x: 528, startPoint y: 382, endPoint x: 382, endPoint y: 369, distance: 146.6
click at [288, 265] on div "Manage Policies (GL, AL, XS, WC/EL) Certificate; 8/29/2025; 2025 (RRPL) Policy;…" at bounding box center [475, 287] width 866 height 430
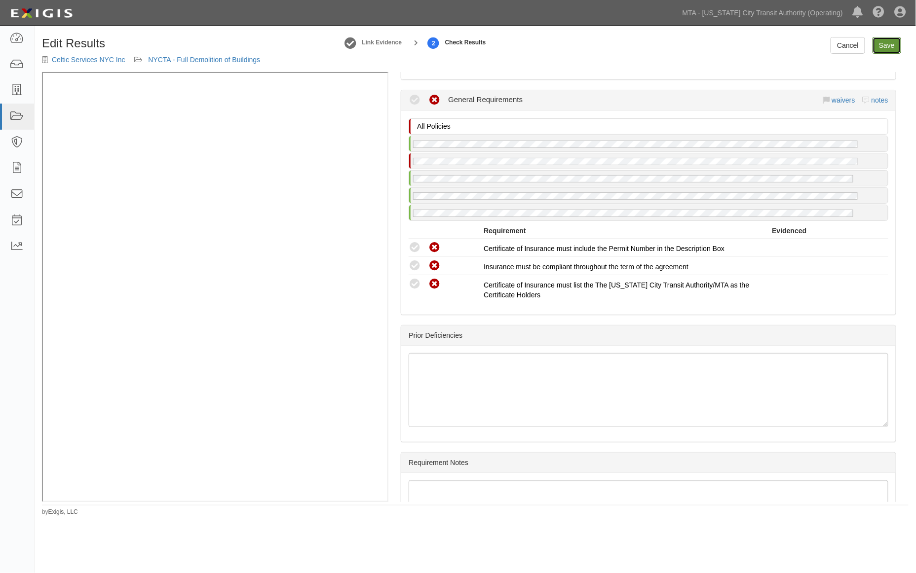
click at [885, 47] on link "Save" at bounding box center [886, 45] width 29 height 17
radio input "true"
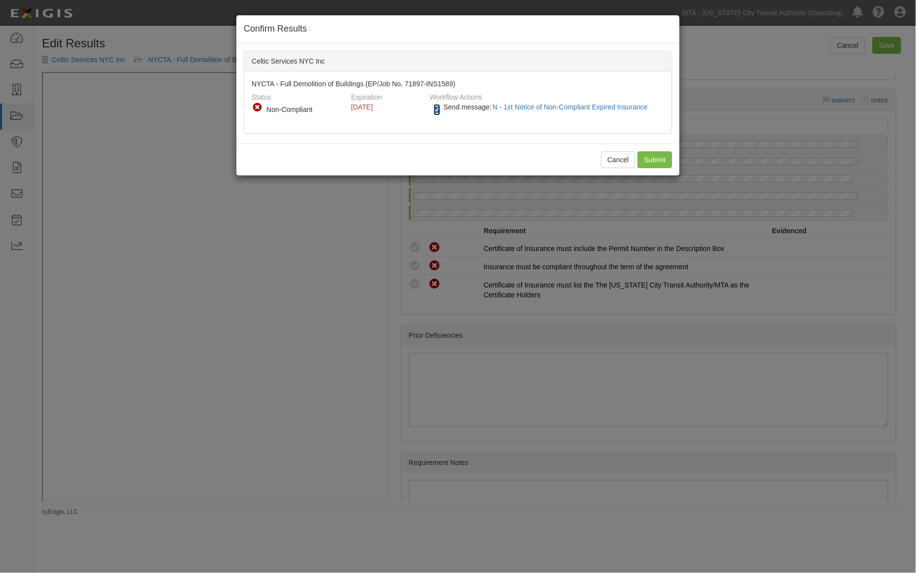
click at [434, 107] on input "Send message: N - 1st Notice of Non-Compliant Expired Insurance" at bounding box center [437, 109] width 6 height 11
checkbox input "false"
click at [660, 159] on input "Submit" at bounding box center [654, 159] width 35 height 17
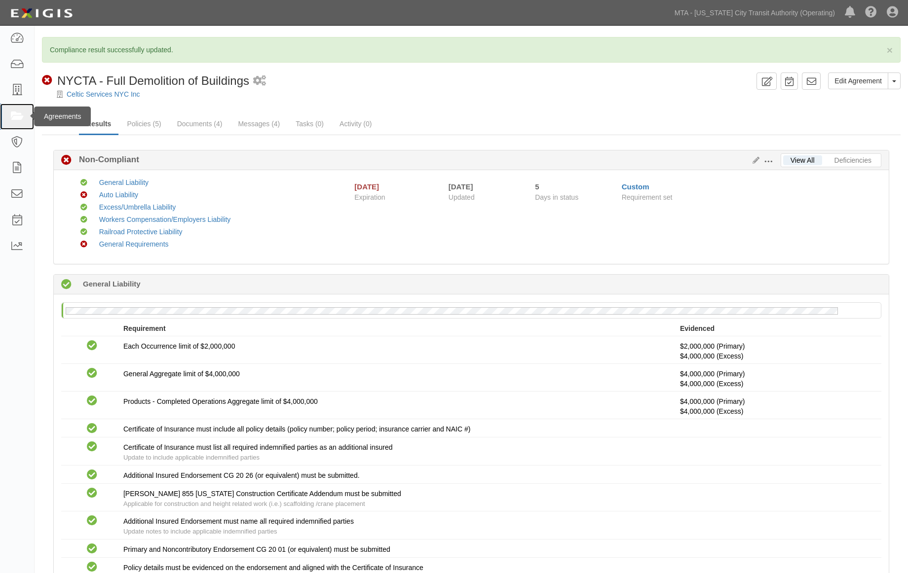
click at [2, 112] on link at bounding box center [17, 117] width 34 height 26
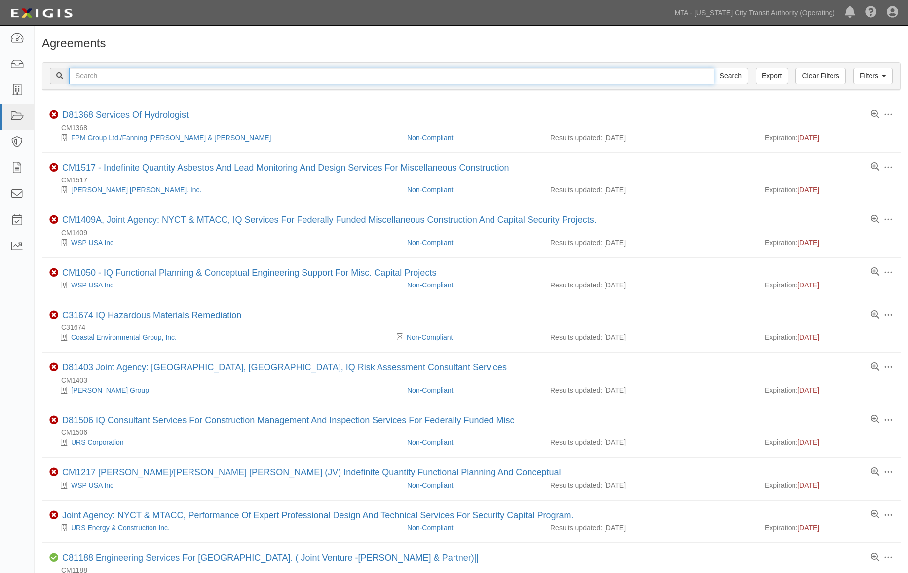
paste input "EP/Job No. 71900-INS1500"
type input "EP/Job No. 71900-INS1500"
click at [728, 75] on input "Search" at bounding box center [730, 76] width 35 height 17
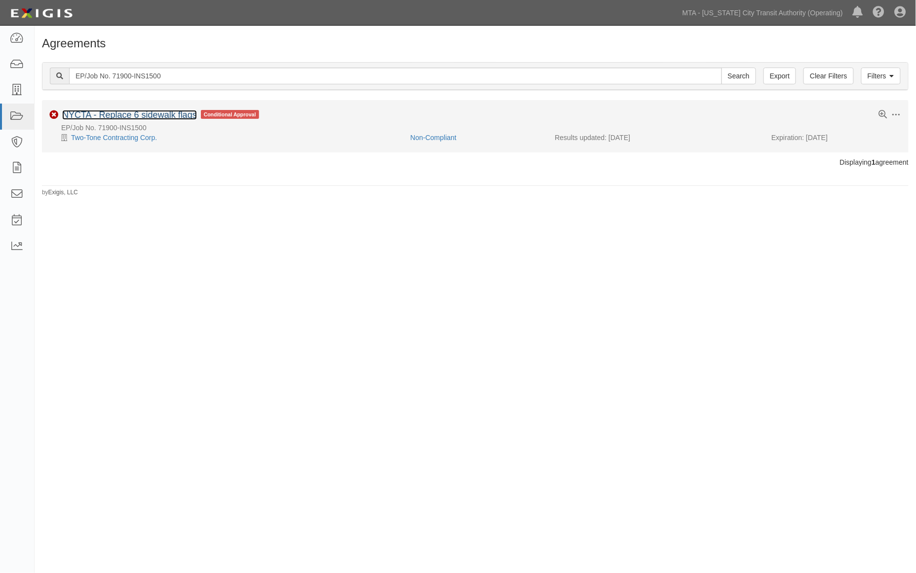
click at [156, 116] on link "NYCTA - Replace 6 sidewalk flags" at bounding box center [129, 115] width 135 height 10
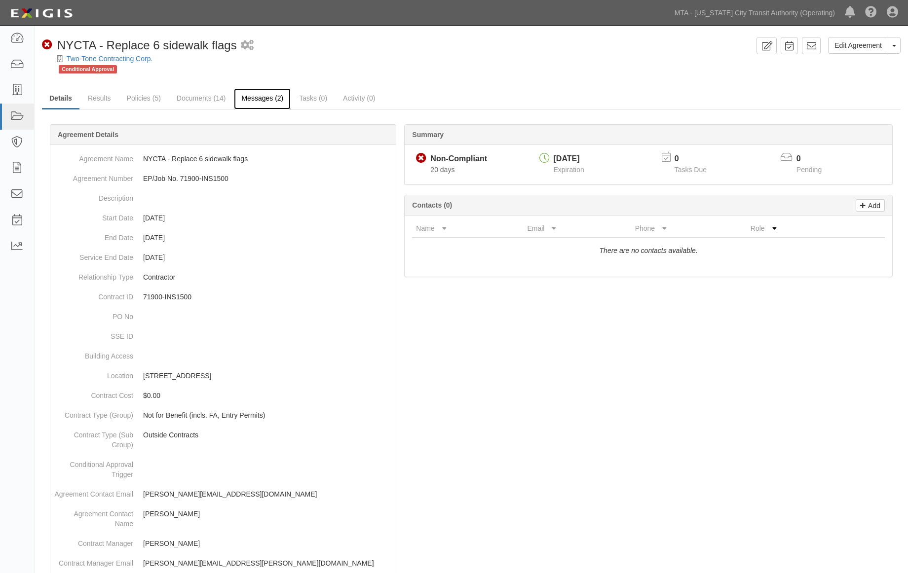
click at [269, 96] on link "Messages (2)" at bounding box center [262, 98] width 57 height 21
